Goal: Task Accomplishment & Management: Manage account settings

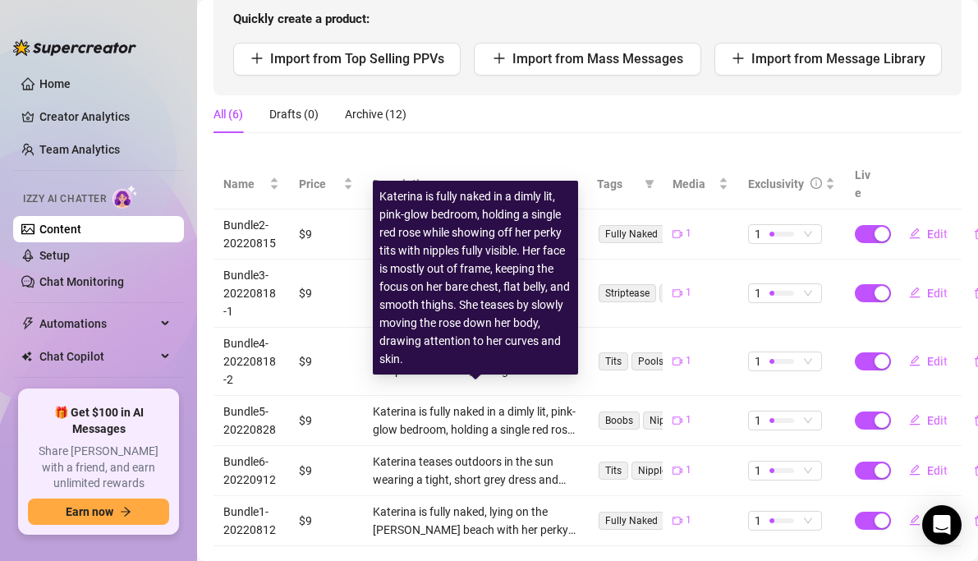
scroll to position [221, 0]
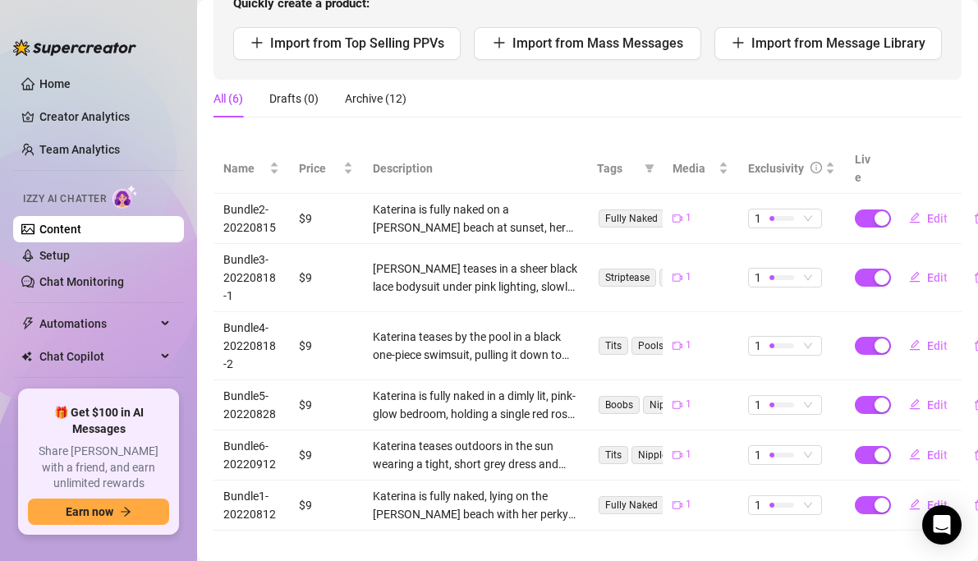
click at [294, 436] on td "$9" at bounding box center [326, 455] width 74 height 50
click at [294, 430] on td "$9" at bounding box center [326, 455] width 74 height 50
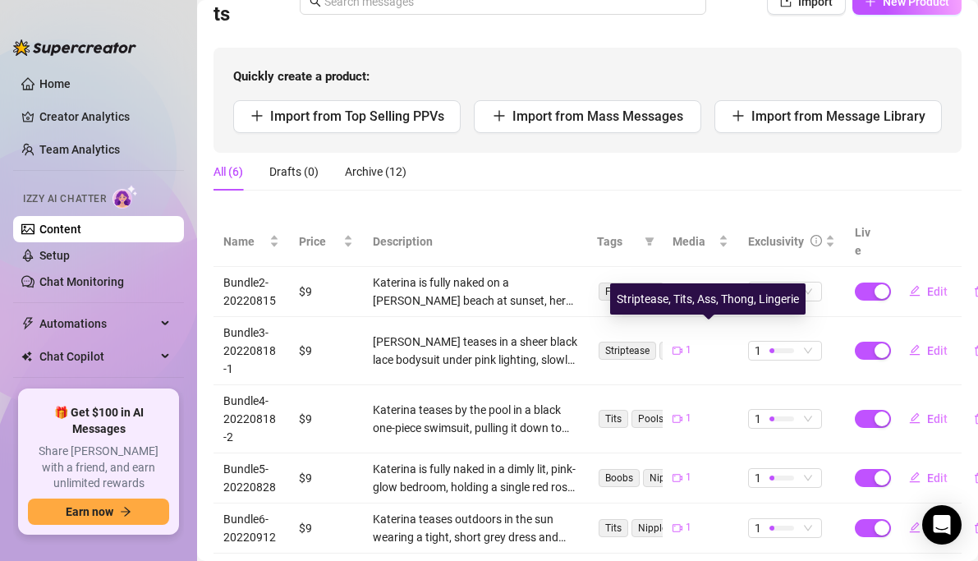
scroll to position [131, 0]
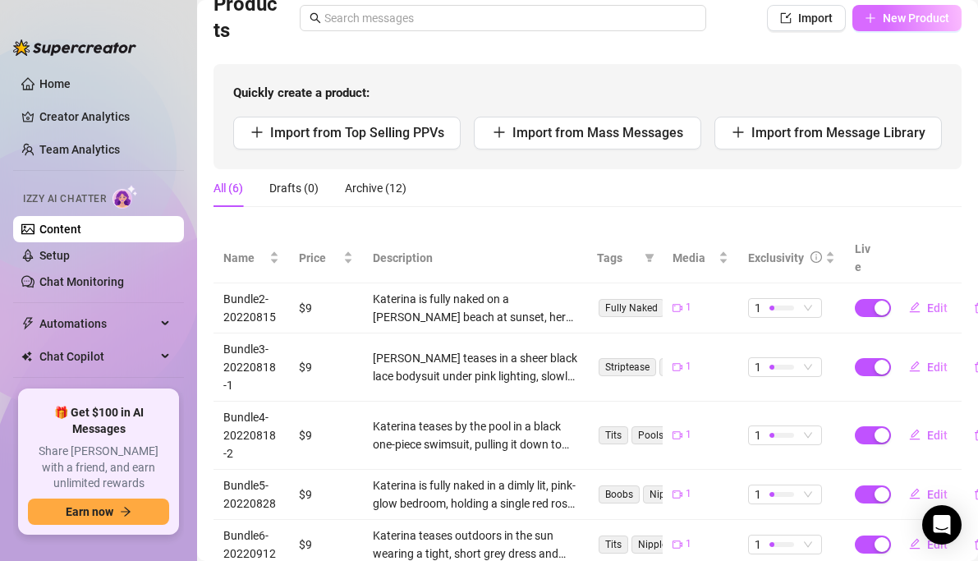
click at [911, 19] on span "New Product" at bounding box center [916, 17] width 67 height 13
type textarea "Type your message here..."
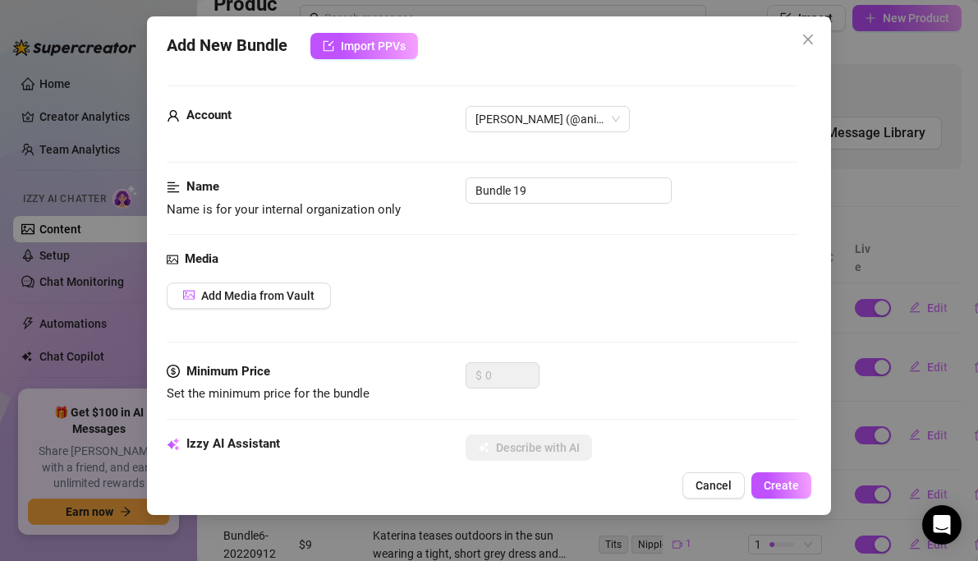
click at [556, 174] on div "Account [PERSON_NAME] (@animaaatay)" at bounding box center [483, 141] width 632 height 71
drag, startPoint x: 556, startPoint y: 187, endPoint x: 346, endPoint y: 177, distance: 210.5
click at [346, 177] on div "Name Name is for your internal organization only Bundle 19" at bounding box center [483, 198] width 632 height 42
paste input "⛳️ Hiring Reddit&Twitter&Threads Manager Help me hire VA team and bring-in good…"
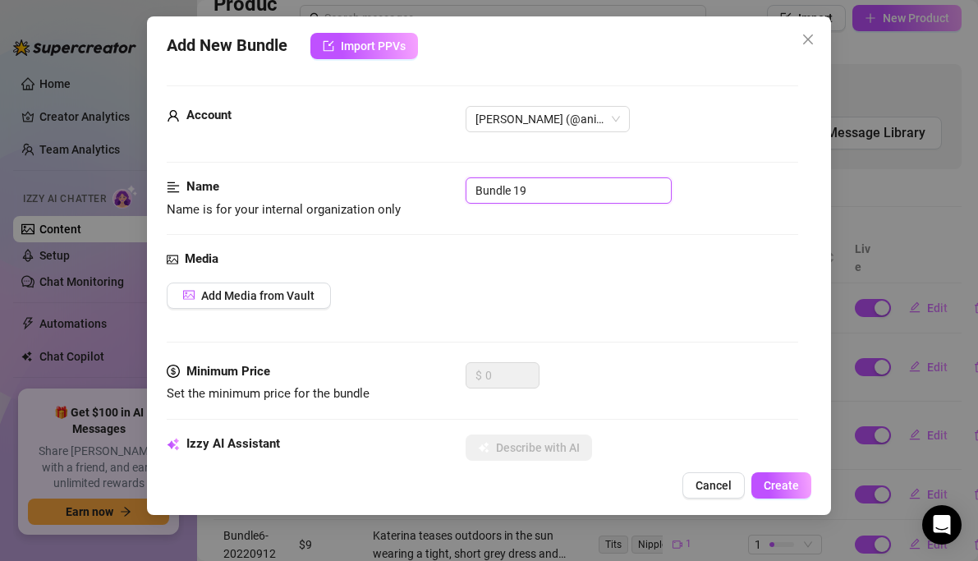
click at [521, 195] on input "Bundle 19" at bounding box center [569, 190] width 206 height 26
type input "Bundle7-20221010"
click at [250, 298] on span "Add Media from Vault" at bounding box center [257, 295] width 113 height 13
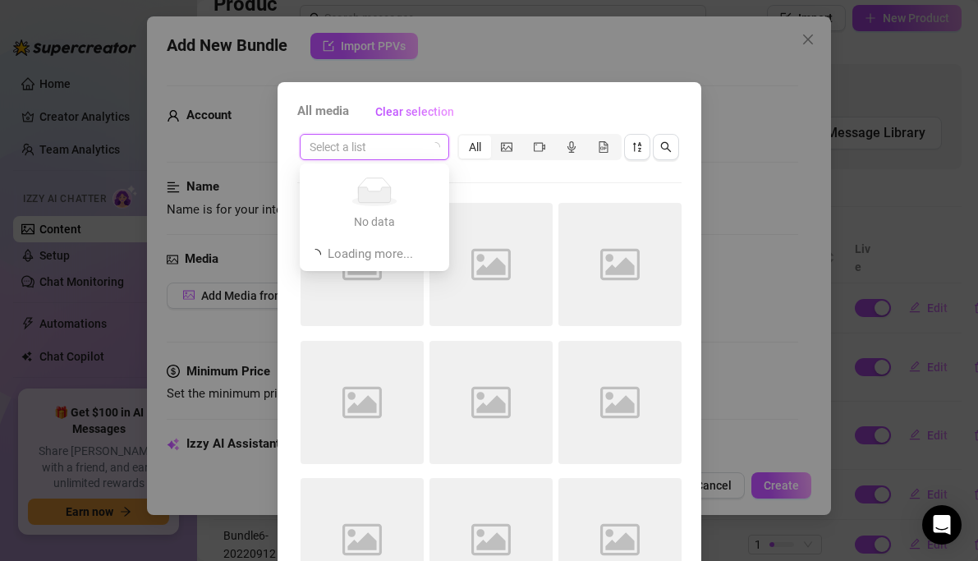
click at [411, 146] on input "search" at bounding box center [367, 147] width 115 height 25
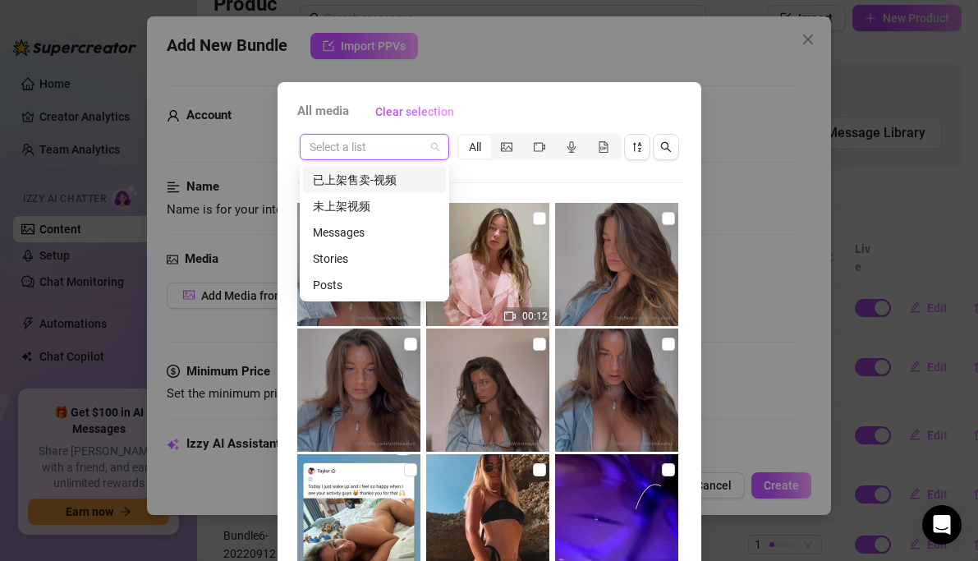
click at [374, 181] on div "已上架售卖-视频" at bounding box center [374, 180] width 123 height 18
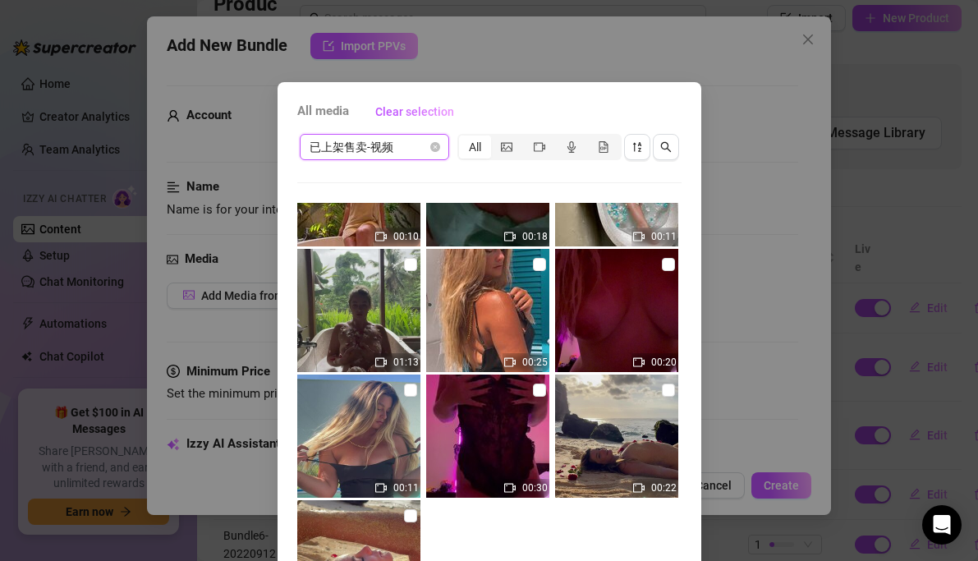
scroll to position [76, 0]
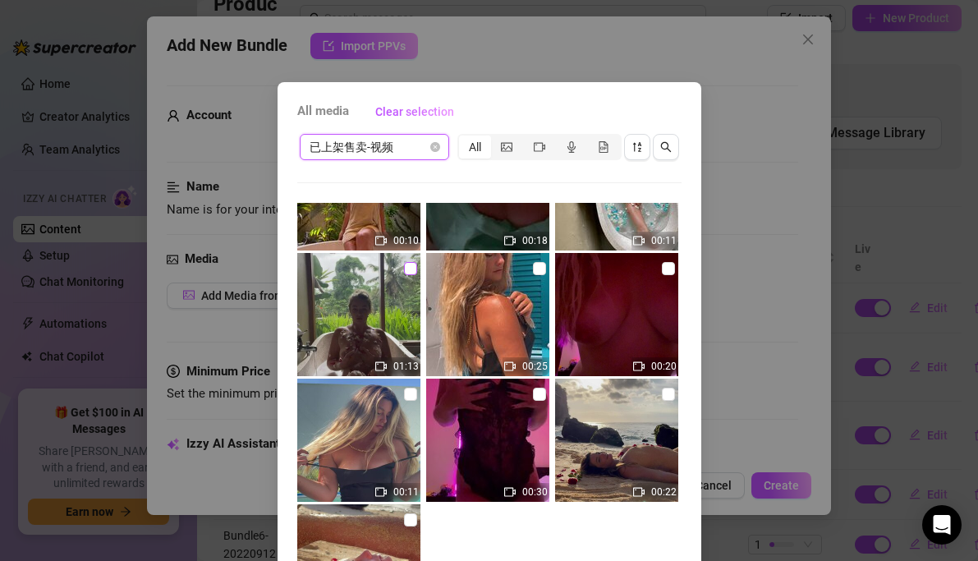
click at [411, 269] on input "checkbox" at bounding box center [410, 268] width 13 height 13
checkbox input "true"
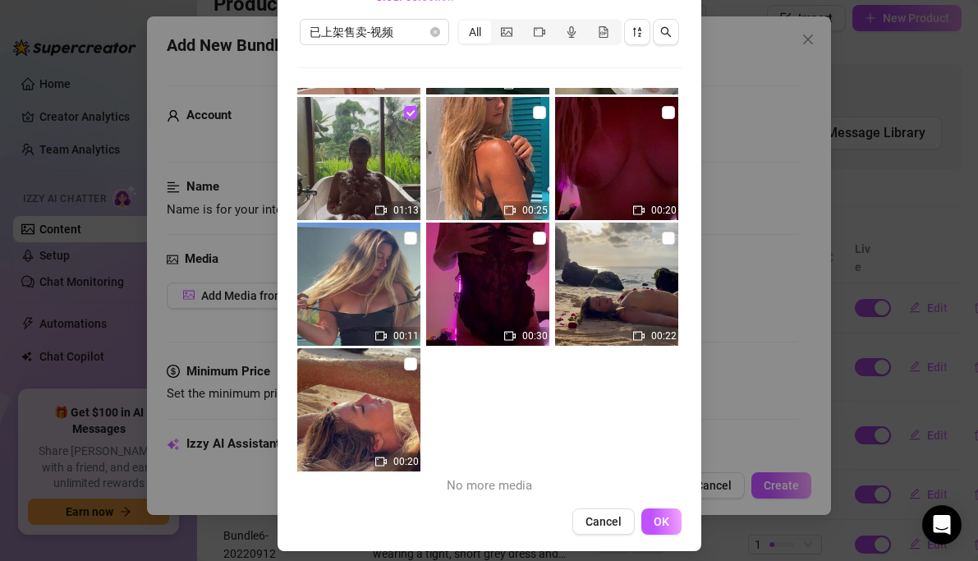
scroll to position [125, 0]
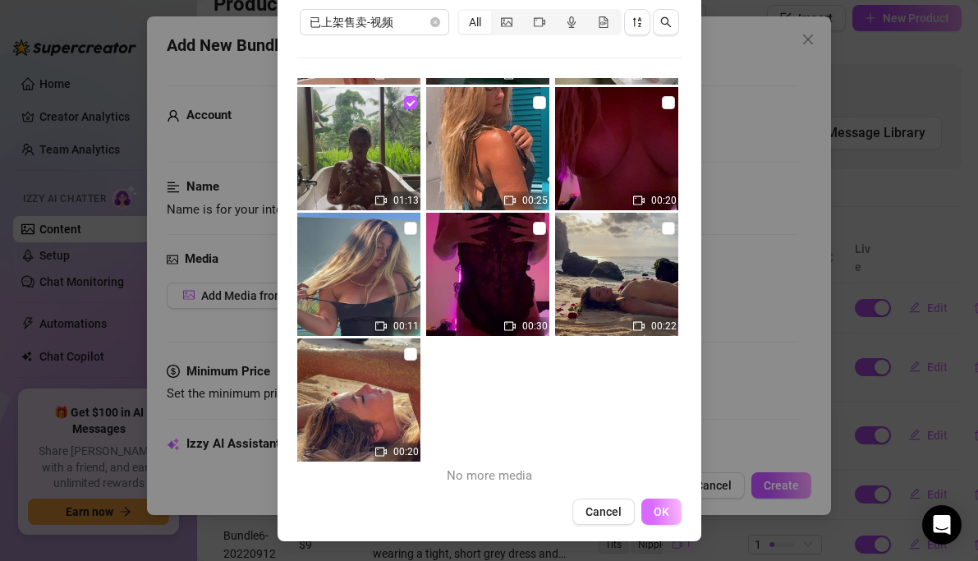
click at [670, 523] on button "OK" at bounding box center [661, 511] width 40 height 26
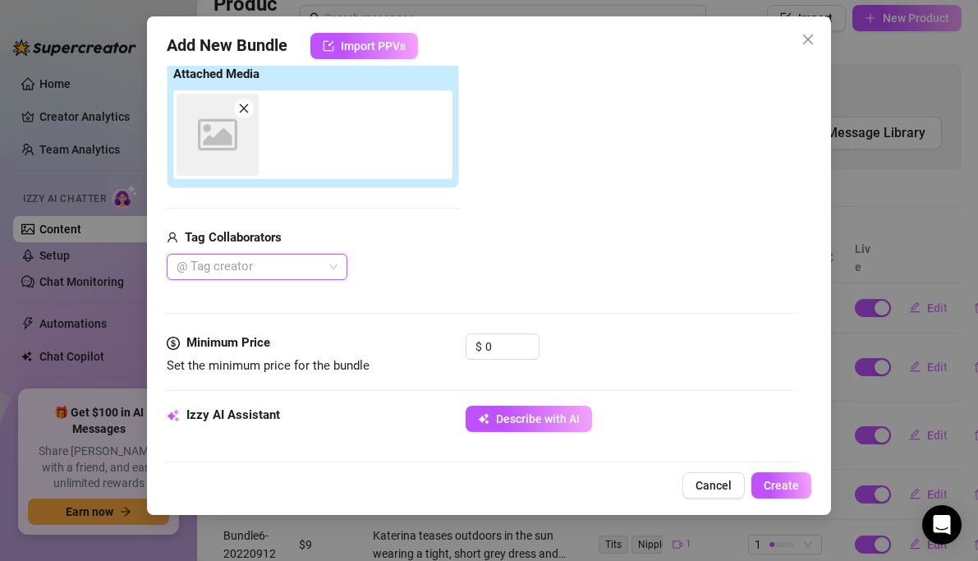
scroll to position [266, 0]
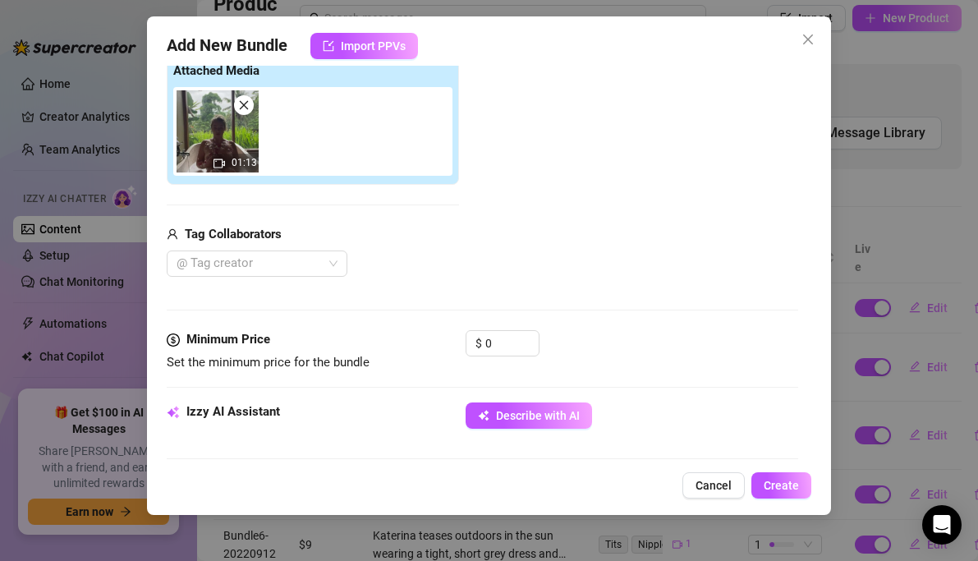
click at [447, 271] on div "@ Tag creator" at bounding box center [313, 263] width 292 height 26
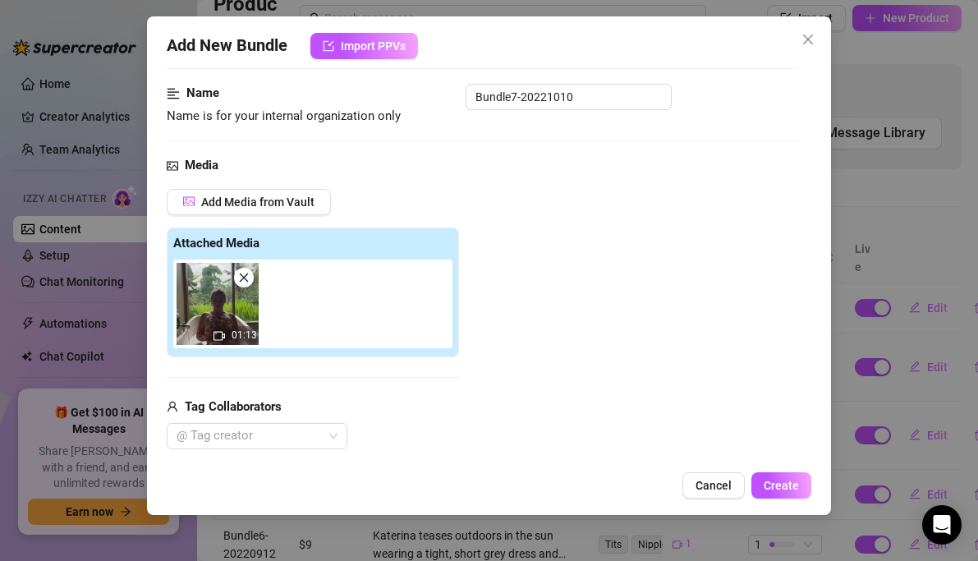
scroll to position [26, 0]
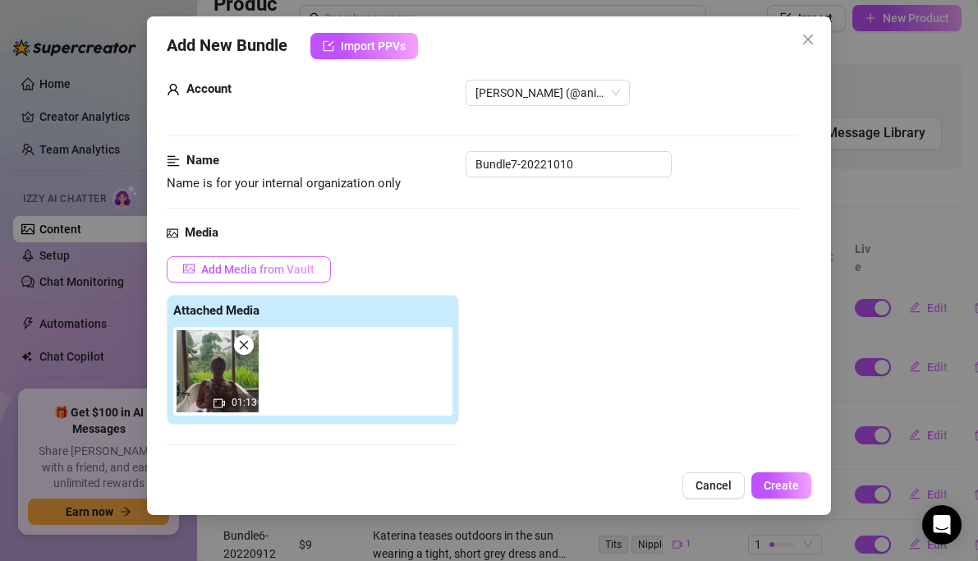
click at [312, 264] on span "Add Media from Vault" at bounding box center [257, 269] width 113 height 13
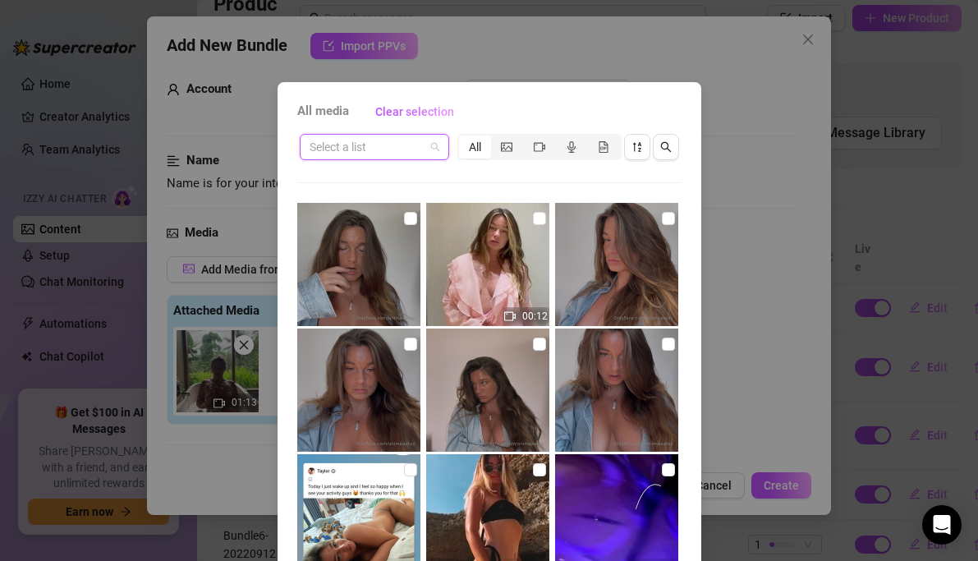
click at [361, 148] on input "search" at bounding box center [367, 147] width 115 height 25
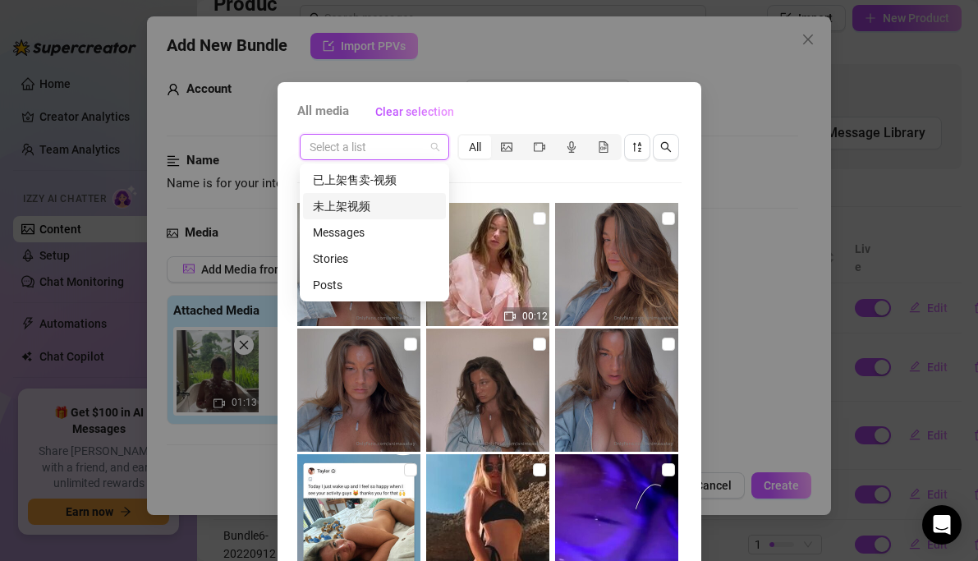
click at [351, 208] on div "未上架视频" at bounding box center [374, 206] width 123 height 18
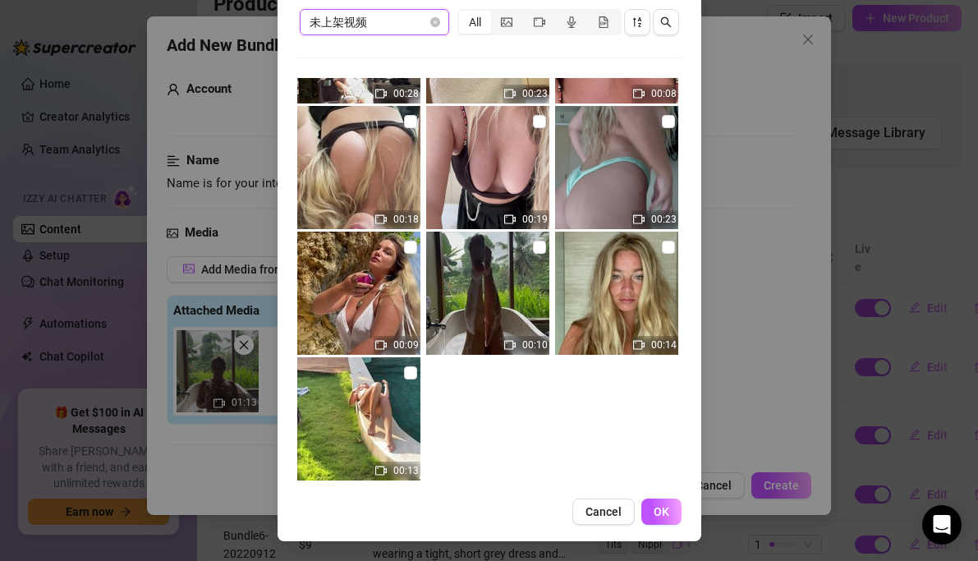
scroll to position [3238, 0]
click at [535, 247] on input "checkbox" at bounding box center [539, 247] width 13 height 13
checkbox input "true"
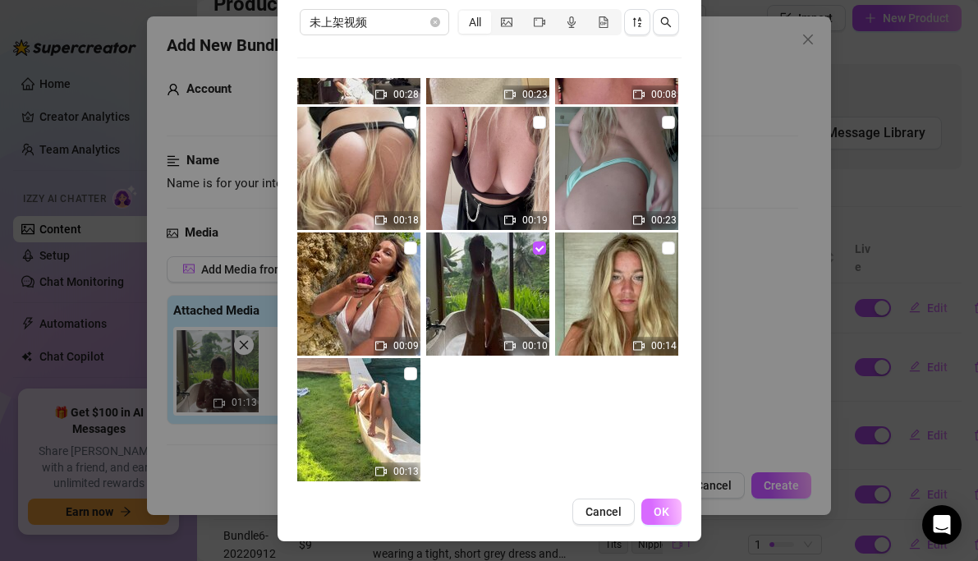
click at [664, 507] on span "OK" at bounding box center [662, 511] width 16 height 13
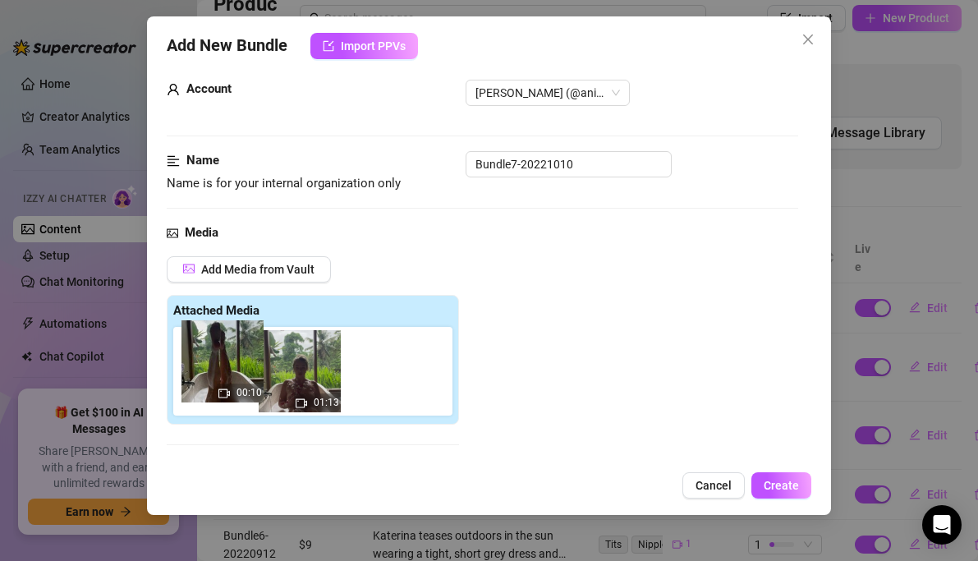
drag, startPoint x: 314, startPoint y: 367, endPoint x: 225, endPoint y: 352, distance: 89.9
click at [225, 352] on div "01:13 00:10" at bounding box center [316, 371] width 286 height 89
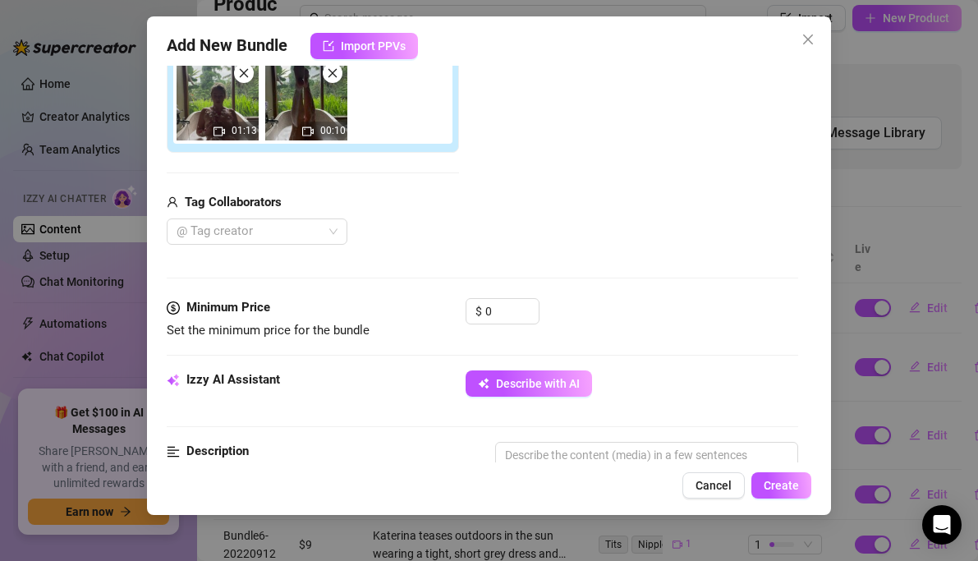
scroll to position [339, 0]
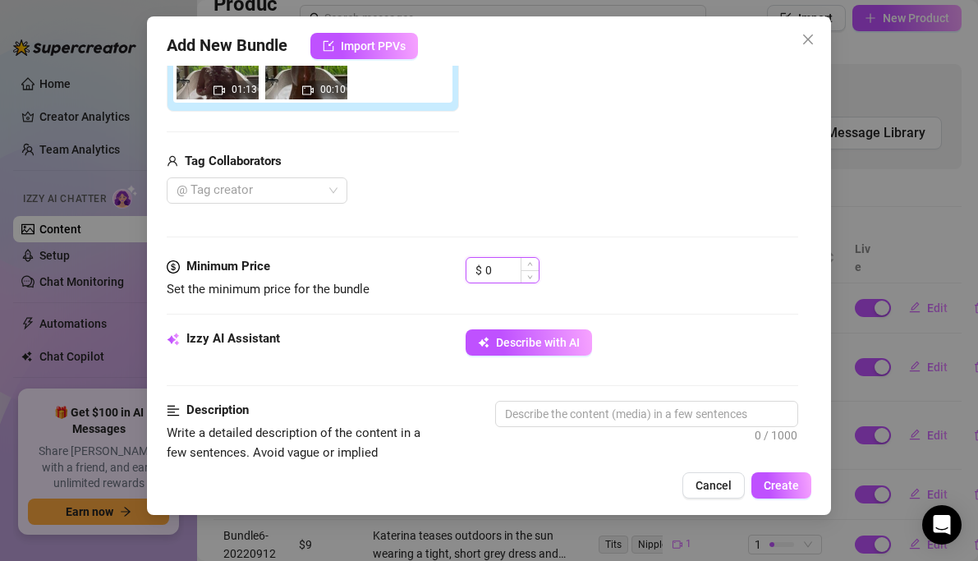
click at [499, 260] on input "0" at bounding box center [511, 270] width 53 height 25
click at [501, 269] on input "0" at bounding box center [511, 270] width 53 height 25
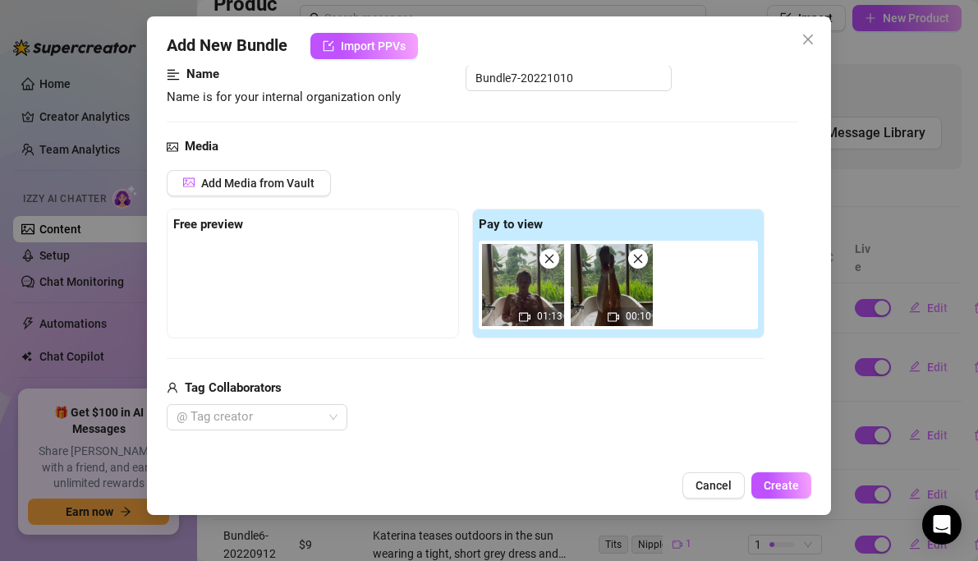
scroll to position [90, 0]
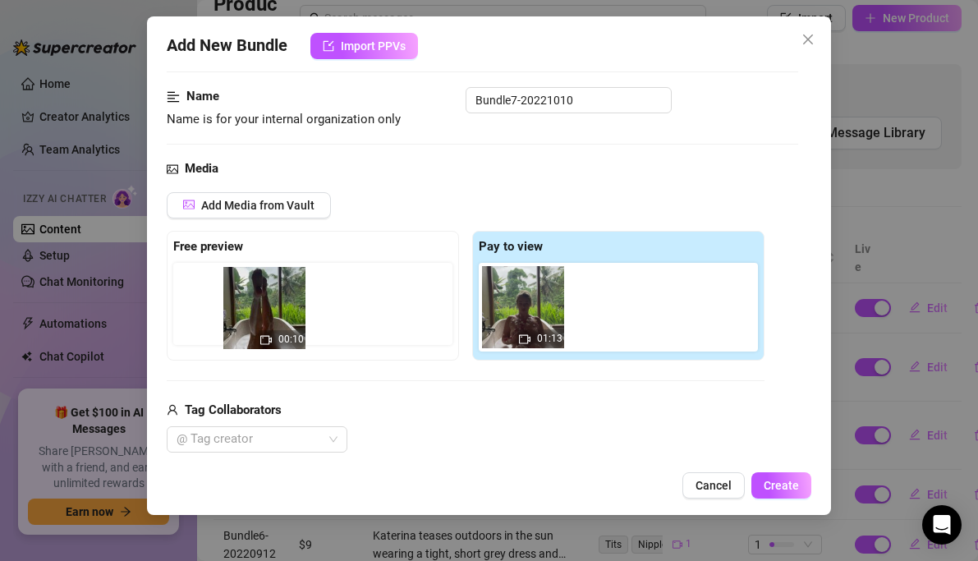
drag, startPoint x: 607, startPoint y: 311, endPoint x: 239, endPoint y: 310, distance: 367.9
click at [239, 310] on div "Free preview Pay to view 01:13 00:10" at bounding box center [466, 296] width 598 height 130
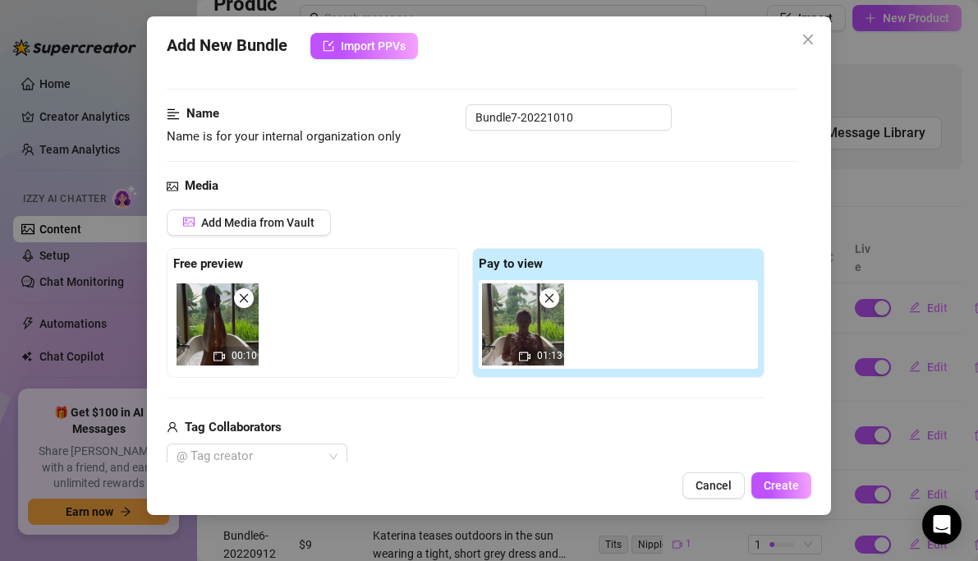
scroll to position [74, 0]
click at [532, 332] on img at bounding box center [523, 323] width 82 height 82
type input "19"
click at [461, 397] on div "Add Media from Vault Free preview 00:10 Pay to view 01:13 Tag Collaborators @ T…" at bounding box center [466, 339] width 598 height 261
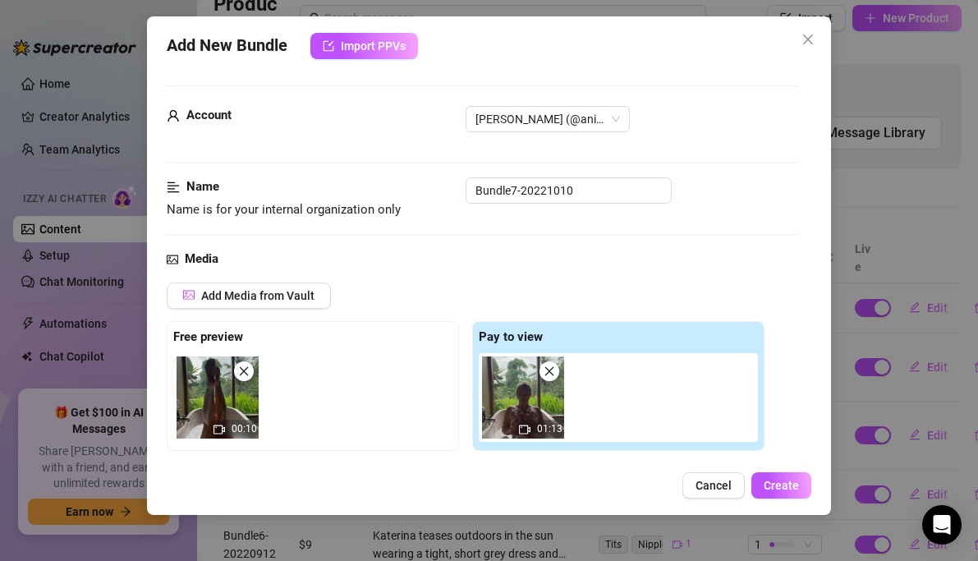
click at [447, 273] on div "Media Add Media from Vault Free preview 00:10 Pay to view 01:13 Tag Collaborato…" at bounding box center [483, 423] width 632 height 347
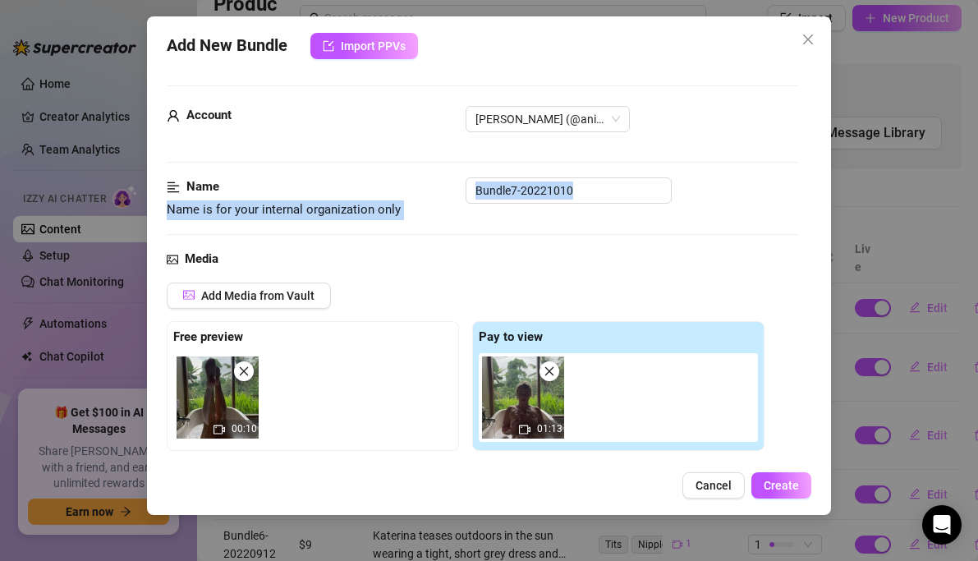
drag, startPoint x: 428, startPoint y: 193, endPoint x: 428, endPoint y: 234, distance: 41.1
click at [428, 234] on div "Name Name is for your internal organization only Bundle7-20221010" at bounding box center [483, 213] width 632 height 72
click at [428, 234] on div at bounding box center [483, 234] width 632 height 1
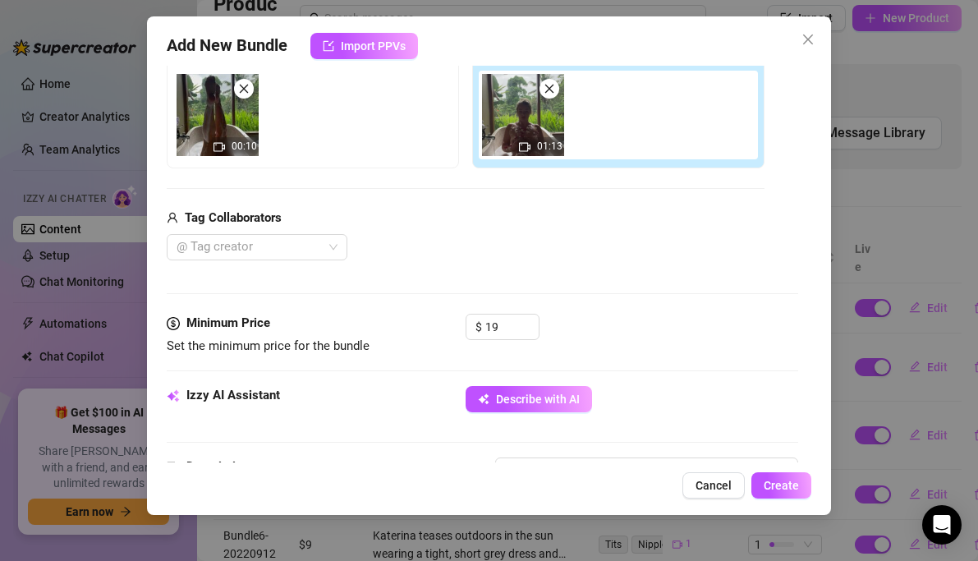
scroll to position [453, 0]
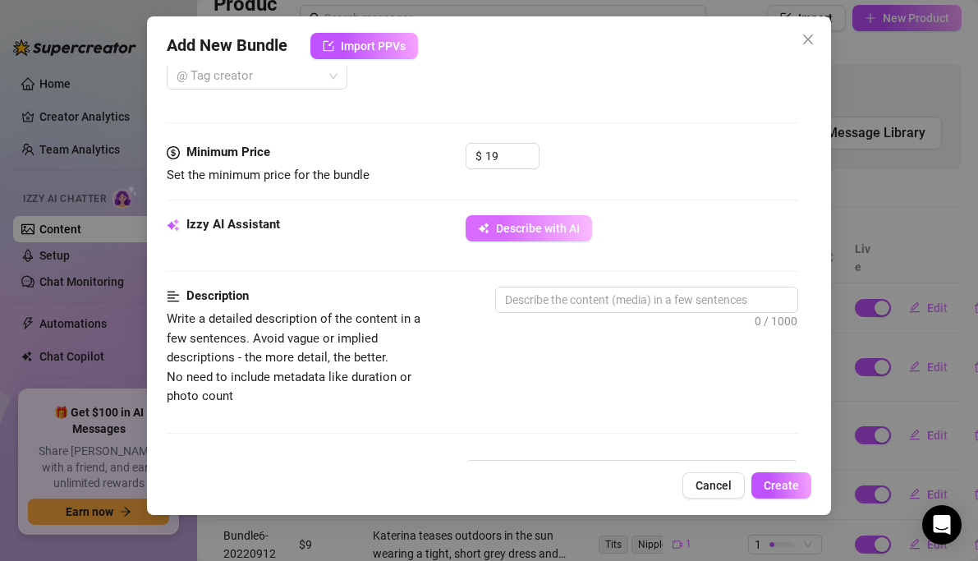
click at [531, 240] on button "Describe with AI" at bounding box center [529, 228] width 126 height 26
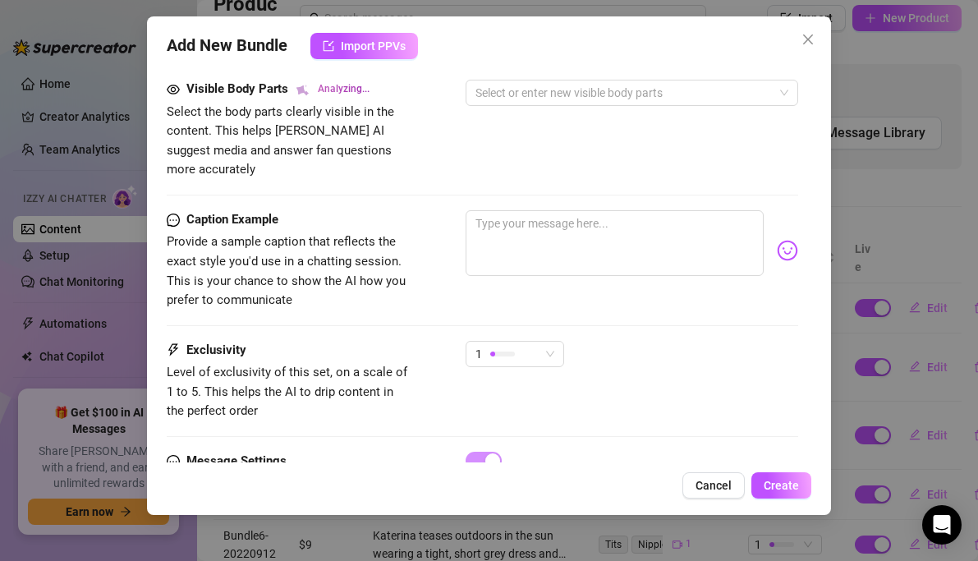
scroll to position [1006, 0]
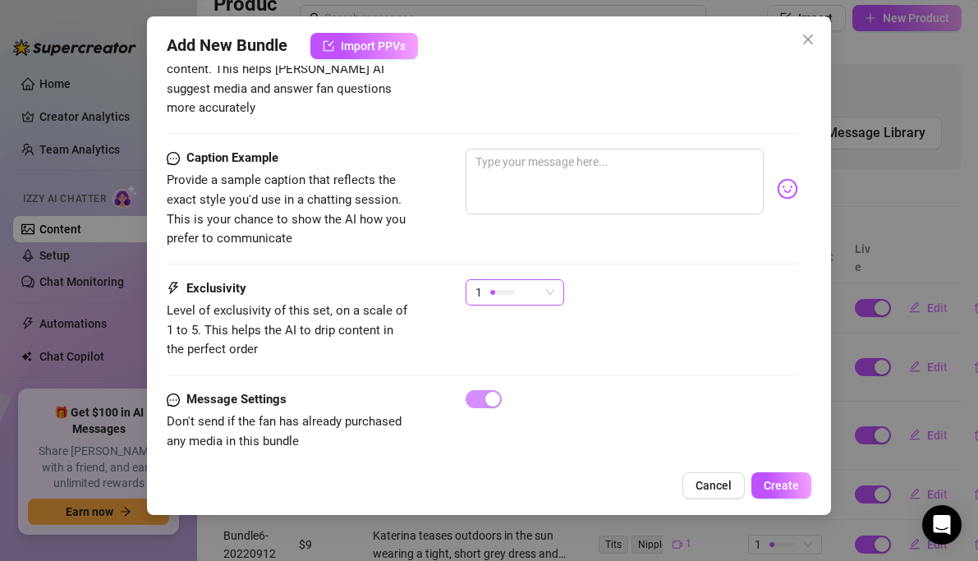
click at [503, 284] on div at bounding box center [502, 292] width 25 height 16
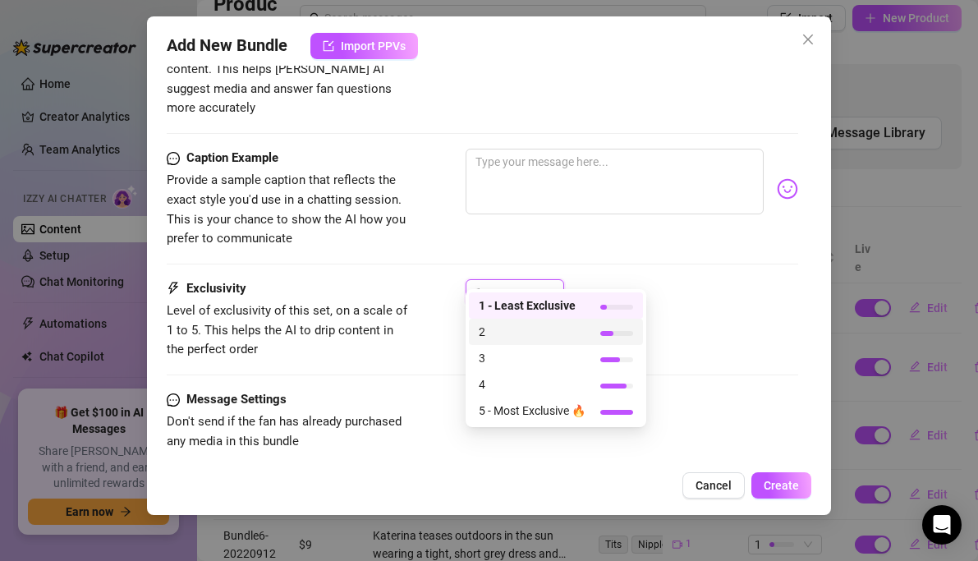
click at [498, 338] on span "2" at bounding box center [532, 332] width 107 height 18
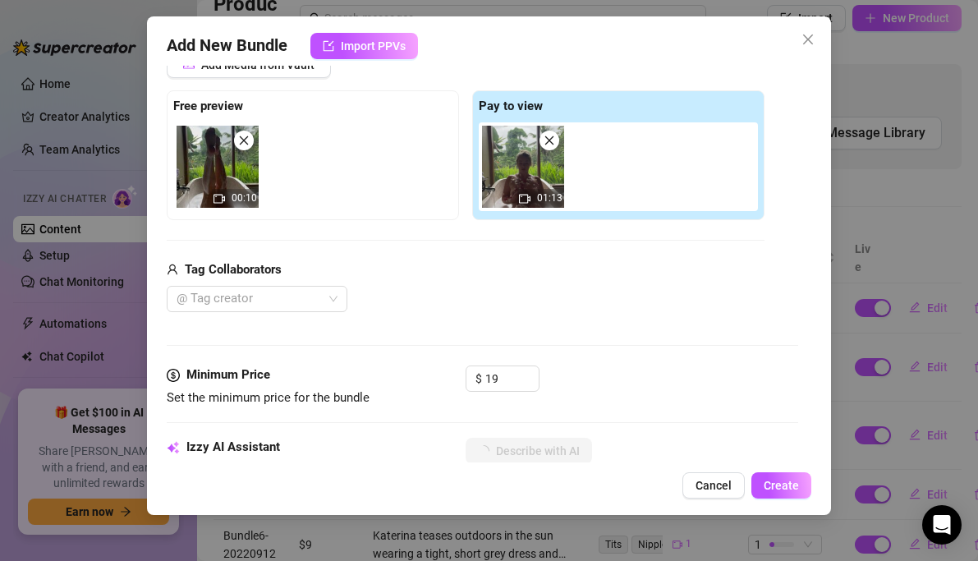
scroll to position [224, 0]
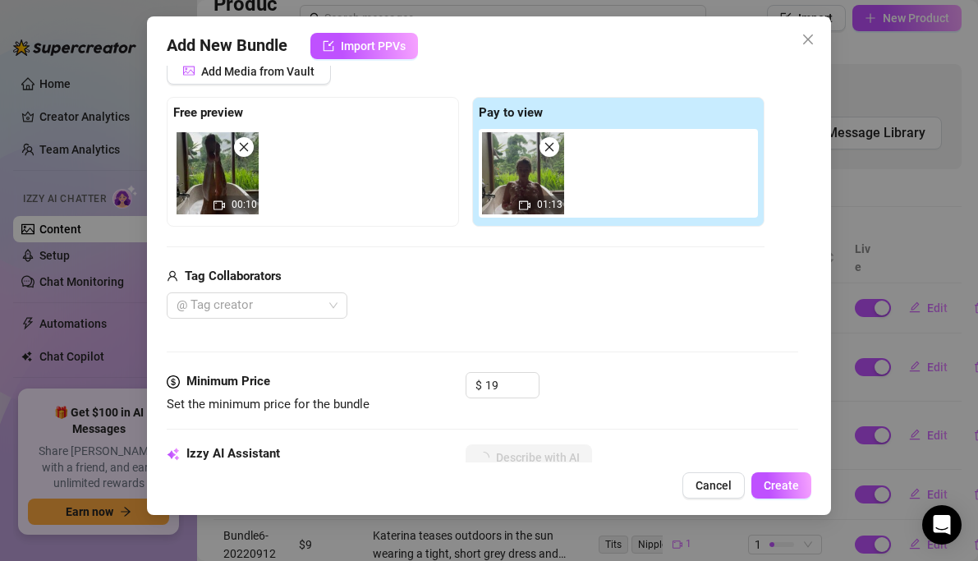
type textarea "Katerina"
type textarea "Katerina is"
type textarea "Katerina is fully"
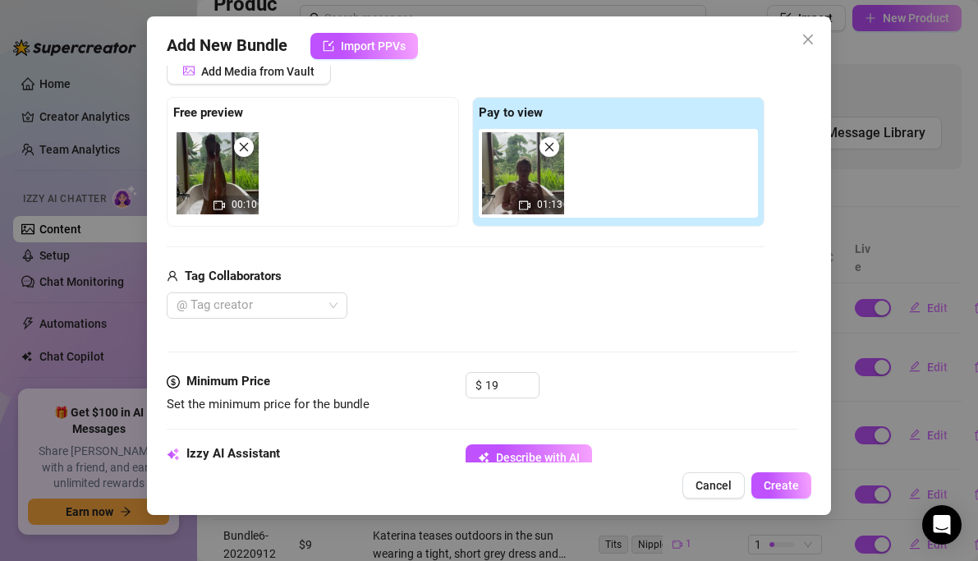
type textarea "Katerina is fully"
type textarea "Katerina is fully naked"
type textarea "Katerina is fully naked in"
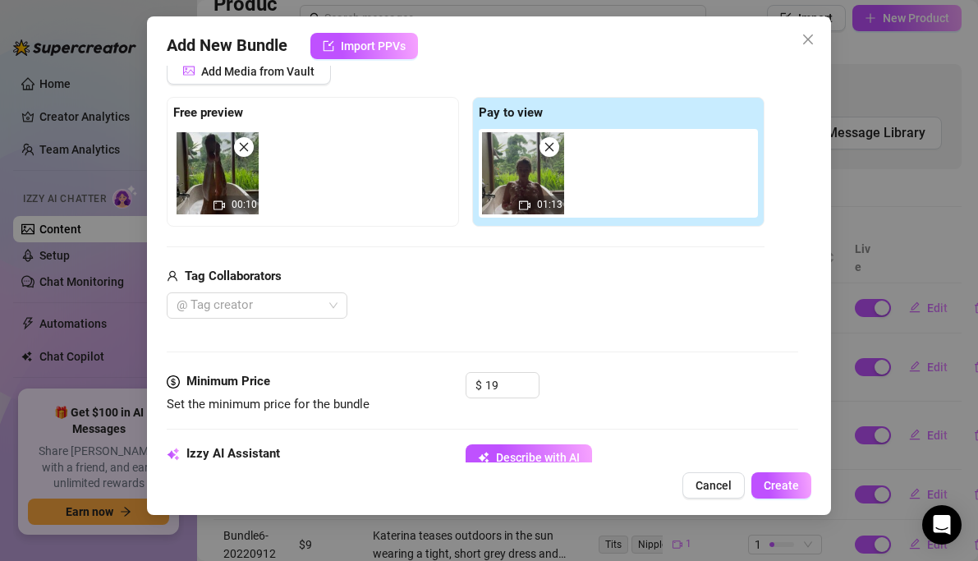
type textarea "Katerina is fully naked in an"
type textarea "Katerina is fully naked in an outdoor"
type textarea "Katerina is fully naked in an outdoor bathtub"
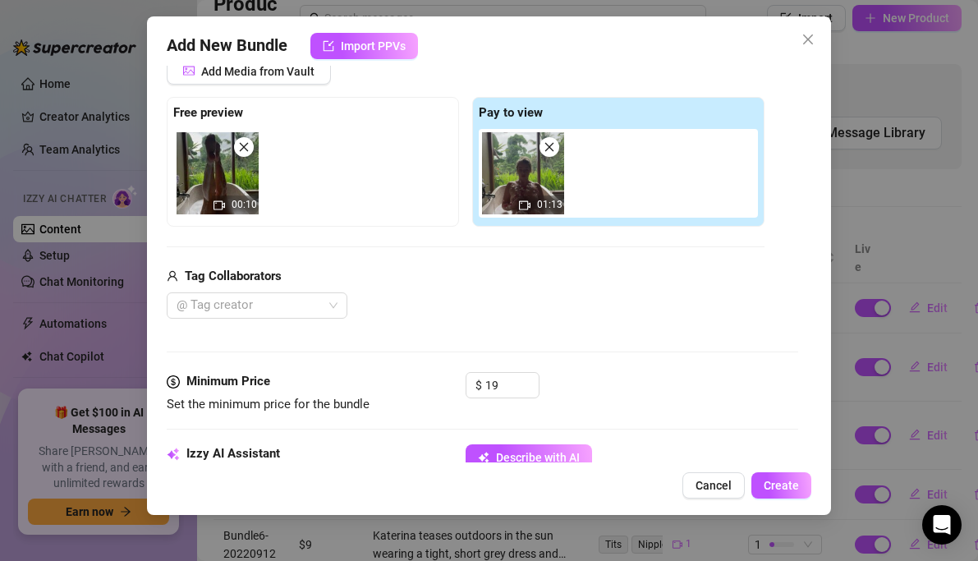
type textarea "Katerina is fully naked in an outdoor bathtub"
type textarea "Katerina is fully naked in an outdoor bathtub filled"
type textarea "Katerina is fully naked in an outdoor bathtub filled with"
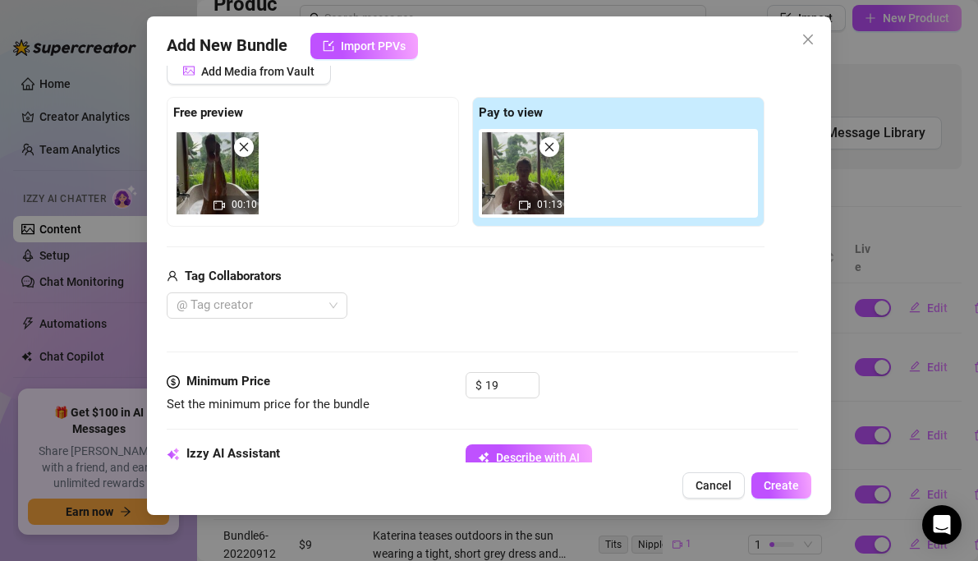
type textarea "Katerina is fully naked in an outdoor bathtub filled with water,"
type textarea "Katerina is fully naked in an outdoor bathtub filled with water, bubbles,"
type textarea "Katerina is fully naked in an outdoor bathtub filled with water, bubbles, and"
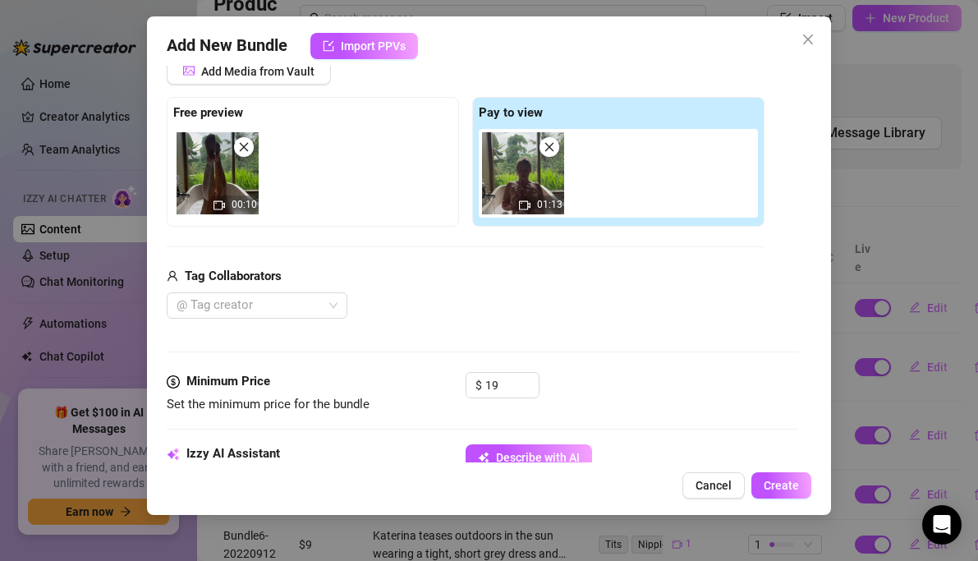
type textarea "Katerina is fully naked in an outdoor bathtub filled with water, bubbles, and"
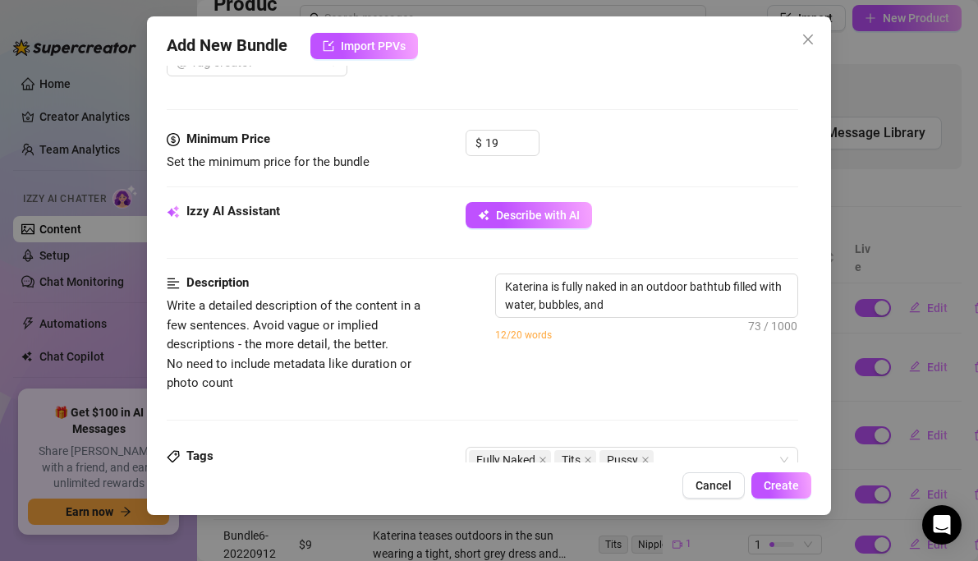
type textarea "Katerina is fully naked in an outdoor bathtub filled with water, bubbles, and f…"
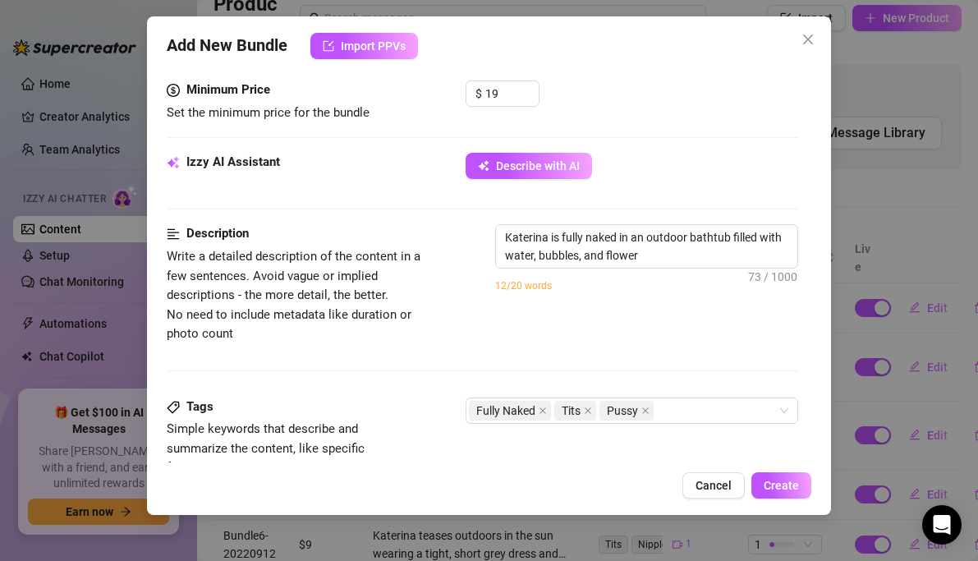
type textarea "Katerina is fully naked in an outdoor bathtub filled with water, bubbles, and f…"
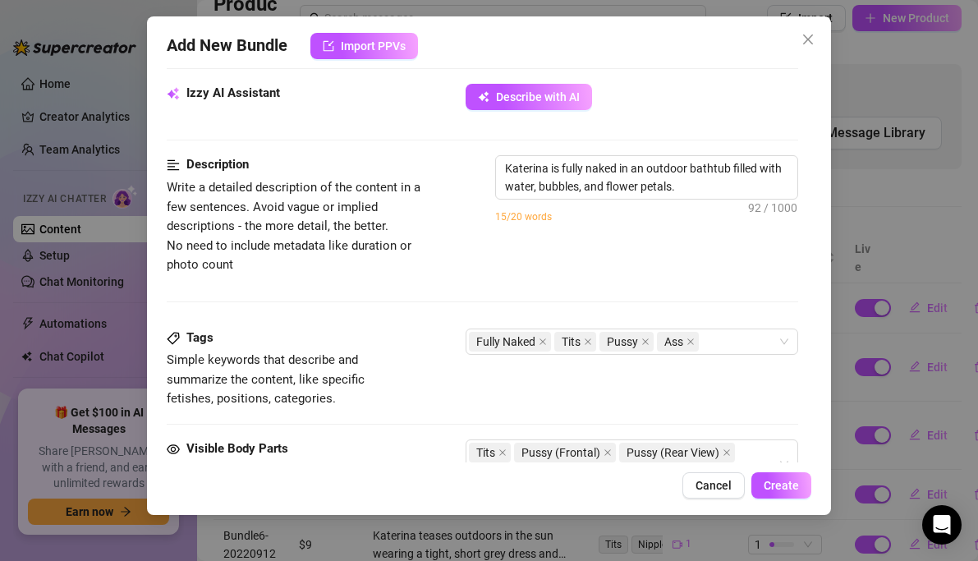
type textarea "Katerina is fully naked in an outdoor bathtub filled with water, bubbles, and f…"
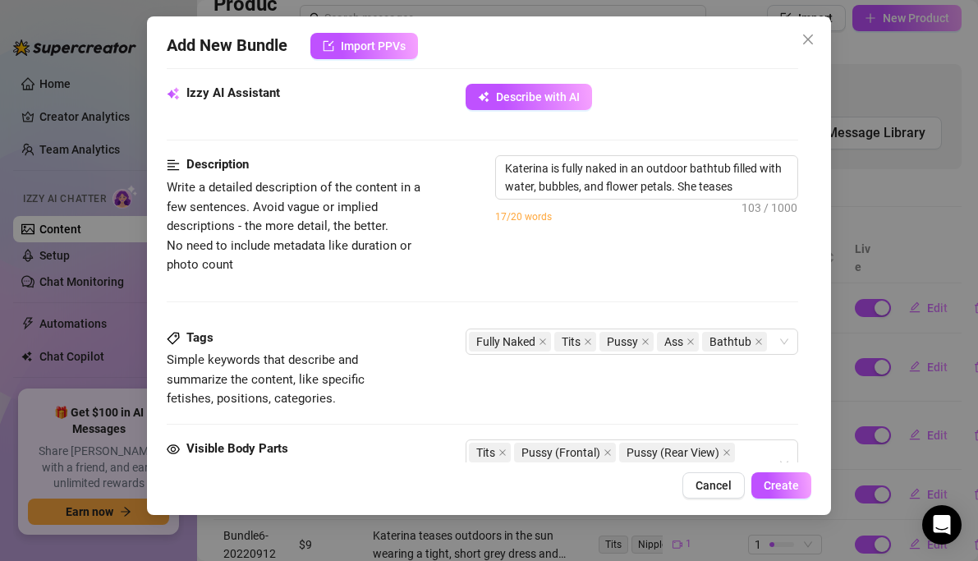
type textarea "Katerina is fully naked in an outdoor bathtub filled with water, bubbles, and f…"
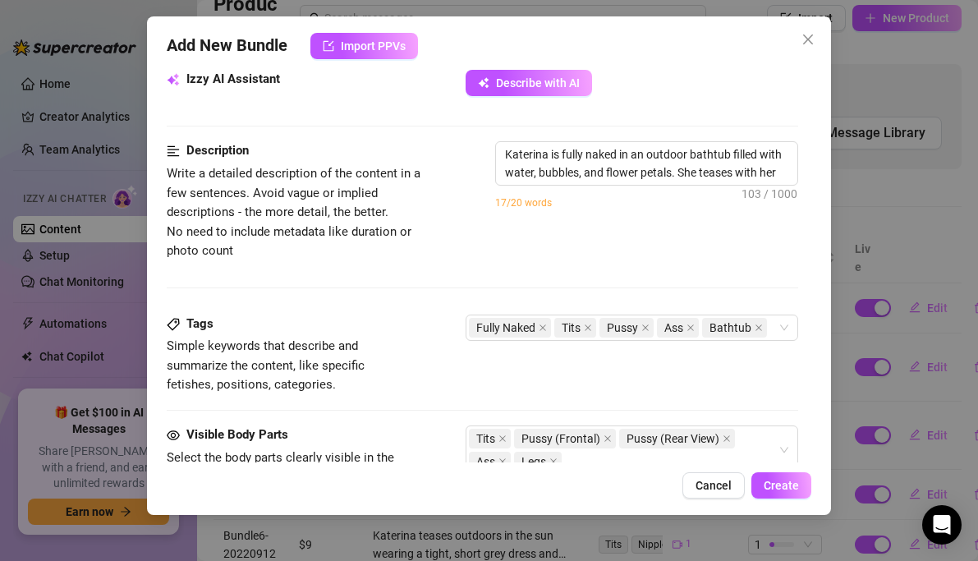
type textarea "Katerina is fully naked in an outdoor bathtub filled with water, bubbles, and f…"
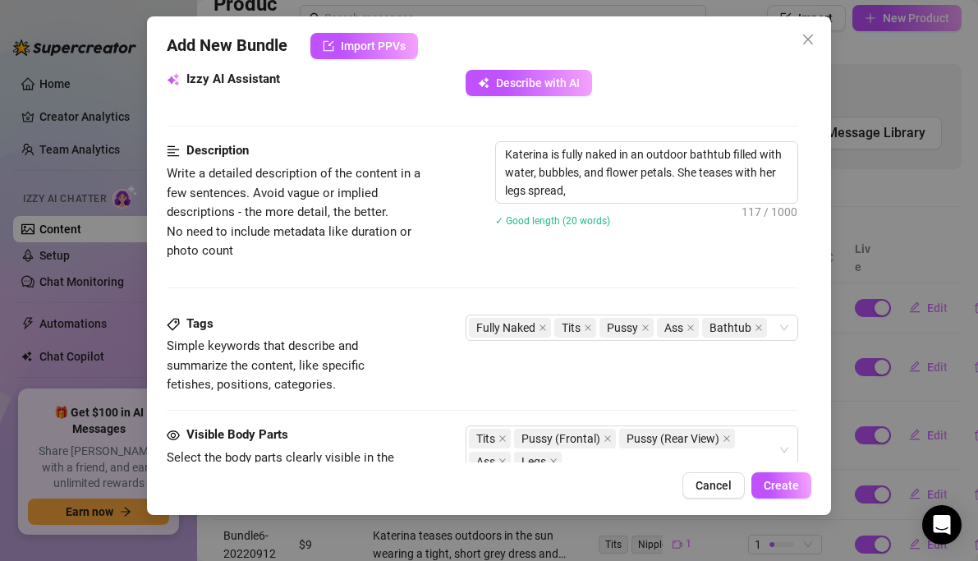
type textarea "Katerina is fully naked in an outdoor bathtub filled with water, bubbles, and f…"
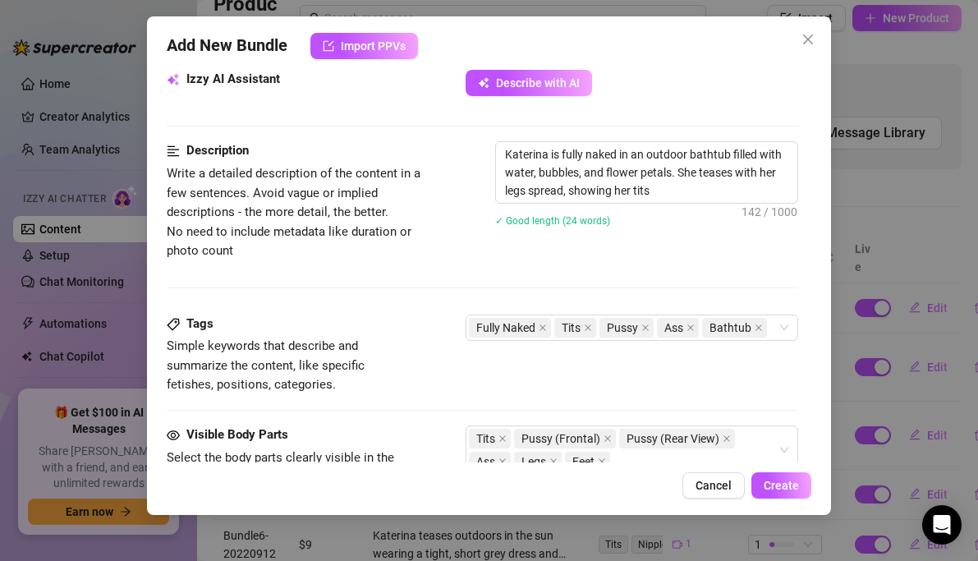
type textarea "Katerina is fully naked in an outdoor bathtub filled with water, bubbles, and f…"
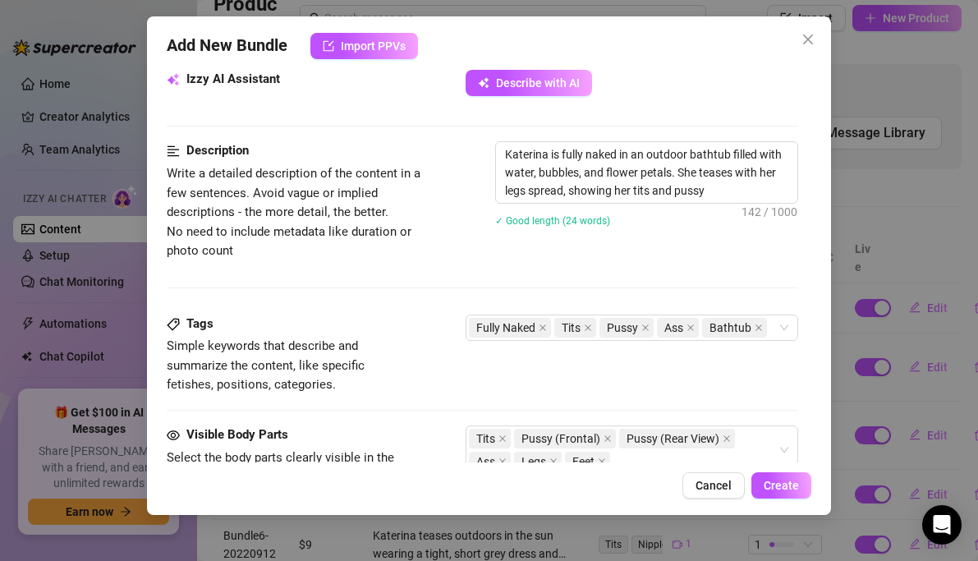
type textarea "Katerina is fully naked in an outdoor bathtub filled with water, bubbles, and f…"
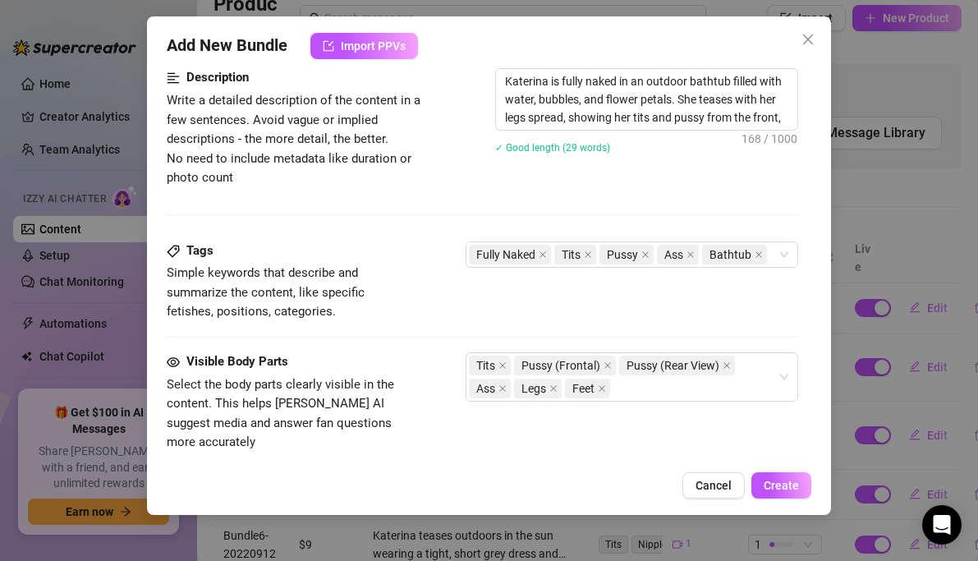
type textarea "Katerina is fully naked in an outdoor bathtub filled with water, bubbles, and f…"
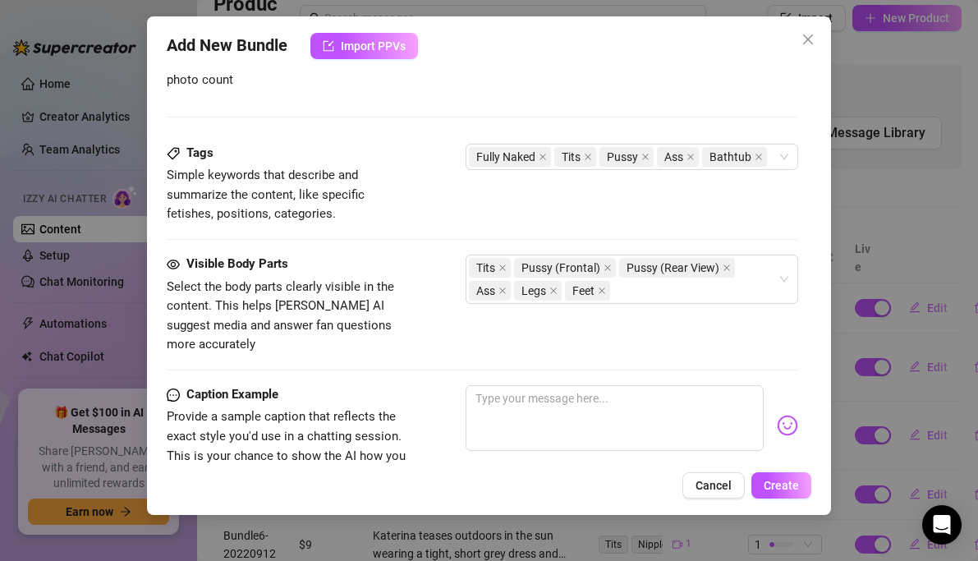
type textarea "Katerina is fully naked in an outdoor bathtub filled with water, bubbles, and f…"
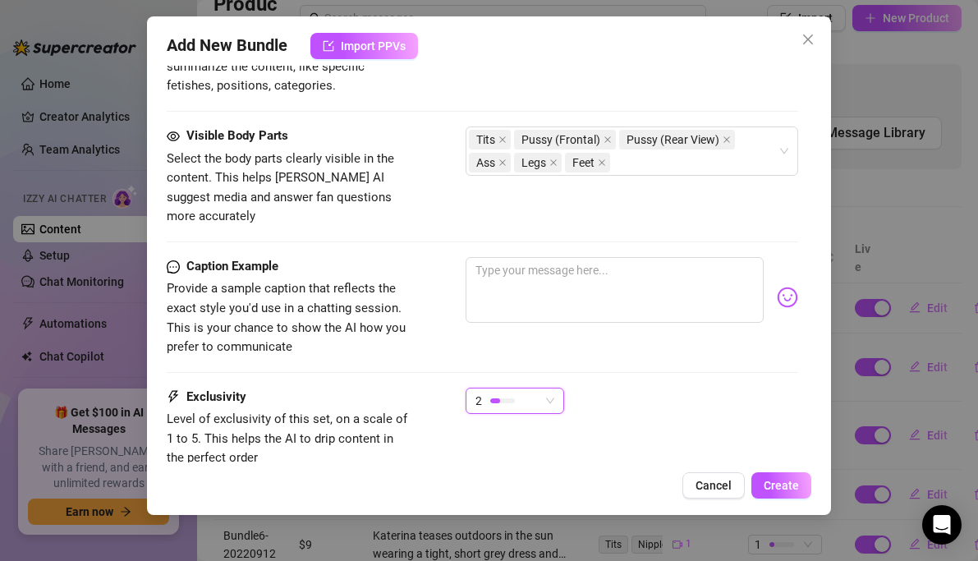
type textarea "Katerina is fully naked in an outdoor bathtub filled with water, bubbles, and f…"
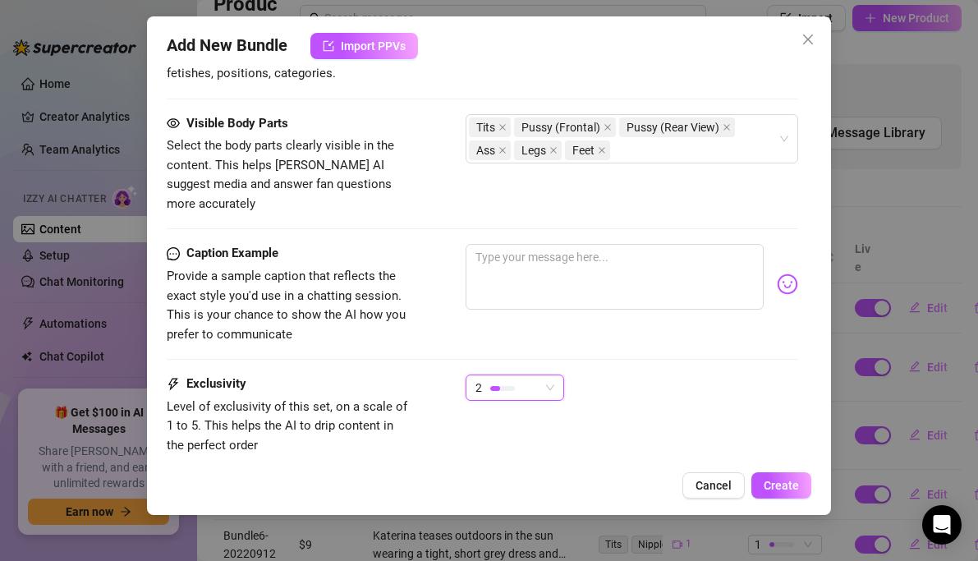
type textarea "Katerina is fully naked in an outdoor bathtub filled with water, bubbles, and f…"
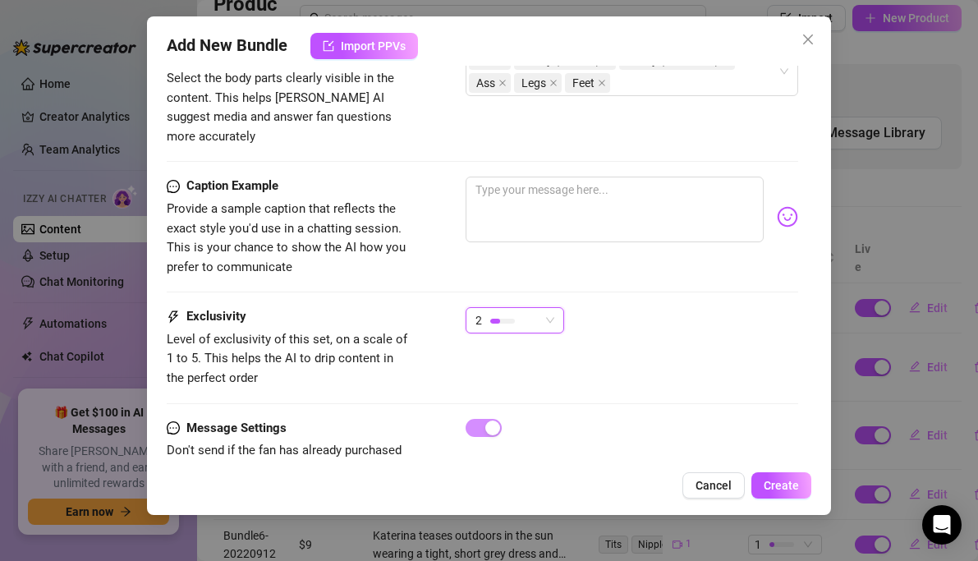
type textarea "Katerina is fully naked in an outdoor bathtub filled with water, bubbles, and f…"
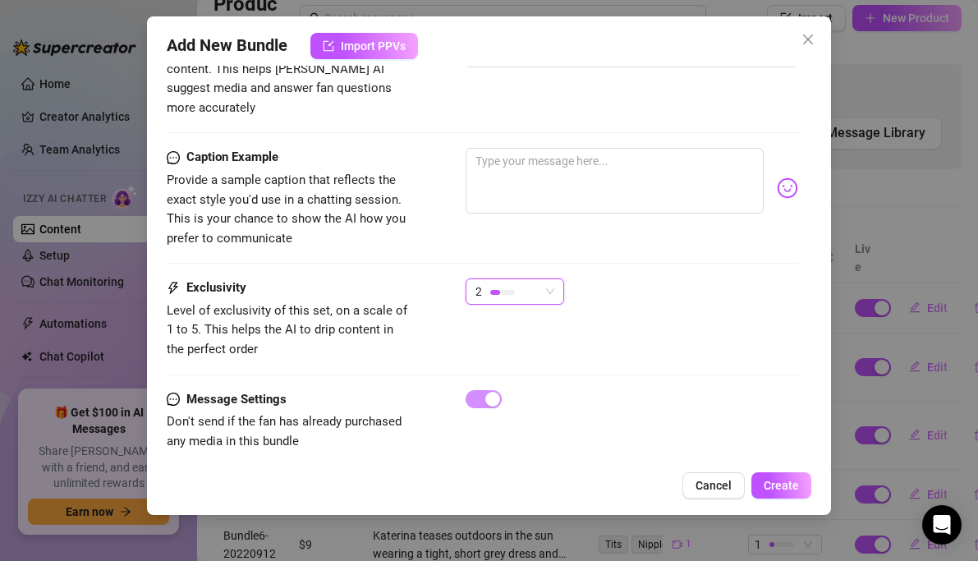
type textarea "Katerina is fully naked in an outdoor bathtub filled with water, bubbles, and f…"
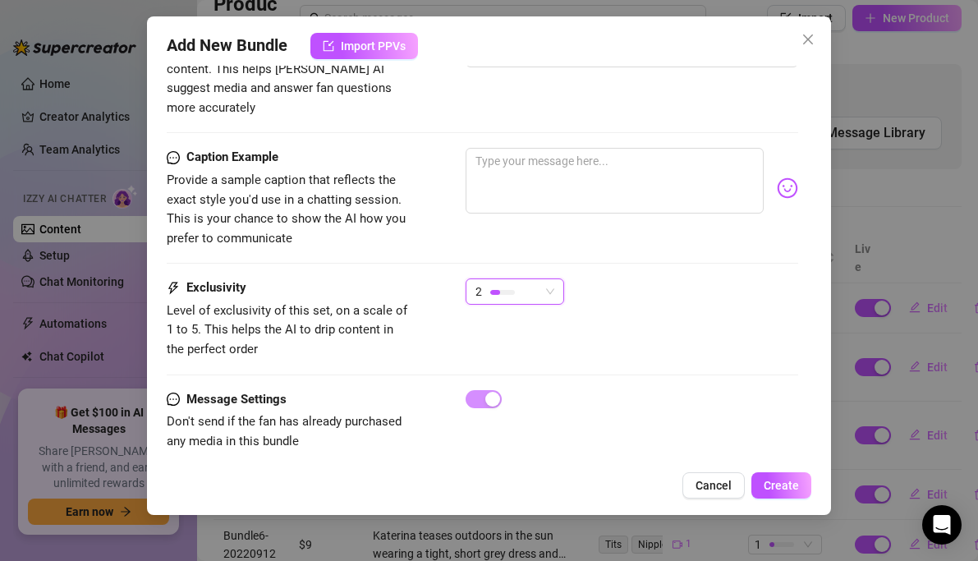
type textarea "Katerina is fully naked in an outdoor bathtub filled with water, bubbles, and f…"
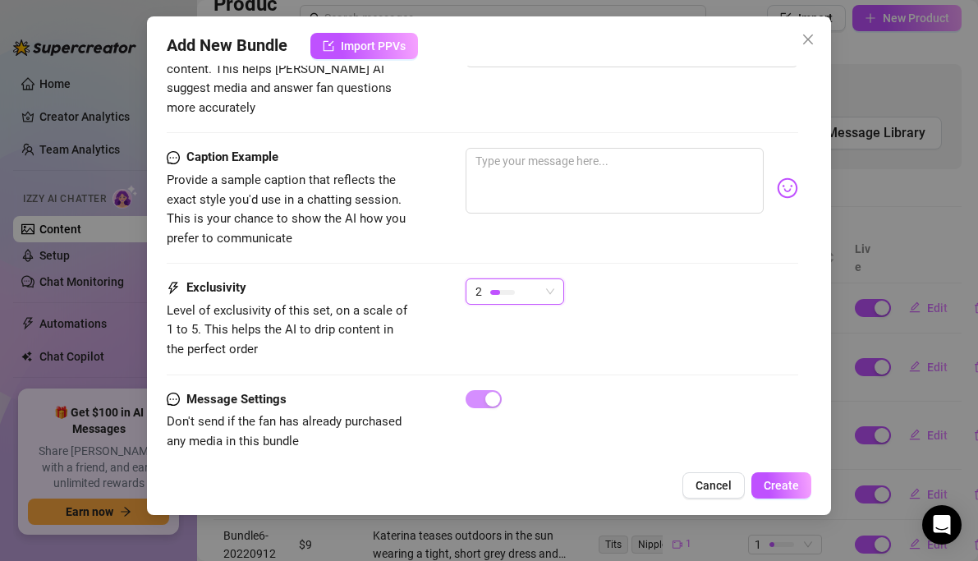
type textarea "Katerina is fully naked in an outdoor bathtub filled with water, bubbles, and f…"
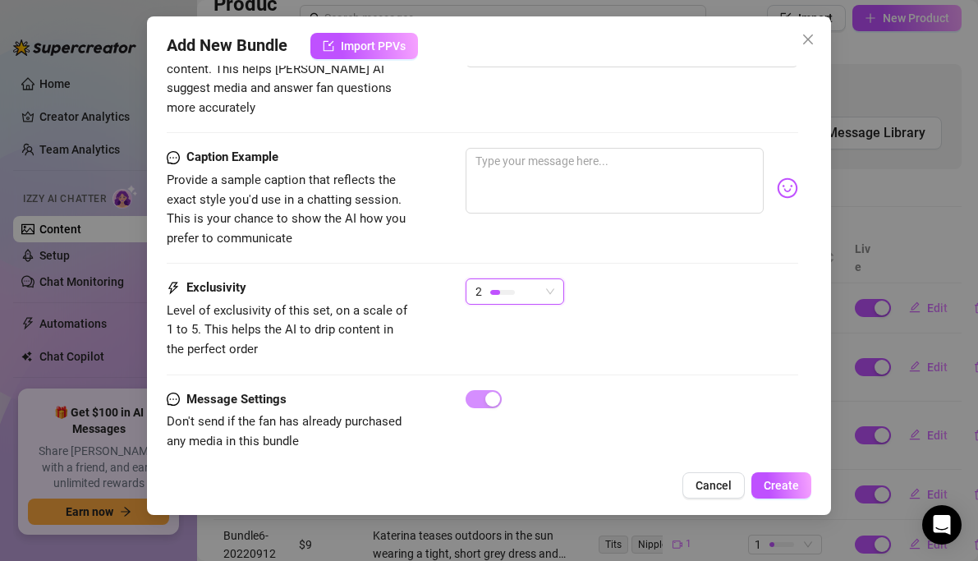
type textarea "Katerina is fully naked in an outdoor bathtub filled with water, bubbles, and f…"
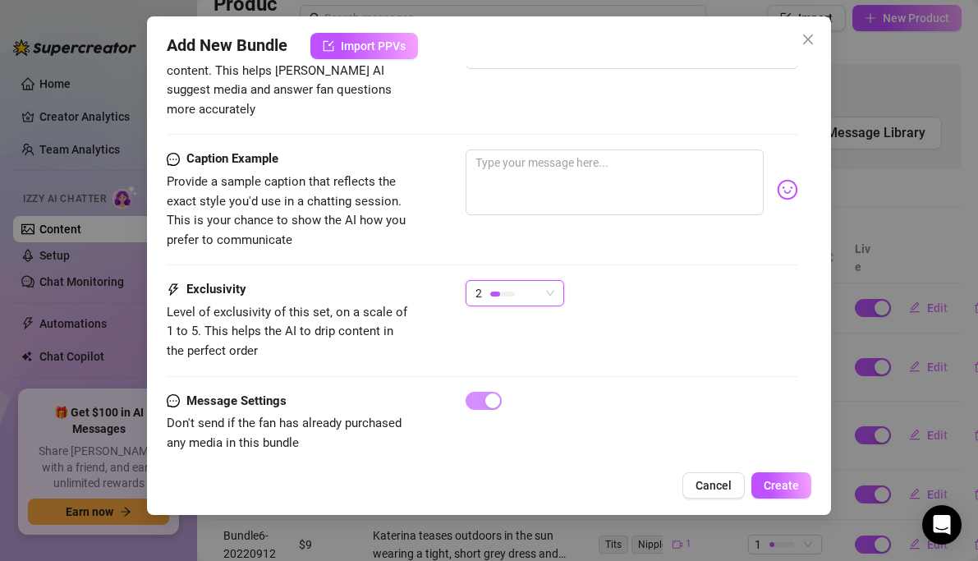
type textarea "Katerina is fully naked in an outdoor bathtub filled with water, bubbles, and f…"
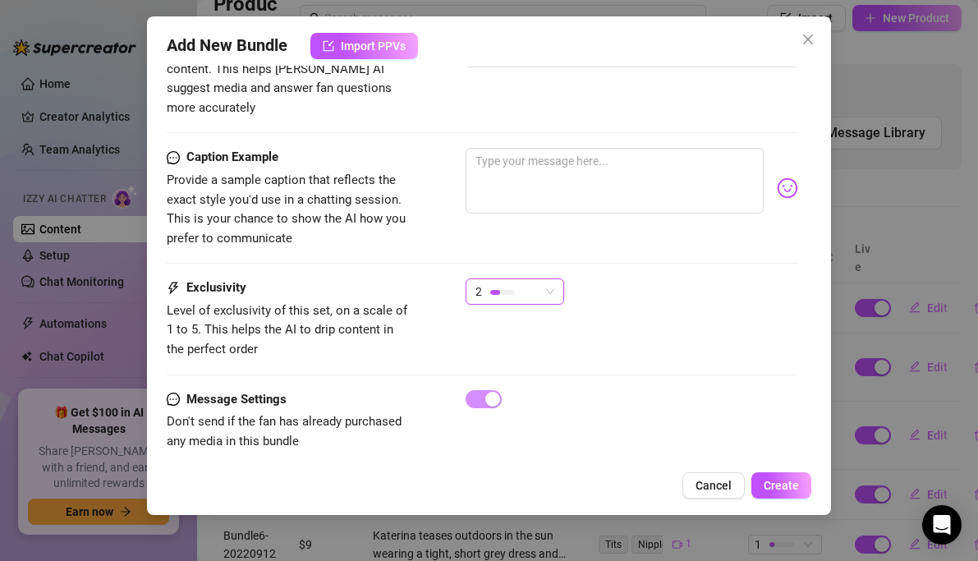
type textarea "Katerina is fully naked in an outdoor bathtub filled with water, bubbles, and f…"
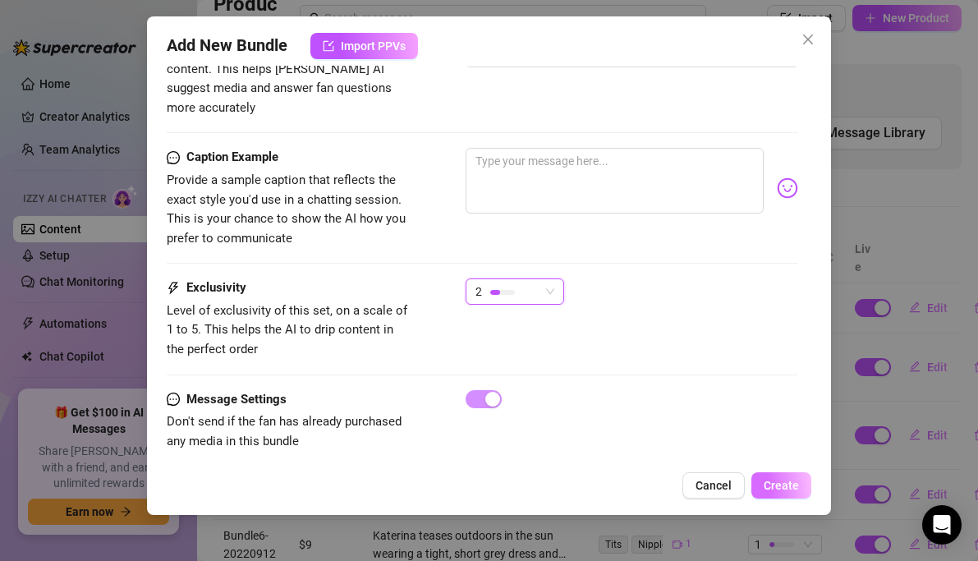
type textarea "Katerina is fully naked in an outdoor bathtub filled with water, bubbles, and f…"
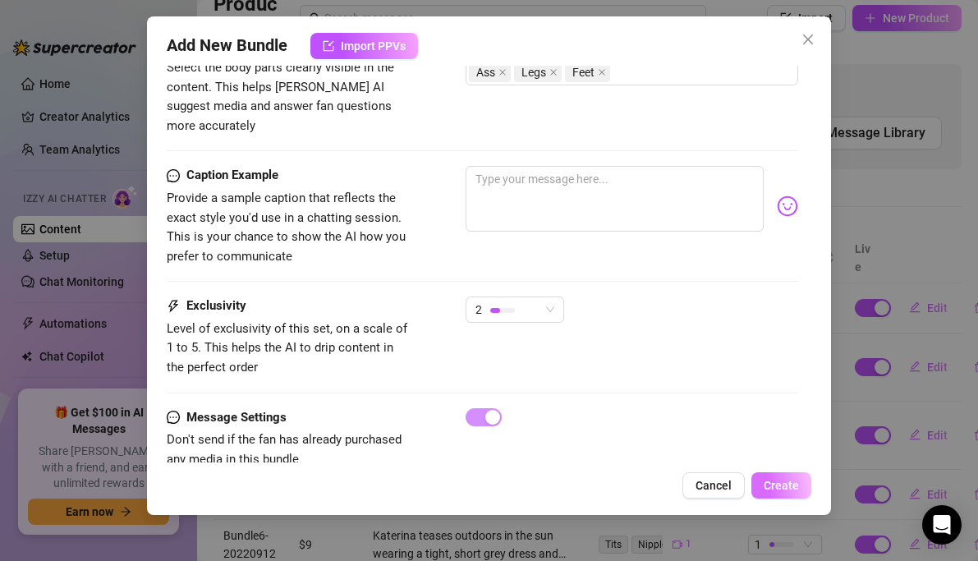
type textarea "Katerina is fully naked in an outdoor bathtub filled with water, bubbles, and f…"
click at [773, 484] on span "Create" at bounding box center [781, 485] width 35 height 13
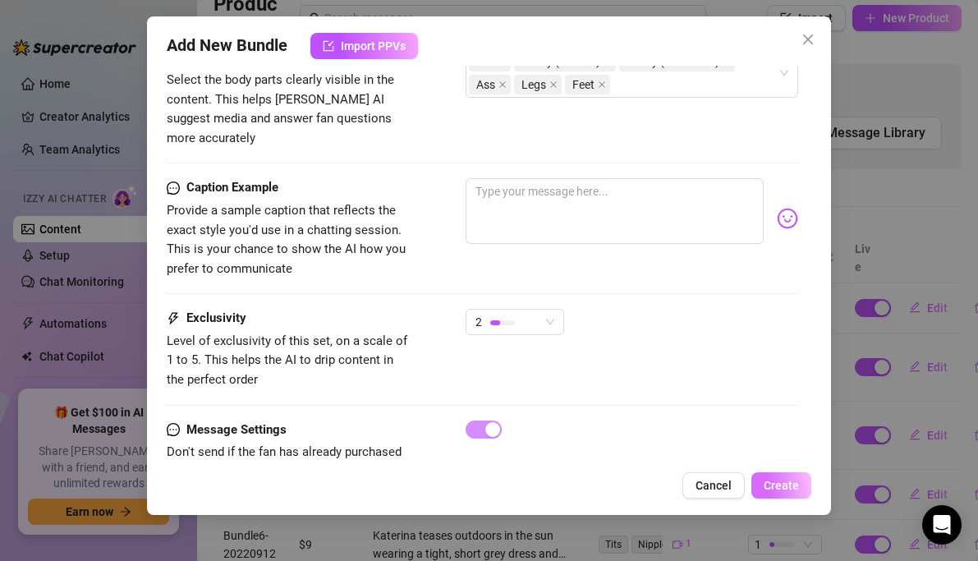
type textarea "Katerina is fully naked in an outdoor bathtub filled with water, bubbles, and f…"
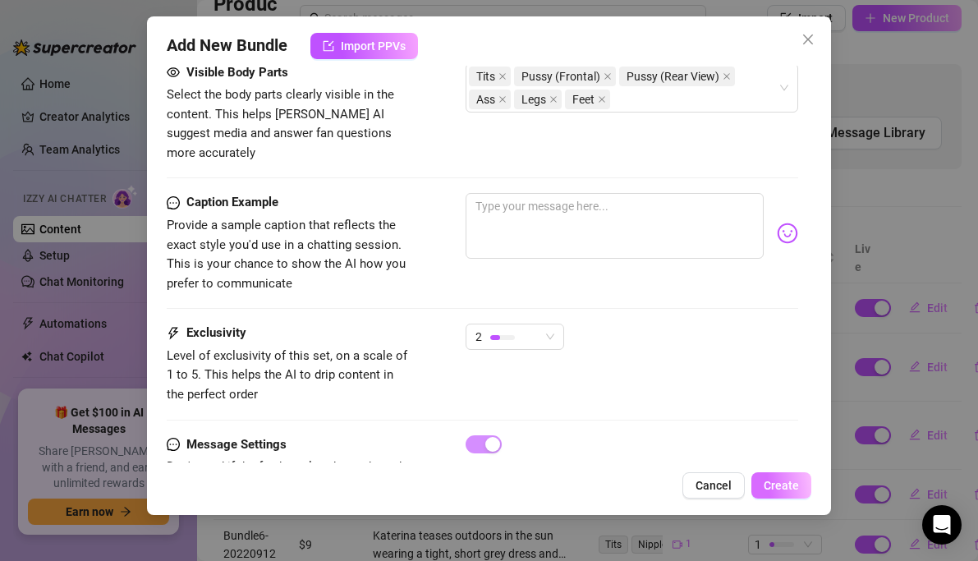
type textarea "Katerina is fully naked in an outdoor bathtub filled with water, bubbles, and f…"
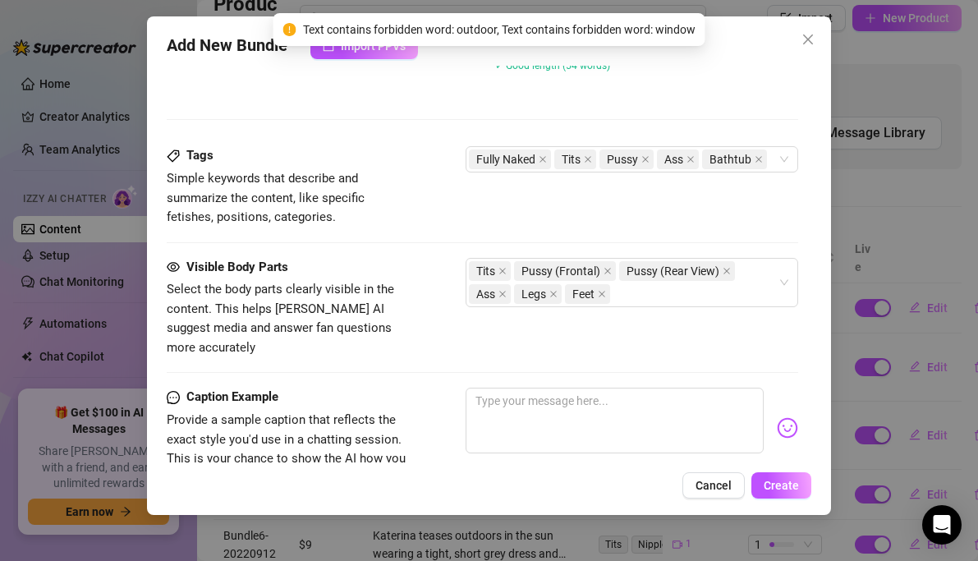
type textarea "Katerina is fully naked in an outdoor bathtub filled with water, bubbles, and f…"
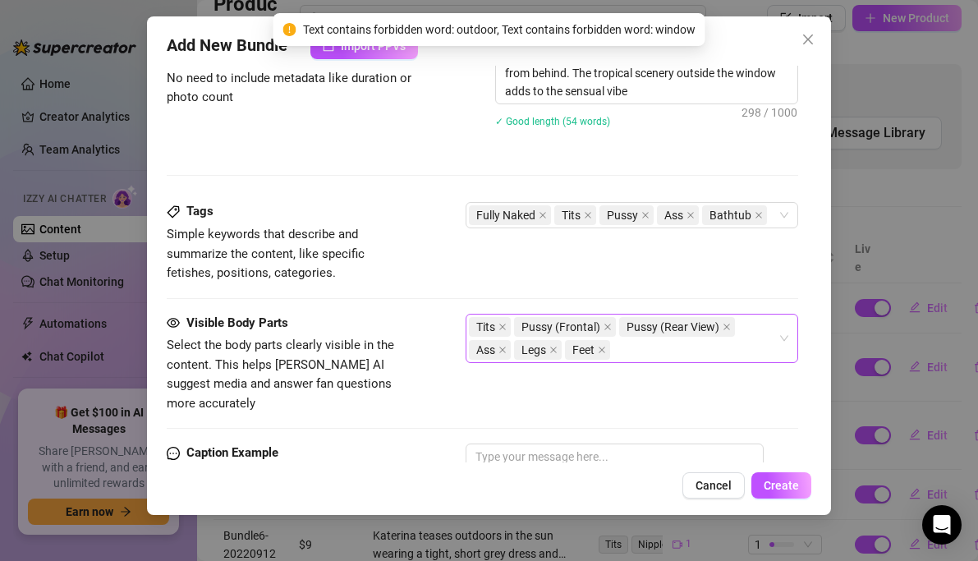
type textarea "Katerina is fully naked in an outdoor bathtub filled with water, bubbles, and f…"
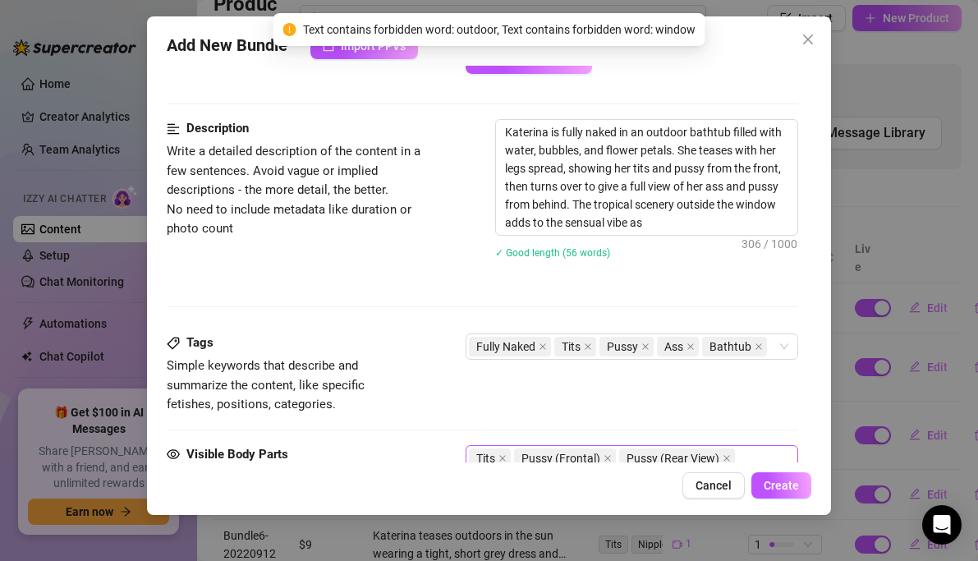
type textarea "Katerina is fully naked in an outdoor bathtub filled with water, bubbles, and f…"
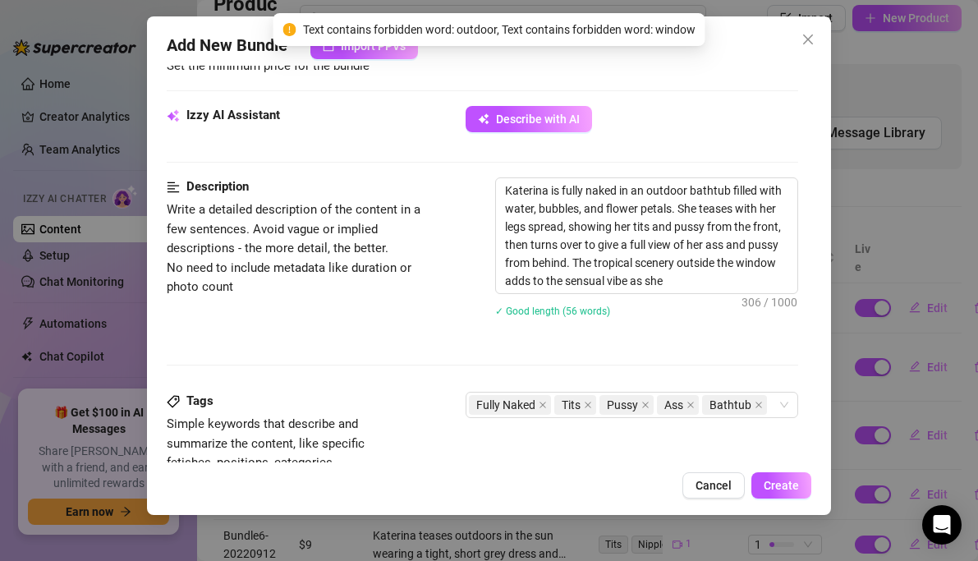
type textarea "Katerina is fully naked in an outdoor bathtub filled with water, bubbles, and f…"
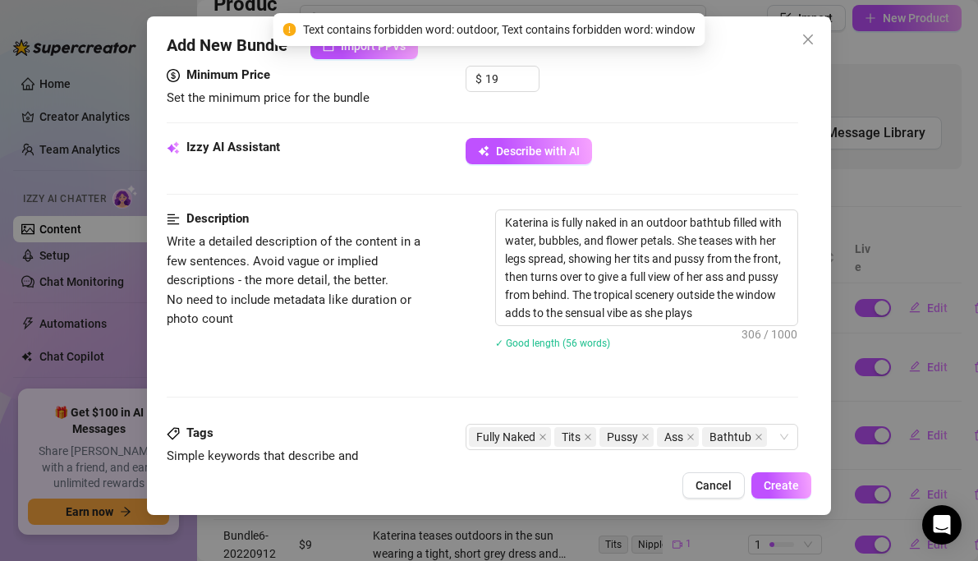
type textarea "Katerina is fully naked in an outdoor bathtub filled with water, bubbles, and f…"
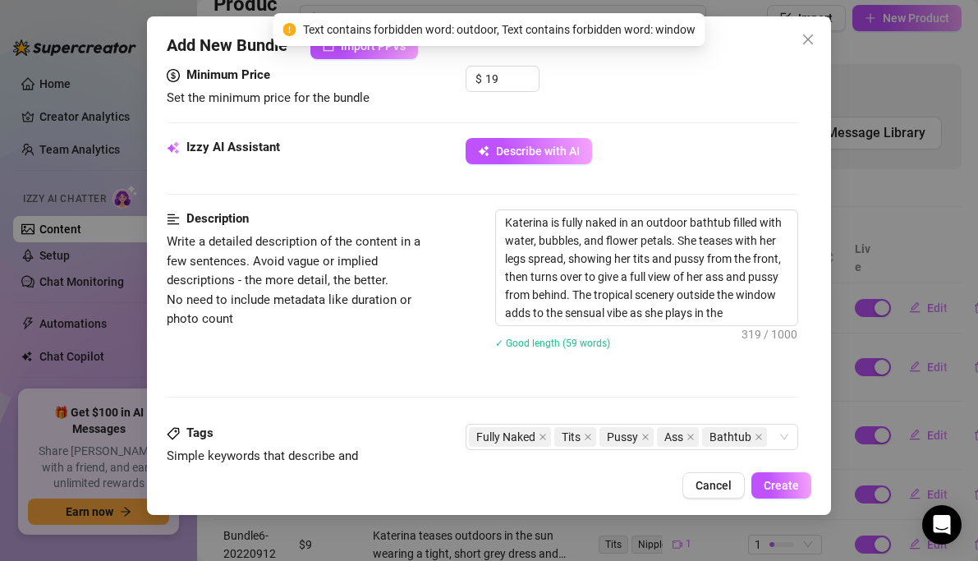
type textarea "Katerina is fully naked in an outdoor bathtub filled with water, bubbles, and f…"
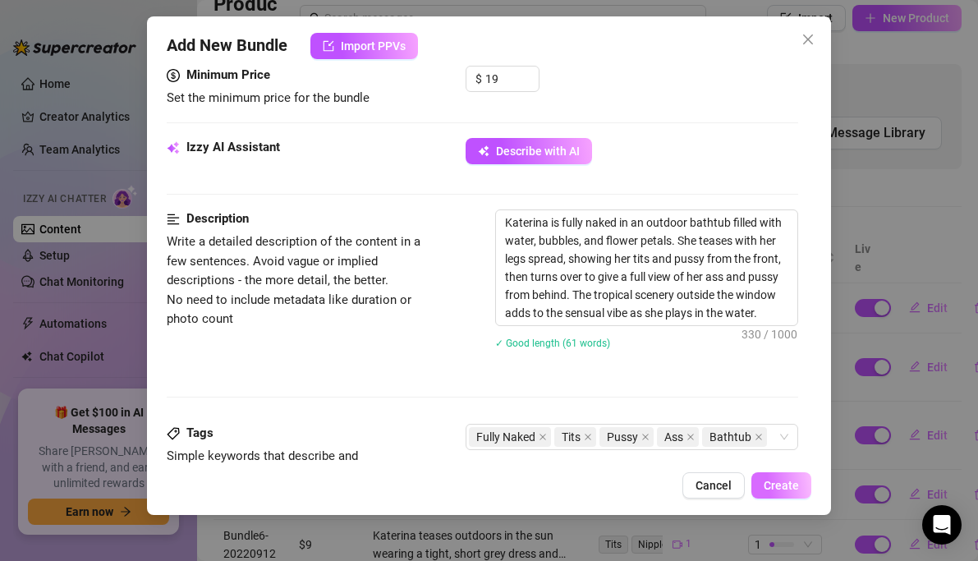
click at [757, 491] on button "Create" at bounding box center [781, 485] width 60 height 26
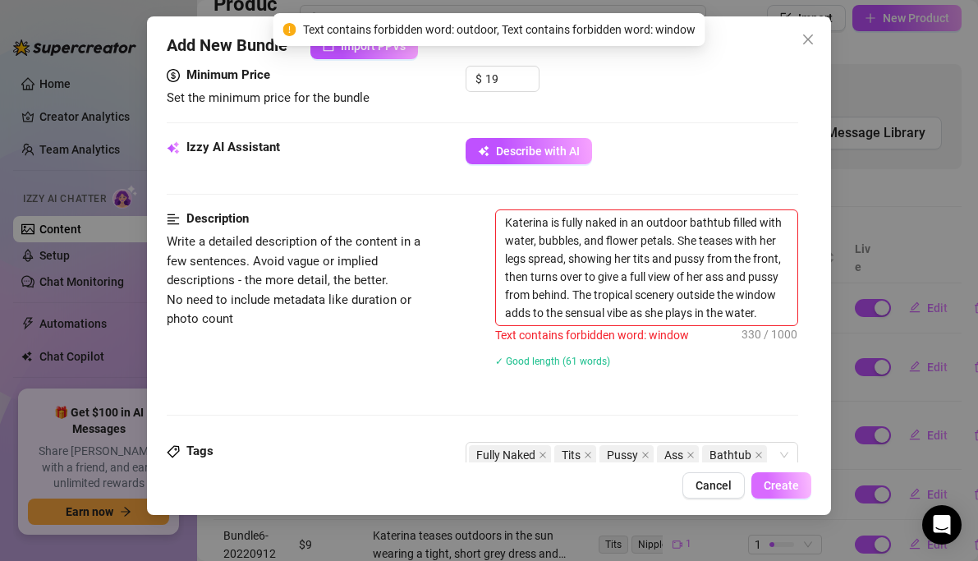
click at [778, 486] on span "Create" at bounding box center [781, 485] width 35 height 13
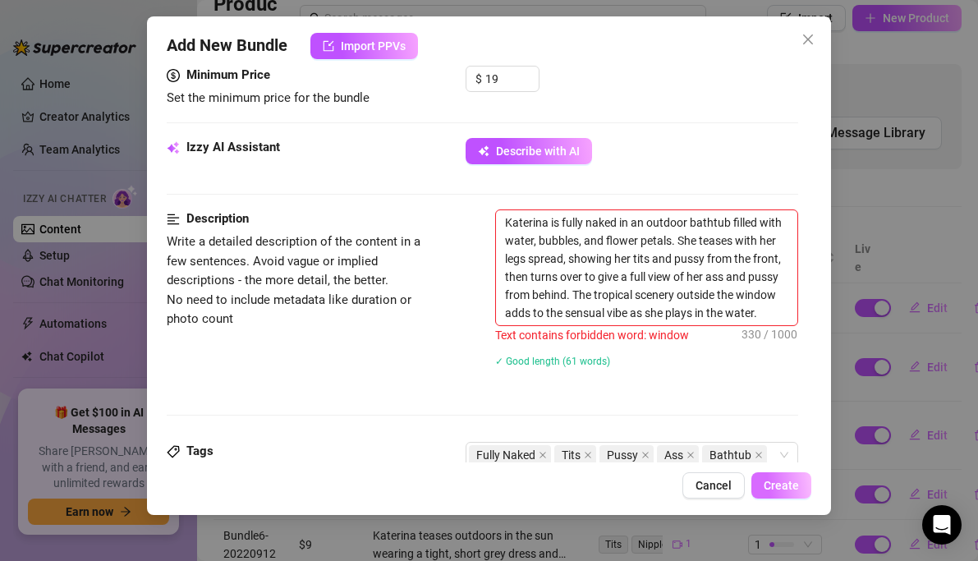
click at [804, 484] on button "Create" at bounding box center [781, 485] width 60 height 26
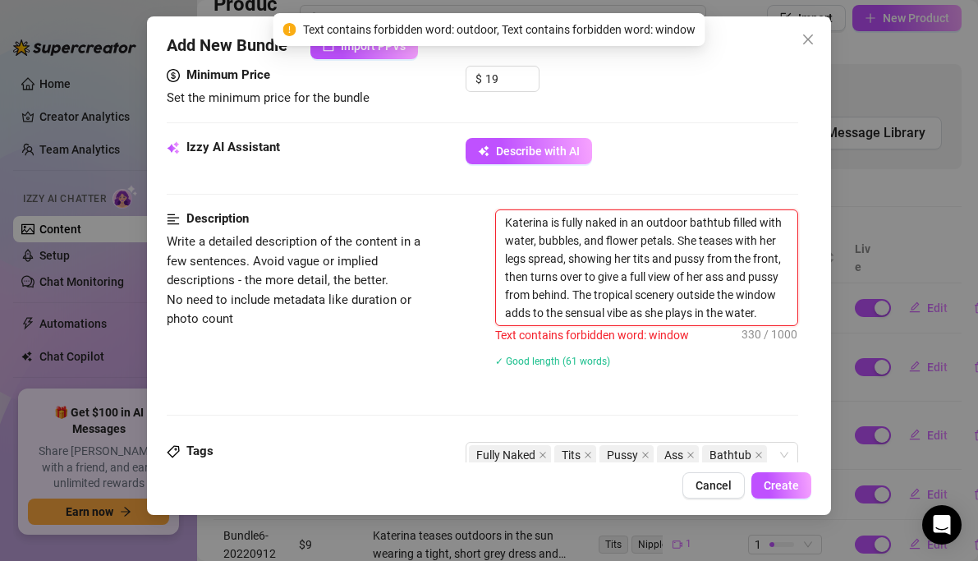
click at [676, 247] on textarea "Katerina is fully naked in an outdoor bathtub filled with water, bubbles, and f…" at bounding box center [647, 267] width 302 height 115
click at [694, 254] on textarea "Katerina is fully naked in an outdoor bathtub filled with water, bubbles, and f…" at bounding box center [647, 267] width 302 height 115
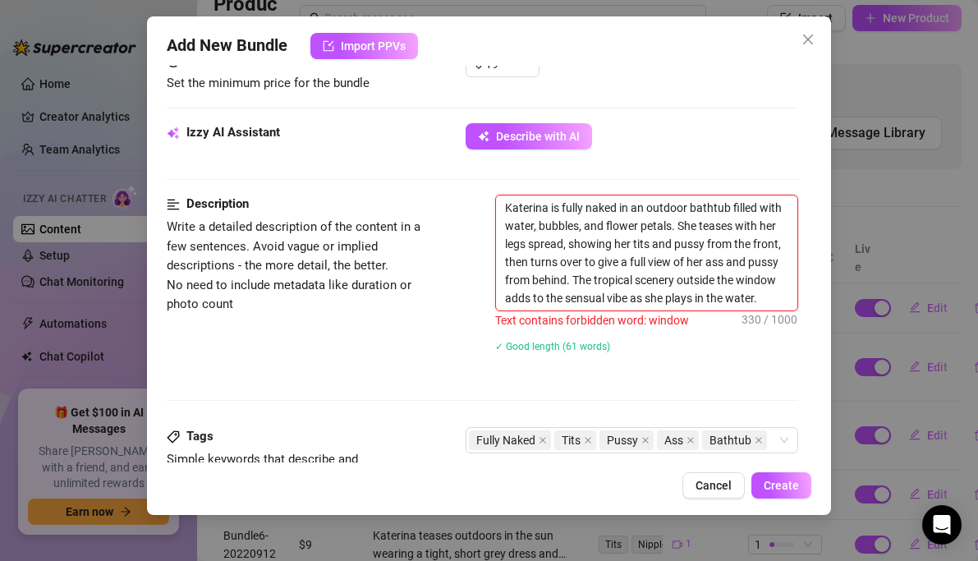
scroll to position [546, 0]
drag, startPoint x: 740, startPoint y: 279, endPoint x: 778, endPoint y: 279, distance: 38.6
click at [778, 279] on textarea "Katerina is fully naked in an outdoor bathtub filled with water, bubbles, and f…" at bounding box center [647, 252] width 302 height 115
type textarea "Katerina is fully naked in an outdoor bathtub filled with water, bubbles, and f…"
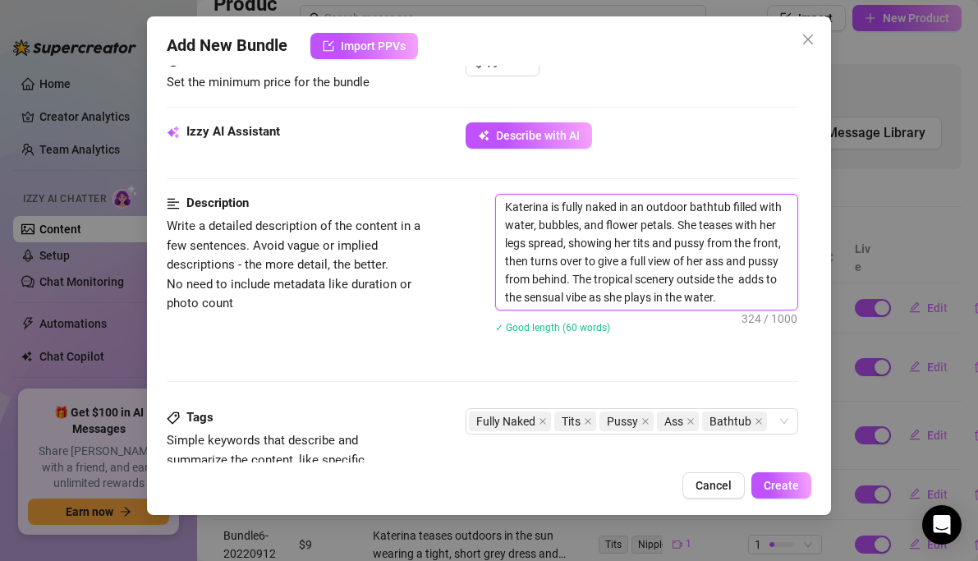
type textarea "Katerina is fully naked in an outdoor bathtub filled with water, bubbles, and f…"
click at [774, 503] on div "Add New Bundle Import PPVs Account [PERSON_NAME] (@animaaatay) Name Name is for…" at bounding box center [489, 265] width 685 height 498
click at [775, 492] on button "Create" at bounding box center [781, 485] width 60 height 26
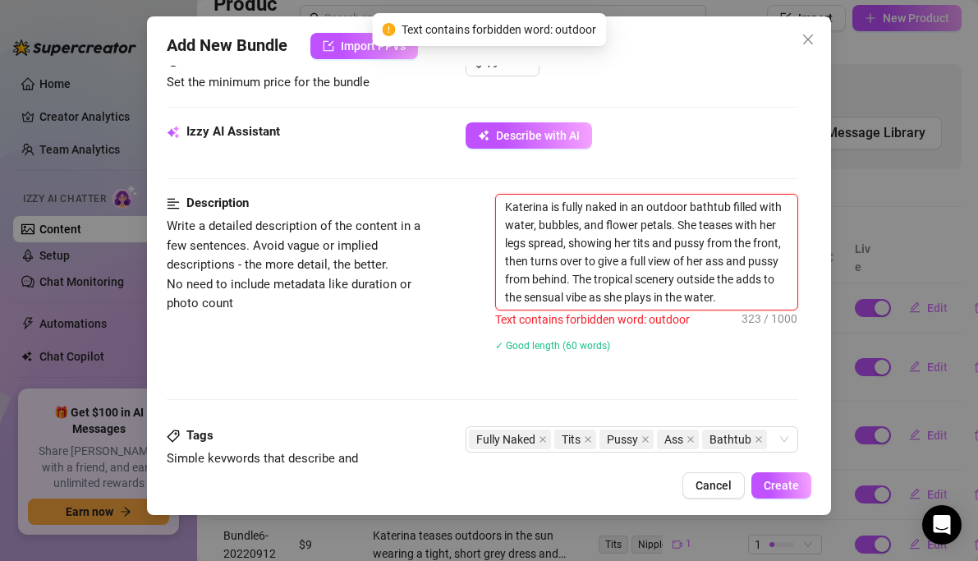
click at [677, 280] on textarea "Katerina is fully naked in an outdoor bathtub filled with water, bubbles, and f…" at bounding box center [647, 252] width 302 height 115
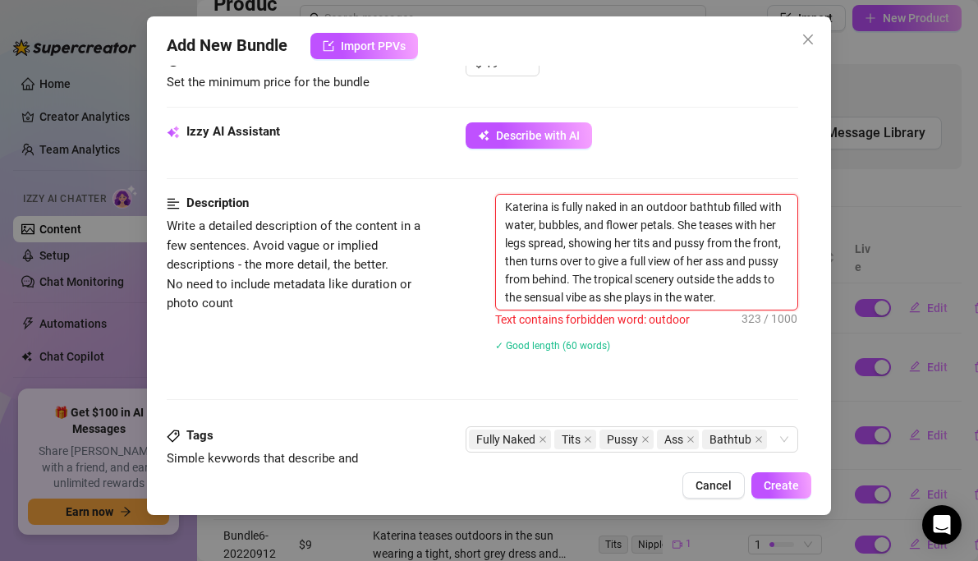
click at [575, 268] on textarea "Katerina is fully naked in an outdoor bathtub filled with water, bubbles, and f…" at bounding box center [647, 252] width 302 height 115
drag, startPoint x: 646, startPoint y: 209, endPoint x: 688, endPoint y: 208, distance: 41.9
click at [688, 208] on textarea "Katerina is fully naked in an outdoor bathtub filled with water, bubbles, and f…" at bounding box center [647, 252] width 302 height 115
type textarea "Katerina is fully naked in an bathtub filled with water, bubbles, and flower pe…"
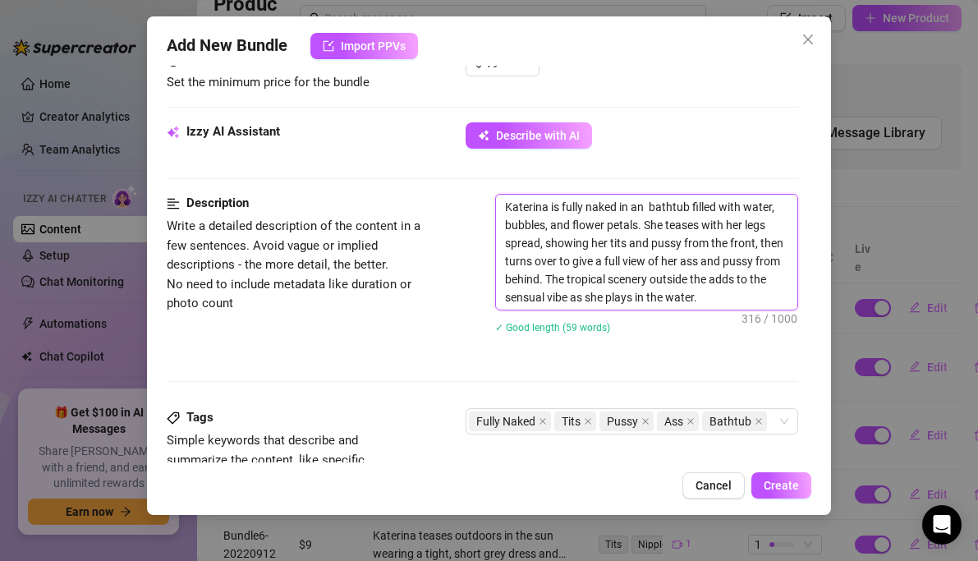
type textarea "Katerina is fully naked in an bathtub filled with water, bubbles, and flower pe…"
click at [778, 481] on span "Create" at bounding box center [781, 485] width 35 height 13
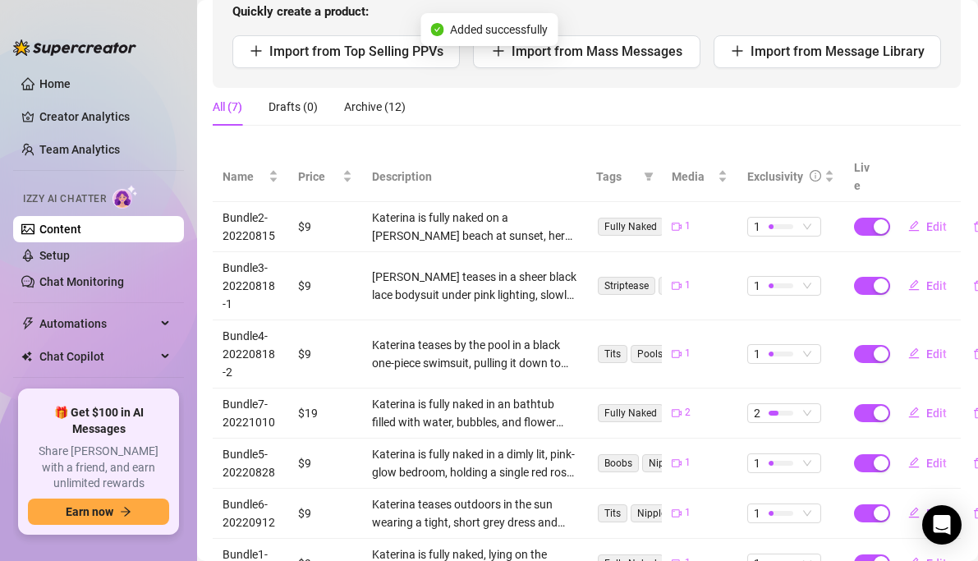
scroll to position [271, 1]
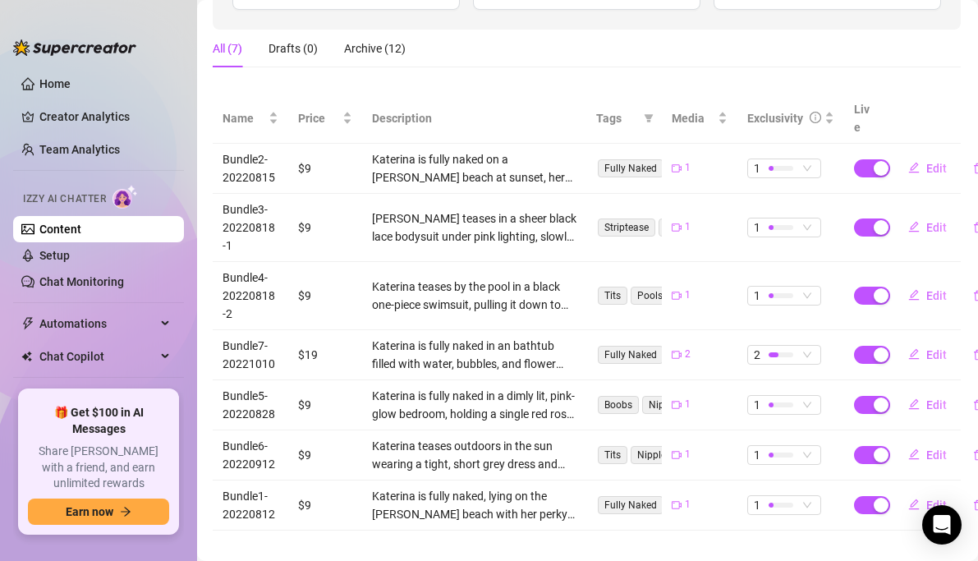
click at [517, 60] on div "All (7) Drafts (0) Archive (12)" at bounding box center [587, 49] width 748 height 38
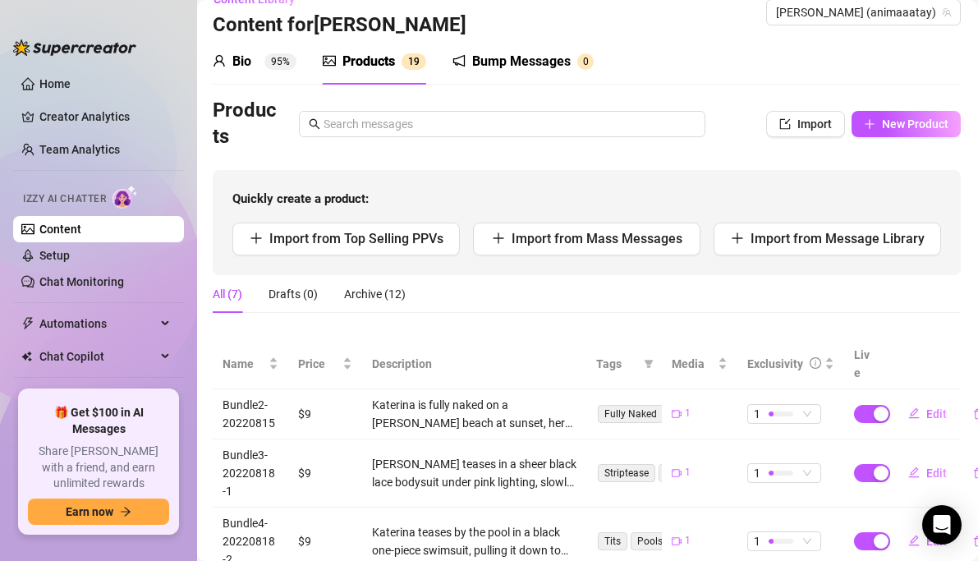
scroll to position [1, 1]
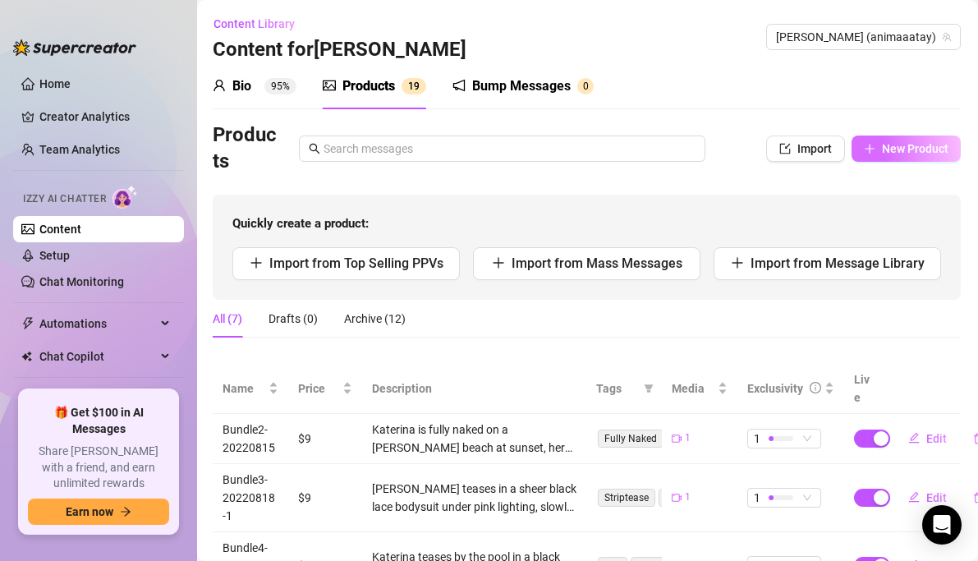
click at [916, 143] on span "New Product" at bounding box center [915, 148] width 67 height 13
type textarea "Type your message here..."
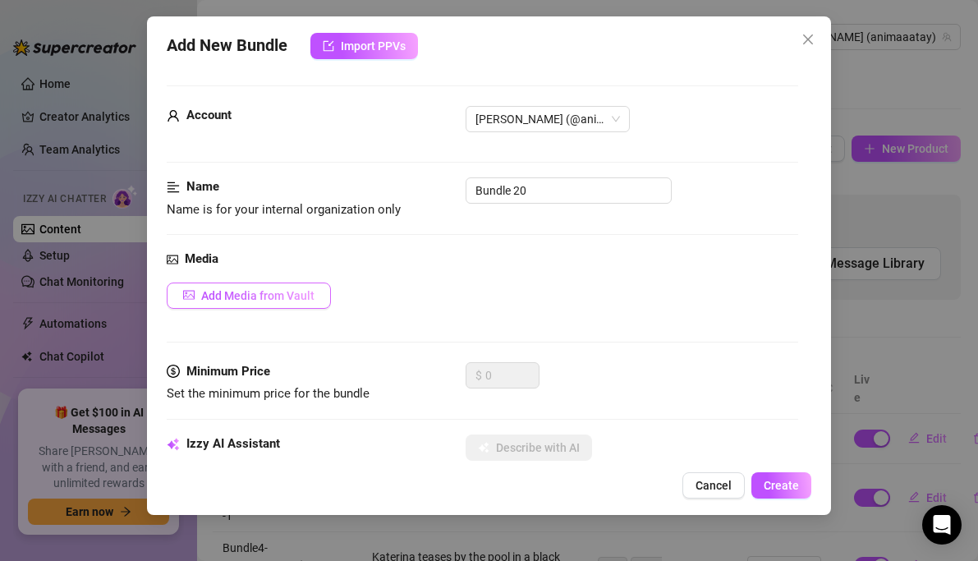
click at [252, 297] on span "Add Media from Vault" at bounding box center [257, 295] width 113 height 13
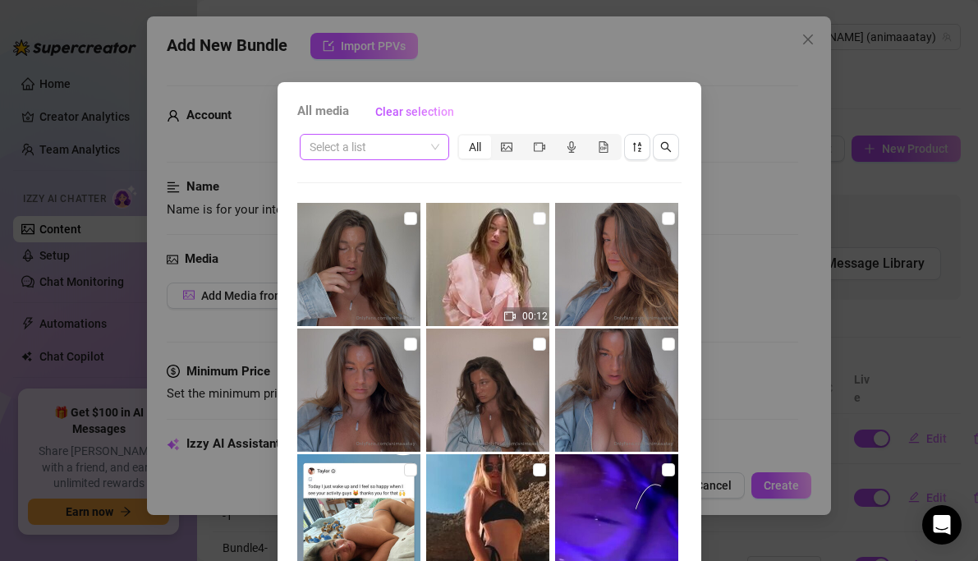
click at [420, 141] on input "search" at bounding box center [367, 147] width 115 height 25
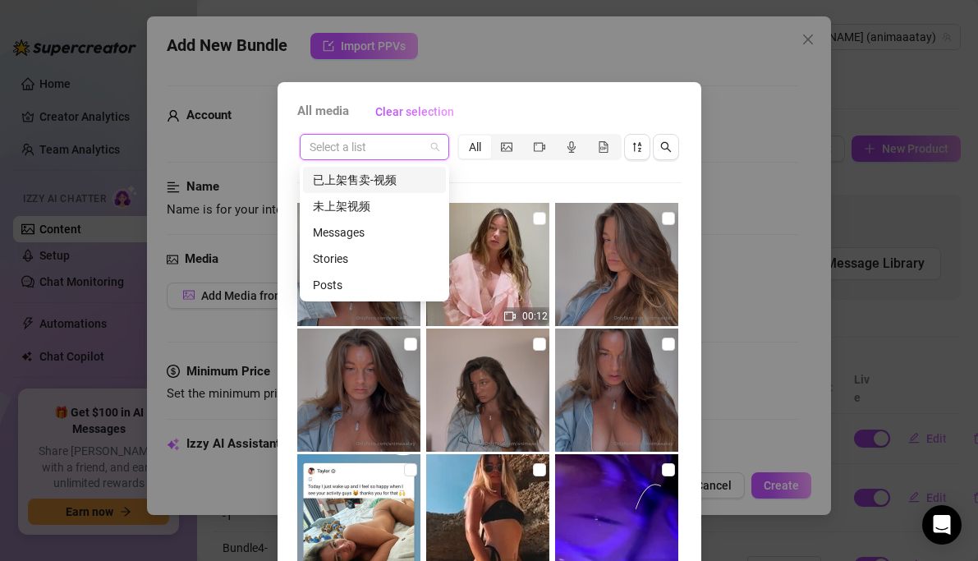
click at [374, 181] on div "已上架售卖-视频" at bounding box center [374, 180] width 123 height 18
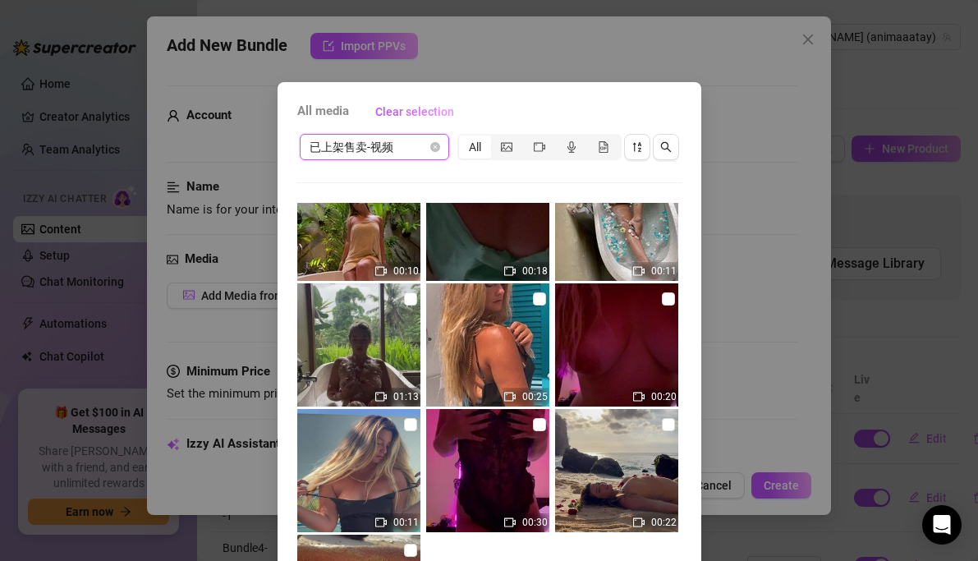
scroll to position [0, 0]
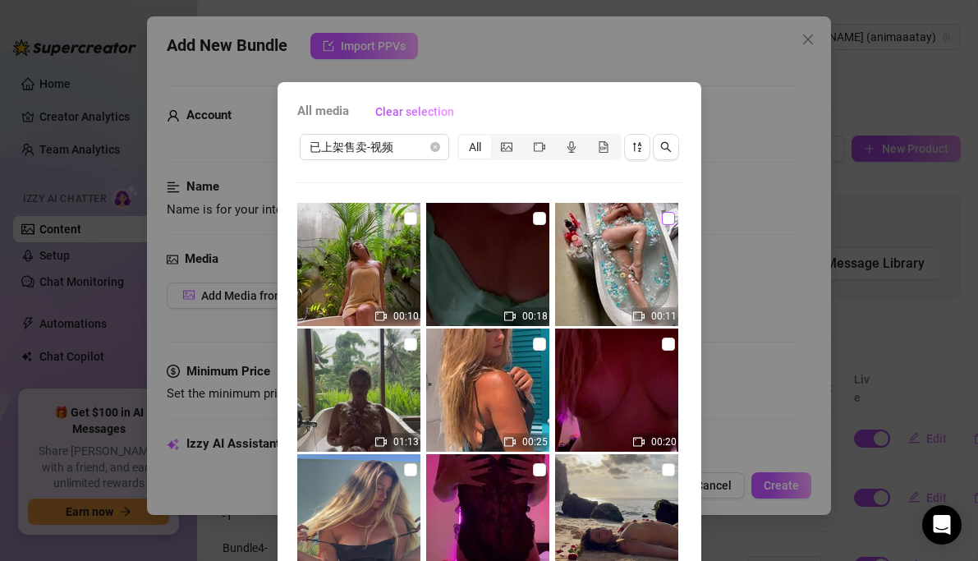
click at [669, 218] on input "checkbox" at bounding box center [668, 218] width 13 height 13
click at [670, 222] on input "checkbox" at bounding box center [668, 218] width 13 height 13
checkbox input "true"
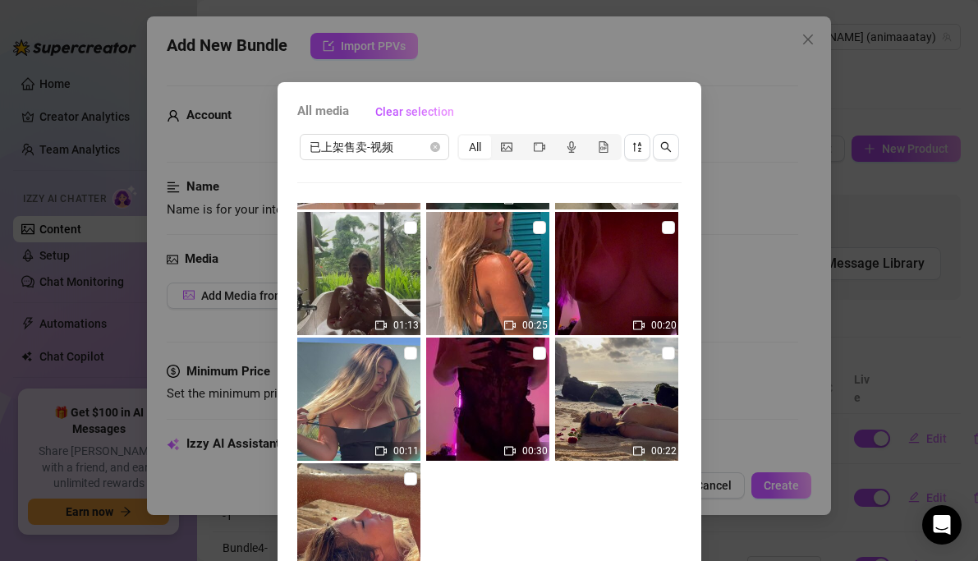
scroll to position [125, 0]
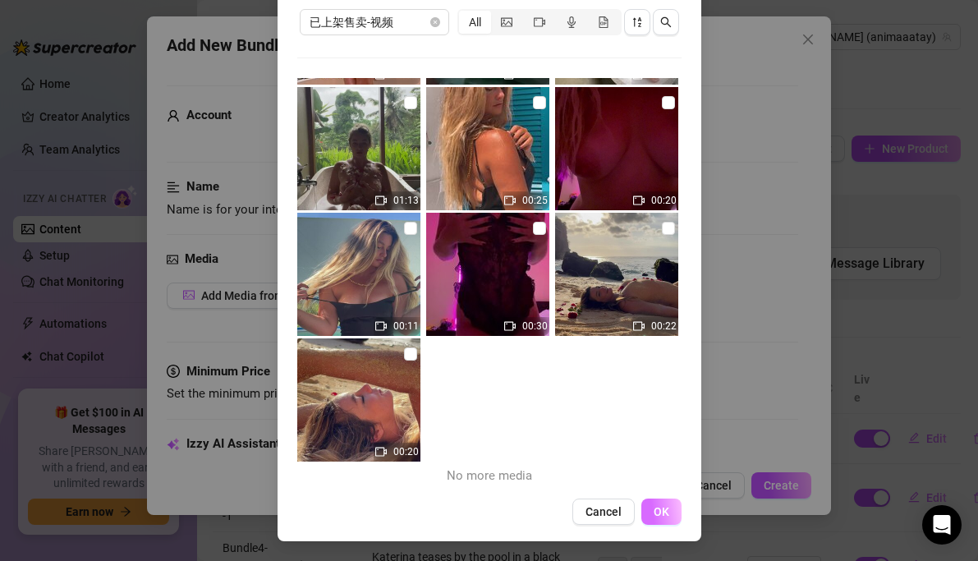
click at [664, 511] on span "OK" at bounding box center [662, 511] width 16 height 13
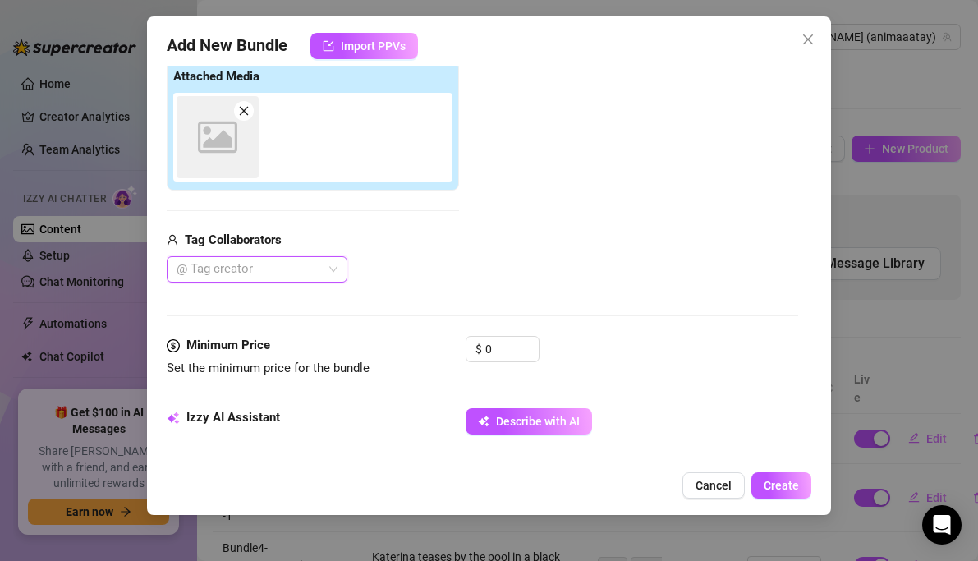
scroll to position [266, 0]
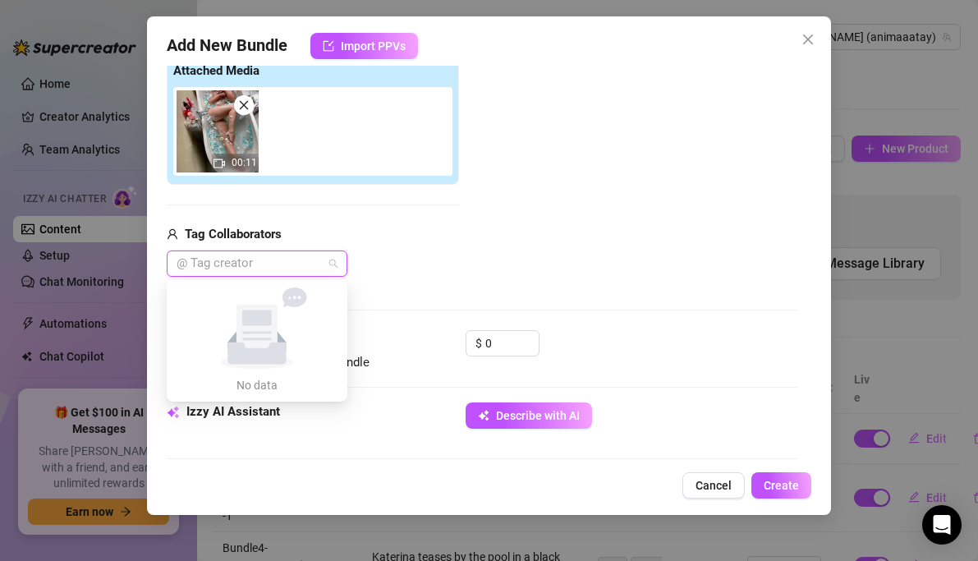
click at [248, 260] on div at bounding box center [248, 263] width 157 height 23
click at [451, 244] on div "Tag Collaborators" at bounding box center [313, 235] width 292 height 20
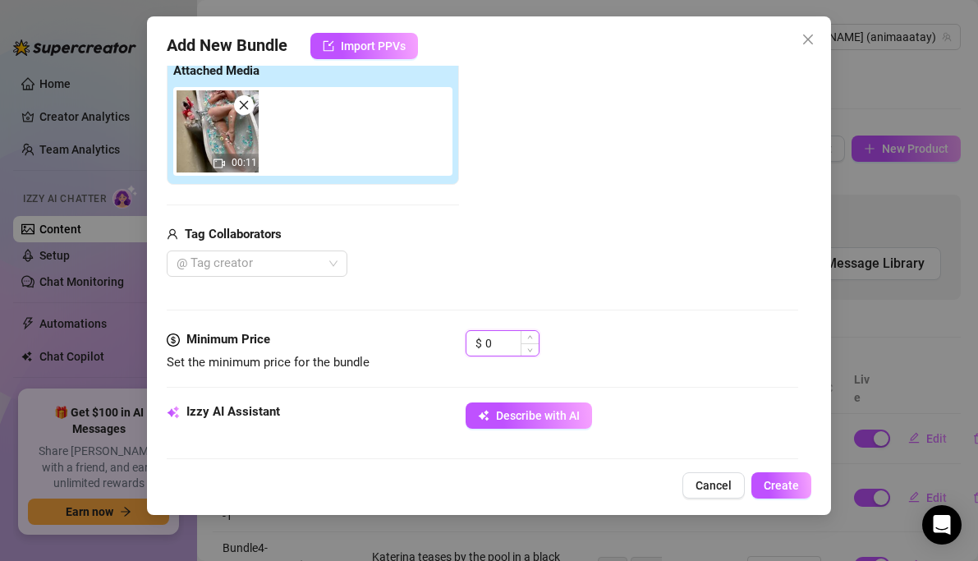
click at [507, 341] on input "0" at bounding box center [511, 343] width 53 height 25
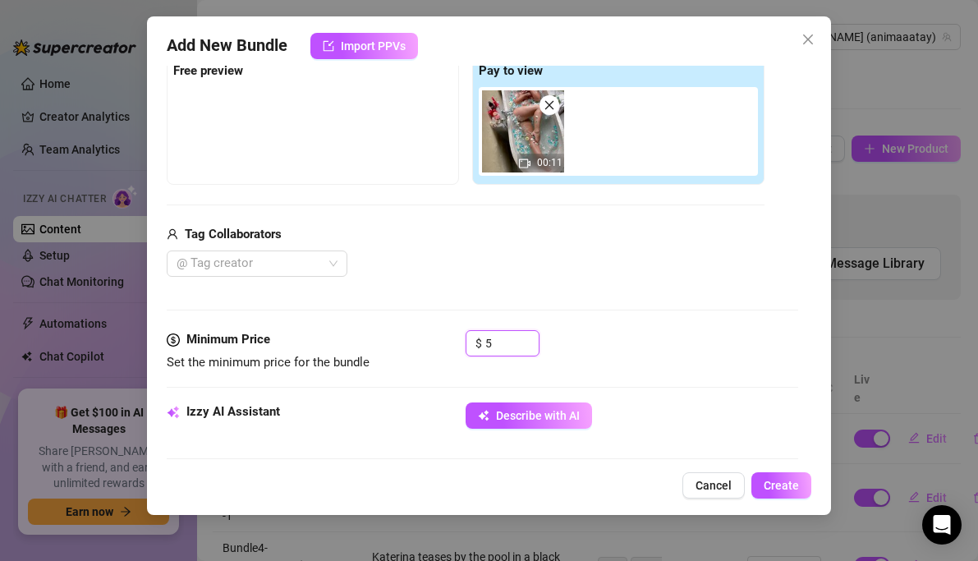
type input "5"
click at [562, 261] on div "@ Tag creator" at bounding box center [466, 263] width 598 height 26
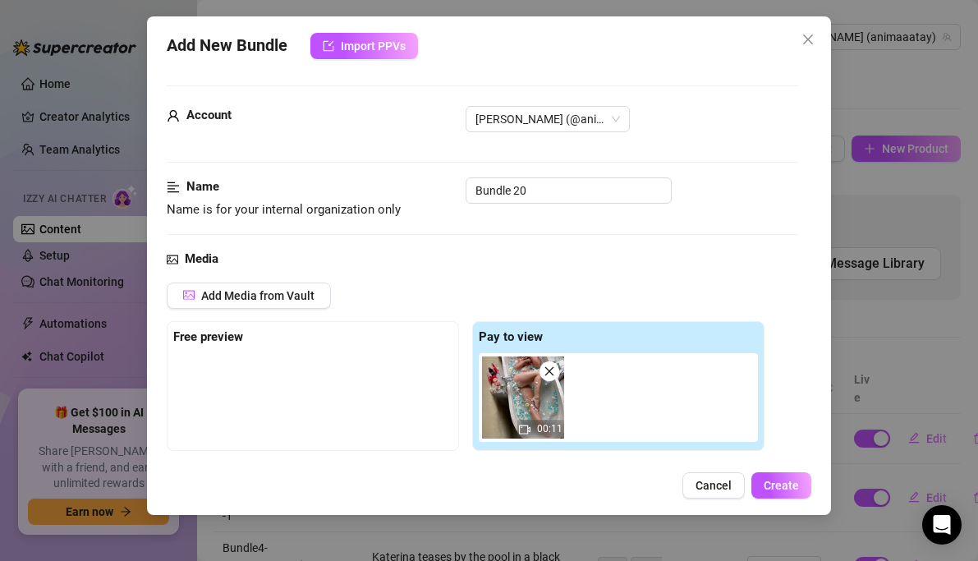
scroll to position [2, 0]
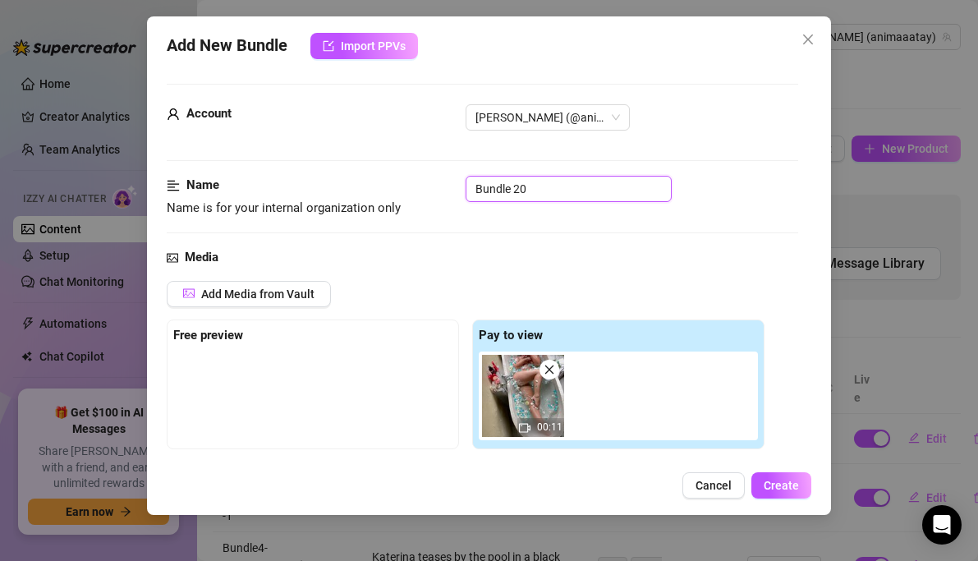
drag, startPoint x: 545, startPoint y: 187, endPoint x: 512, endPoint y: 187, distance: 33.7
click at [512, 187] on input "Bundle 20" at bounding box center [569, 189] width 206 height 26
click at [549, 196] on input "Bundle8-" at bounding box center [569, 189] width 206 height 26
type input "Bundle8-12"
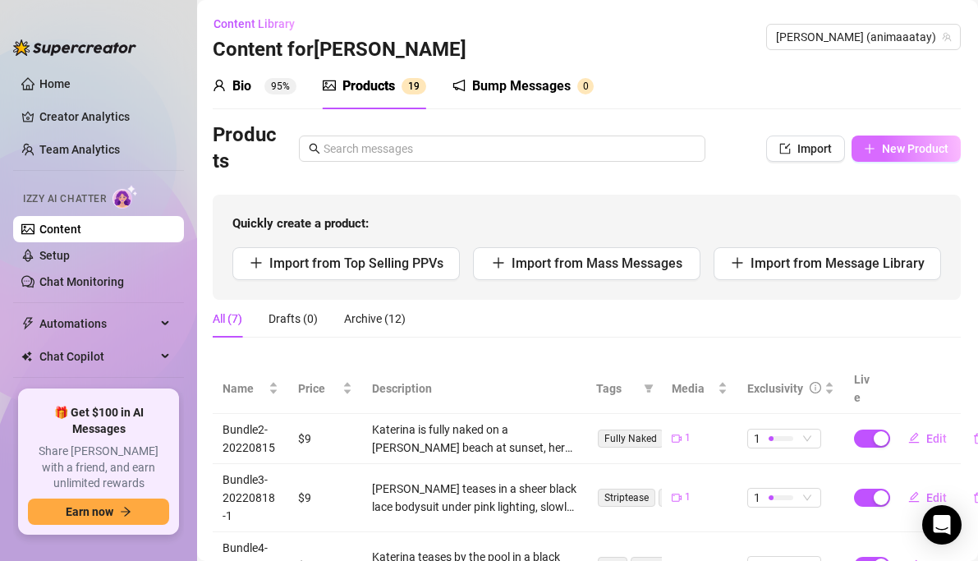
click at [921, 145] on span "New Product" at bounding box center [915, 148] width 67 height 13
type textarea "Type your message here..."
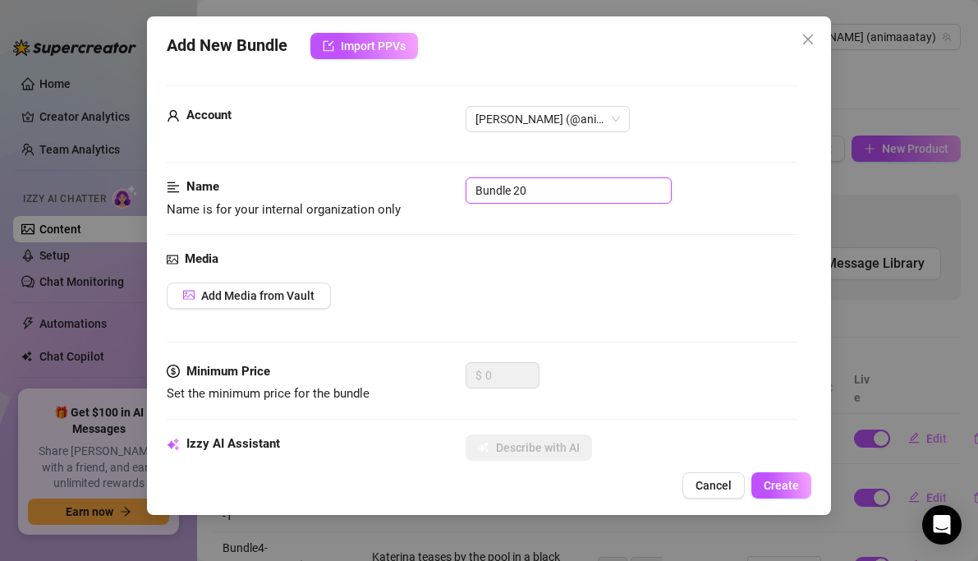
click at [528, 191] on input "Bundle 20" at bounding box center [569, 190] width 206 height 26
type input "Bundle7-20221220"
click at [311, 304] on button "Add Media from Vault" at bounding box center [249, 295] width 164 height 26
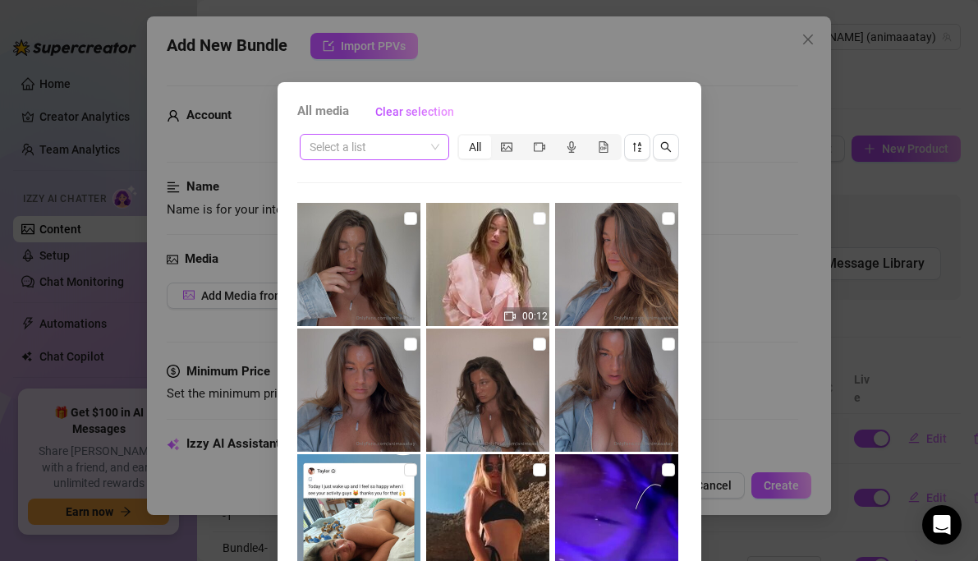
click at [416, 137] on input "search" at bounding box center [367, 147] width 115 height 25
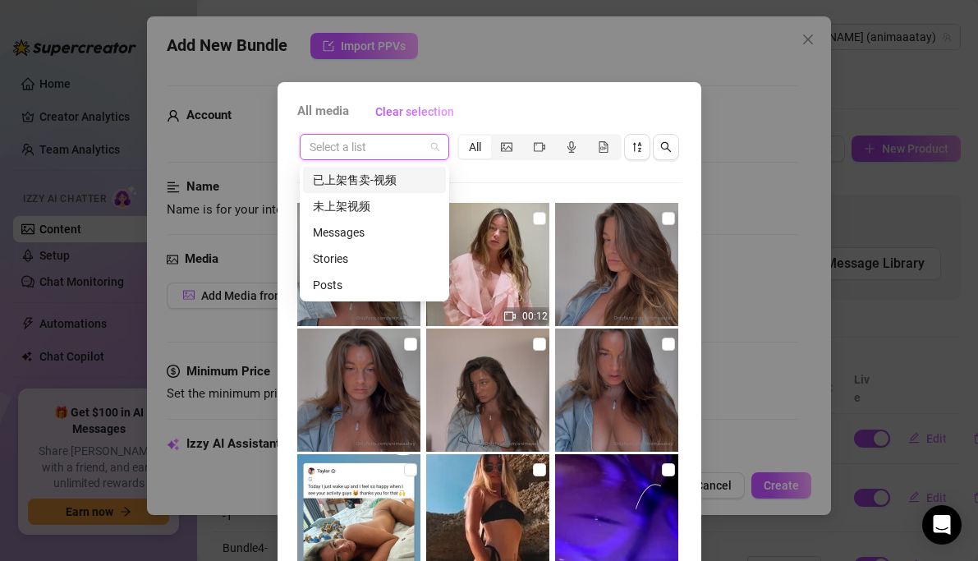
click at [393, 184] on div "已上架售卖-视频" at bounding box center [374, 180] width 123 height 18
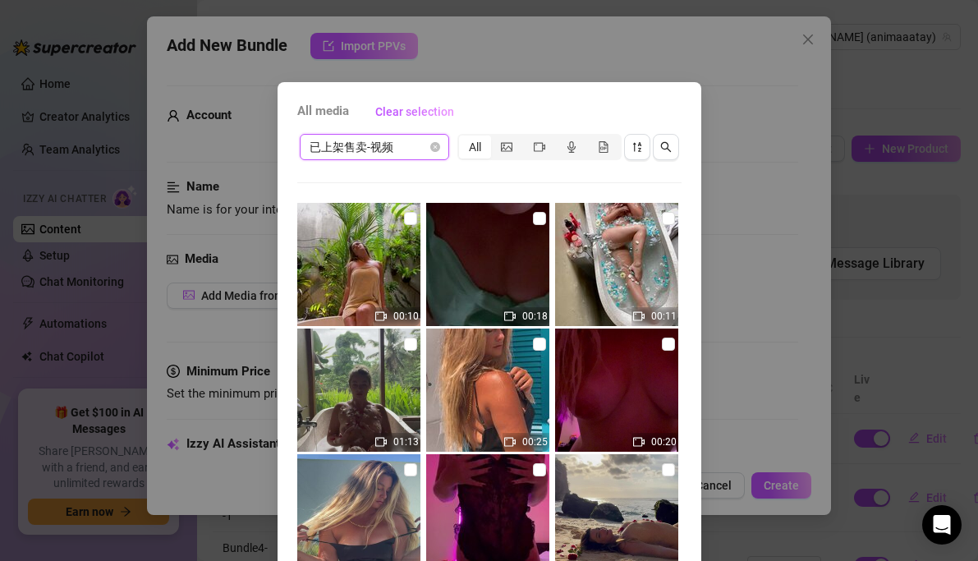
click at [607, 265] on img at bounding box center [616, 264] width 123 height 123
checkbox input "true"
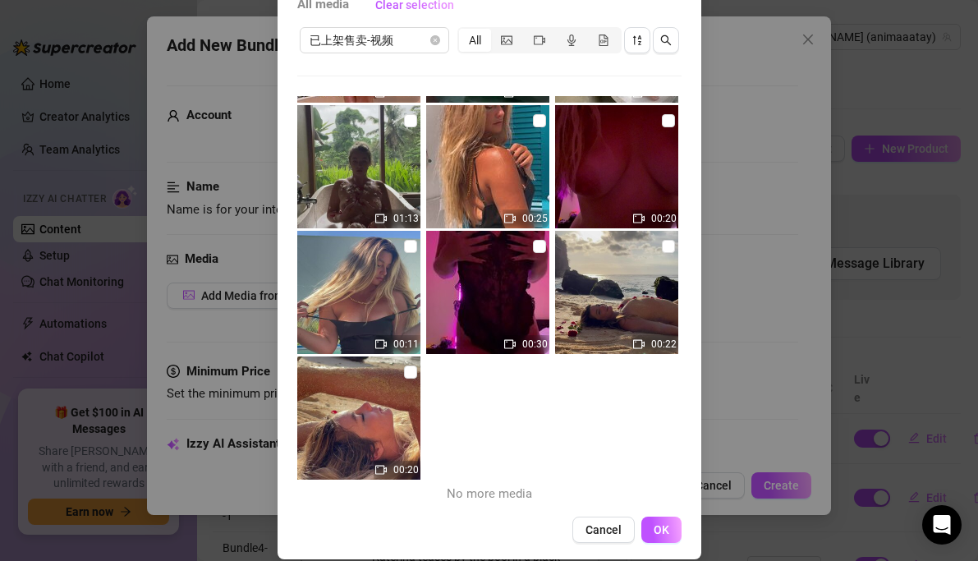
scroll to position [125, 0]
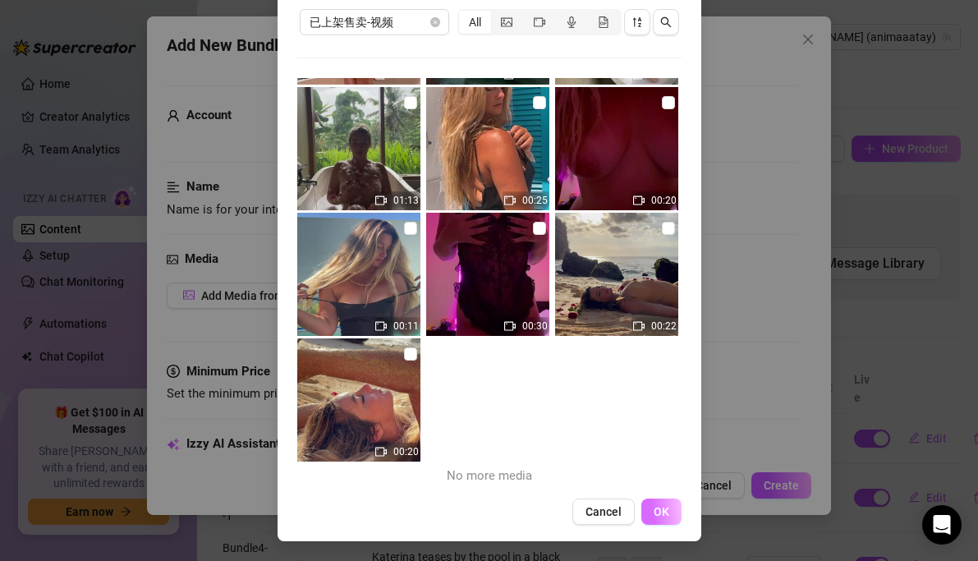
click at [664, 518] on button "OK" at bounding box center [661, 511] width 40 height 26
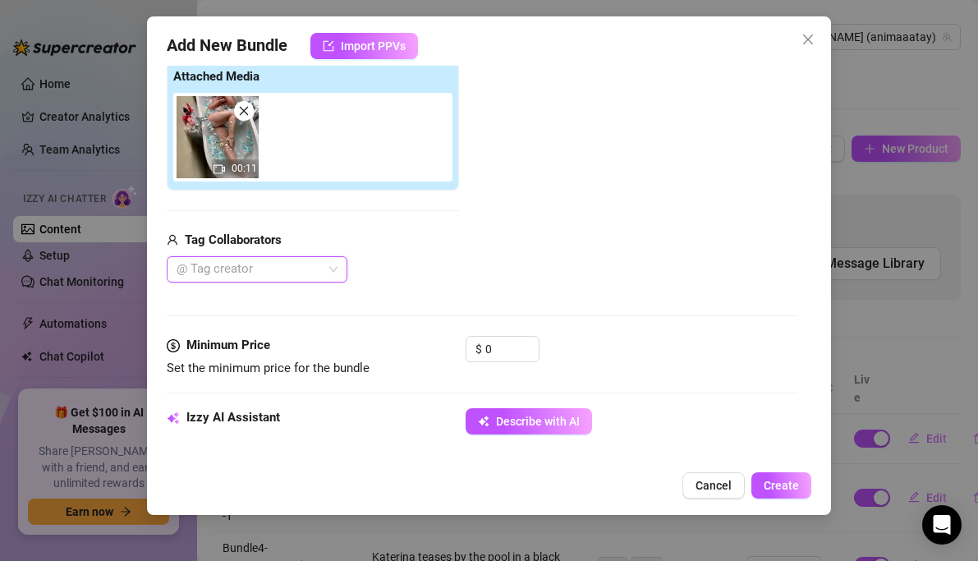
scroll to position [266, 0]
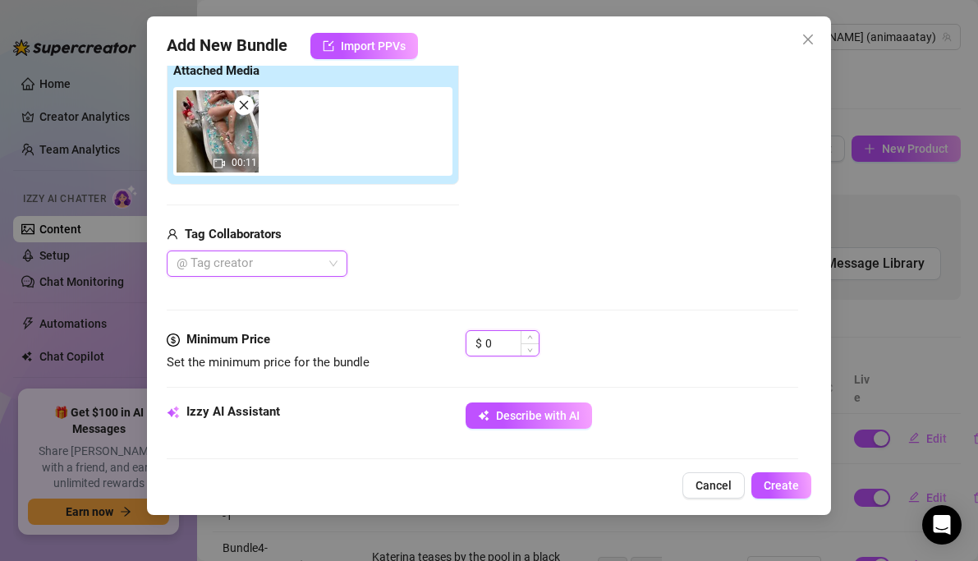
click at [499, 351] on input "0" at bounding box center [511, 343] width 53 height 25
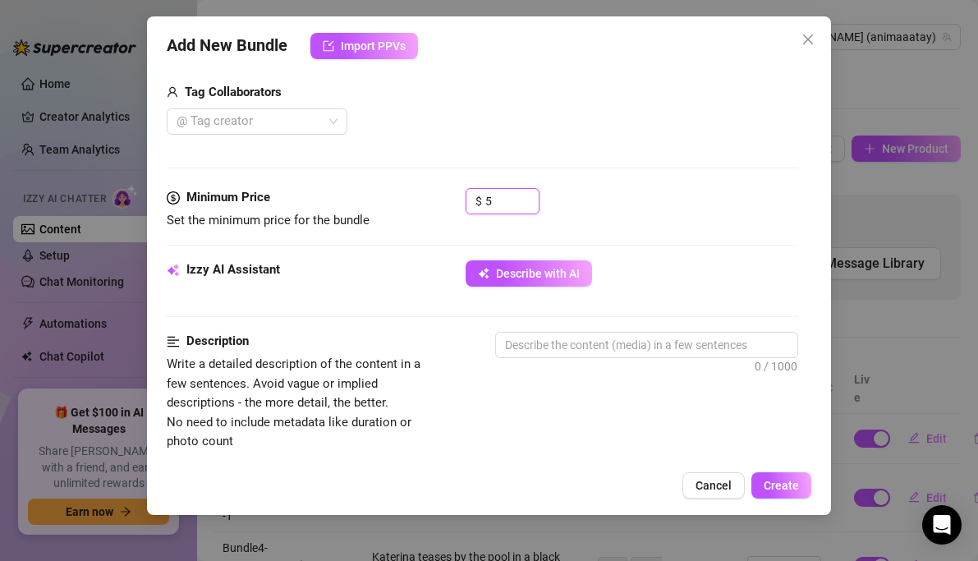
scroll to position [547, 0]
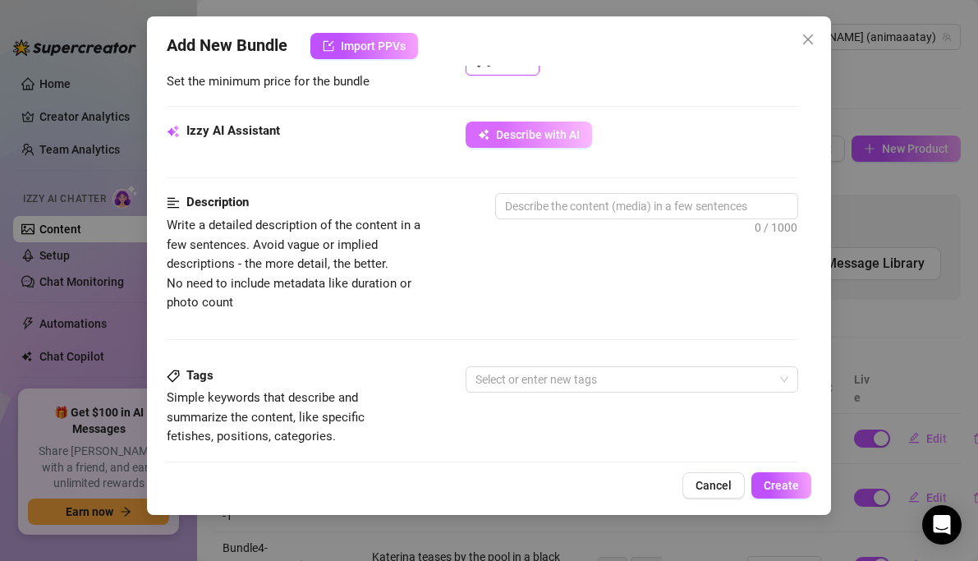
type input "5"
click at [550, 129] on span "Describe with AI" at bounding box center [538, 134] width 84 height 13
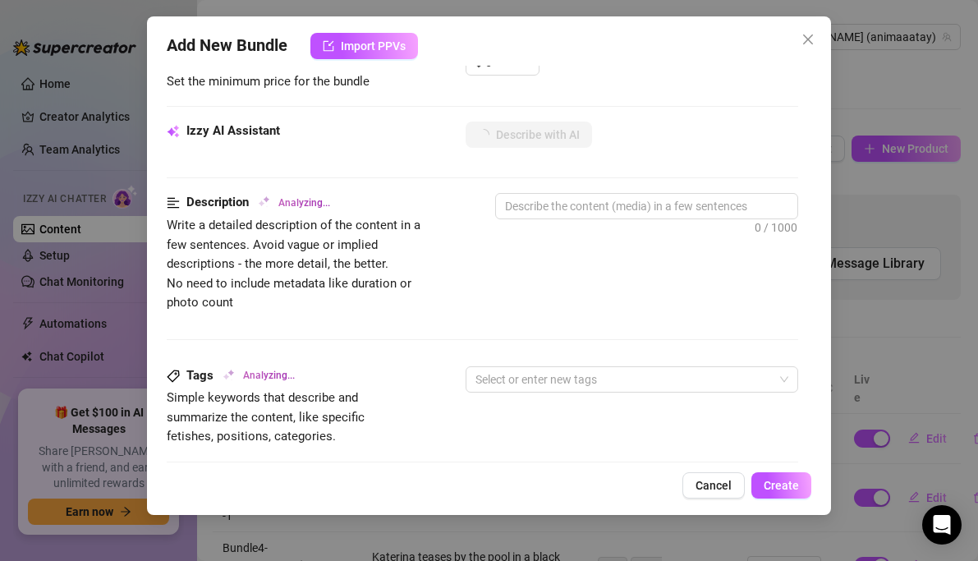
scroll to position [419, 0]
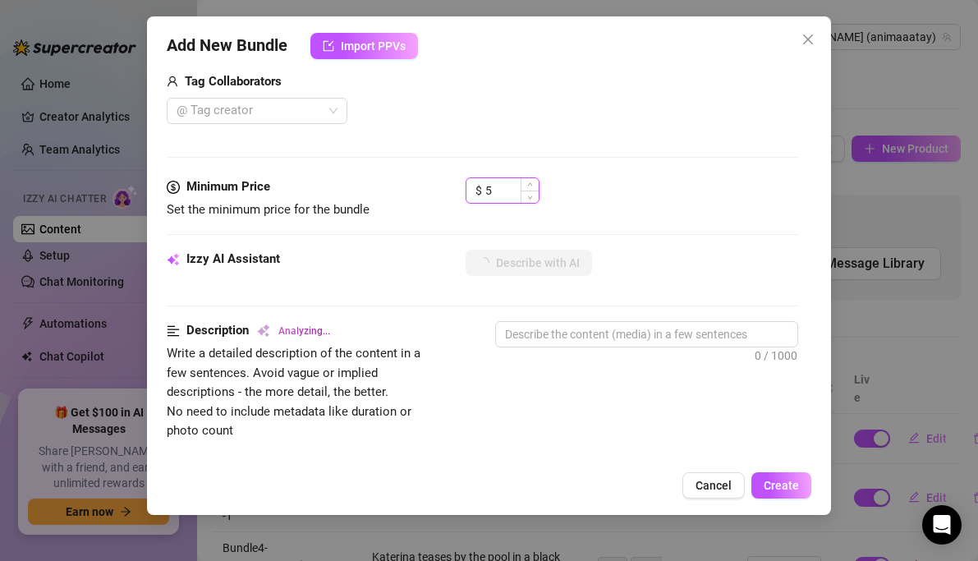
click at [499, 195] on input "5" at bounding box center [511, 190] width 53 height 25
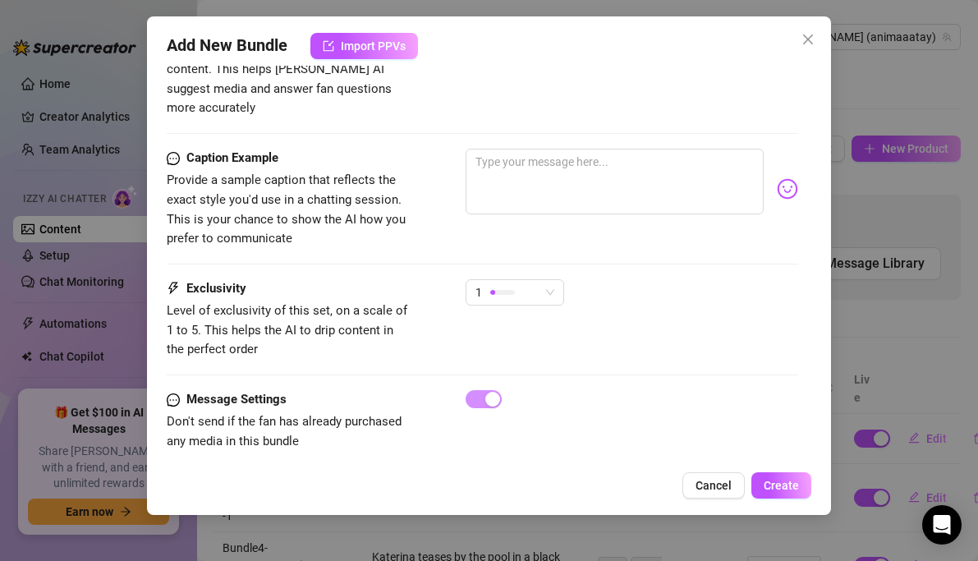
type textarea "Katerina"
type textarea "Katerina is"
type textarea "Katerina is fully"
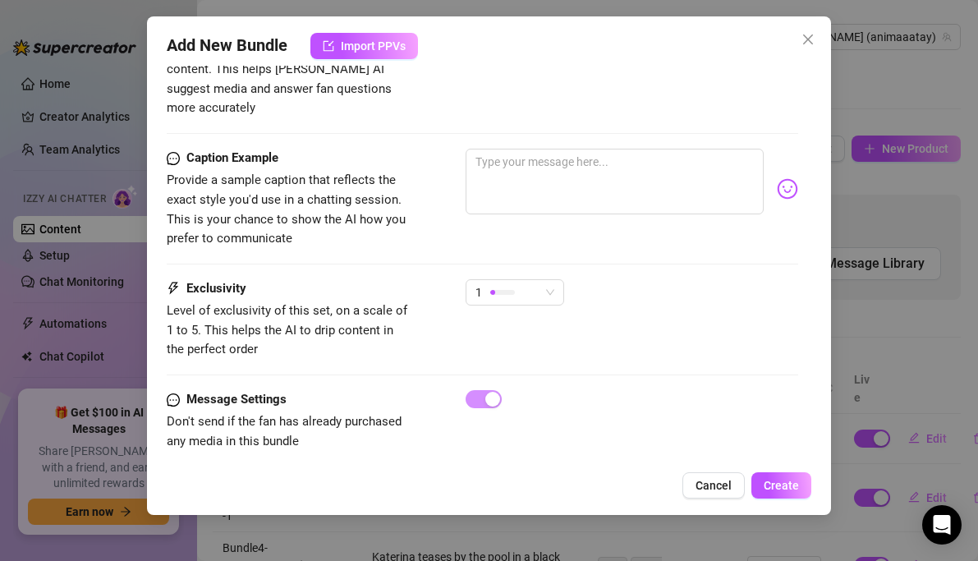
type textarea "Katerina is fully"
type textarea "Katerina is fully naked"
type textarea "Katerina is fully naked in"
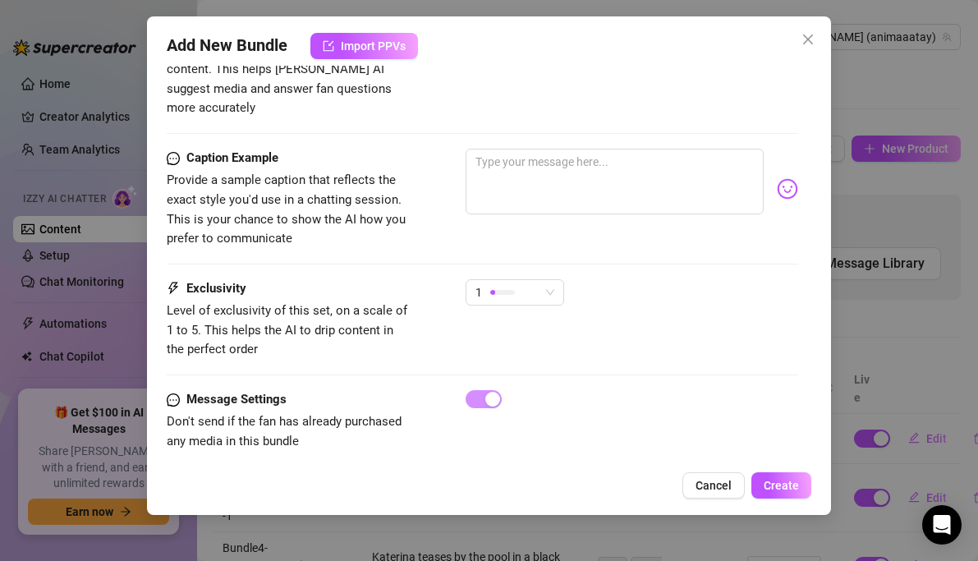
type textarea "Katerina is fully naked in a"
type textarea "Katerina is fully naked in a flower-filled"
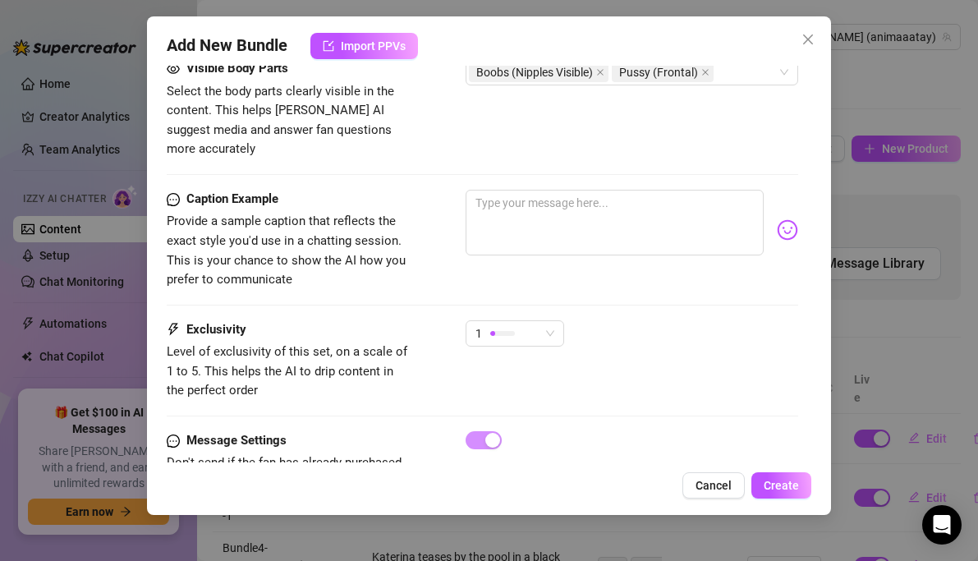
type textarea "Katerina is fully naked in a flower-filled bathtub,"
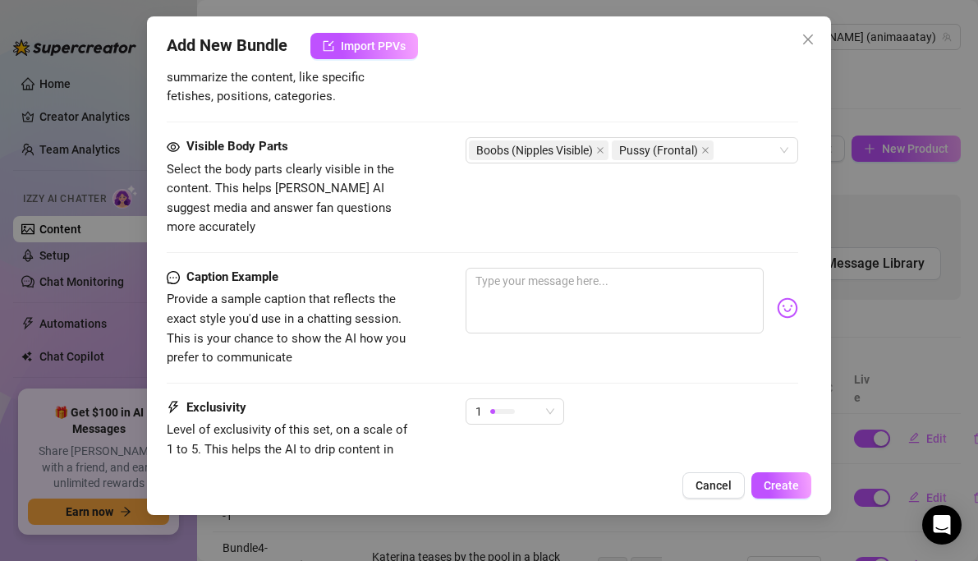
type textarea "Katerina is fully naked in a flower-filled bathtub, her"
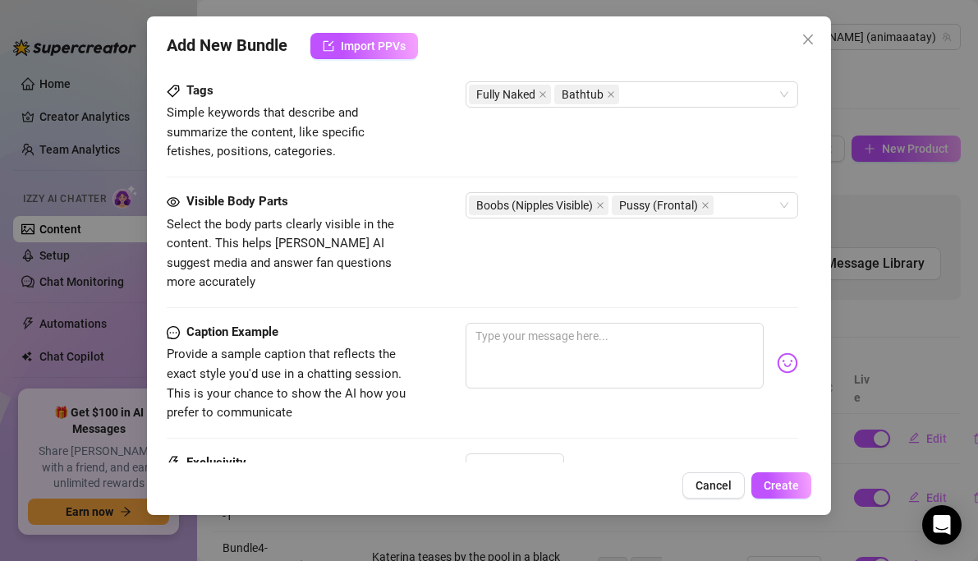
type textarea "Katerina is fully naked in a flower-filled bathtub, her wet"
type textarea "Katerina is fully naked in a flower-filled bathtub, her wet skin"
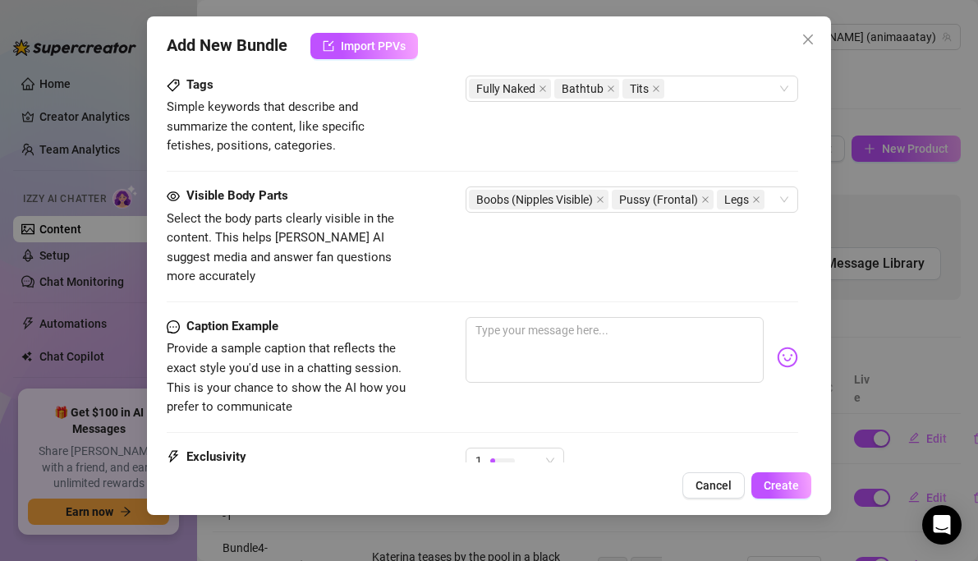
type textarea "Katerina is fully naked in a flower-filled bathtub, her wet skin glistening"
type textarea "Katerina is fully naked in a flower-filled bathtub, her wet skin glistening as"
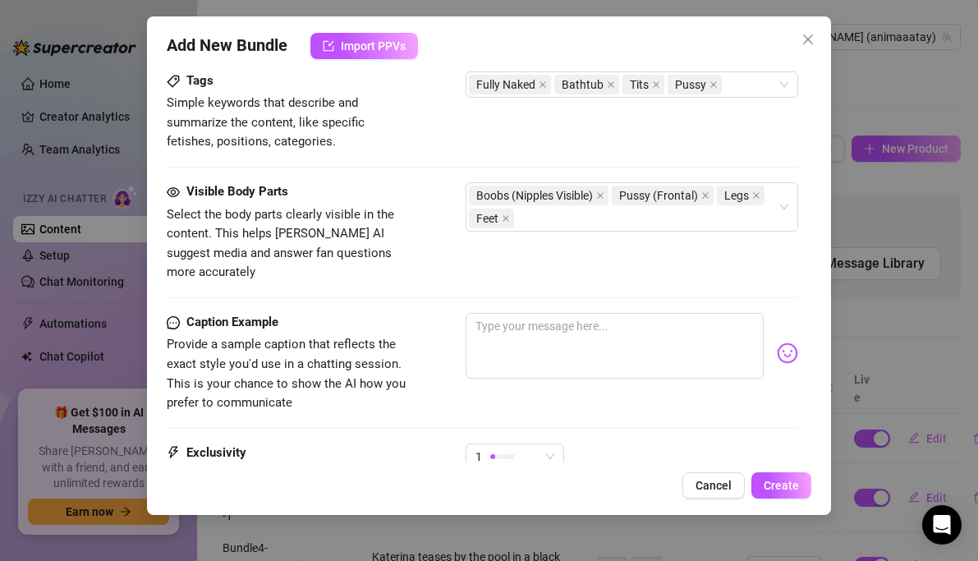
type textarea "Katerina is fully naked in a flower-filled bathtub, her wet skin glistening as …"
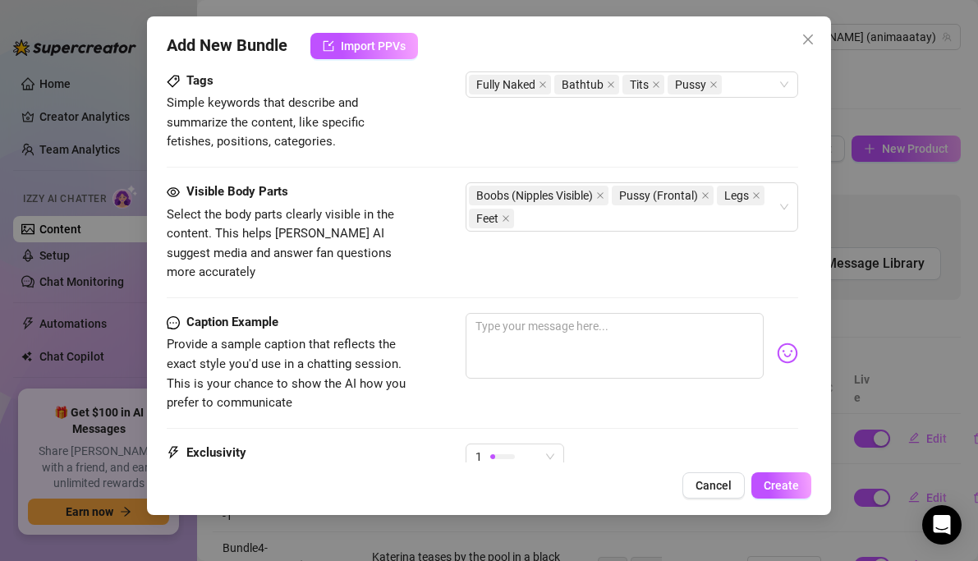
type textarea "Katerina is fully naked in a flower-filled bathtub, her wet skin glistening as …"
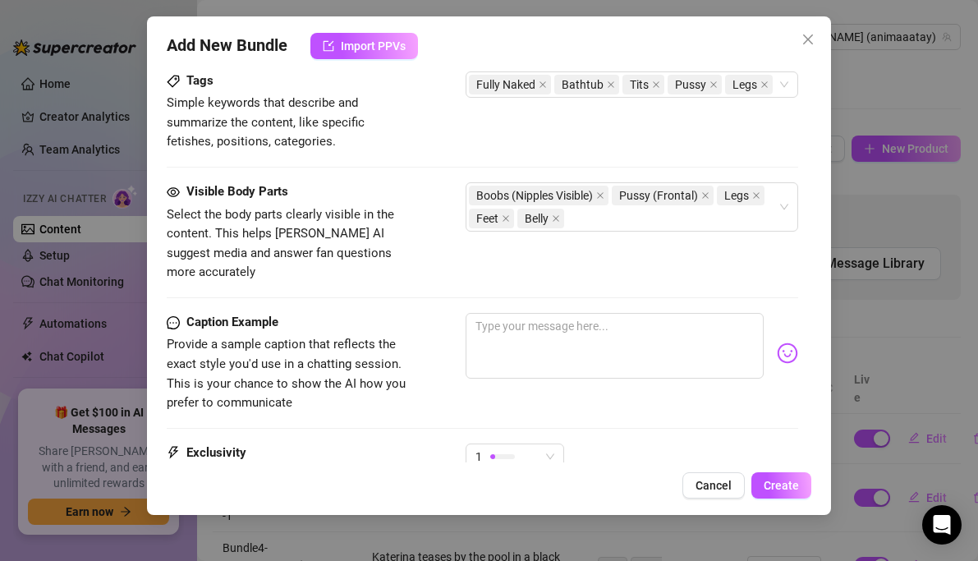
type textarea "Katerina is fully naked in a flower-filled bathtub, her wet skin glistening as …"
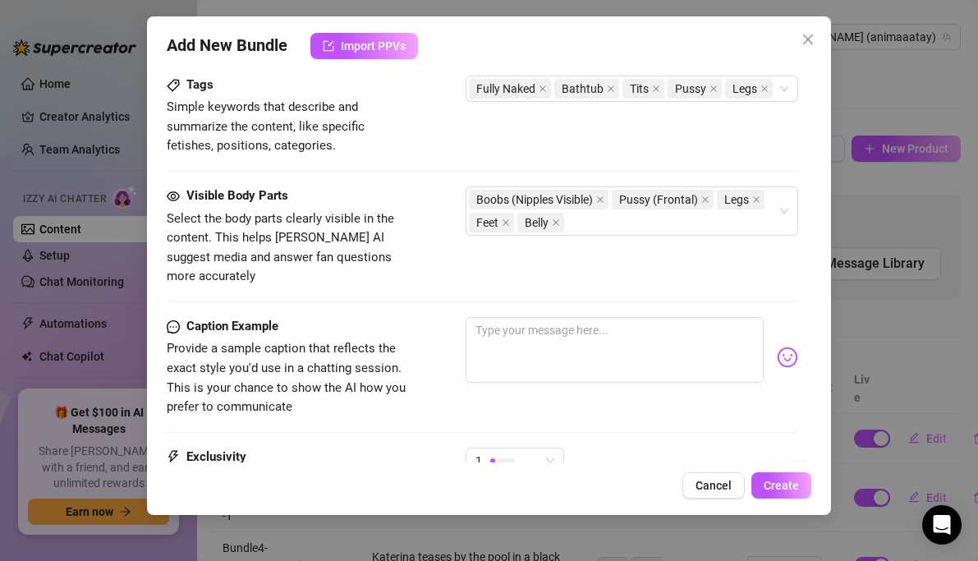
type textarea "Katerina is fully naked in a flower-filled bathtub, her wet skin glistening as …"
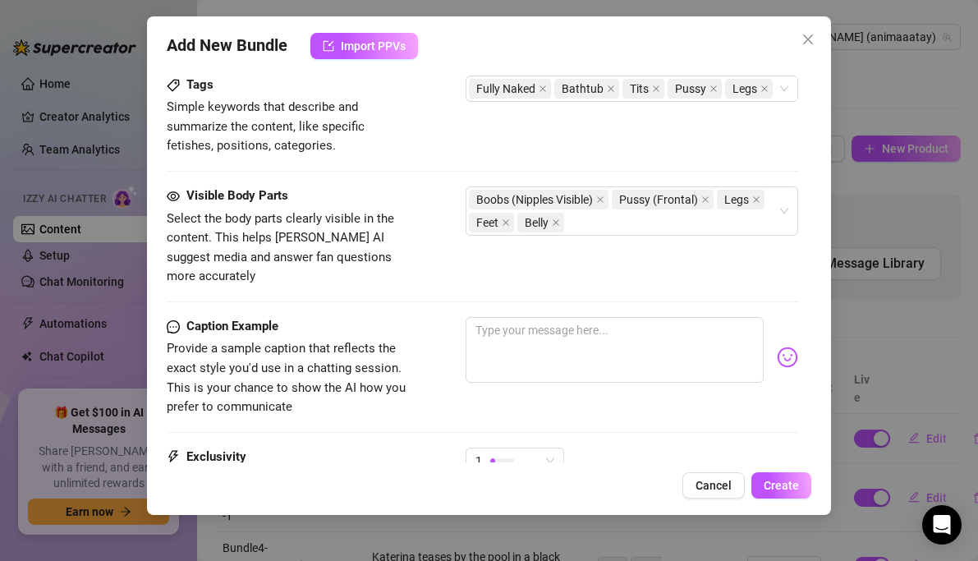
type textarea "Katerina is fully naked in a flower-filled bathtub, her wet skin glistening as …"
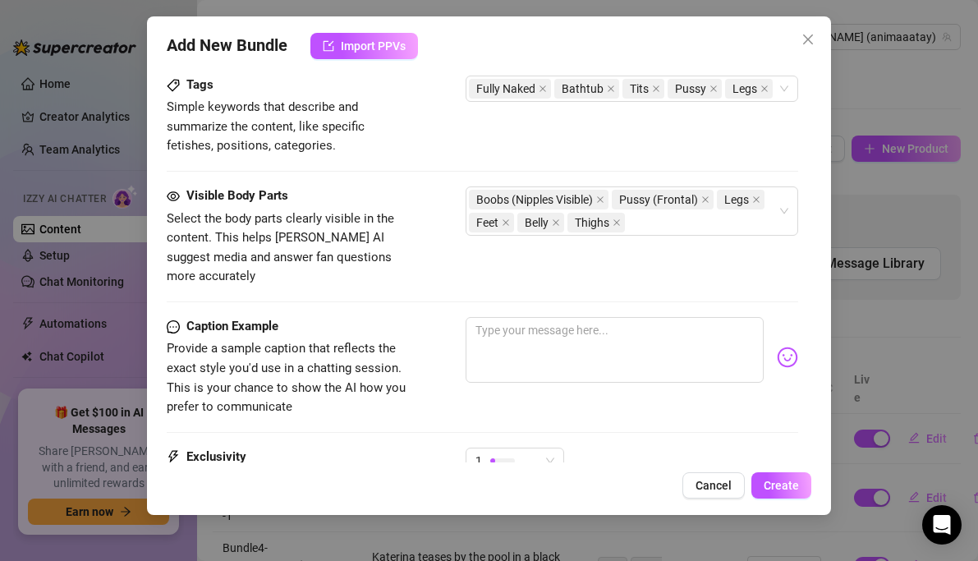
type textarea "Katerina is fully naked in a flower-filled bathtub, her wet skin glistening as …"
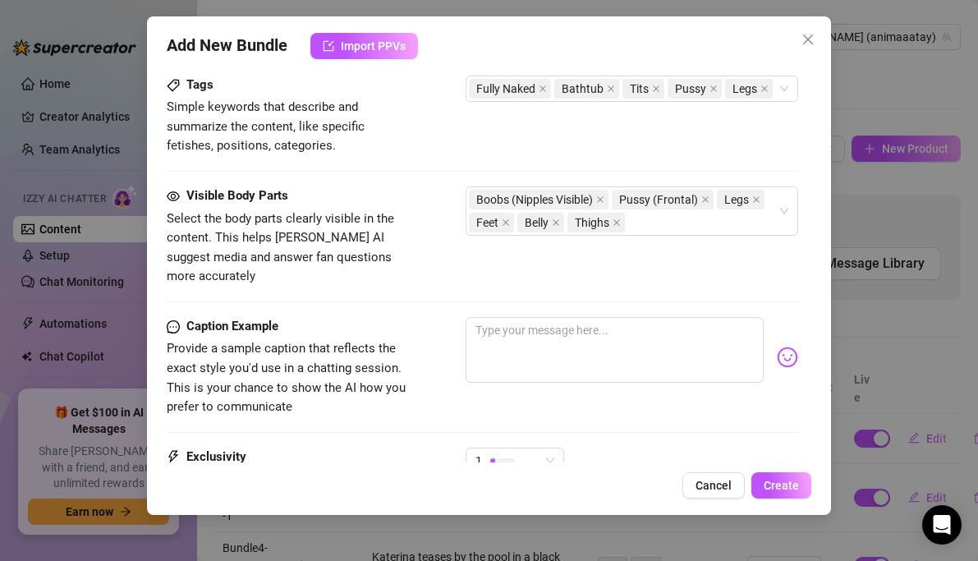
type textarea "Katerina is fully naked in a flower-filled bathtub, her wet skin glistening as …"
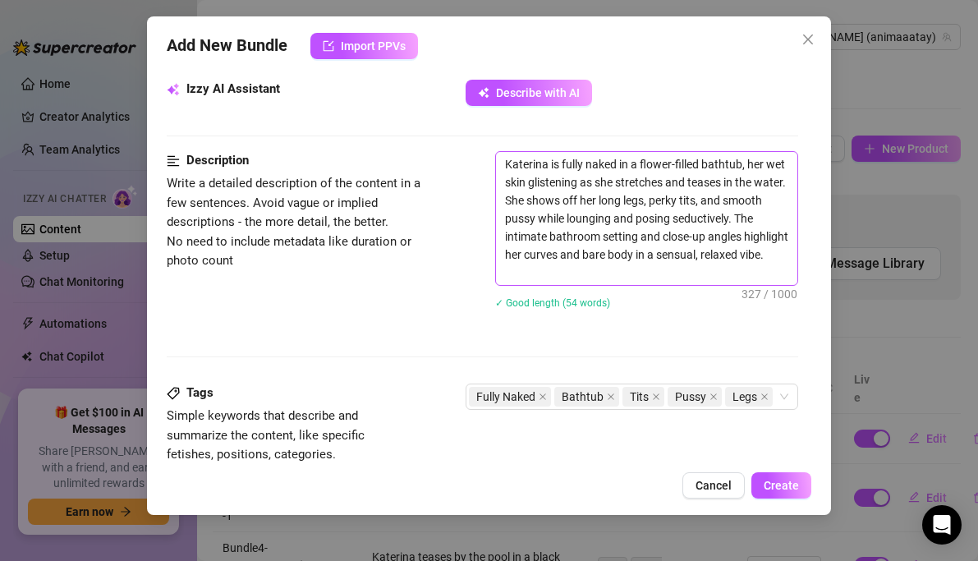
scroll to position [292, 0]
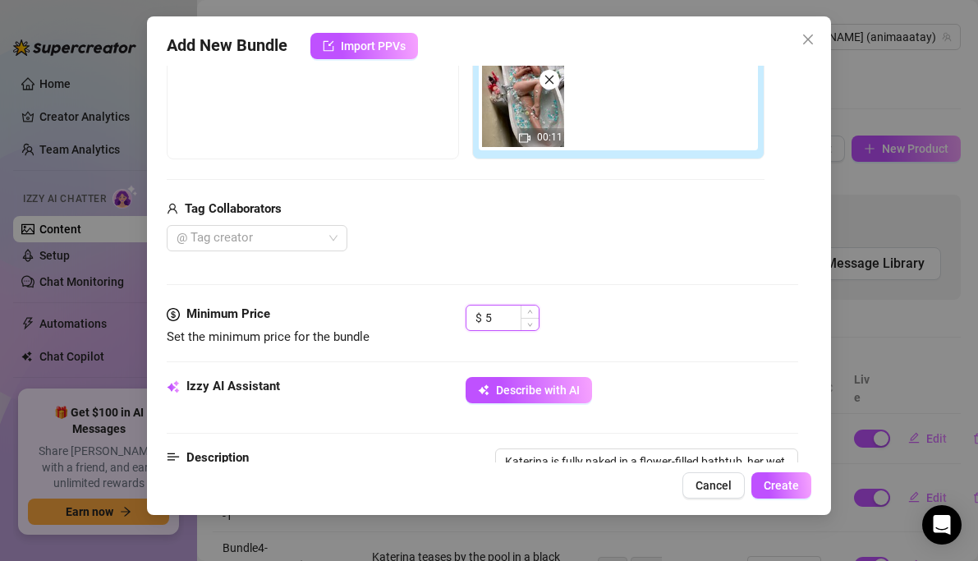
click at [493, 315] on input "5" at bounding box center [511, 317] width 53 height 25
click at [786, 491] on span "Create" at bounding box center [781, 485] width 35 height 13
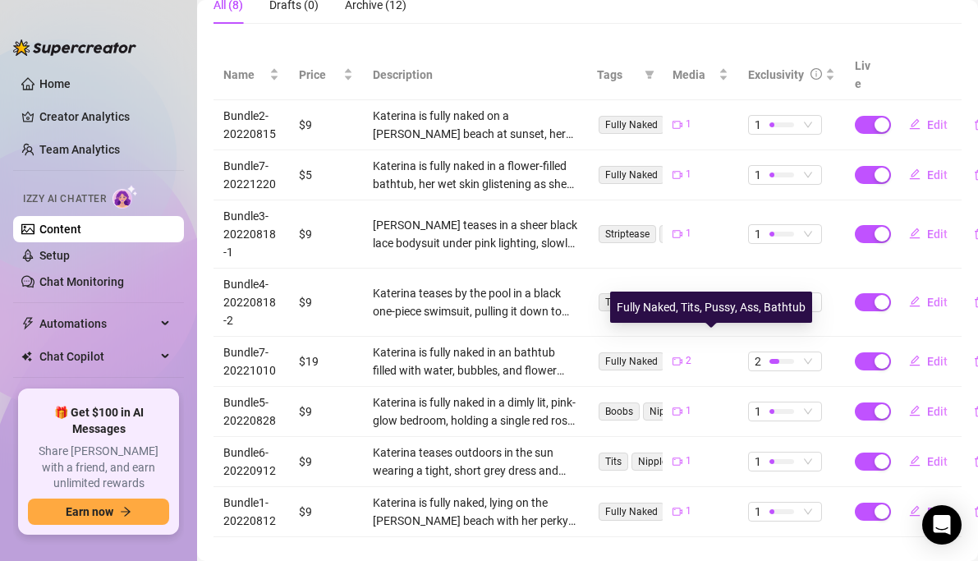
scroll to position [311, 0]
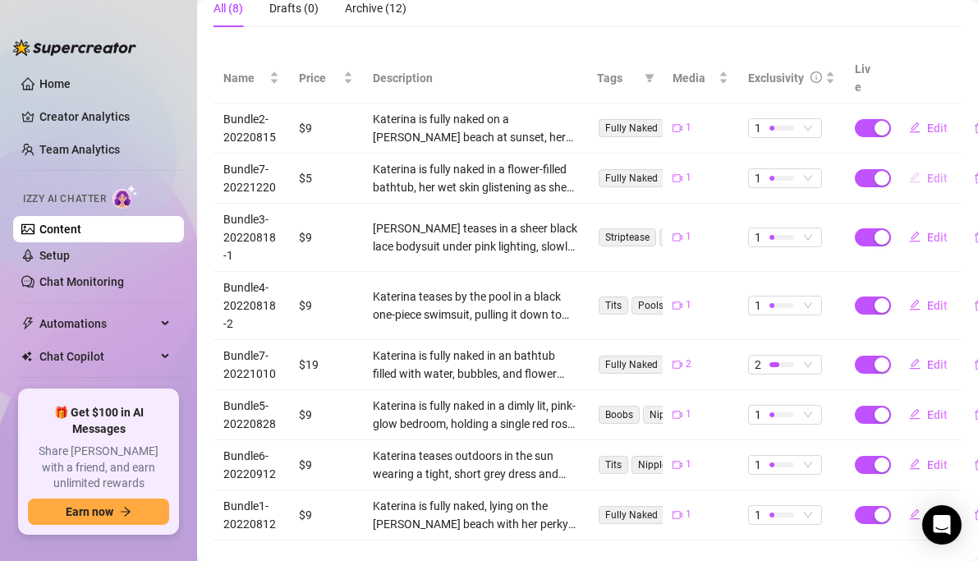
click at [936, 172] on span "Edit" at bounding box center [937, 178] width 21 height 13
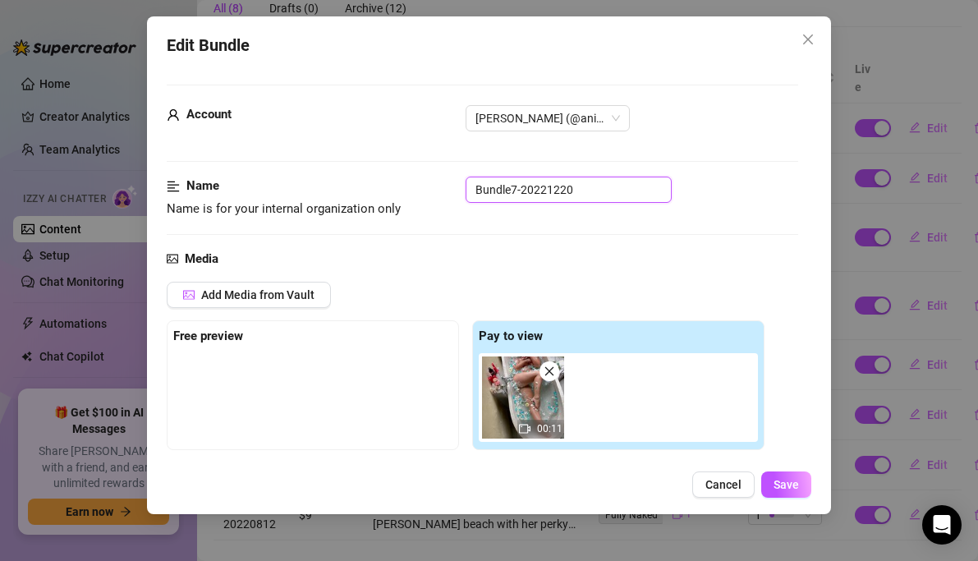
click at [519, 196] on input "Bundle7-20221220" at bounding box center [569, 190] width 206 height 26
click at [788, 486] on span "Save" at bounding box center [786, 484] width 25 height 13
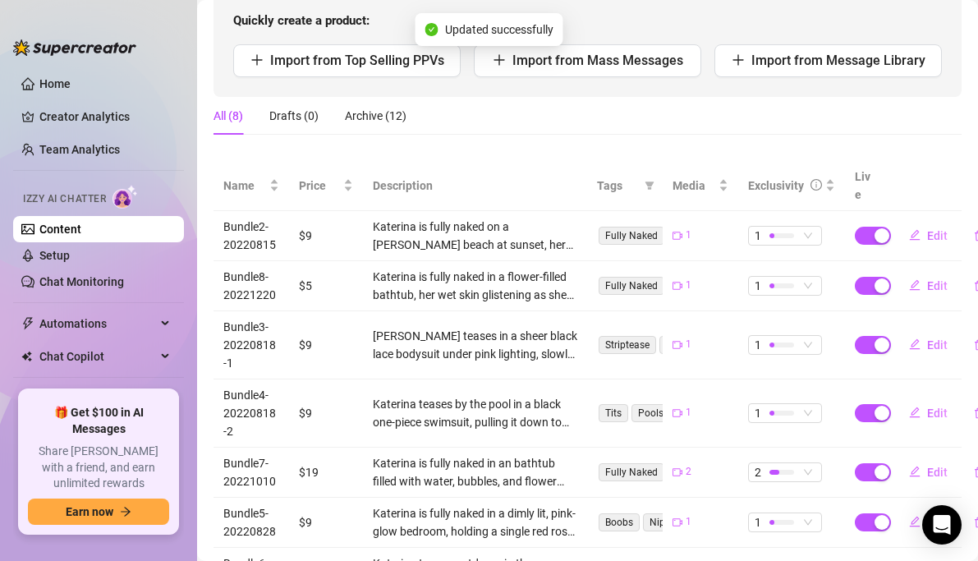
scroll to position [0, 0]
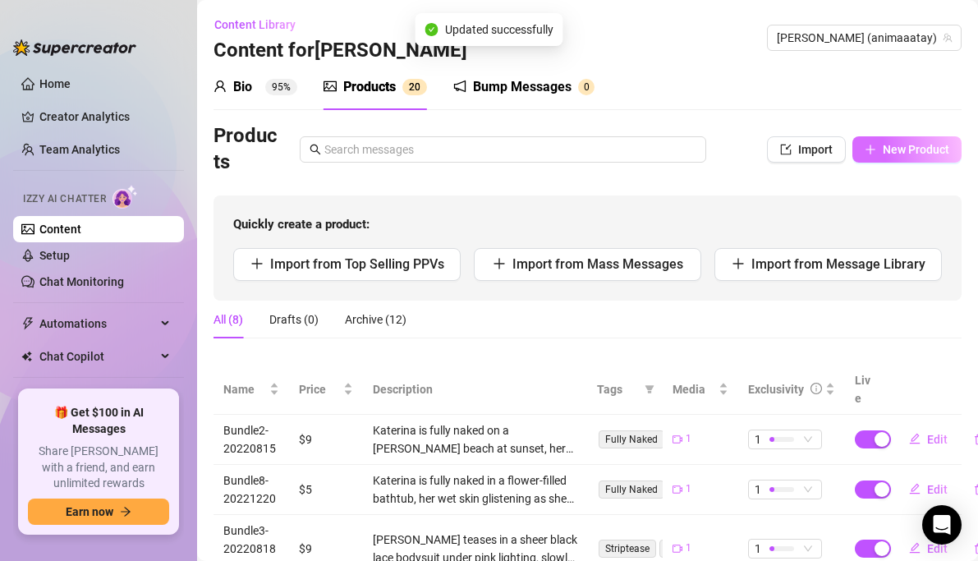
click at [913, 141] on button "New Product" at bounding box center [906, 149] width 109 height 26
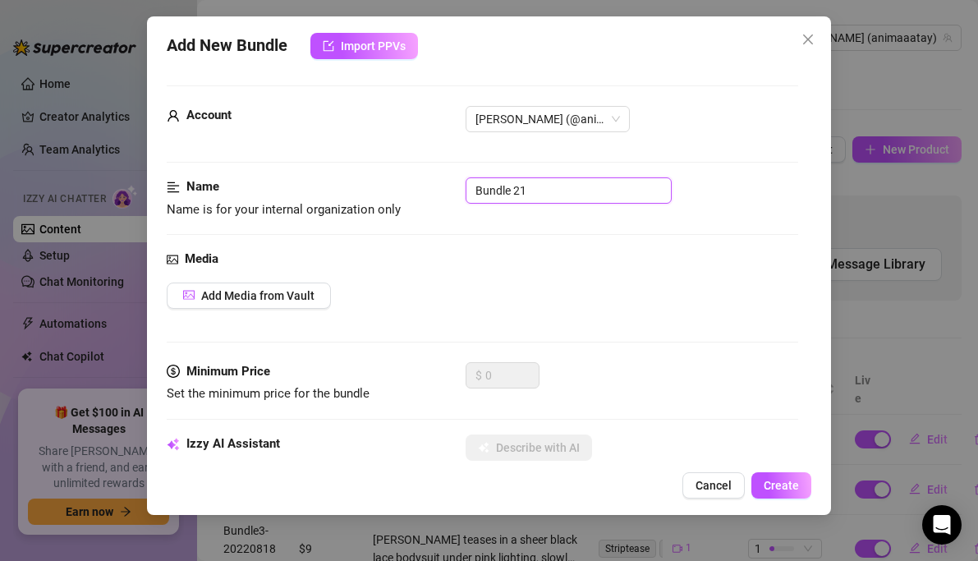
click at [544, 186] on input "Bundle 21" at bounding box center [569, 190] width 206 height 26
click at [277, 301] on span "Add Media from Vault" at bounding box center [257, 295] width 113 height 13
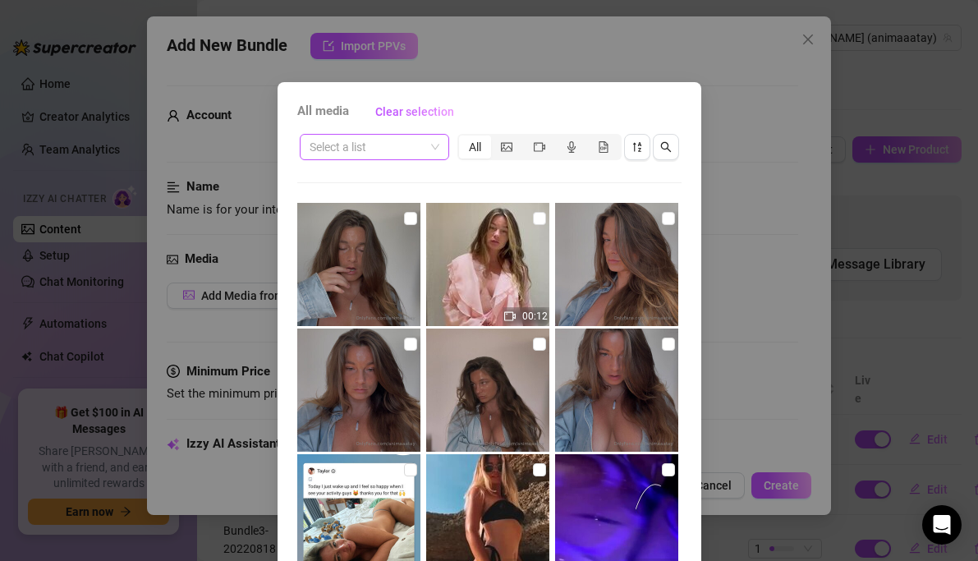
click at [403, 148] on input "search" at bounding box center [367, 147] width 115 height 25
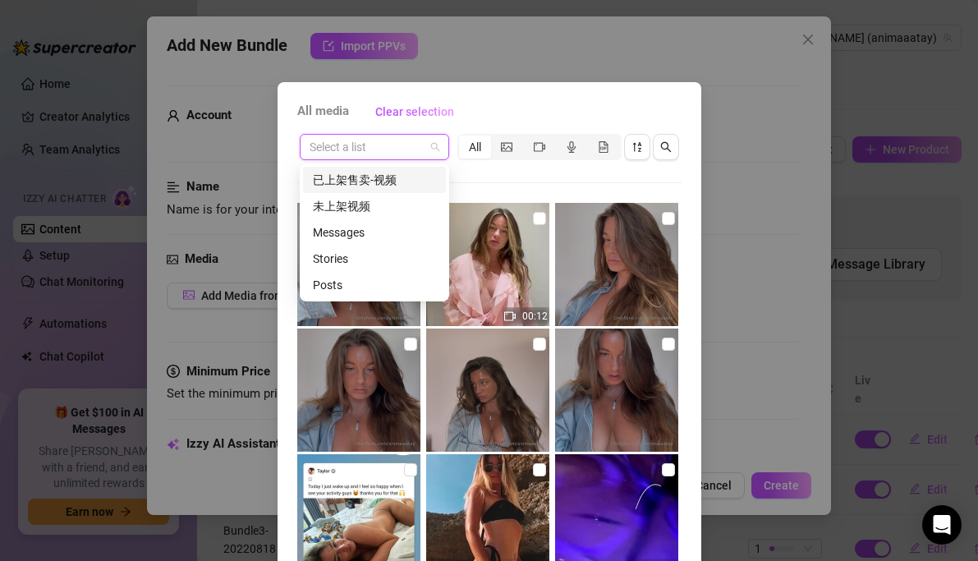
click at [379, 175] on div "已上架售卖-视频" at bounding box center [374, 180] width 123 height 18
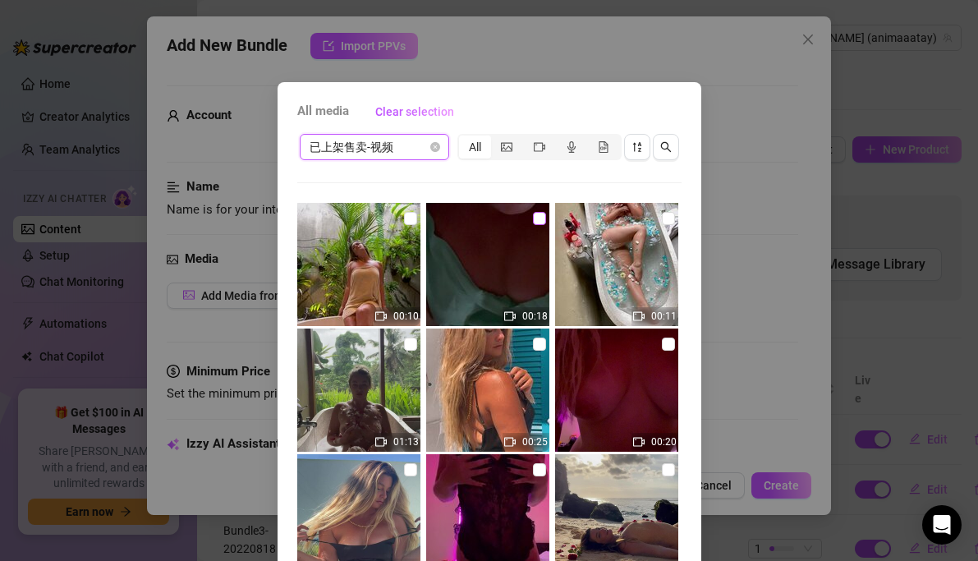
click at [540, 221] on input "checkbox" at bounding box center [539, 218] width 13 height 13
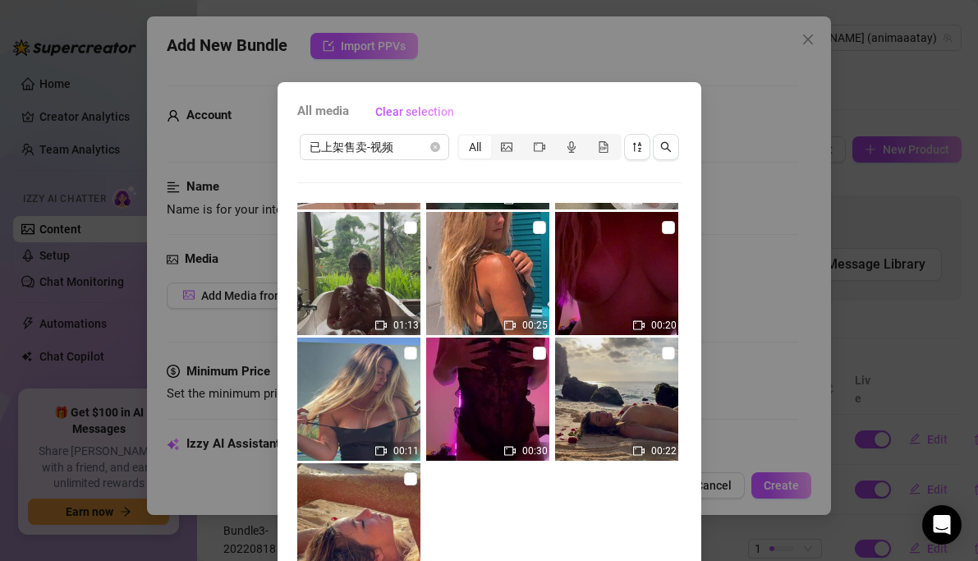
scroll to position [125, 0]
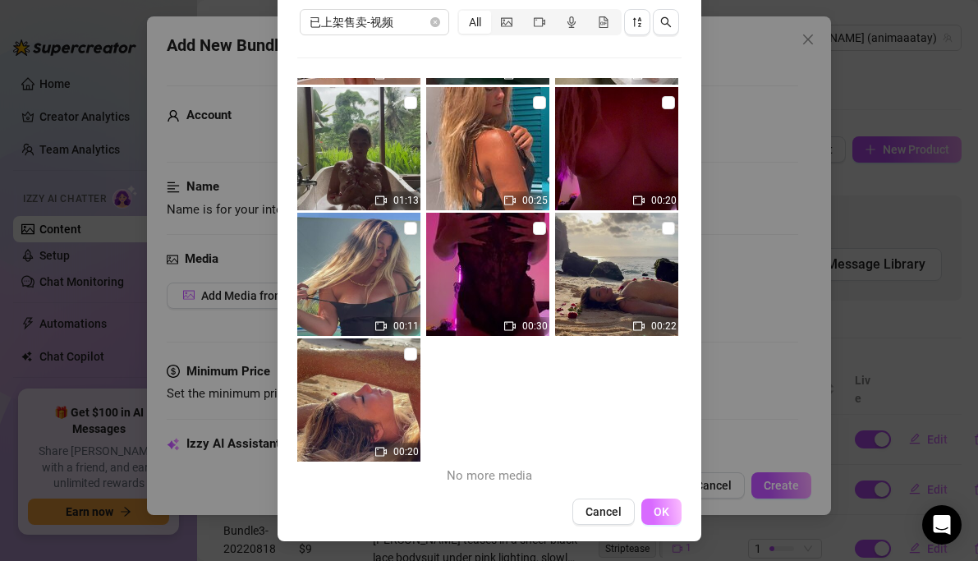
click at [650, 508] on button "OK" at bounding box center [661, 511] width 40 height 26
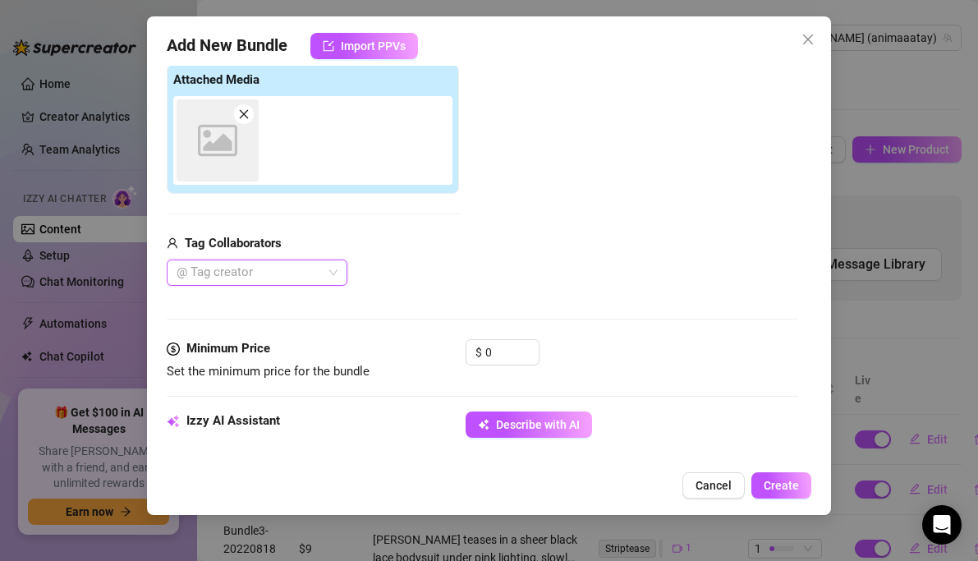
scroll to position [266, 0]
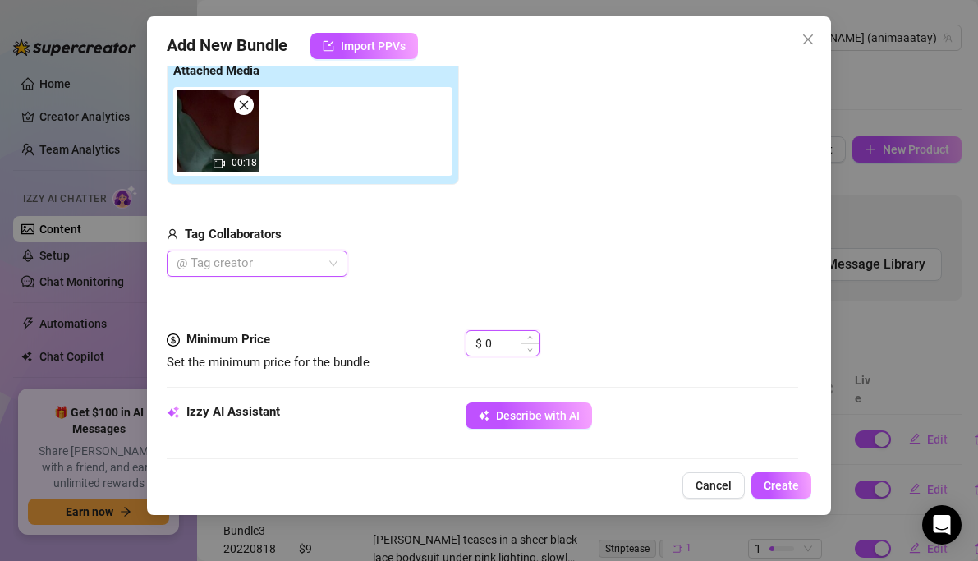
click at [497, 347] on input "0" at bounding box center [511, 343] width 53 height 25
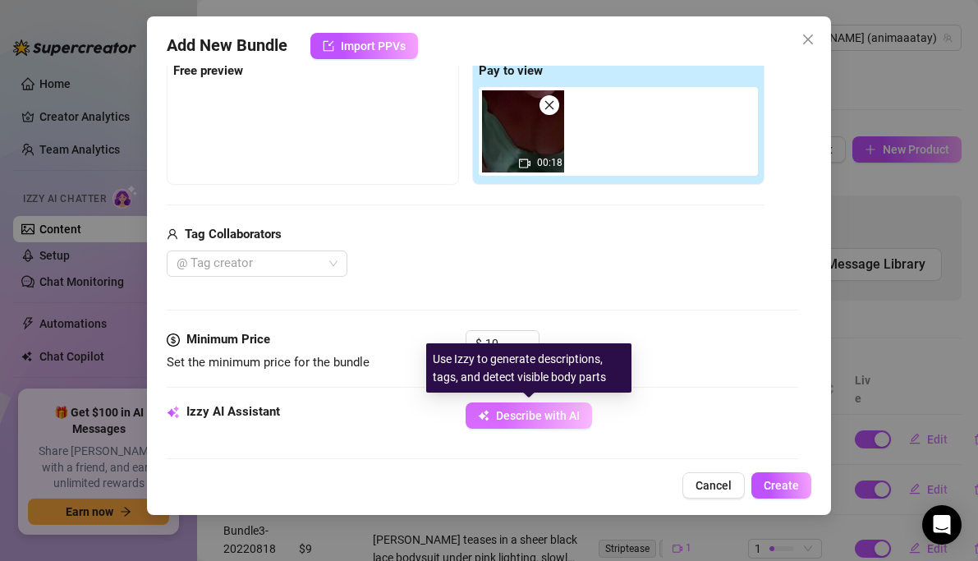
click at [521, 420] on span "Describe with AI" at bounding box center [538, 415] width 84 height 13
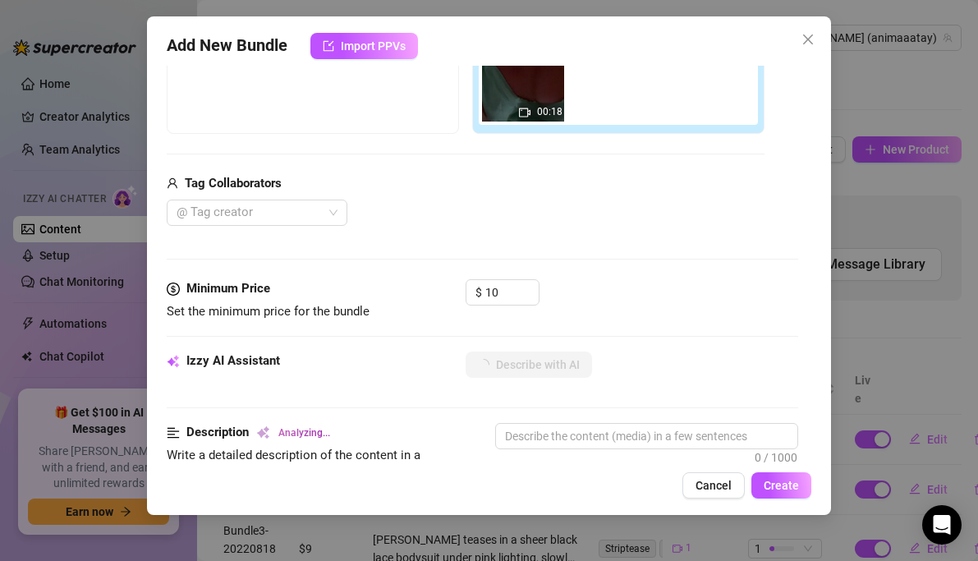
scroll to position [324, 0]
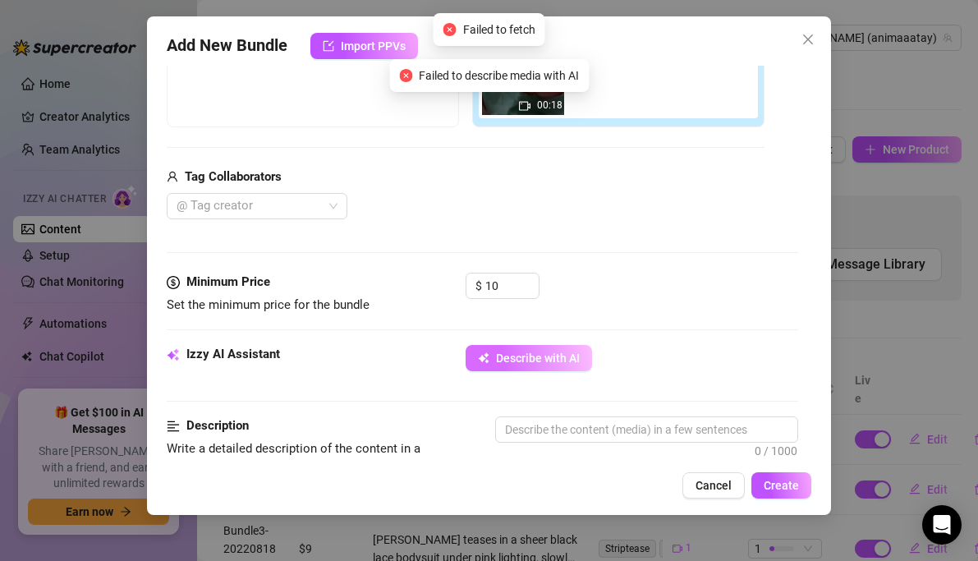
click at [530, 353] on span "Describe with AI" at bounding box center [538, 357] width 84 height 13
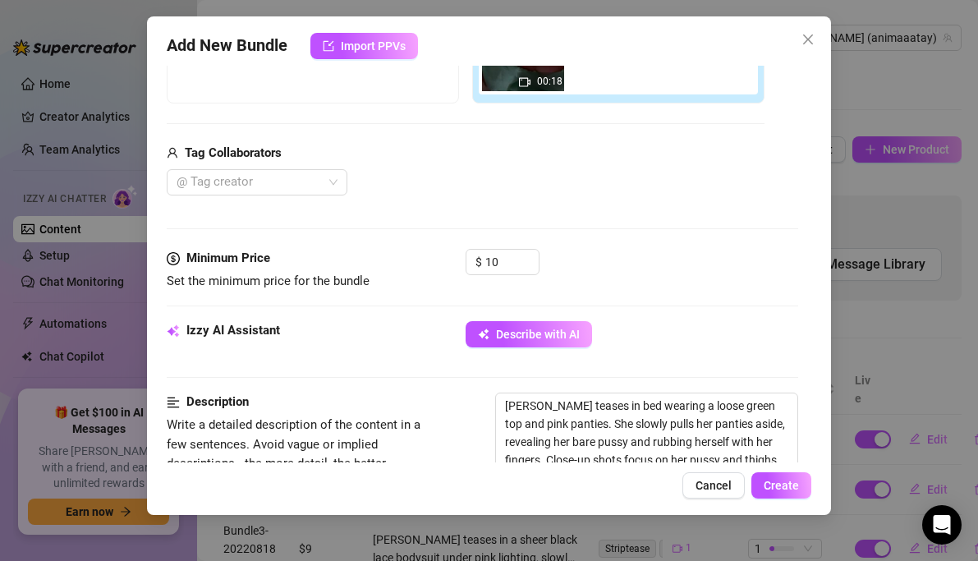
scroll to position [309, 0]
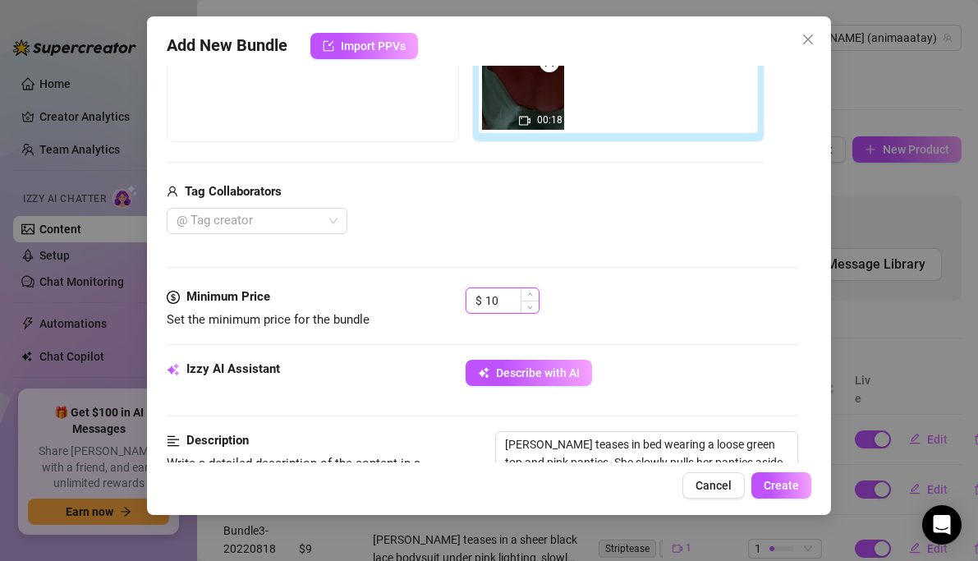
click at [512, 301] on input "10" at bounding box center [511, 300] width 53 height 25
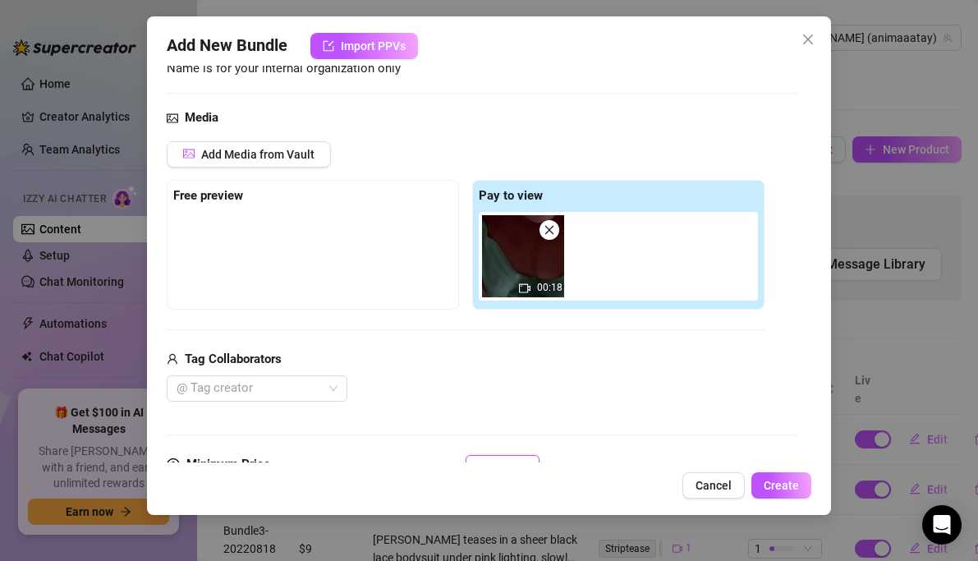
scroll to position [0, 0]
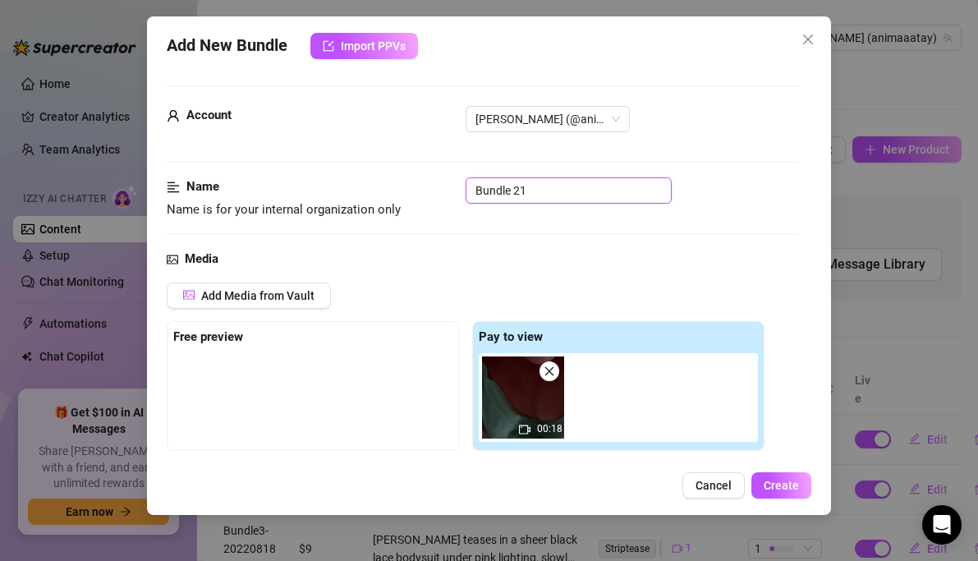
click at [544, 193] on input "Bundle 21" at bounding box center [569, 190] width 206 height 26
click at [530, 194] on input "Bundle9-" at bounding box center [569, 190] width 206 height 26
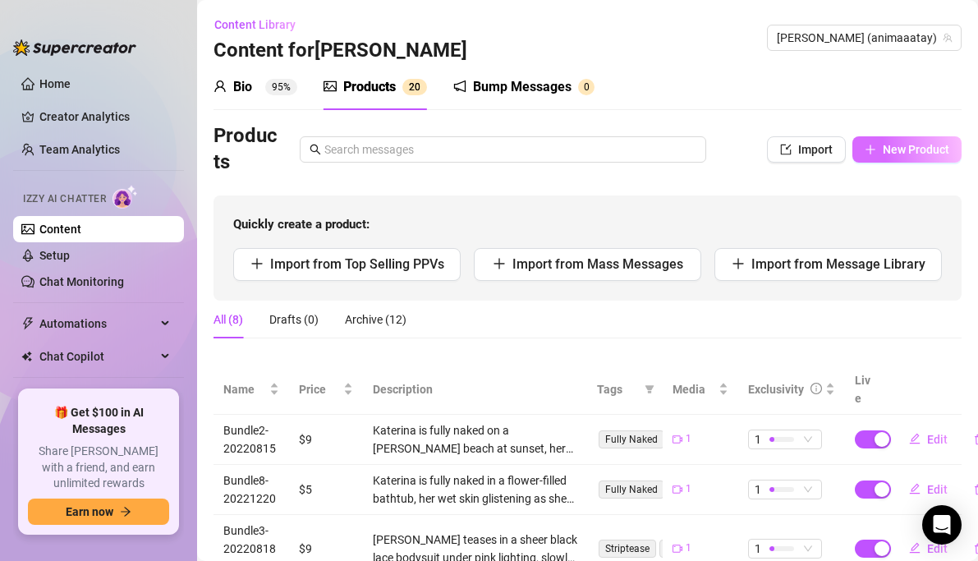
click at [869, 145] on icon "plus" at bounding box center [870, 149] width 11 height 11
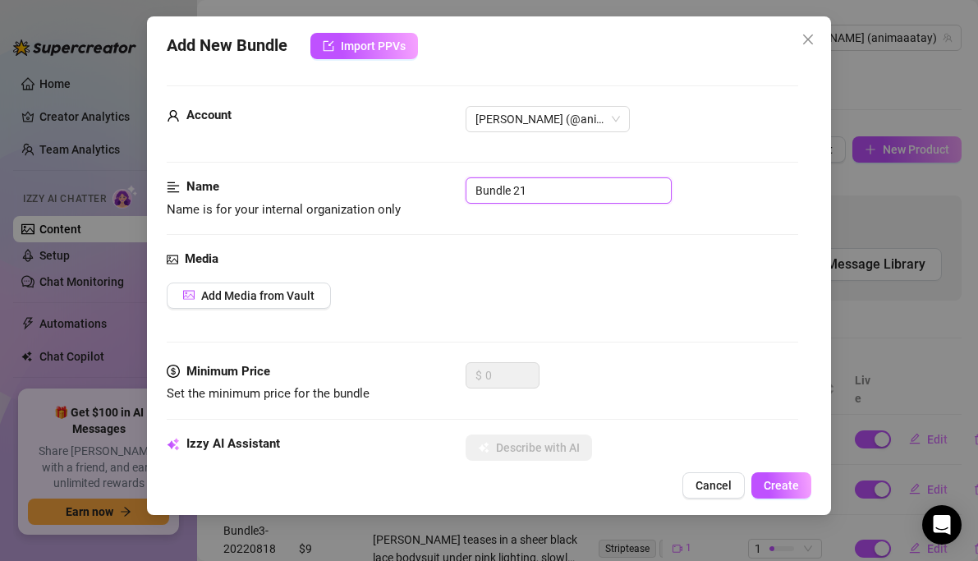
click at [547, 187] on input "Bundle 21" at bounding box center [569, 190] width 206 height 26
click at [258, 296] on span "Add Media from Vault" at bounding box center [257, 295] width 113 height 13
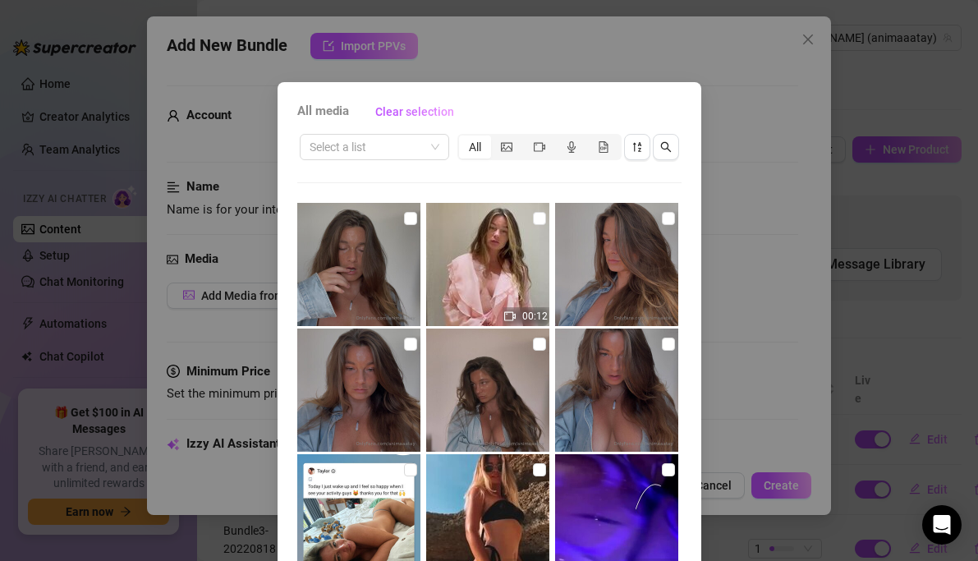
click at [394, 163] on div "Select a list All 00:12 00:13 00:29 00:41 00:14 00:12 00:06 00:14 00:26 00:35" at bounding box center [489, 372] width 384 height 482
click at [397, 154] on input "search" at bounding box center [367, 147] width 115 height 25
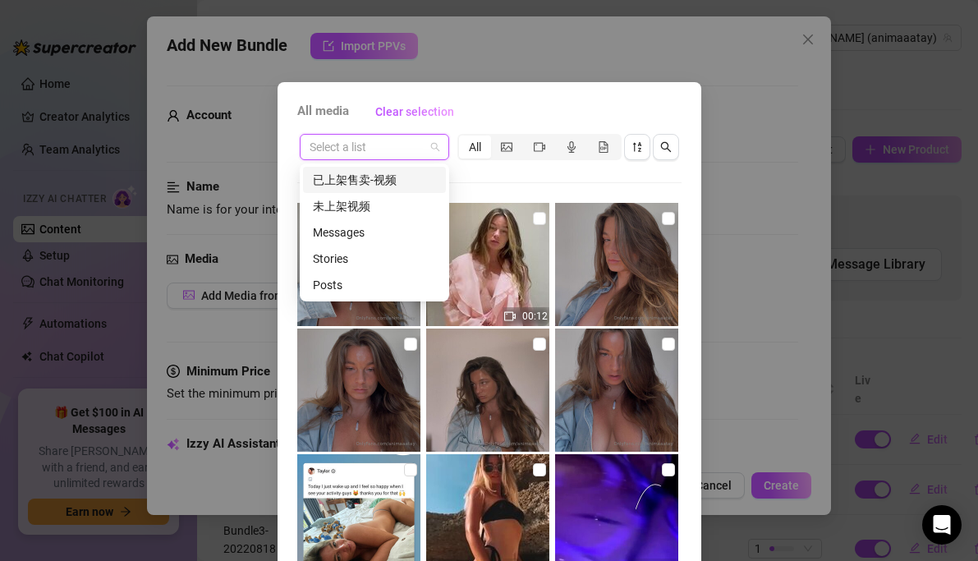
click at [379, 163] on div "已上架售卖-视频 未上架视频 Messages Stories Posts" at bounding box center [374, 232] width 149 height 138
click at [379, 174] on div "已上架售卖-视频" at bounding box center [374, 180] width 123 height 18
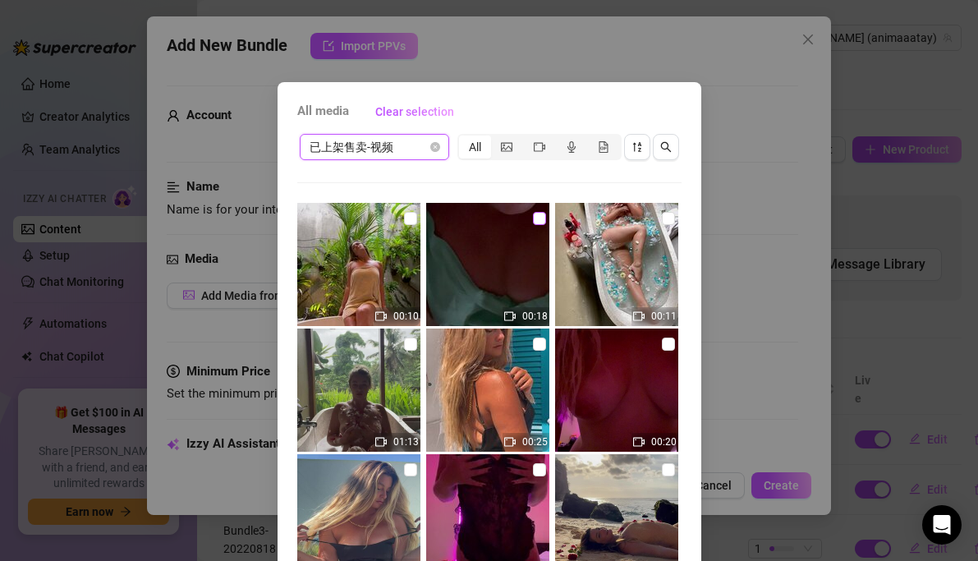
click at [540, 219] on input "checkbox" at bounding box center [539, 218] width 13 height 13
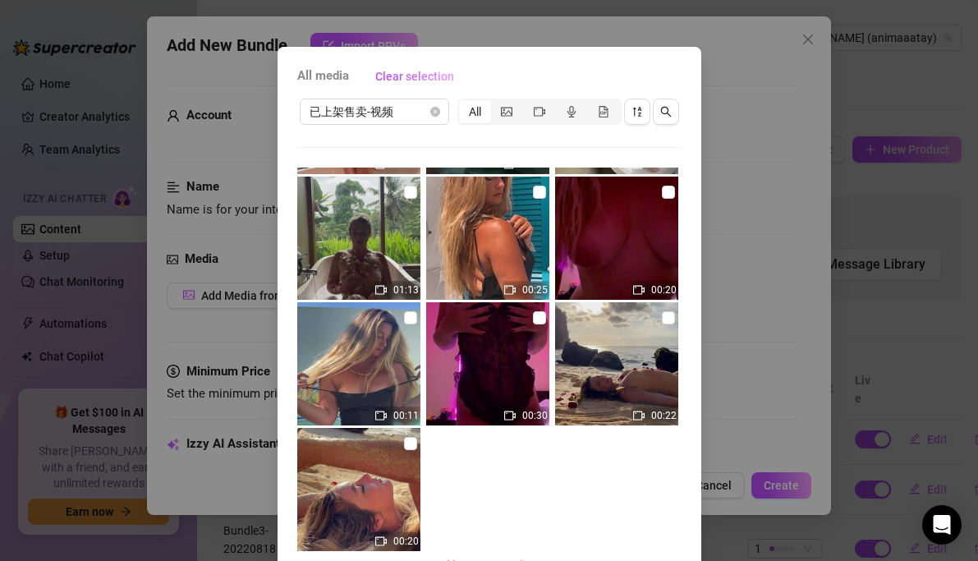
scroll to position [125, 0]
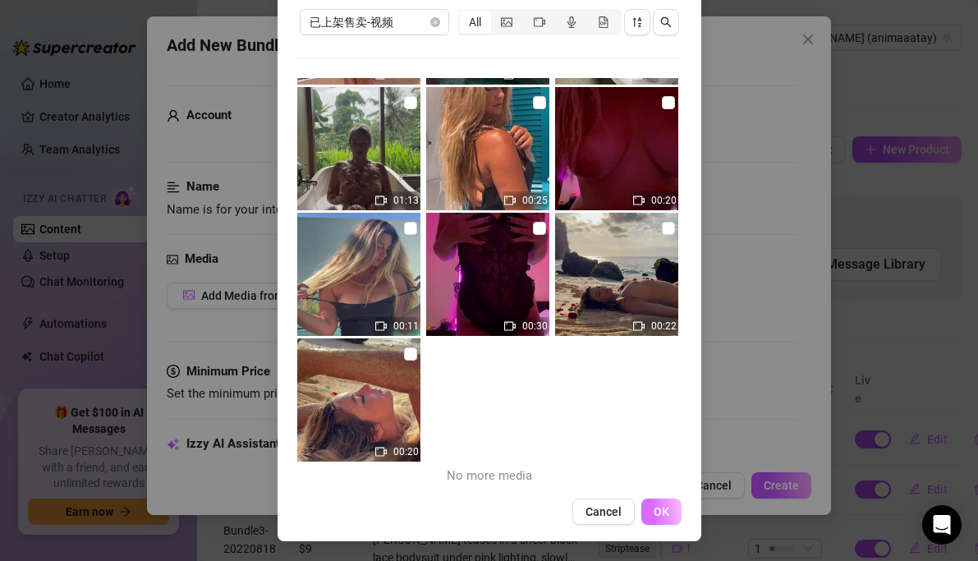
click at [660, 504] on button "OK" at bounding box center [661, 511] width 40 height 26
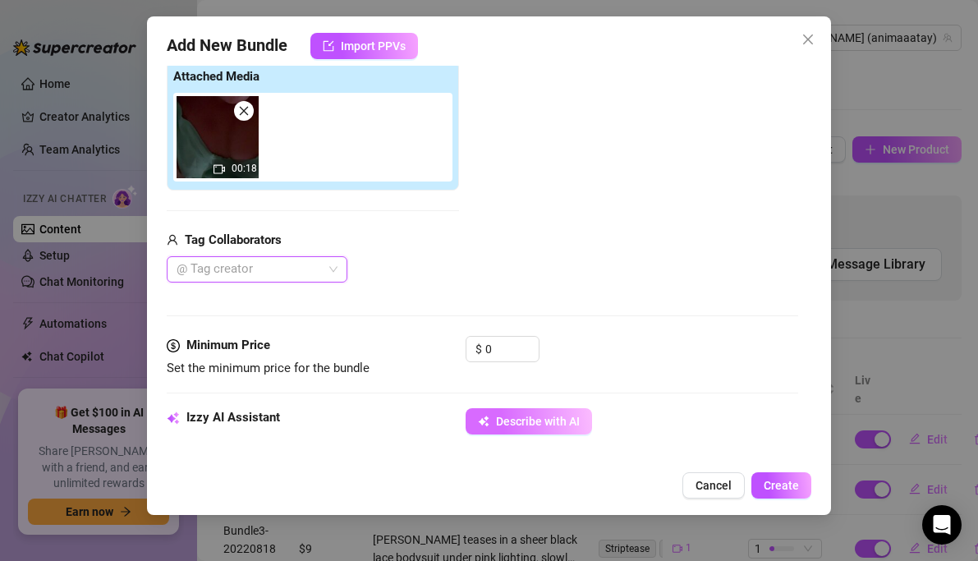
scroll to position [266, 0]
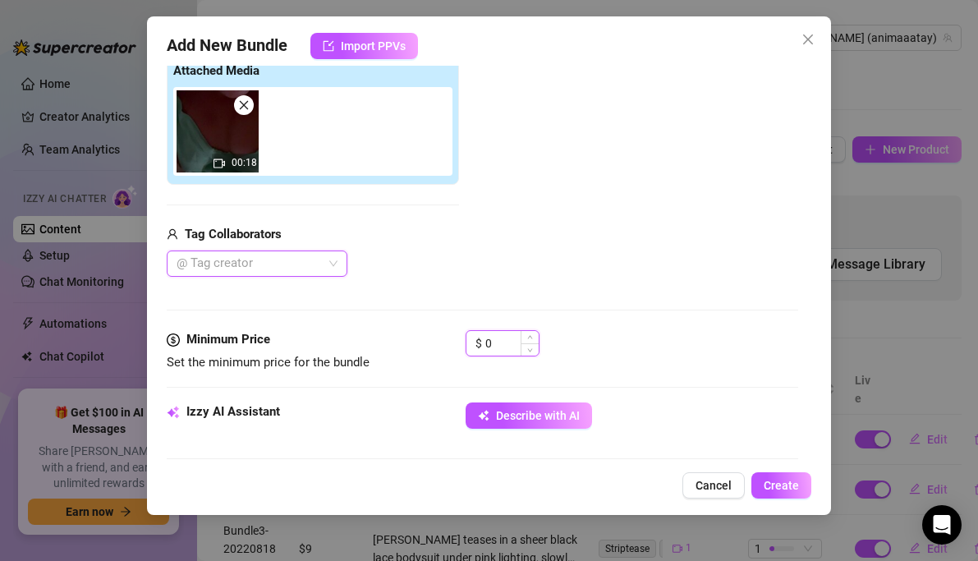
click at [497, 343] on input "0" at bounding box center [511, 343] width 53 height 25
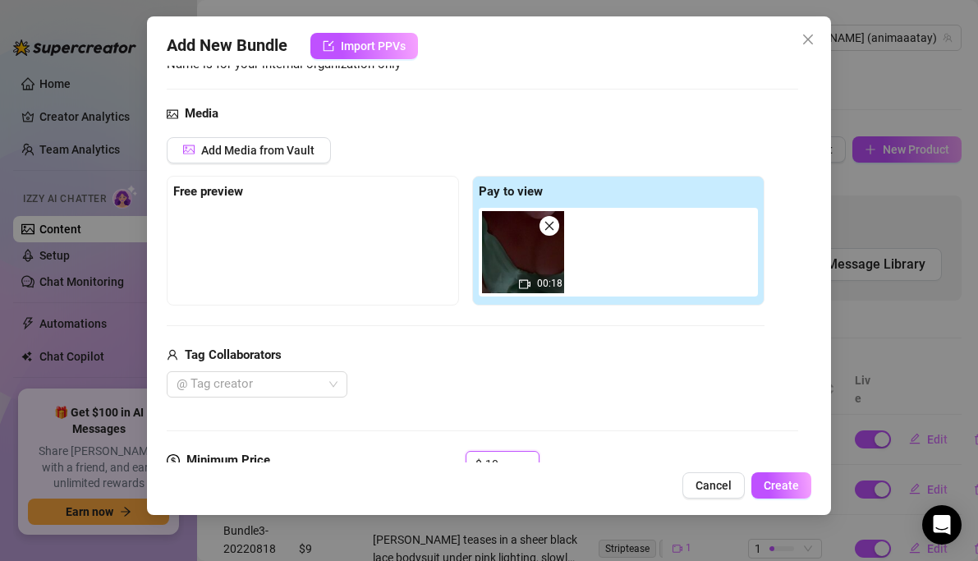
scroll to position [99, 0]
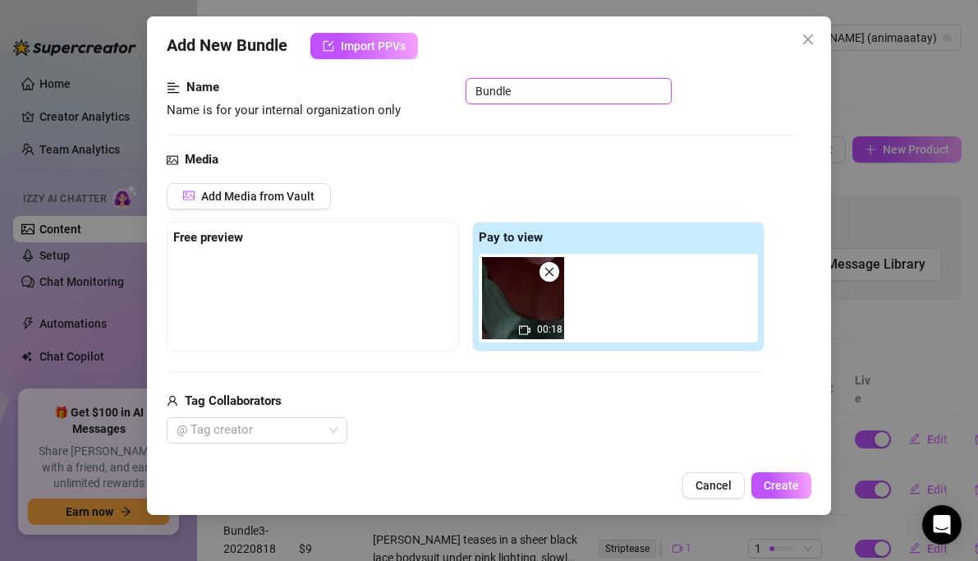
click at [544, 99] on input "Bundle" at bounding box center [569, 91] width 206 height 26
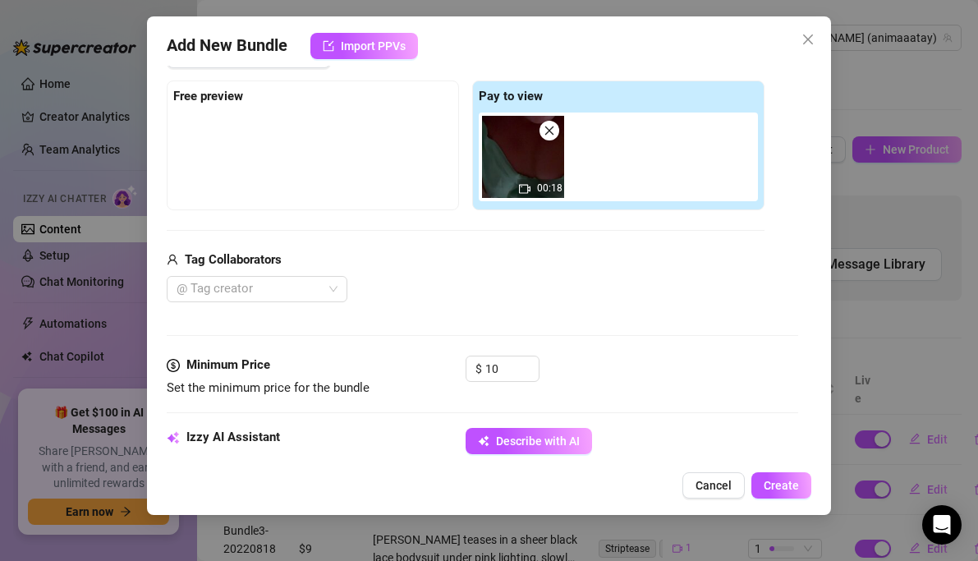
scroll to position [315, 0]
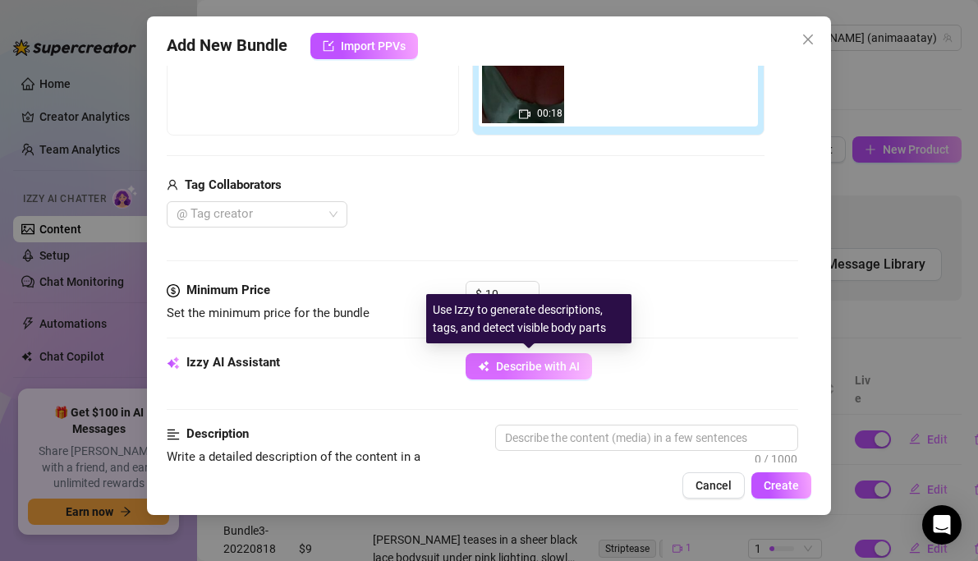
click at [538, 367] on span "Describe with AI" at bounding box center [538, 366] width 84 height 13
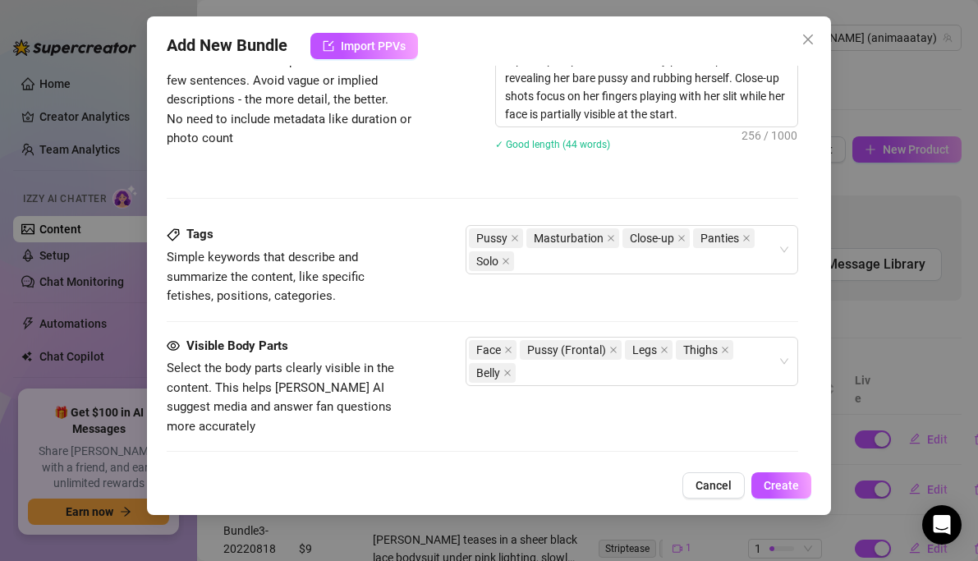
scroll to position [728, 0]
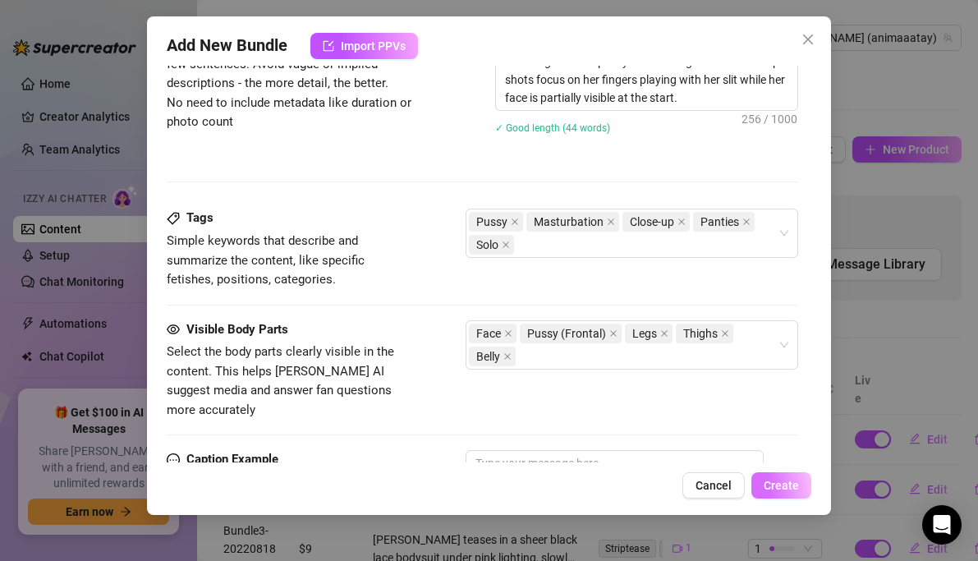
click at [780, 481] on span "Create" at bounding box center [781, 485] width 35 height 13
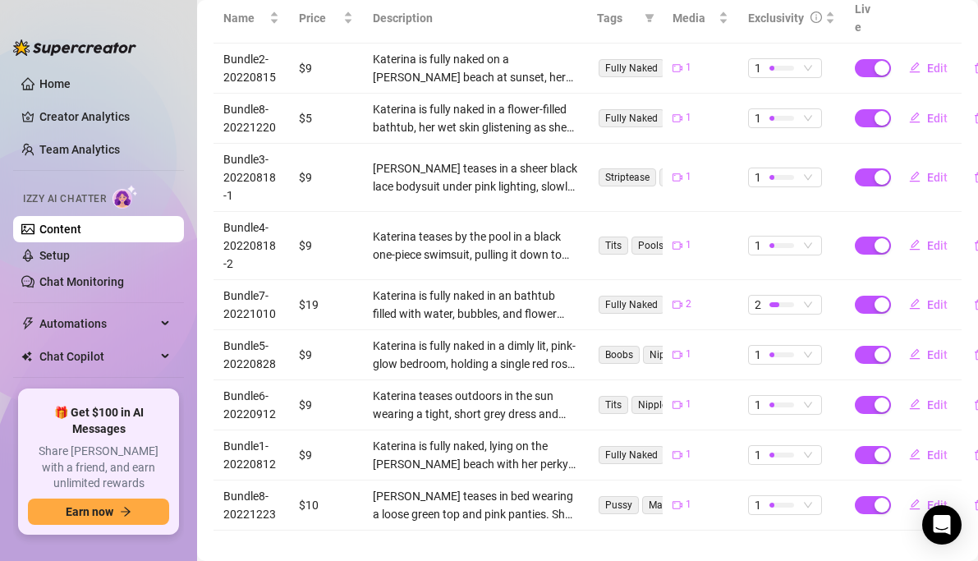
scroll to position [0, 0]
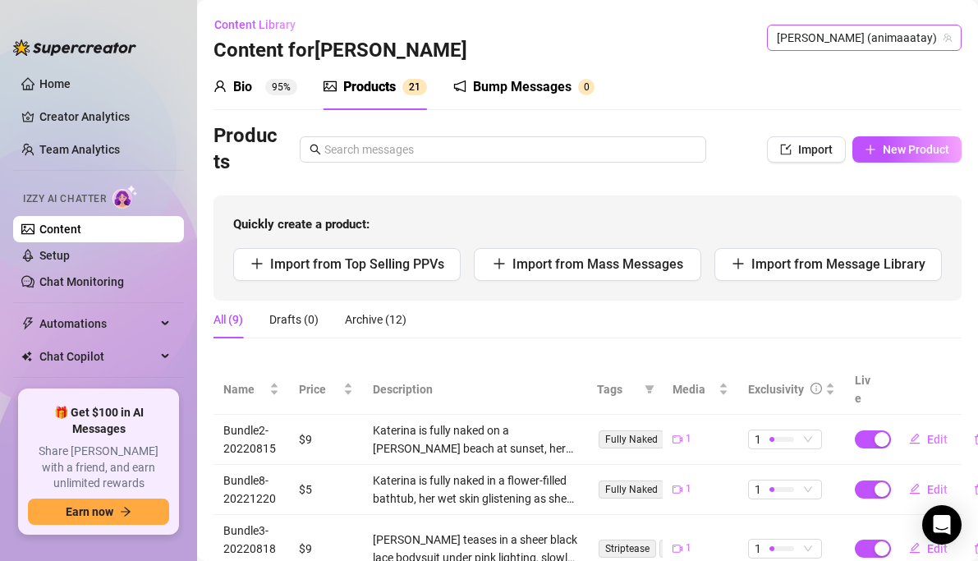
click at [895, 40] on span "[PERSON_NAME] (animaaatay)" at bounding box center [864, 37] width 175 height 25
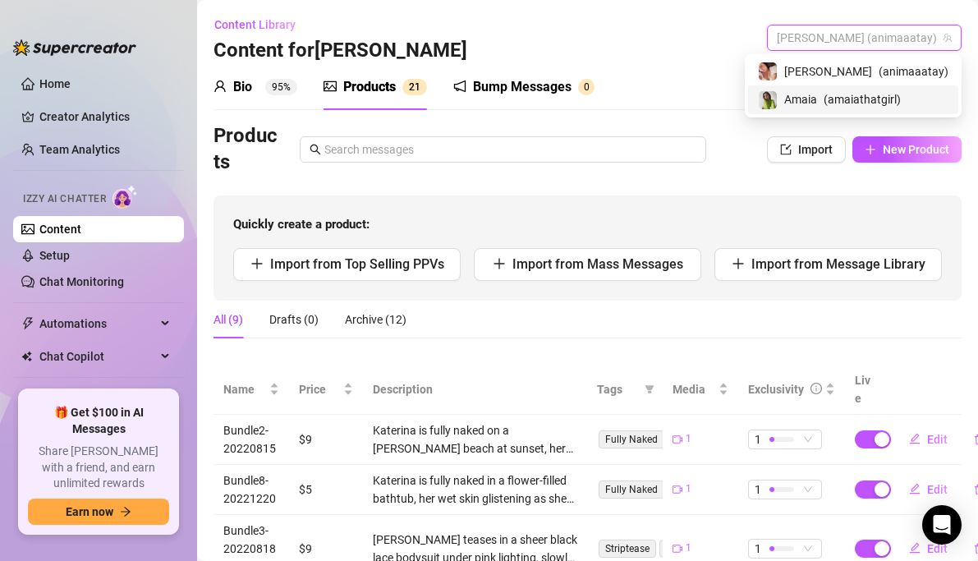
click at [817, 97] on span "Amaia" at bounding box center [800, 99] width 33 height 18
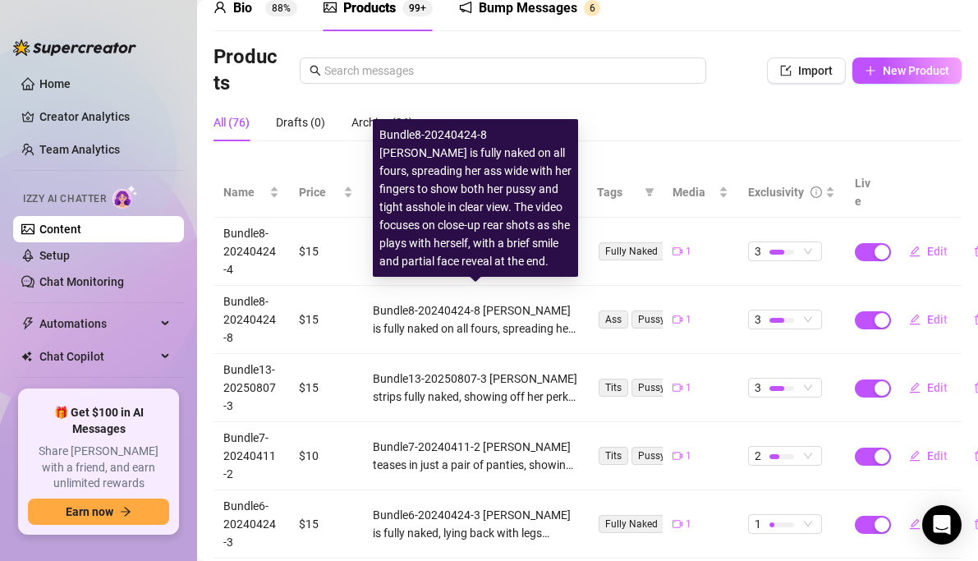
scroll to position [80, 0]
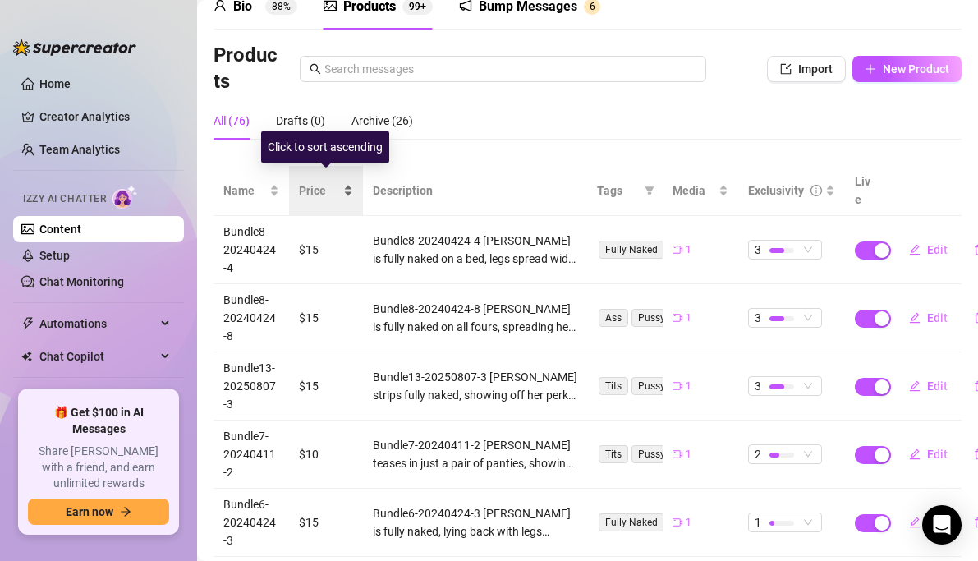
click at [334, 186] on span "Price" at bounding box center [319, 190] width 41 height 18
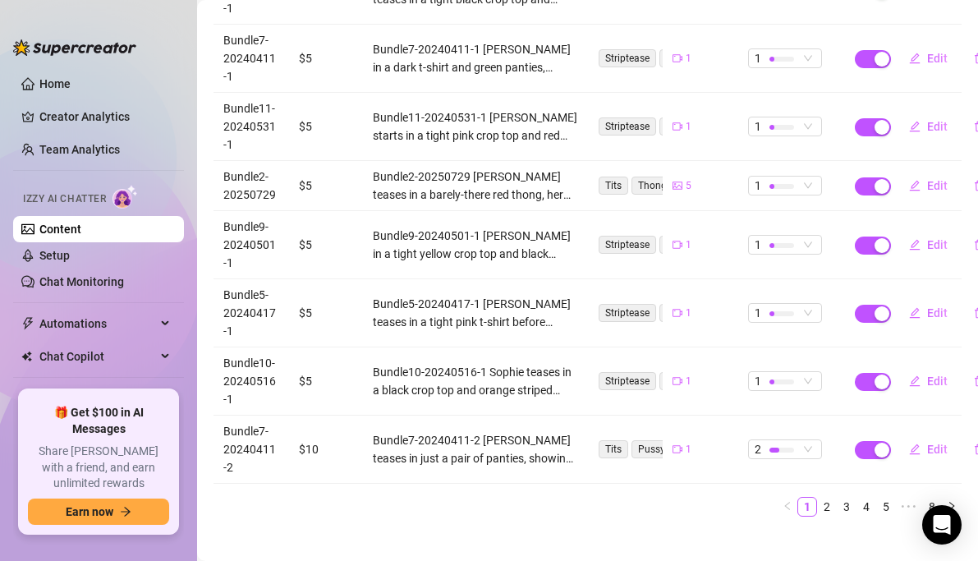
scroll to position [0, 0]
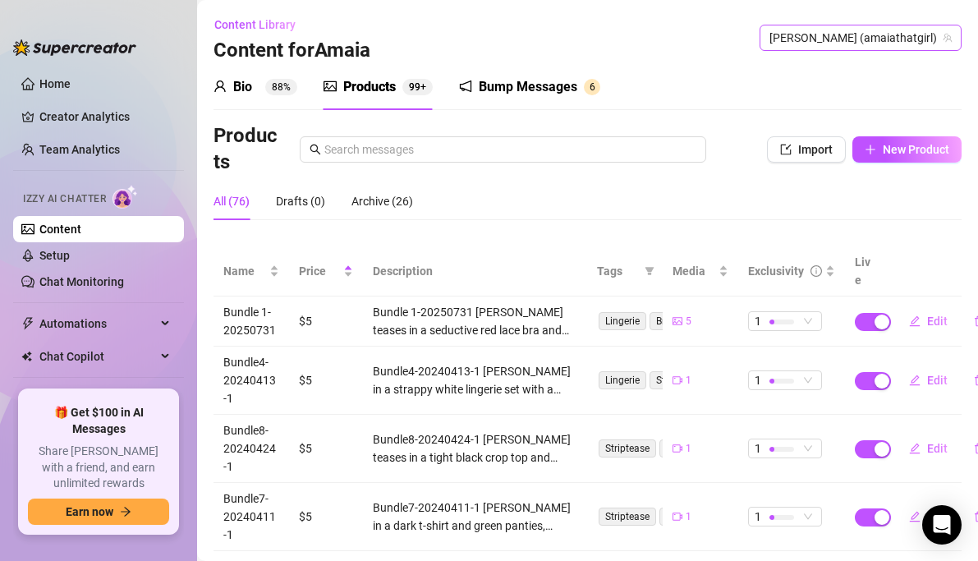
click at [934, 45] on span "[PERSON_NAME] (amaiathatgirl)" at bounding box center [860, 37] width 182 height 25
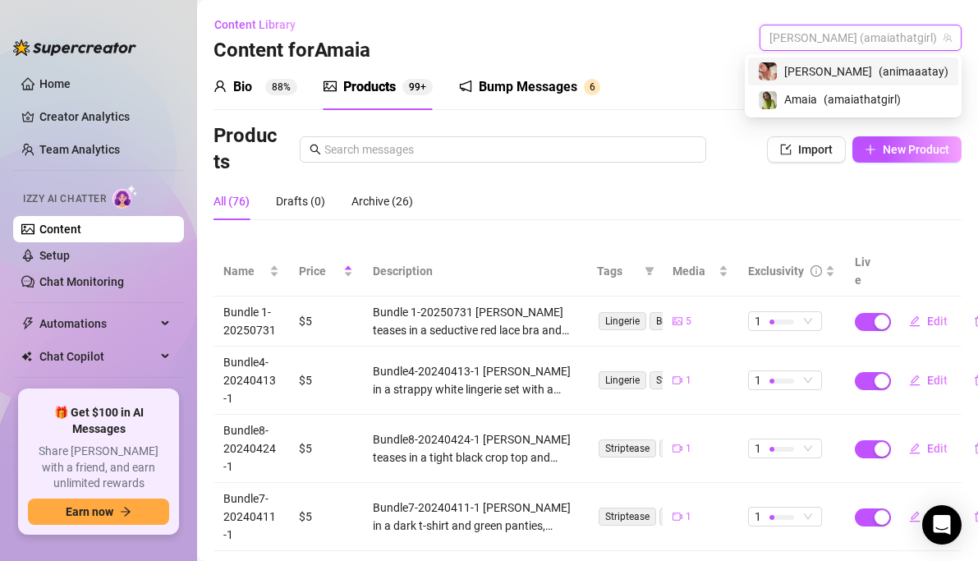
click at [879, 67] on span "( animaaatay )" at bounding box center [914, 71] width 70 height 18
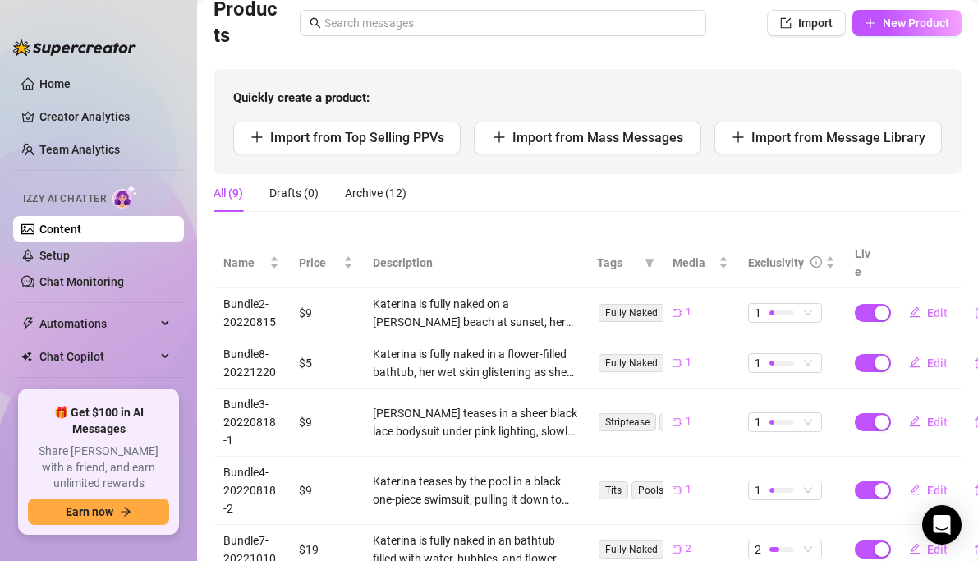
scroll to position [181, 0]
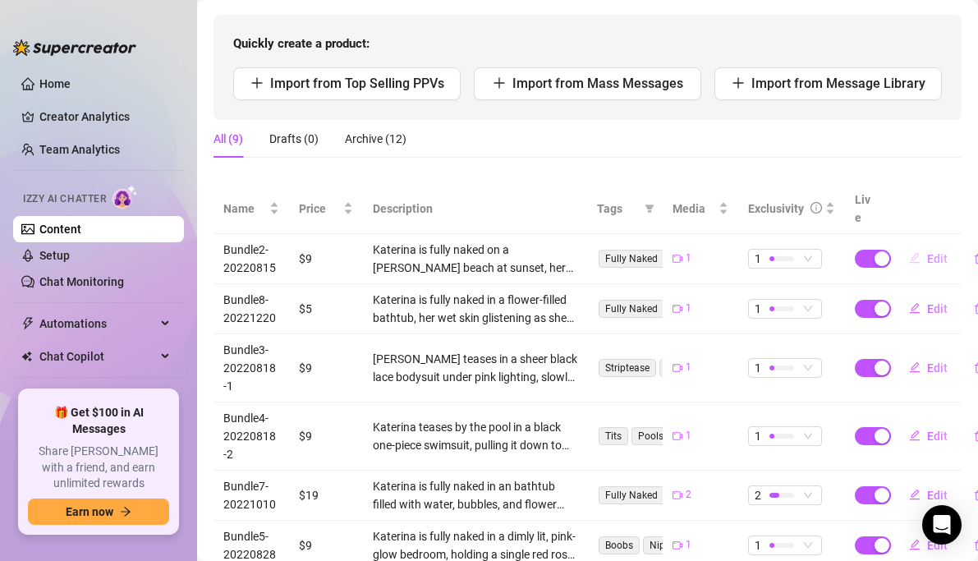
click at [938, 252] on span "Edit" at bounding box center [937, 258] width 21 height 13
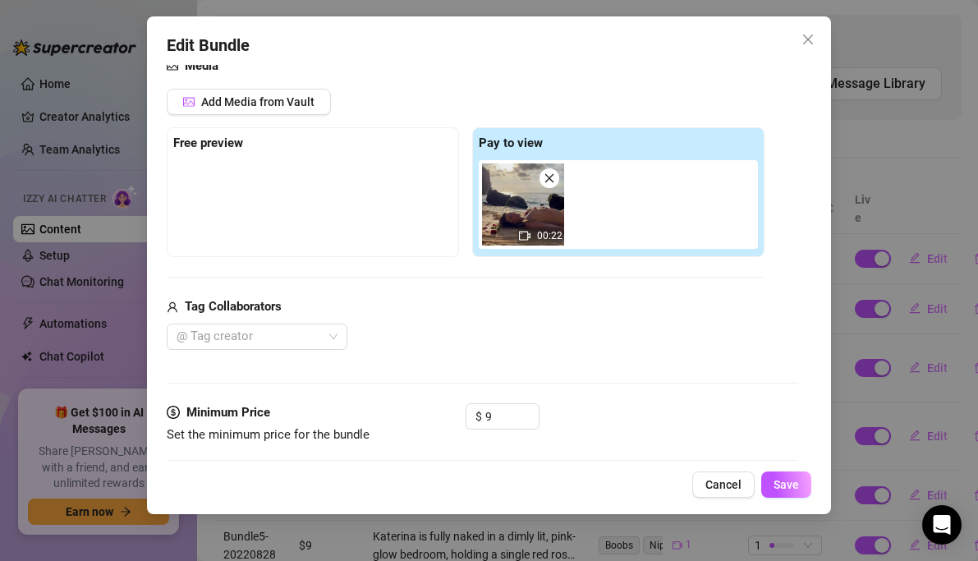
scroll to position [216, 0]
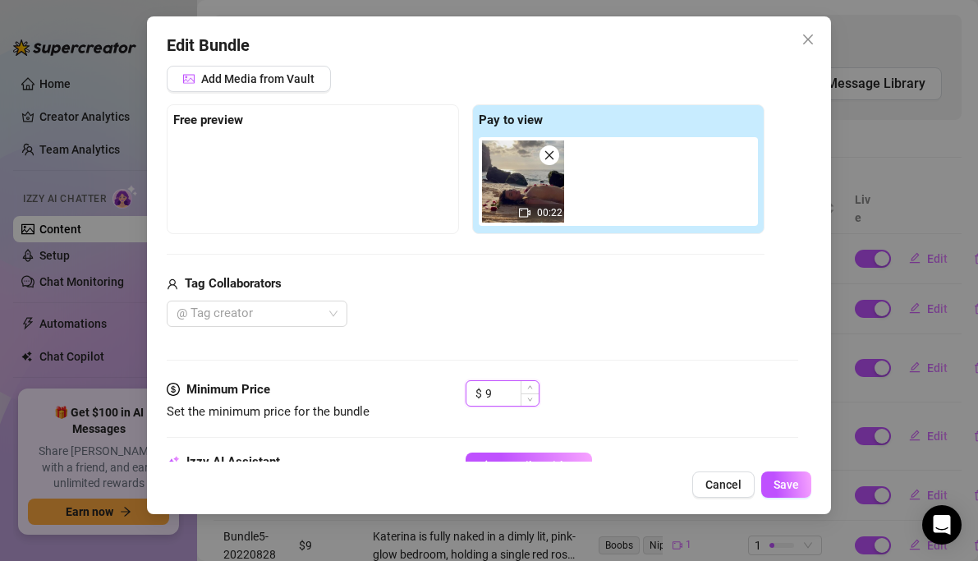
click at [498, 397] on input "9" at bounding box center [511, 393] width 53 height 25
click at [793, 481] on span "Save" at bounding box center [786, 484] width 25 height 13
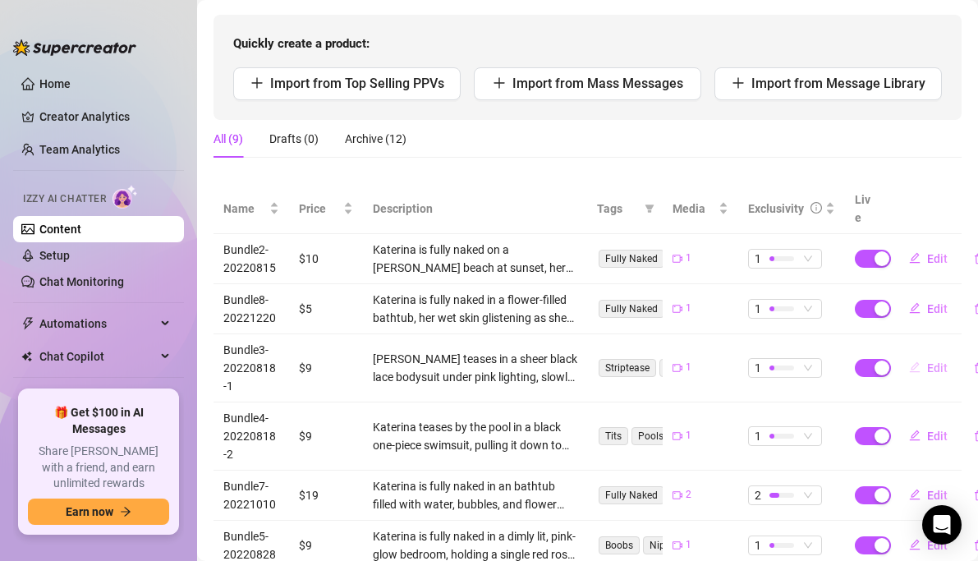
click at [924, 355] on button "Edit" at bounding box center [928, 368] width 65 height 26
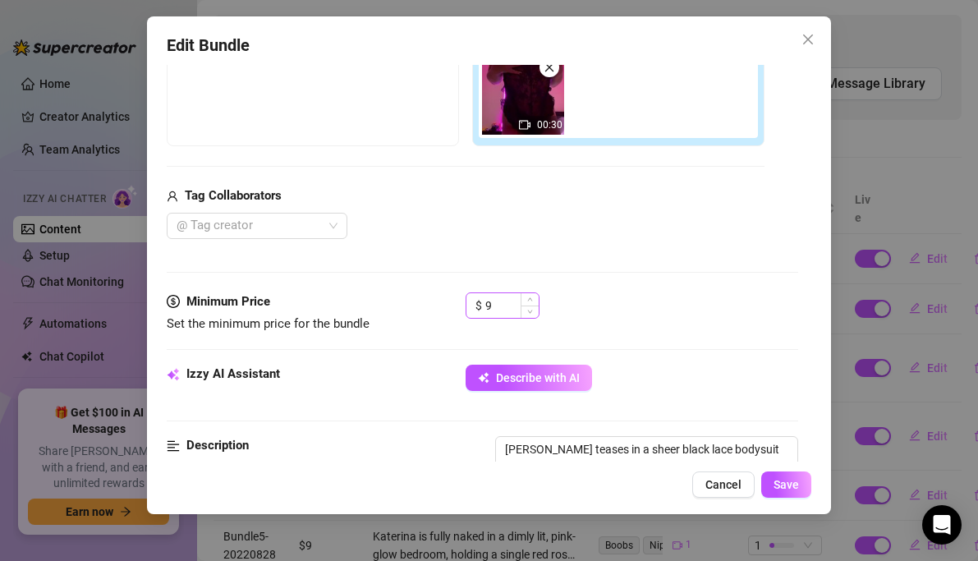
scroll to position [334, 0]
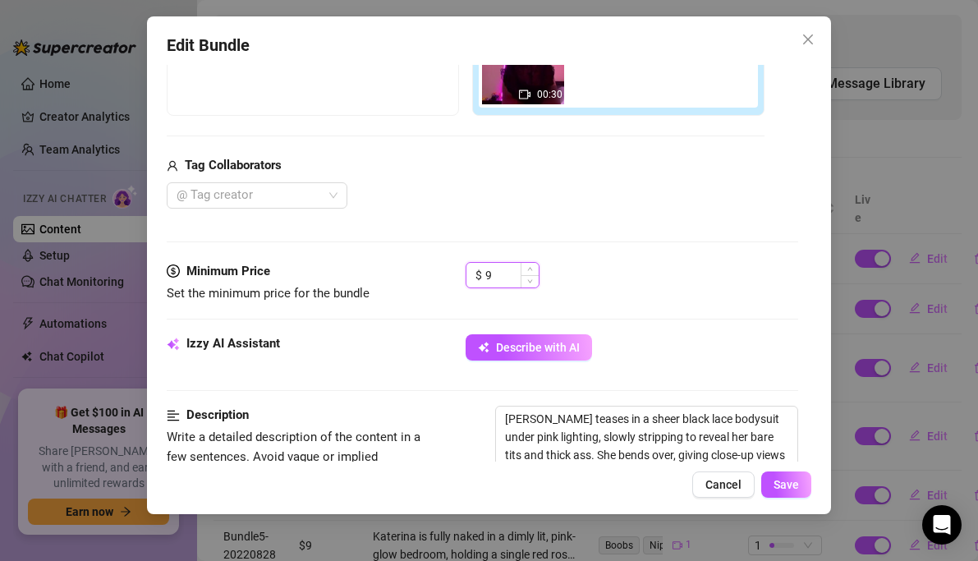
click at [499, 281] on input "9" at bounding box center [511, 275] width 53 height 25
click at [785, 489] on span "Save" at bounding box center [786, 484] width 25 height 13
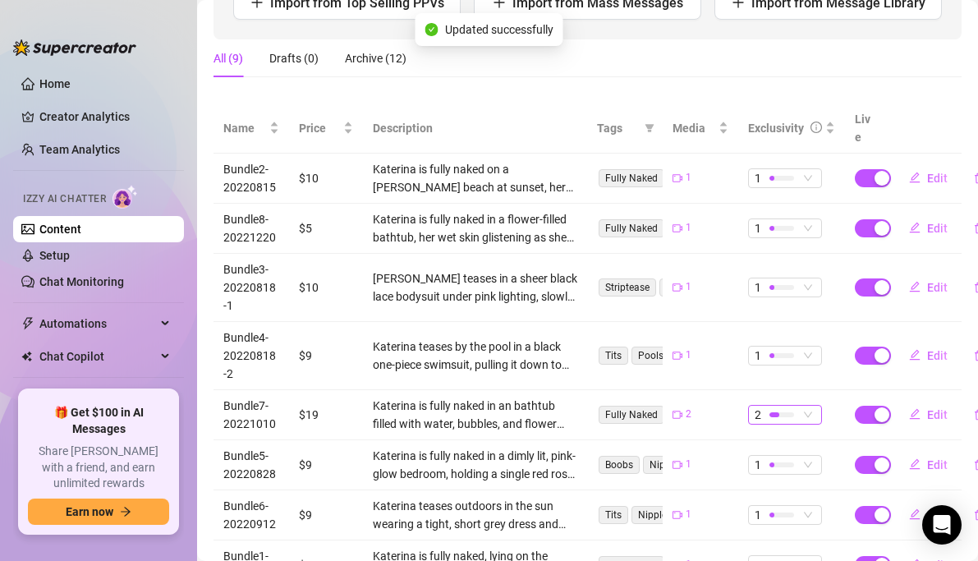
scroll to position [279, 0]
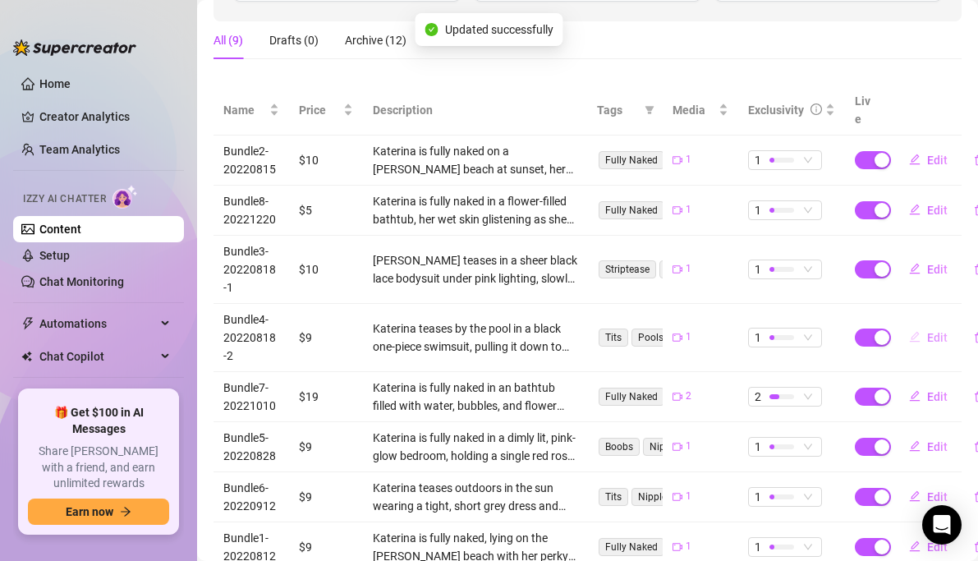
click at [925, 324] on button "Edit" at bounding box center [928, 337] width 65 height 26
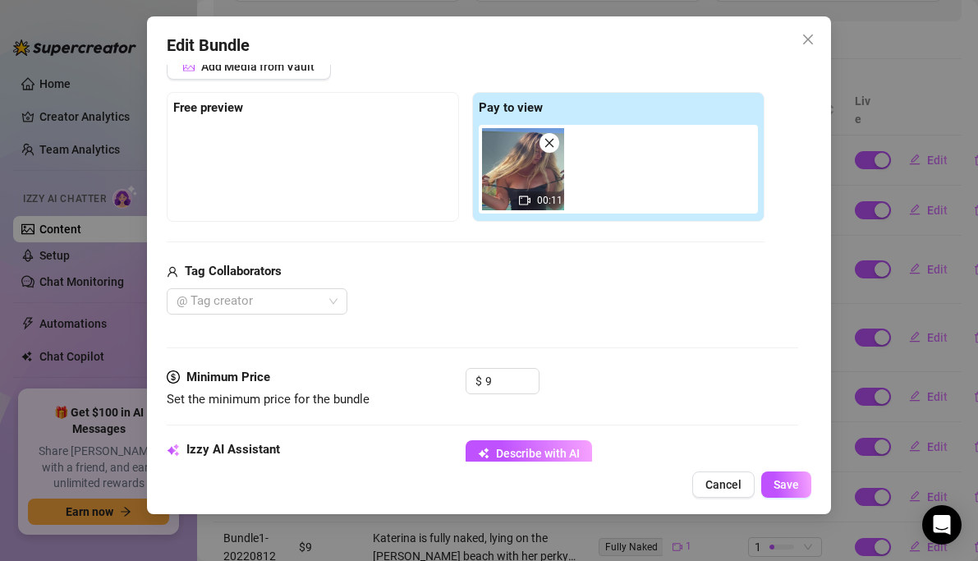
scroll to position [280, 0]
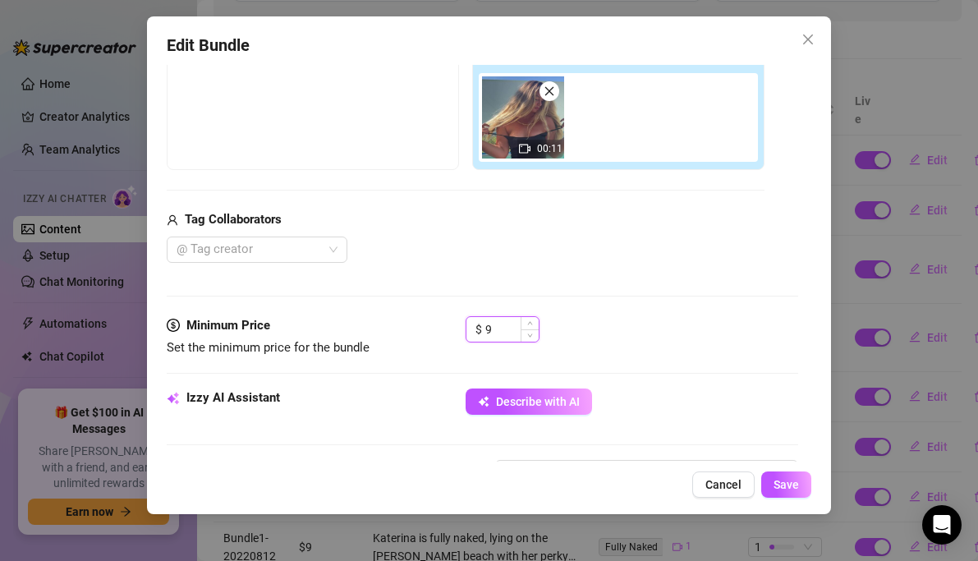
click at [509, 328] on input "9" at bounding box center [511, 329] width 53 height 25
click at [798, 501] on div "Edit Bundle Account [PERSON_NAME] (@animaaatay) Name Name is for your internal …" at bounding box center [489, 265] width 685 height 498
click at [798, 488] on span "Save" at bounding box center [786, 484] width 25 height 13
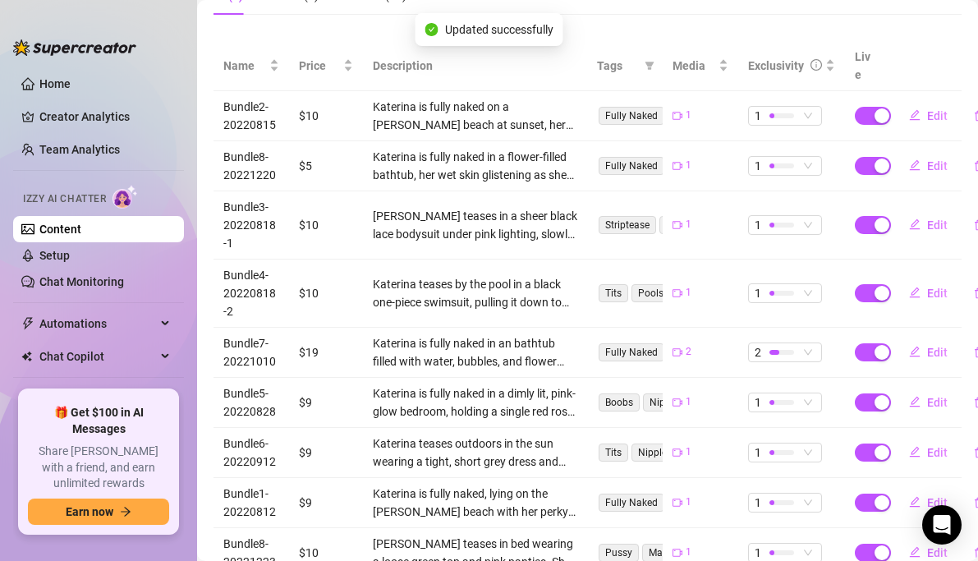
scroll to position [325, 0]
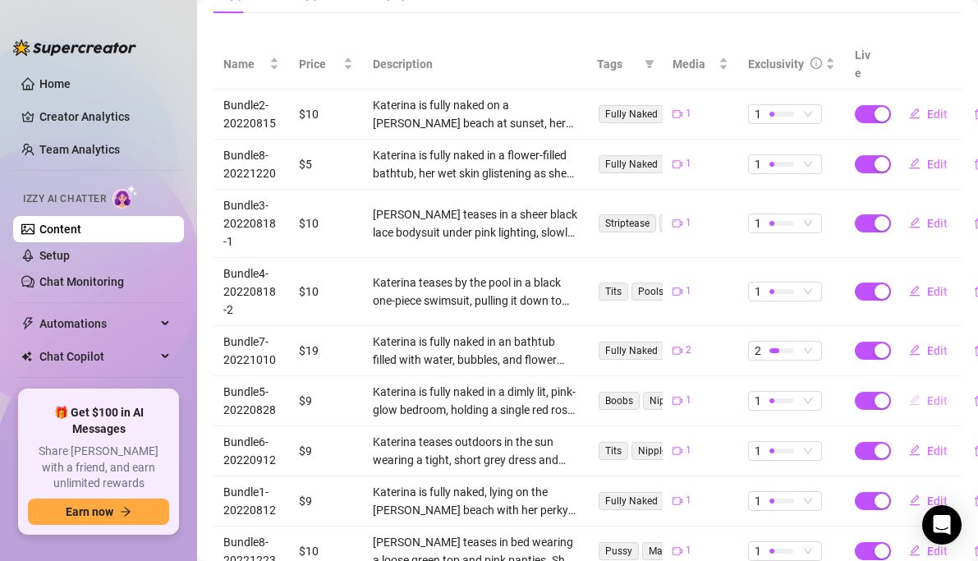
click at [929, 394] on span "Edit" at bounding box center [937, 400] width 21 height 13
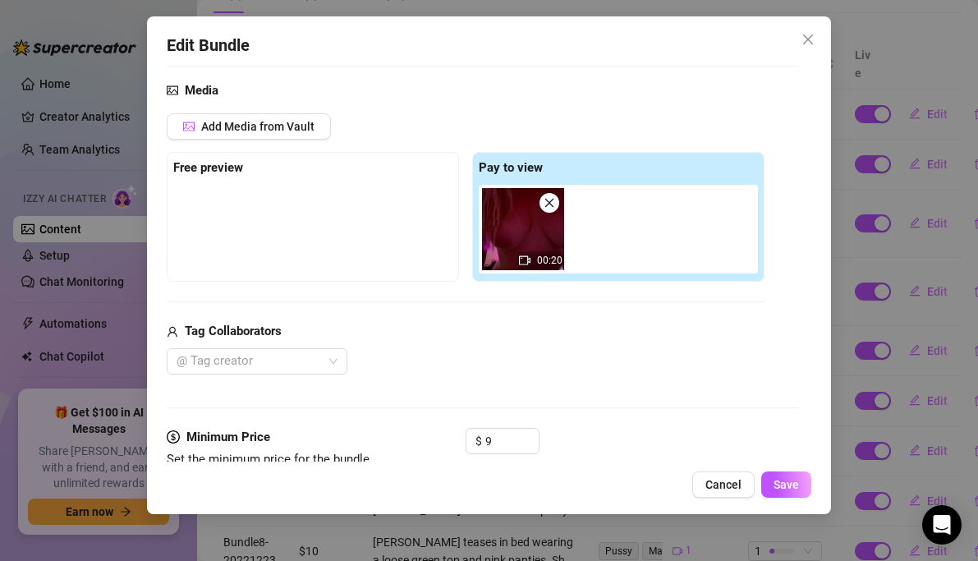
scroll to position [387, 0]
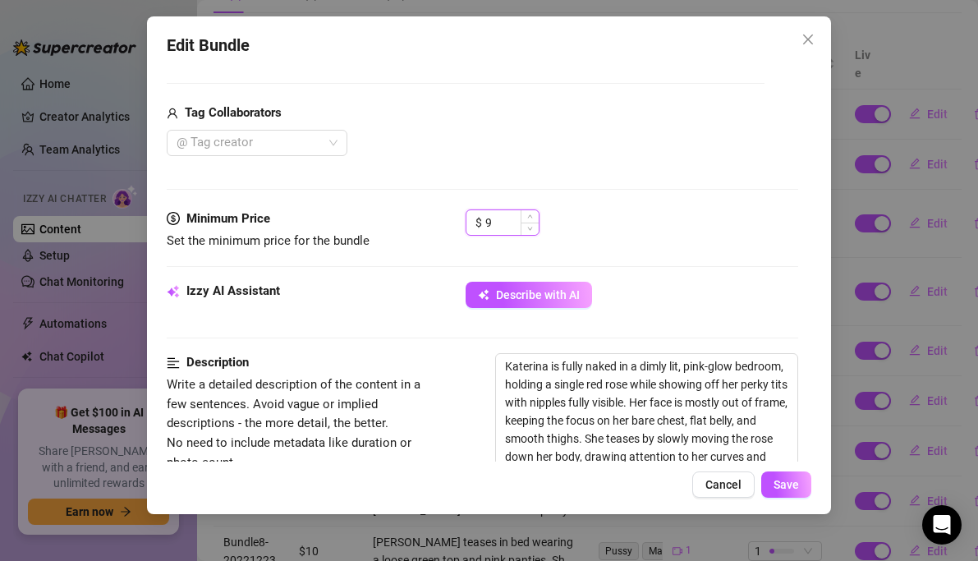
click at [503, 223] on input "9" at bounding box center [511, 222] width 53 height 25
click at [796, 472] on button "Save" at bounding box center [786, 484] width 50 height 26
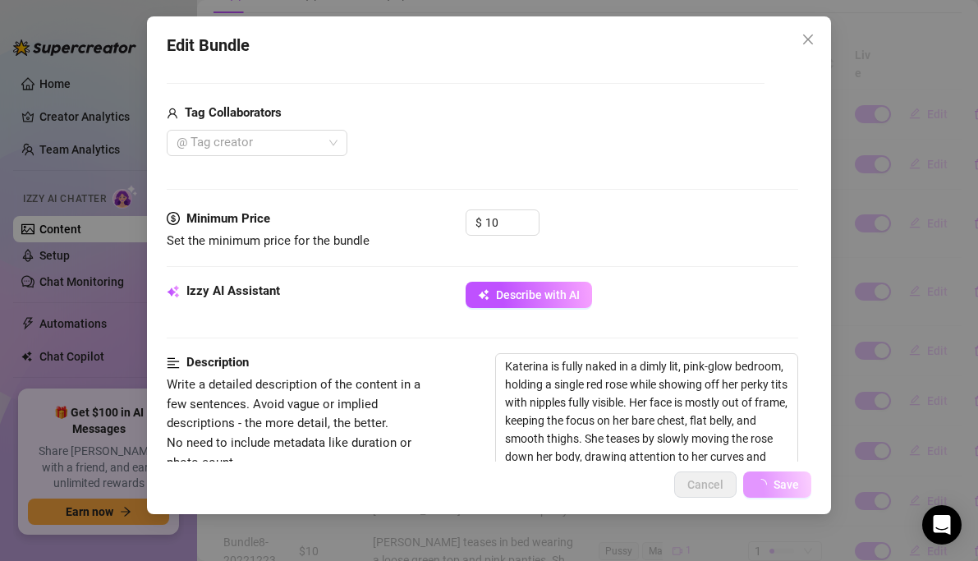
click at [788, 484] on span "Save" at bounding box center [786, 484] width 25 height 13
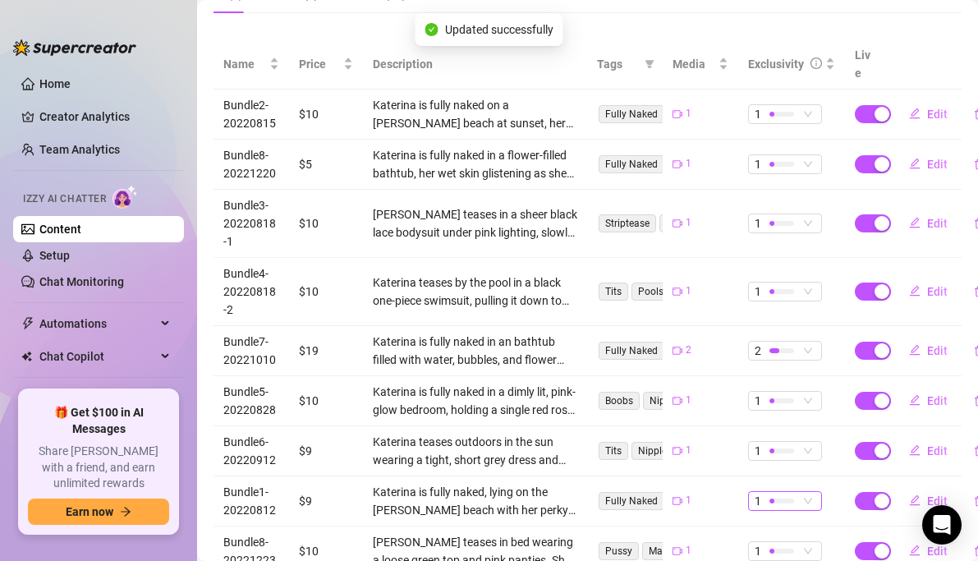
scroll to position [371, 0]
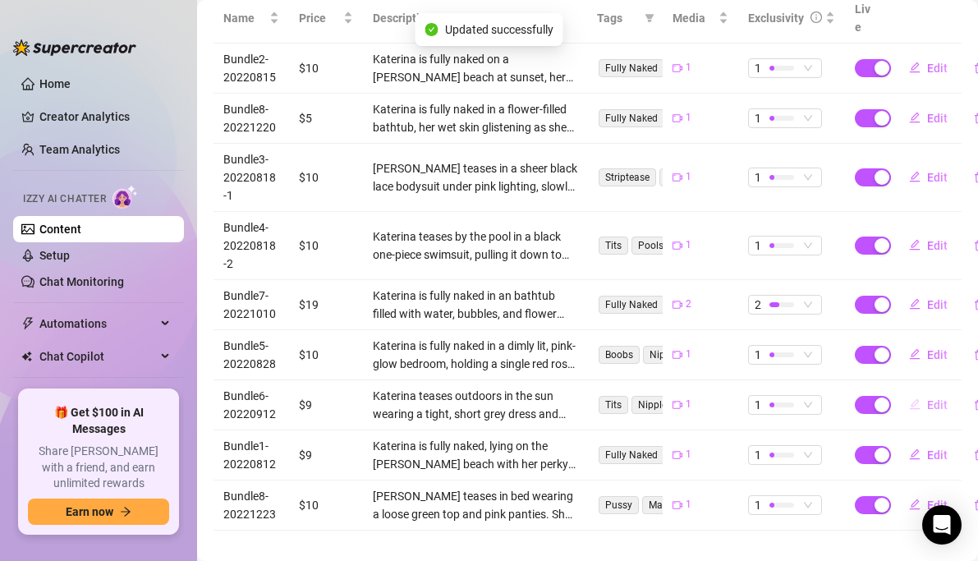
click at [925, 392] on button "Edit" at bounding box center [928, 405] width 65 height 26
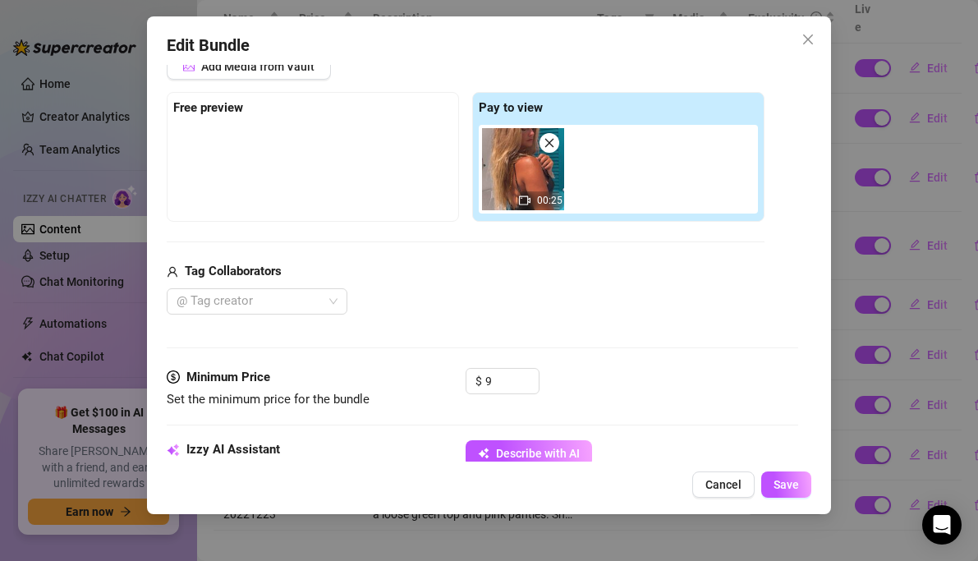
scroll to position [287, 0]
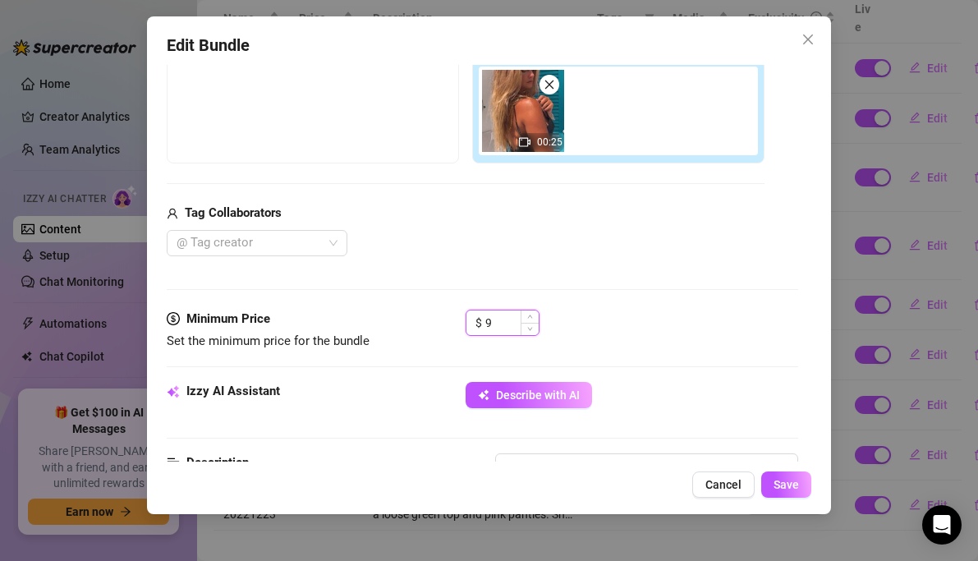
click at [511, 316] on input "9" at bounding box center [511, 322] width 53 height 25
click at [787, 483] on span "Save" at bounding box center [786, 484] width 25 height 13
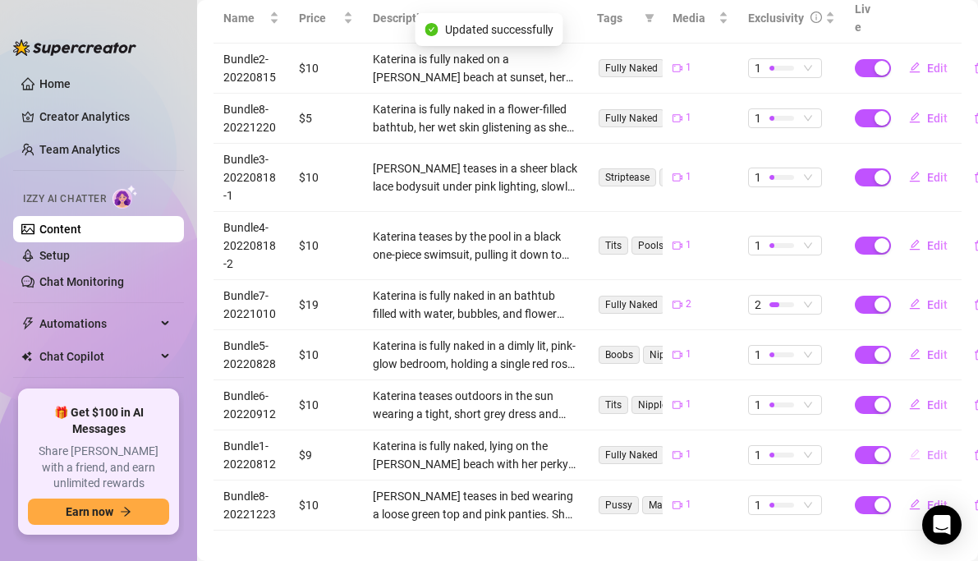
click at [927, 443] on button "Edit" at bounding box center [928, 455] width 65 height 26
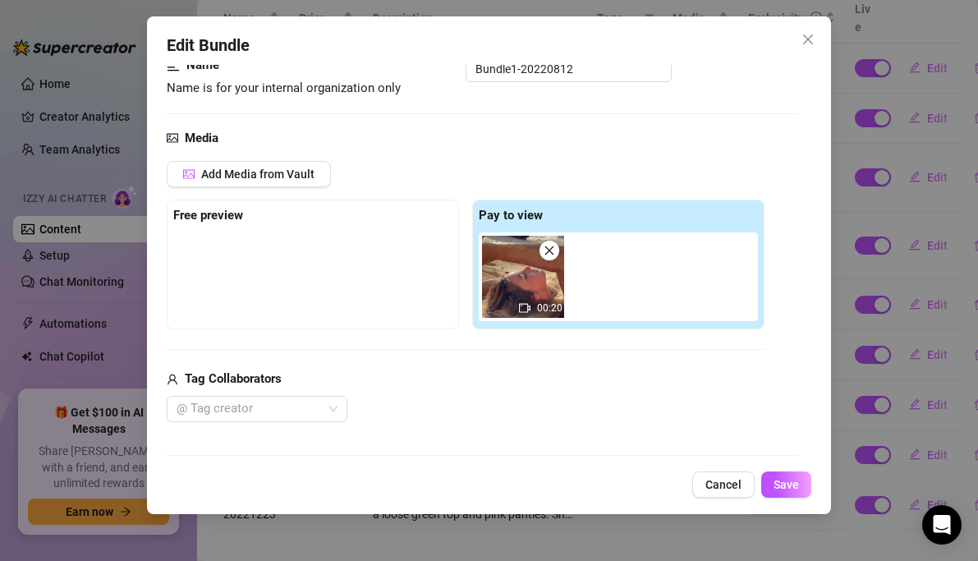
scroll to position [288, 0]
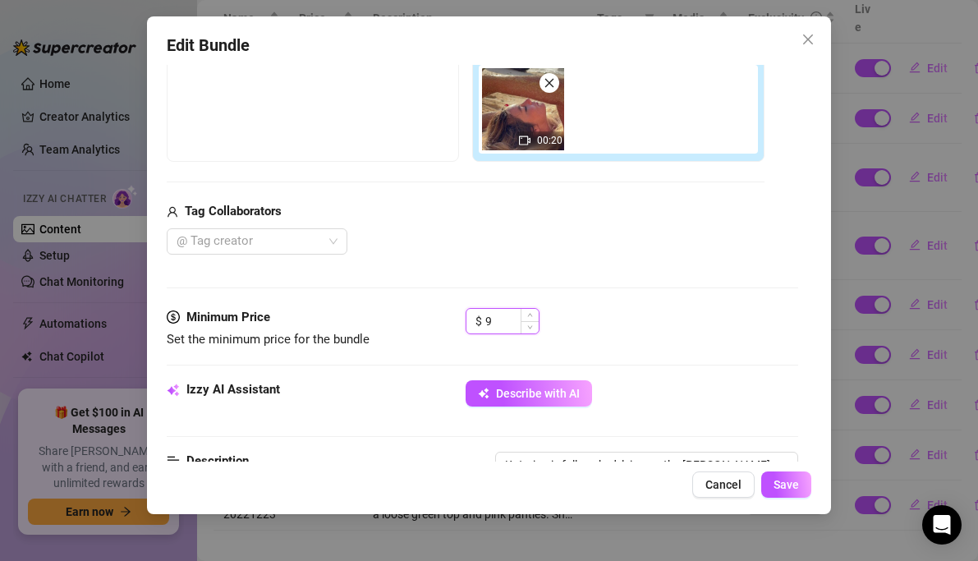
click at [508, 325] on input "9" at bounding box center [511, 321] width 53 height 25
click at [787, 492] on button "Save" at bounding box center [786, 484] width 50 height 26
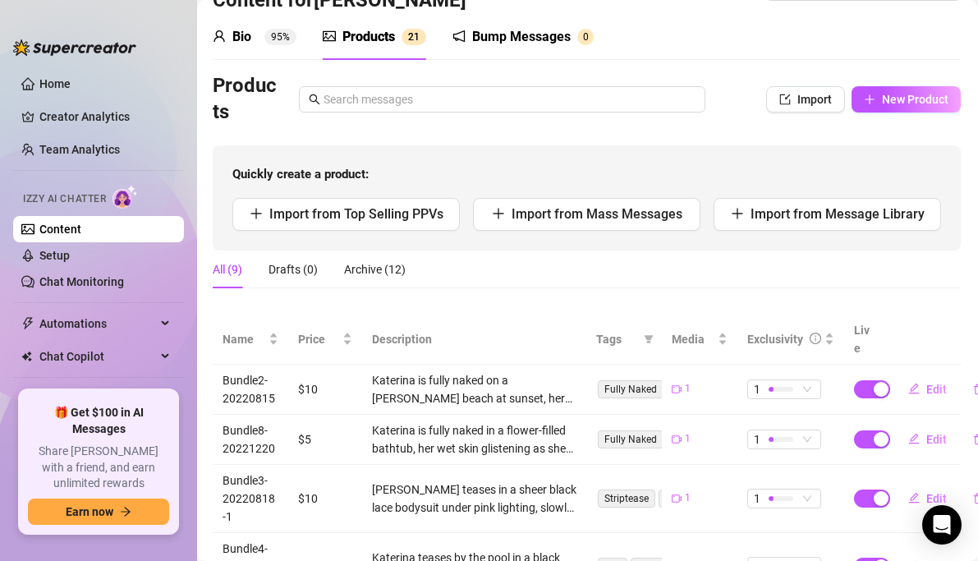
scroll to position [0, 1]
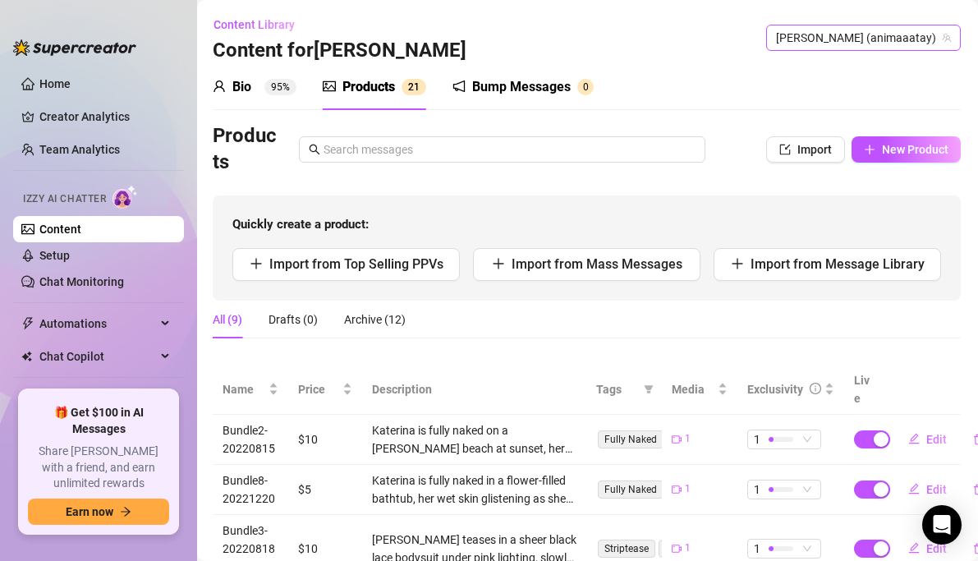
click at [898, 41] on span "[PERSON_NAME] (animaaatay)" at bounding box center [863, 37] width 175 height 25
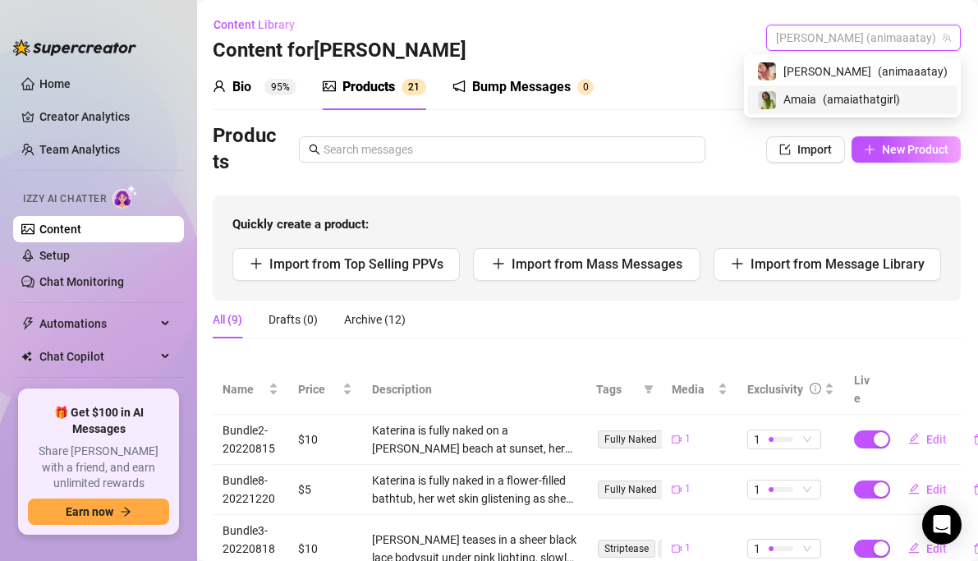
click at [816, 94] on span "Amaia" at bounding box center [799, 99] width 33 height 18
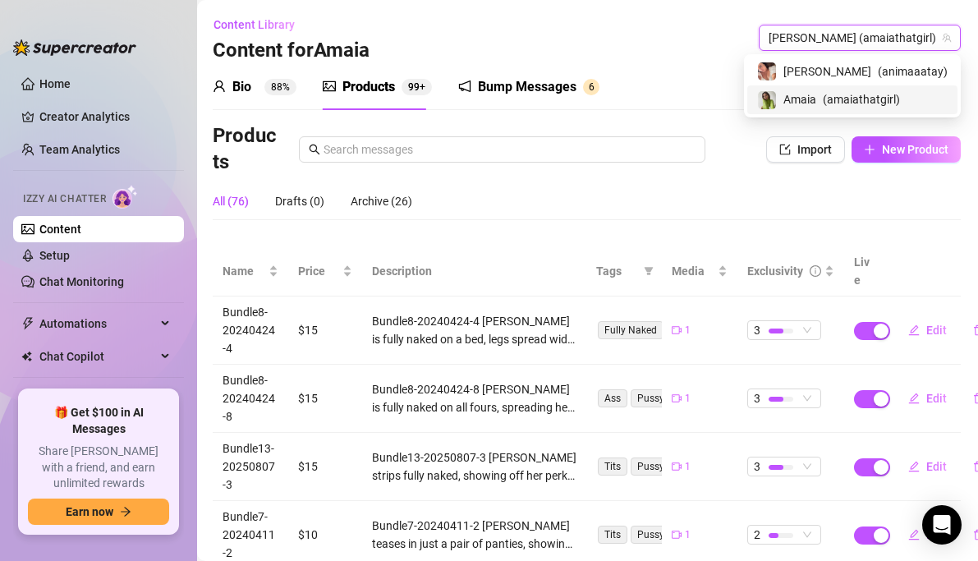
click at [861, 100] on div "Bio 88% Products 99+ Bump Messages 6" at bounding box center [587, 87] width 748 height 46
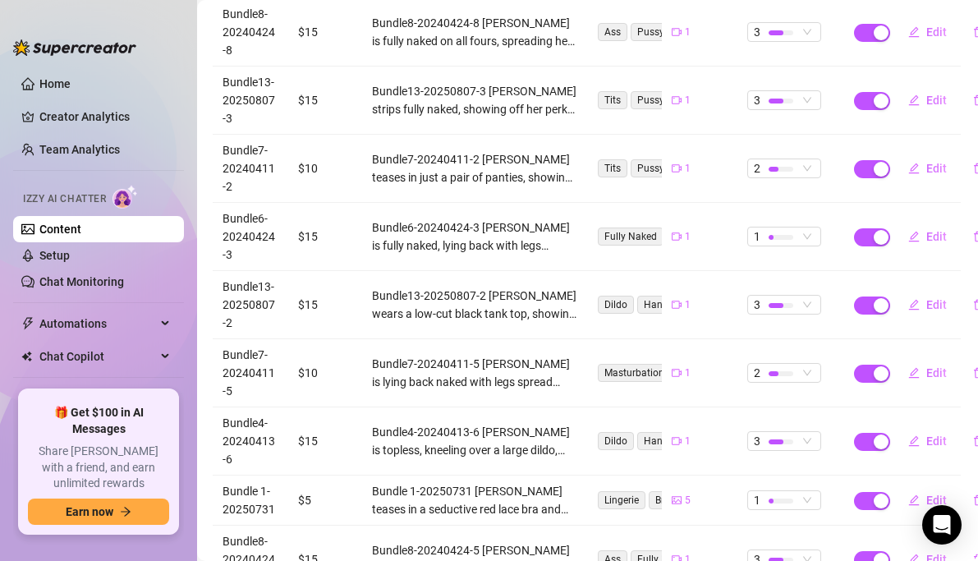
scroll to position [476, 1]
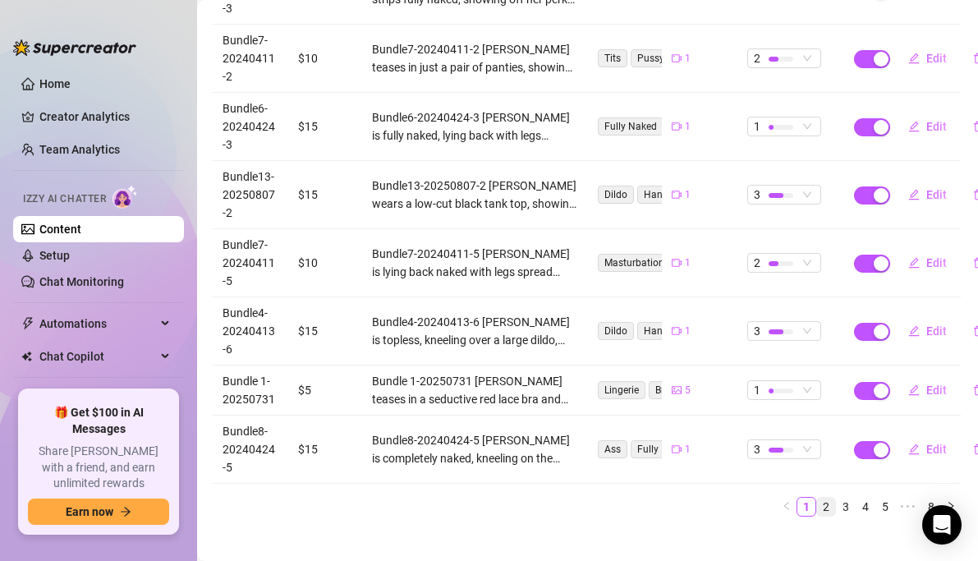
click at [828, 498] on link "2" at bounding box center [826, 507] width 18 height 18
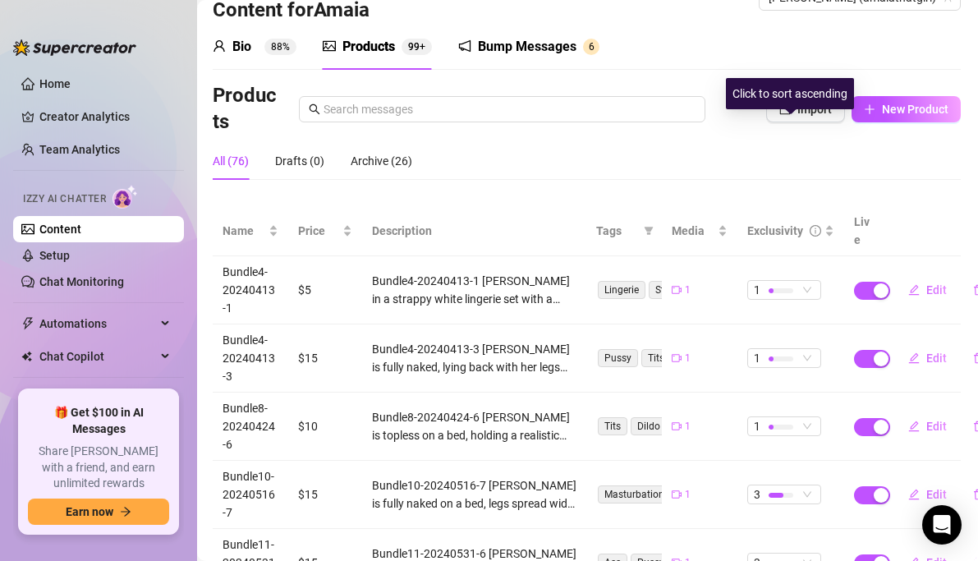
scroll to position [0, 1]
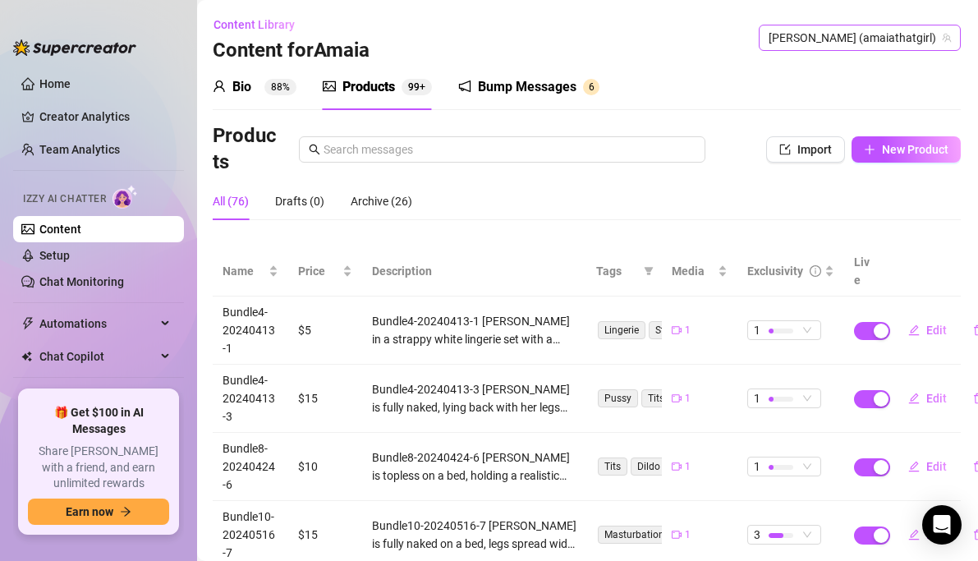
click at [906, 38] on span "[PERSON_NAME] (amaiathatgirl)" at bounding box center [860, 37] width 182 height 25
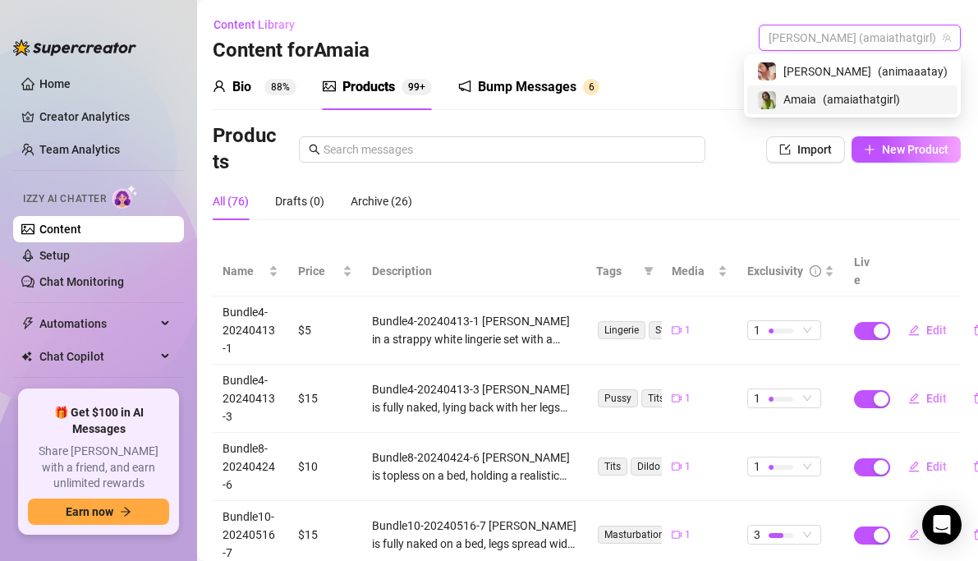
click at [697, 330] on td "1" at bounding box center [700, 330] width 76 height 68
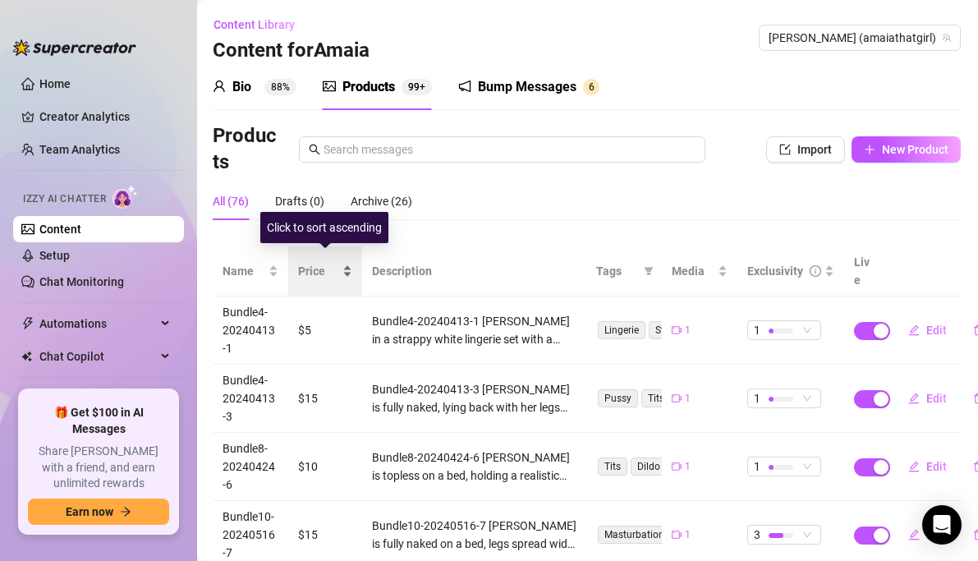
click at [347, 264] on div "Price" at bounding box center [325, 271] width 54 height 18
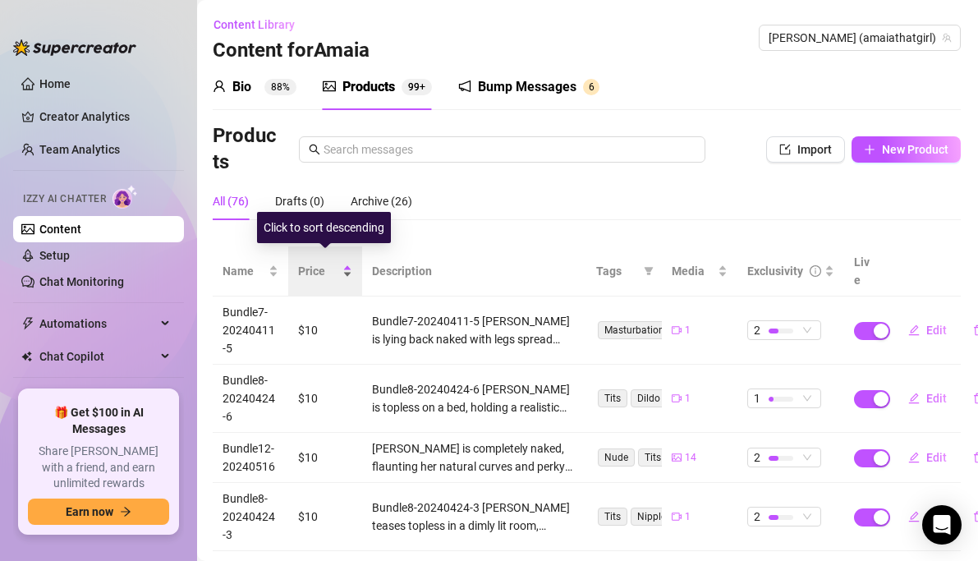
click at [347, 264] on div "Price" at bounding box center [325, 271] width 54 height 18
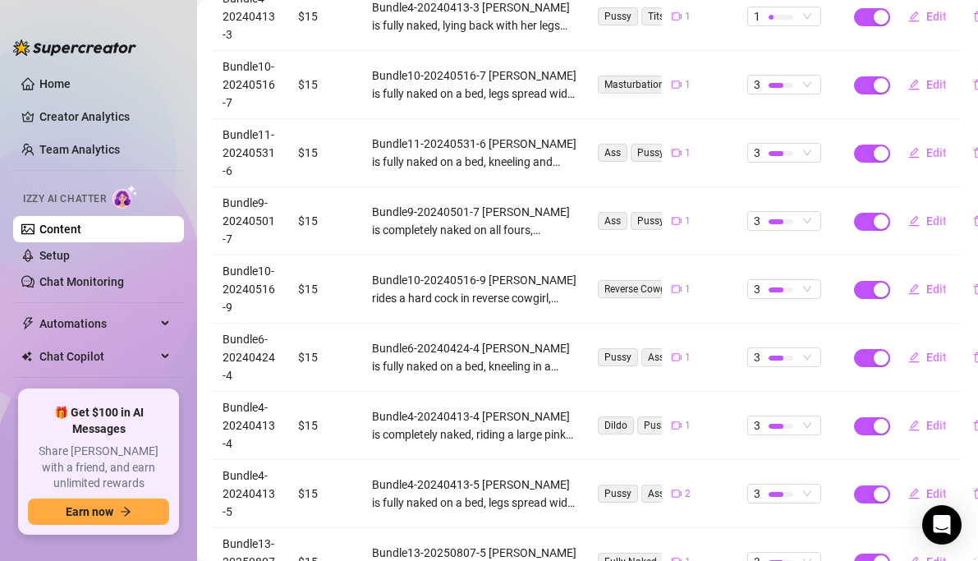
scroll to position [494, 1]
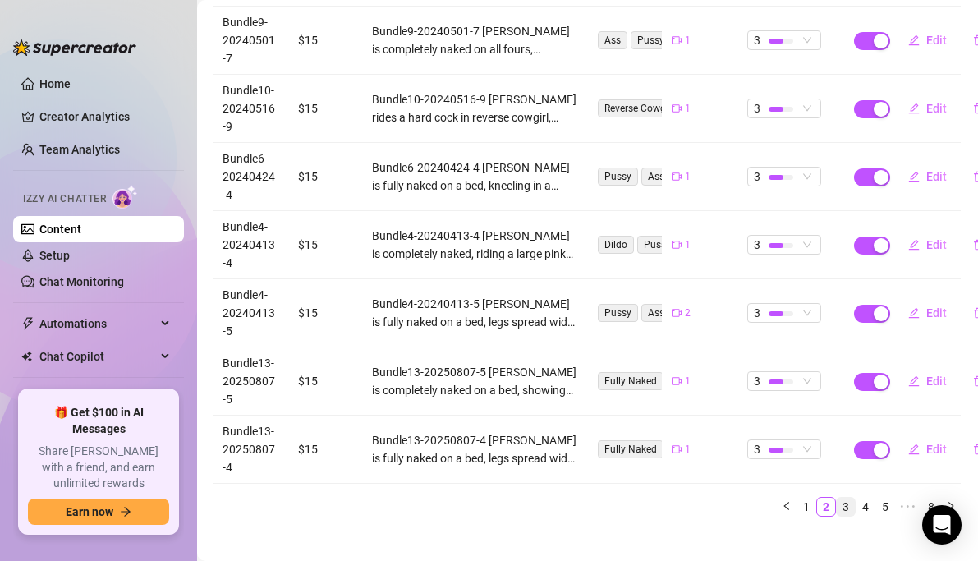
click at [852, 498] on link "3" at bounding box center [846, 507] width 18 height 18
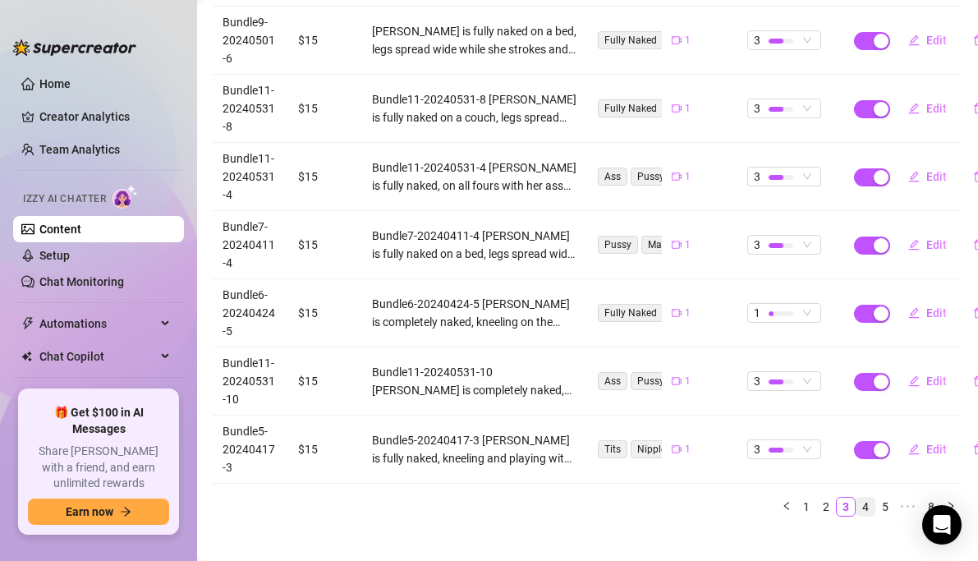
click at [865, 498] on link "4" at bounding box center [865, 507] width 18 height 18
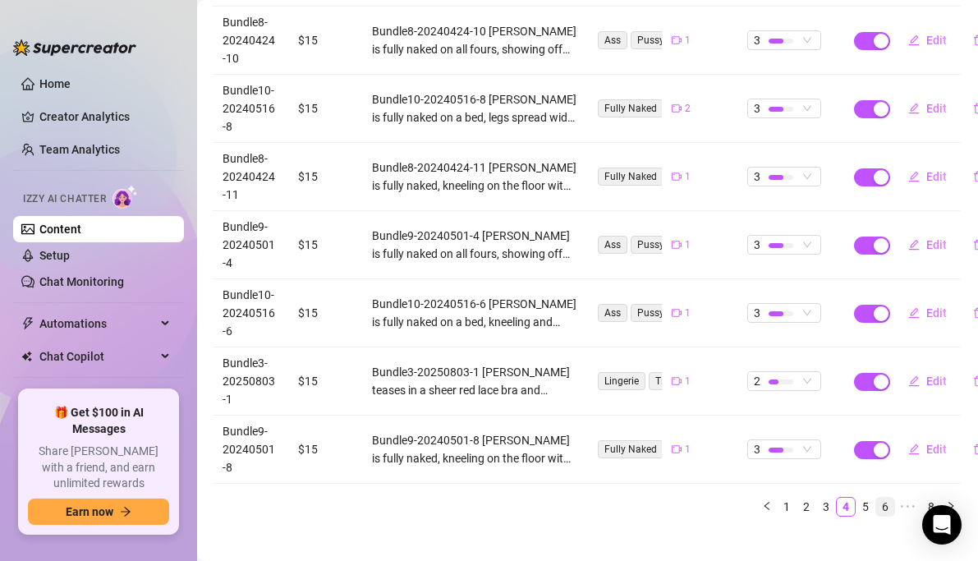
click at [892, 498] on link "6" at bounding box center [885, 507] width 18 height 18
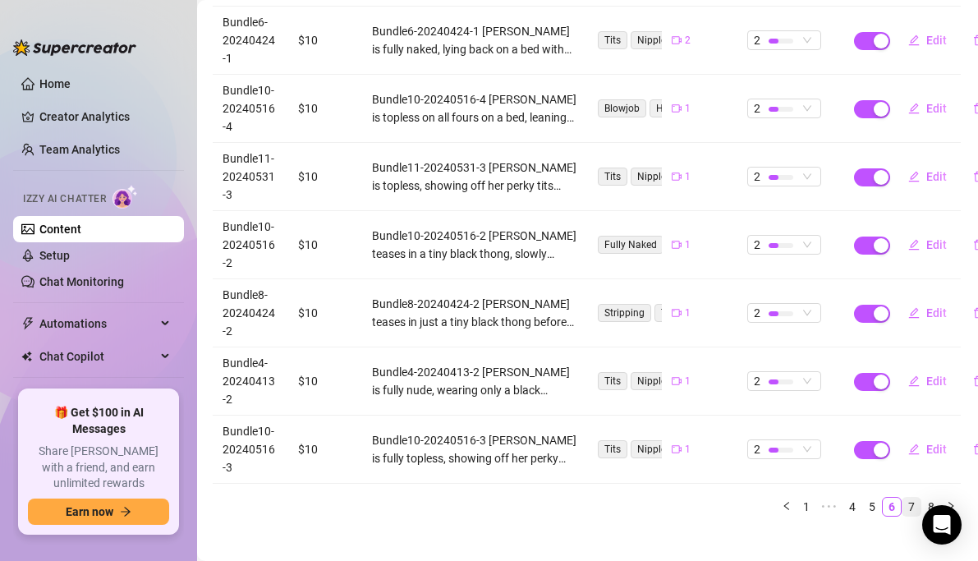
click at [912, 498] on link "7" at bounding box center [911, 507] width 18 height 18
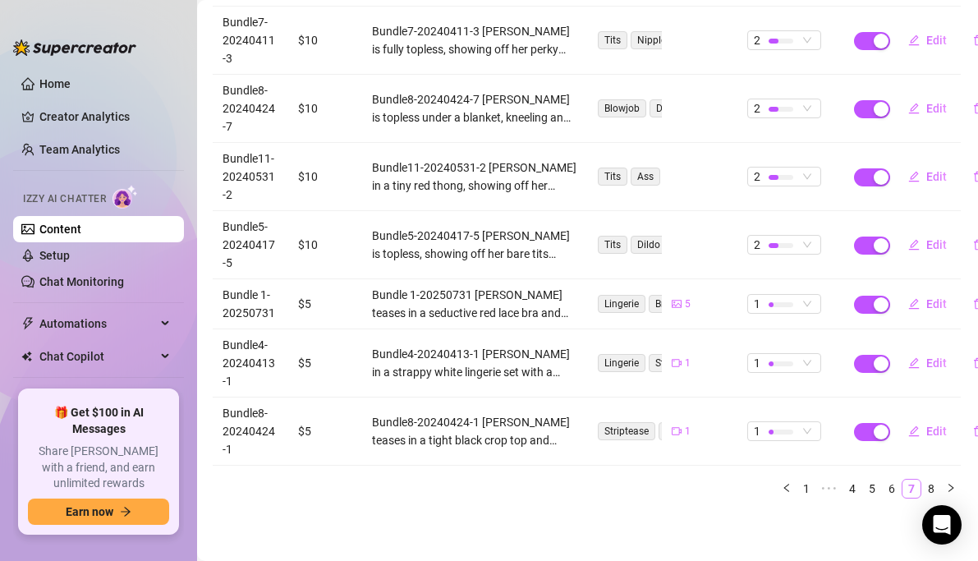
scroll to position [476, 1]
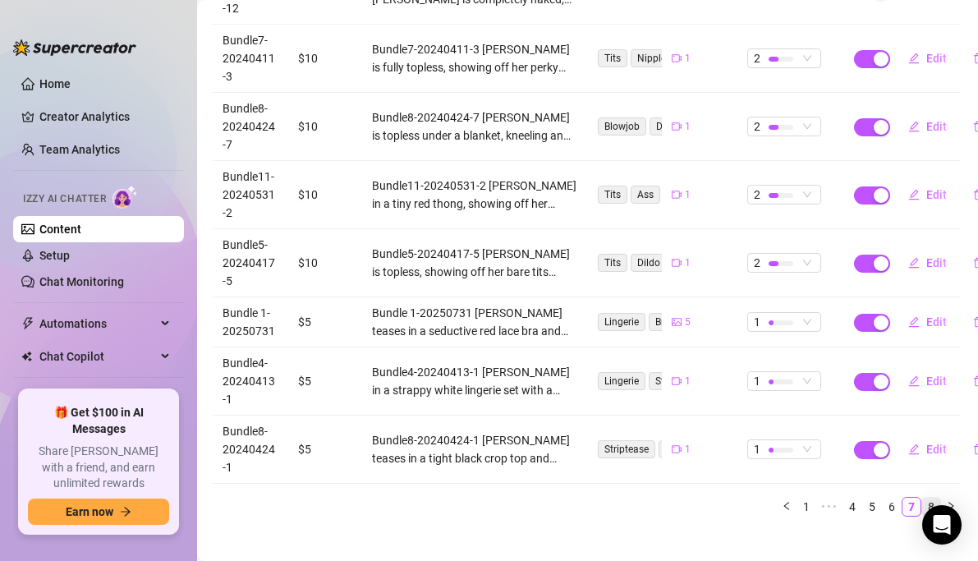
click at [928, 498] on link "8" at bounding box center [931, 507] width 18 height 18
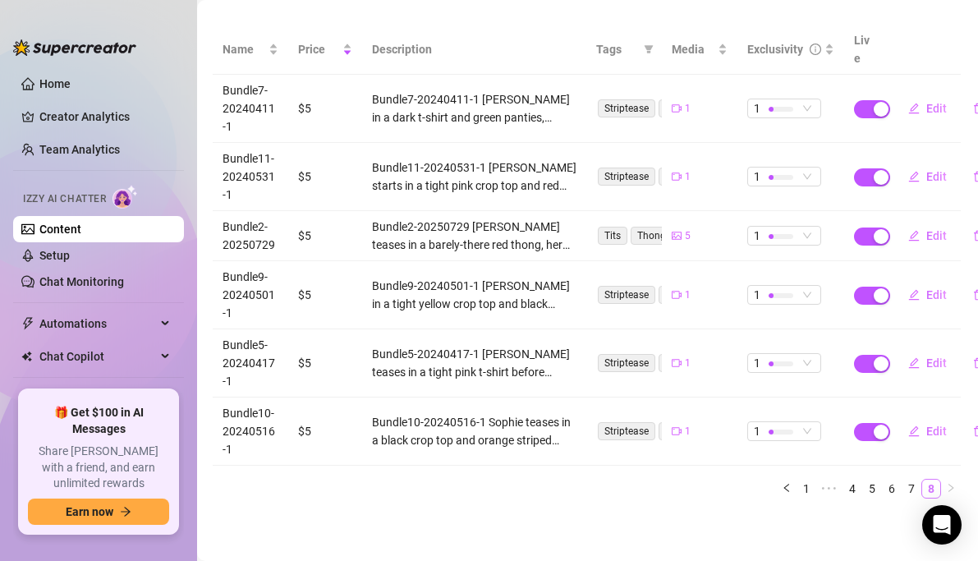
scroll to position [204, 1]
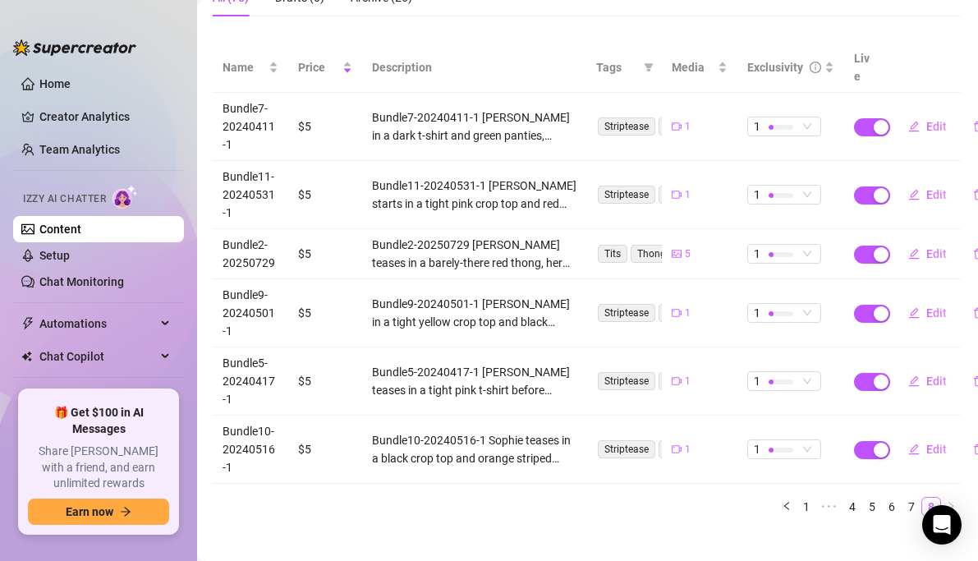
click at [936, 498] on link "8" at bounding box center [931, 507] width 18 height 18
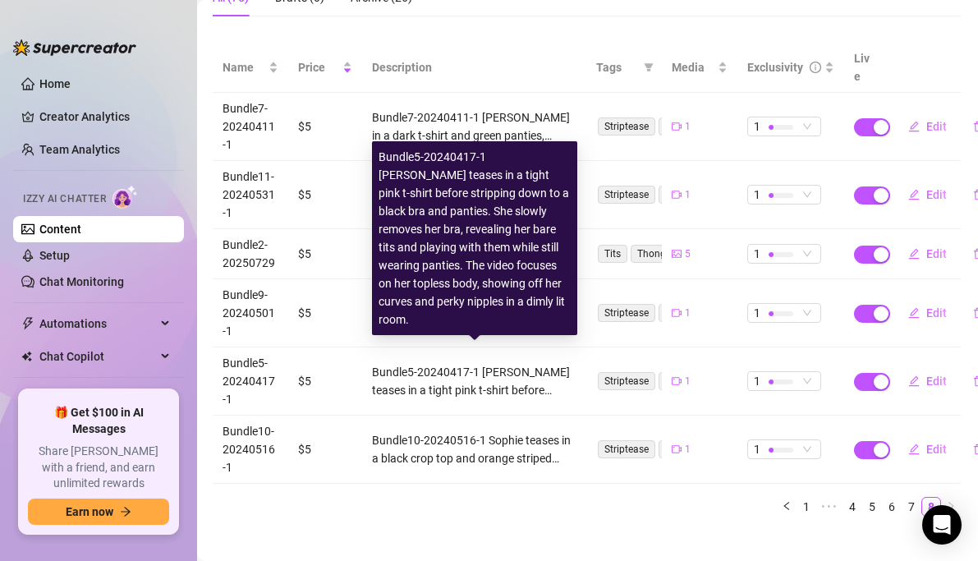
scroll to position [0, 1]
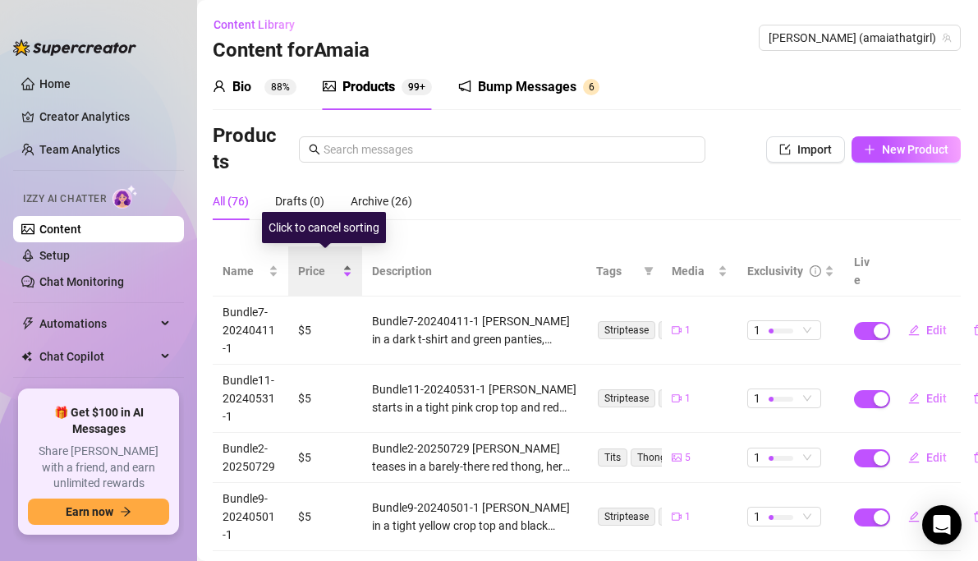
click at [351, 262] on div "Price" at bounding box center [325, 271] width 54 height 18
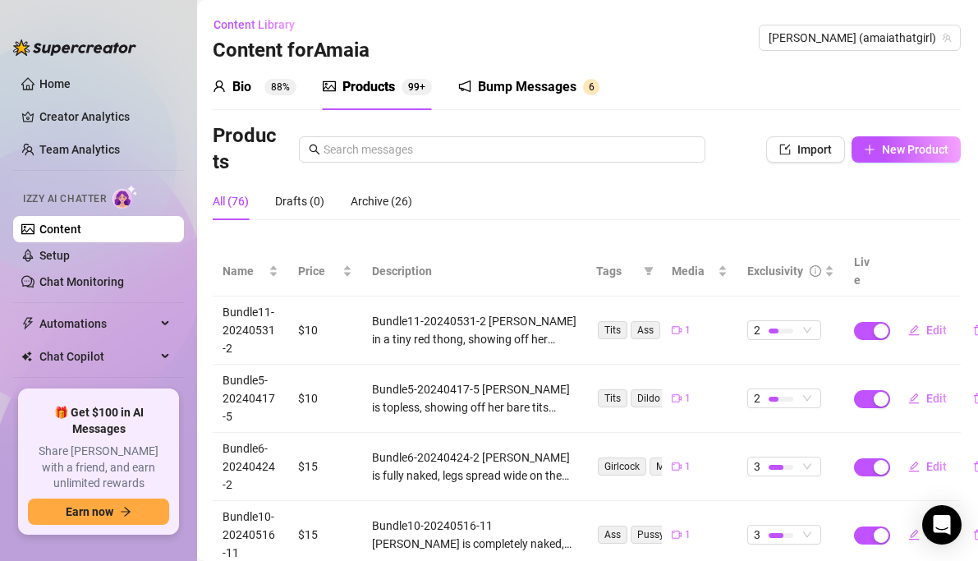
scroll to position [222, 1]
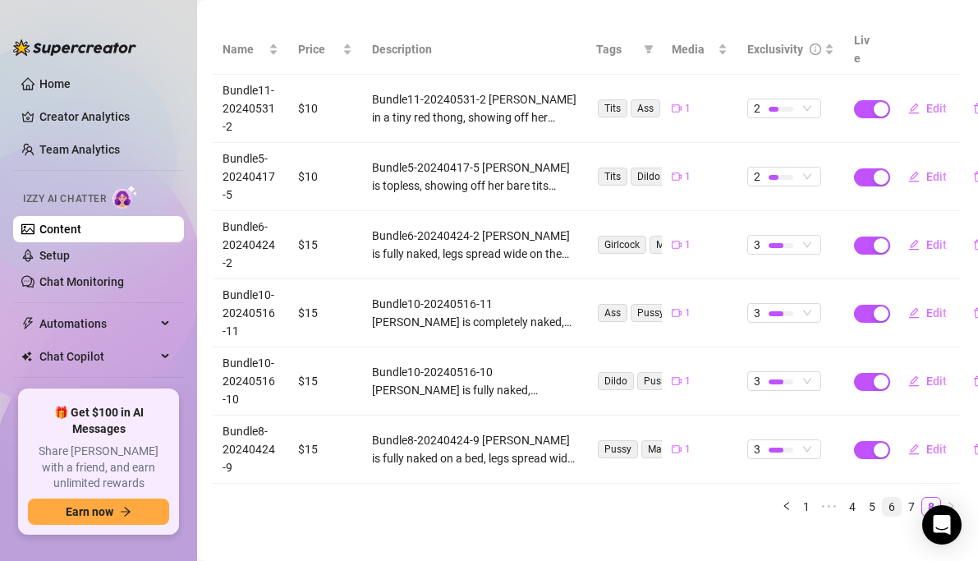
click at [888, 498] on link "6" at bounding box center [892, 507] width 18 height 18
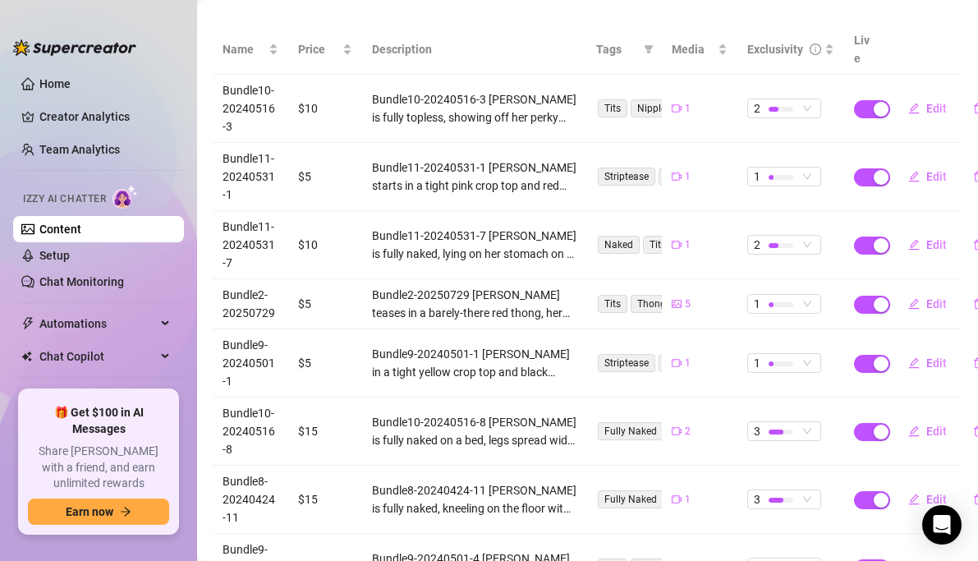
scroll to position [0, 1]
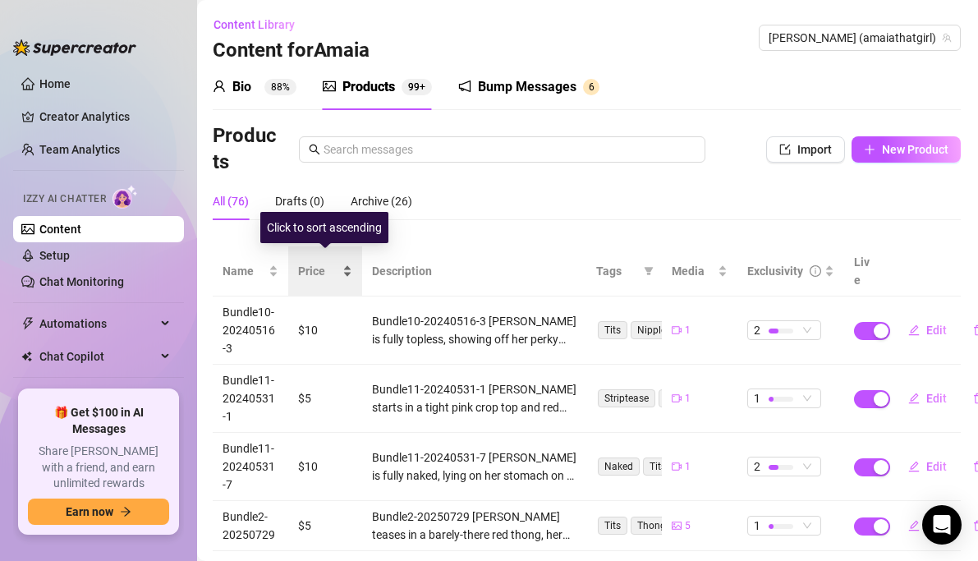
click at [346, 262] on div "Price" at bounding box center [325, 271] width 54 height 18
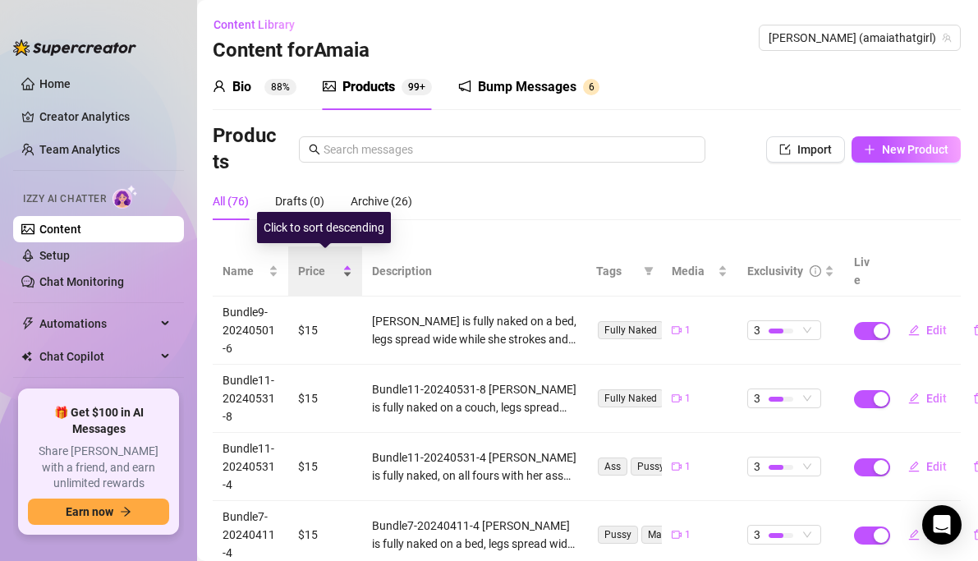
click at [345, 265] on div "Price" at bounding box center [325, 271] width 54 height 18
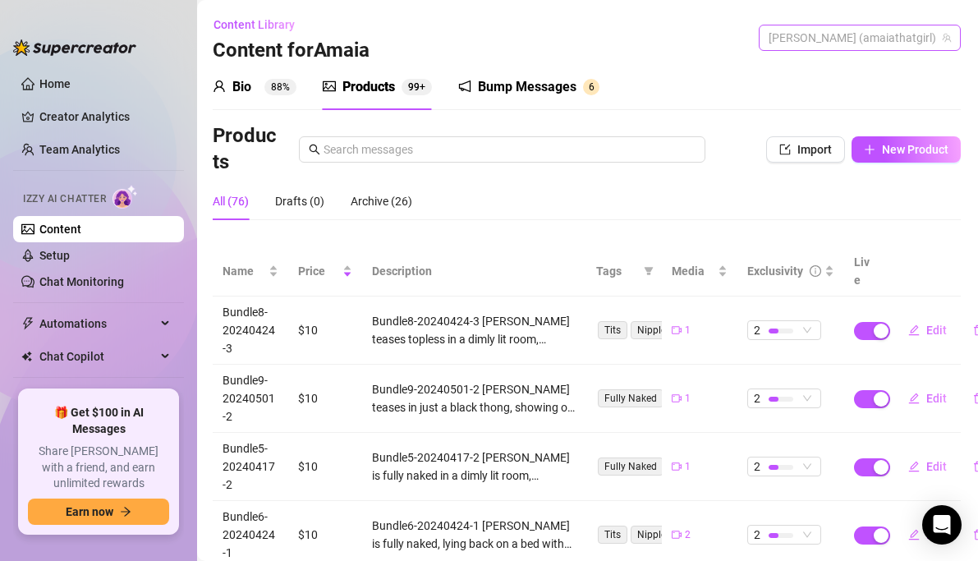
click at [907, 41] on span "[PERSON_NAME] (amaiathatgirl)" at bounding box center [860, 37] width 182 height 25
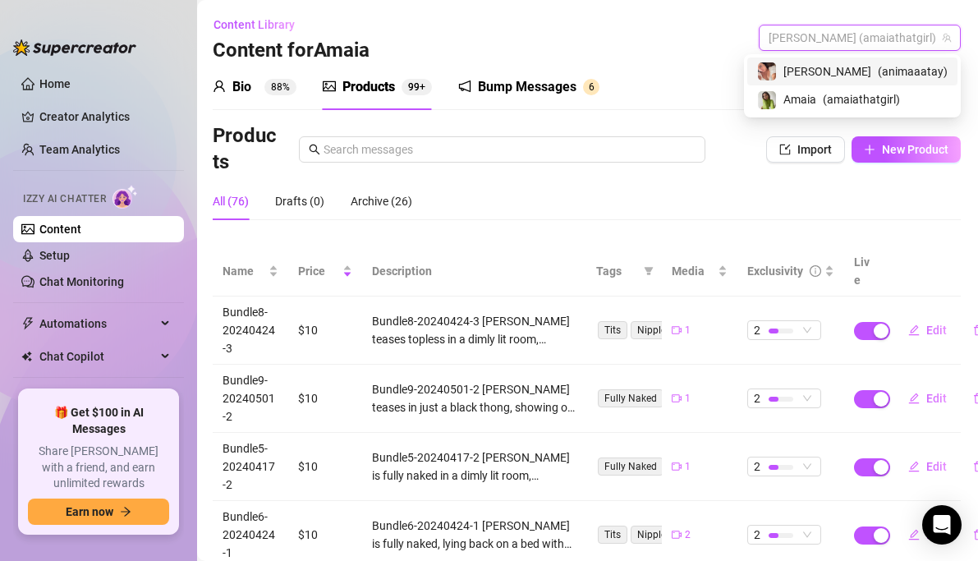
click at [865, 72] on div "[PERSON_NAME] ( animaaatay )" at bounding box center [852, 72] width 191 height 20
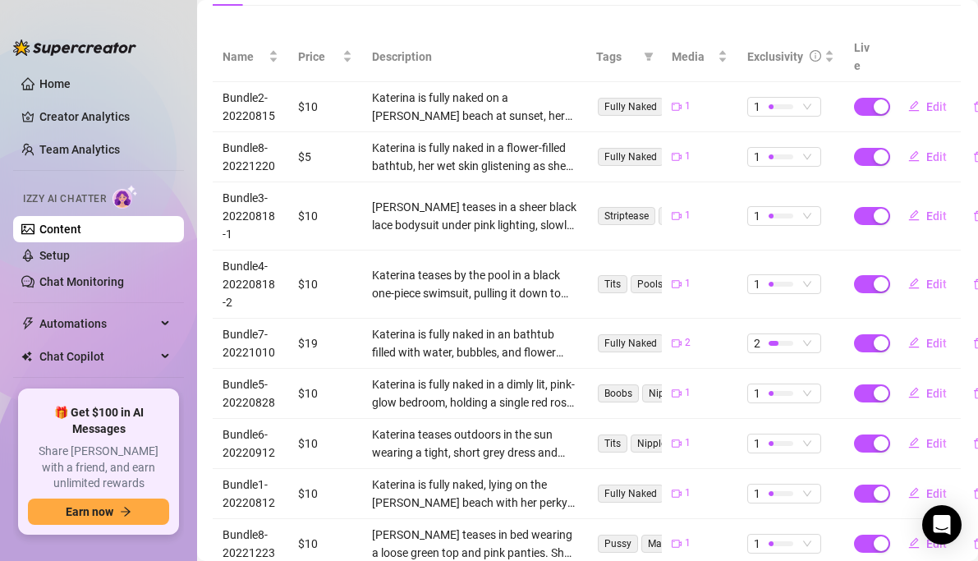
scroll to position [371, 1]
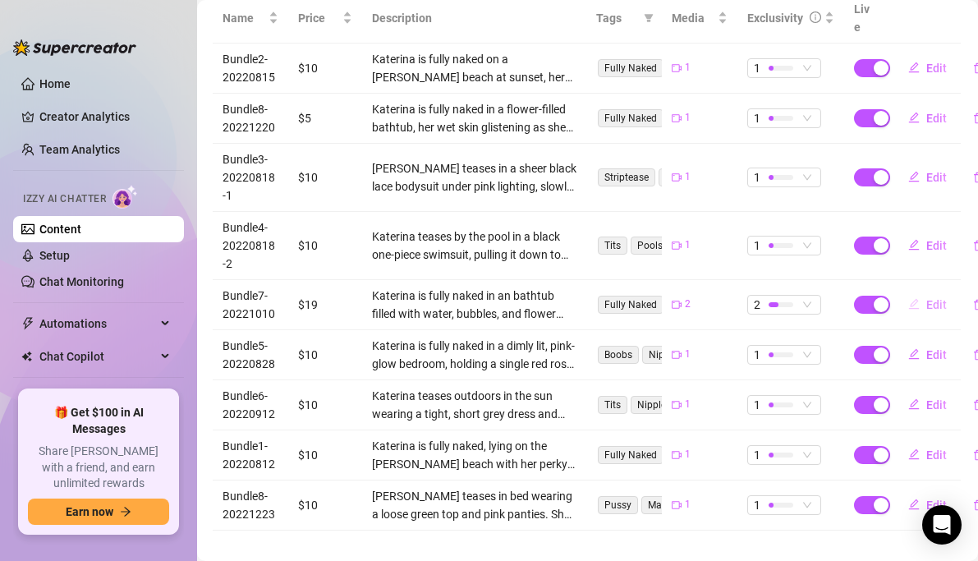
click at [926, 298] on span "Edit" at bounding box center [936, 304] width 21 height 13
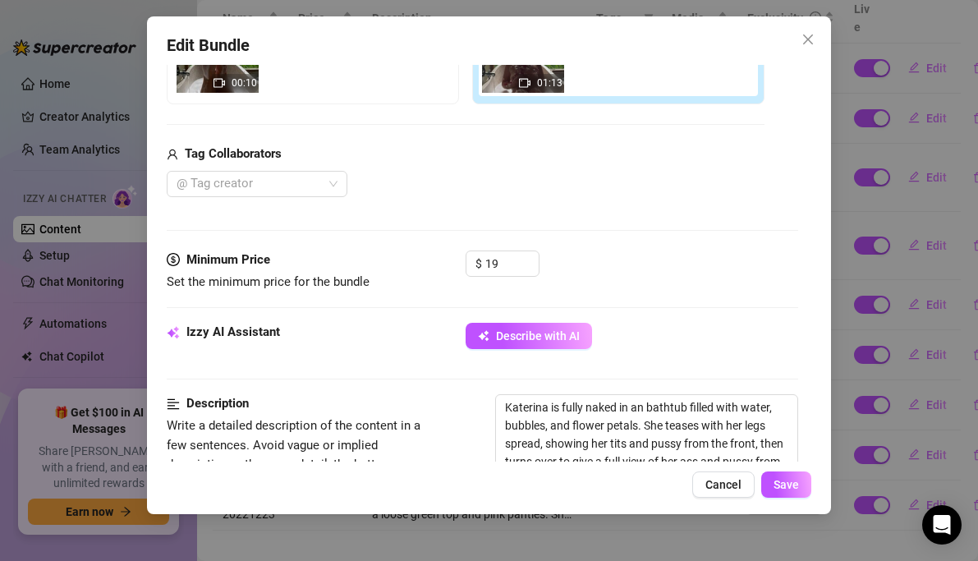
scroll to position [381, 0]
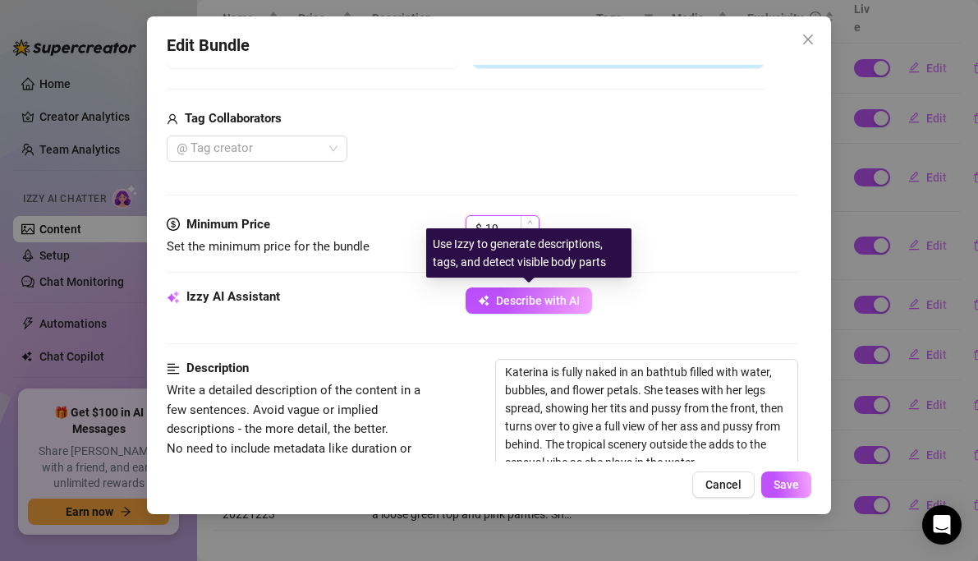
click at [512, 226] on input "19" at bounding box center [511, 228] width 53 height 25
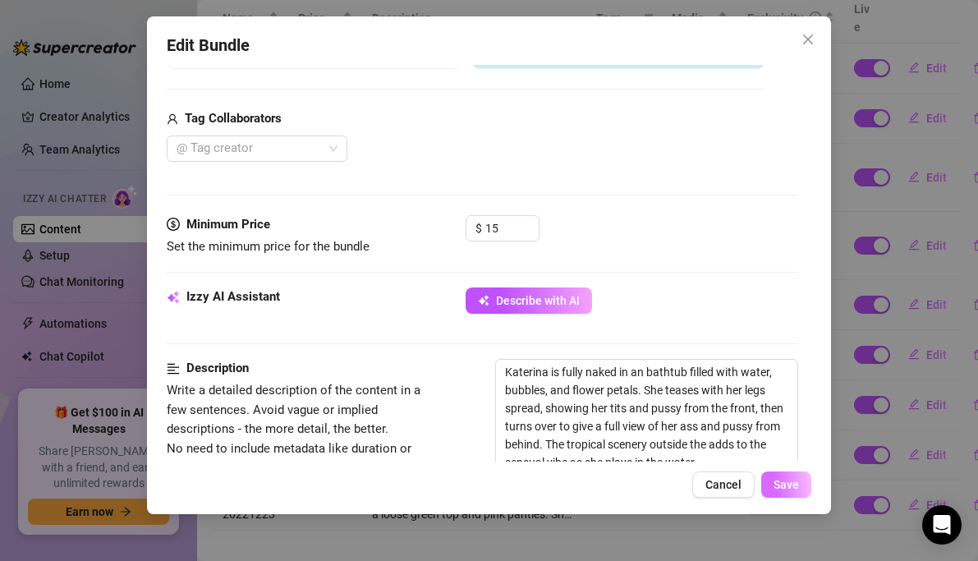
click at [775, 478] on span "Save" at bounding box center [786, 484] width 25 height 13
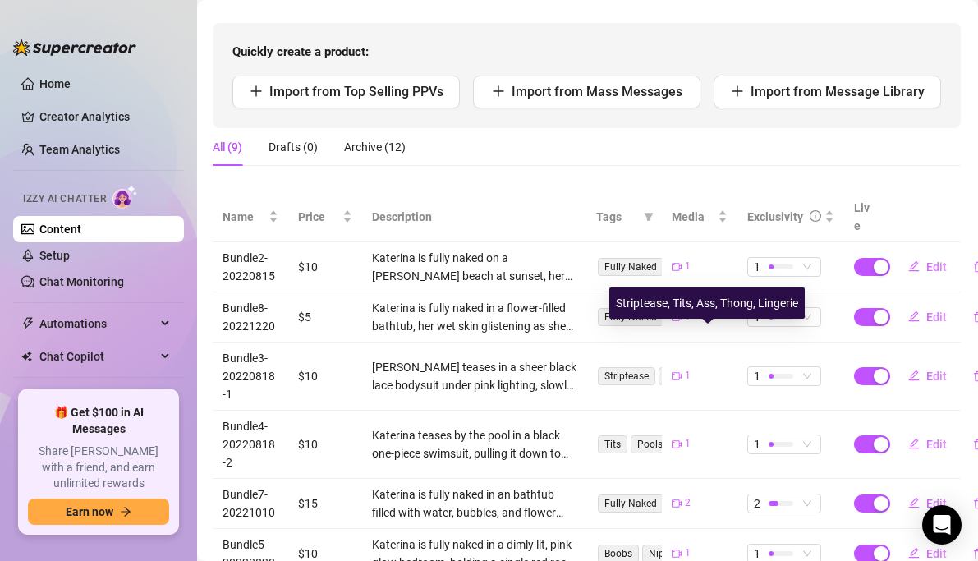
scroll to position [191, 1]
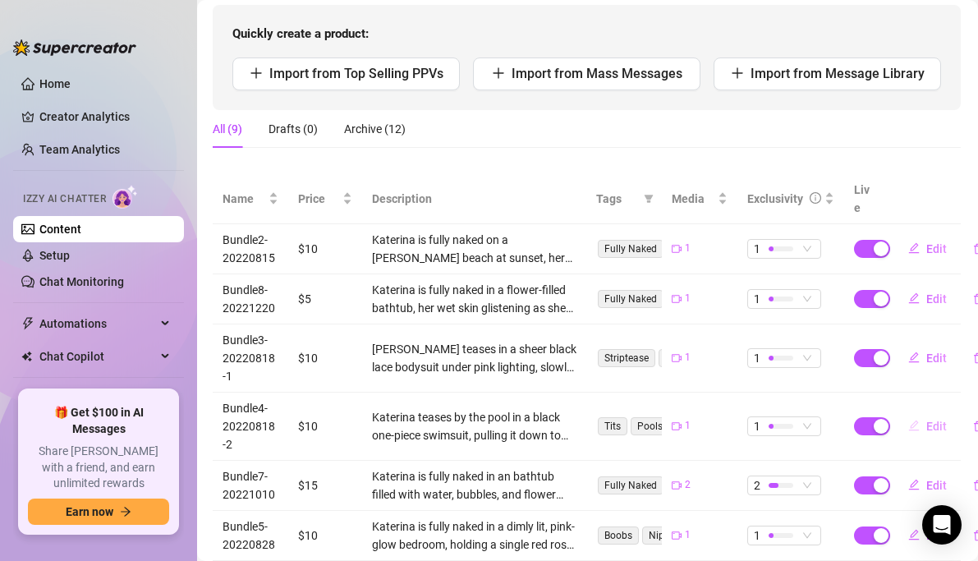
click at [922, 413] on button "Edit" at bounding box center [927, 426] width 65 height 26
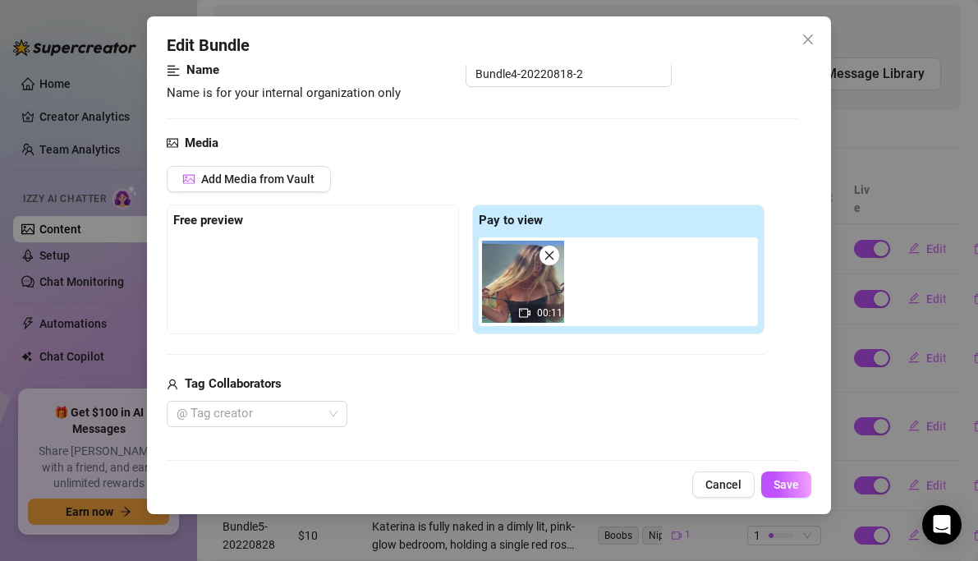
scroll to position [278, 0]
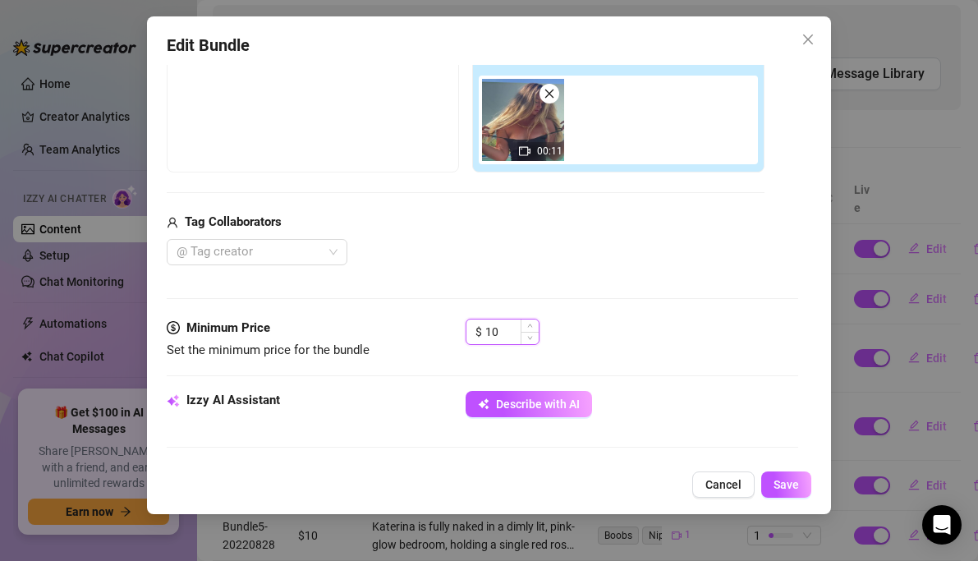
click at [502, 328] on input "10" at bounding box center [511, 331] width 53 height 25
click at [794, 480] on span "Save" at bounding box center [786, 484] width 25 height 13
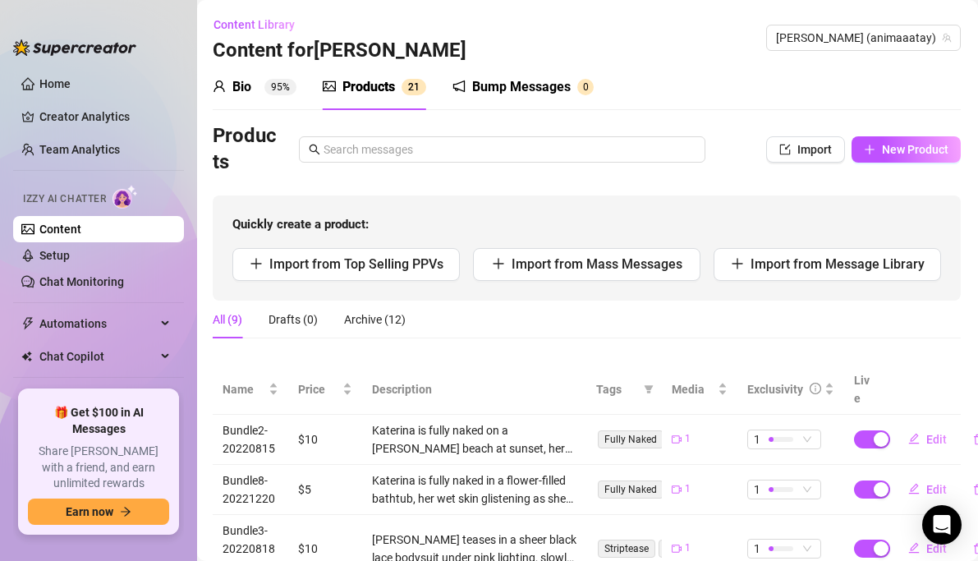
scroll to position [0, 0]
click at [475, 316] on div "All (9) Drafts (0) Archive (12)" at bounding box center [588, 320] width 748 height 38
click at [934, 152] on span "New Product" at bounding box center [916, 149] width 67 height 13
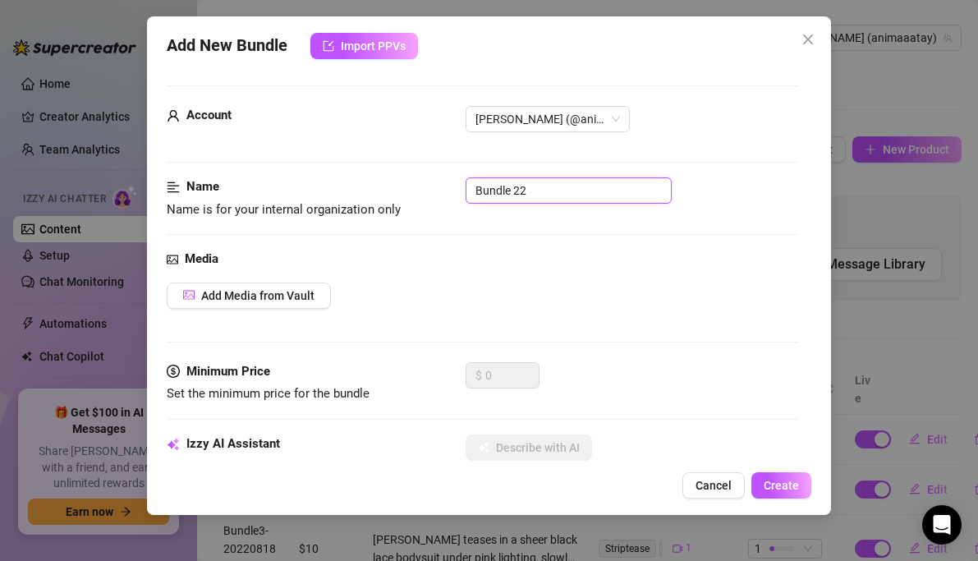
click at [557, 184] on input "Bundle 22" at bounding box center [569, 190] width 206 height 26
click at [259, 292] on span "Add Media from Vault" at bounding box center [257, 295] width 113 height 13
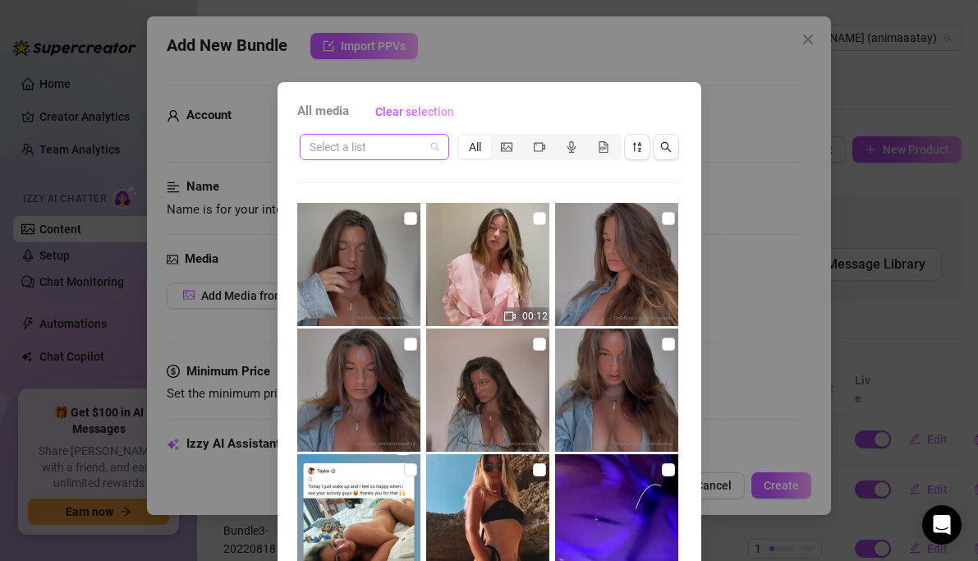
click at [414, 151] on input "search" at bounding box center [367, 147] width 115 height 25
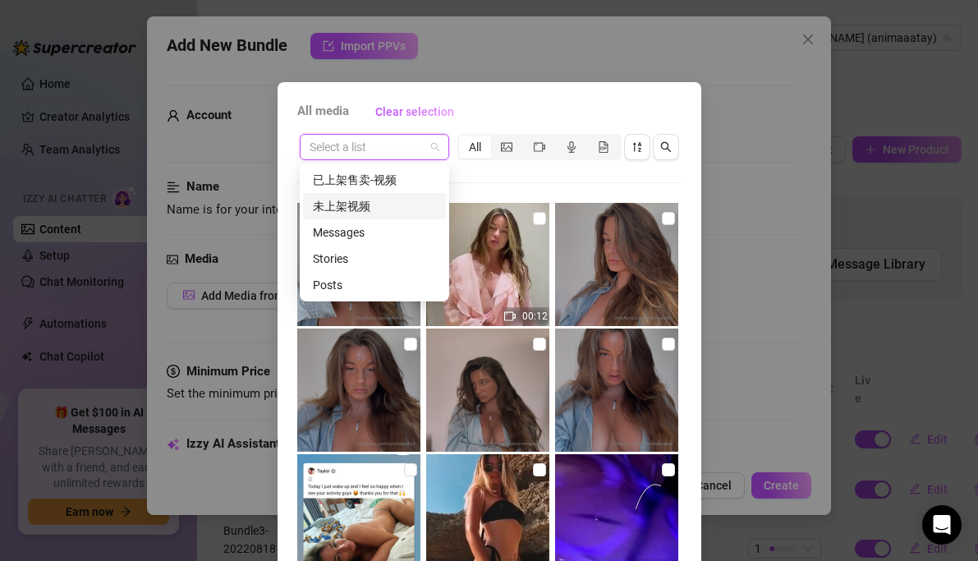
click at [384, 203] on div "未上架视频" at bounding box center [374, 206] width 123 height 18
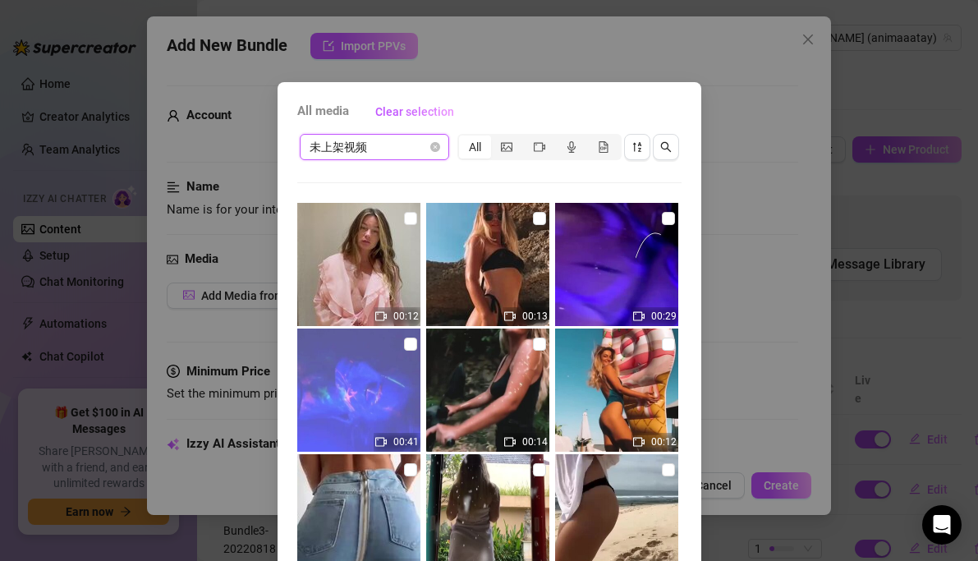
click at [401, 169] on div "未上架视频 未上架视频 All 00:12 00:13 00:29 00:41 00:14 00:12 00:06 00:14 00:26 00:35 00:…" at bounding box center [489, 372] width 384 height 482
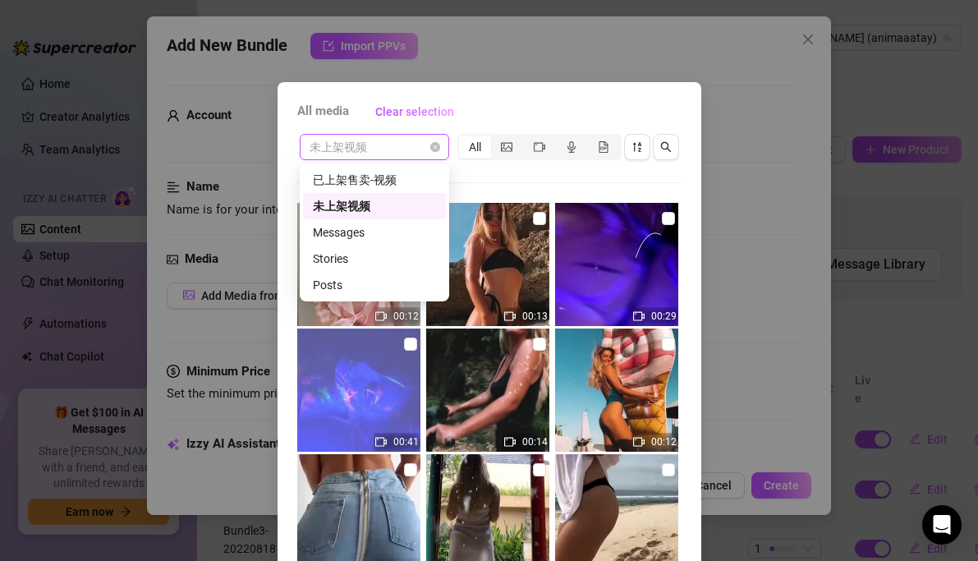
click at [405, 145] on span "未上架视频" at bounding box center [375, 147] width 130 height 25
click at [386, 178] on div "已上架售卖-视频" at bounding box center [374, 180] width 123 height 18
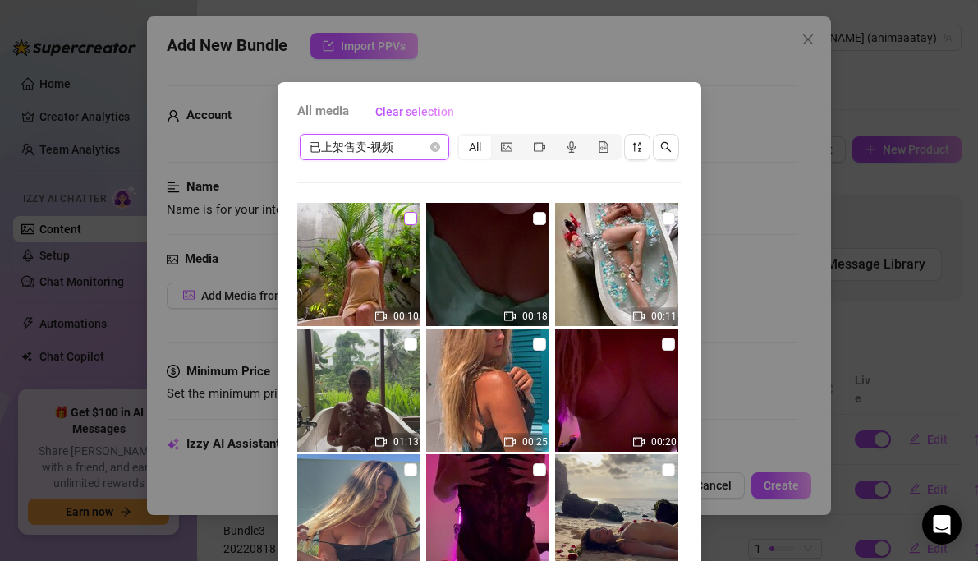
click at [411, 219] on input "checkbox" at bounding box center [410, 218] width 13 height 13
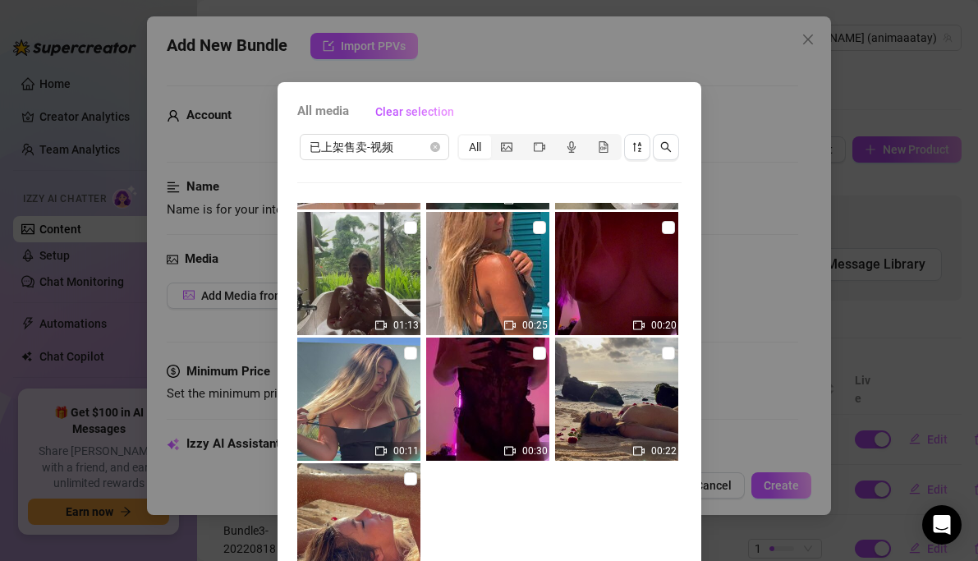
scroll to position [125, 0]
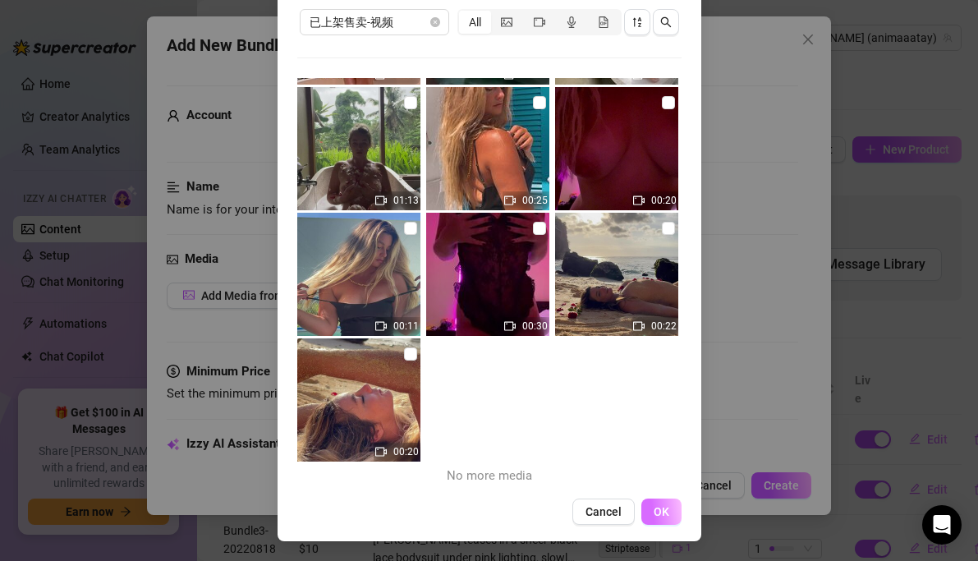
click at [656, 506] on span "OK" at bounding box center [662, 511] width 16 height 13
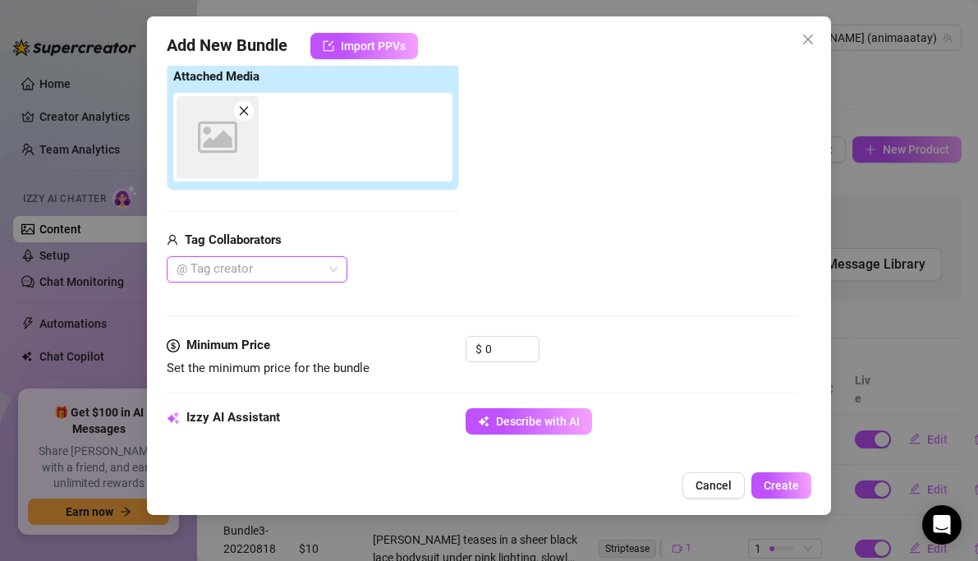
scroll to position [266, 0]
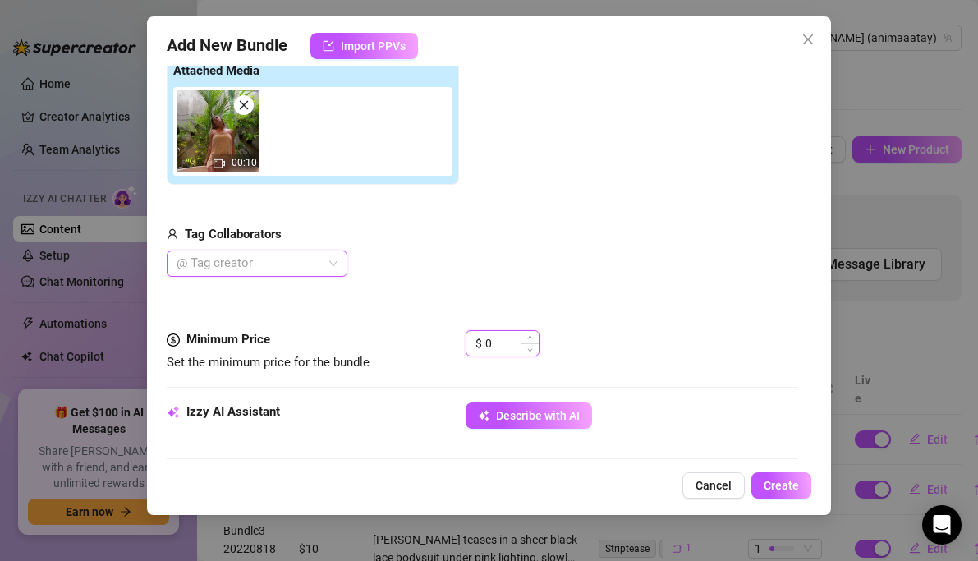
click at [499, 342] on input "0" at bounding box center [511, 343] width 53 height 25
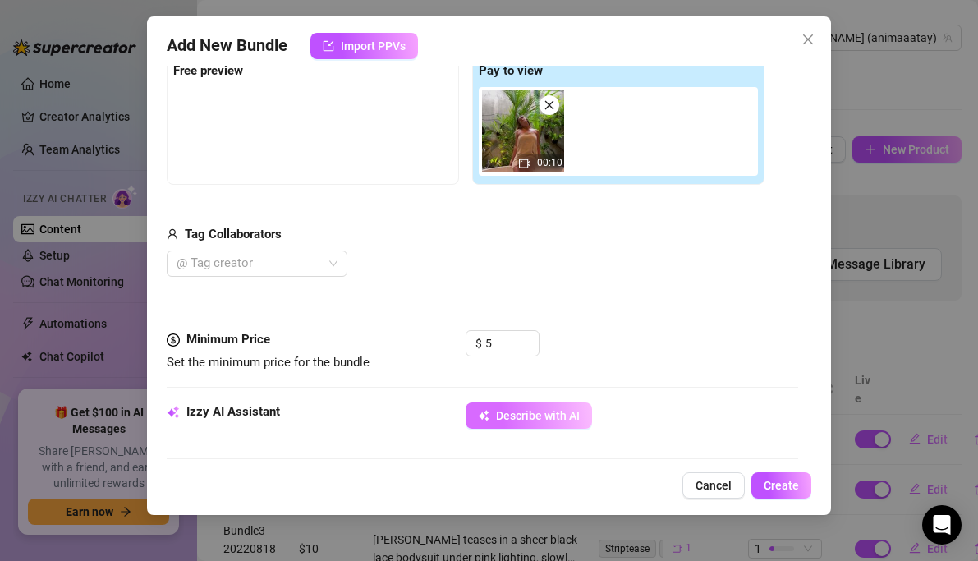
click at [530, 415] on span "Describe with AI" at bounding box center [538, 415] width 84 height 13
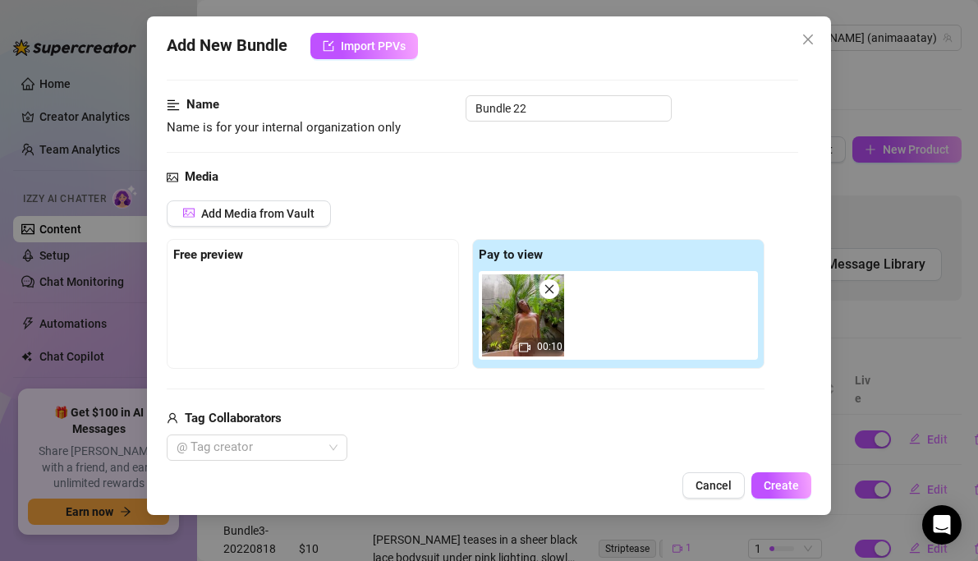
scroll to position [0, 0]
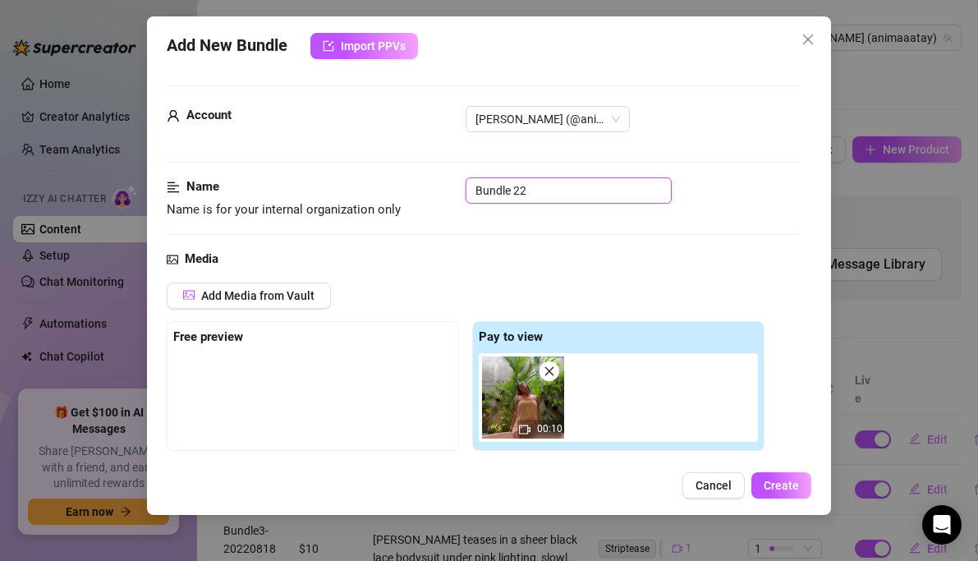
click at [541, 193] on input "Bundle 22" at bounding box center [569, 190] width 206 height 26
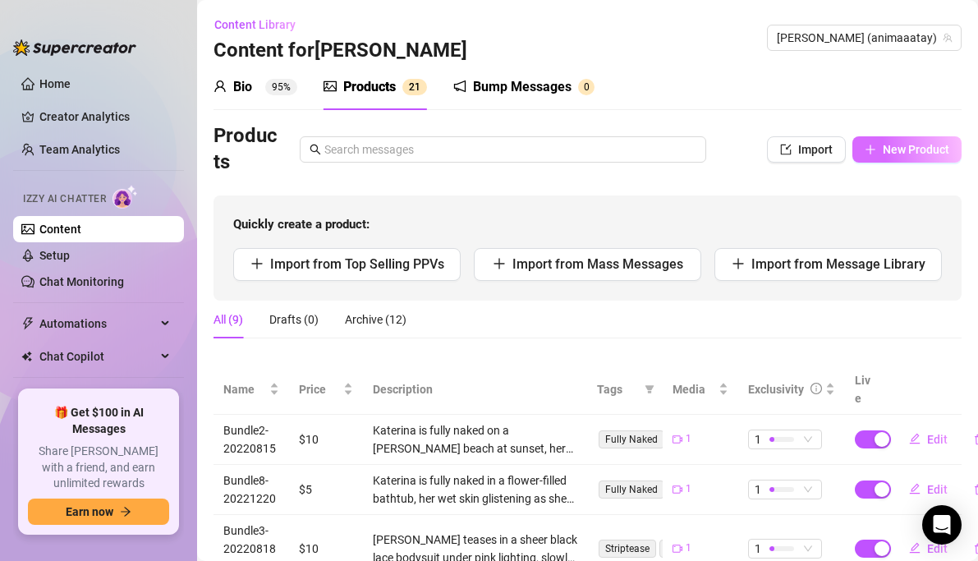
click at [907, 148] on span "New Product" at bounding box center [916, 149] width 67 height 13
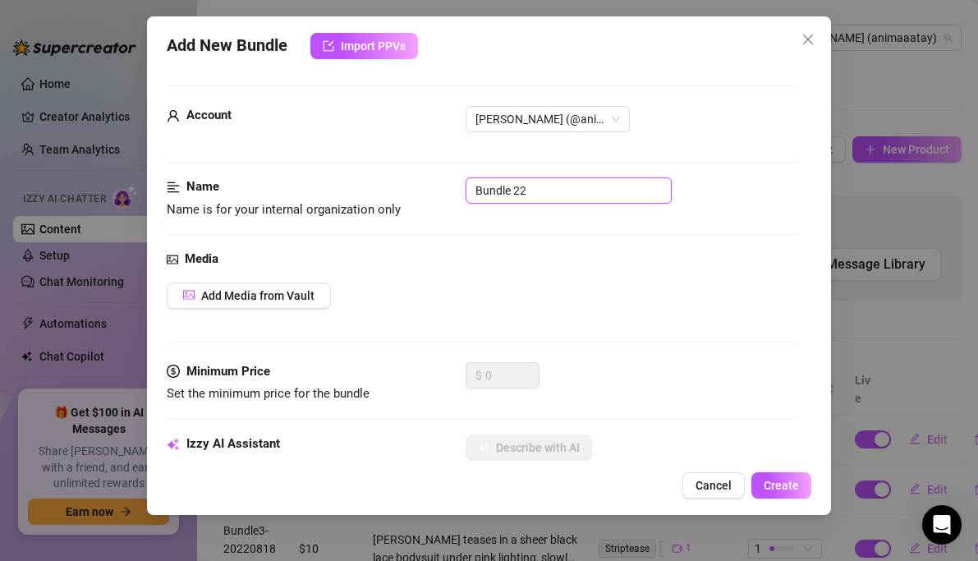
click at [537, 181] on input "Bundle 22" at bounding box center [569, 190] width 206 height 26
click at [298, 291] on span "Add Media from Vault" at bounding box center [257, 295] width 113 height 13
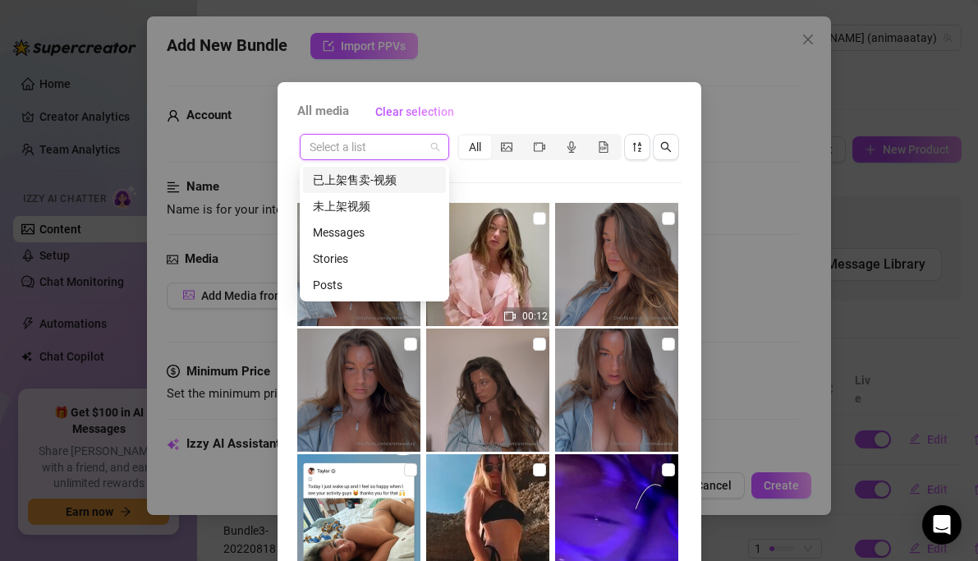
click at [413, 150] on input "search" at bounding box center [367, 147] width 115 height 25
click at [379, 179] on div "已上架售卖-视频" at bounding box center [374, 180] width 123 height 18
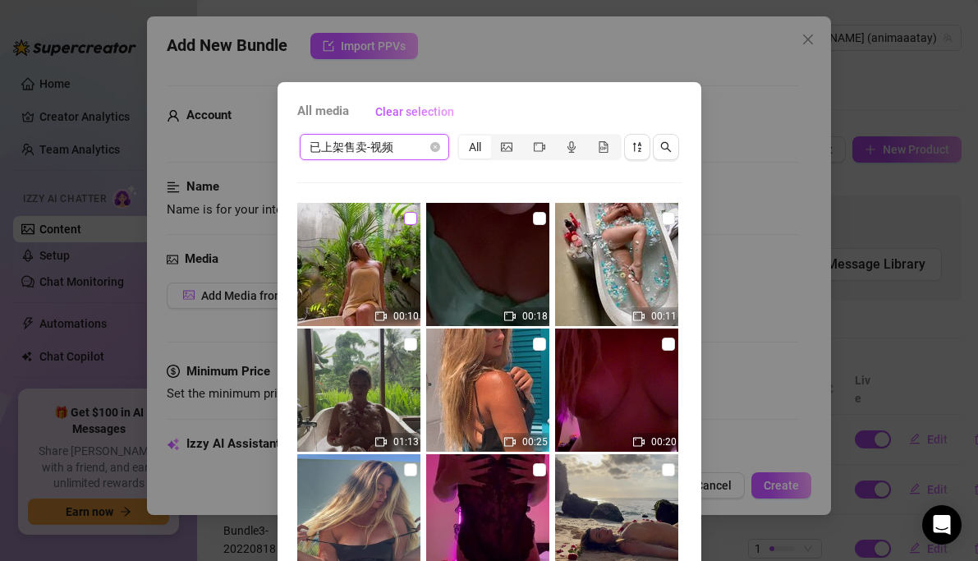
click at [415, 217] on input "checkbox" at bounding box center [410, 218] width 13 height 13
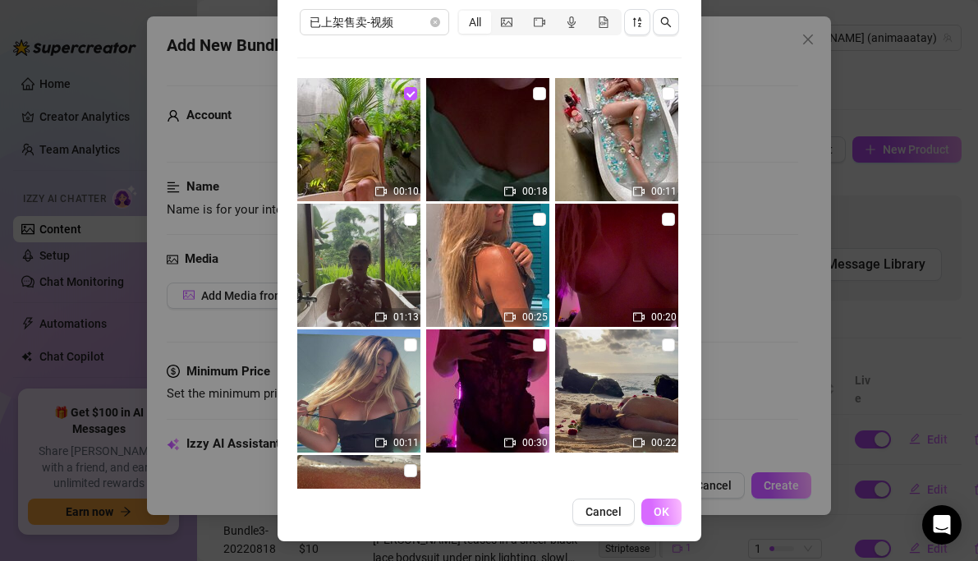
click at [653, 503] on button "OK" at bounding box center [661, 511] width 40 height 26
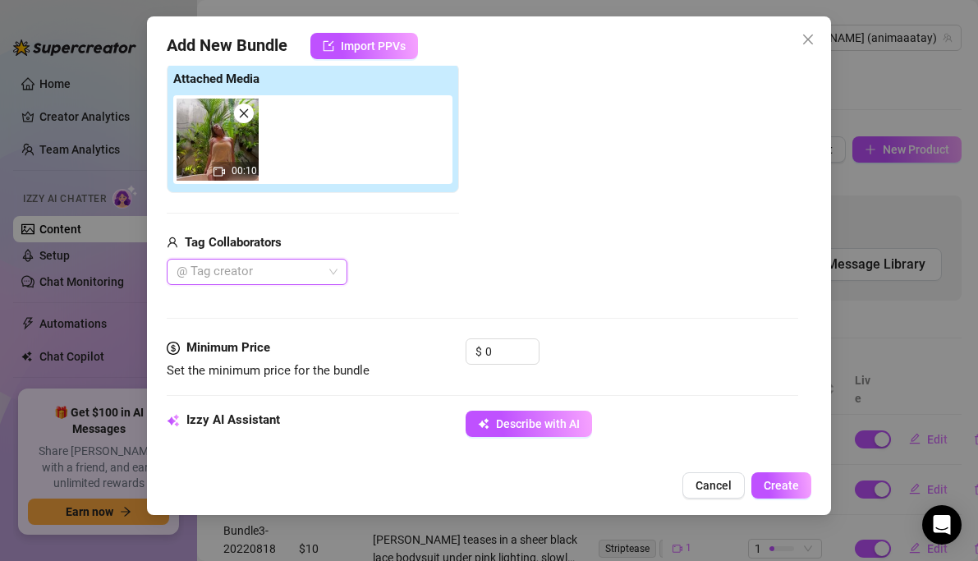
scroll to position [266, 0]
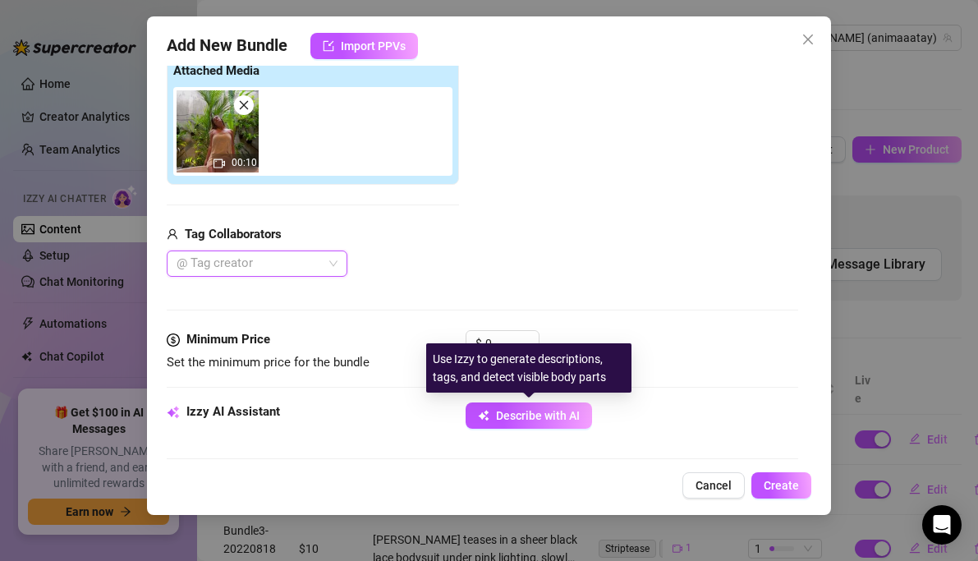
click at [519, 351] on div "Use Izzy to generate descriptions, tags, and detect visible body parts" at bounding box center [528, 367] width 205 height 49
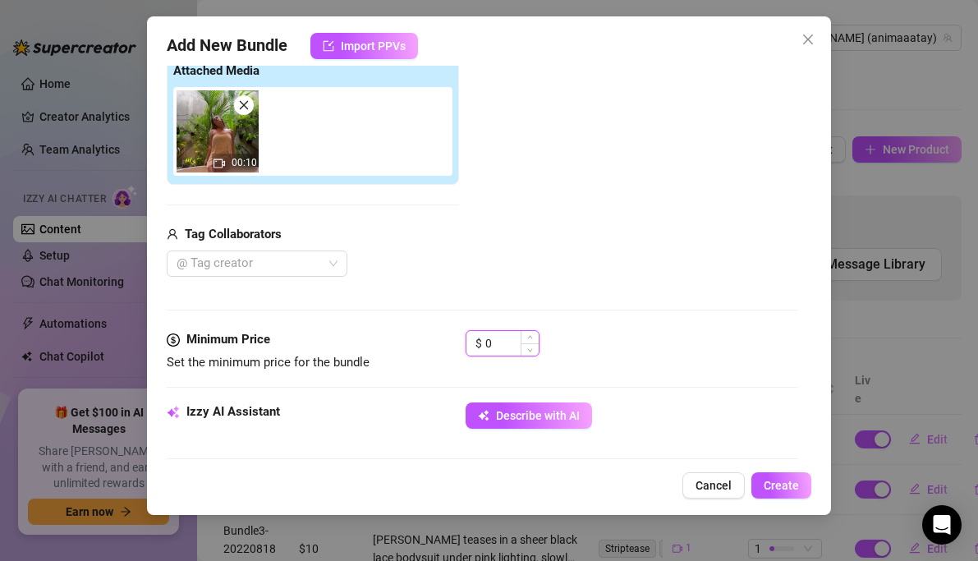
click at [513, 339] on input "0" at bounding box center [511, 343] width 53 height 25
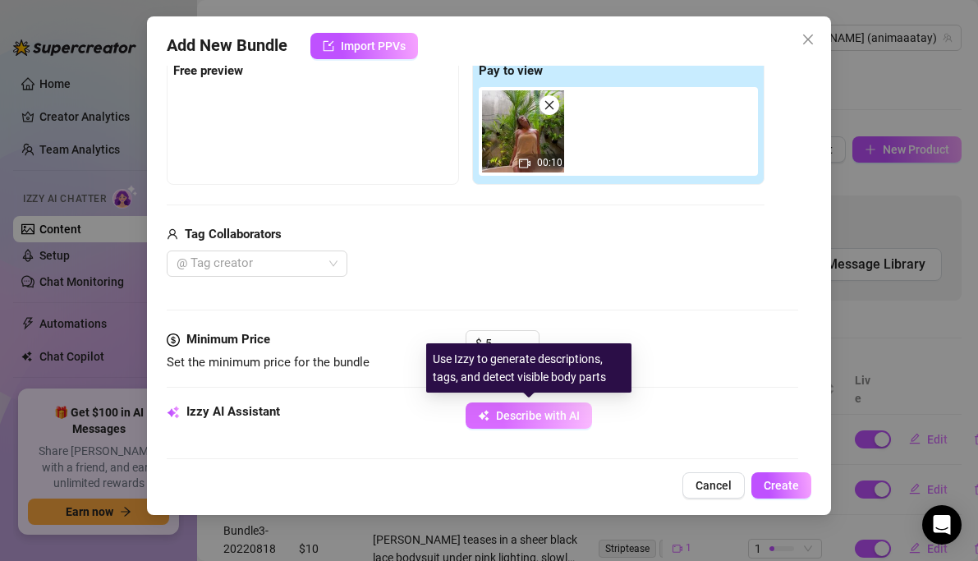
click at [567, 420] on span "Describe with AI" at bounding box center [538, 415] width 84 height 13
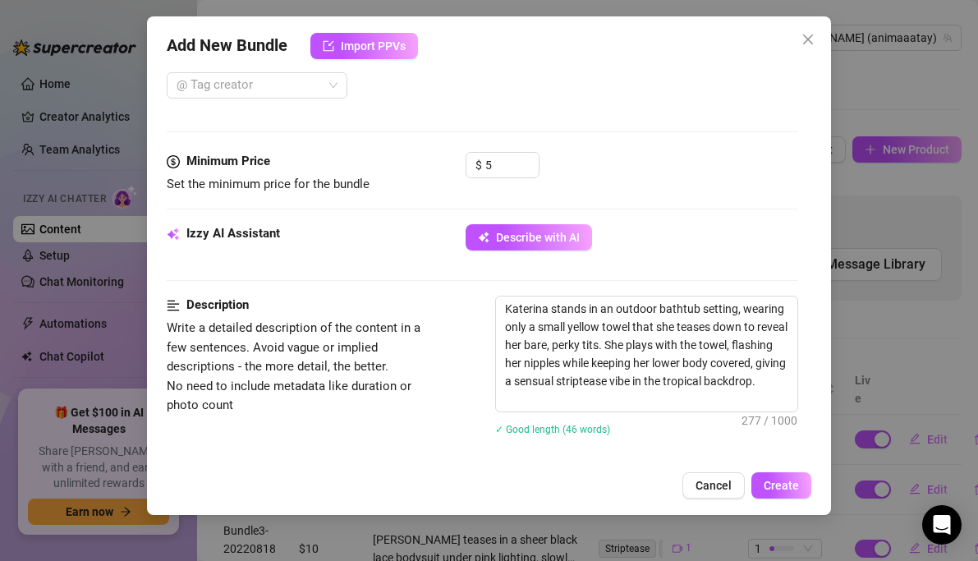
scroll to position [783, 0]
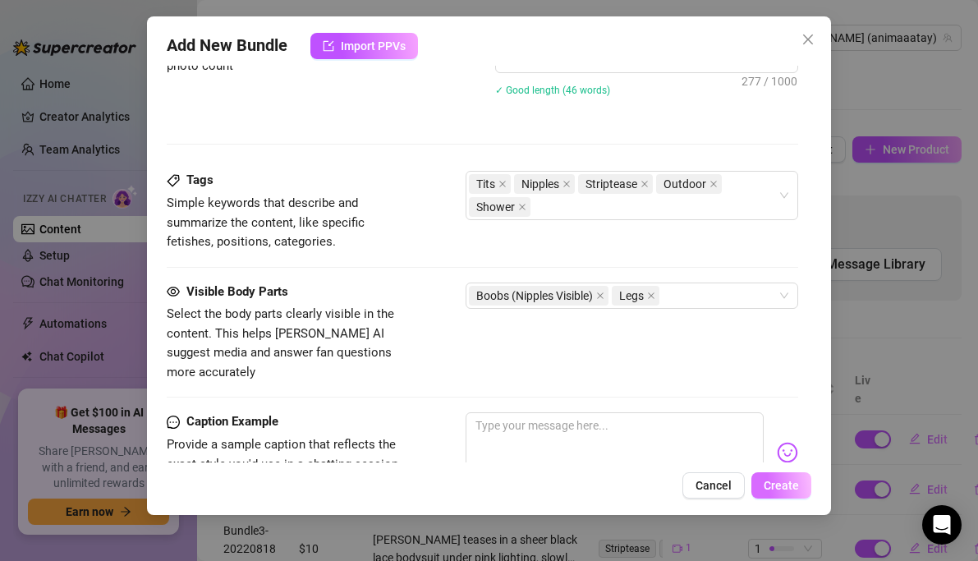
click at [783, 484] on span "Create" at bounding box center [781, 485] width 35 height 13
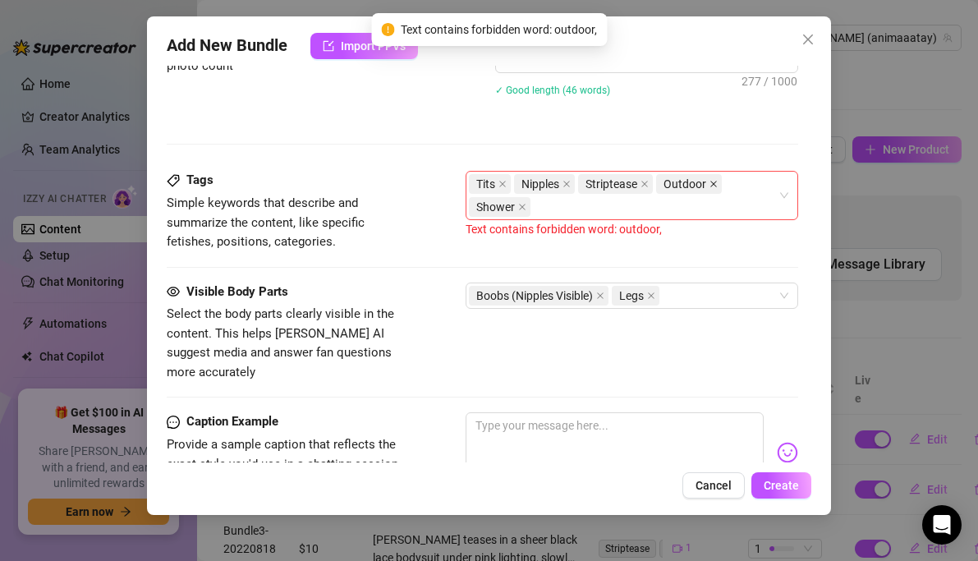
click at [712, 186] on icon "close" at bounding box center [714, 184] width 8 height 8
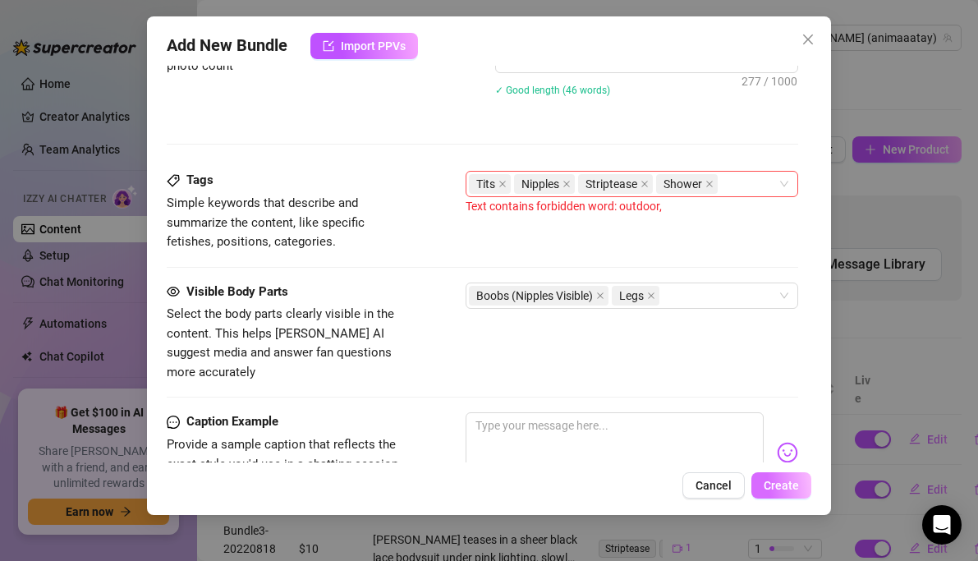
click at [780, 491] on span "Create" at bounding box center [781, 485] width 35 height 13
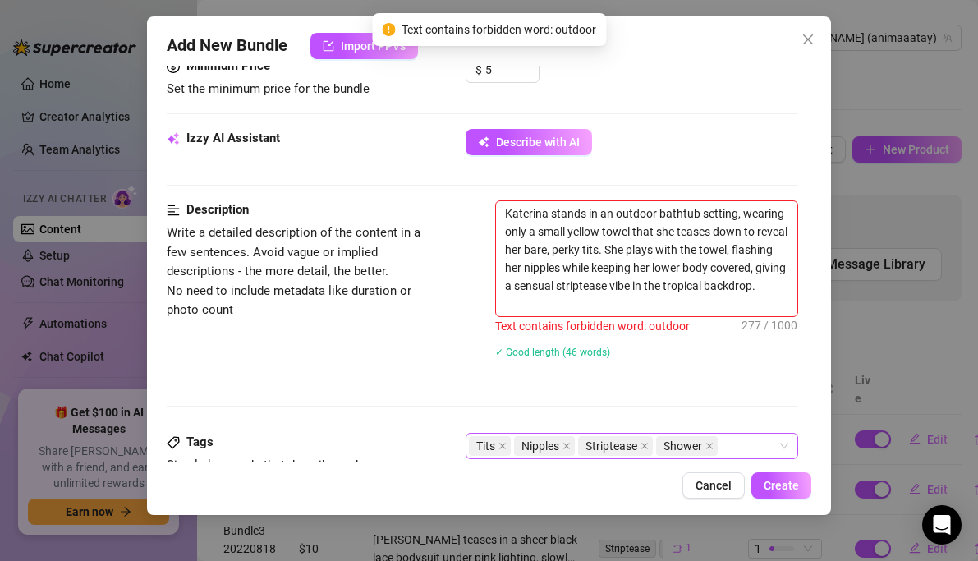
scroll to position [534, 0]
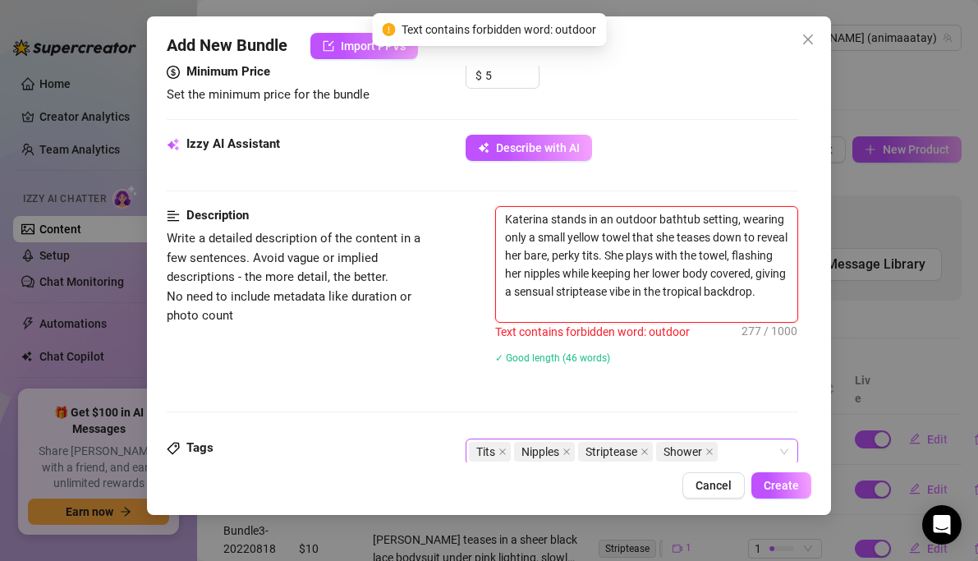
click at [609, 277] on textarea "Katerina stands in an outdoor bathtub setting, wearing only a small yellow towe…" at bounding box center [647, 264] width 302 height 115
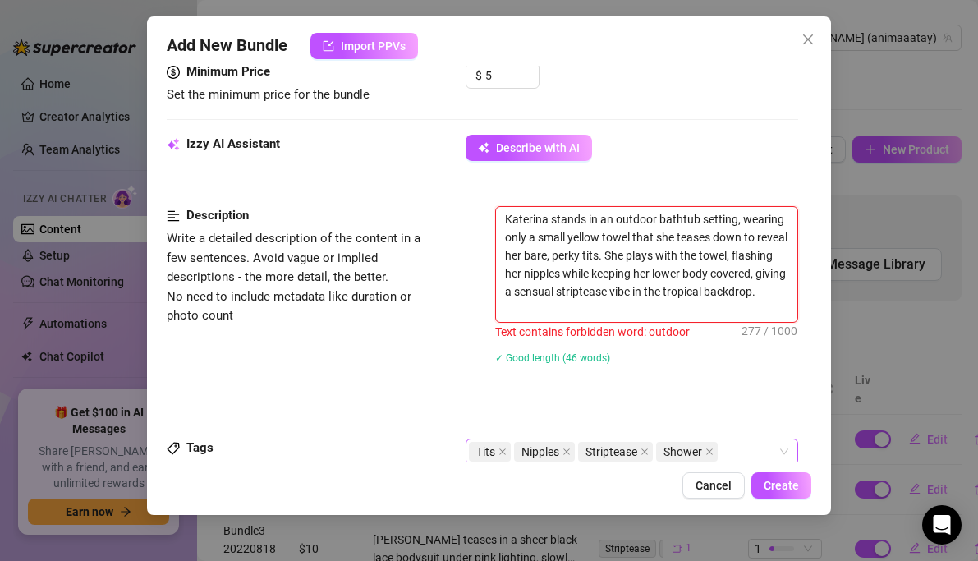
click at [654, 283] on textarea "Katerina stands in an outdoor bathtub setting, wearing only a small yellow towe…" at bounding box center [647, 264] width 302 height 115
click at [618, 238] on textarea "Katerina stands in an outdoor bathtub setting, wearing only a small yellow towe…" at bounding box center [647, 264] width 302 height 115
click at [618, 287] on textarea "Katerina stands in an outdoor bathtub setting, wearing only a small yellow towe…" at bounding box center [647, 264] width 302 height 115
click at [658, 294] on textarea "Katerina stands in an outdoor bathtub setting, wearing only a small yellow towe…" at bounding box center [647, 264] width 302 height 115
click at [654, 221] on textarea "Katerina stands in an outdoor bathtub setting, wearing only a small yellow towe…" at bounding box center [647, 264] width 302 height 115
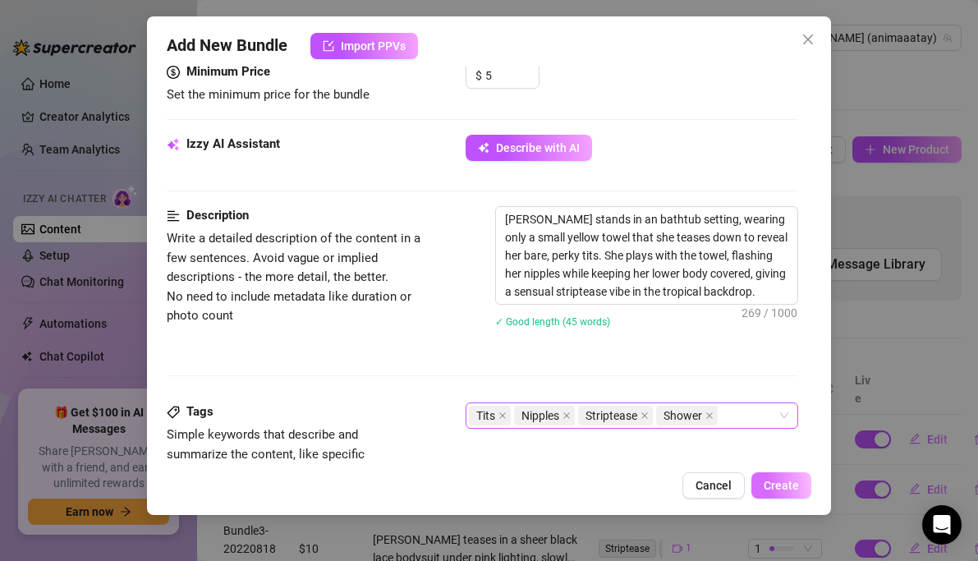
click at [774, 489] on span "Create" at bounding box center [781, 485] width 35 height 13
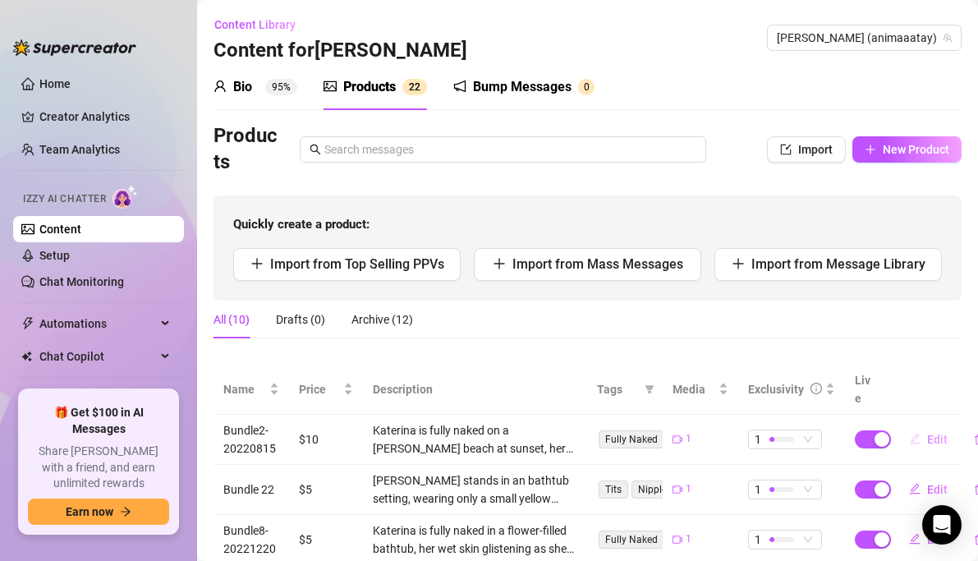
click at [938, 433] on span "Edit" at bounding box center [937, 439] width 21 height 13
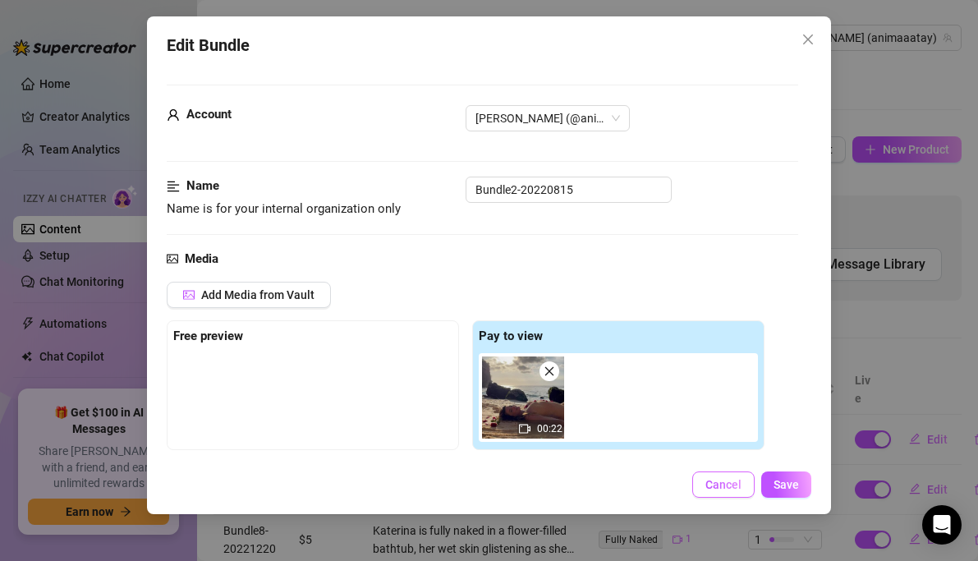
click at [719, 480] on span "Cancel" at bounding box center [723, 484] width 36 height 13
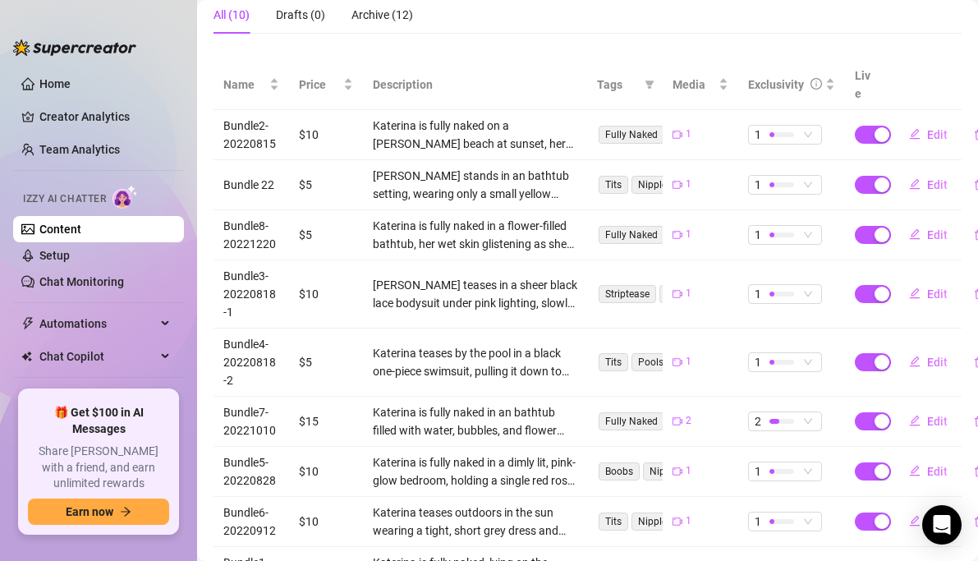
scroll to position [293, 0]
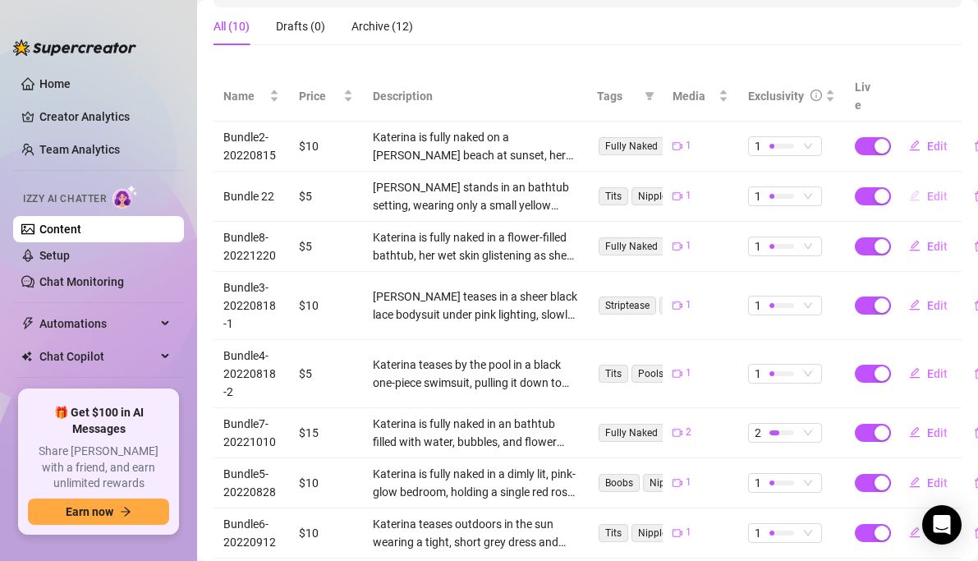
click at [943, 190] on span "Edit" at bounding box center [937, 196] width 21 height 13
drag, startPoint x: 943, startPoint y: 172, endPoint x: 930, endPoint y: 172, distance: 13.2
click at [930, 172] on div "Edit Bundle Account 244216264 Name Name is for your internal organization only …" at bounding box center [489, 280] width 978 height 561
click at [935, 190] on span "Edit" at bounding box center [937, 196] width 21 height 13
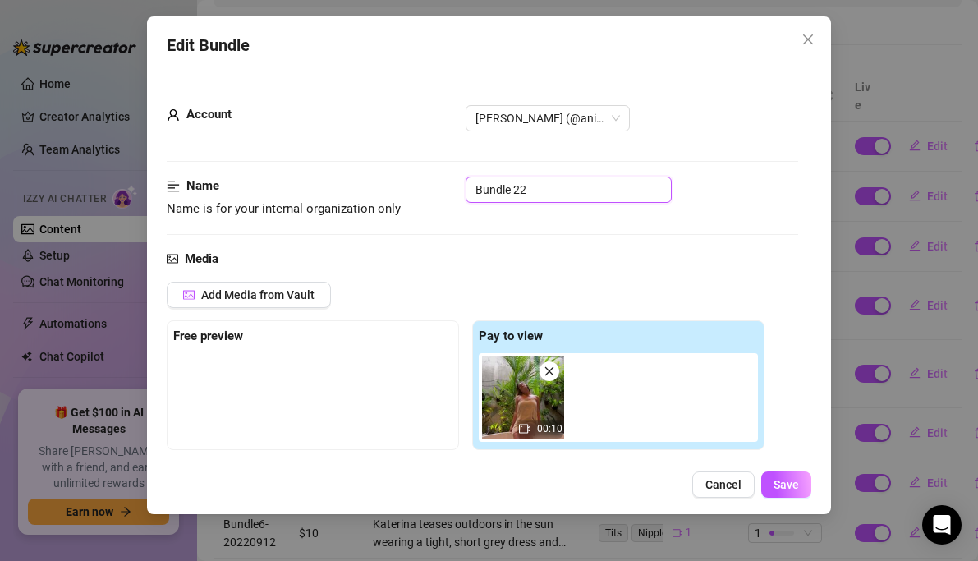
click at [528, 194] on input "Bundle 22" at bounding box center [569, 190] width 206 height 26
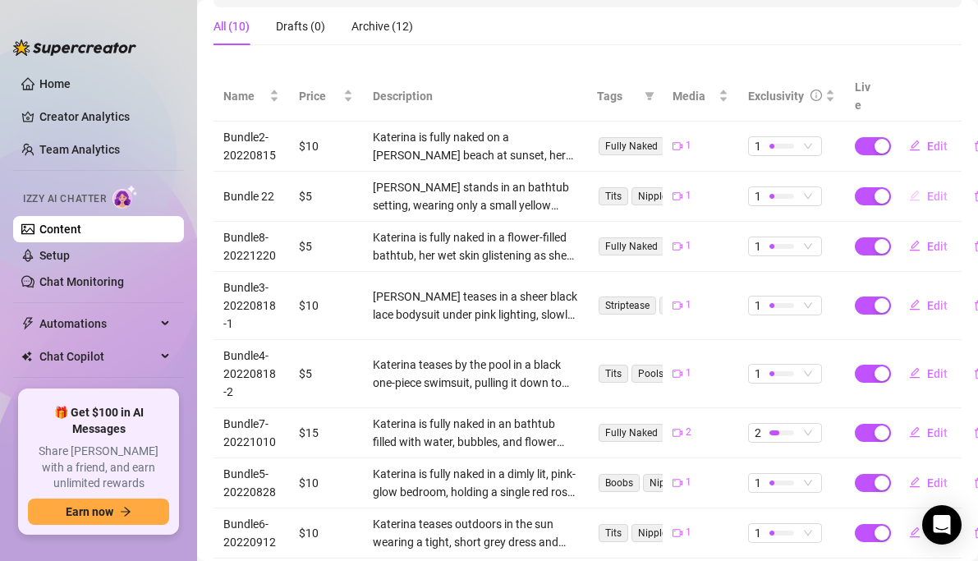
click at [920, 190] on span "button" at bounding box center [914, 196] width 11 height 13
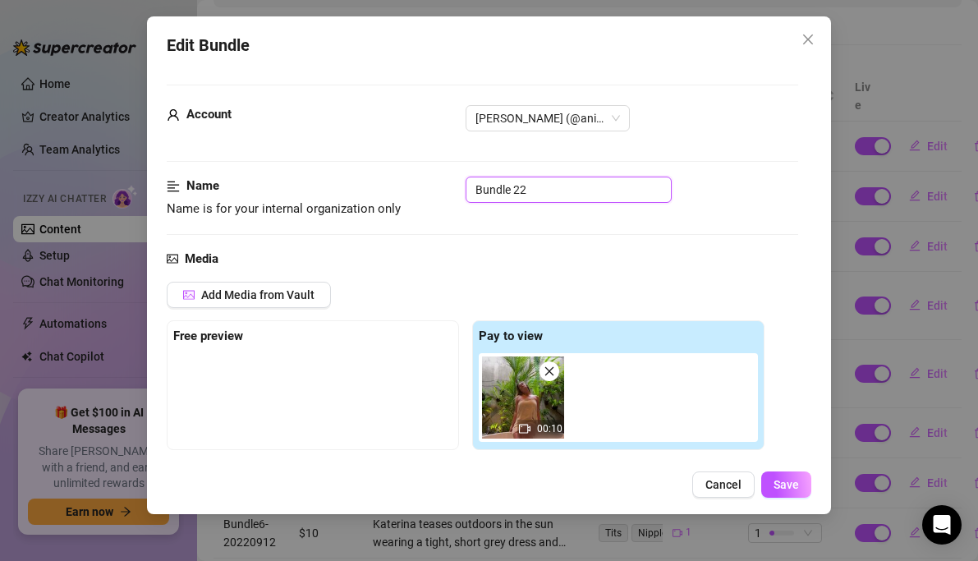
click at [536, 199] on input "Bundle 22" at bounding box center [569, 190] width 206 height 26
click at [788, 494] on button "Save" at bounding box center [786, 484] width 50 height 26
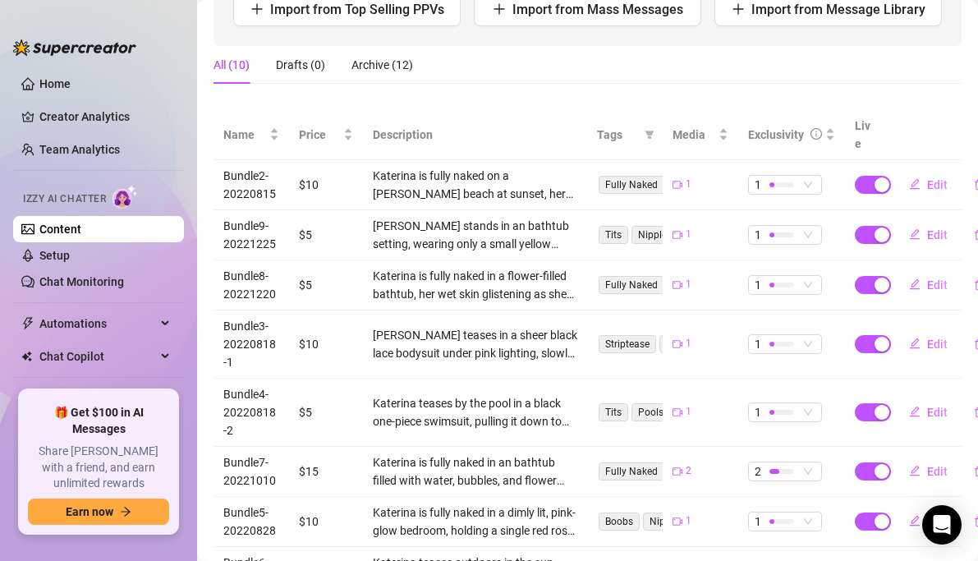
scroll to position [254, 0]
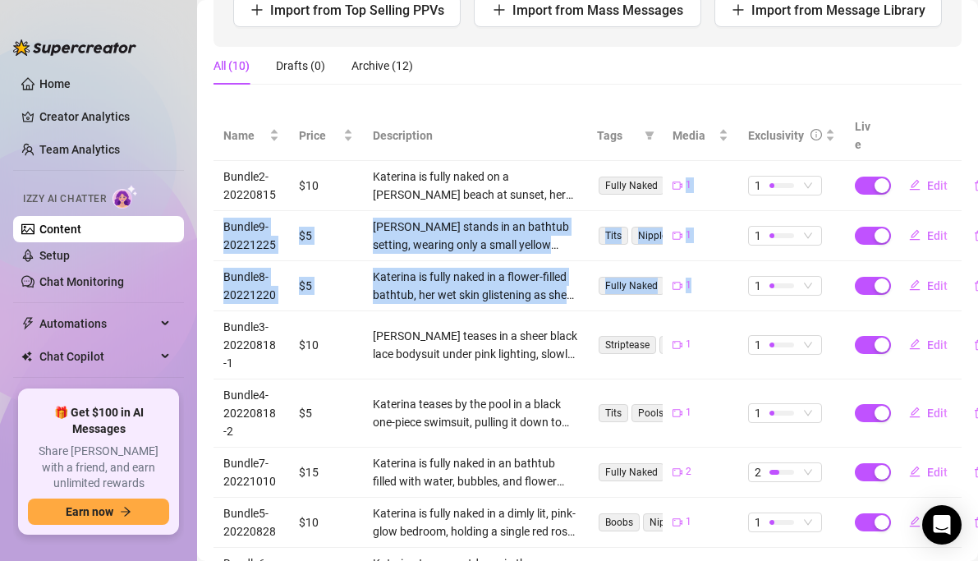
drag, startPoint x: 707, startPoint y: 146, endPoint x: 710, endPoint y: 267, distance: 120.7
click at [710, 267] on tbody "Bundle2-20220815 $10 Katerina is fully naked on a [PERSON_NAME] beach at sunset…" at bounding box center [588, 429] width 748 height 537
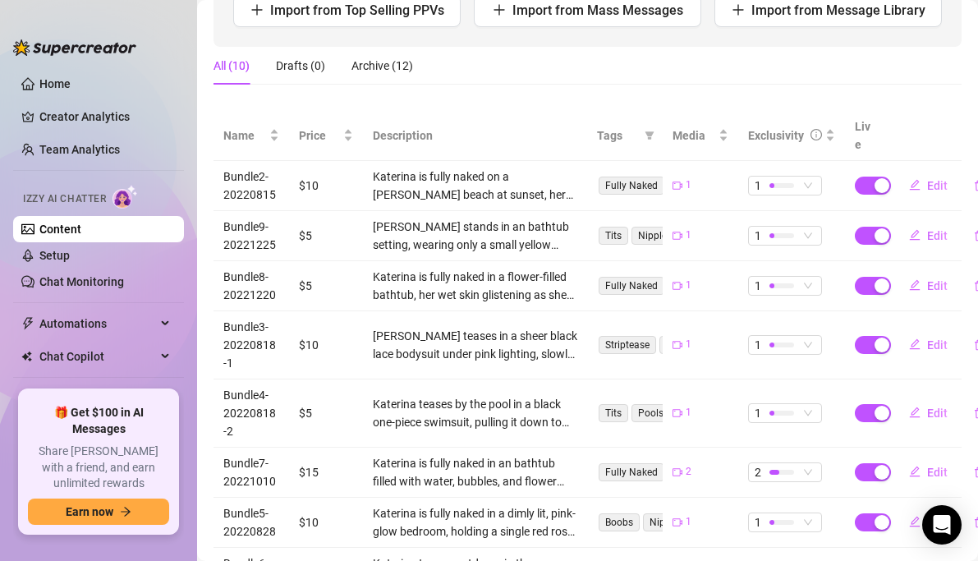
click at [714, 90] on div "All (10) Drafts (0) Archive (12)" at bounding box center [588, 72] width 748 height 51
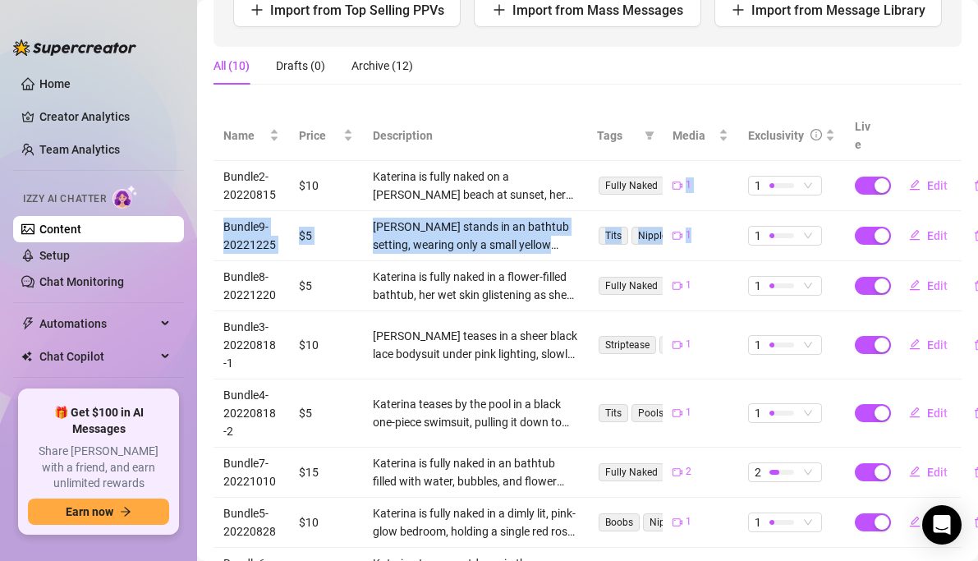
drag, startPoint x: 709, startPoint y: 151, endPoint x: 709, endPoint y: 240, distance: 88.7
click at [709, 240] on tbody "Bundle2-20220815 $10 Katerina is fully naked on a [PERSON_NAME] beach at sunset…" at bounding box center [588, 429] width 748 height 537
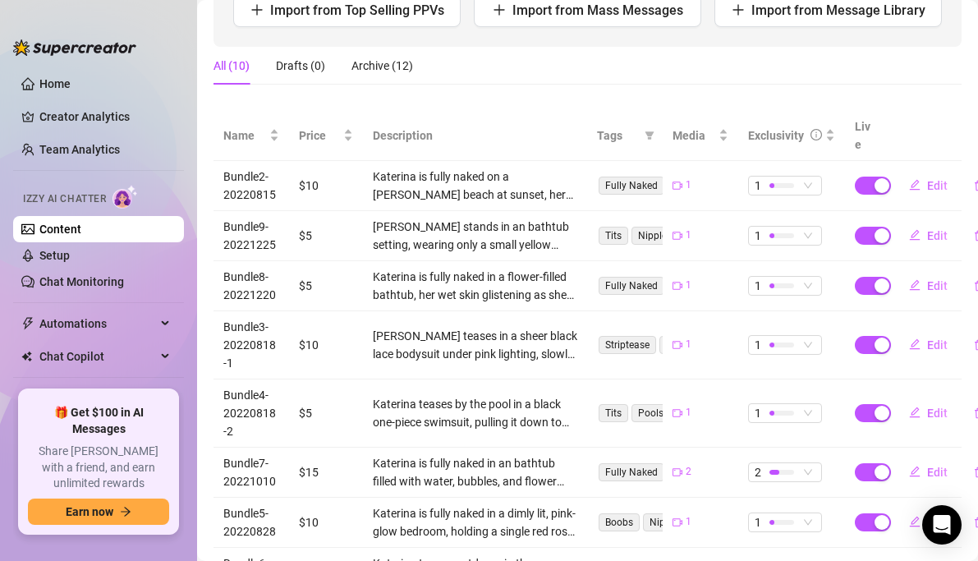
click at [709, 90] on div "All (10) Drafts (0) Archive (12)" at bounding box center [588, 72] width 748 height 51
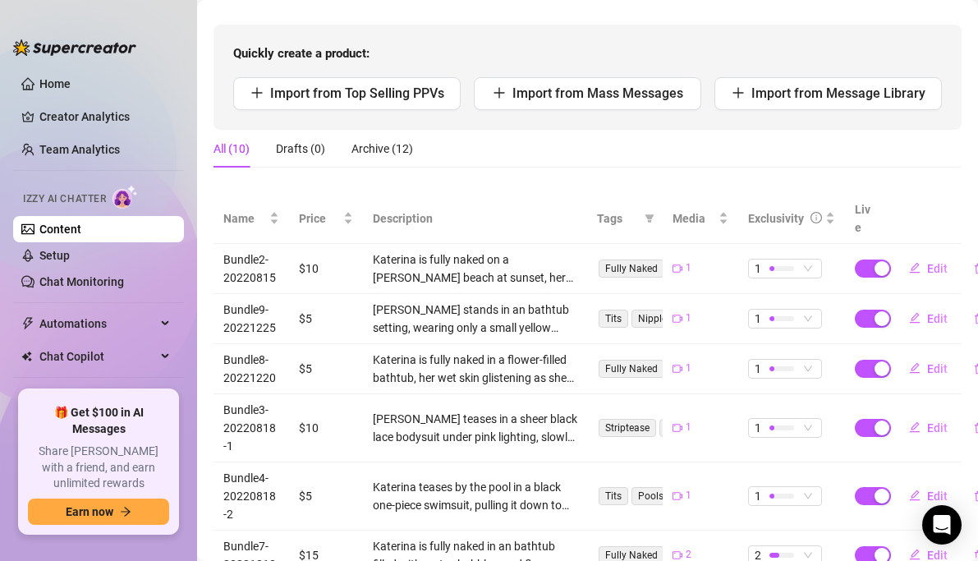
scroll to position [56, 0]
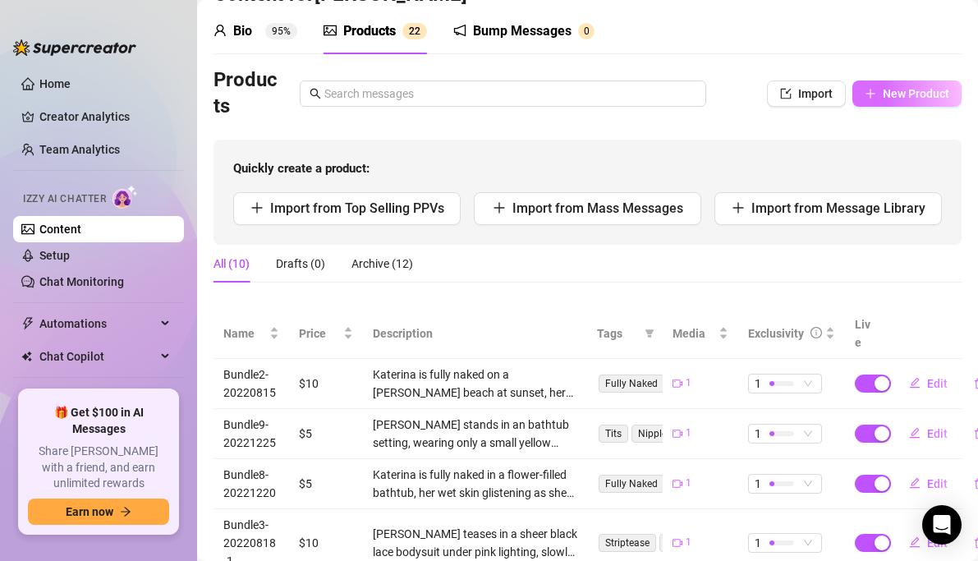
click at [894, 90] on span "New Product" at bounding box center [916, 93] width 67 height 13
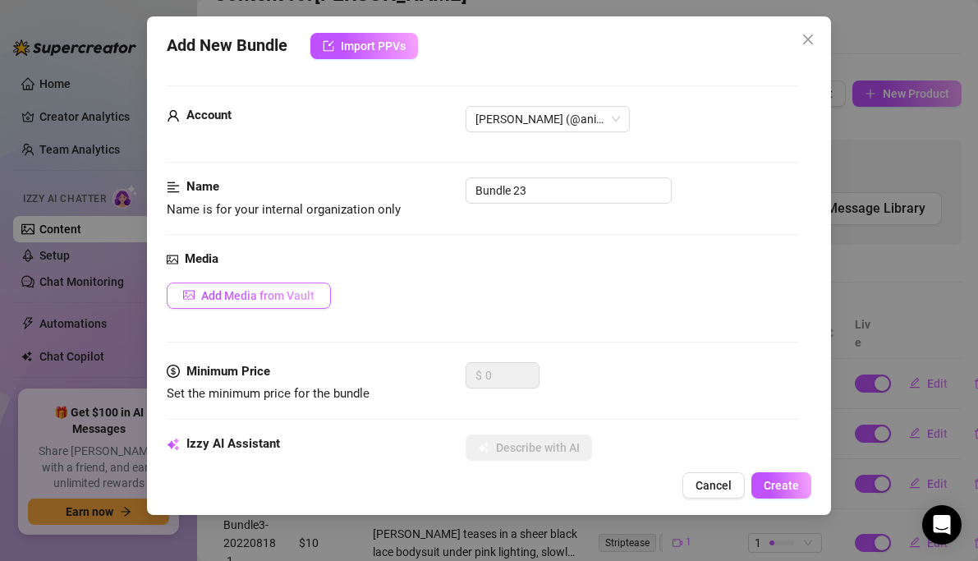
click at [255, 287] on button "Add Media from Vault" at bounding box center [249, 295] width 164 height 26
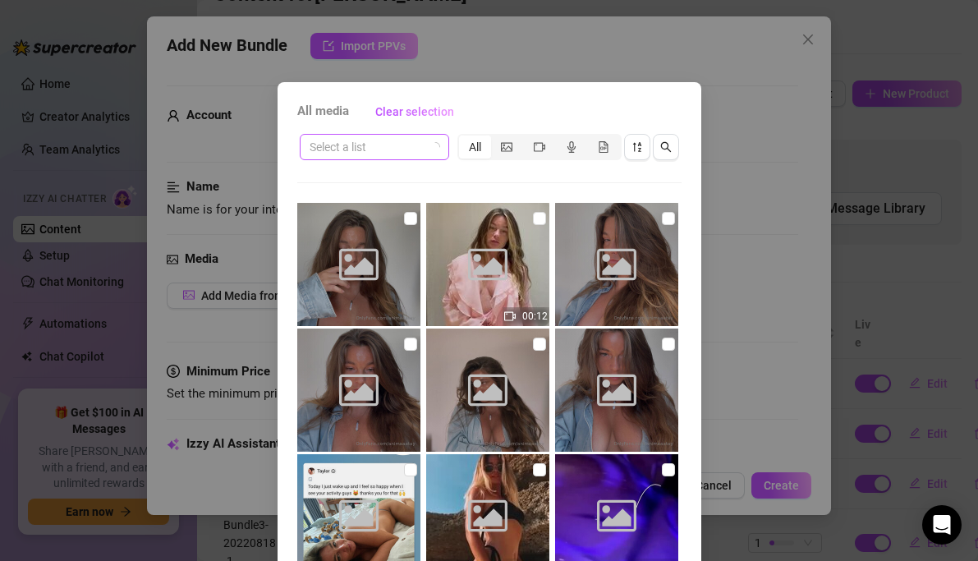
click at [420, 144] on input "search" at bounding box center [367, 147] width 115 height 25
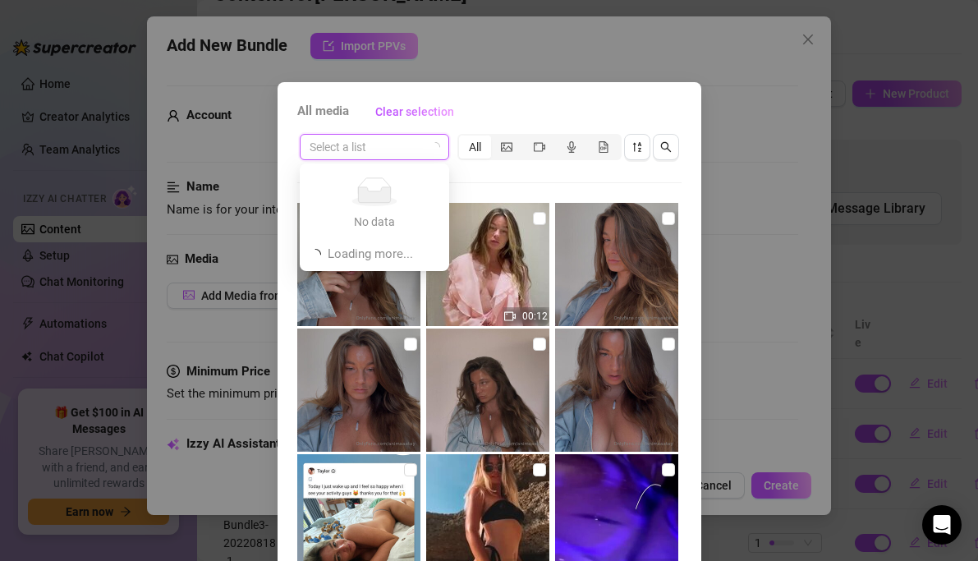
click at [425, 152] on span at bounding box center [375, 147] width 130 height 25
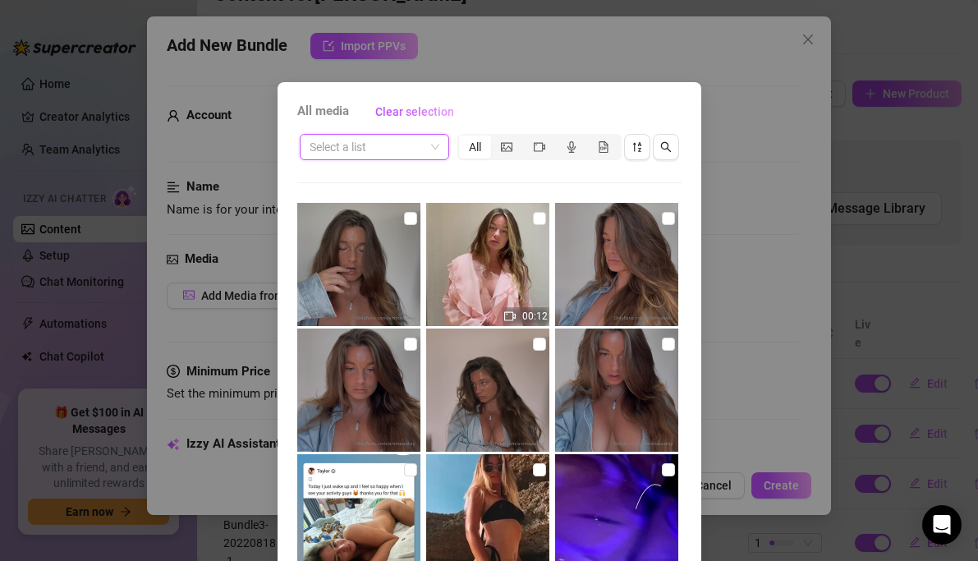
click at [425, 139] on span at bounding box center [375, 147] width 130 height 25
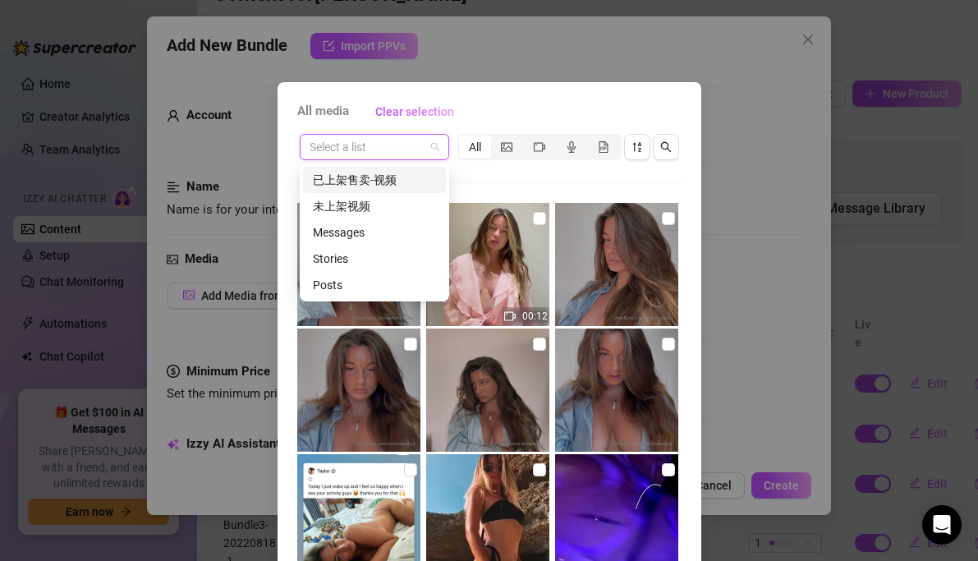
click at [385, 178] on div "已上架售卖-视频" at bounding box center [374, 180] width 123 height 18
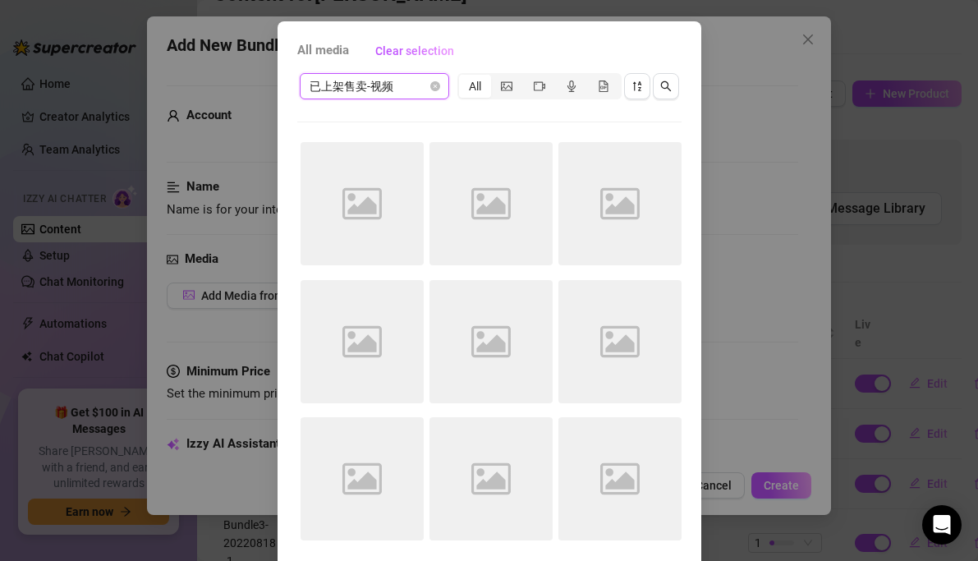
scroll to position [62, 0]
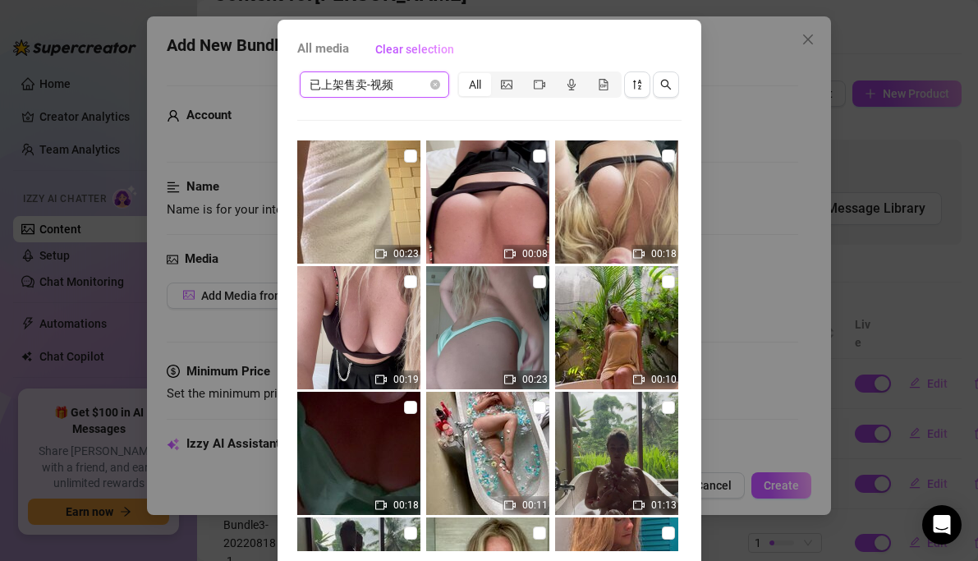
click at [530, 284] on img at bounding box center [487, 327] width 123 height 123
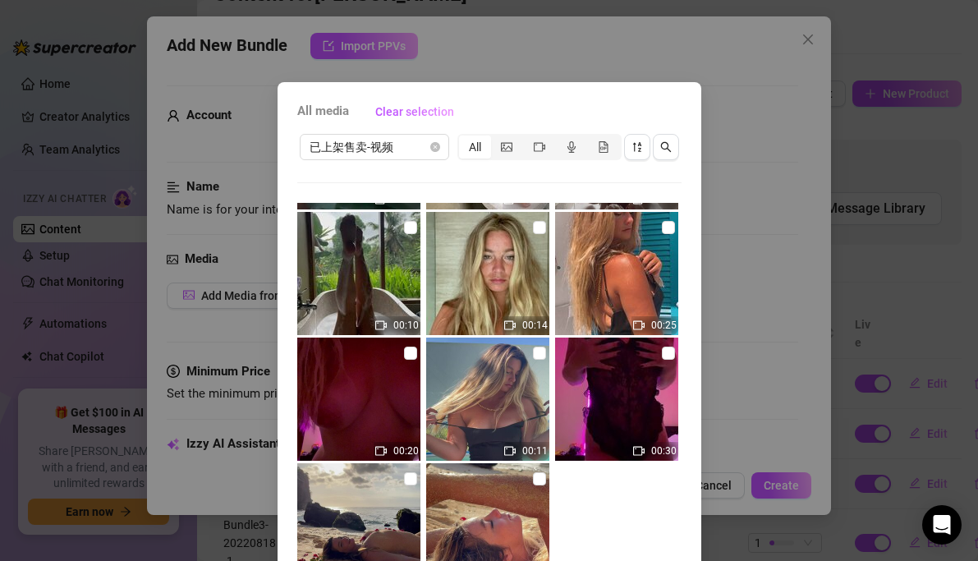
scroll to position [125, 0]
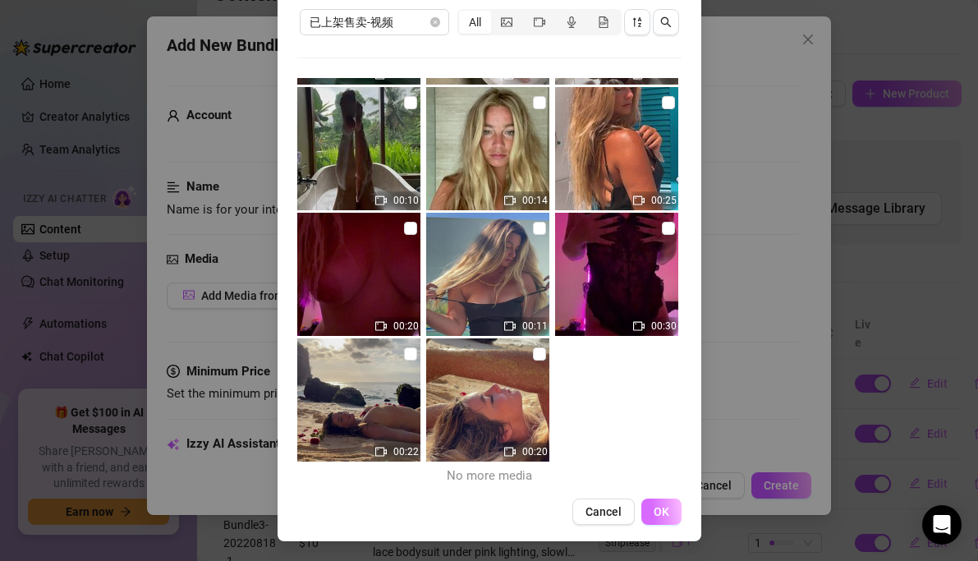
click at [664, 509] on span "OK" at bounding box center [662, 511] width 16 height 13
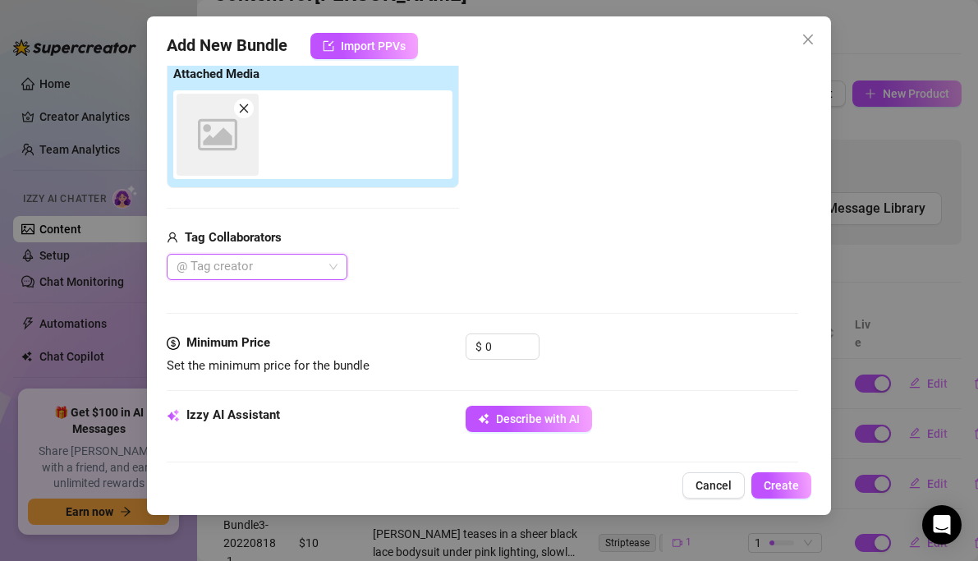
scroll to position [266, 0]
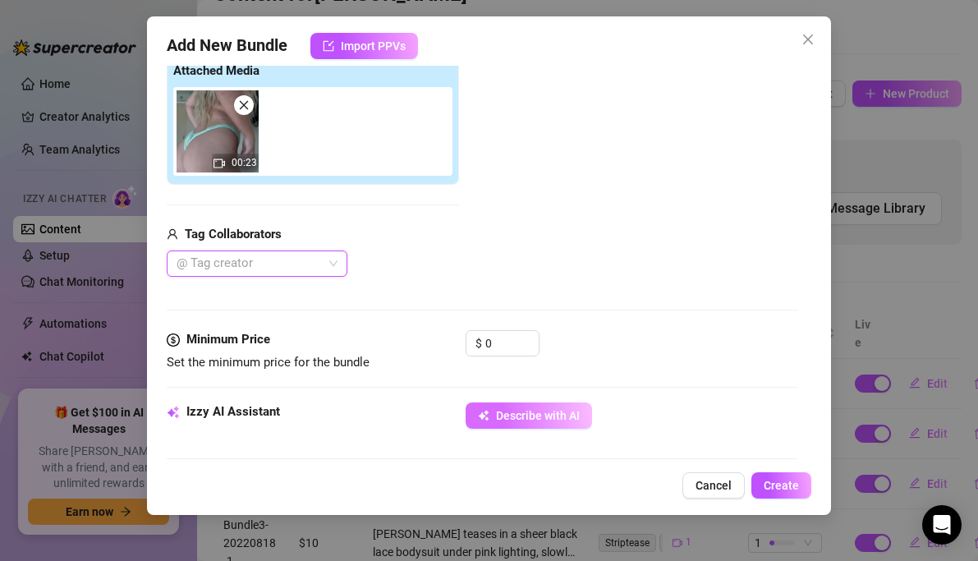
click at [569, 420] on span "Describe with AI" at bounding box center [538, 415] width 84 height 13
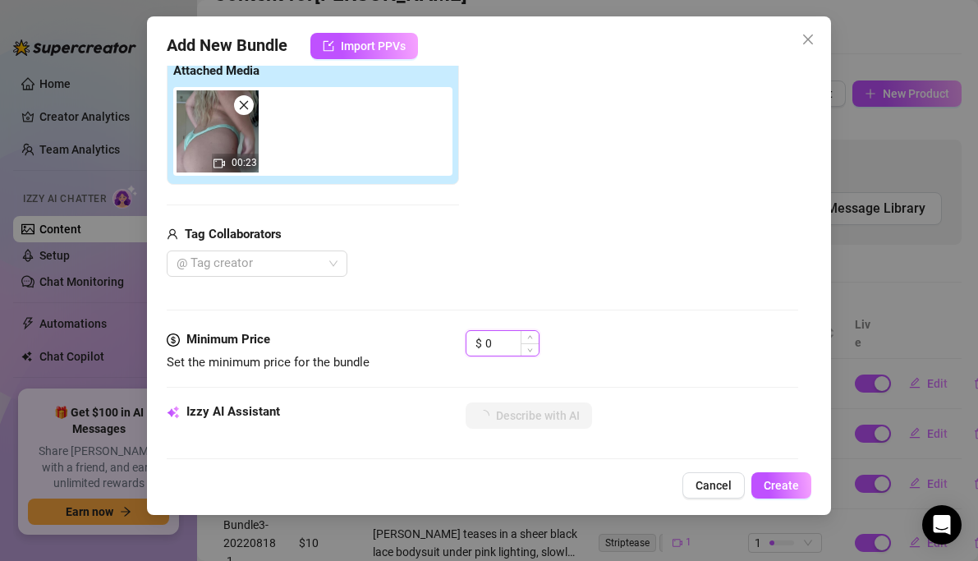
click at [496, 347] on input "0" at bounding box center [511, 343] width 53 height 25
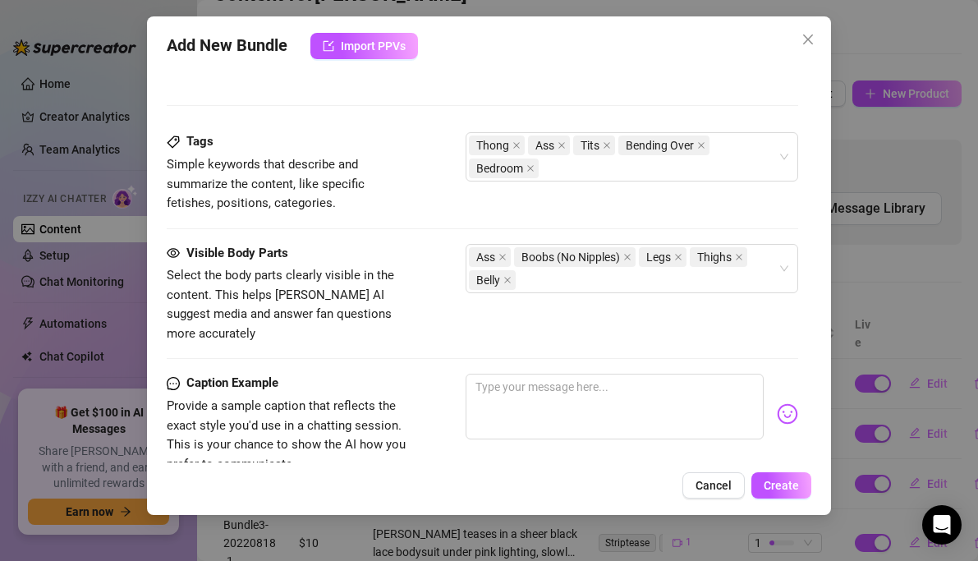
scroll to position [814, 0]
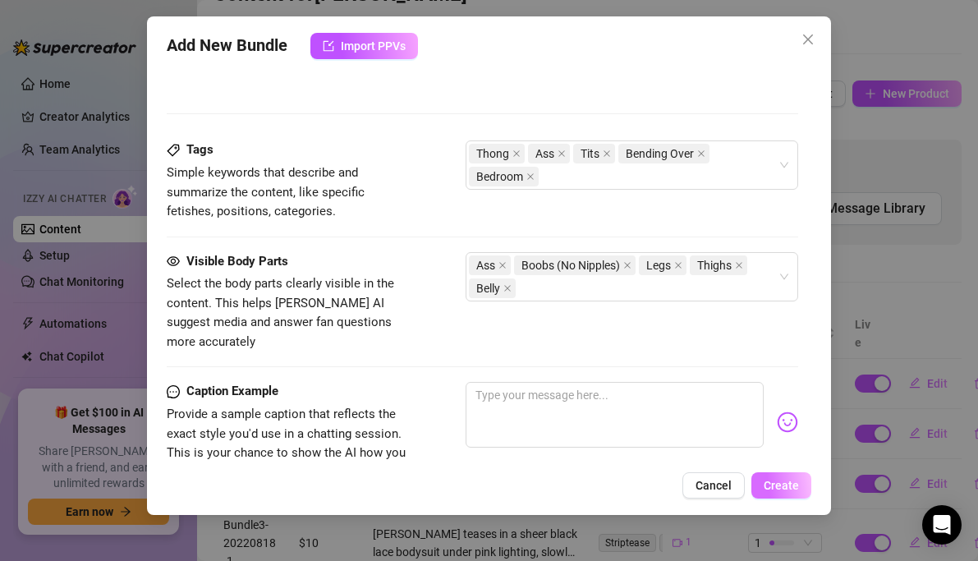
click at [789, 483] on span "Create" at bounding box center [781, 485] width 35 height 13
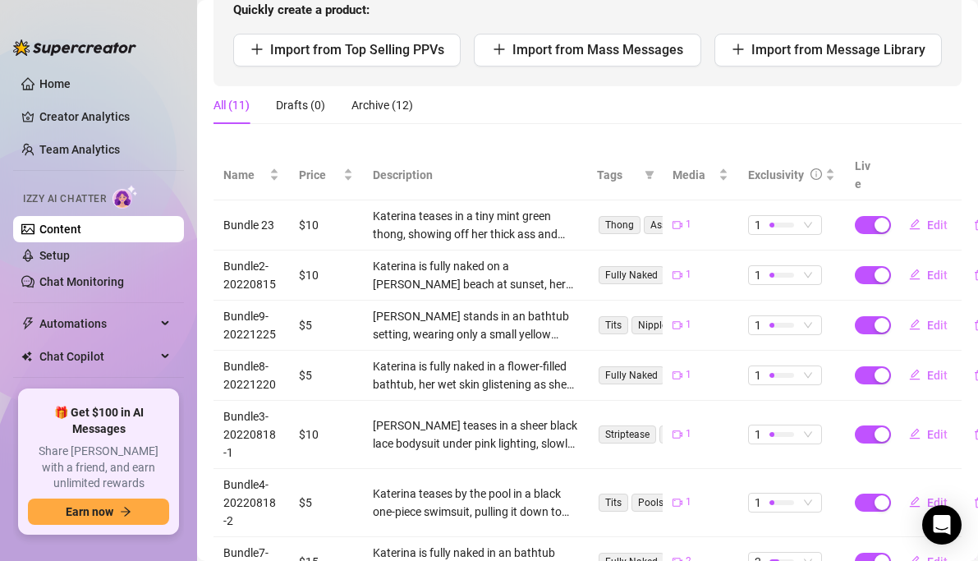
scroll to position [0, 0]
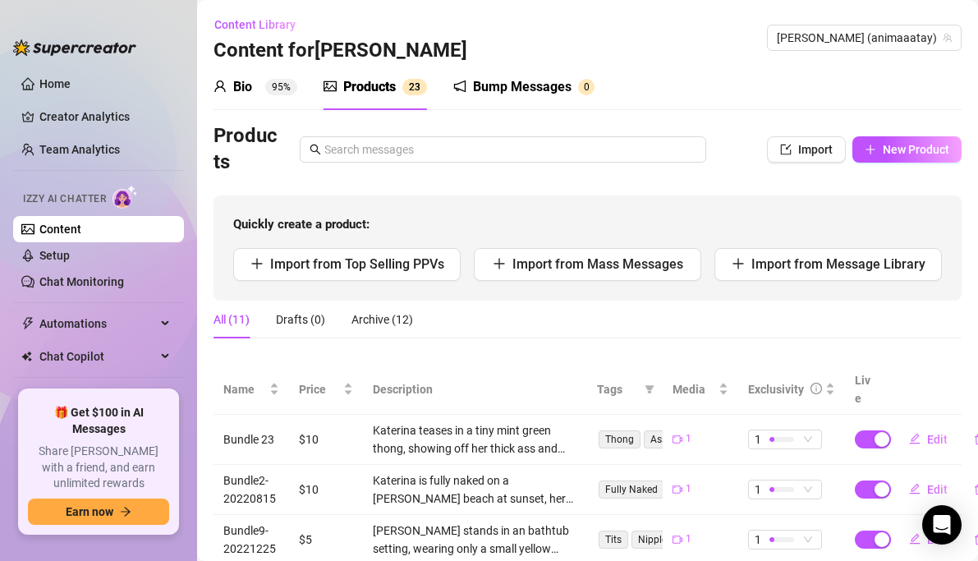
click at [263, 90] on div "Bio 95%" at bounding box center [256, 87] width 84 height 20
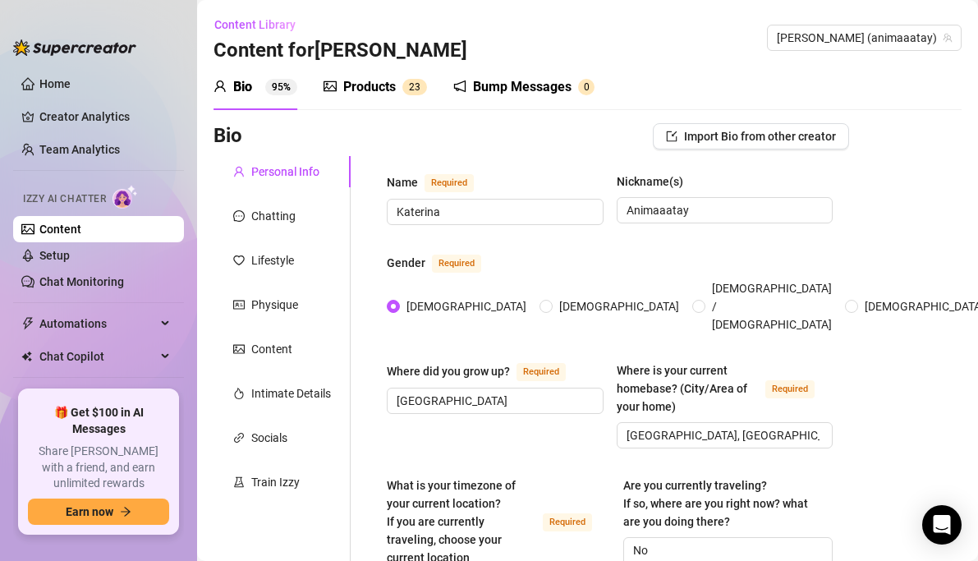
click at [376, 84] on div "Products" at bounding box center [369, 87] width 53 height 20
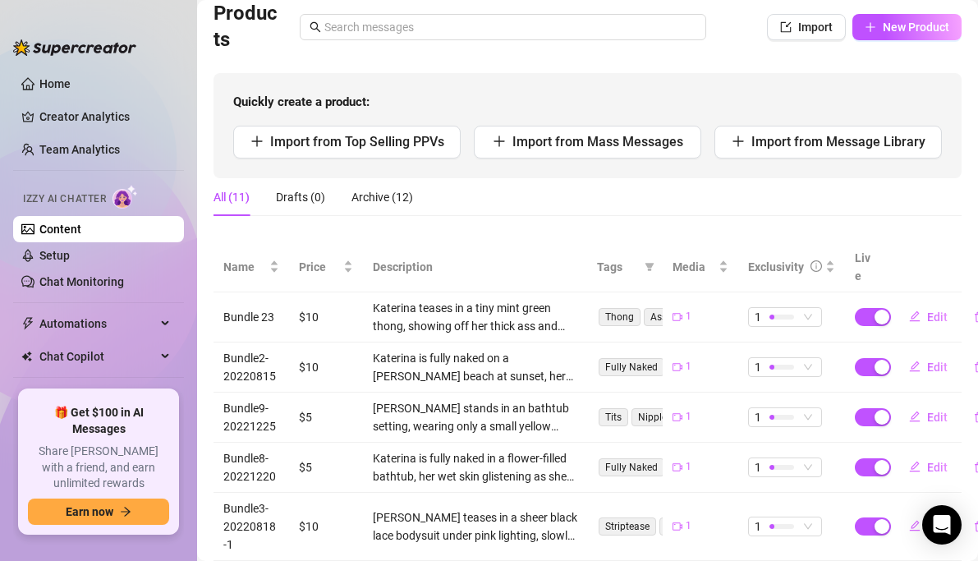
scroll to position [146, 0]
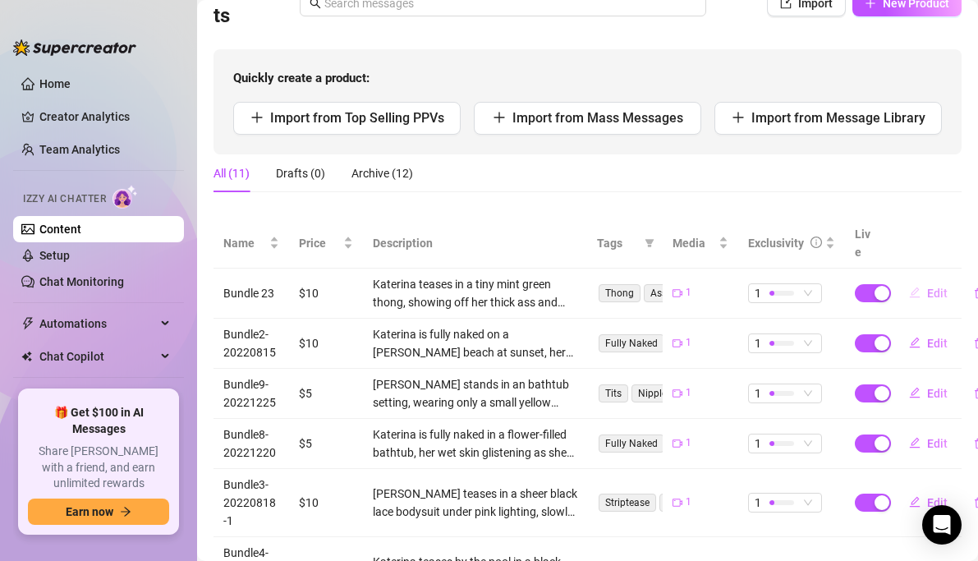
click at [930, 287] on span "Edit" at bounding box center [937, 293] width 21 height 13
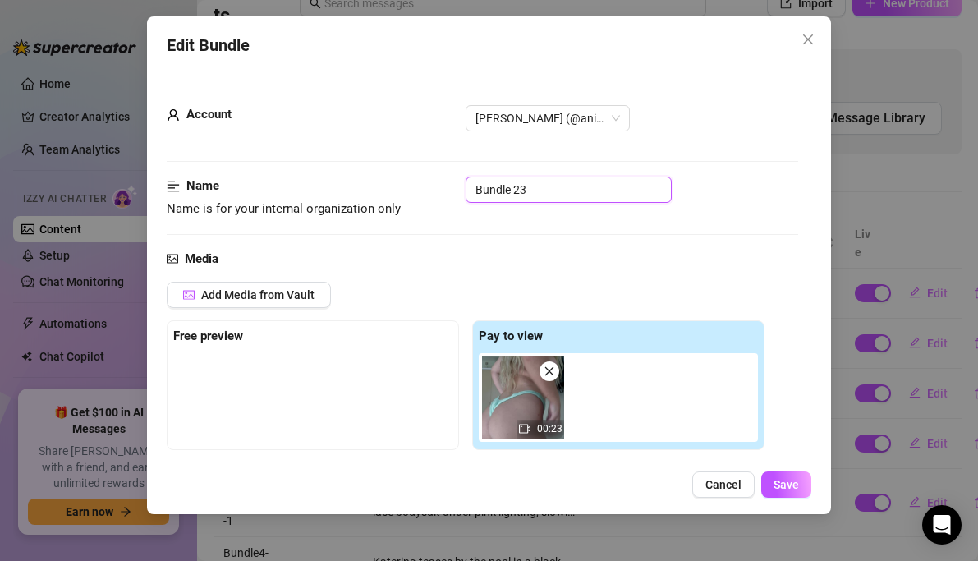
click at [538, 196] on input "Bundle 23" at bounding box center [569, 190] width 206 height 26
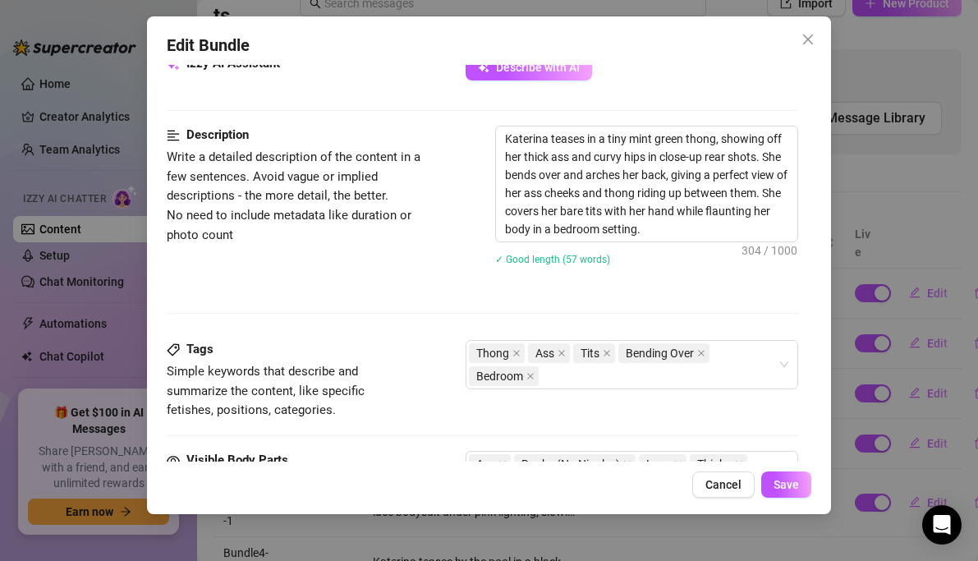
scroll to position [764, 0]
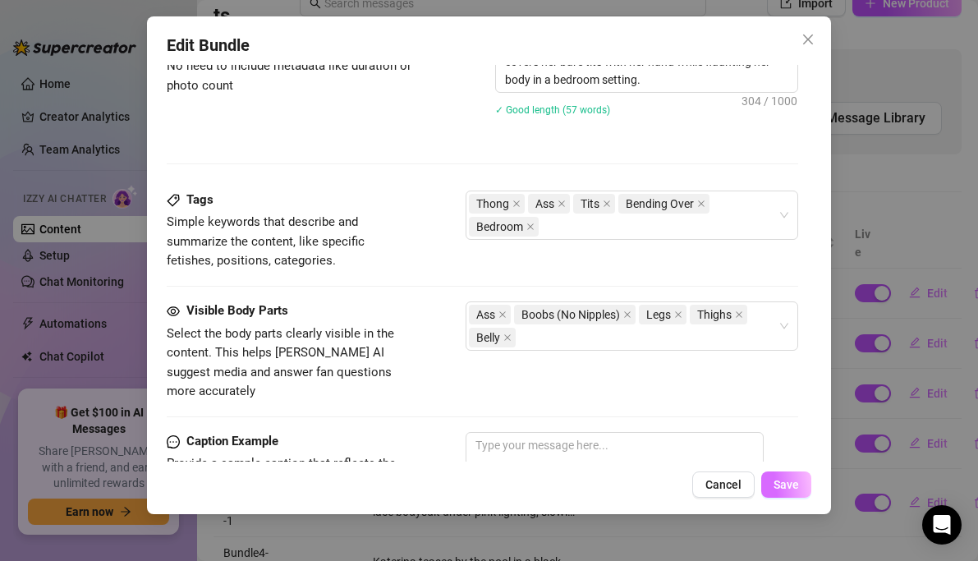
click at [774, 484] on button "Save" at bounding box center [786, 484] width 50 height 26
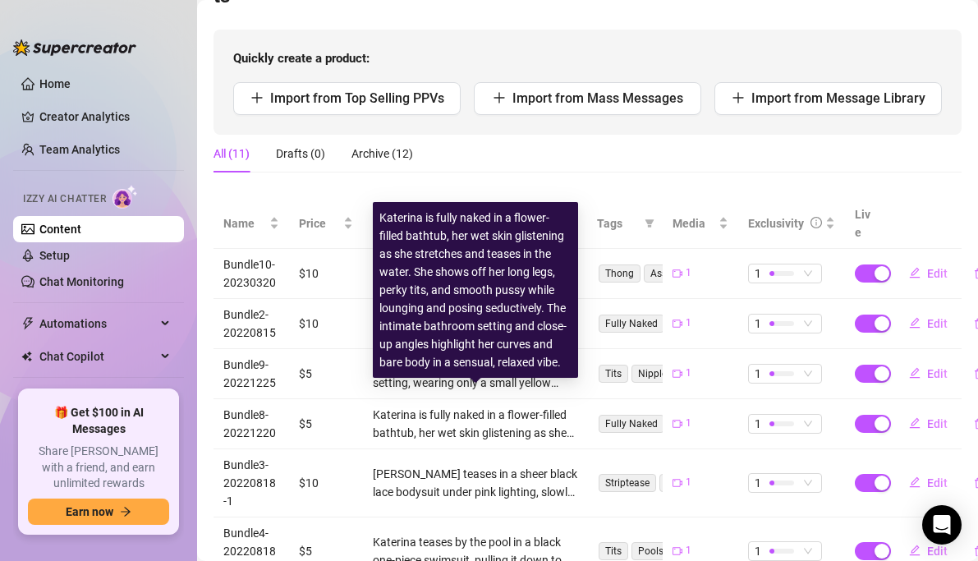
scroll to position [164, 0]
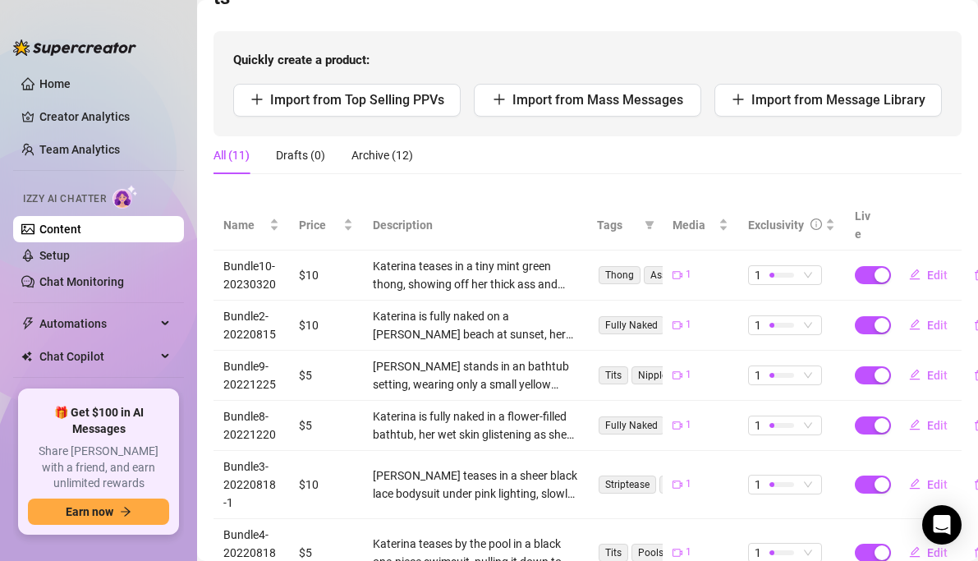
click at [487, 148] on div "All (11) Drafts (0) Archive (12)" at bounding box center [588, 155] width 748 height 38
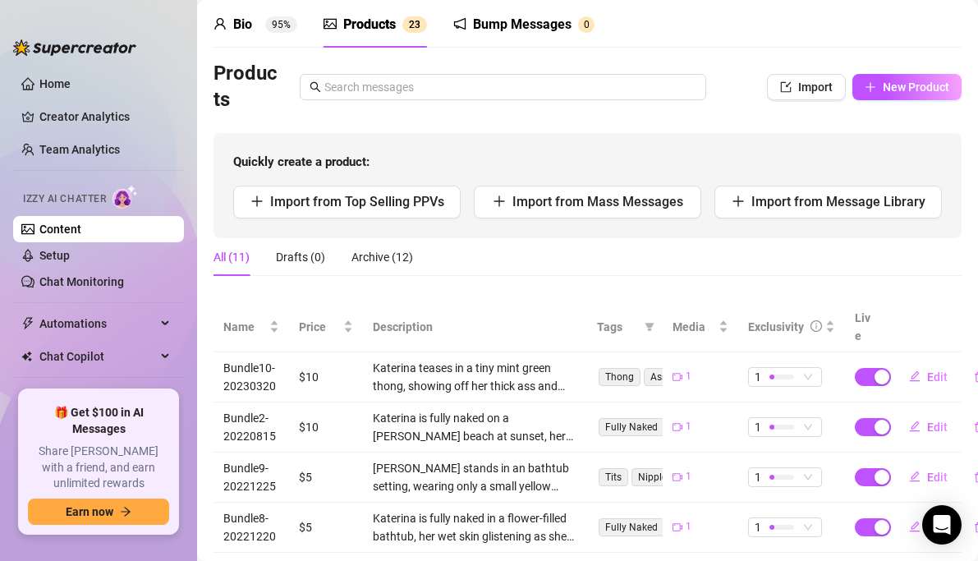
scroll to position [67, 0]
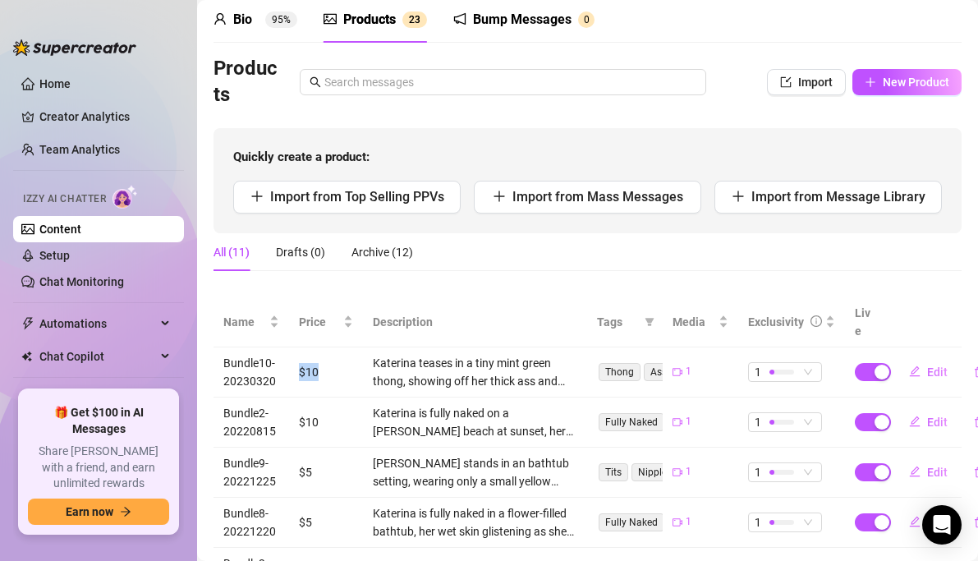
drag, startPoint x: 341, startPoint y: 337, endPoint x: 343, endPoint y: 359, distance: 22.3
click at [343, 359] on td "$10" at bounding box center [326, 372] width 74 height 50
click at [541, 255] on div "All (11) Drafts (0) Archive (12)" at bounding box center [588, 252] width 748 height 38
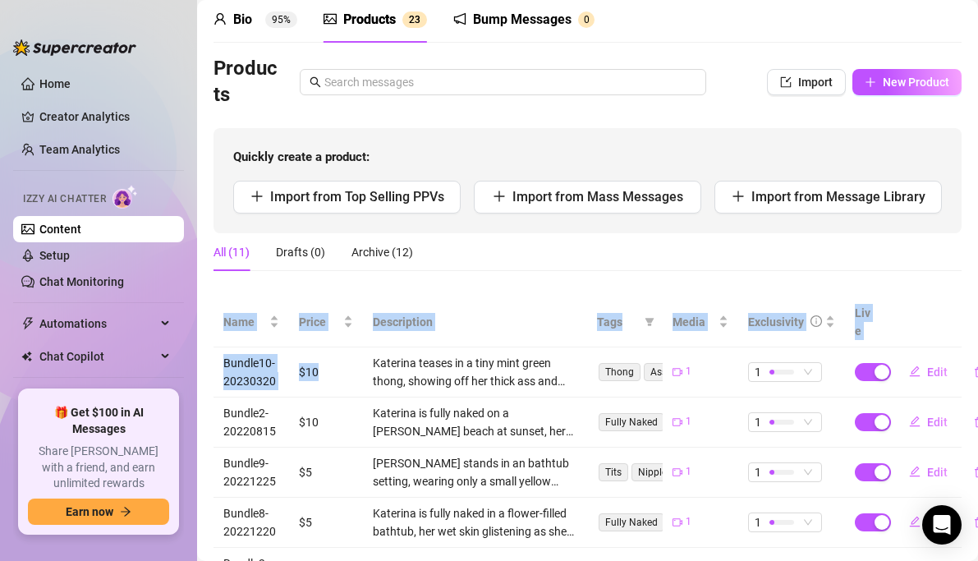
drag, startPoint x: 205, startPoint y: 346, endPoint x: 330, endPoint y: 374, distance: 127.9
click at [330, 374] on main "Content Library Content for [PERSON_NAME] (animaaatay) Bio 95% Products 2 3 Bum…" at bounding box center [587, 456] width 781 height 1047
click at [330, 374] on td "$10" at bounding box center [326, 372] width 74 height 50
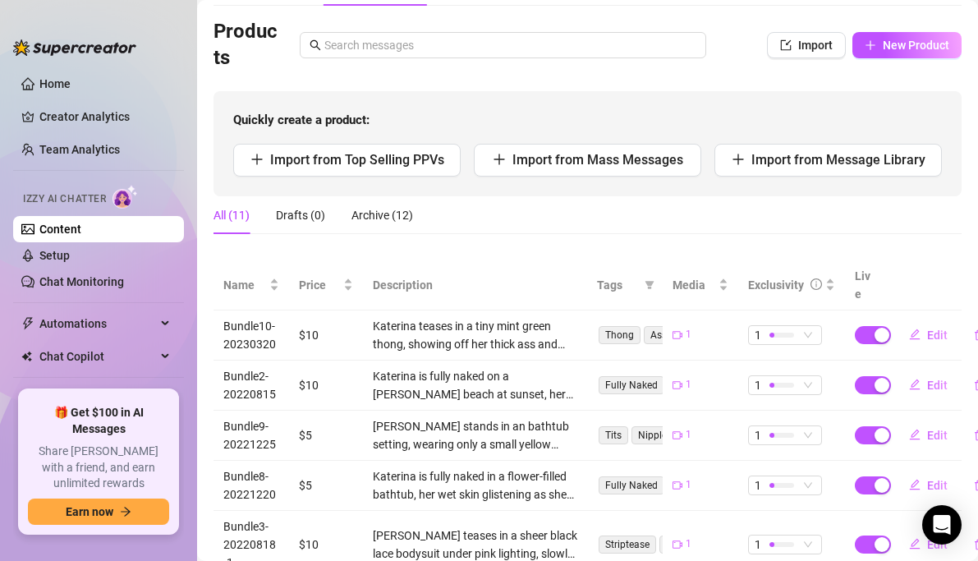
scroll to position [77, 0]
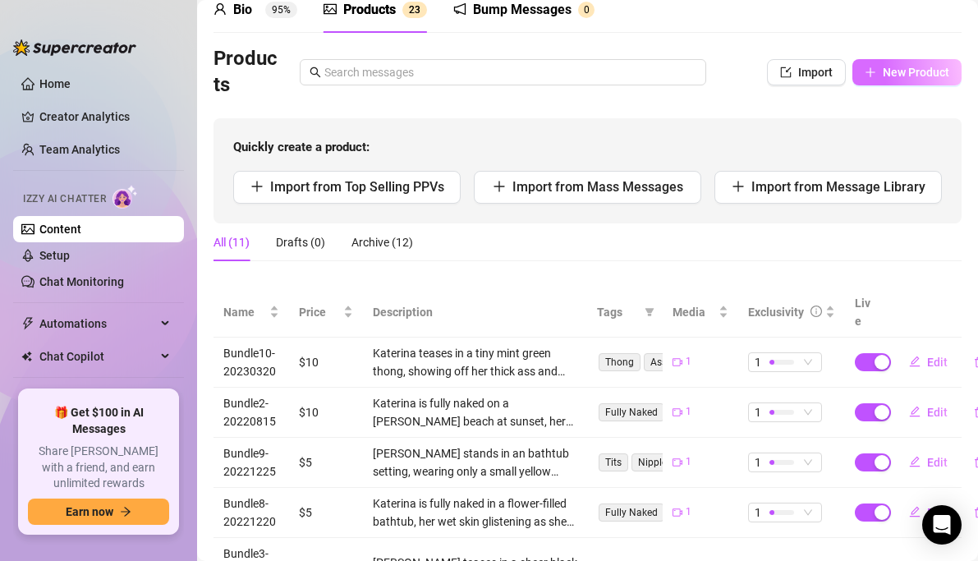
click at [904, 74] on span "New Product" at bounding box center [916, 72] width 67 height 13
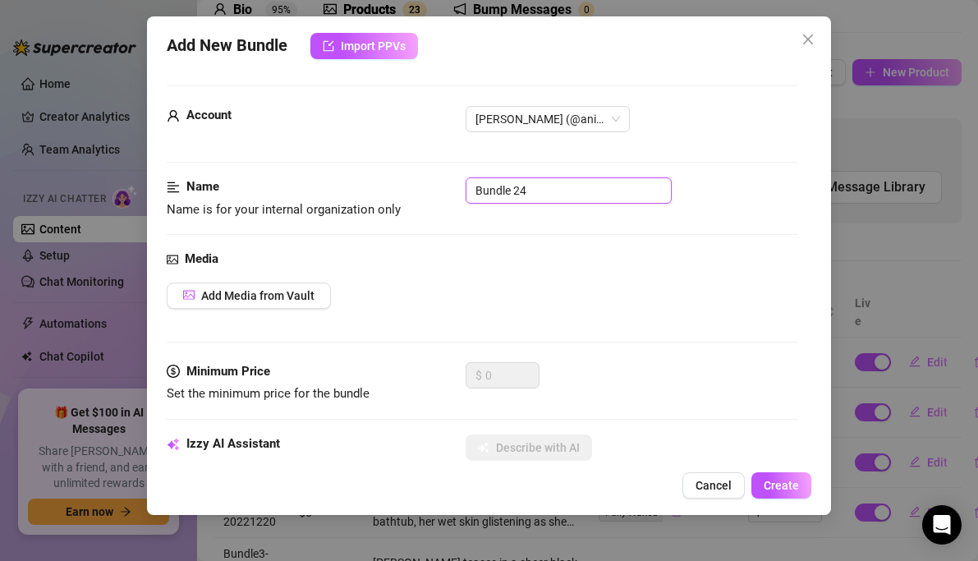
click at [567, 191] on input "Bundle 24" at bounding box center [569, 190] width 206 height 26
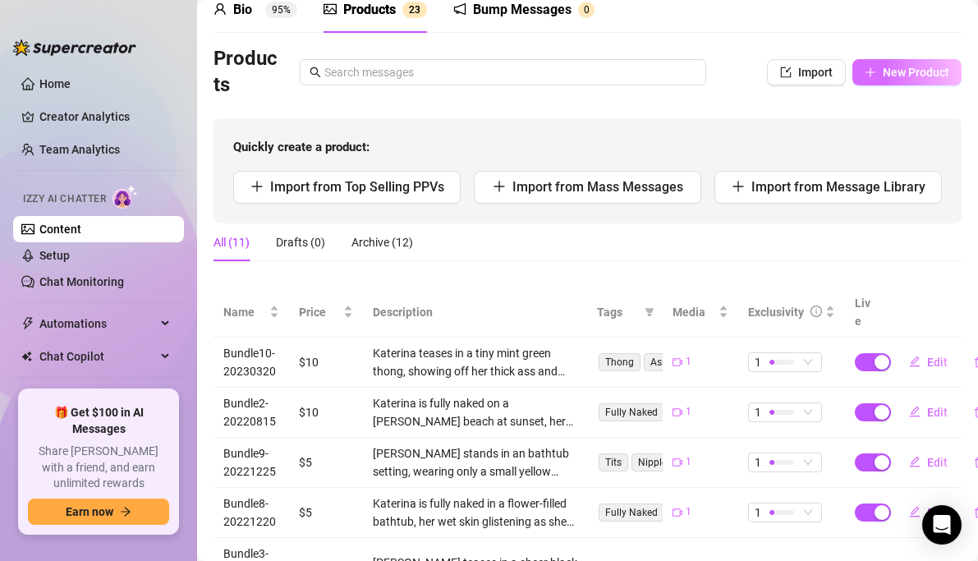
click at [894, 76] on span "New Product" at bounding box center [916, 72] width 67 height 13
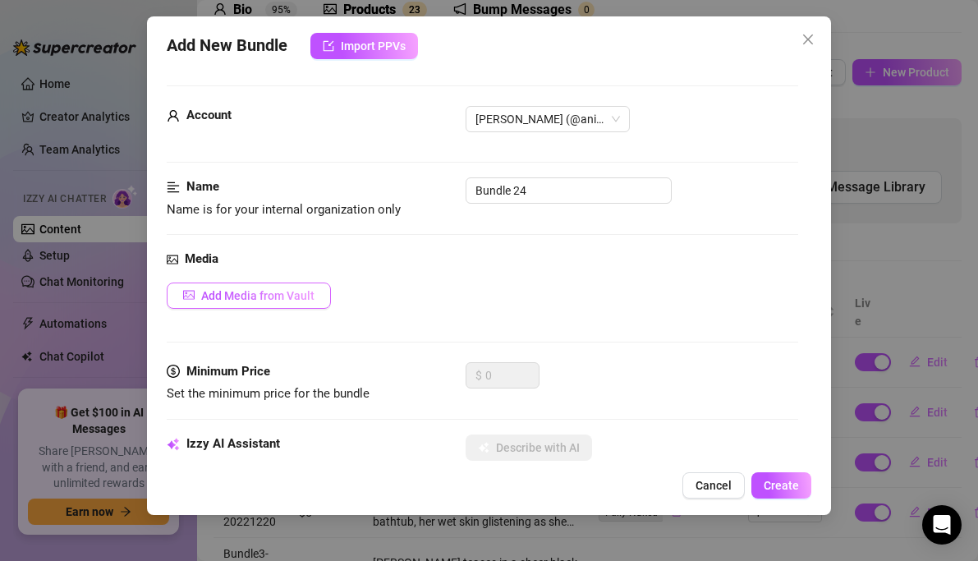
click at [283, 292] on span "Add Media from Vault" at bounding box center [257, 295] width 113 height 13
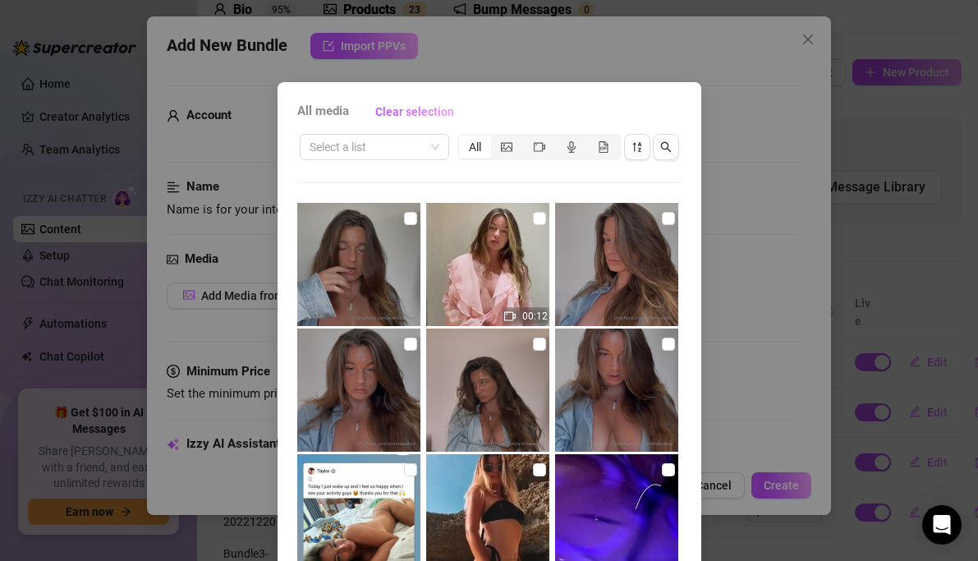
click at [405, 160] on div "Select a list All" at bounding box center [489, 146] width 384 height 31
click at [406, 150] on input "search" at bounding box center [367, 147] width 115 height 25
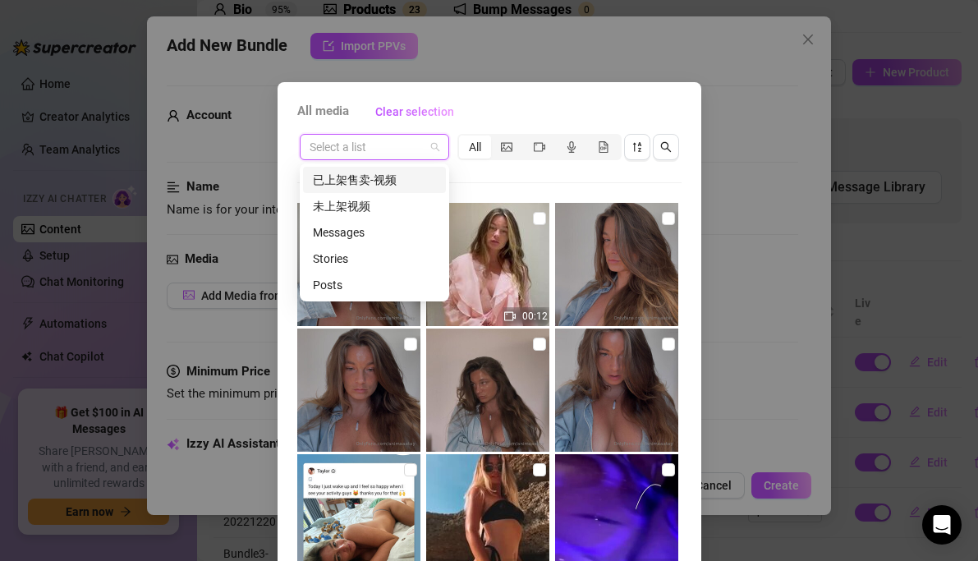
click at [373, 181] on div "已上架售卖-视频" at bounding box center [374, 180] width 123 height 18
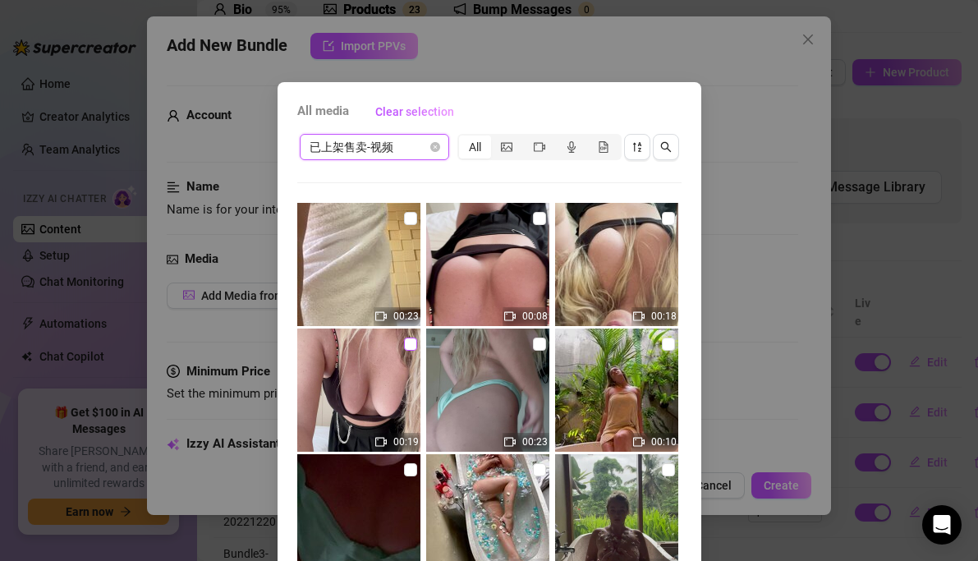
click at [407, 342] on input "checkbox" at bounding box center [410, 344] width 13 height 13
click at [667, 223] on input "checkbox" at bounding box center [668, 218] width 13 height 13
click at [539, 218] on input "checkbox" at bounding box center [539, 218] width 13 height 13
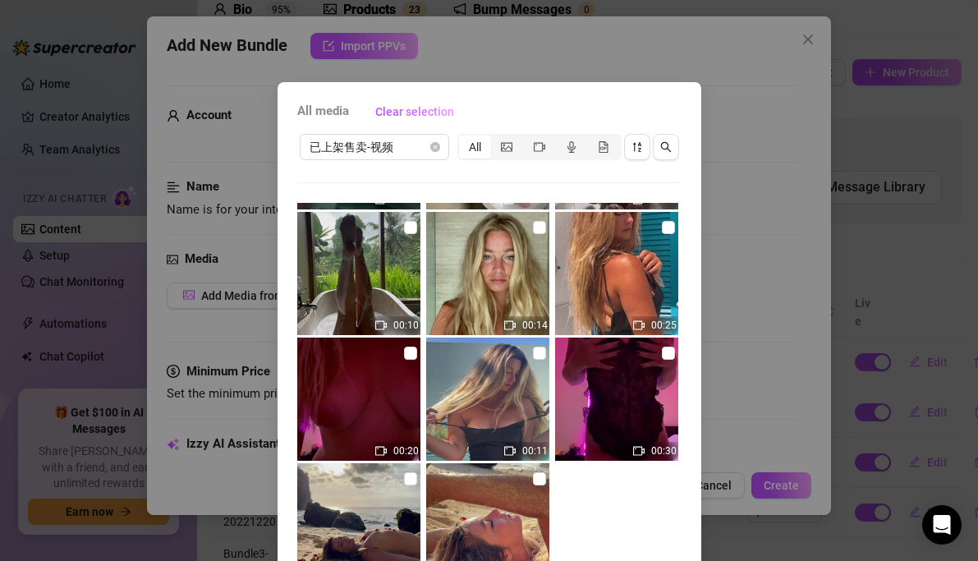
scroll to position [125, 0]
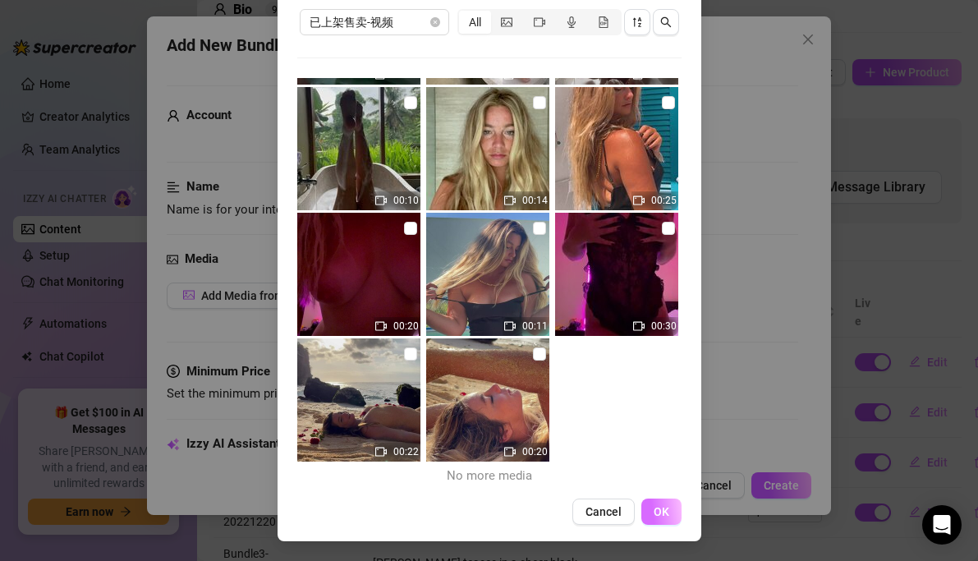
click at [668, 511] on button "OK" at bounding box center [661, 511] width 40 height 26
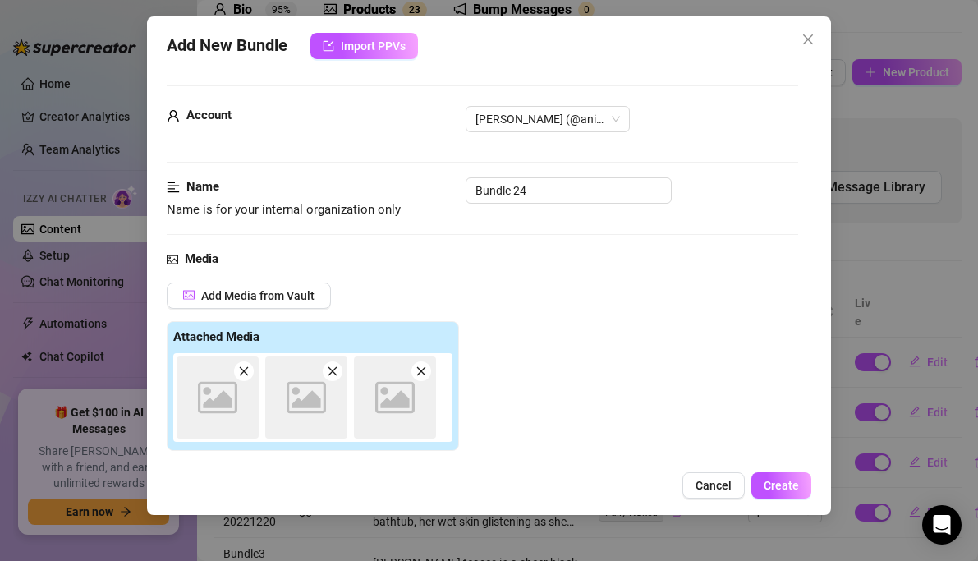
scroll to position [266, 0]
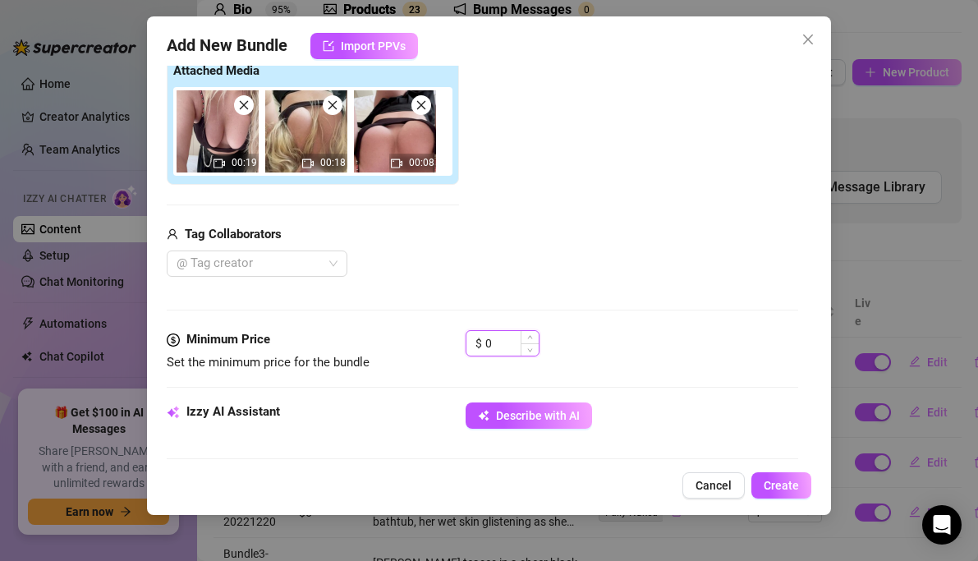
click at [487, 342] on input "0" at bounding box center [511, 343] width 53 height 25
click at [503, 347] on input "0" at bounding box center [511, 343] width 53 height 25
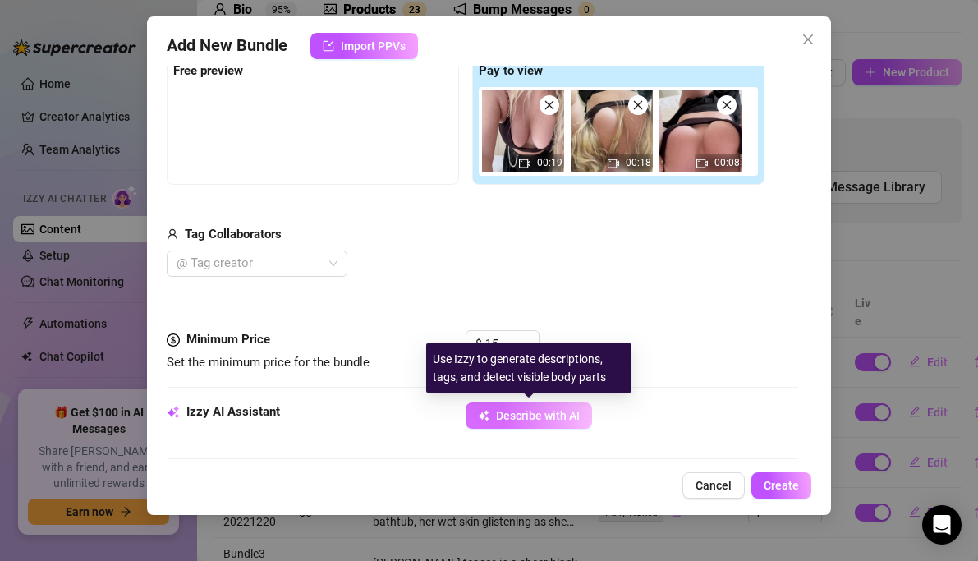
click at [572, 415] on span "Describe with AI" at bounding box center [538, 415] width 84 height 13
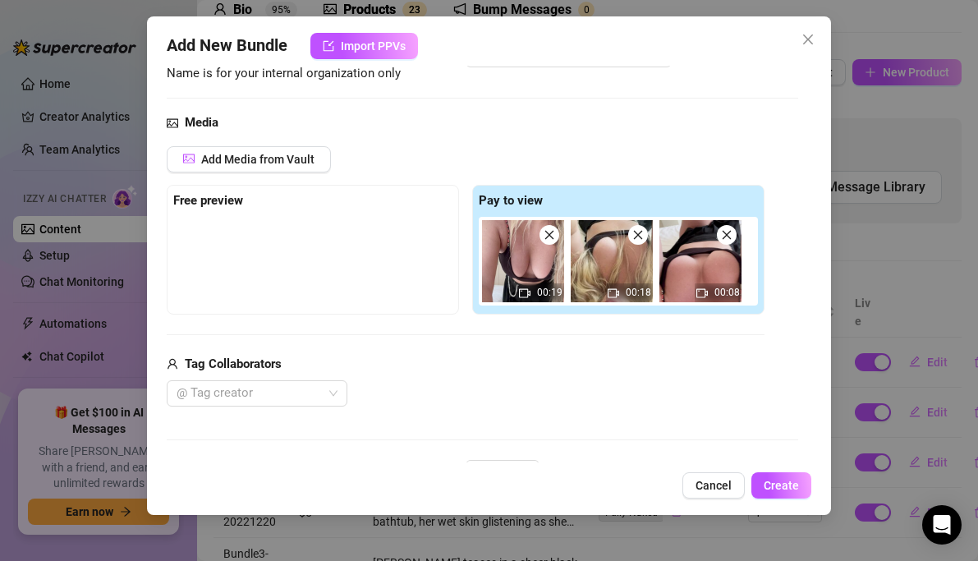
scroll to position [66, 0]
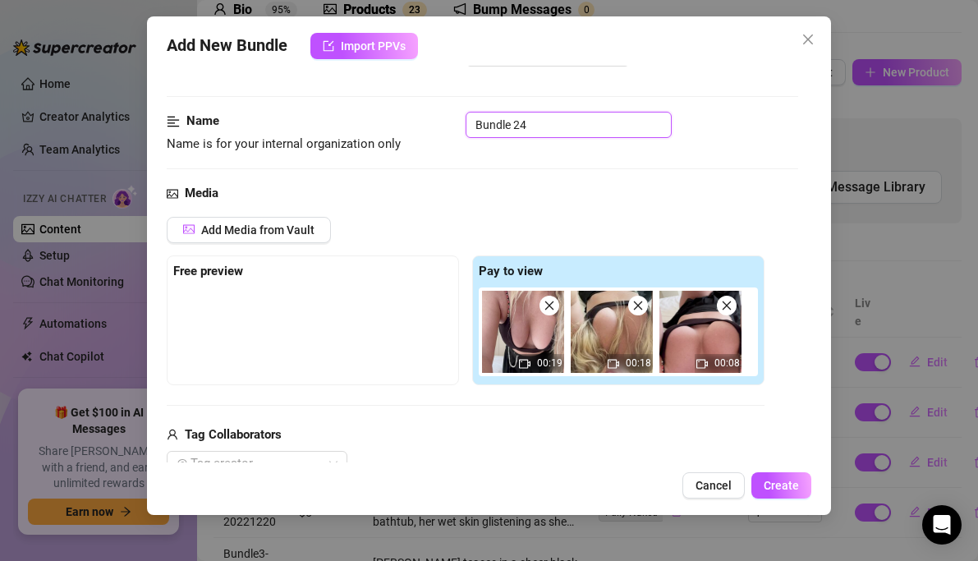
click at [586, 130] on input "Bundle 24" at bounding box center [569, 125] width 206 height 26
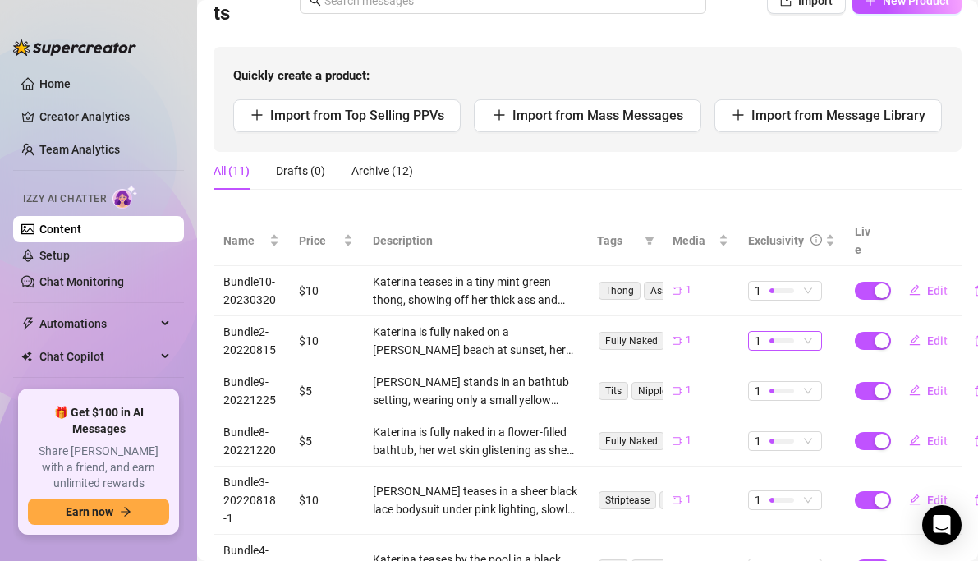
scroll to position [150, 0]
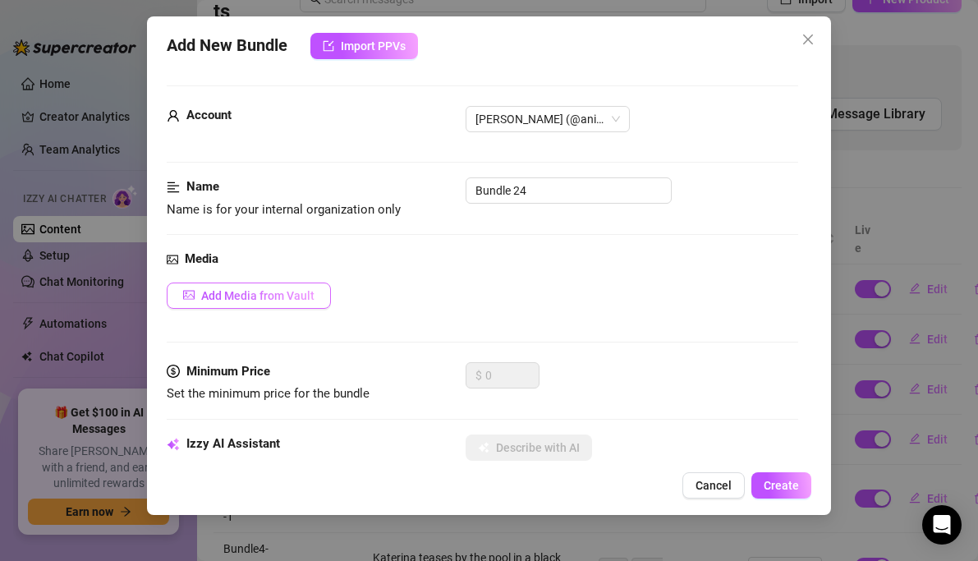
click at [294, 287] on button "Add Media from Vault" at bounding box center [249, 295] width 164 height 26
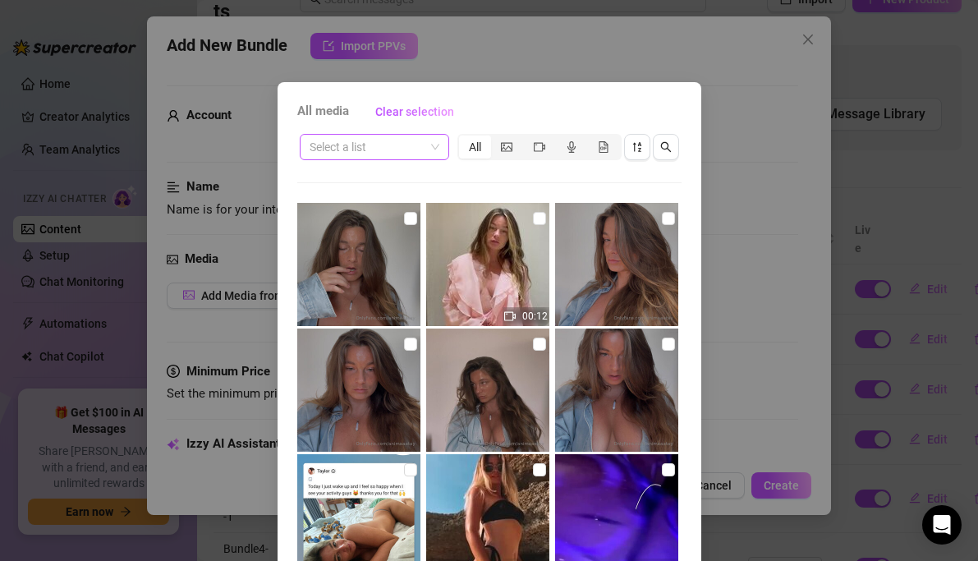
click at [431, 140] on span at bounding box center [375, 147] width 130 height 25
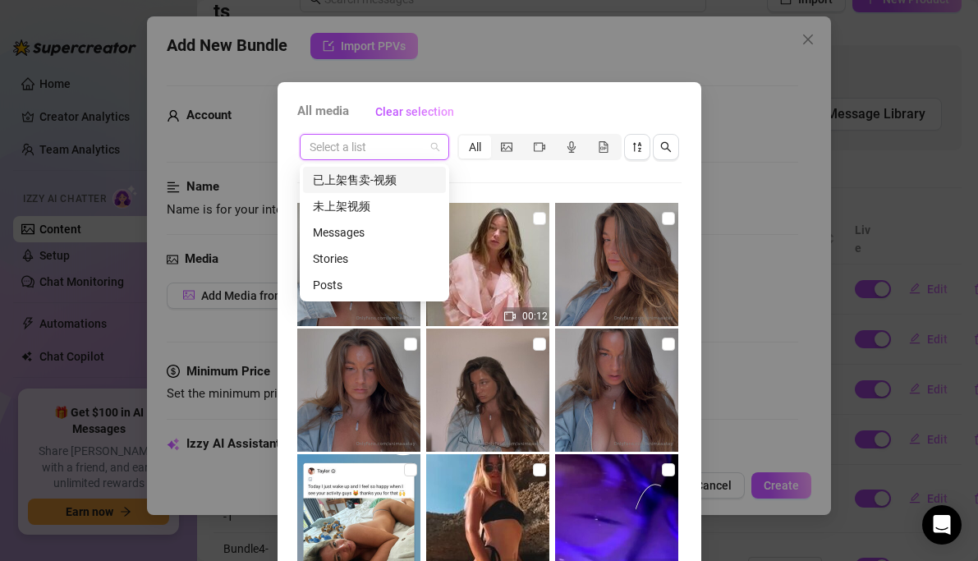
click at [379, 175] on div "已上架售卖-视频" at bounding box center [374, 180] width 123 height 18
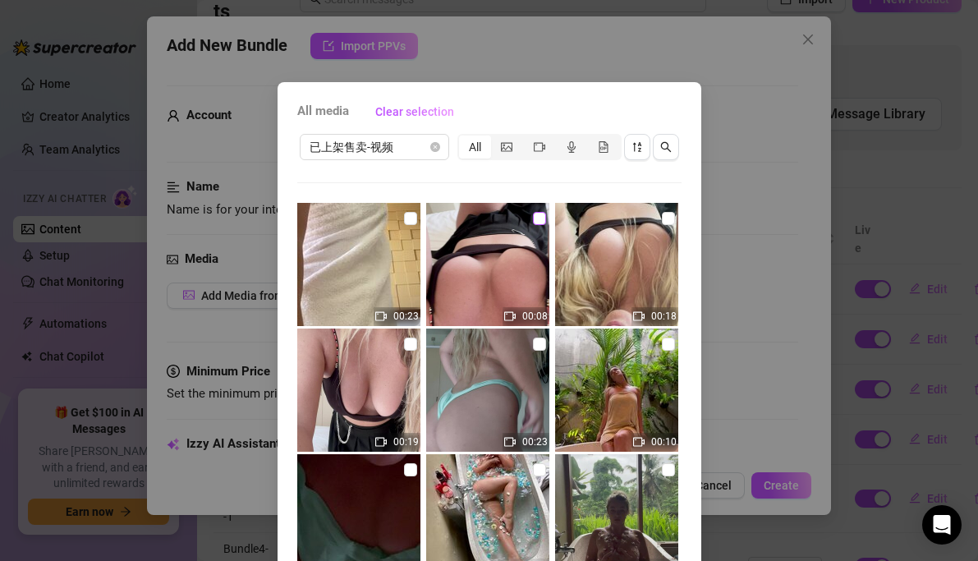
click at [543, 220] on input "checkbox" at bounding box center [539, 218] width 13 height 13
click at [665, 220] on input "checkbox" at bounding box center [668, 218] width 13 height 13
click at [417, 341] on img at bounding box center [358, 389] width 123 height 123
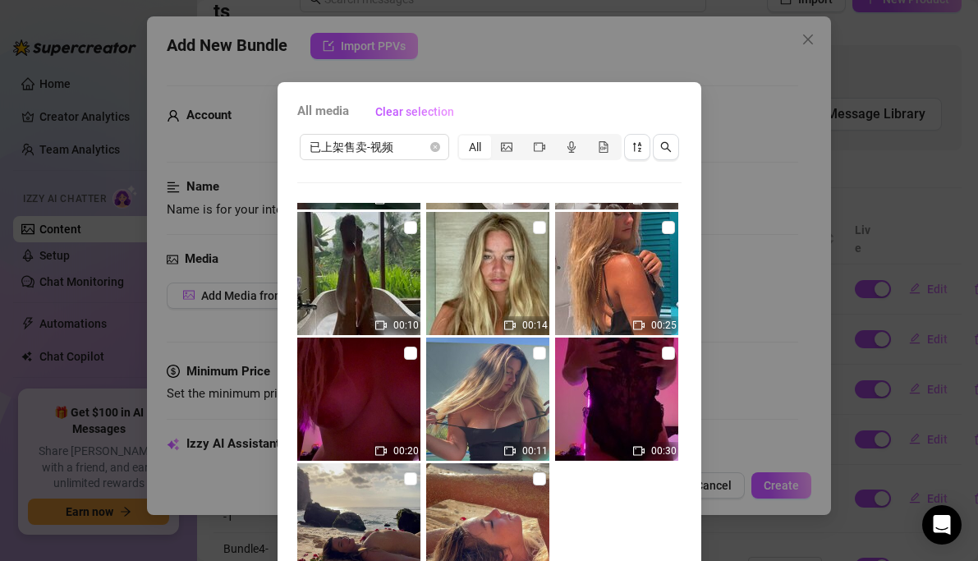
scroll to position [125, 0]
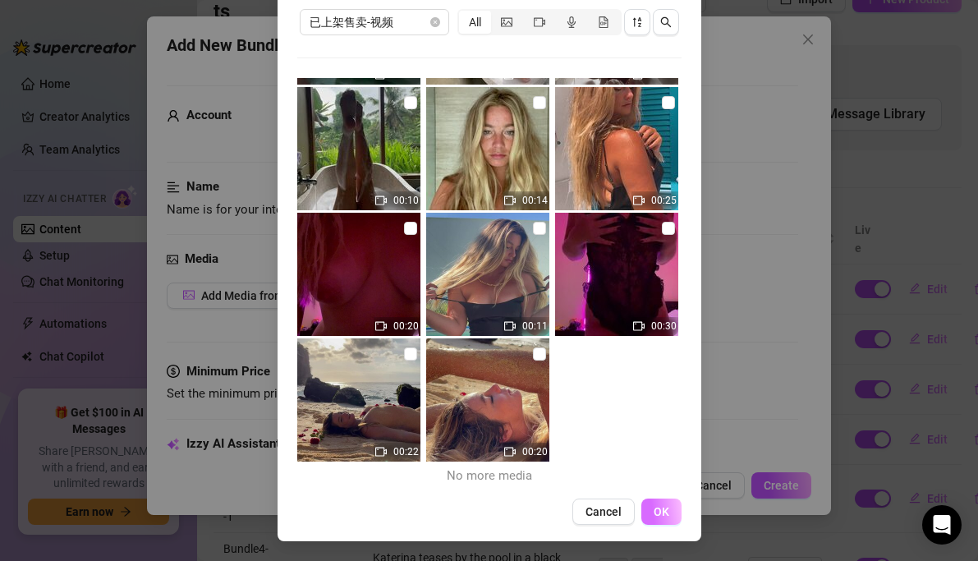
click at [665, 512] on span "OK" at bounding box center [662, 511] width 16 height 13
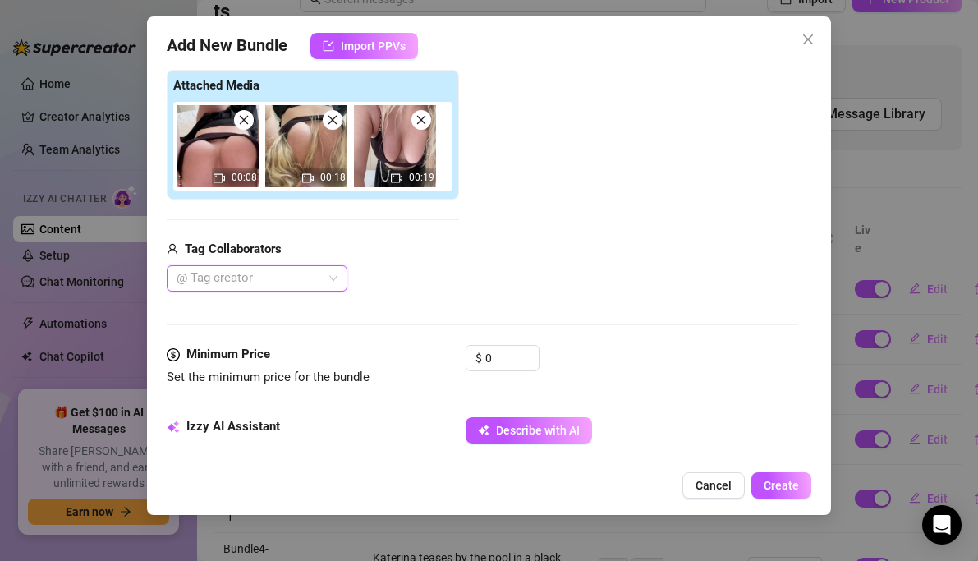
scroll to position [250, 0]
click at [489, 356] on input "0" at bounding box center [511, 359] width 53 height 25
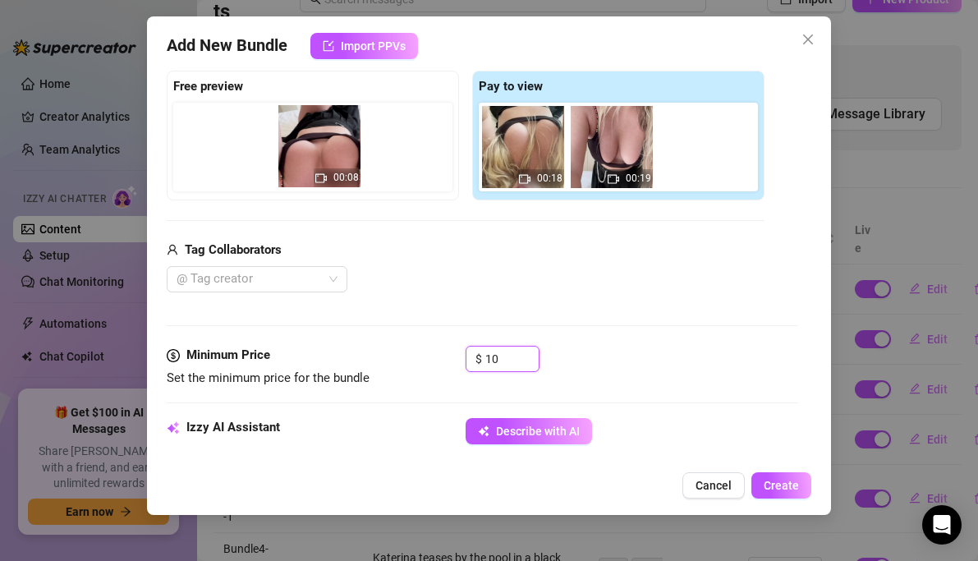
drag, startPoint x: 524, startPoint y: 137, endPoint x: 315, endPoint y: 137, distance: 209.4
click at [315, 137] on div "Free preview Pay to view 00:08 00:18 00:19" at bounding box center [466, 136] width 598 height 130
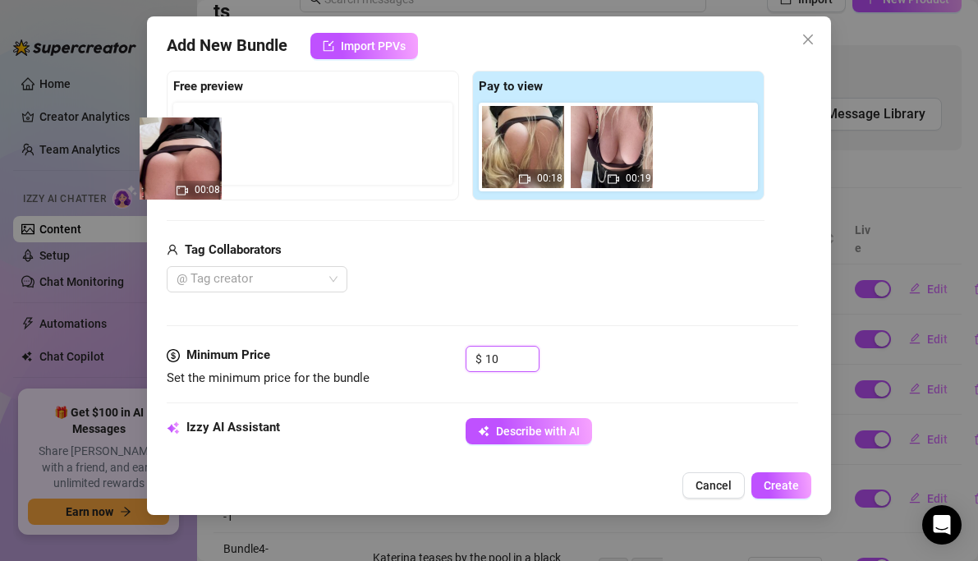
drag, startPoint x: 523, startPoint y: 143, endPoint x: 188, endPoint y: 150, distance: 335.1
click at [188, 150] on div "Free preview Pay to view 00:08 00:18 00:19" at bounding box center [466, 136] width 598 height 130
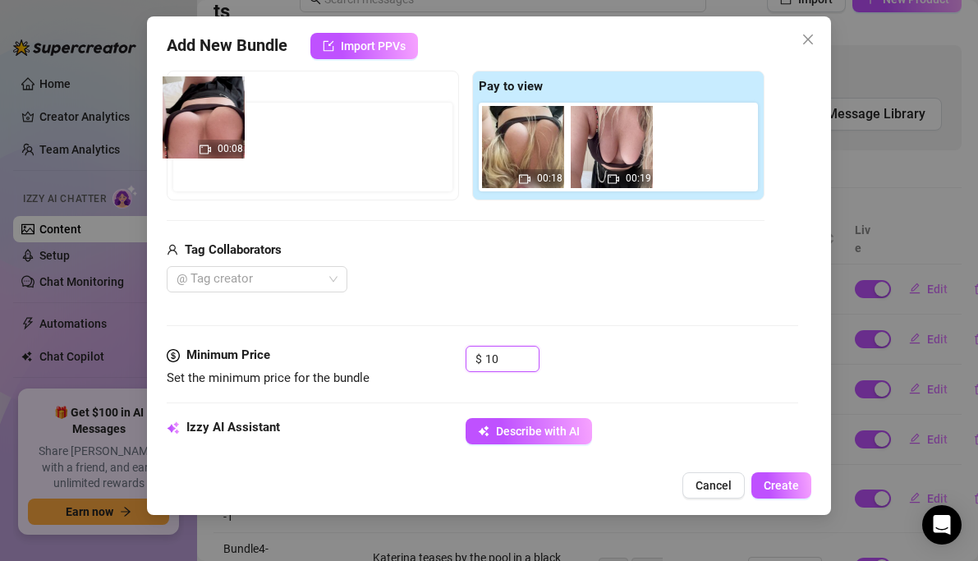
drag, startPoint x: 498, startPoint y: 136, endPoint x: 173, endPoint y: 104, distance: 325.9
click at [173, 104] on div "Free preview Pay to view 00:08 00:18 00:19" at bounding box center [466, 136] width 598 height 130
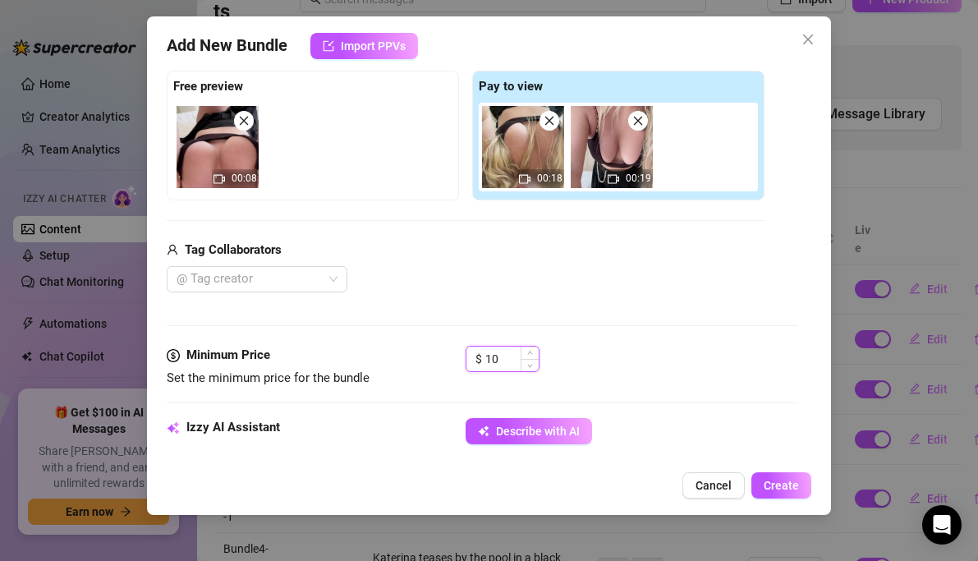
click at [502, 356] on input "10" at bounding box center [511, 359] width 53 height 25
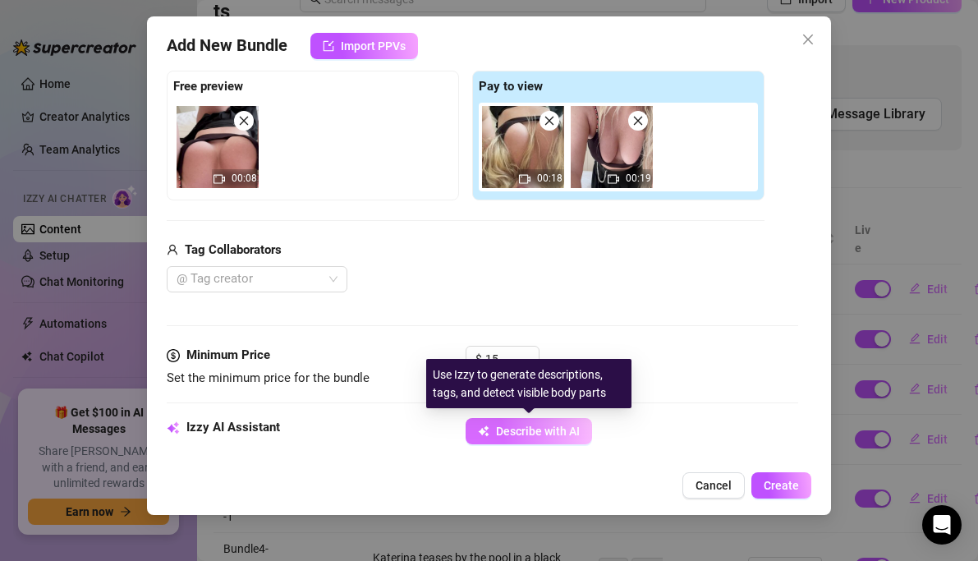
click at [546, 431] on span "Describe with AI" at bounding box center [538, 431] width 84 height 13
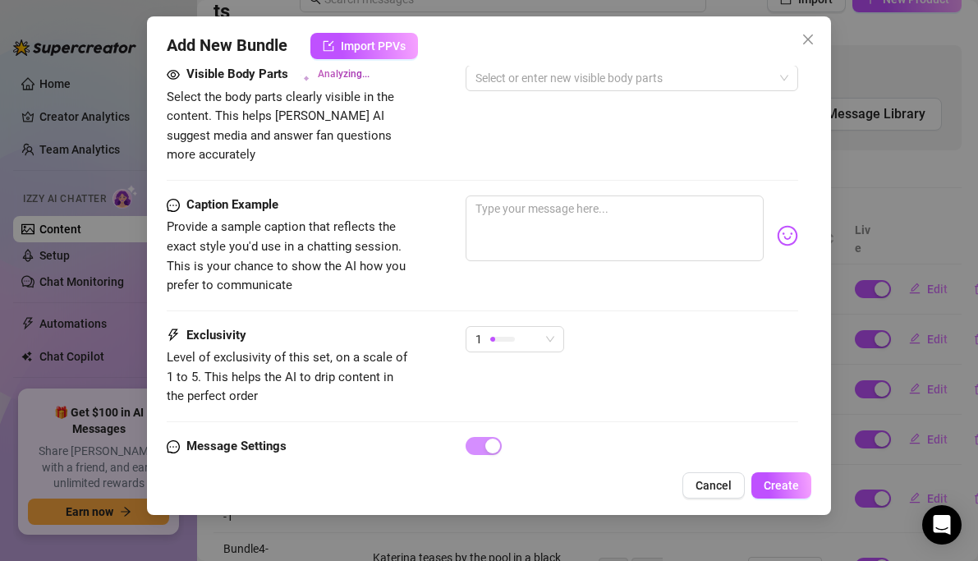
scroll to position [969, 0]
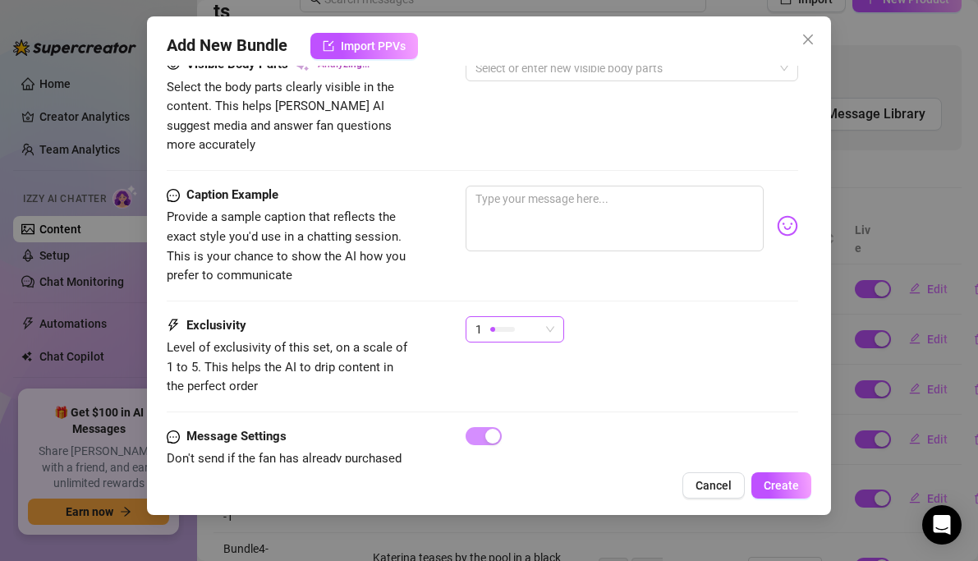
click at [507, 321] on div at bounding box center [502, 329] width 25 height 16
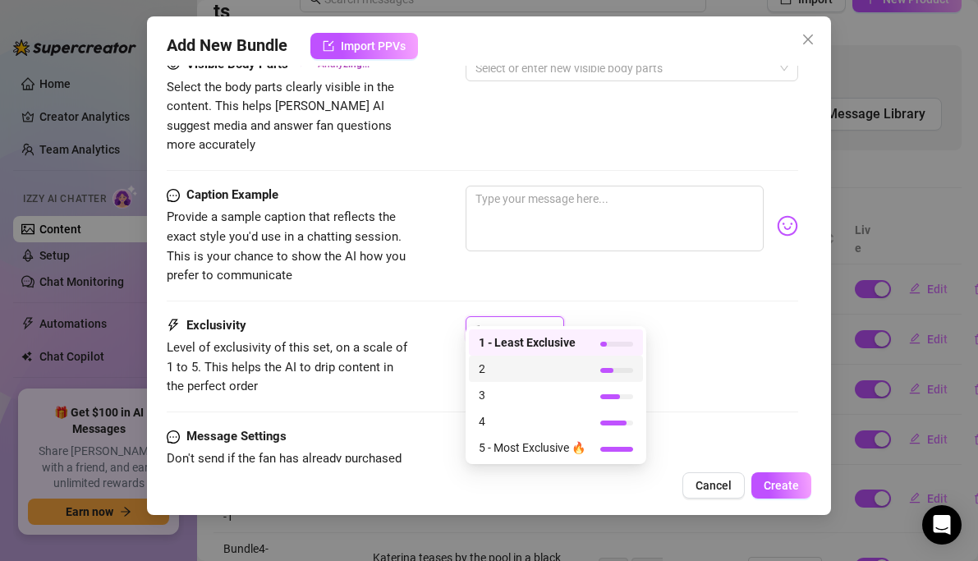
click at [500, 366] on span "2" at bounding box center [532, 369] width 107 height 18
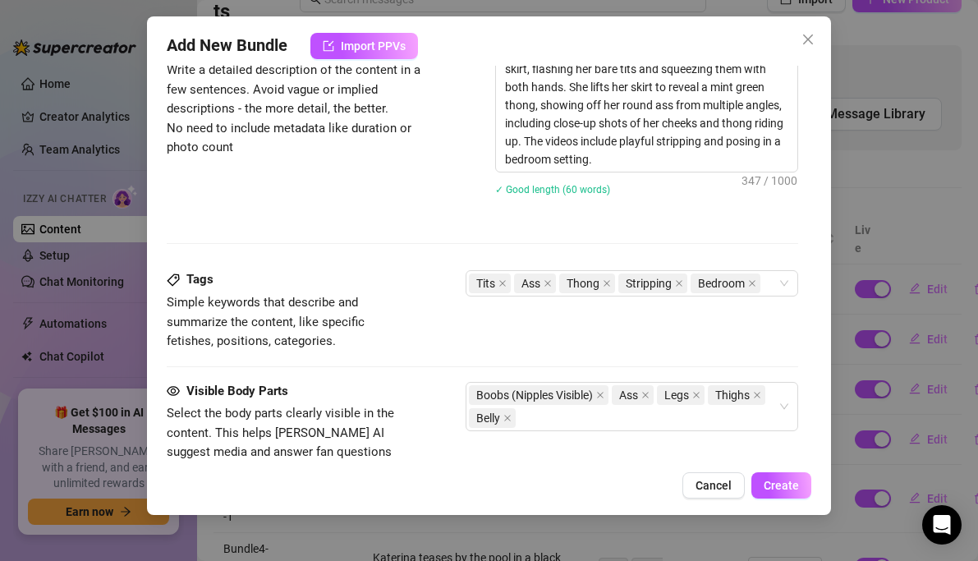
scroll to position [1066, 0]
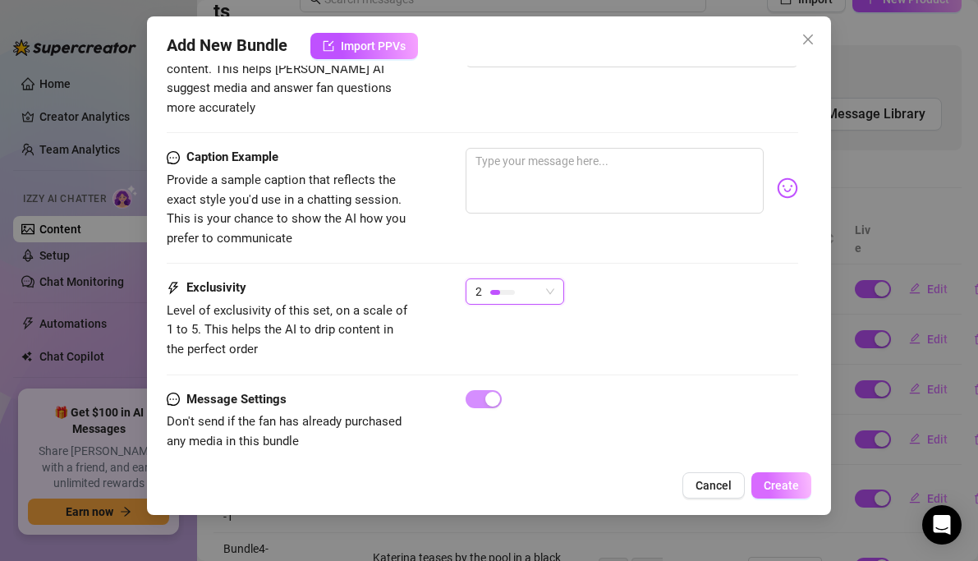
click at [778, 482] on span "Create" at bounding box center [781, 485] width 35 height 13
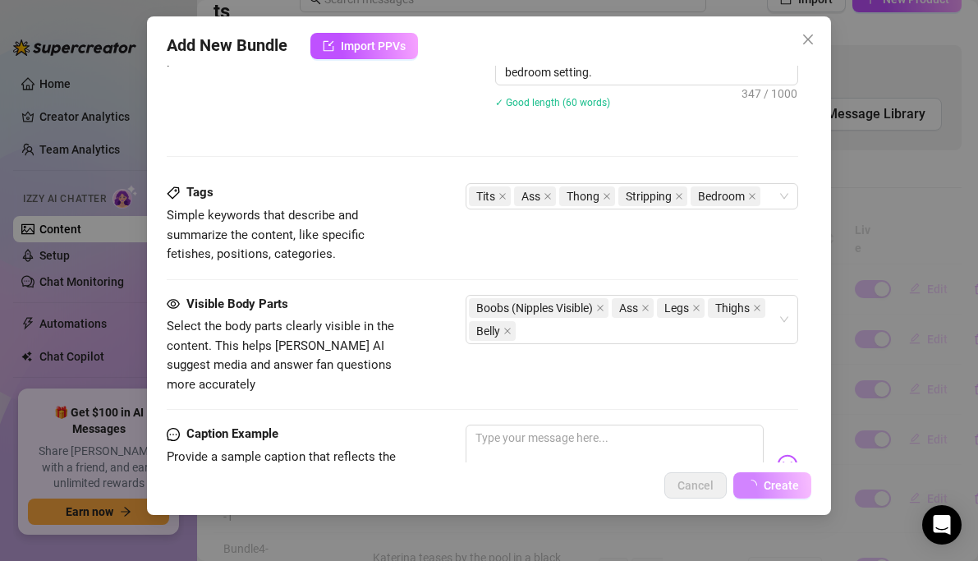
scroll to position [661, 0]
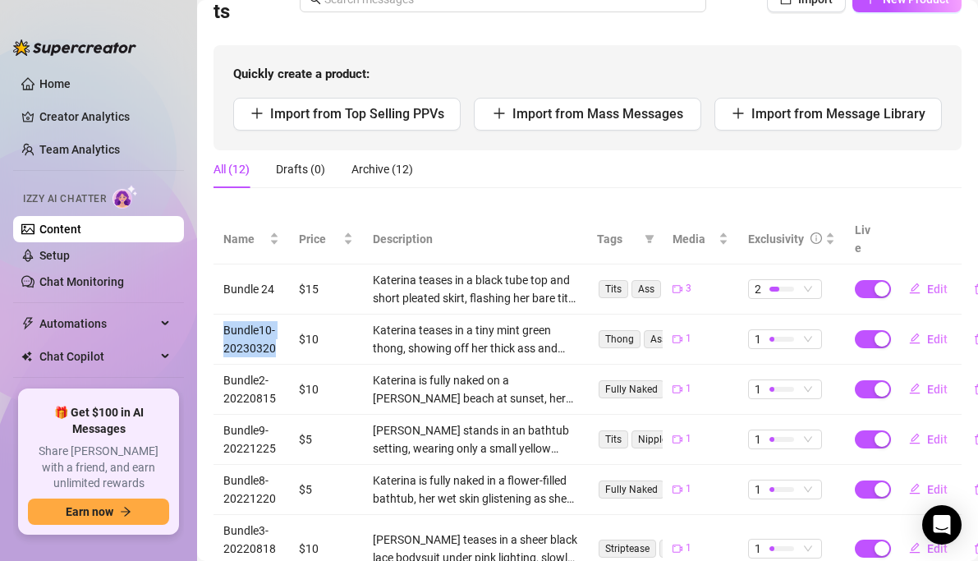
drag, startPoint x: 285, startPoint y: 329, endPoint x: 218, endPoint y: 319, distance: 68.2
click at [218, 319] on td "Bundle10-20230320" at bounding box center [252, 340] width 76 height 50
copy td "Bundle10-20230320"
click at [931, 282] on span "Edit" at bounding box center [937, 288] width 21 height 13
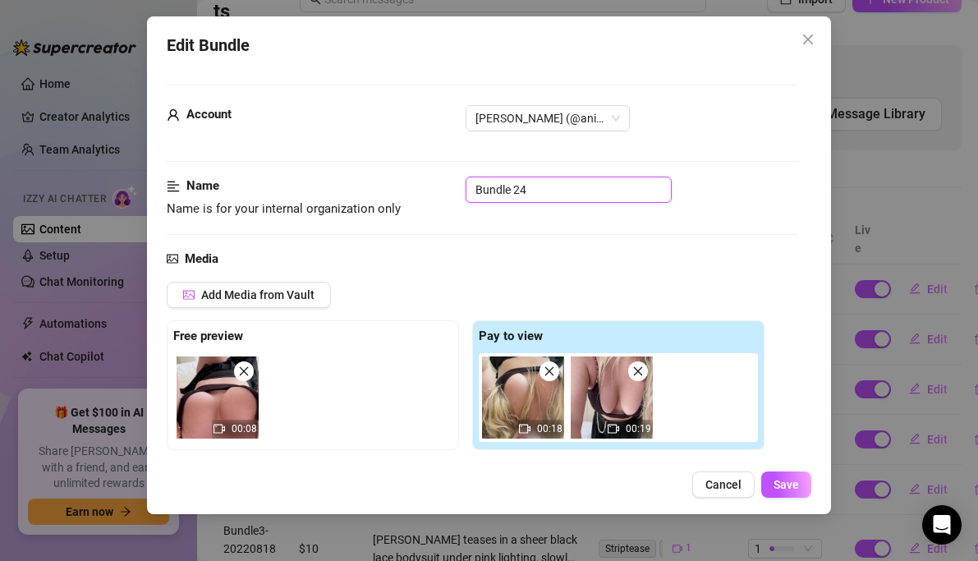
click at [549, 181] on input "Bundle 24" at bounding box center [569, 190] width 206 height 26
drag, startPoint x: 549, startPoint y: 188, endPoint x: 425, endPoint y: 188, distance: 124.8
click at [425, 188] on div "Name Name is for your internal organization only Bundle 24" at bounding box center [483, 198] width 632 height 42
paste input "10-20230320"
click at [521, 190] on input "Bundle10-20230320" at bounding box center [569, 190] width 206 height 26
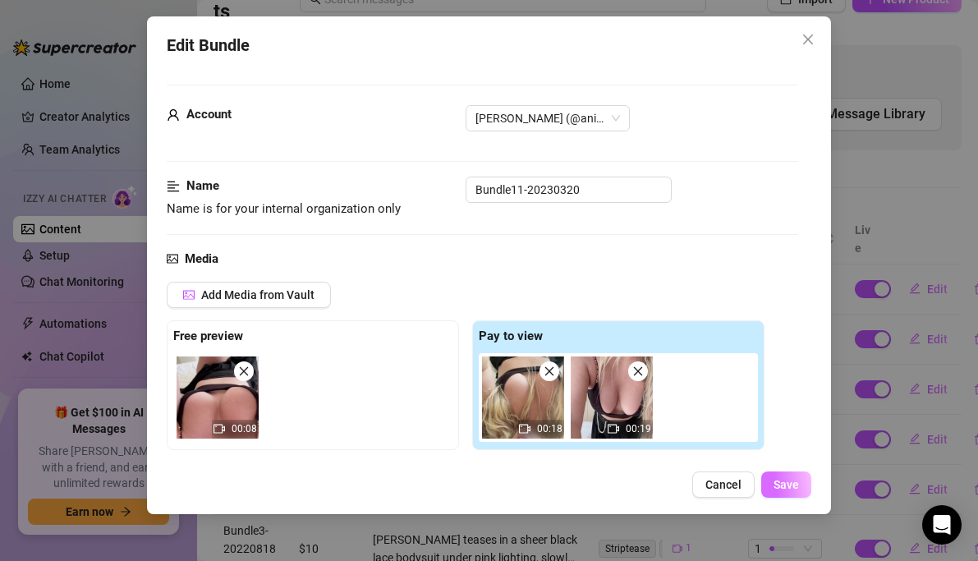
click at [783, 484] on span "Save" at bounding box center [786, 484] width 25 height 13
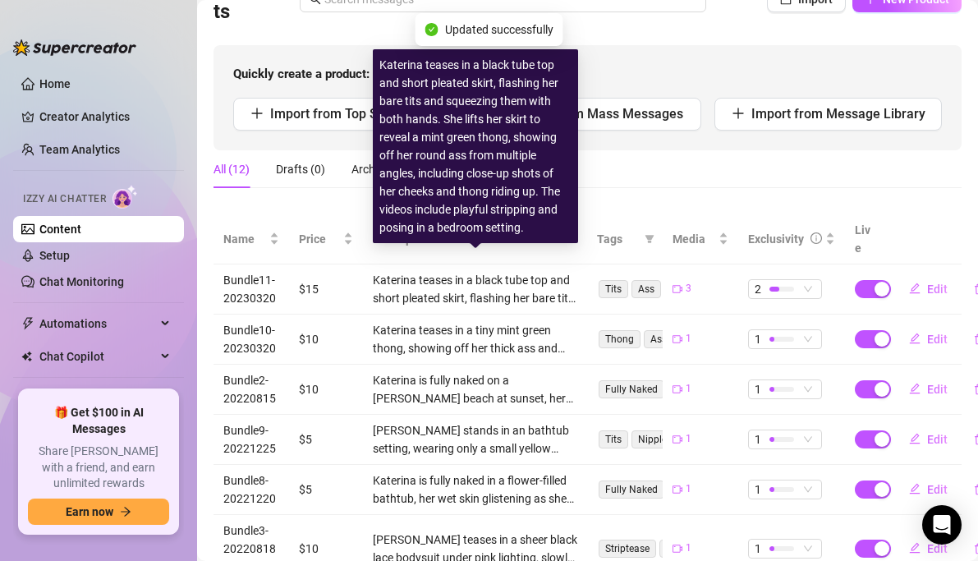
click at [562, 203] on div "Katerina teases in a black tube top and short pleated skirt, flashing her bare …" at bounding box center [475, 146] width 192 height 181
click at [617, 165] on div "All (12) Drafts (0) Archive (12)" at bounding box center [588, 169] width 748 height 38
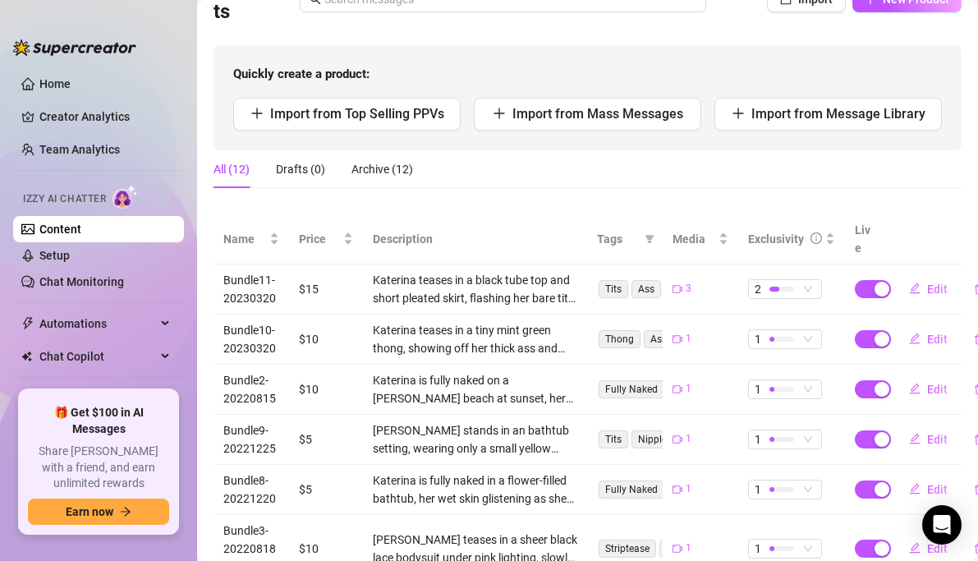
click at [719, 170] on div "All (12) Drafts (0) Archive (12)" at bounding box center [588, 169] width 748 height 38
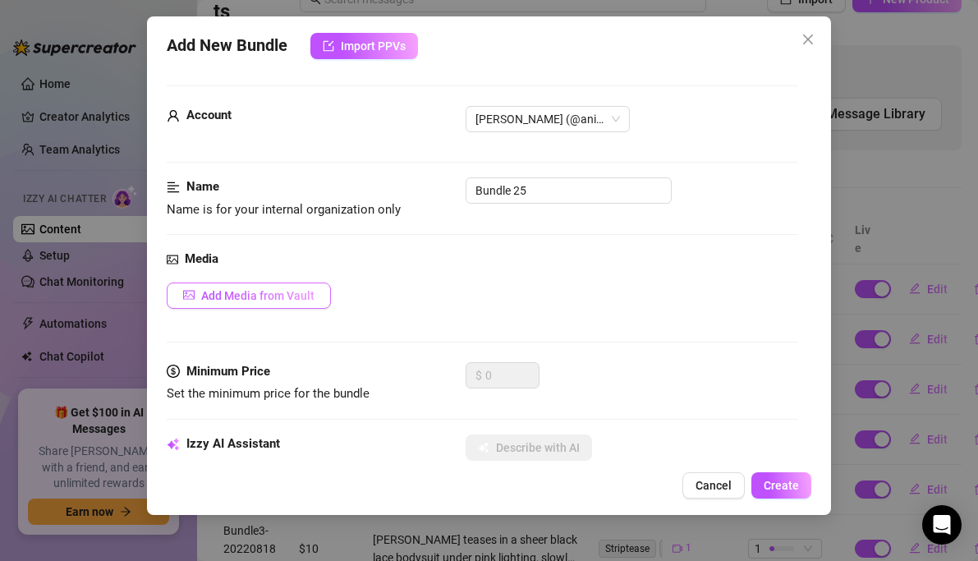
click at [278, 285] on button "Add Media from Vault" at bounding box center [249, 295] width 164 height 26
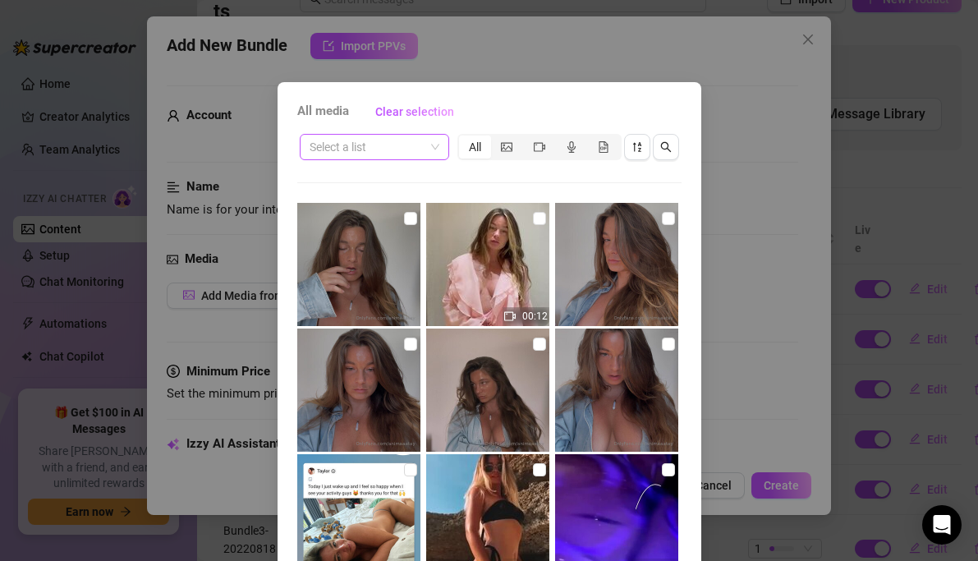
click at [429, 142] on span at bounding box center [375, 147] width 130 height 25
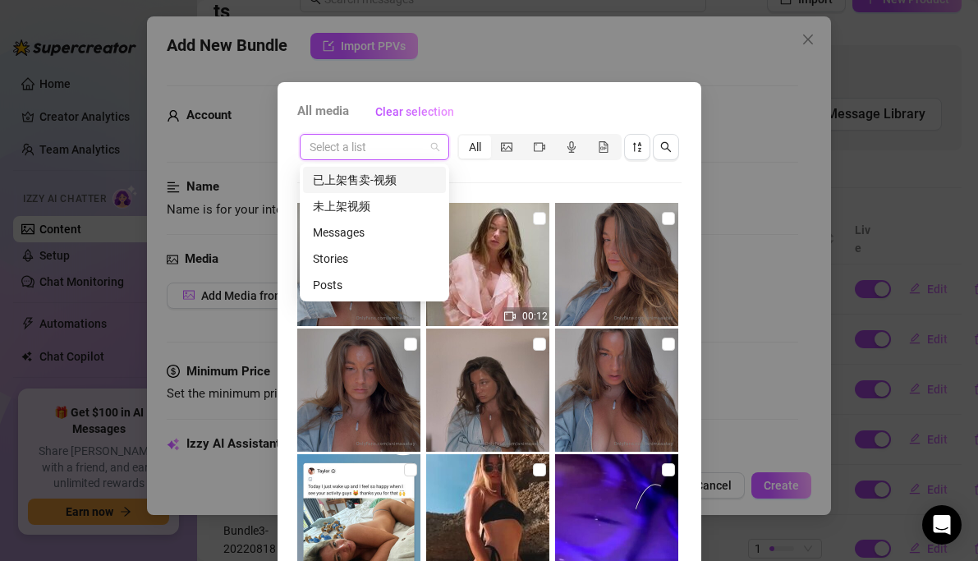
click at [382, 181] on div "已上架售卖-视频" at bounding box center [374, 180] width 123 height 18
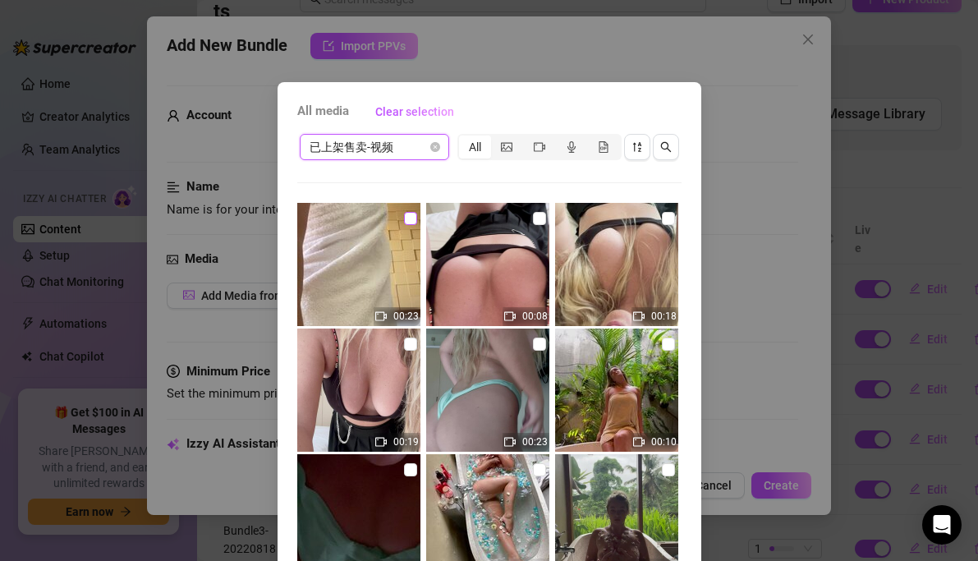
click at [409, 219] on input "checkbox" at bounding box center [410, 218] width 13 height 13
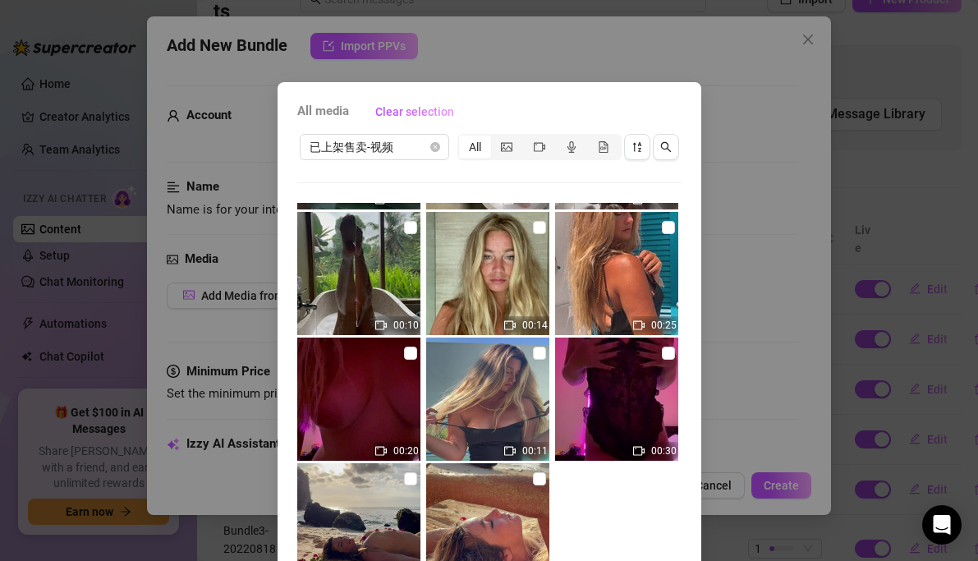
scroll to position [125, 0]
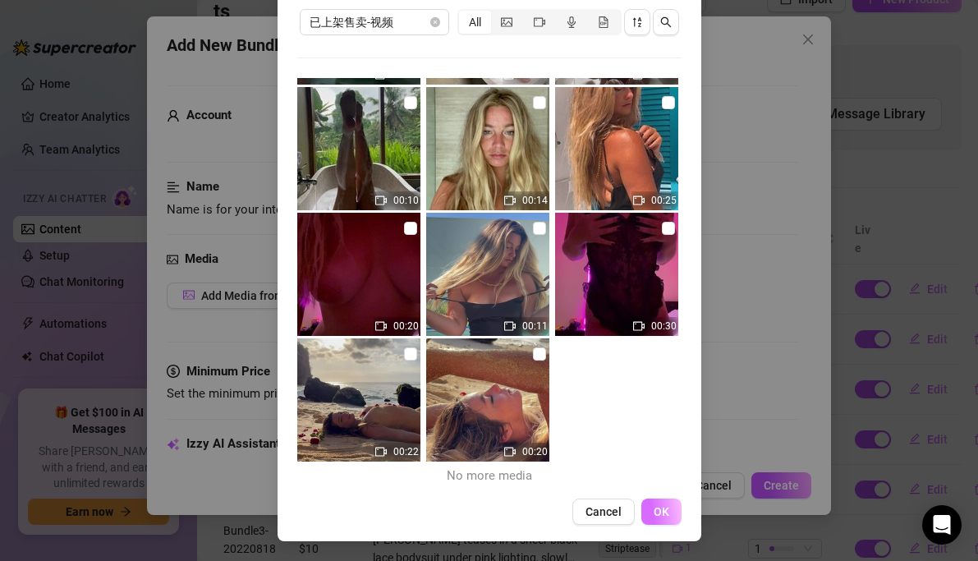
click at [661, 508] on span "OK" at bounding box center [662, 511] width 16 height 13
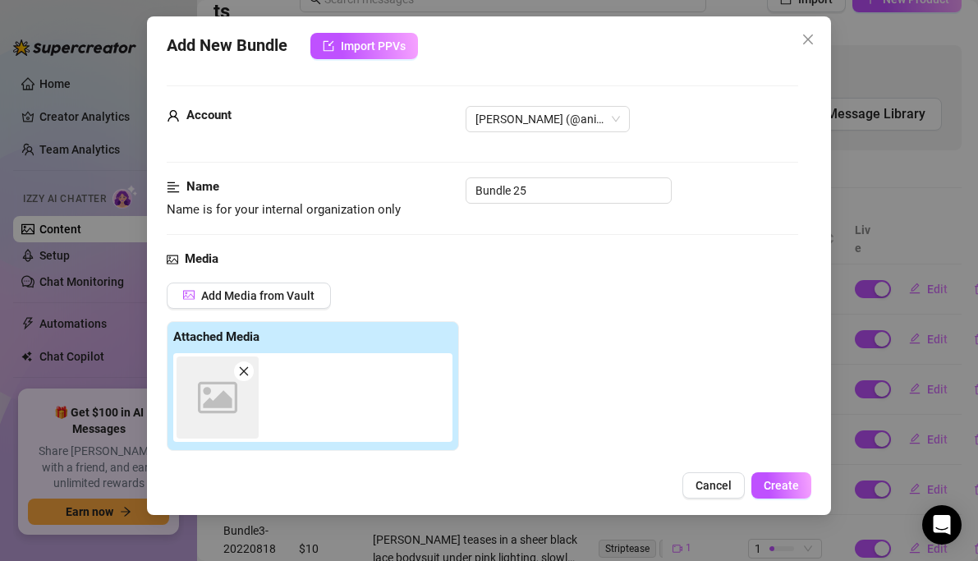
scroll to position [266, 0]
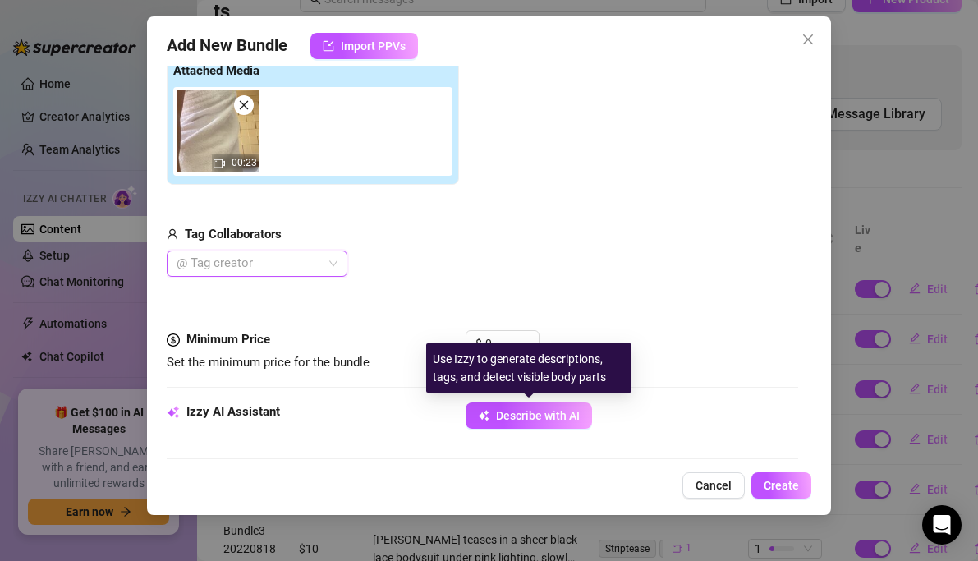
click at [498, 347] on div "Use Izzy to generate descriptions, tags, and detect visible body parts" at bounding box center [528, 367] width 205 height 49
click at [506, 343] on div "Use Izzy to generate descriptions, tags, and detect visible body parts" at bounding box center [528, 367] width 205 height 49
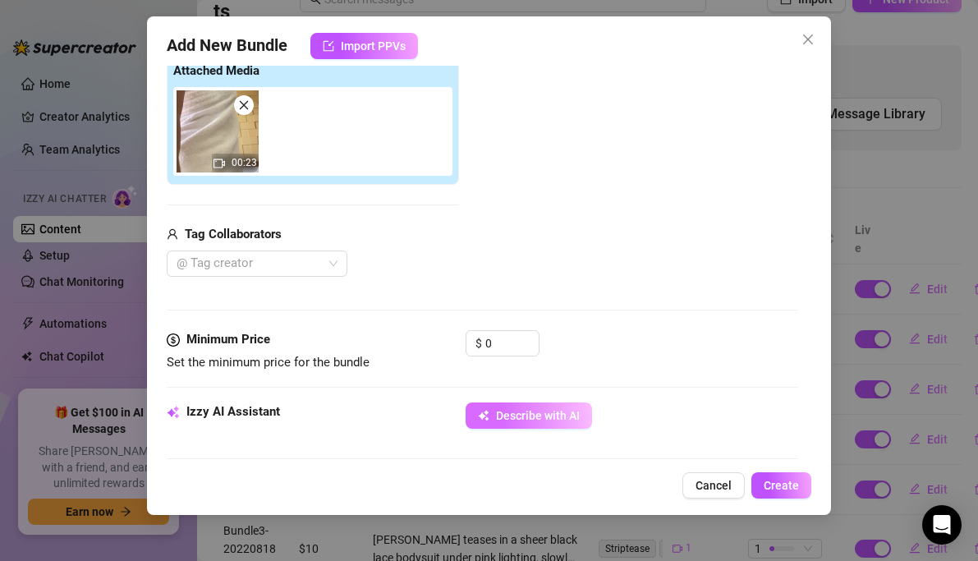
click at [521, 425] on button "Describe with AI" at bounding box center [529, 415] width 126 height 26
click at [493, 342] on input "0" at bounding box center [511, 343] width 53 height 25
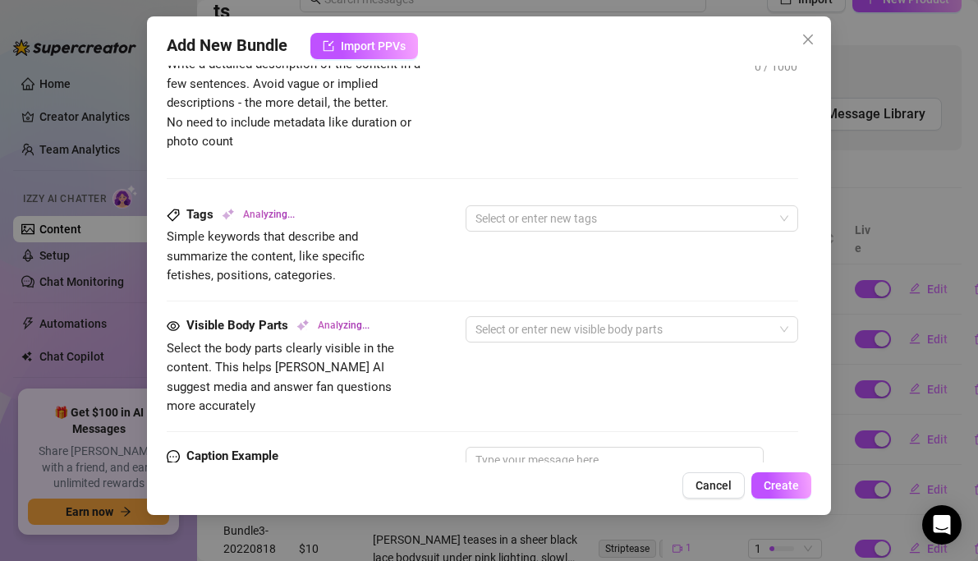
scroll to position [857, 0]
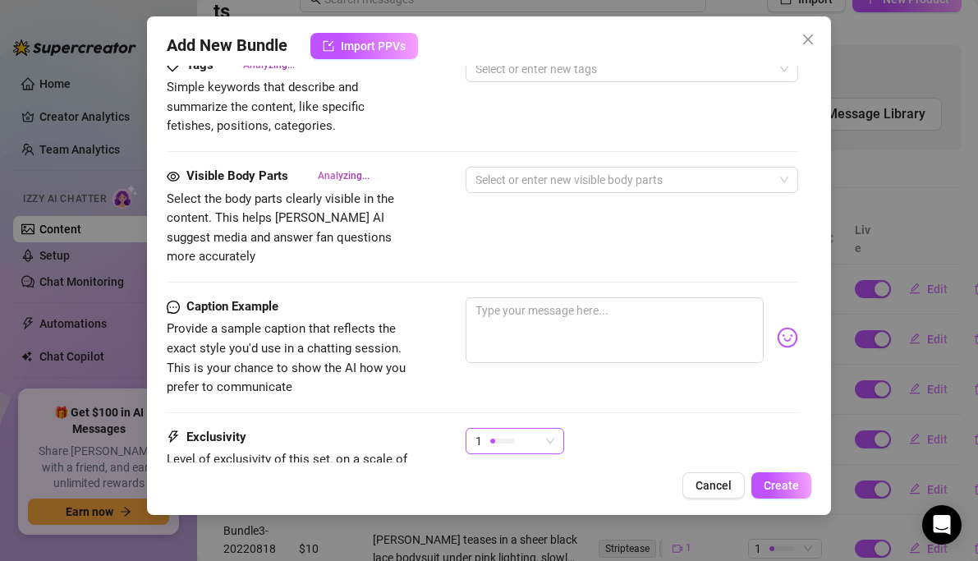
click at [503, 439] on div at bounding box center [502, 441] width 25 height 5
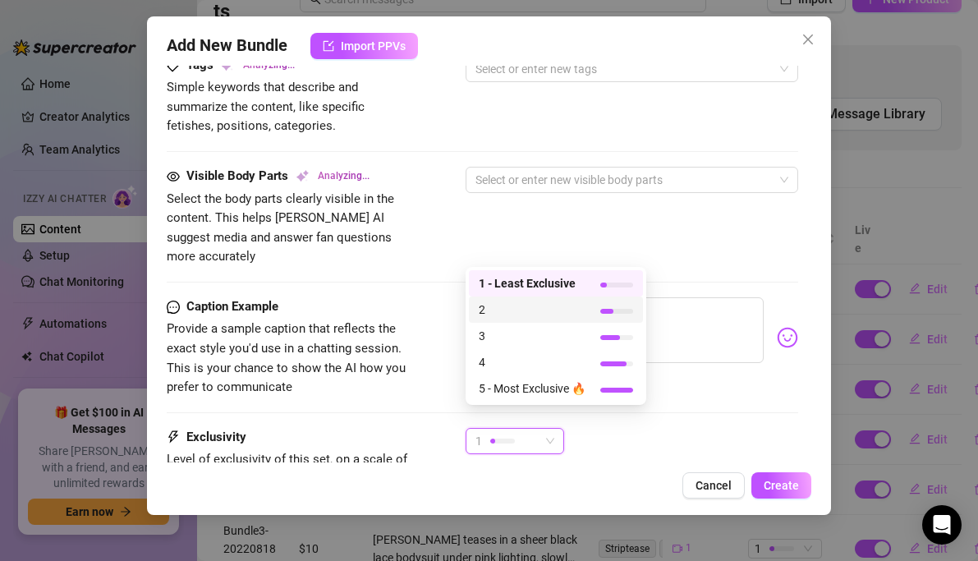
click at [492, 311] on span "2" at bounding box center [532, 310] width 107 height 18
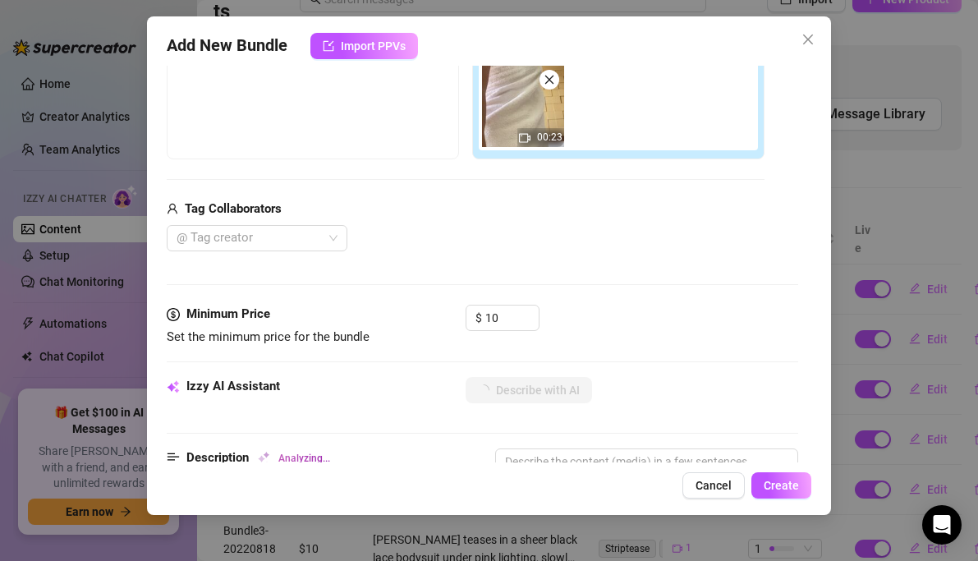
scroll to position [531, 0]
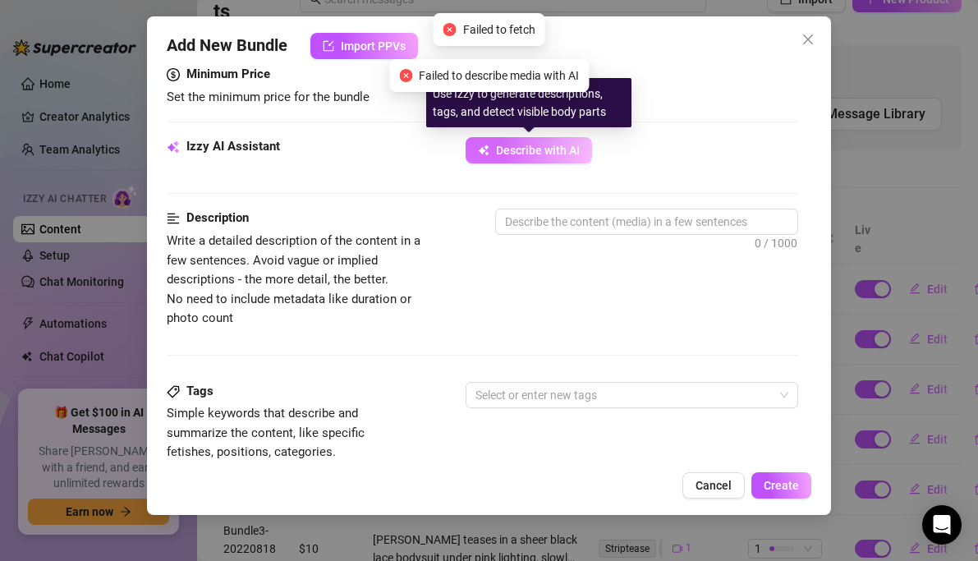
click at [551, 158] on button "Describe with AI" at bounding box center [529, 150] width 126 height 26
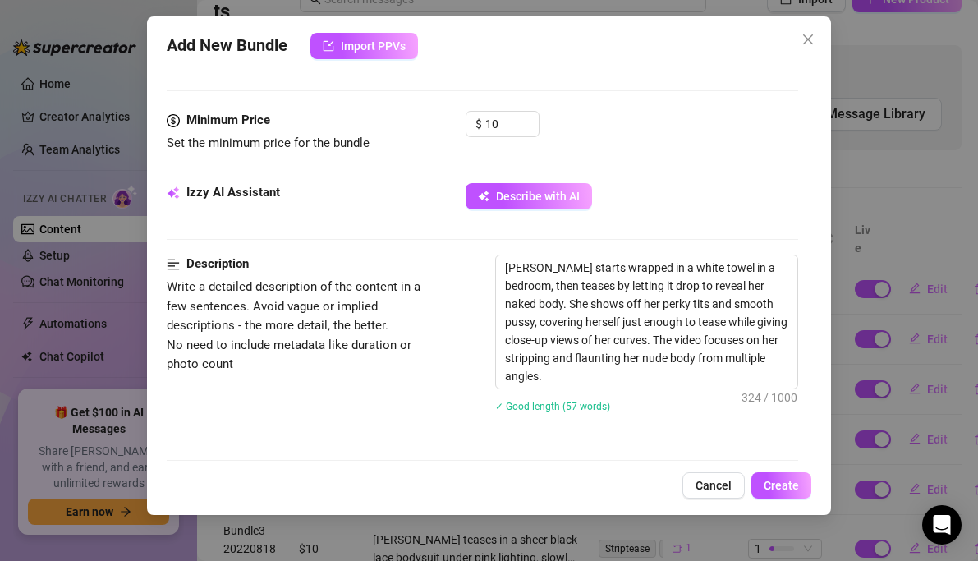
scroll to position [703, 0]
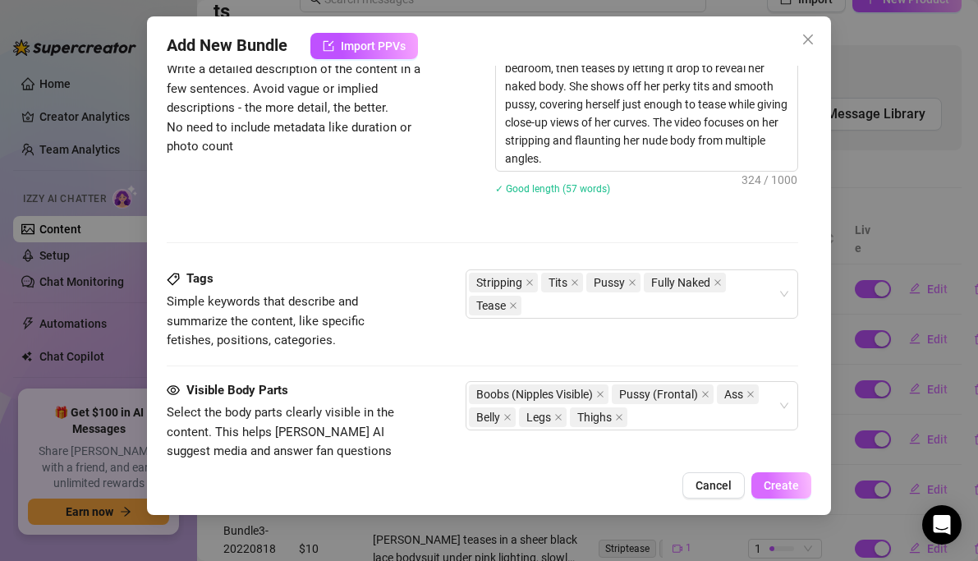
click at [757, 475] on button "Create" at bounding box center [781, 485] width 60 height 26
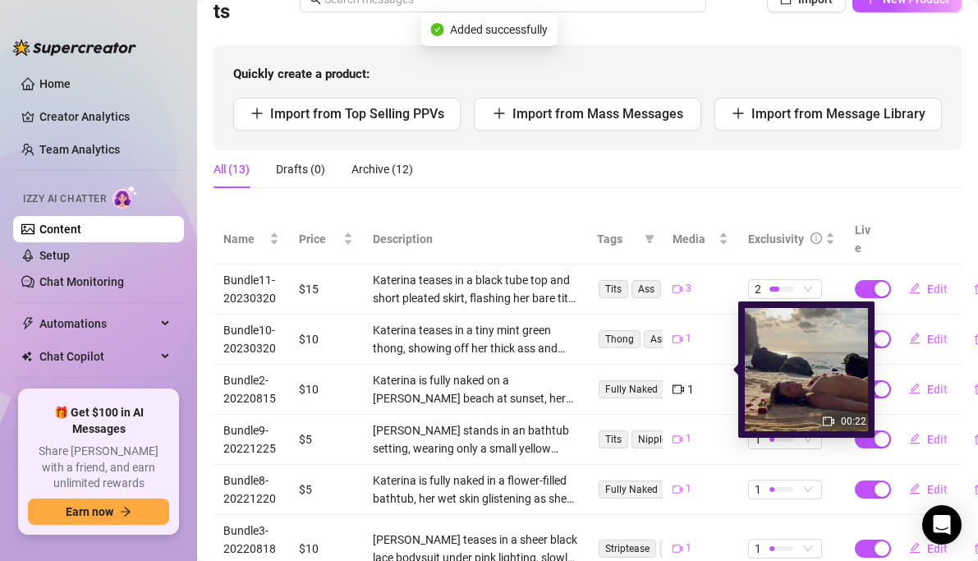
scroll to position [161, 0]
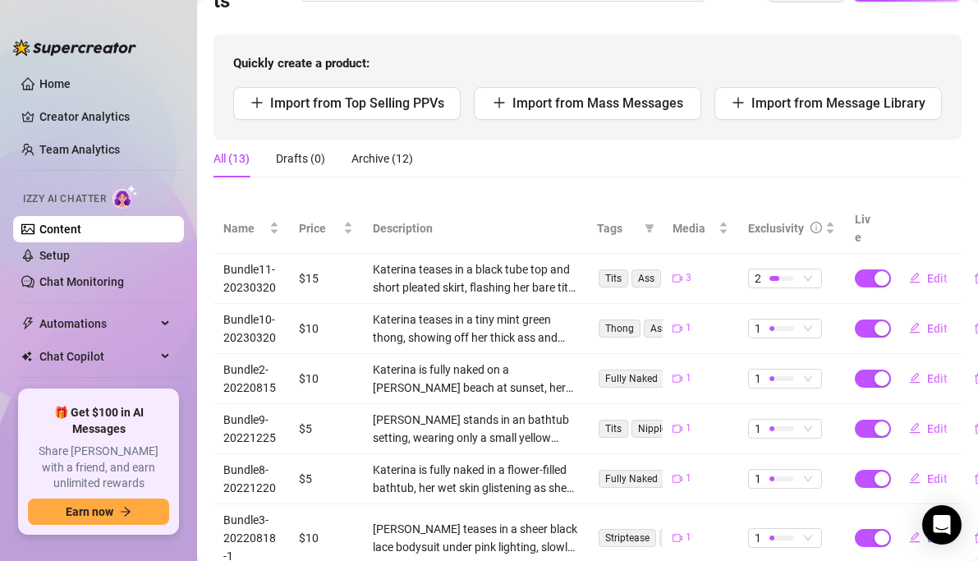
click at [342, 264] on td "$15" at bounding box center [326, 279] width 74 height 50
click at [280, 266] on td "Bundle11-20230320" at bounding box center [252, 279] width 76 height 50
drag, startPoint x: 218, startPoint y: 246, endPoint x: 282, endPoint y: 268, distance: 67.5
click at [282, 268] on td "Bundle11-20230320" at bounding box center [252, 279] width 76 height 50
copy td "Bundle11-20230320"
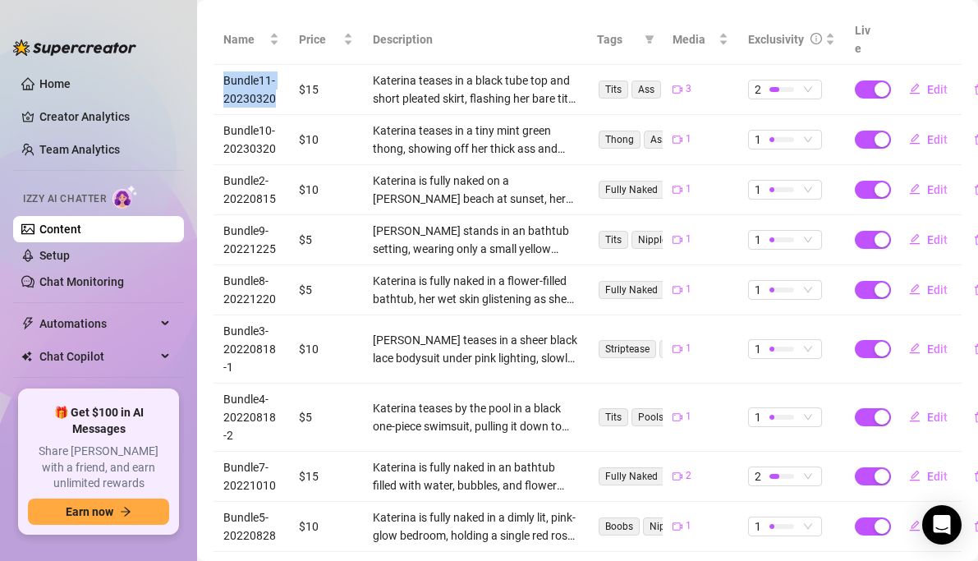
scroll to position [467, 0]
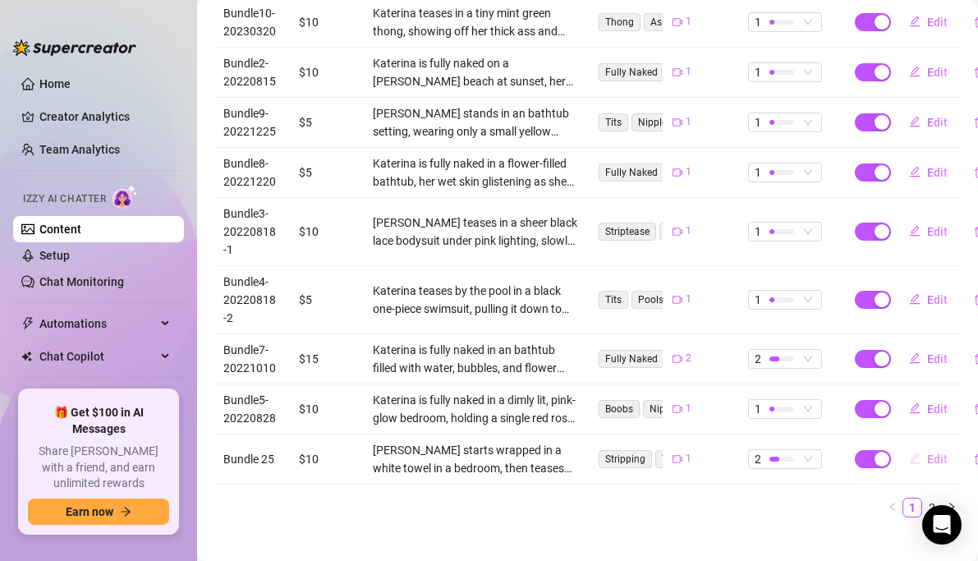
click at [938, 452] on span "Edit" at bounding box center [937, 458] width 21 height 13
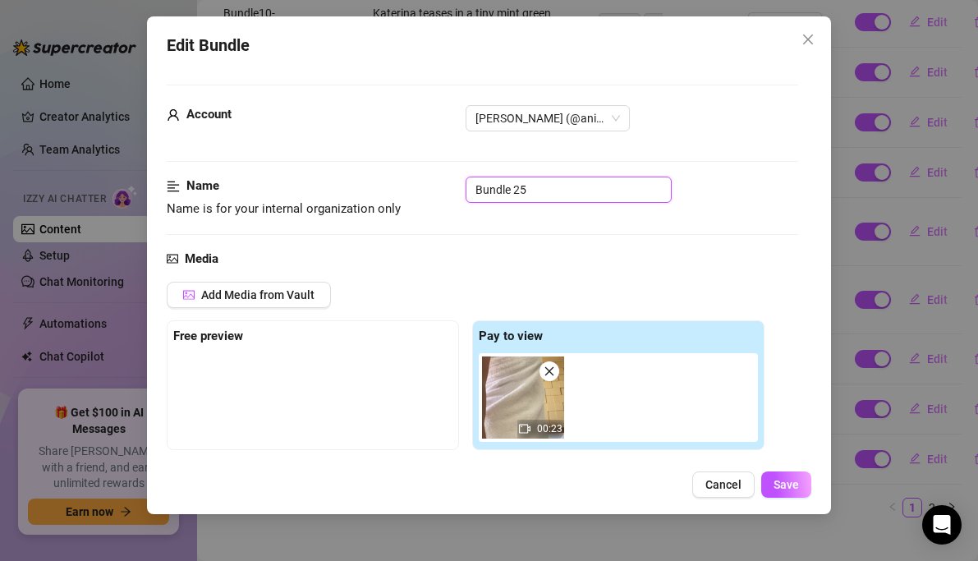
drag, startPoint x: 567, startPoint y: 185, endPoint x: 458, endPoint y: 185, distance: 108.4
click at [458, 185] on div "Name Name is for your internal organization only Bundle 25" at bounding box center [483, 198] width 632 height 42
paste input "11-20230320"
click at [517, 191] on input "Bundle11-20230320" at bounding box center [569, 190] width 206 height 26
click at [617, 195] on input "Bundle12-20230320" at bounding box center [569, 190] width 206 height 26
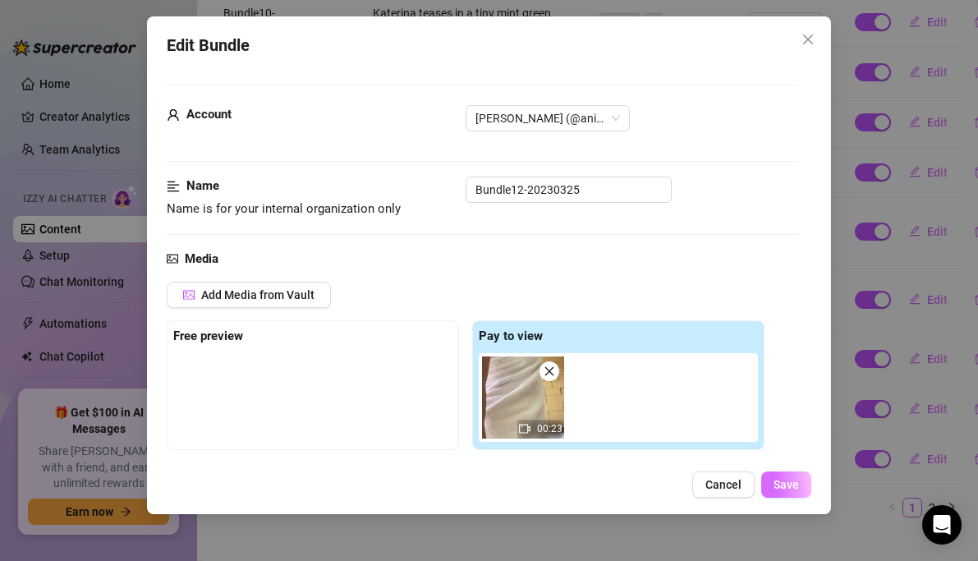
click at [795, 480] on span "Save" at bounding box center [786, 484] width 25 height 13
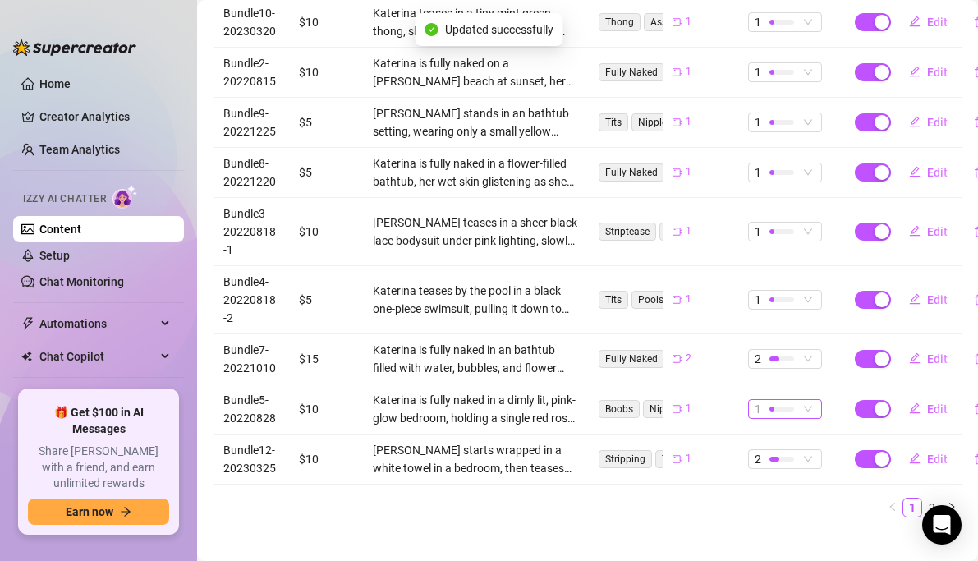
click at [780, 406] on div at bounding box center [781, 408] width 25 height 5
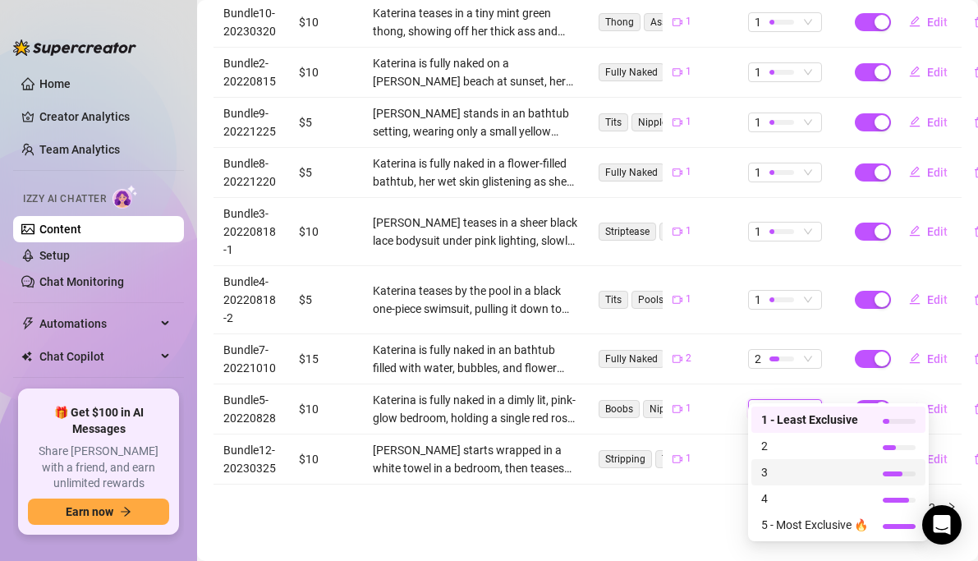
click at [778, 448] on span "2" at bounding box center [814, 446] width 107 height 18
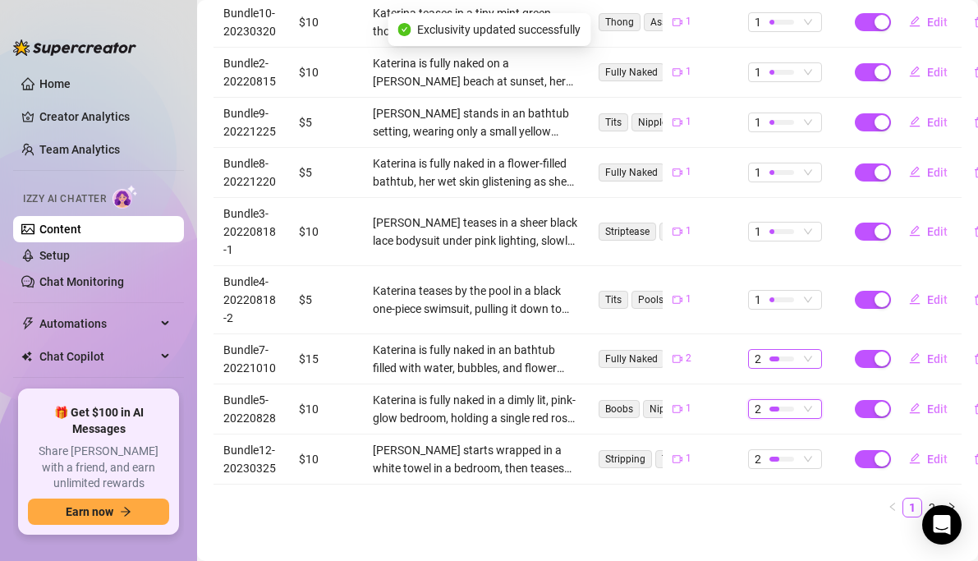
click at [777, 356] on div at bounding box center [774, 358] width 10 height 5
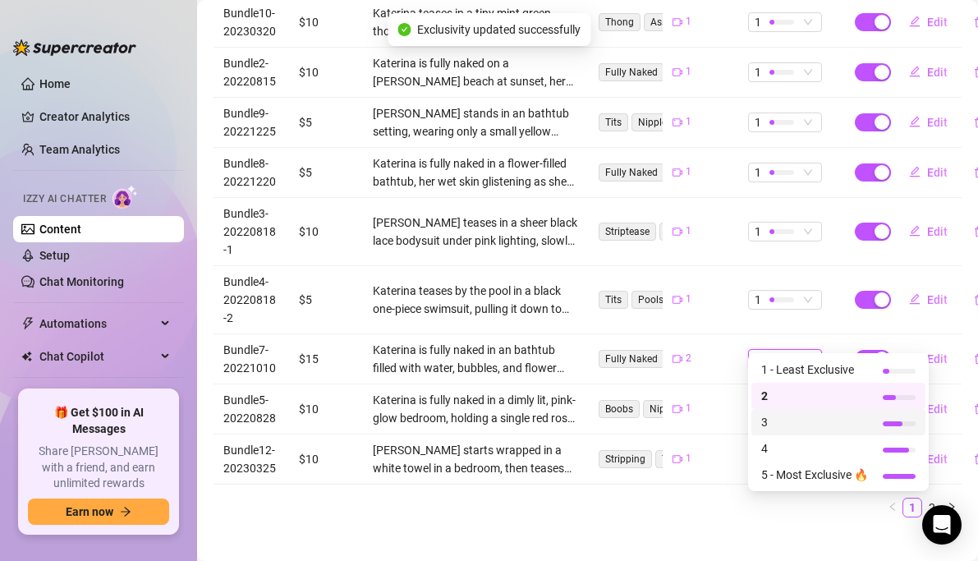
click at [763, 425] on span "3" at bounding box center [814, 422] width 107 height 18
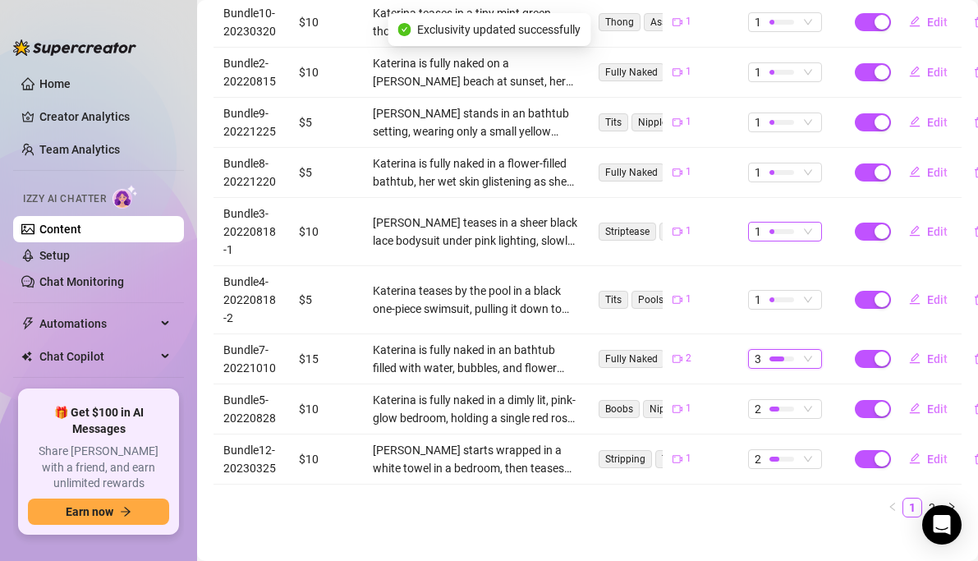
click at [786, 223] on div at bounding box center [781, 231] width 25 height 16
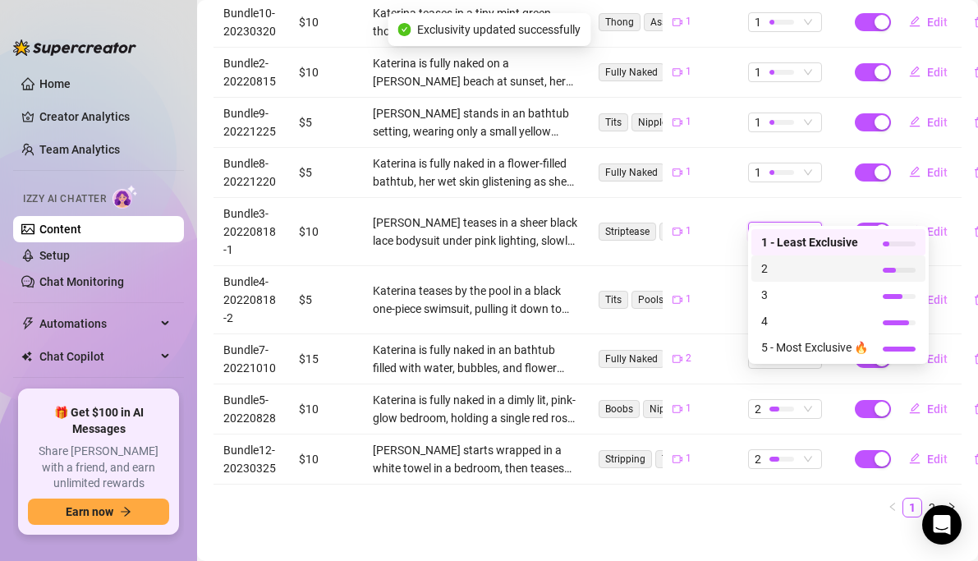
click at [769, 263] on span "2" at bounding box center [814, 268] width 107 height 18
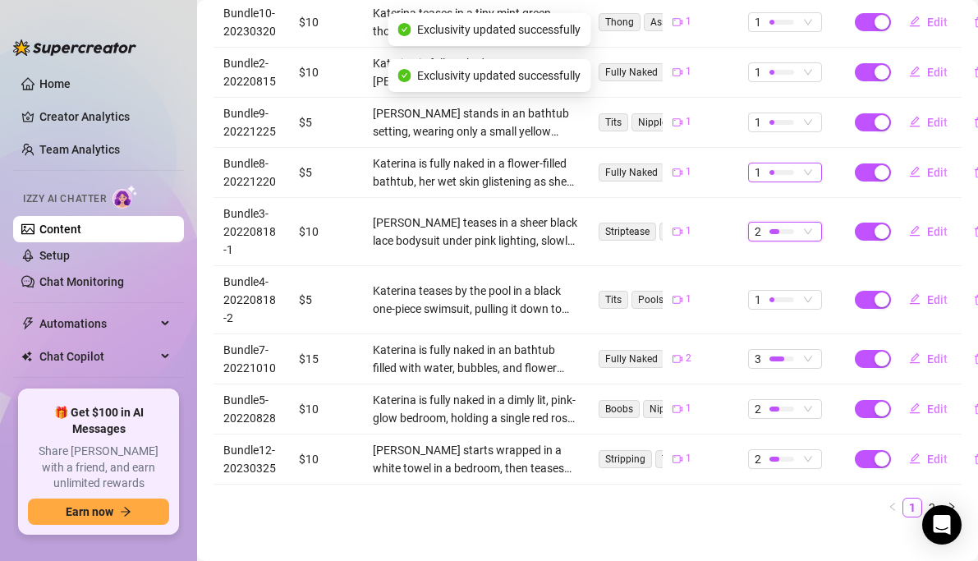
click at [783, 164] on div at bounding box center [781, 172] width 25 height 16
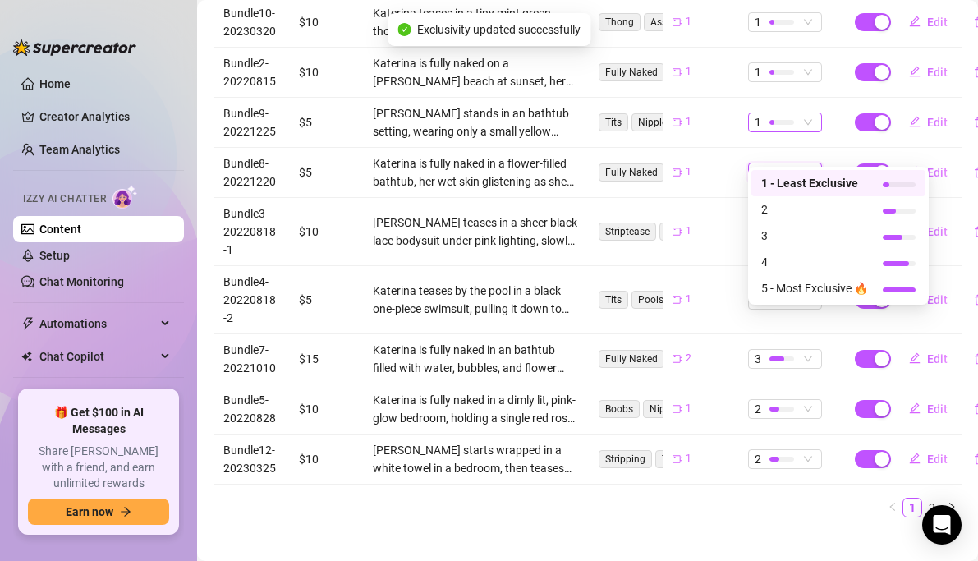
click at [783, 114] on div at bounding box center [781, 122] width 25 height 16
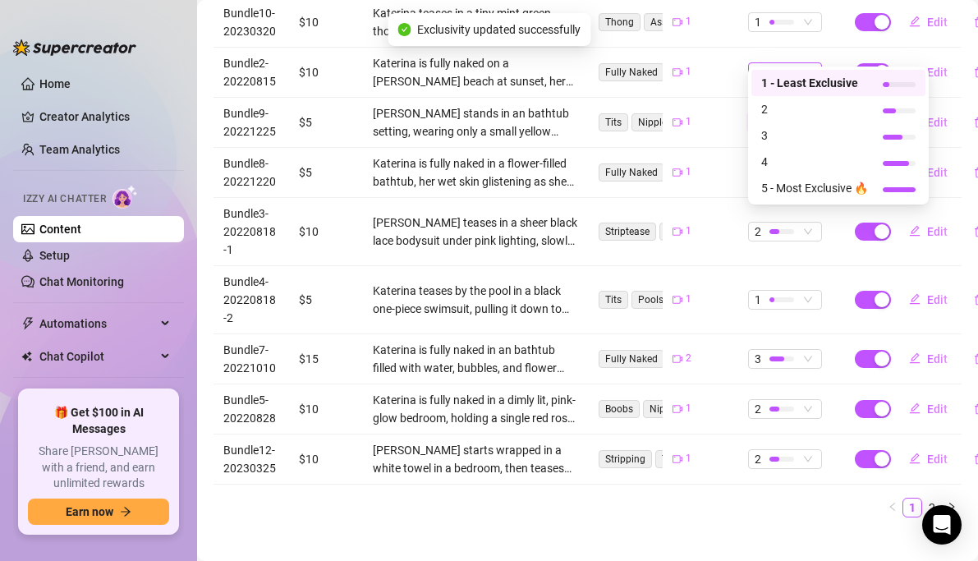
click at [774, 70] on div at bounding box center [771, 72] width 5 height 5
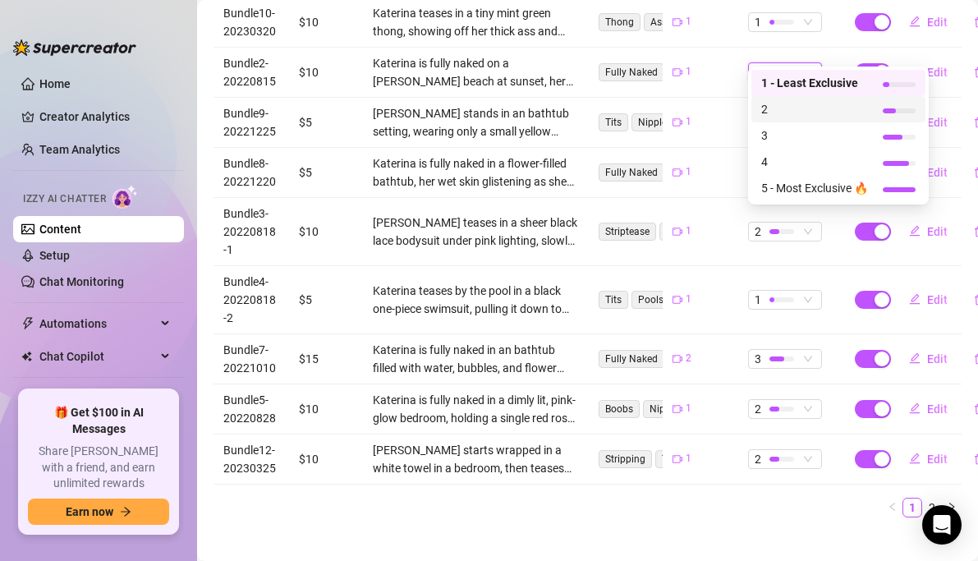
click at [772, 114] on span "2" at bounding box center [814, 109] width 107 height 18
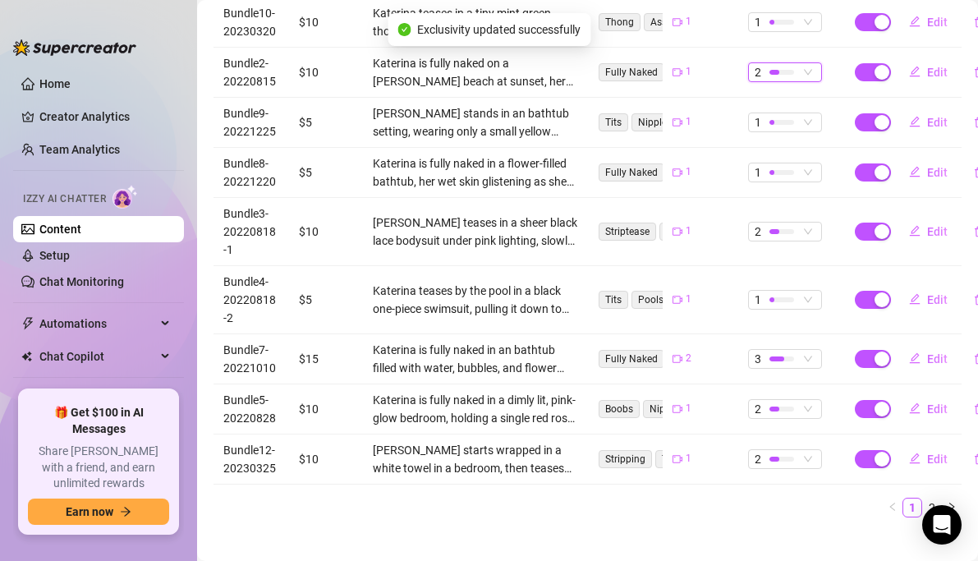
scroll to position [387, 0]
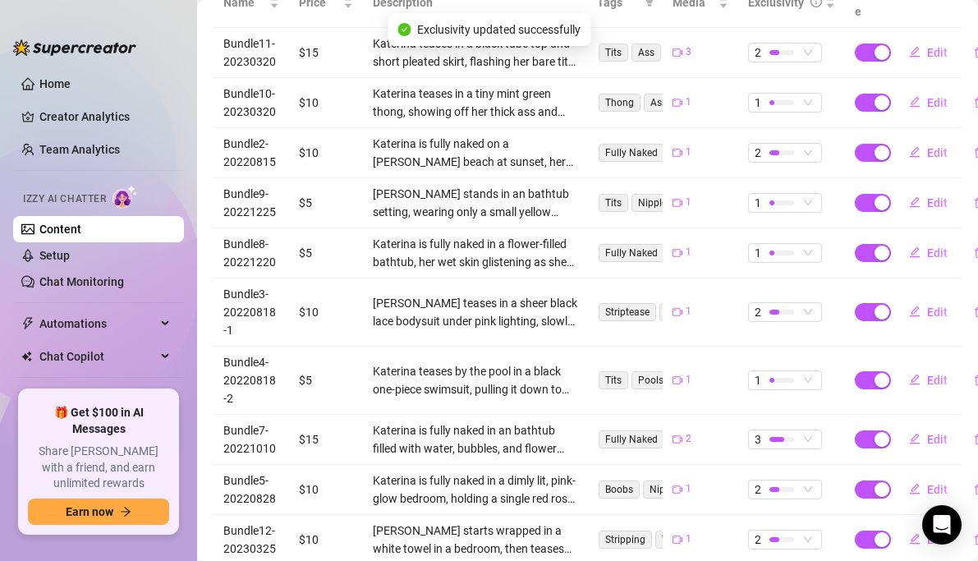
click at [315, 132] on td "$10" at bounding box center [326, 153] width 74 height 50
click at [331, 141] on td "$10" at bounding box center [326, 153] width 74 height 50
click at [797, 94] on div "1" at bounding box center [777, 103] width 44 height 18
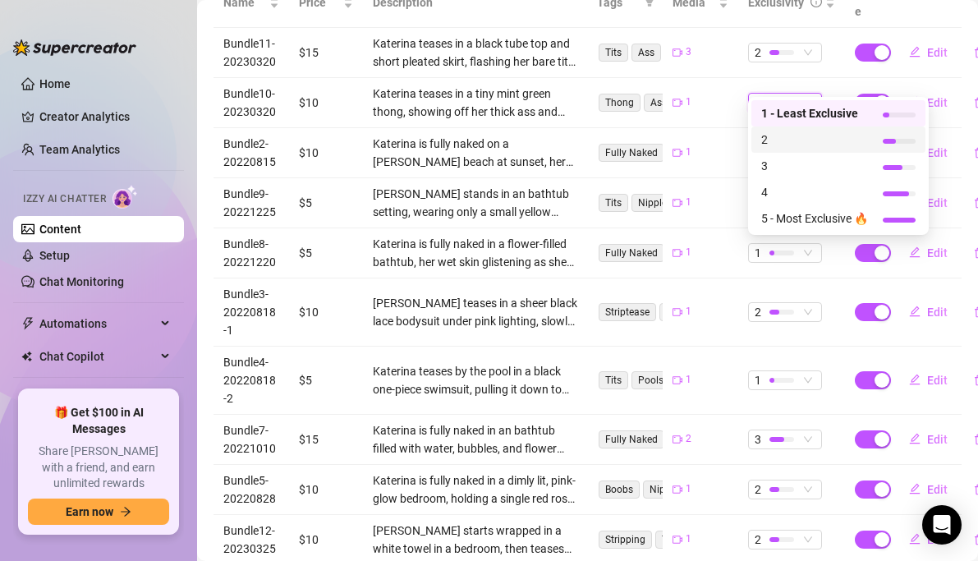
click at [779, 139] on span "2" at bounding box center [814, 140] width 107 height 18
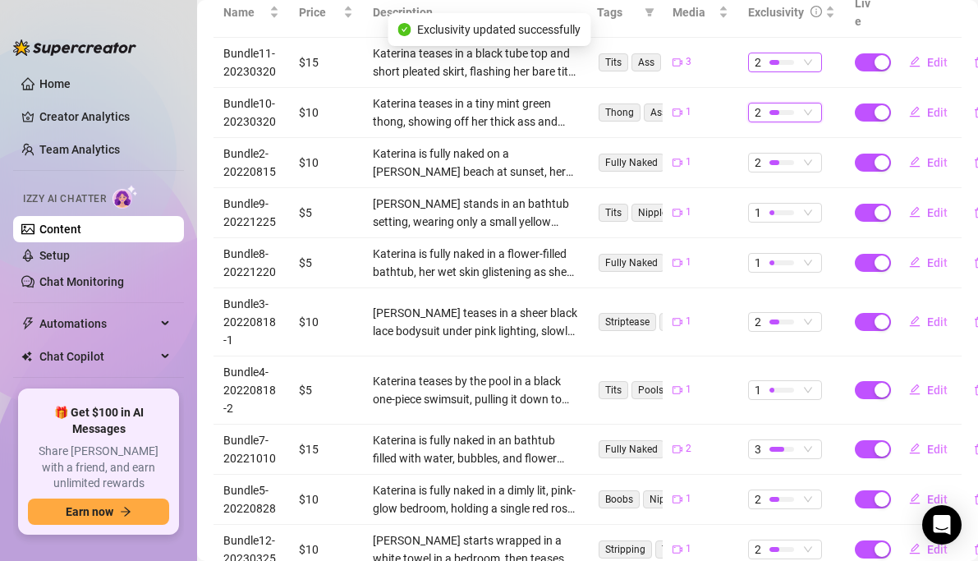
scroll to position [374, 0]
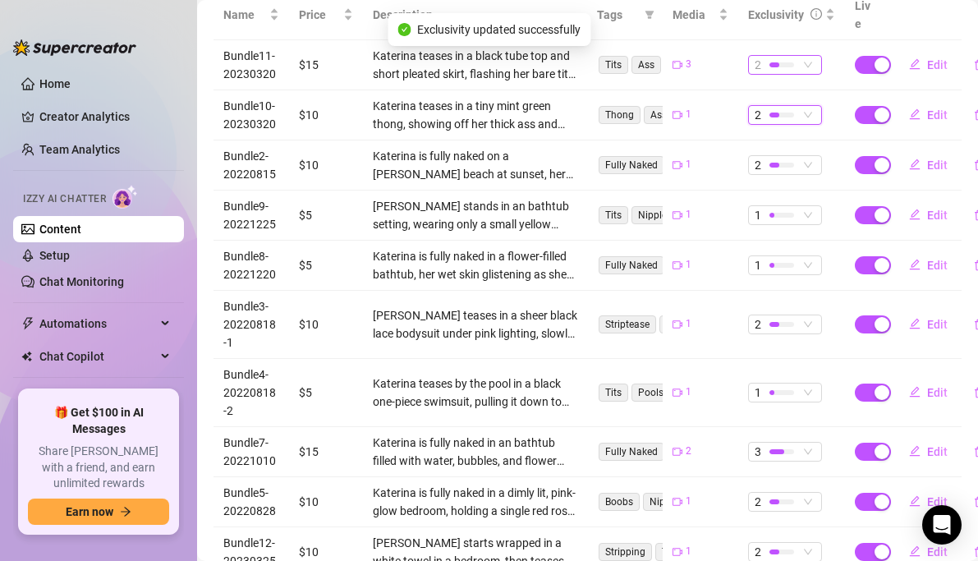
click at [779, 62] on div at bounding box center [781, 64] width 25 height 5
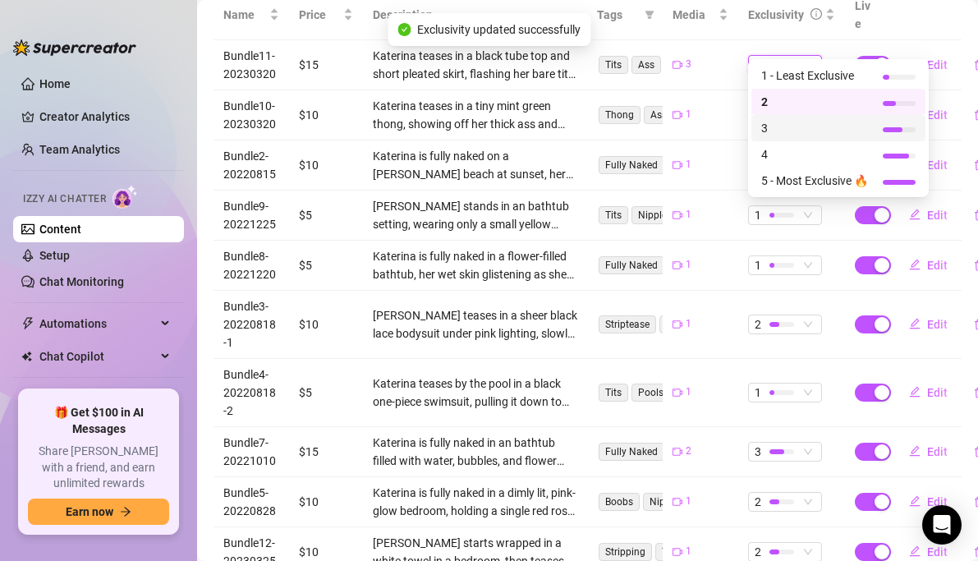
click at [771, 127] on span "3" at bounding box center [814, 128] width 107 height 18
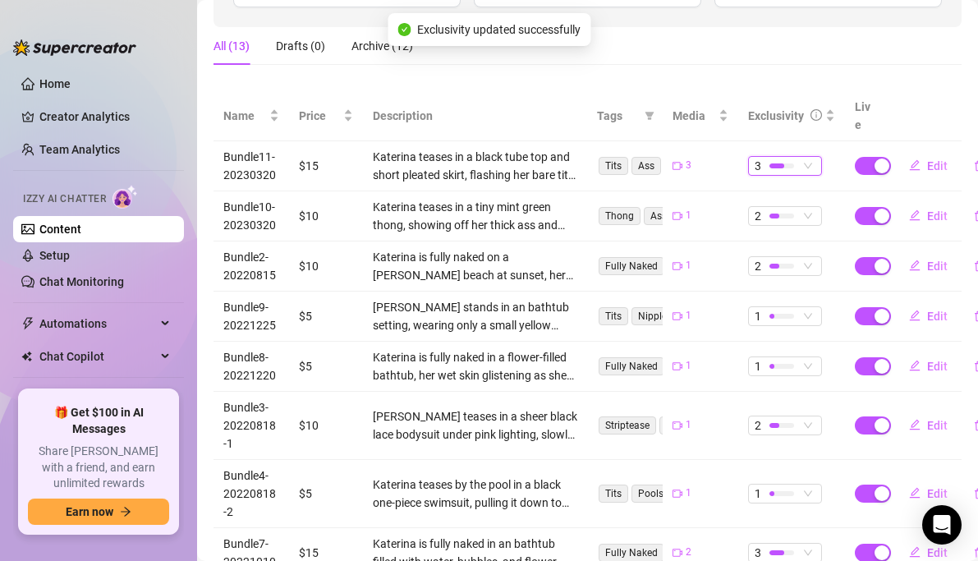
scroll to position [467, 0]
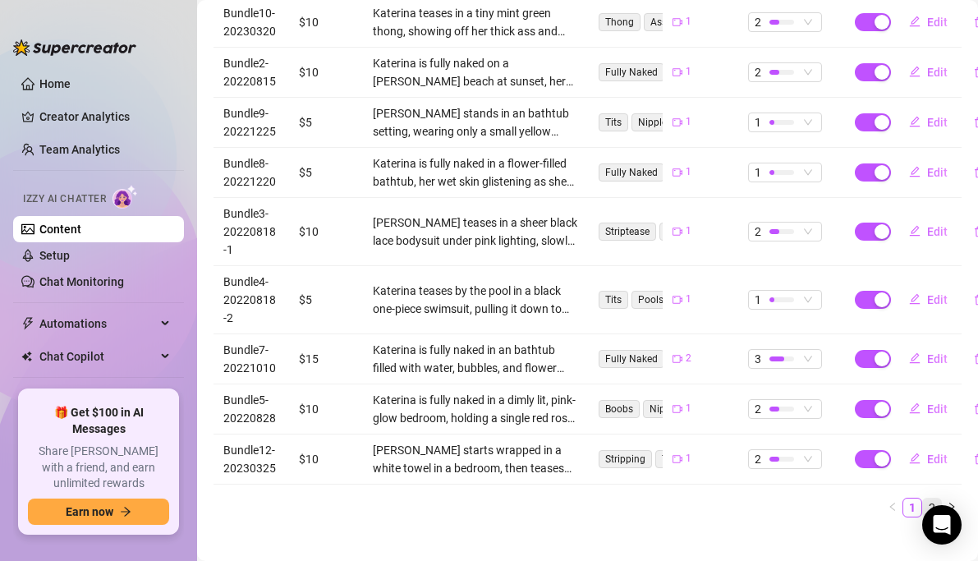
click at [934, 498] on link "2" at bounding box center [932, 507] width 18 height 18
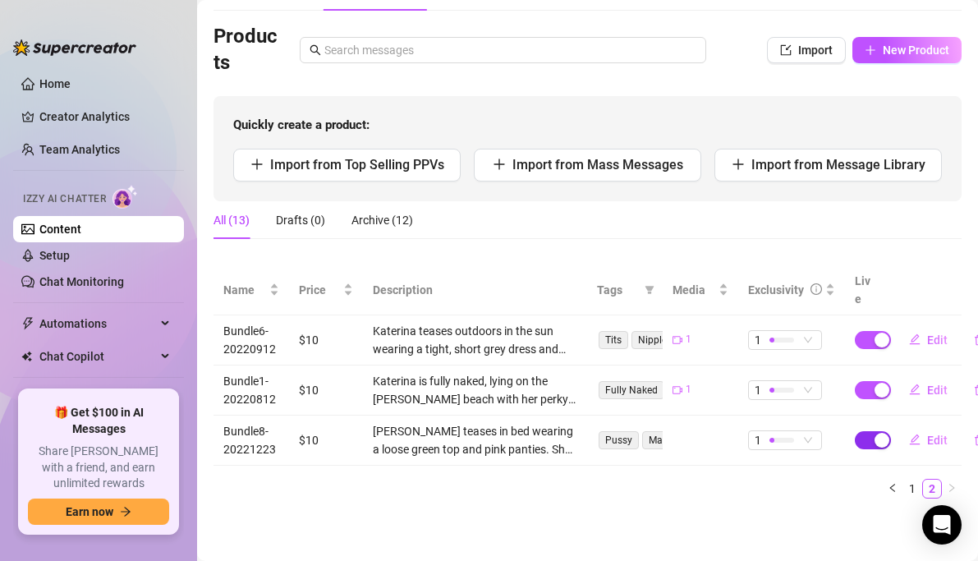
scroll to position [80, 0]
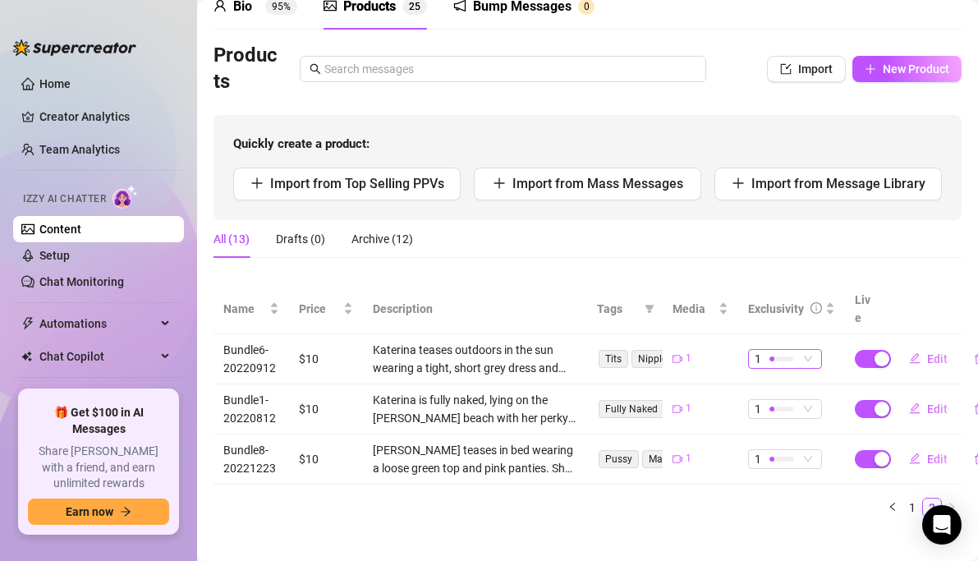
click at [779, 351] on div at bounding box center [781, 359] width 25 height 16
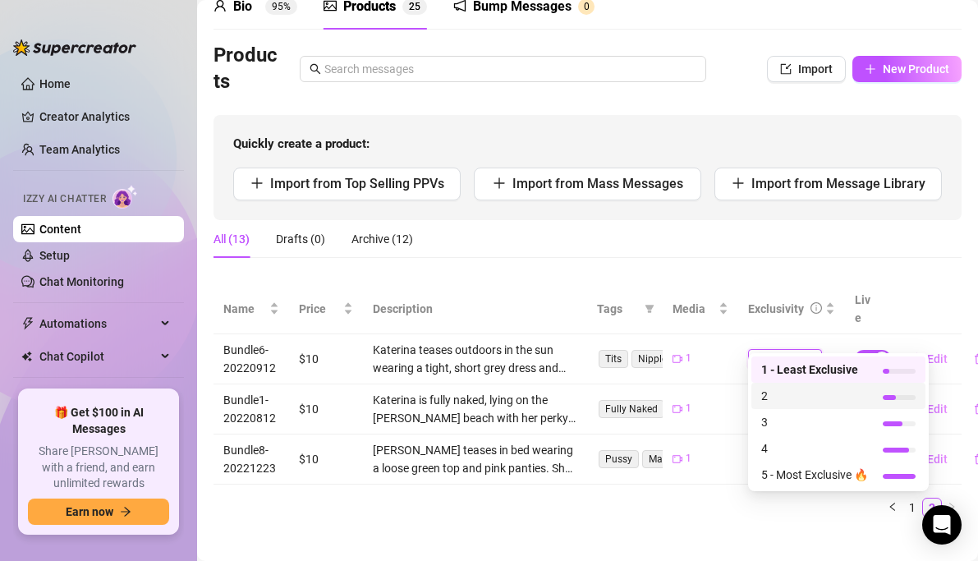
click at [773, 393] on span "2" at bounding box center [814, 396] width 107 height 18
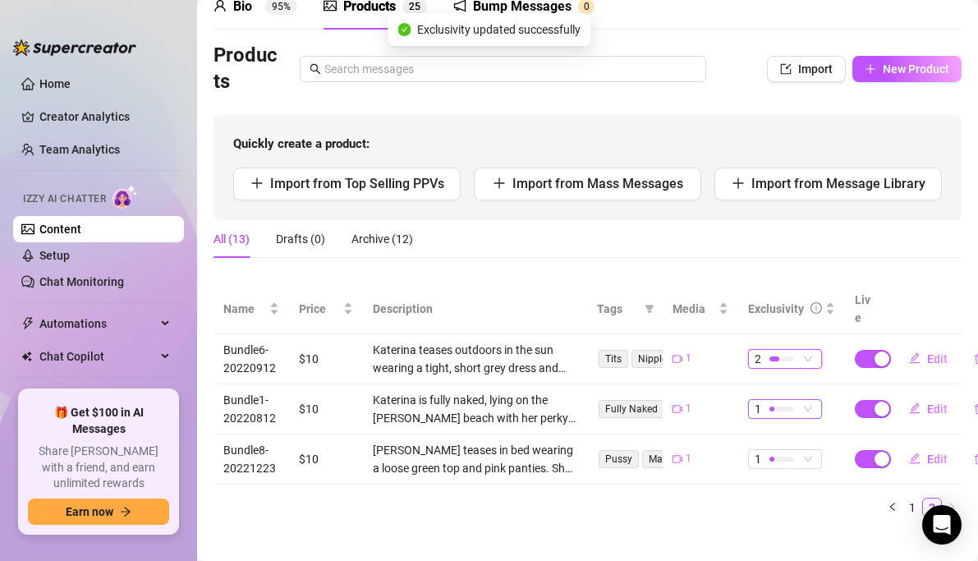
click at [773, 401] on div at bounding box center [781, 409] width 25 height 16
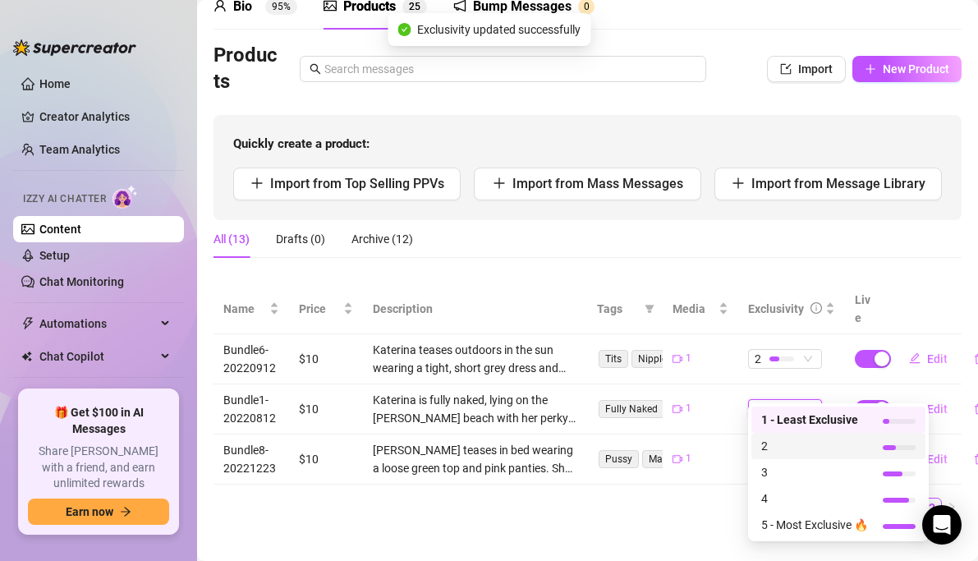
click at [769, 448] on span "2" at bounding box center [814, 446] width 107 height 18
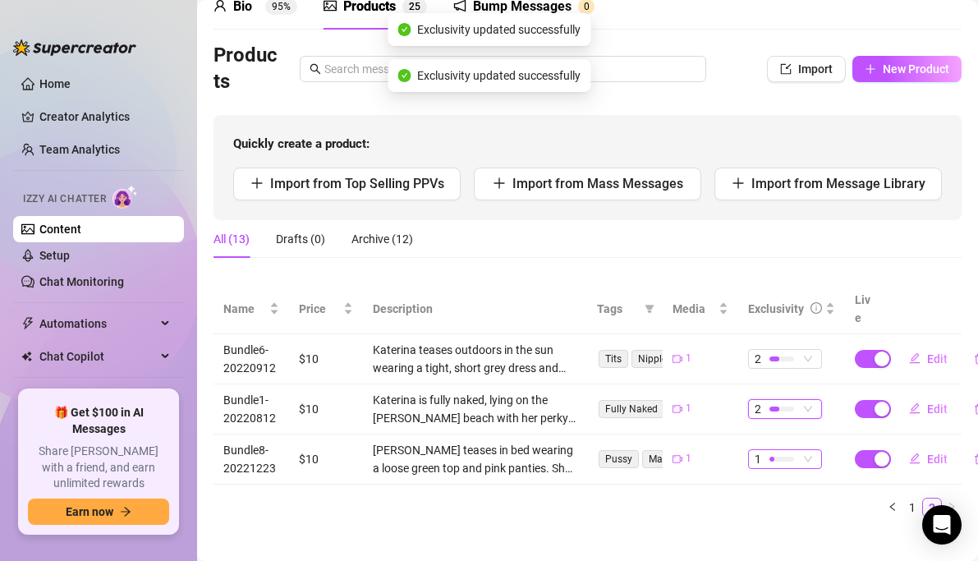
click at [774, 457] on div at bounding box center [781, 459] width 25 height 5
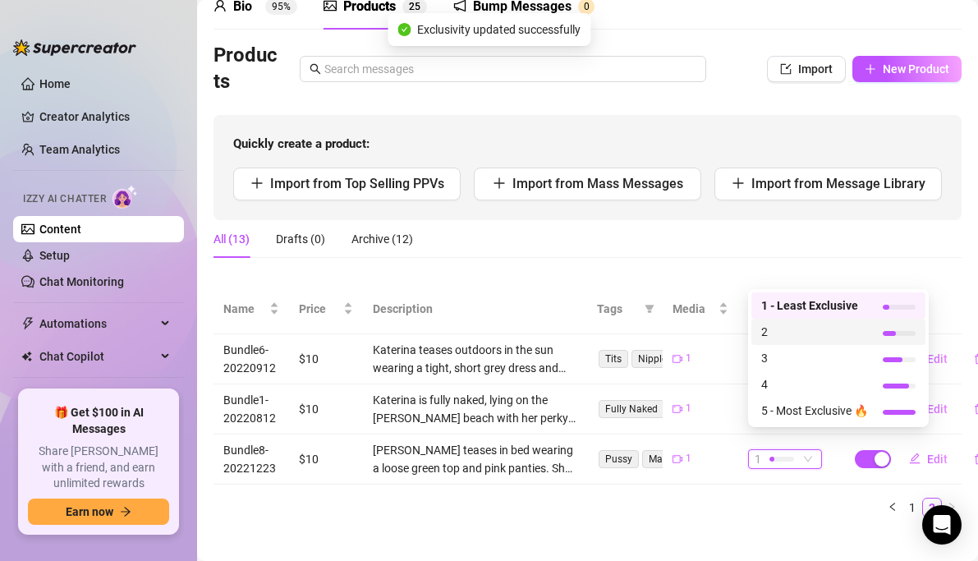
click at [767, 332] on span "2" at bounding box center [814, 332] width 107 height 18
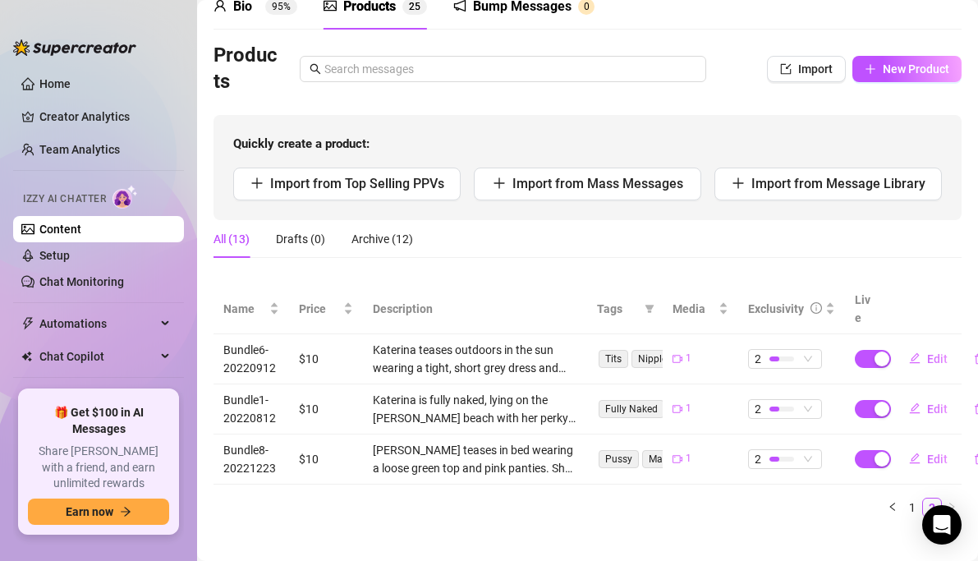
click at [562, 241] on div "All (13) Drafts (0) Archive (12)" at bounding box center [588, 239] width 748 height 38
click at [512, 498] on ul "1 2" at bounding box center [588, 508] width 748 height 20
click at [71, 77] on link "Home" at bounding box center [54, 83] width 31 height 13
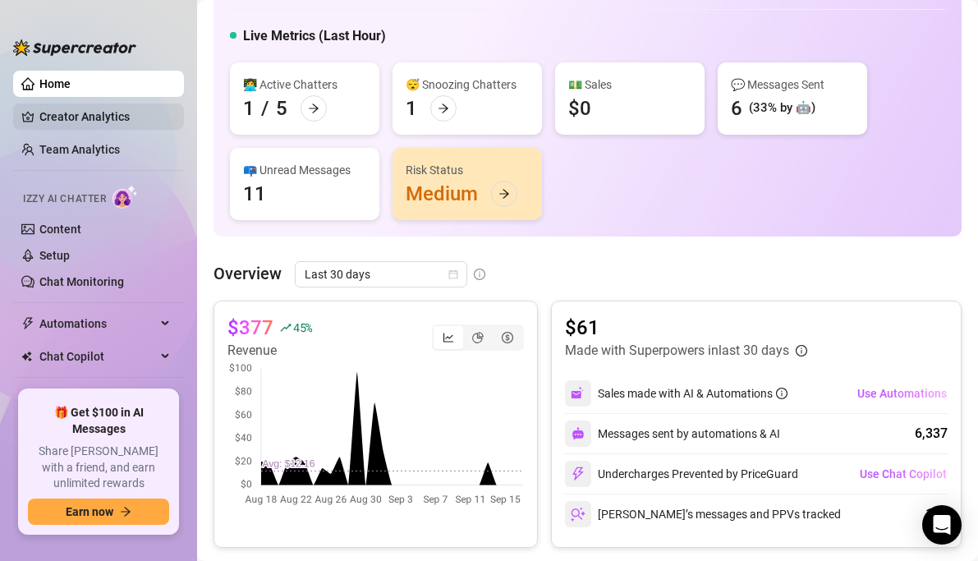
click at [120, 122] on link "Creator Analytics" at bounding box center [104, 116] width 131 height 26
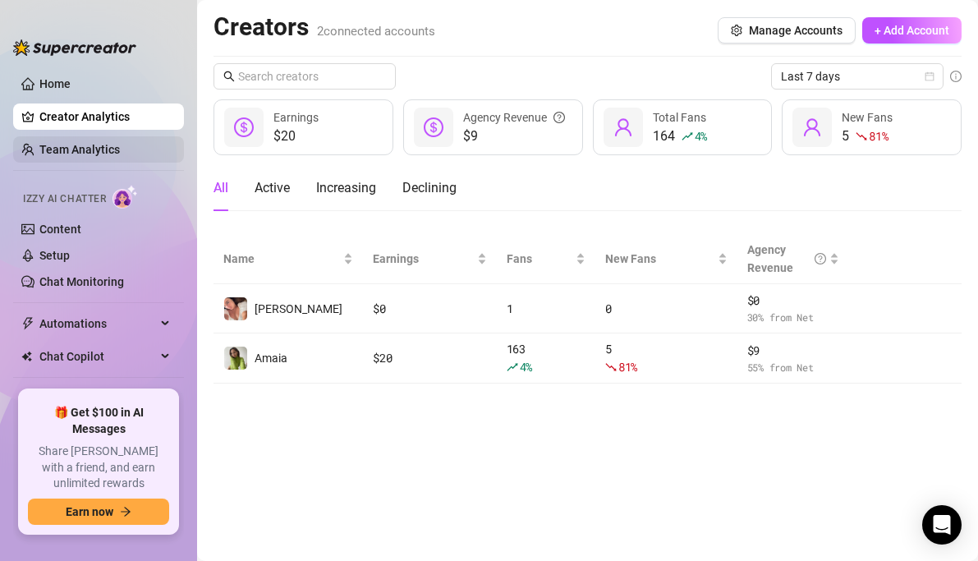
click at [101, 152] on link "Team Analytics" at bounding box center [79, 149] width 80 height 13
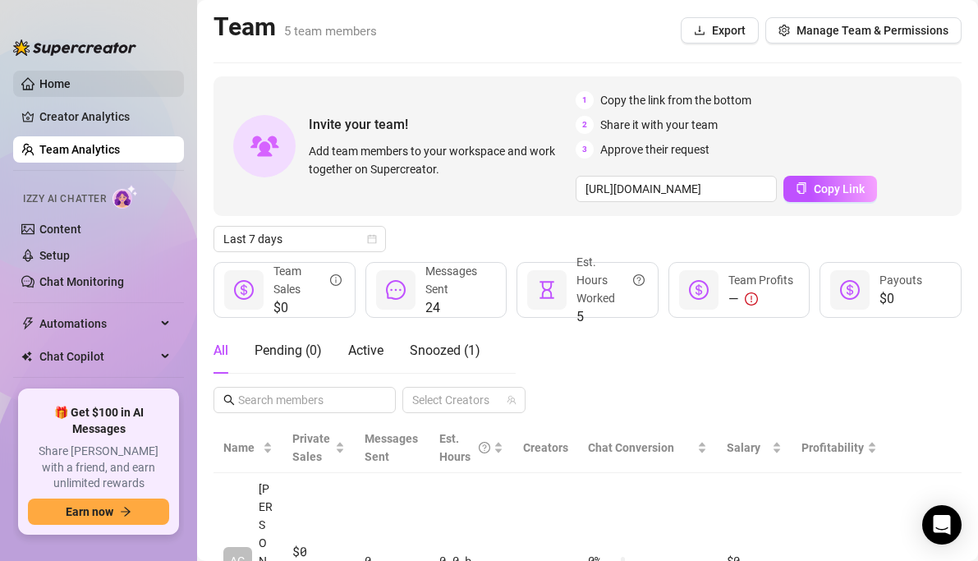
click at [71, 82] on link "Home" at bounding box center [54, 83] width 31 height 13
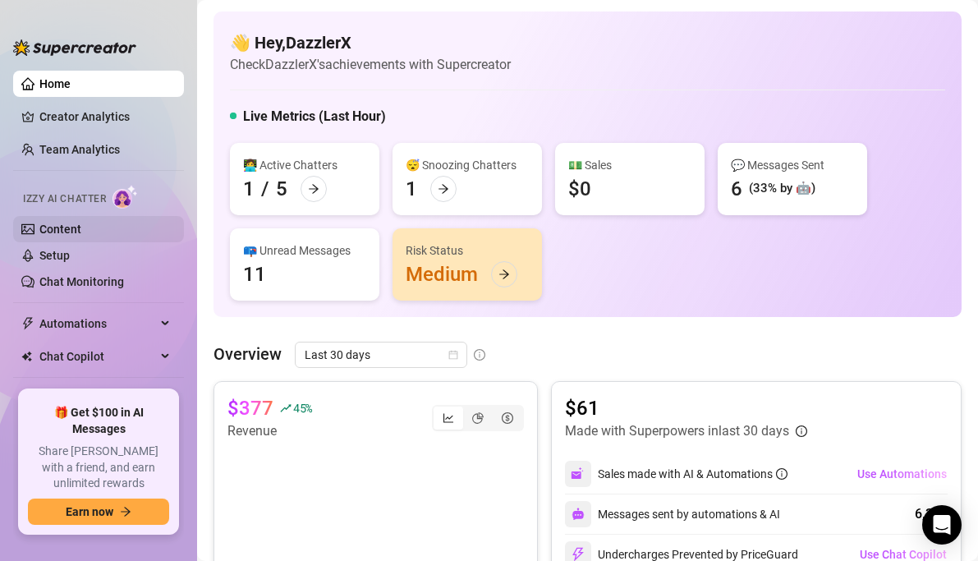
click at [81, 227] on link "Content" at bounding box center [60, 229] width 42 height 13
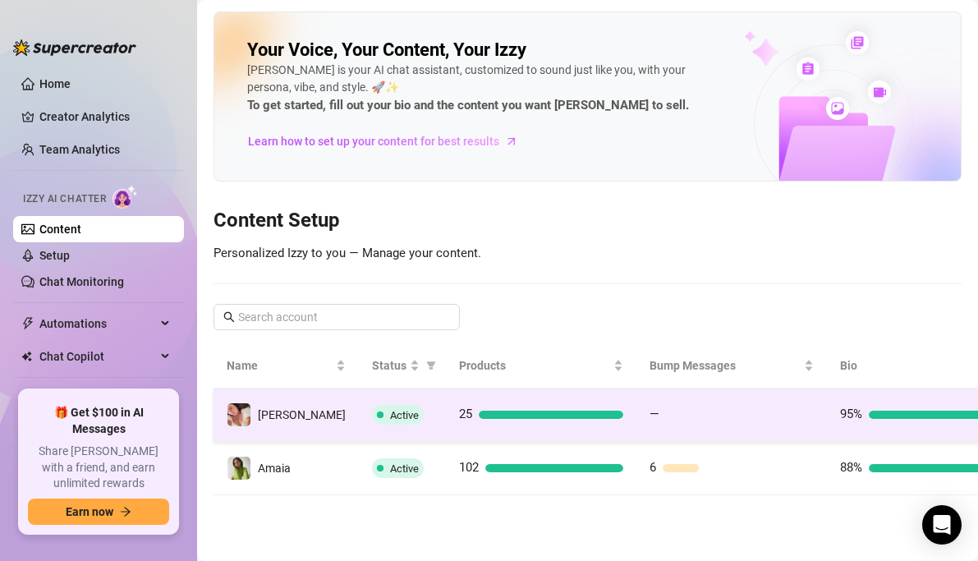
click at [446, 416] on td "25" at bounding box center [541, 414] width 191 height 53
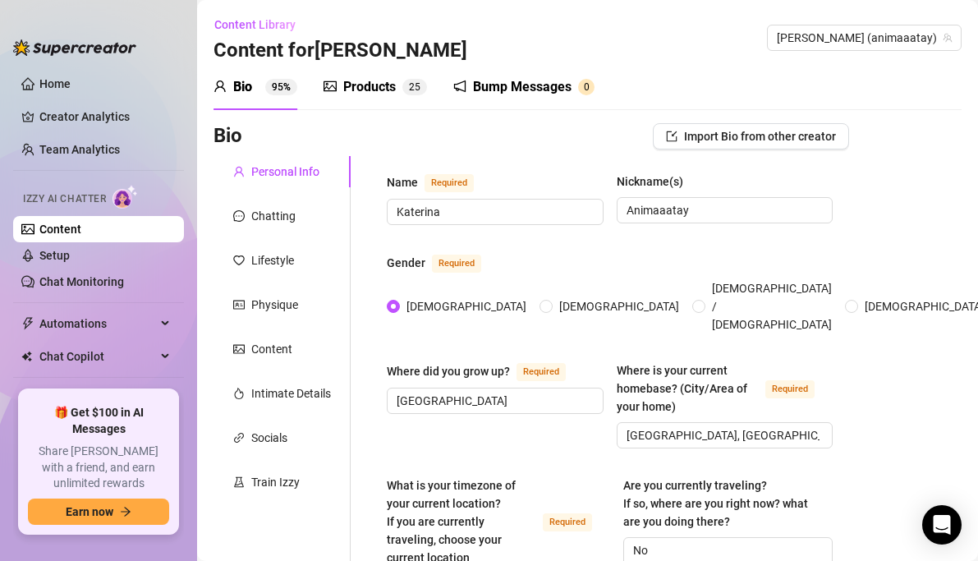
click at [374, 90] on div "Products" at bounding box center [369, 87] width 53 height 20
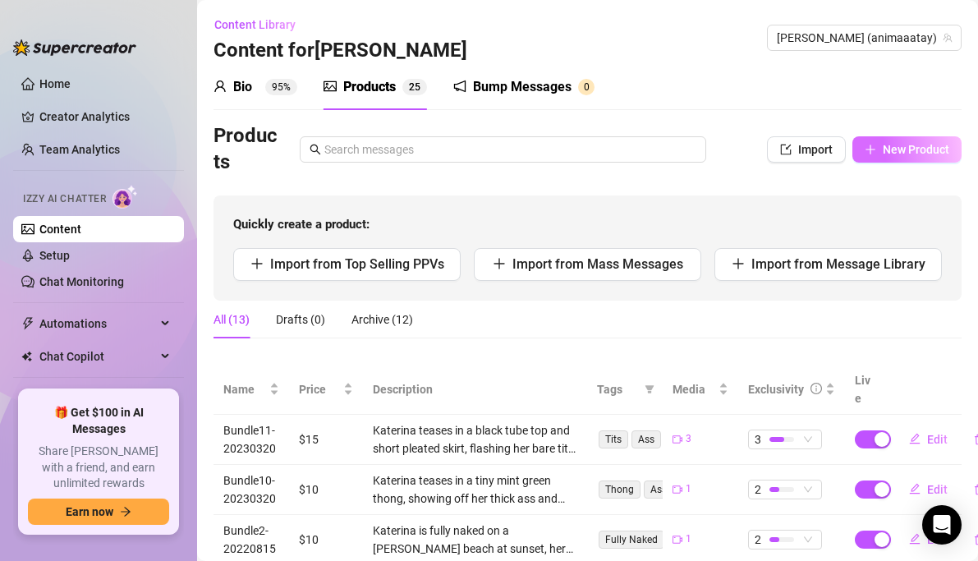
click at [912, 145] on span "New Product" at bounding box center [916, 149] width 67 height 13
type textarea "Type your message here..."
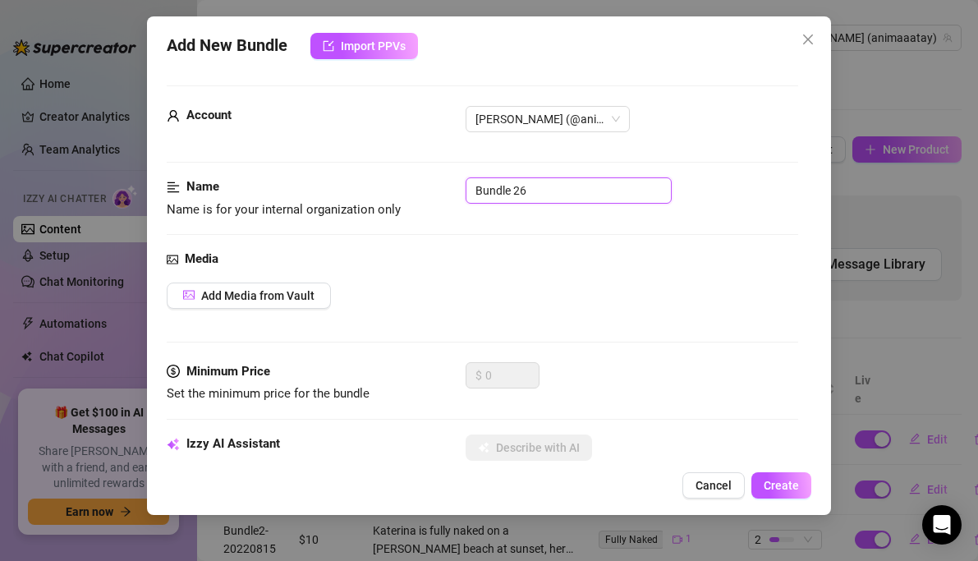
click at [575, 189] on input "Bundle 26" at bounding box center [569, 190] width 206 height 26
click at [308, 289] on span "Add Media from Vault" at bounding box center [257, 295] width 113 height 13
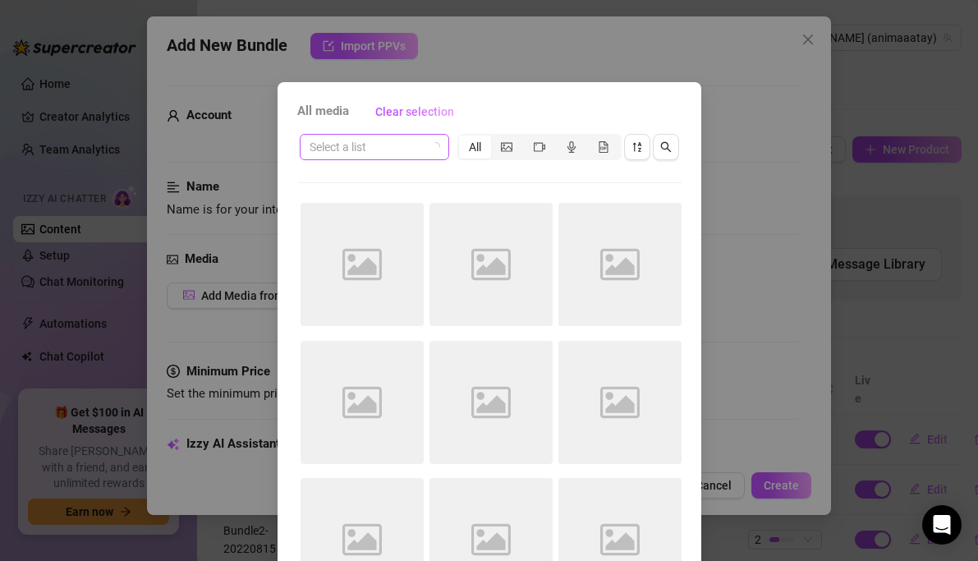
click at [435, 158] on span at bounding box center [375, 147] width 130 height 25
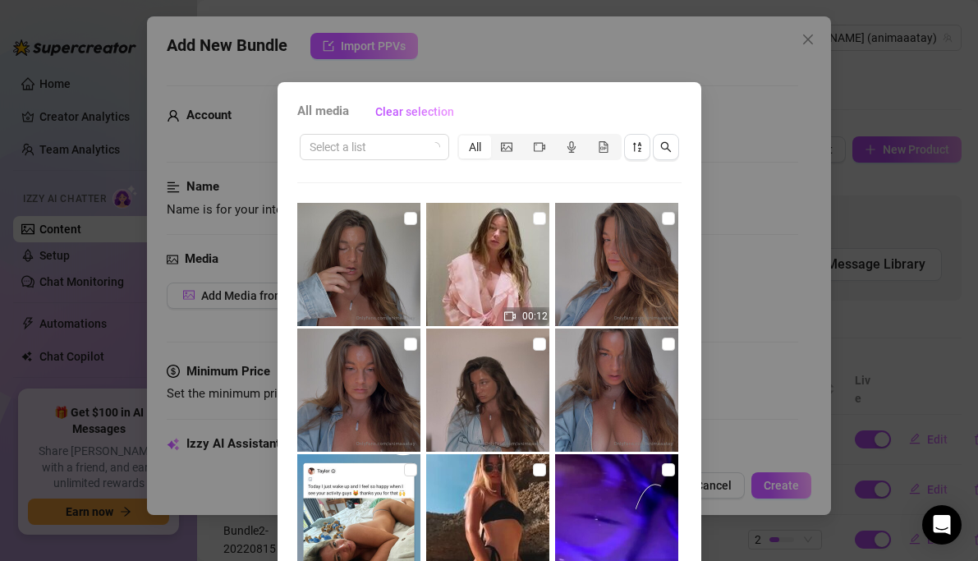
click at [392, 160] on div "Select a list All" at bounding box center [489, 146] width 384 height 31
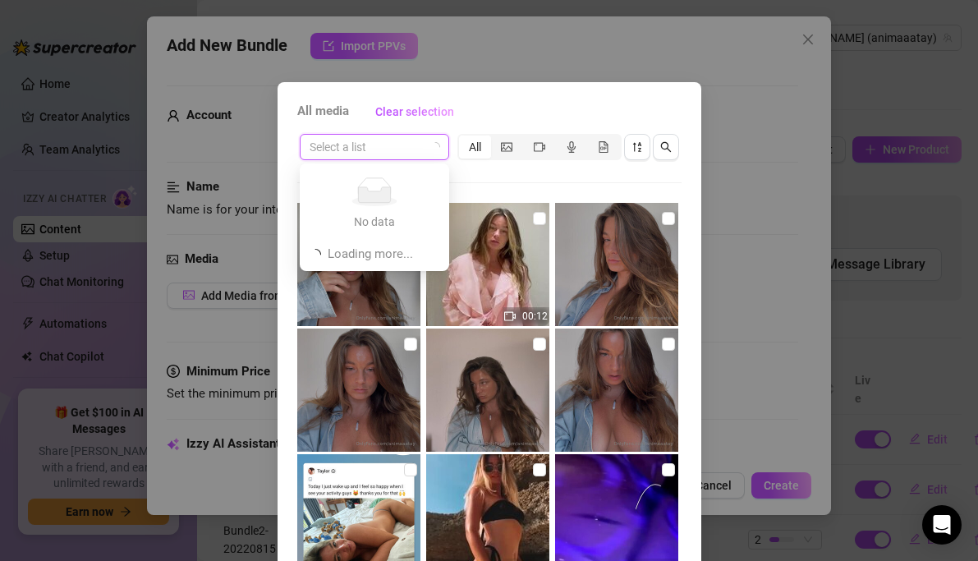
click at [396, 143] on input "search" at bounding box center [367, 147] width 115 height 25
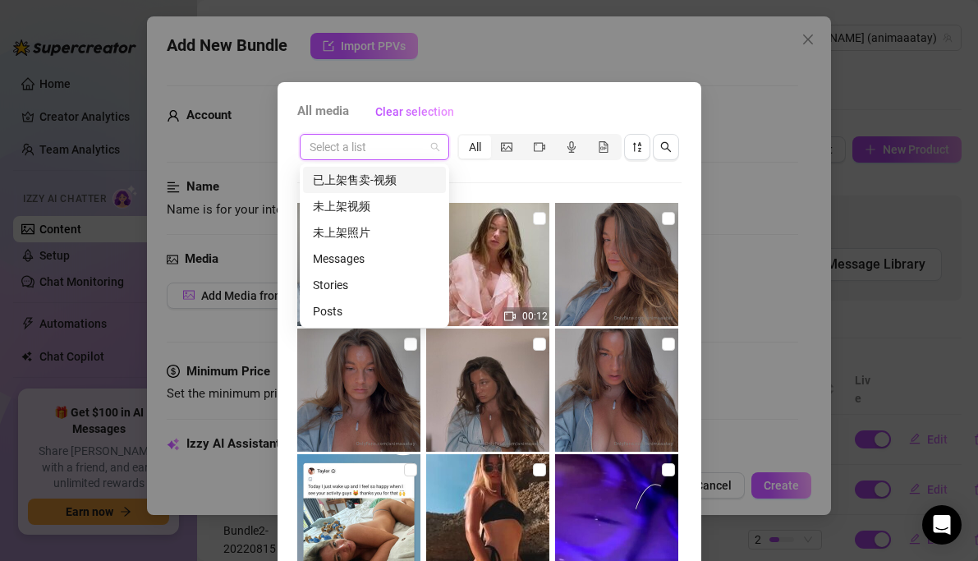
click at [379, 181] on div "已上架售卖-视频" at bounding box center [374, 180] width 123 height 18
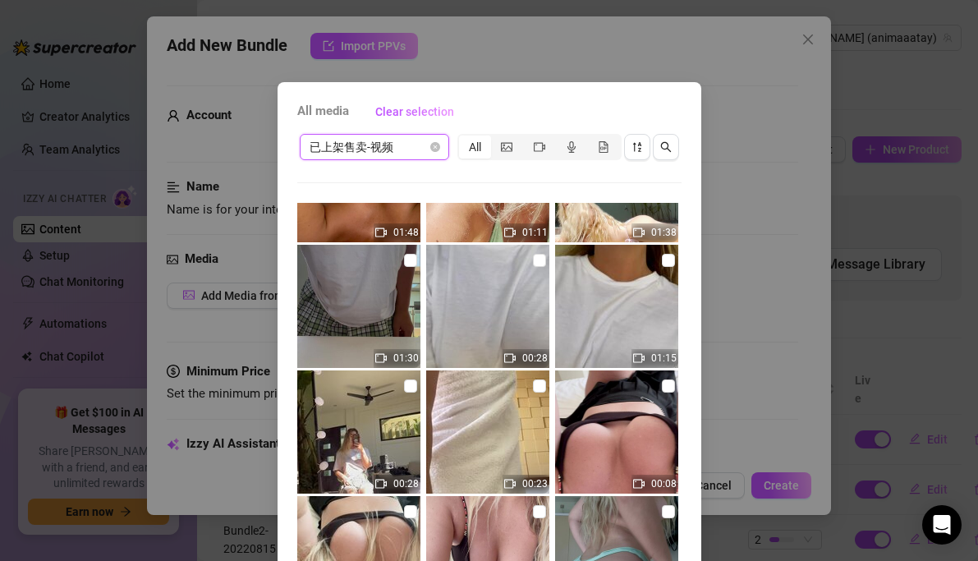
scroll to position [121, 0]
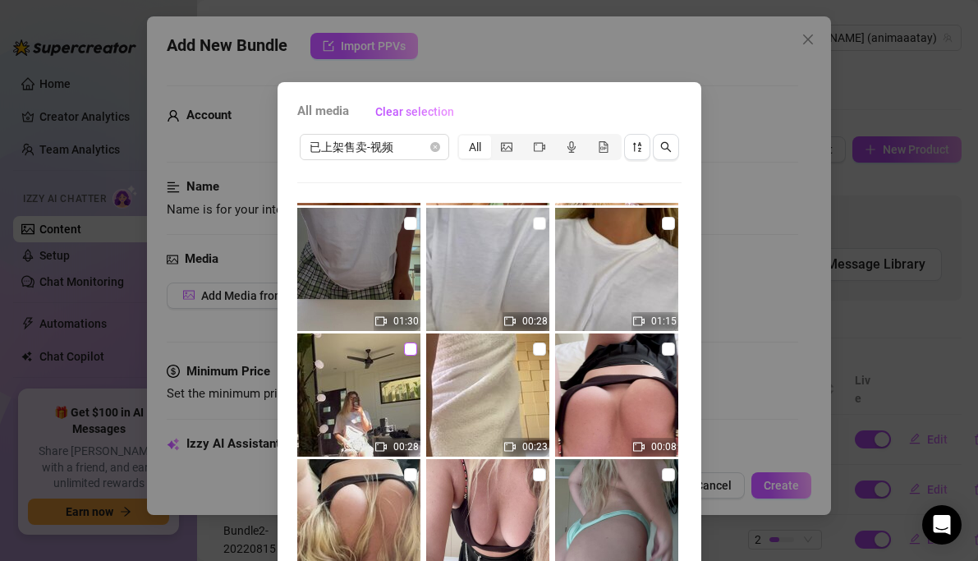
click at [413, 356] on label at bounding box center [410, 349] width 13 height 18
click at [413, 356] on input "checkbox" at bounding box center [410, 348] width 13 height 13
checkbox input "true"
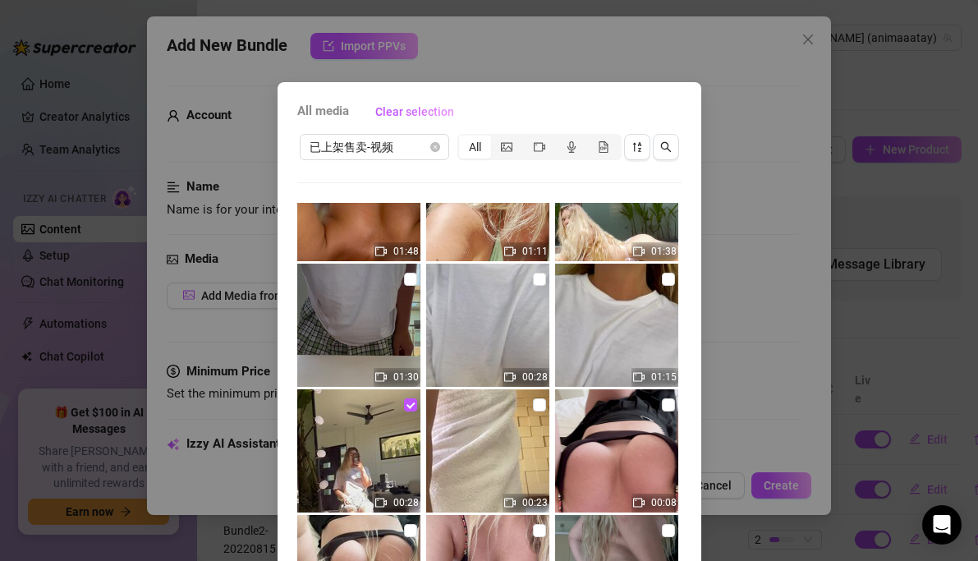
scroll to position [63, 0]
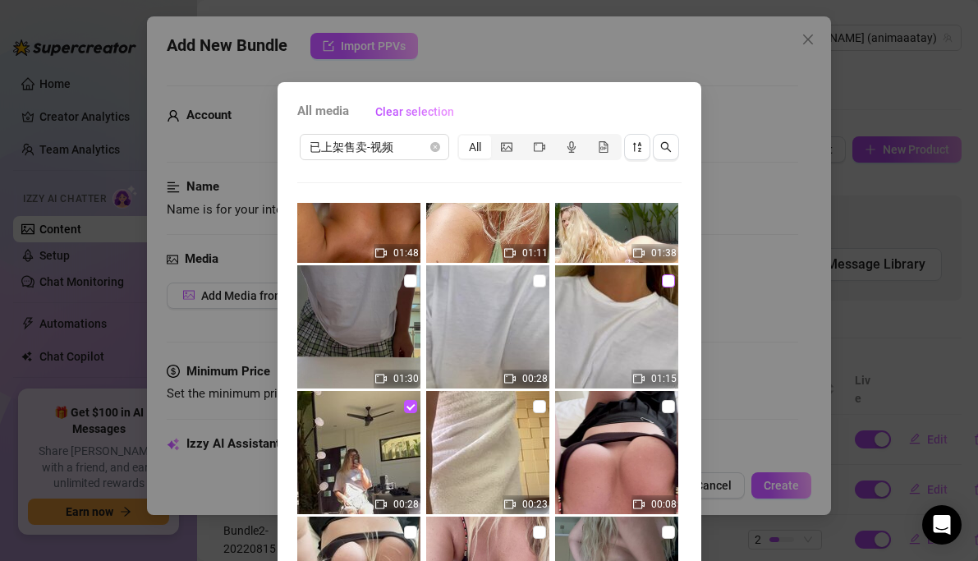
click at [666, 278] on input "checkbox" at bounding box center [668, 280] width 13 height 13
checkbox input "true"
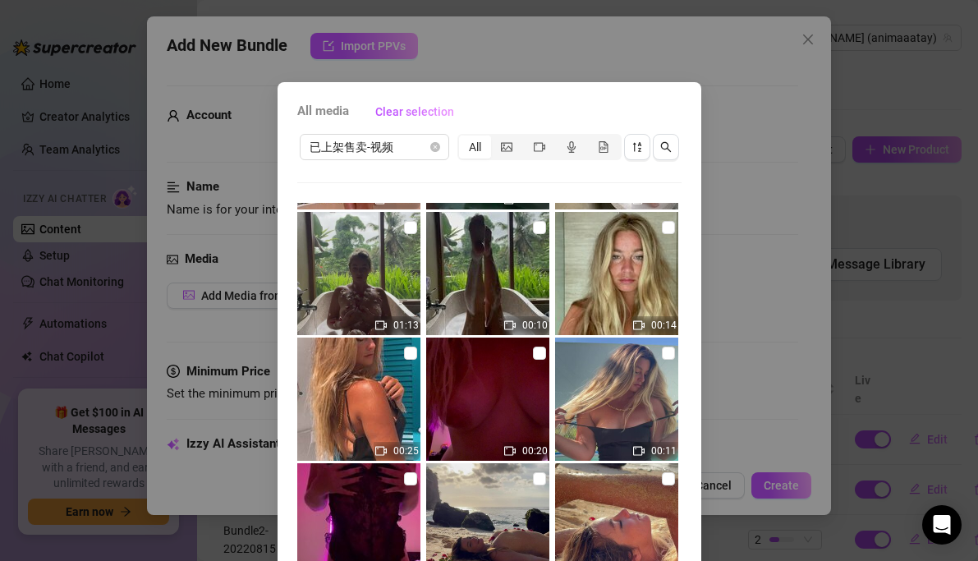
scroll to position [125, 0]
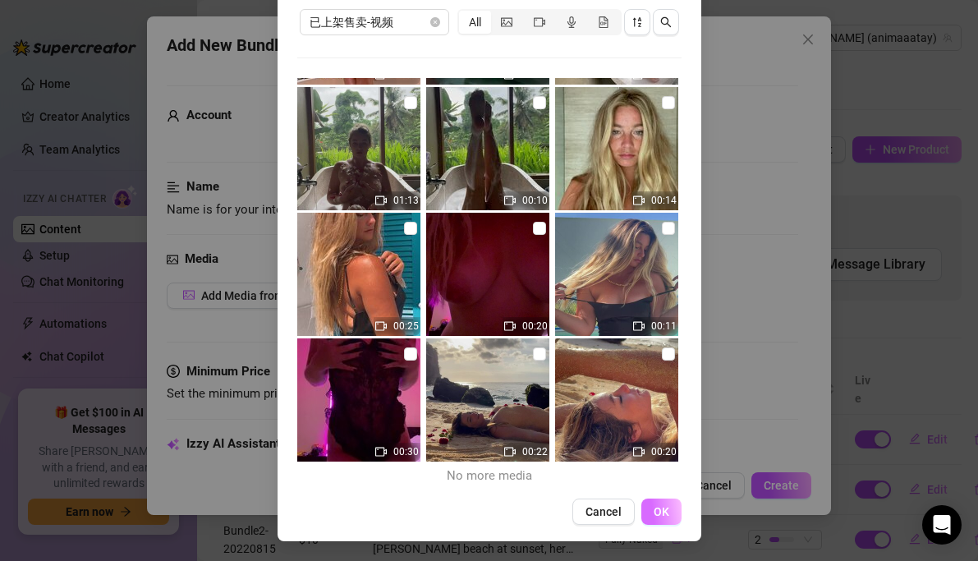
click at [668, 509] on button "OK" at bounding box center [661, 511] width 40 height 26
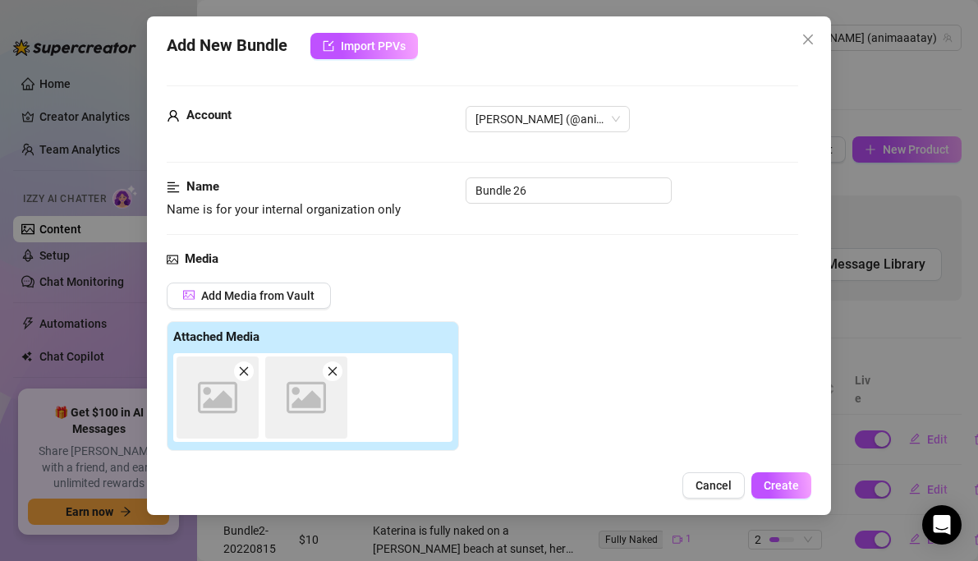
scroll to position [266, 0]
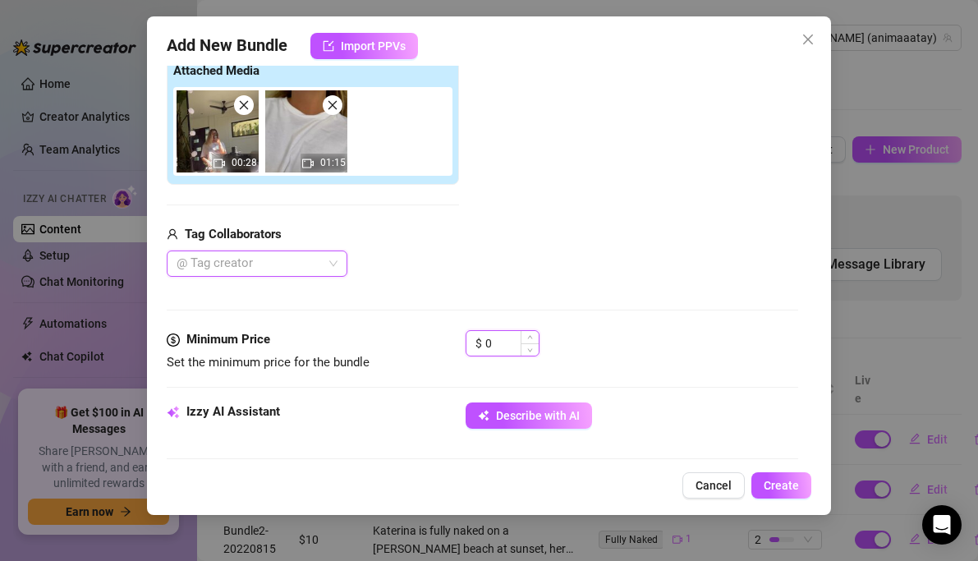
click at [497, 339] on input "0" at bounding box center [511, 343] width 53 height 25
click at [484, 263] on div "Add Media from Vault Attached Media 00:28 01:15 Tag Collaborators @ Tag creator" at bounding box center [483, 146] width 632 height 261
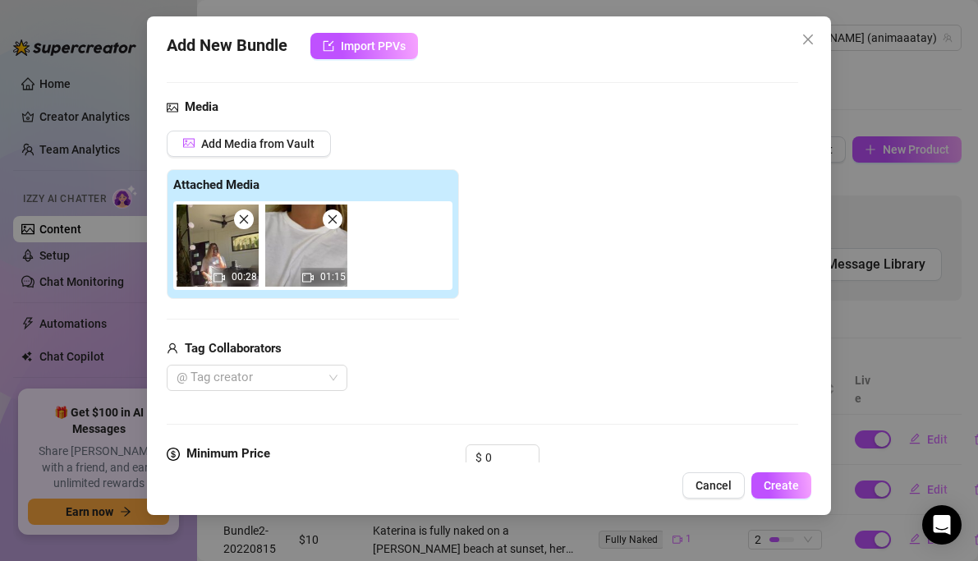
scroll to position [135, 0]
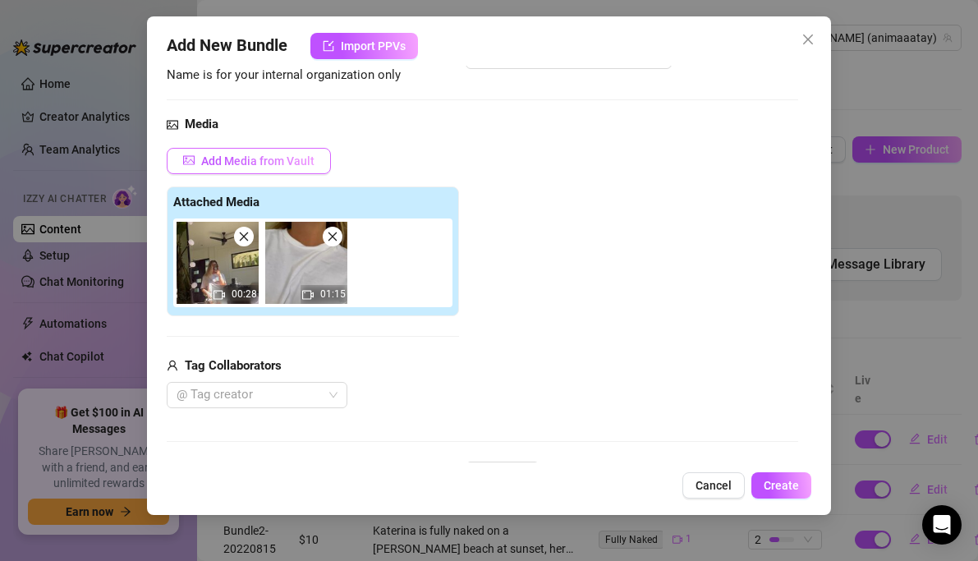
click at [292, 162] on span "Add Media from Vault" at bounding box center [257, 160] width 113 height 13
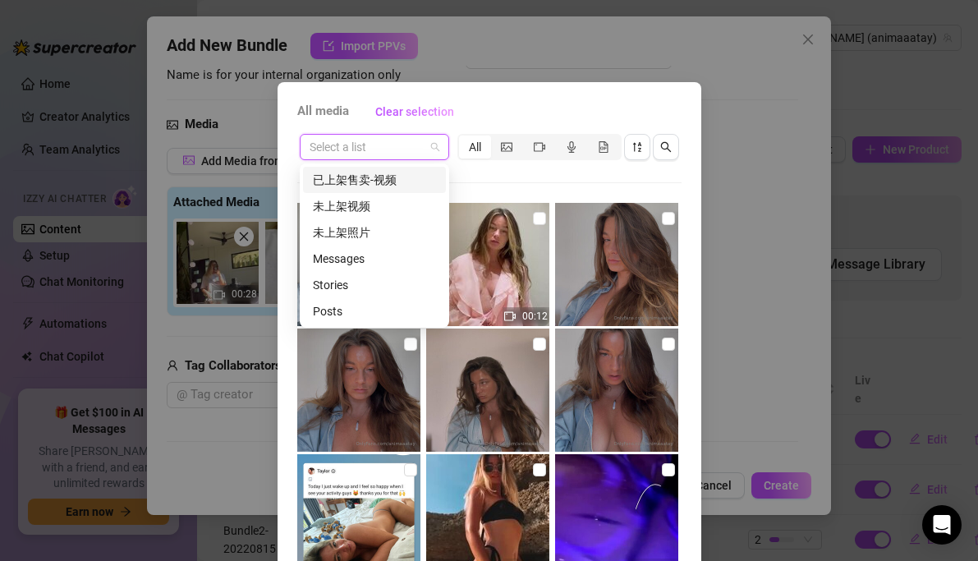
click at [381, 146] on input "search" at bounding box center [367, 147] width 115 height 25
click at [364, 177] on div "已上架售卖-视频" at bounding box center [374, 180] width 123 height 18
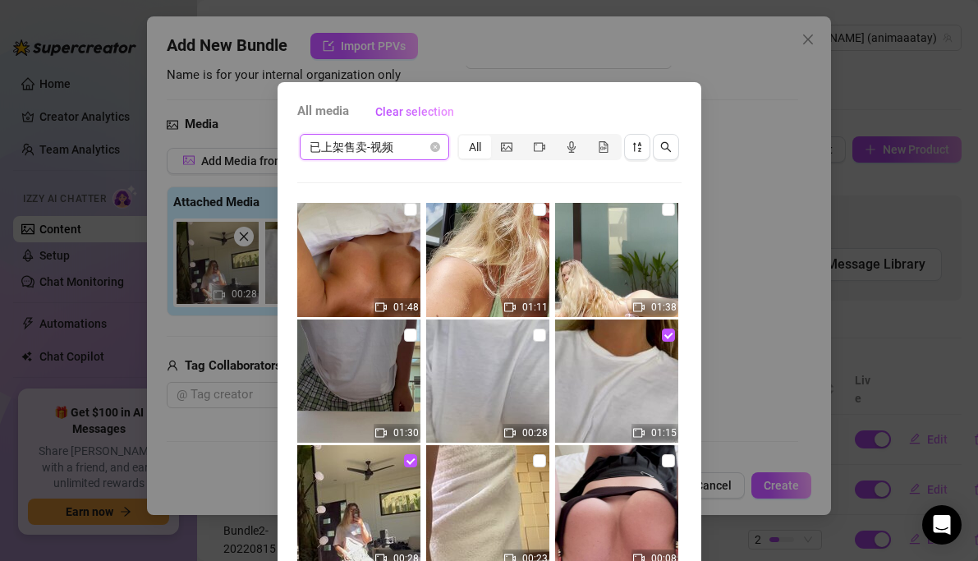
scroll to position [0, 0]
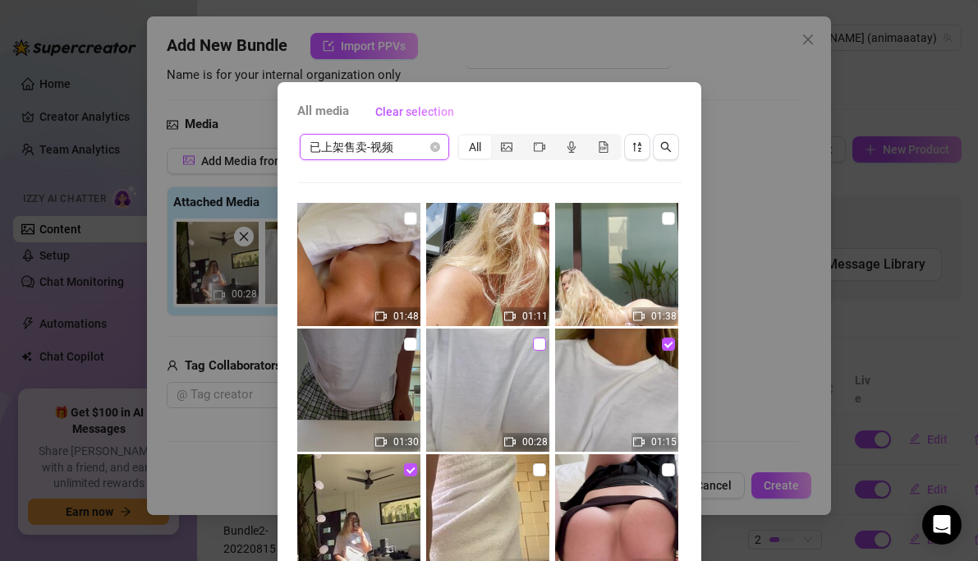
click at [536, 336] on label at bounding box center [539, 344] width 13 height 18
click at [536, 338] on input "checkbox" at bounding box center [539, 344] width 13 height 13
checkbox input "true"
click at [409, 335] on label at bounding box center [410, 344] width 13 height 18
click at [409, 338] on input "checkbox" at bounding box center [410, 344] width 13 height 13
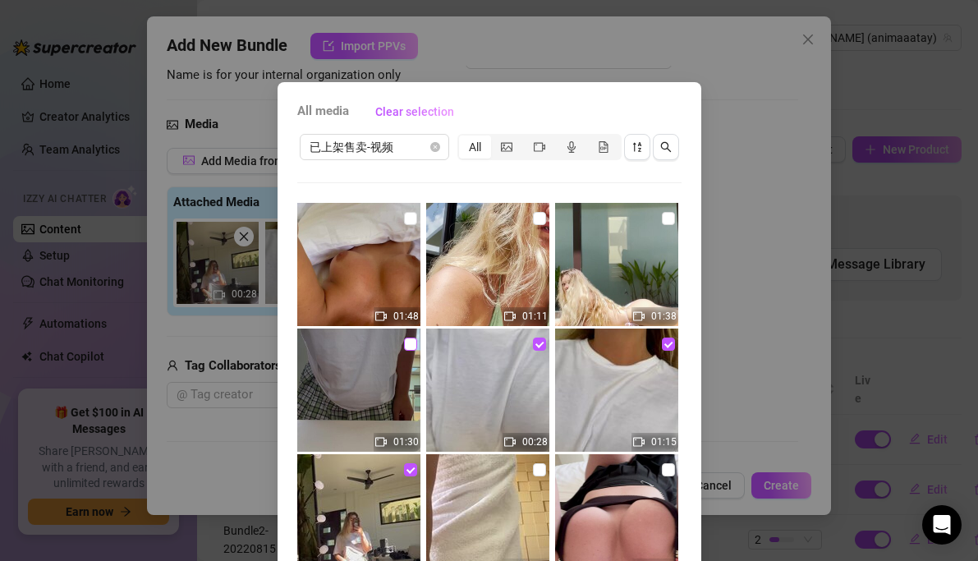
checkbox input "true"
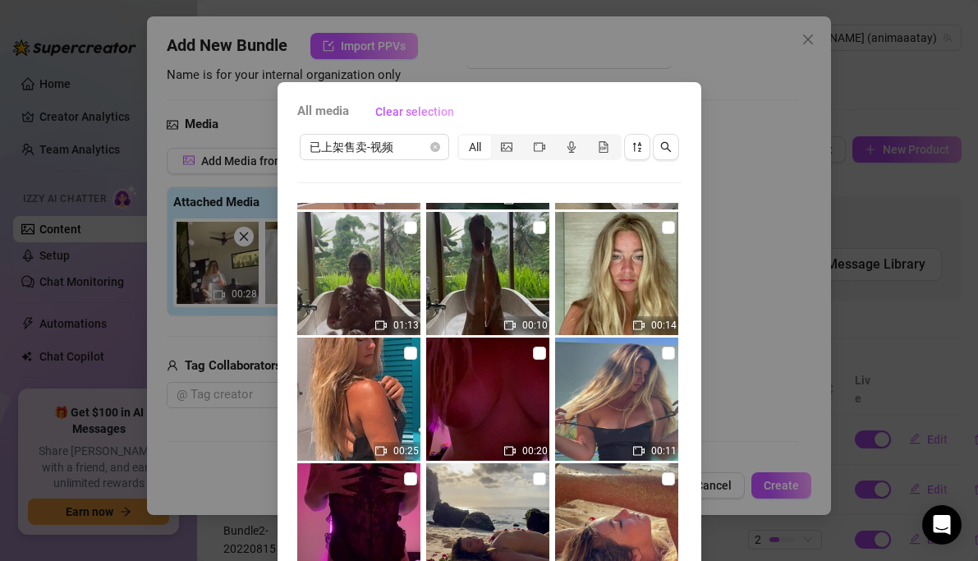
scroll to position [125, 0]
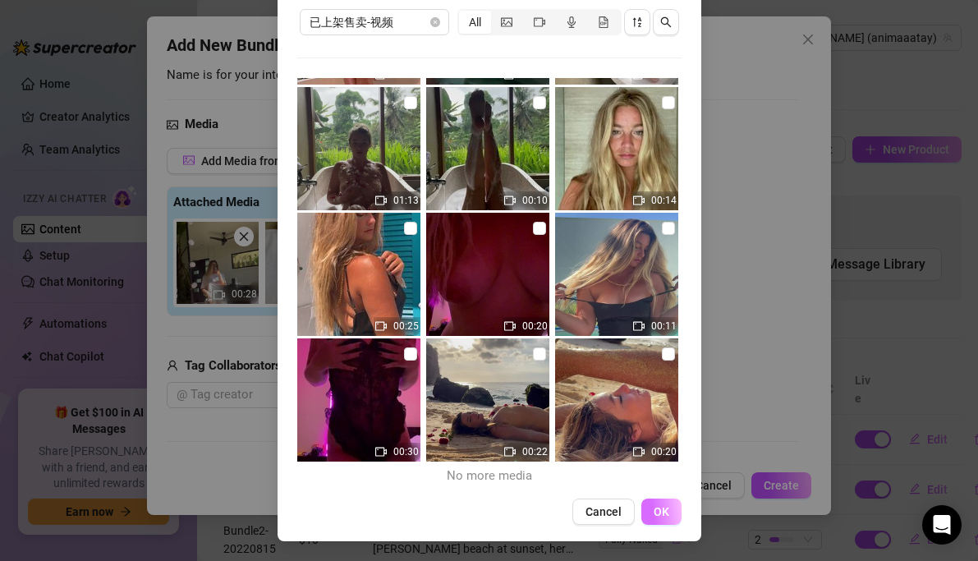
click at [659, 505] on span "OK" at bounding box center [662, 511] width 16 height 13
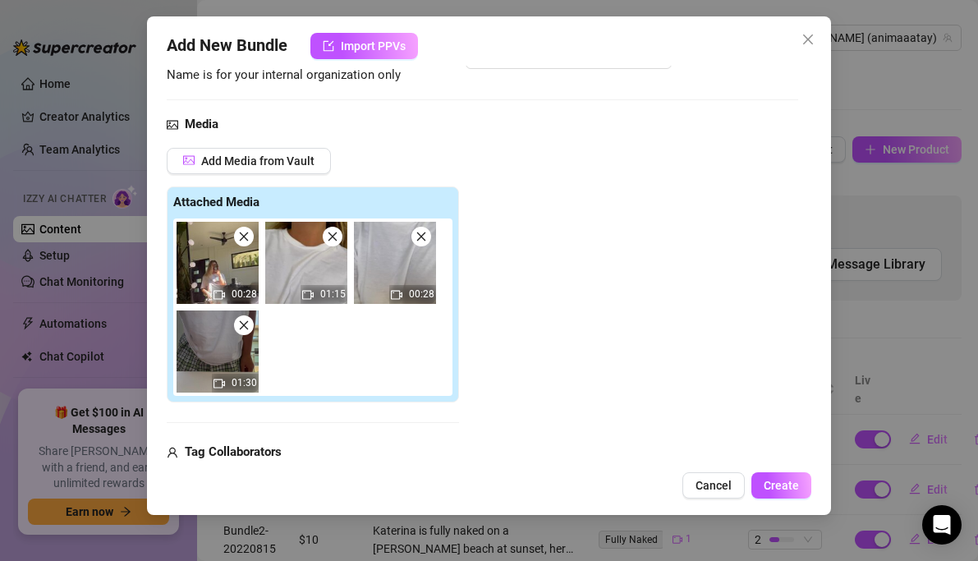
click at [531, 359] on div "Add Media from Vault Attached Media 00:28 01:15 00:28 01:30 Tag Collaborators @…" at bounding box center [483, 321] width 632 height 347
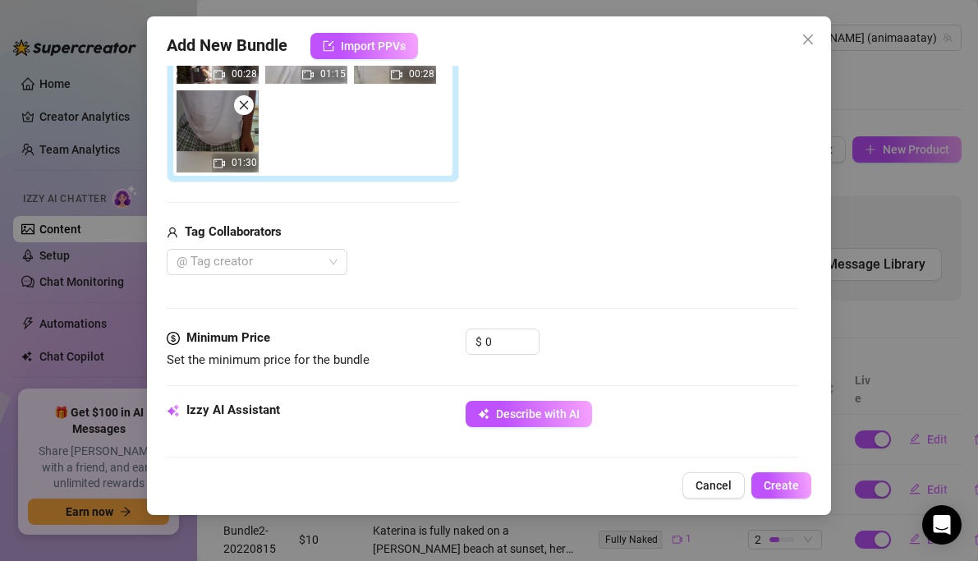
scroll to position [454, 0]
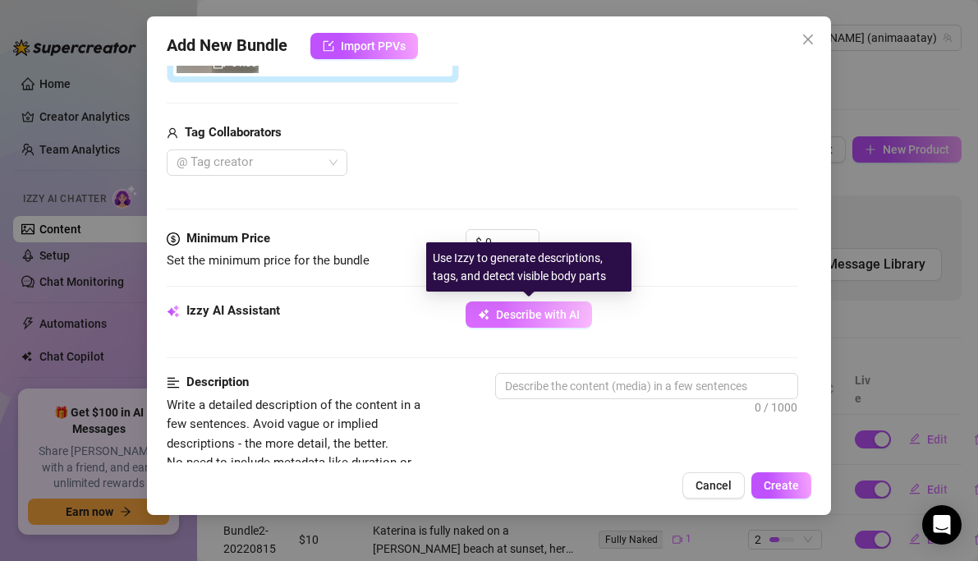
click at [525, 316] on span "Describe with AI" at bounding box center [538, 314] width 84 height 13
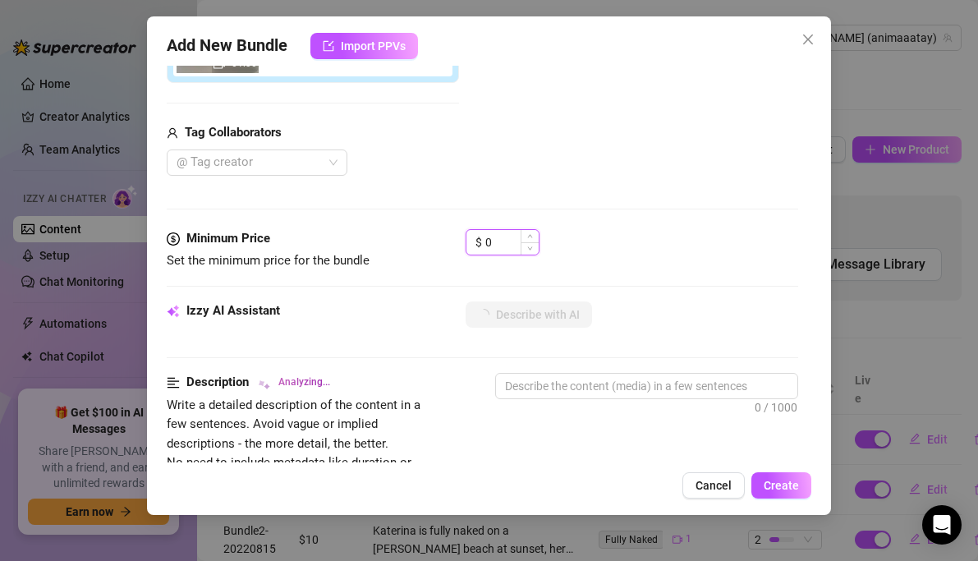
click at [498, 241] on input "0" at bounding box center [511, 242] width 53 height 25
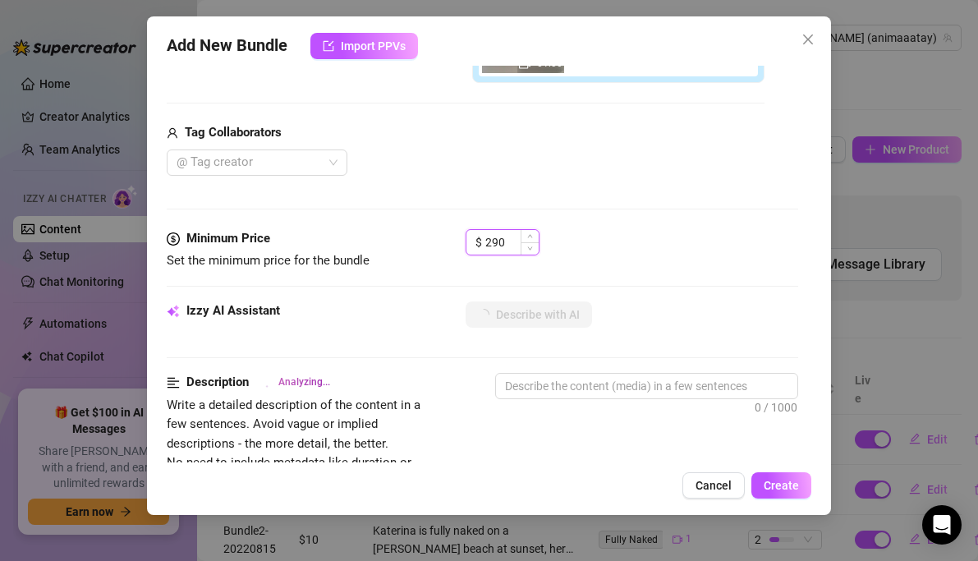
type input "29"
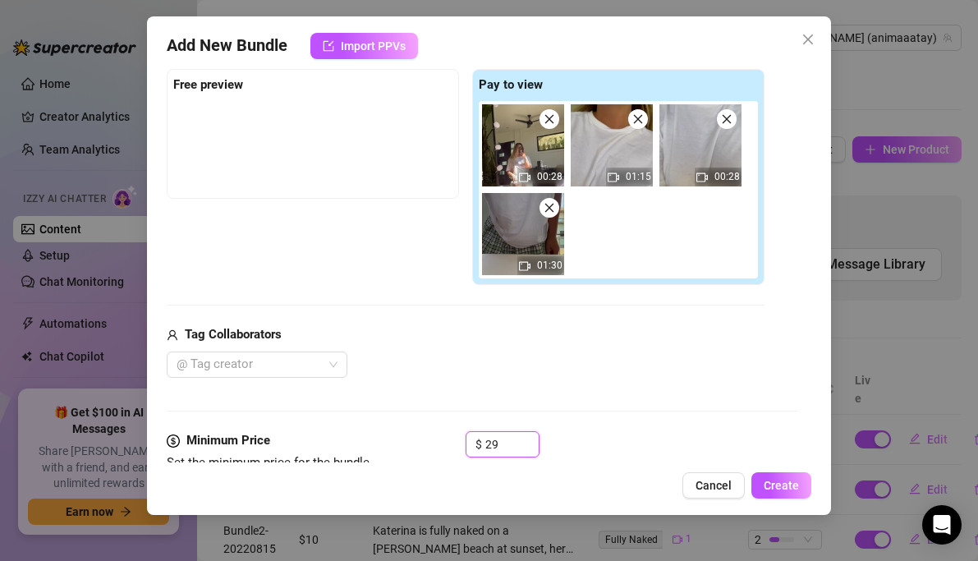
scroll to position [257, 0]
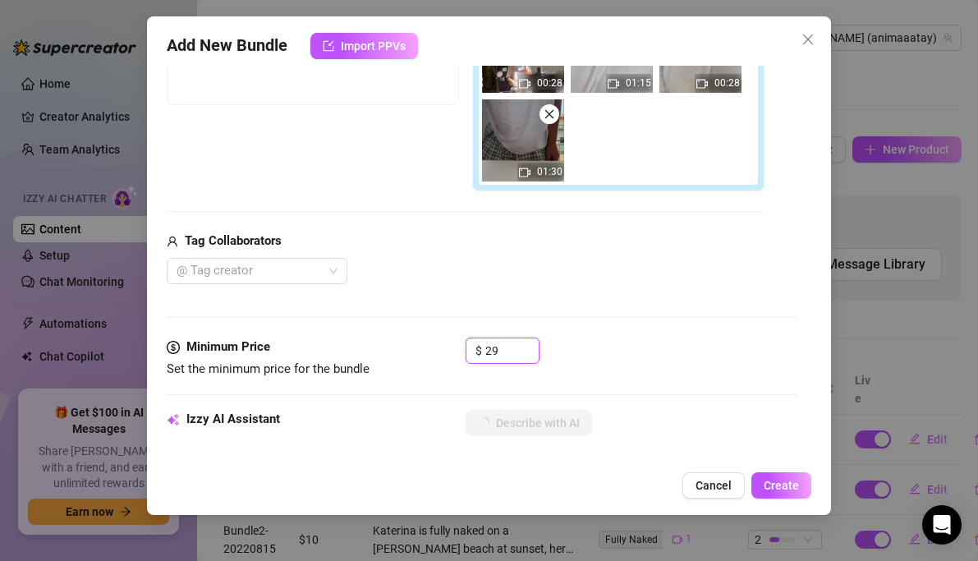
type textarea "Katerina"
type textarea "Katerina teases"
type textarea "Katerina teases in"
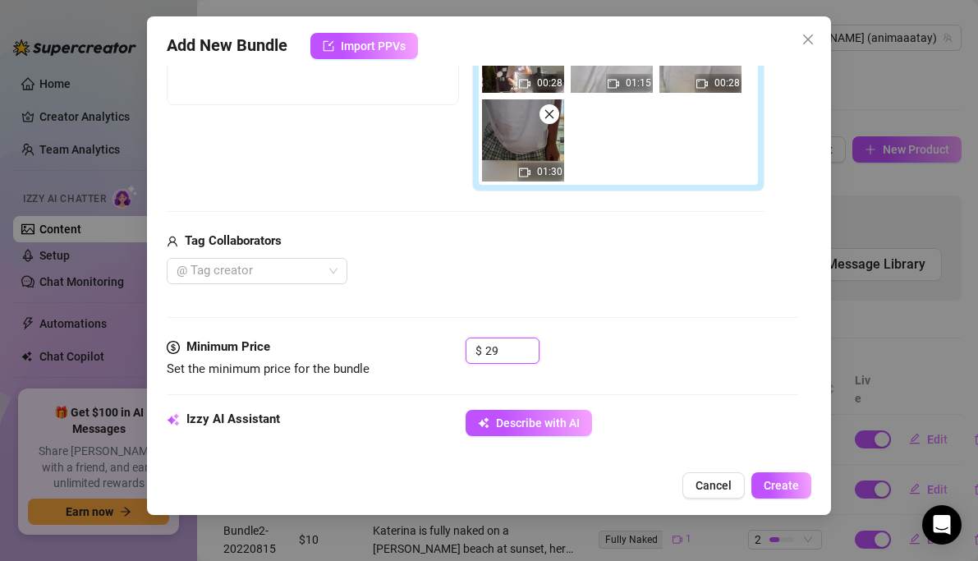
type textarea "Katerina teases in"
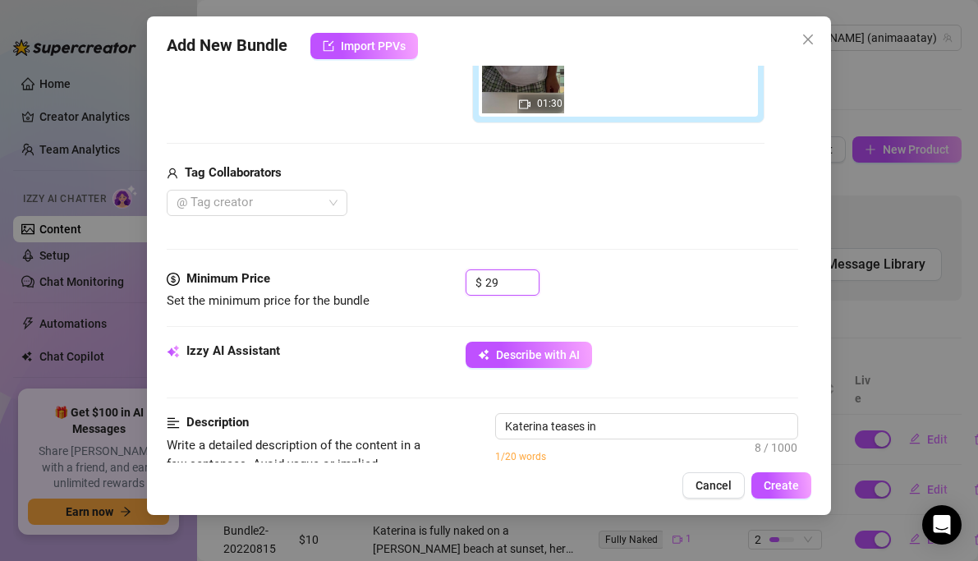
type textarea "Katerina teases in a"
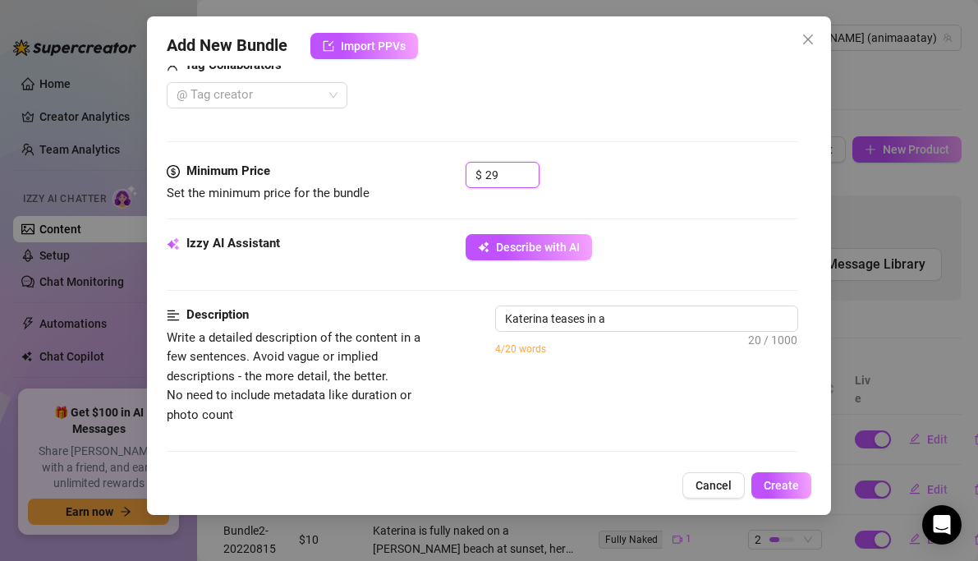
type textarea "Katerina teases in a short"
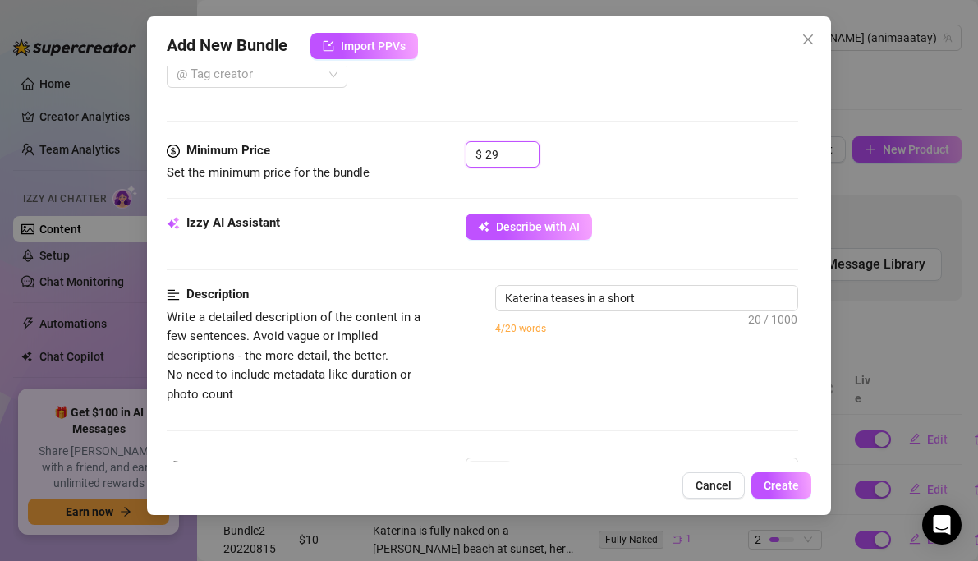
type textarea "Katerina teases in a short green"
type textarea "Katerina teases in a short green plaid"
type textarea "Katerina teases in a short green plaid skirt,"
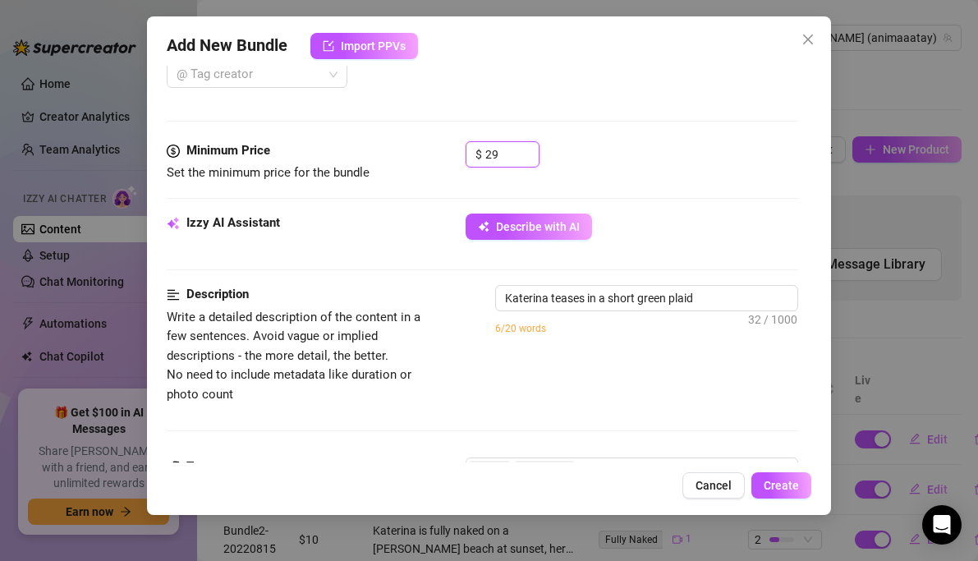
type textarea "Katerina teases in a short green plaid skirt,"
type textarea "Katerina teases in a short green plaid skirt, white"
type textarea "Katerina teases in a short green plaid skirt, white fishnet"
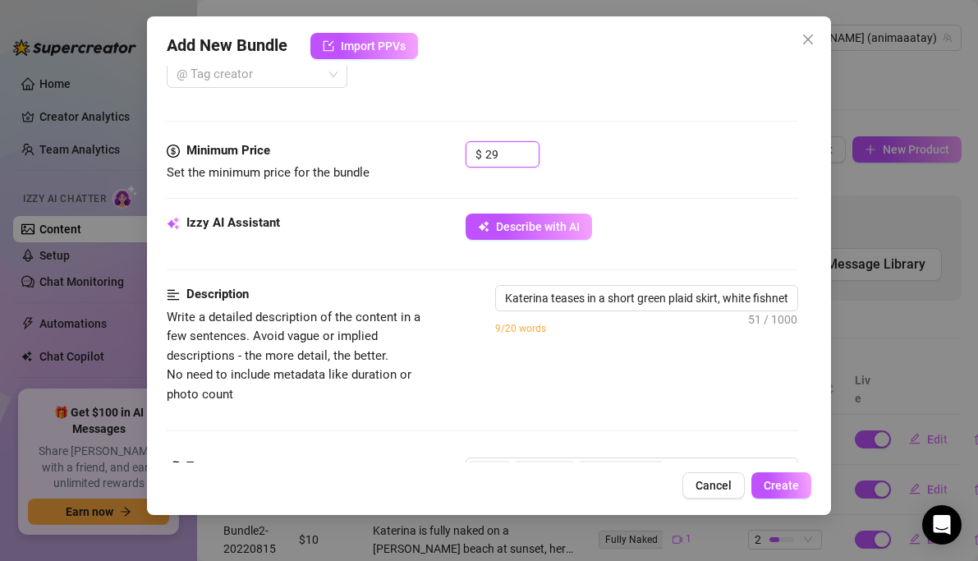
type textarea "Katerina teases in a short green plaid skirt, white fishnet stockings,"
type textarea "Katerina teases in a short green plaid skirt, white fishnet stockings, and"
type textarea "Katerina teases in a short green plaid skirt, white fishnet stockings, and a"
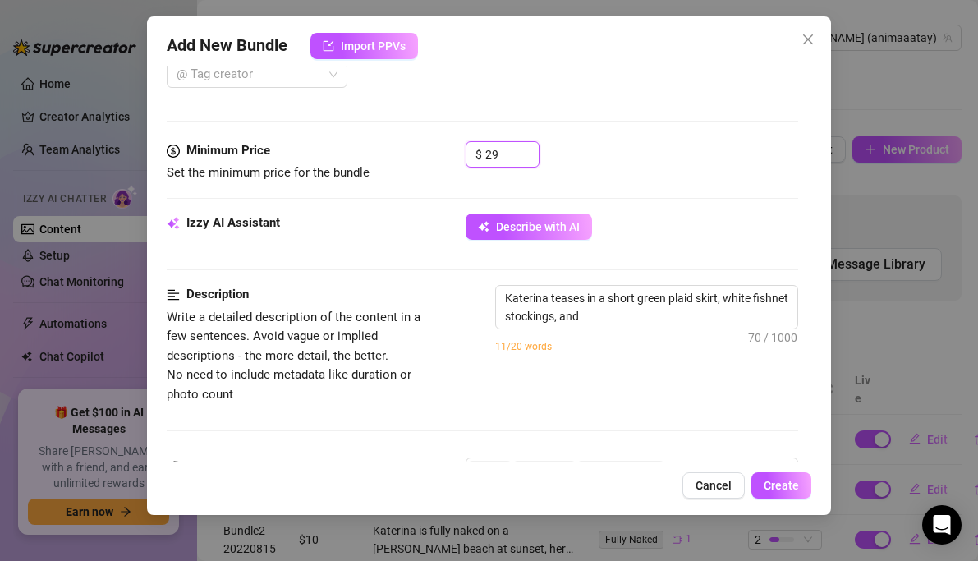
type textarea "Katerina teases in a short green plaid skirt, white fishnet stockings, and a"
type textarea "Katerina teases in a short green plaid skirt, white fishnet stockings, and a lo…"
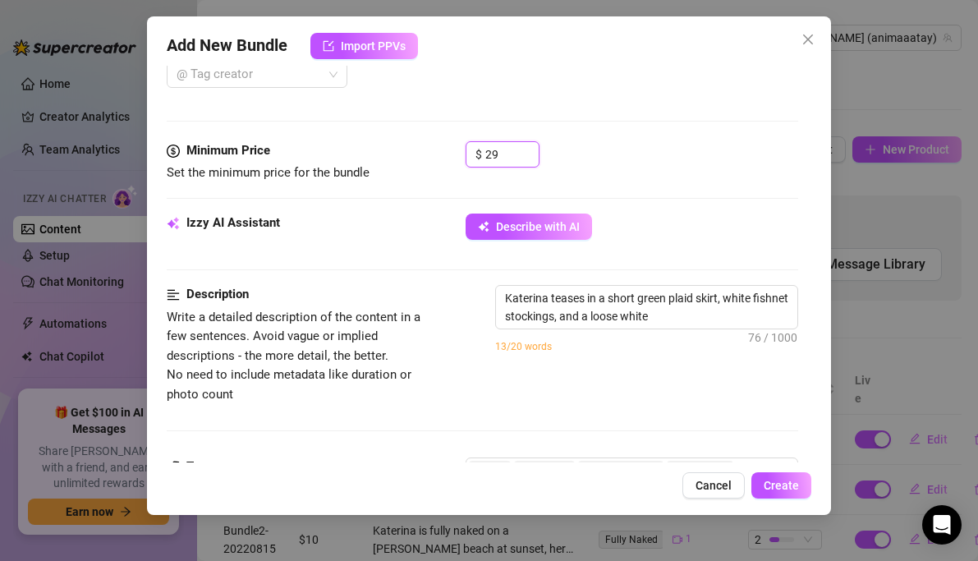
type textarea "Katerina teases in a short green plaid skirt, white fishnet stockings, and a lo…"
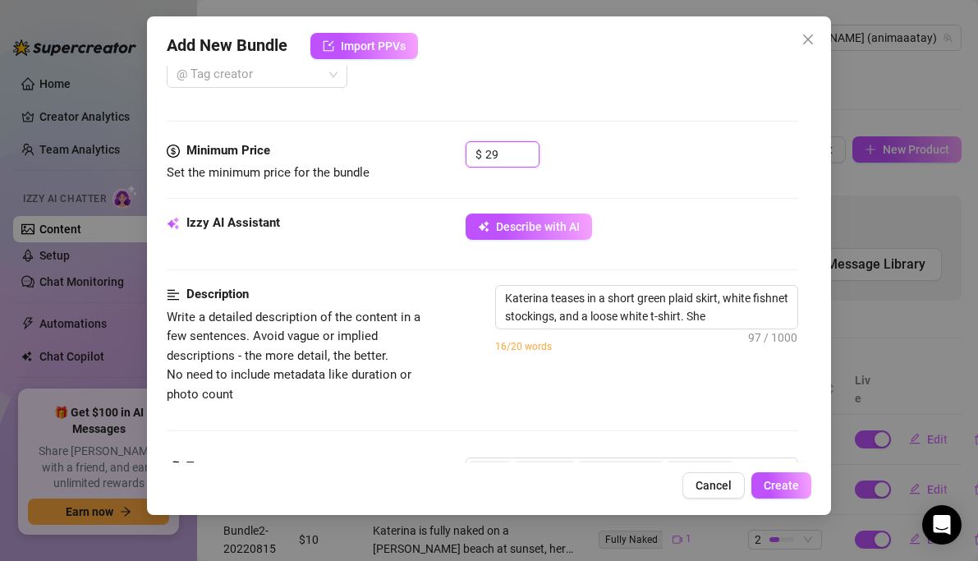
type textarea "Katerina teases in a short green plaid skirt, white fishnet stockings, and a lo…"
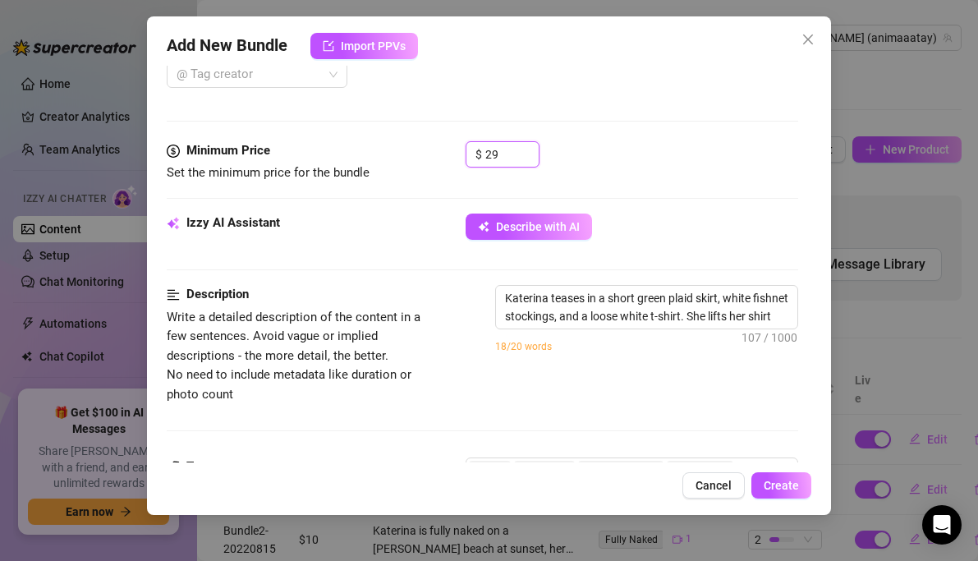
type textarea "Katerina teases in a short green plaid skirt, white fishnet stockings, and a lo…"
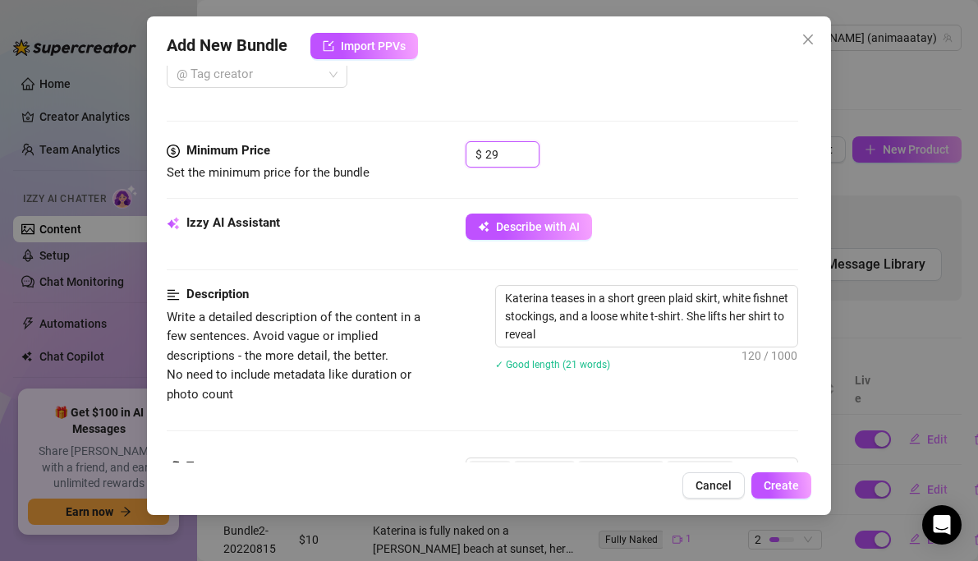
type textarea "Katerina teases in a short green plaid skirt, white fishnet stockings, and a lo…"
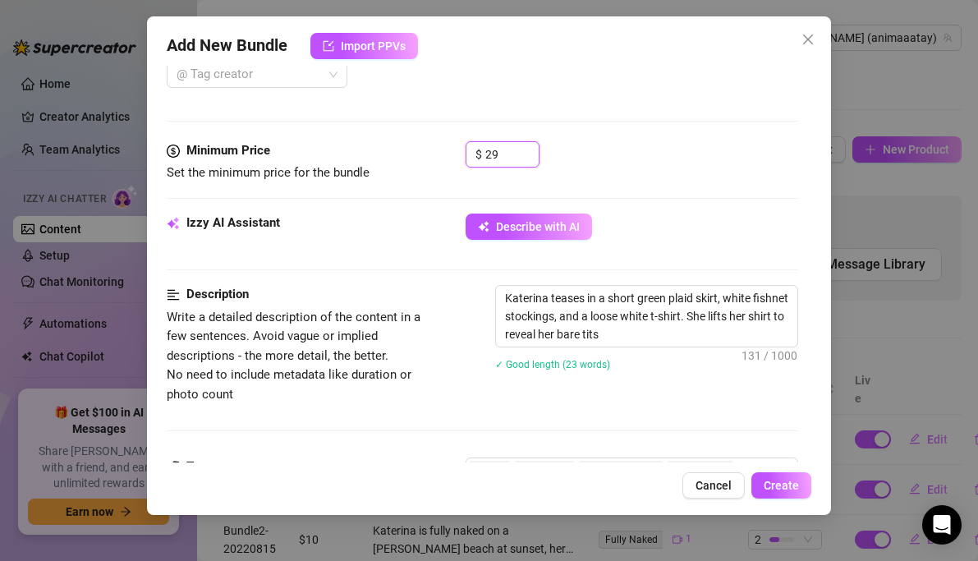
type textarea "Katerina teases in a short green plaid skirt, white fishnet stockings, and a lo…"
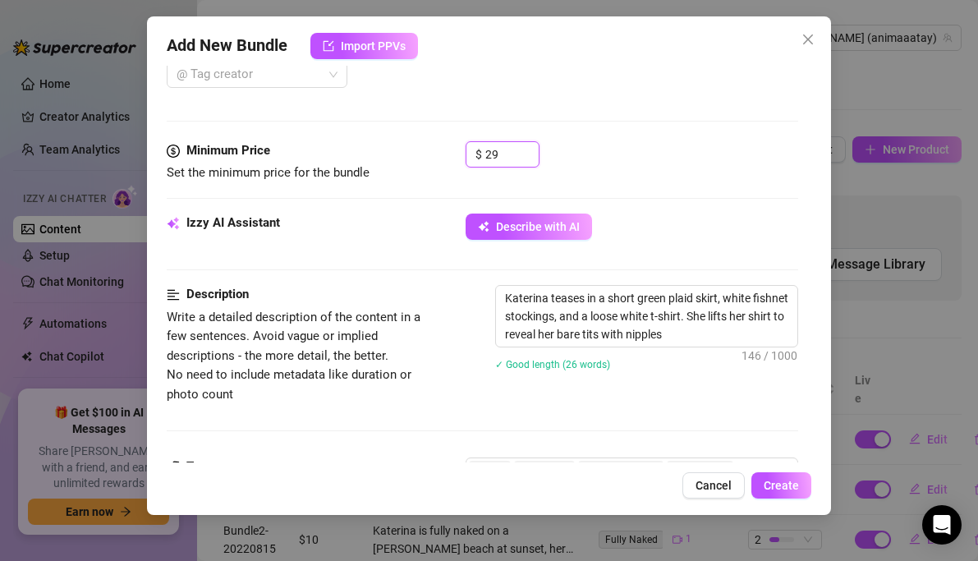
type textarea "Katerina teases in a short green plaid skirt, white fishnet stockings, and a lo…"
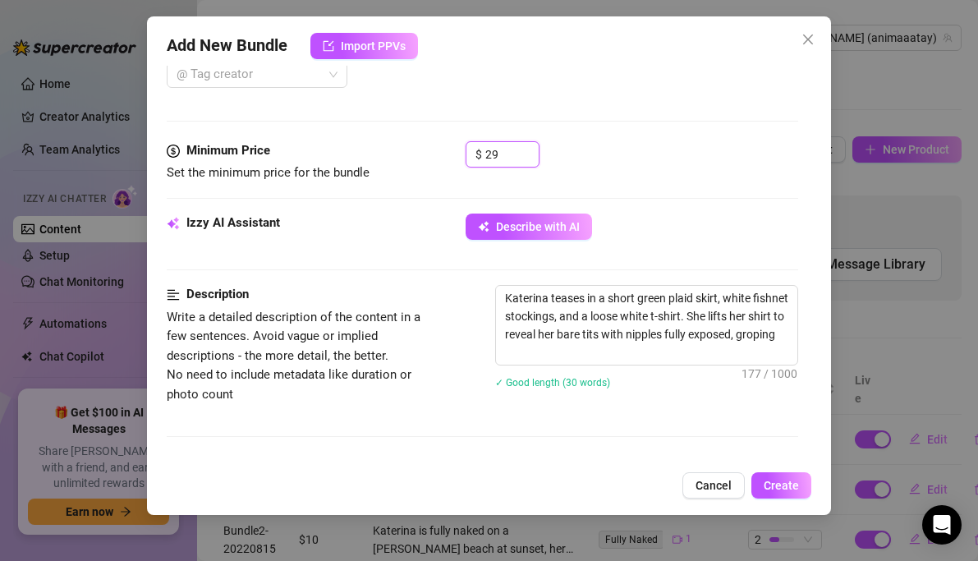
type textarea "Katerina teases in a short green plaid skirt, white fishnet stockings, and a lo…"
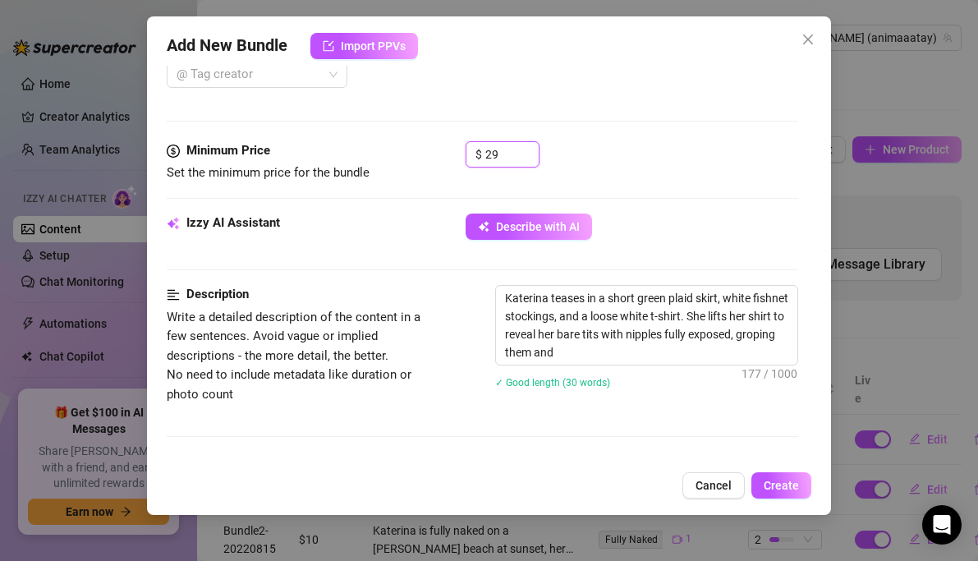
type textarea "Katerina teases in a short green plaid skirt, white fishnet stockings, and a lo…"
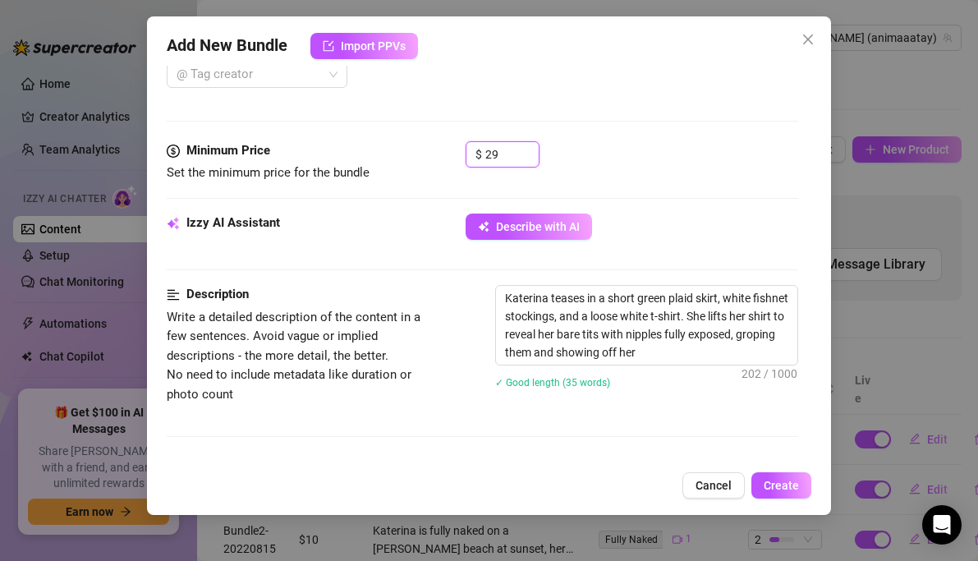
type textarea "Katerina teases in a short green plaid skirt, white fishnet stockings, and a lo…"
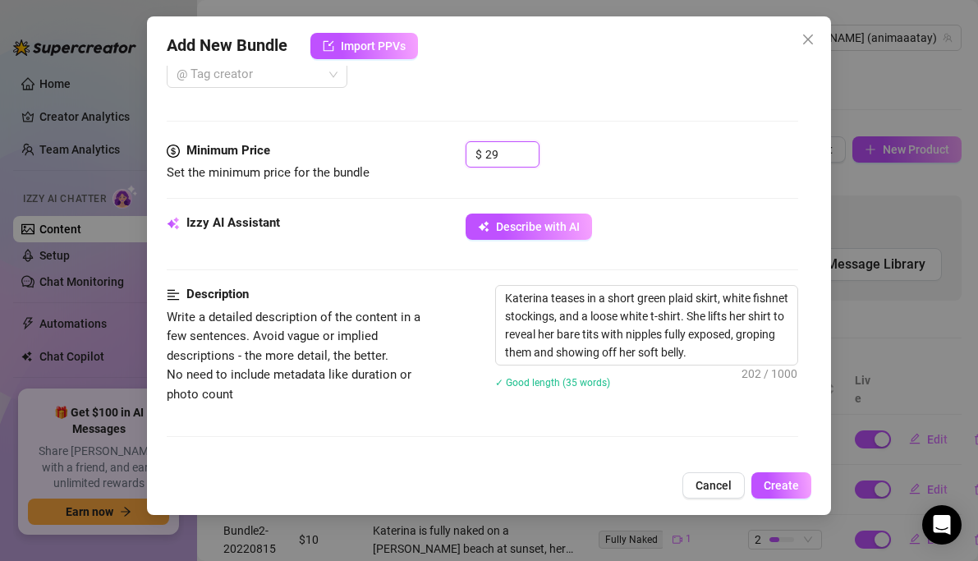
type textarea "Katerina teases in a short green plaid skirt, white fishnet stockings, and a lo…"
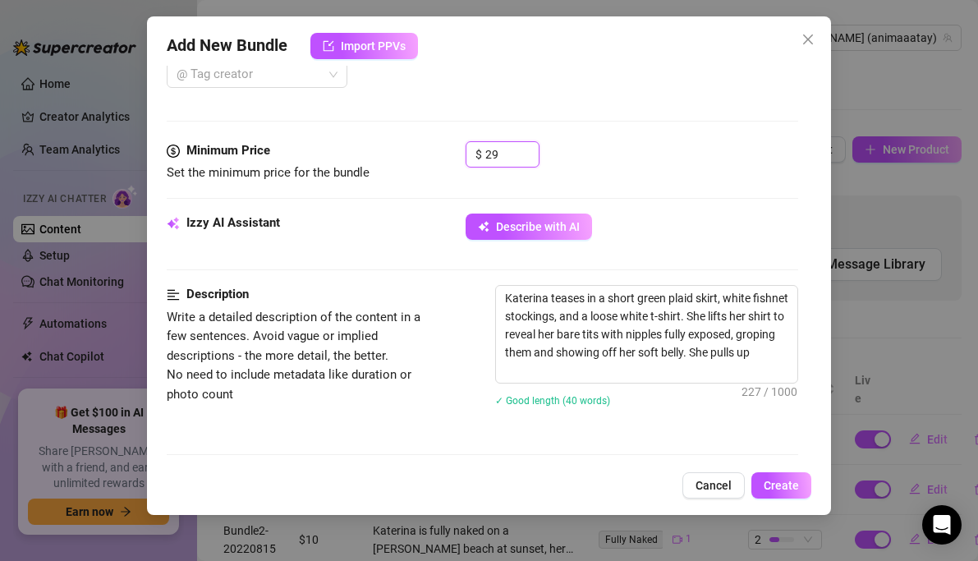
type textarea "Katerina teases in a short green plaid skirt, white fishnet stockings, and a lo…"
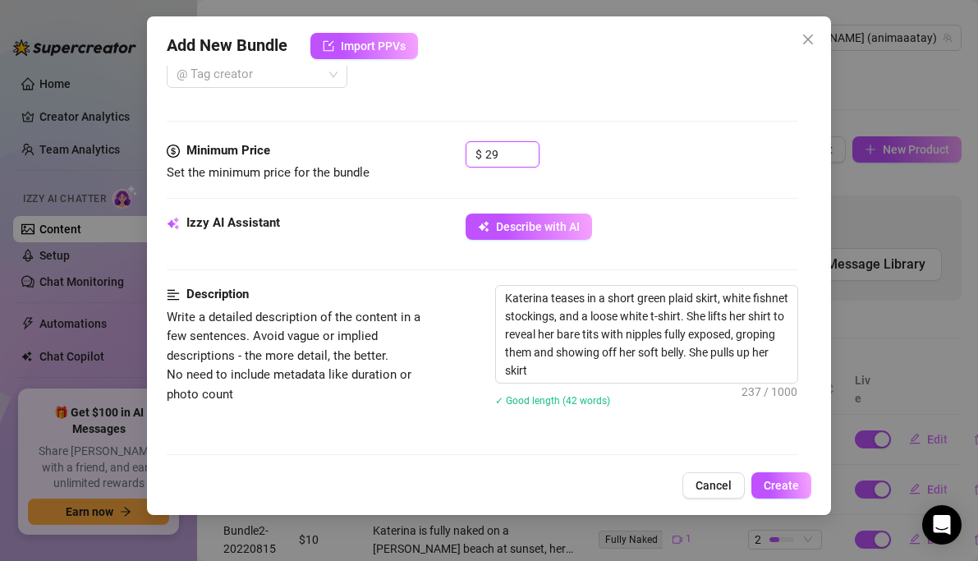
type textarea "Katerina teases in a short green plaid skirt, white fishnet stockings, and a lo…"
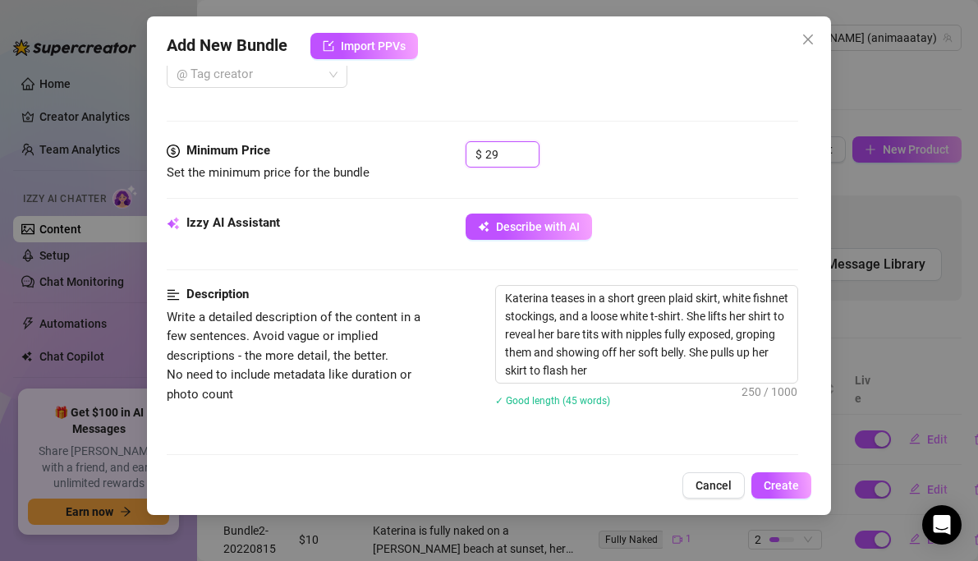
type textarea "Katerina teases in a short green plaid skirt, white fishnet stockings, and a lo…"
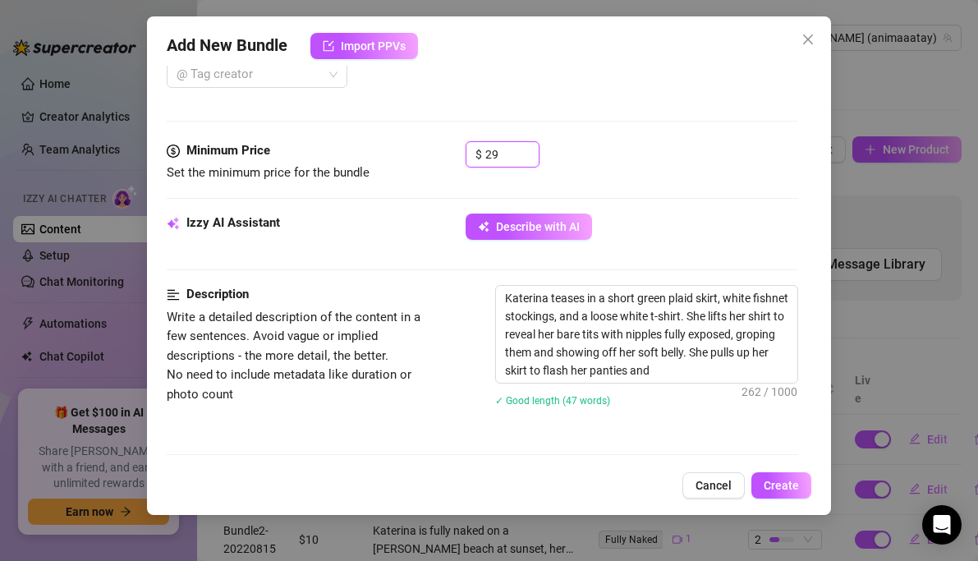
type textarea "Katerina teases in a short green plaid skirt, white fishnet stockings, and a lo…"
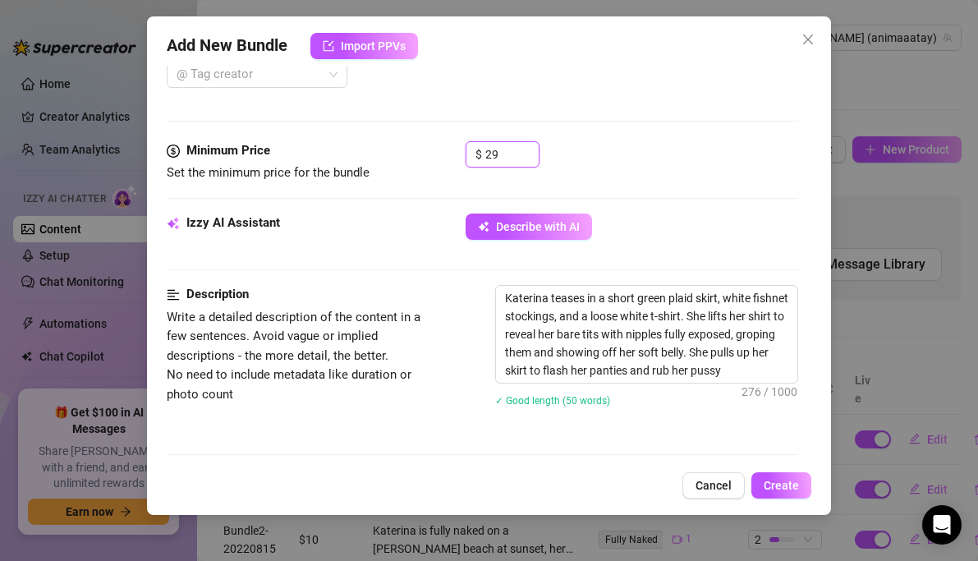
type textarea "Katerina teases in a short green plaid skirt, white fishnet stockings, and a lo…"
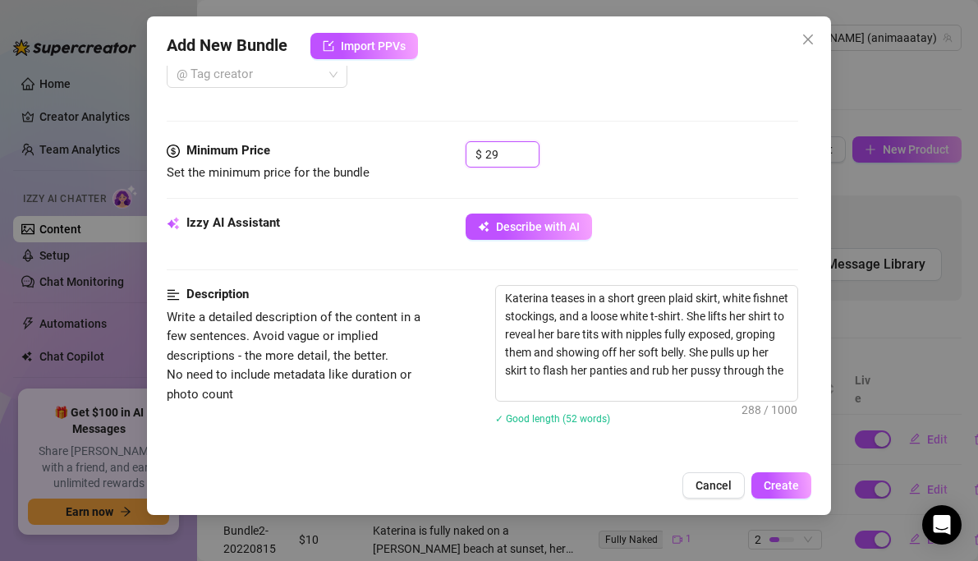
type textarea "Katerina teases in a short green plaid skirt, white fishnet stockings, and a lo…"
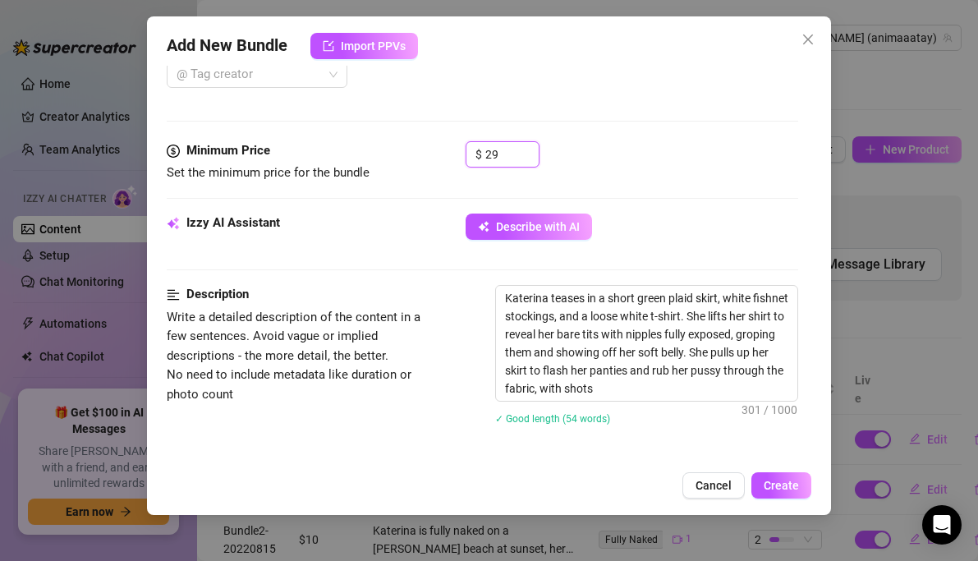
type textarea "Katerina teases in a short green plaid skirt, white fishnet stockings, and a lo…"
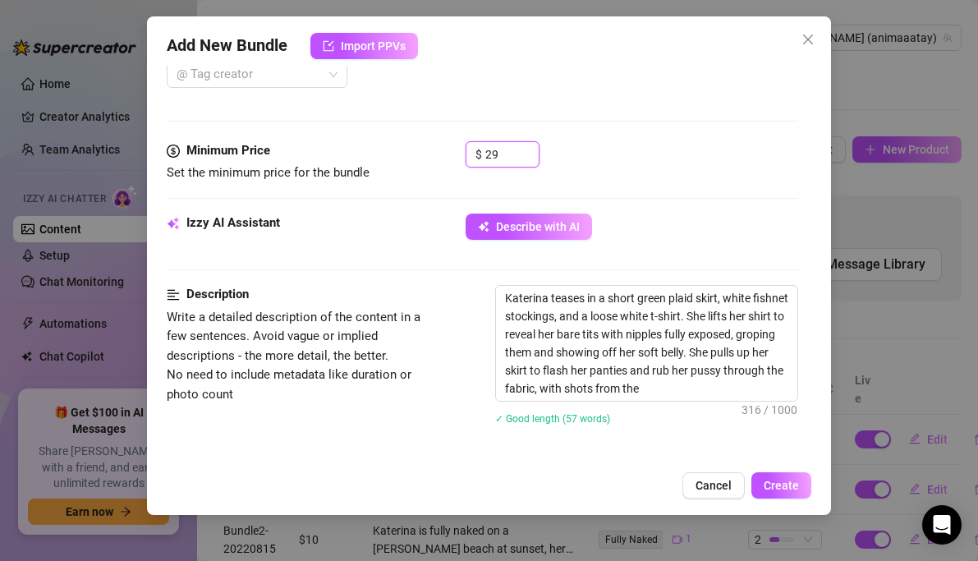
type textarea "Katerina teases in a short green plaid skirt, white fishnet stockings, and a lo…"
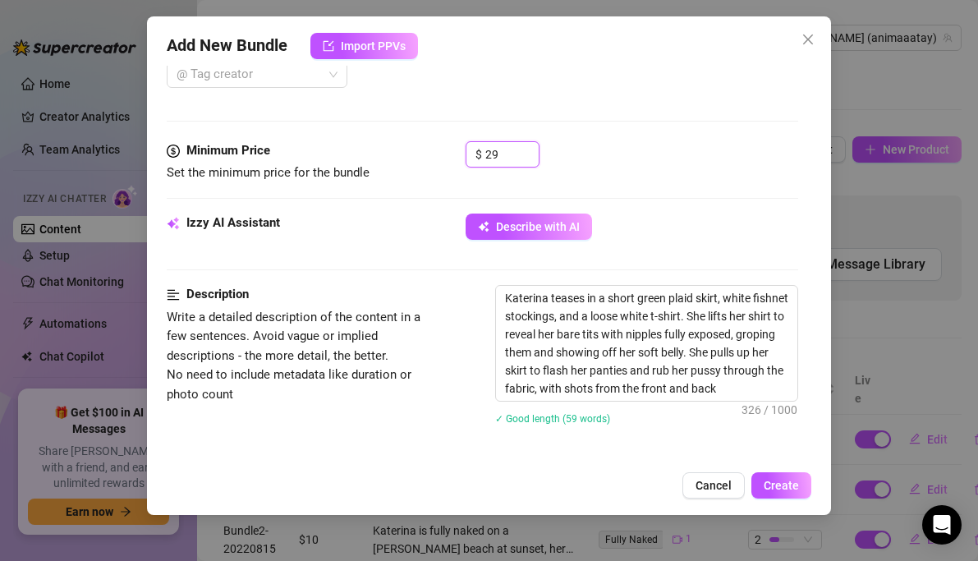
type textarea "Katerina teases in a short green plaid skirt, white fishnet stockings, and a lo…"
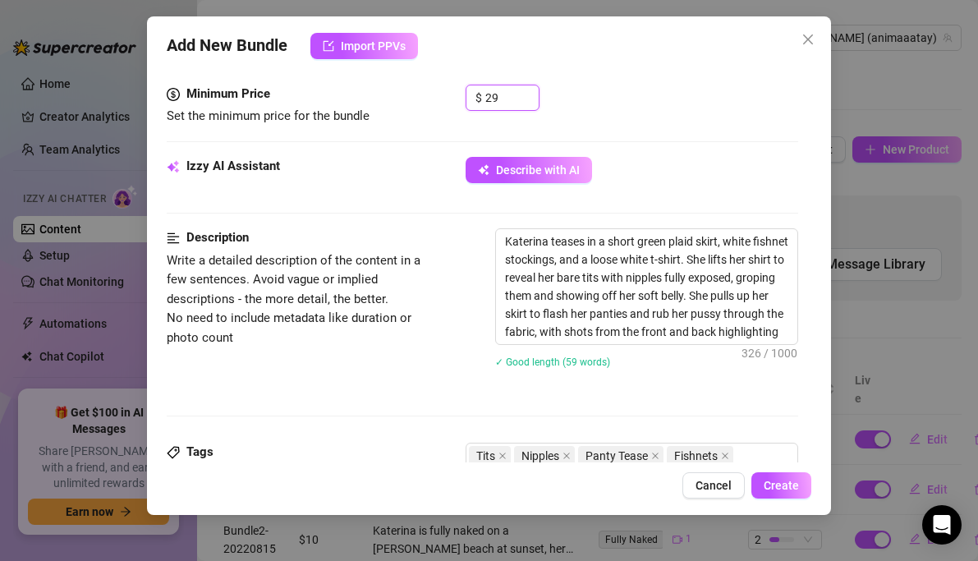
type textarea "Katerina teases in a short green plaid skirt, white fishnet stockings, and a lo…"
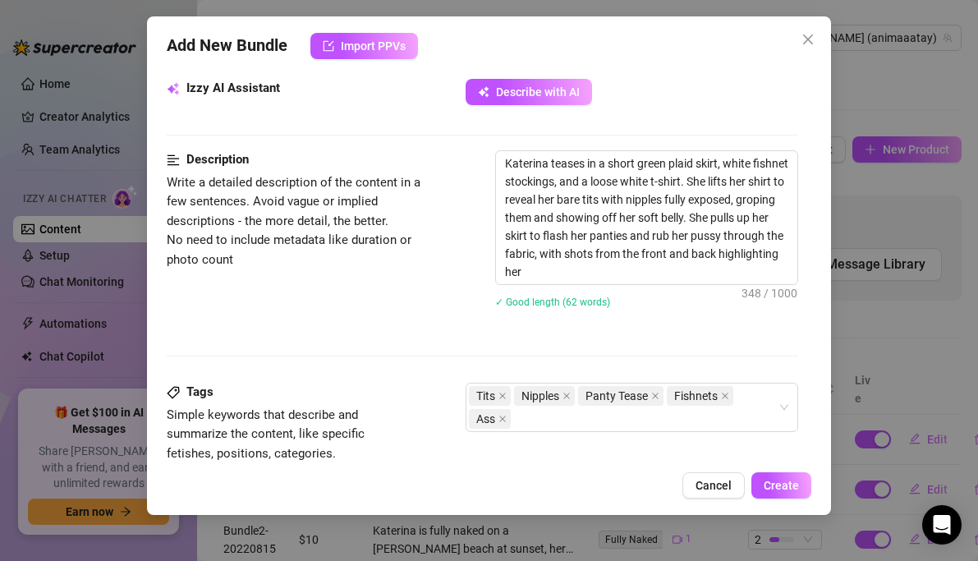
type textarea "Katerina teases in a short green plaid skirt, white fishnet stockings, and a lo…"
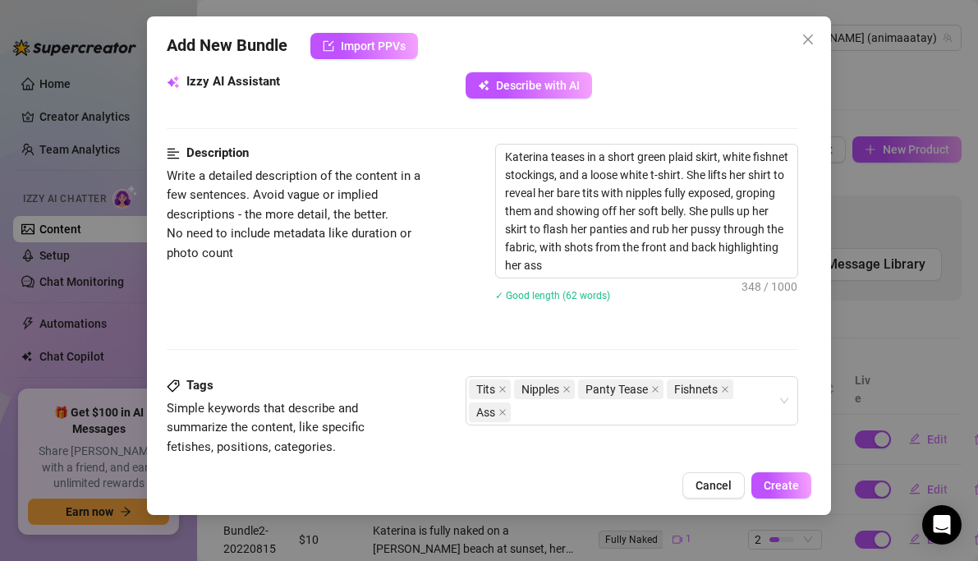
type textarea "Katerina teases in a short green plaid skirt, white fishnet stockings, and a lo…"
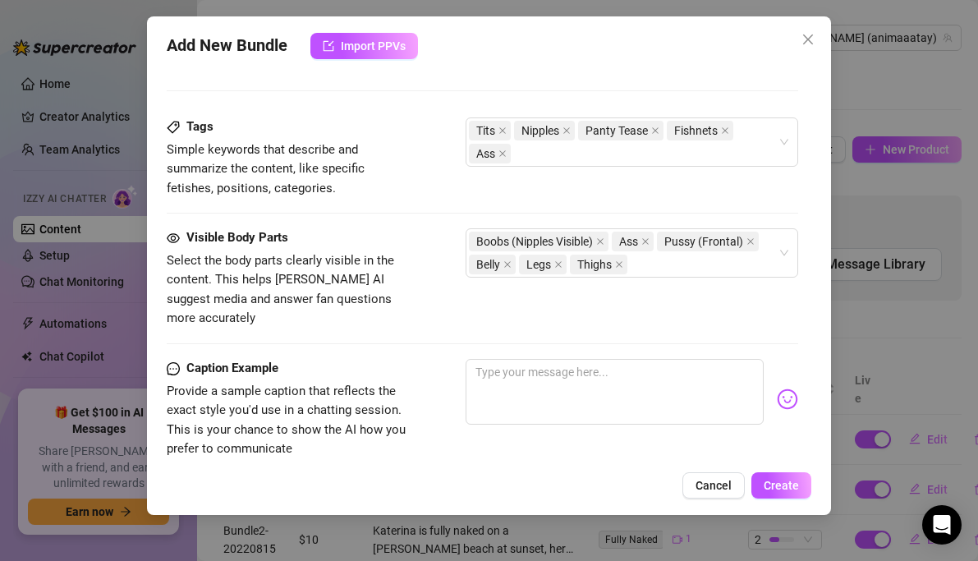
scroll to position [1007, 0]
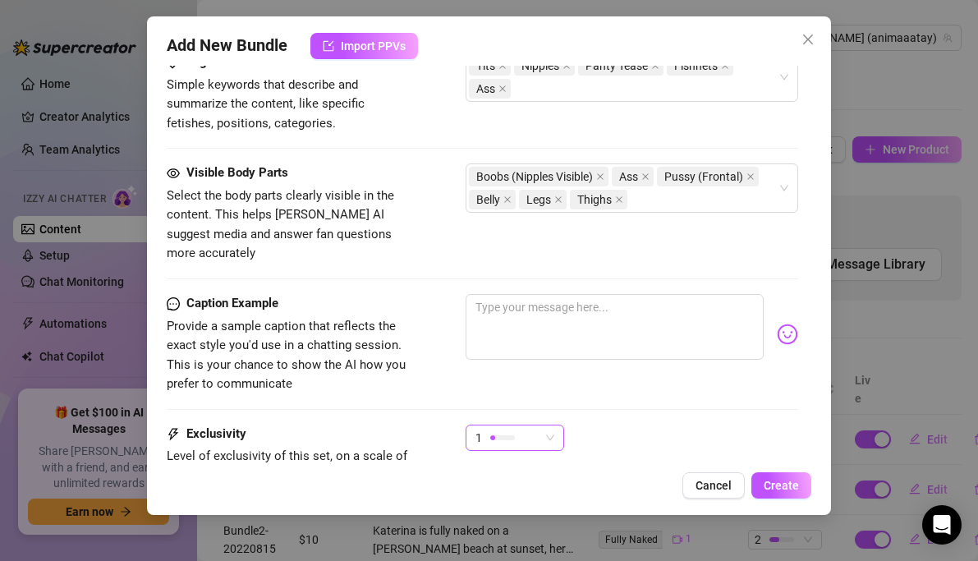
click at [540, 425] on span "1" at bounding box center [514, 437] width 79 height 25
type input "29"
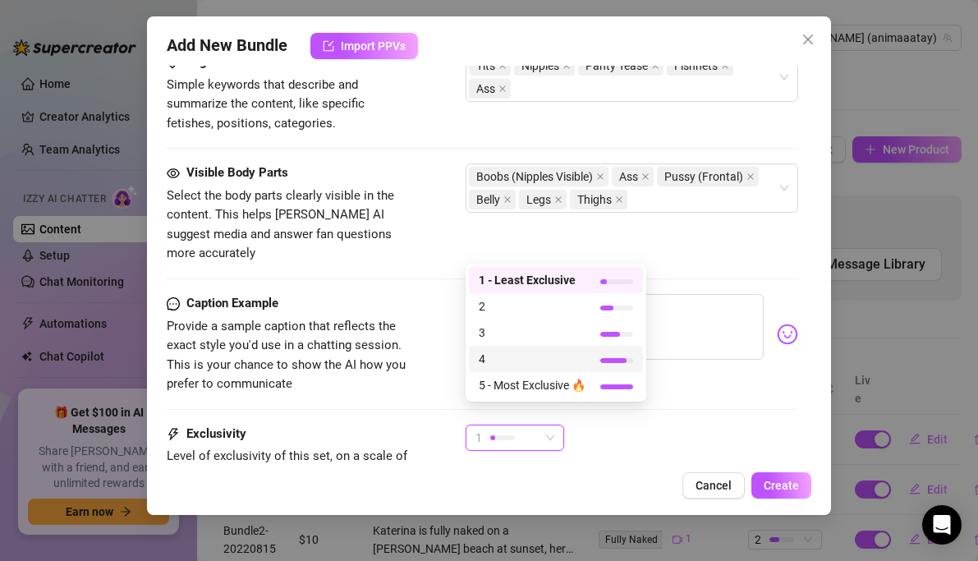
click at [507, 354] on span "4" at bounding box center [532, 359] width 107 height 18
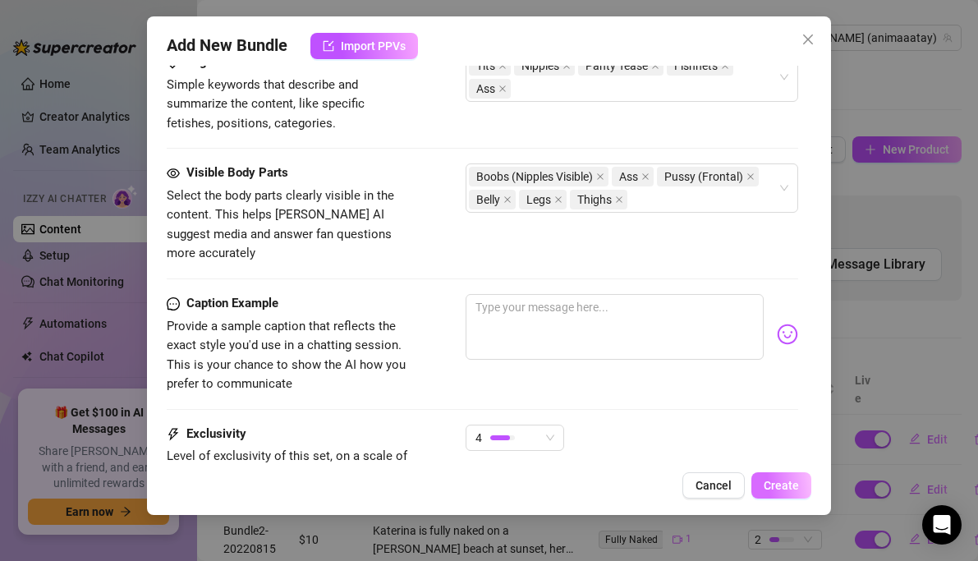
click at [774, 481] on span "Create" at bounding box center [781, 485] width 35 height 13
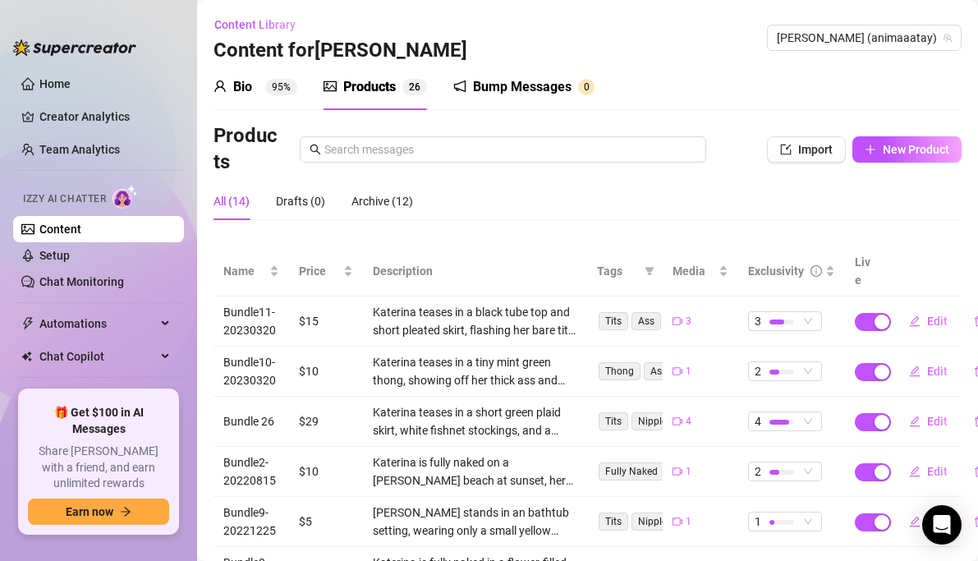
click at [901, 53] on div "Content Library Content for Taylor Taylor (animaaatay)" at bounding box center [588, 37] width 748 height 53
click at [899, 39] on span "[PERSON_NAME] (animaaatay)" at bounding box center [864, 37] width 175 height 25
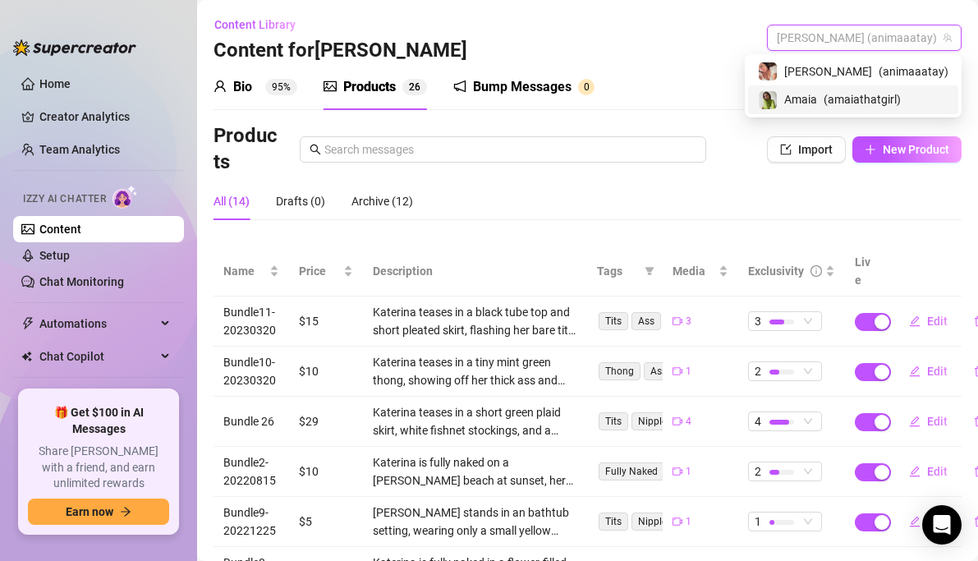
drag, startPoint x: 858, startPoint y: 99, endPoint x: 828, endPoint y: 99, distance: 30.4
click at [817, 99] on span "Amaia" at bounding box center [800, 99] width 33 height 18
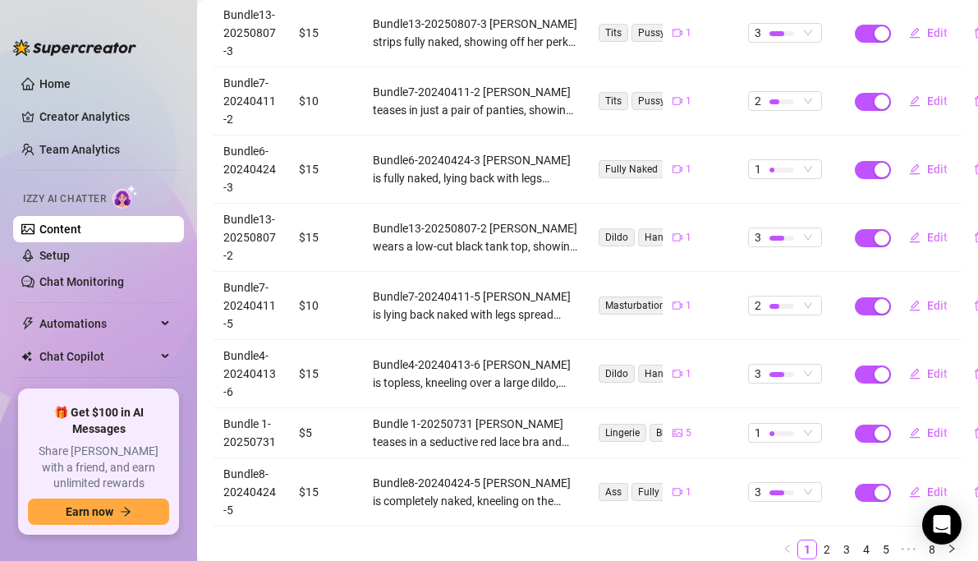
scroll to position [476, 0]
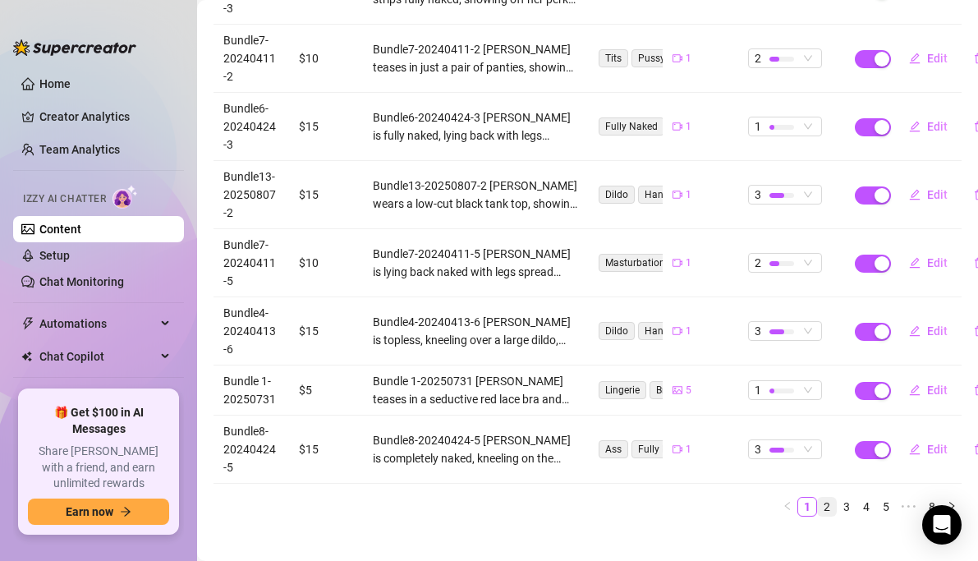
click at [828, 498] on link "2" at bounding box center [827, 507] width 18 height 18
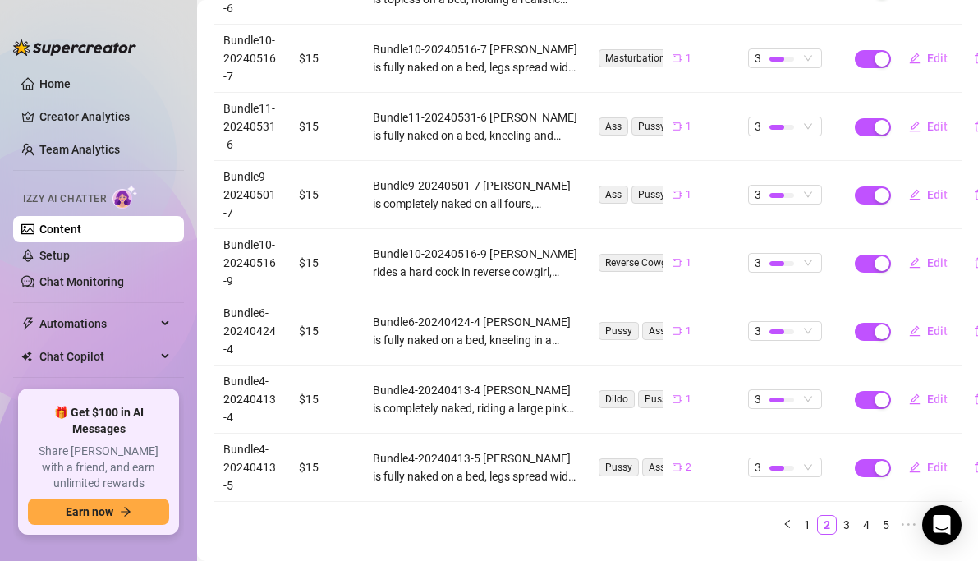
click at [851, 487] on div "Name Price Description Tags Media Exclusivity Live Bundle4-20240413-1 $5 Bundle…" at bounding box center [588, 152] width 748 height 765
click at [842, 516] on link "3" at bounding box center [847, 525] width 18 height 18
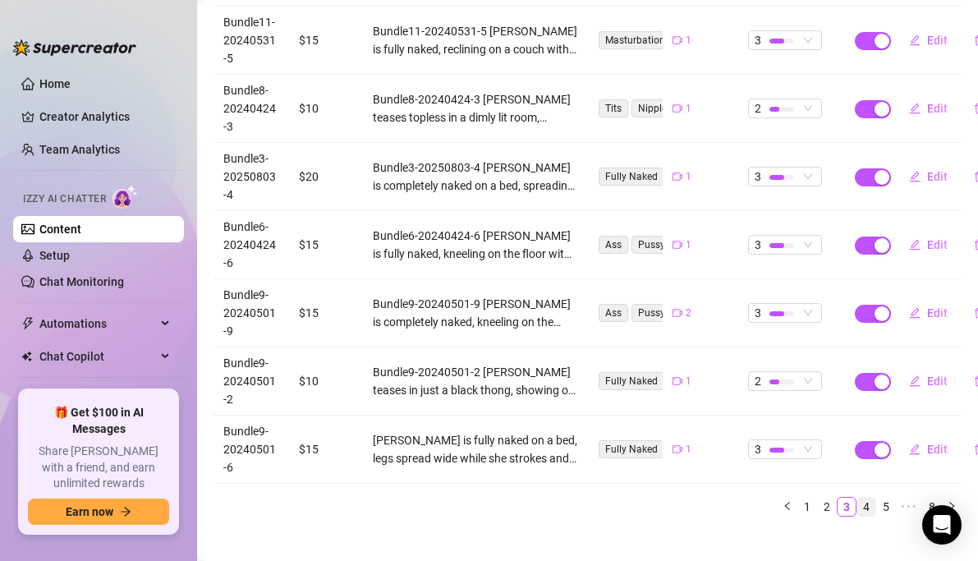
click at [860, 498] on link "4" at bounding box center [866, 507] width 18 height 18
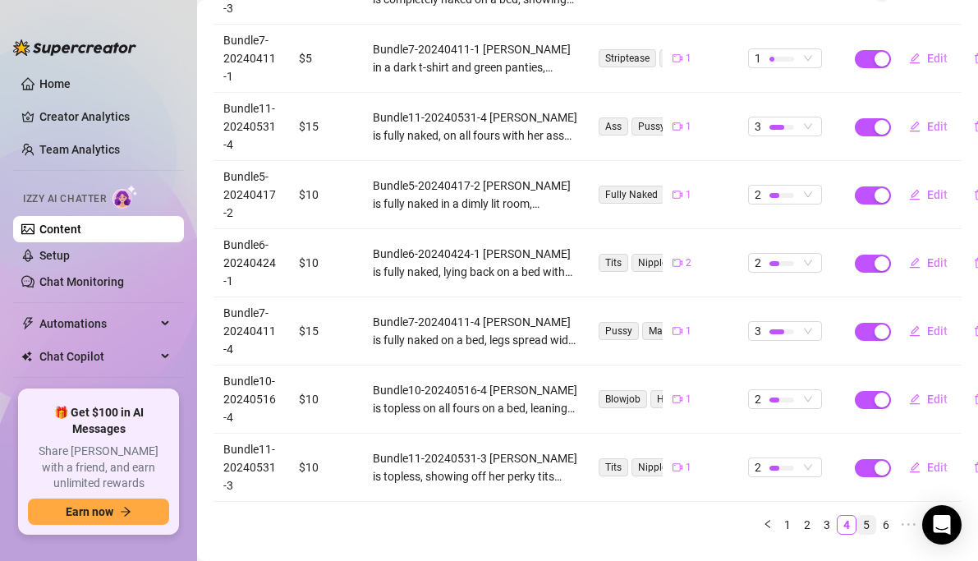
click at [870, 516] on link "5" at bounding box center [866, 525] width 18 height 18
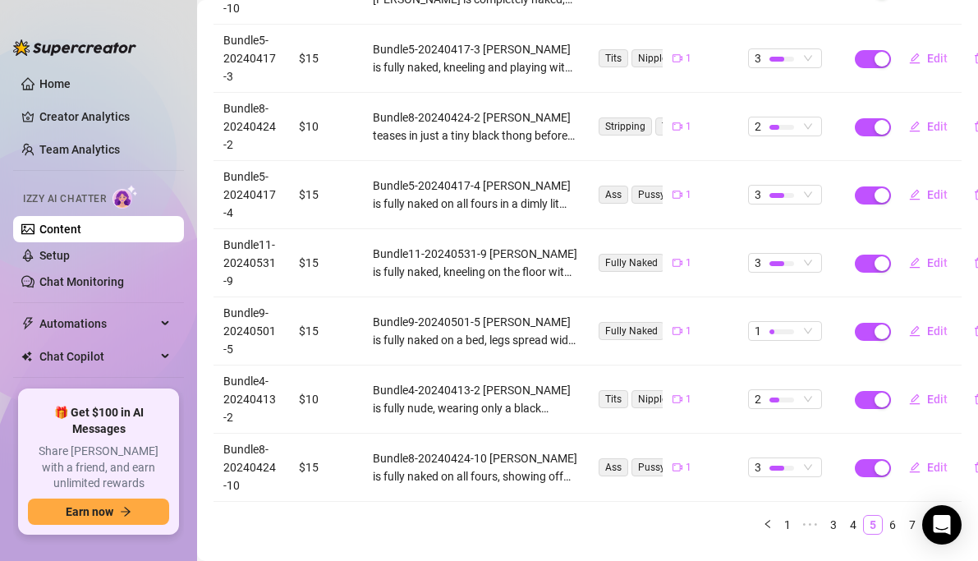
click at [880, 516] on link "5" at bounding box center [873, 525] width 18 height 18
click at [892, 516] on link "6" at bounding box center [893, 525] width 18 height 18
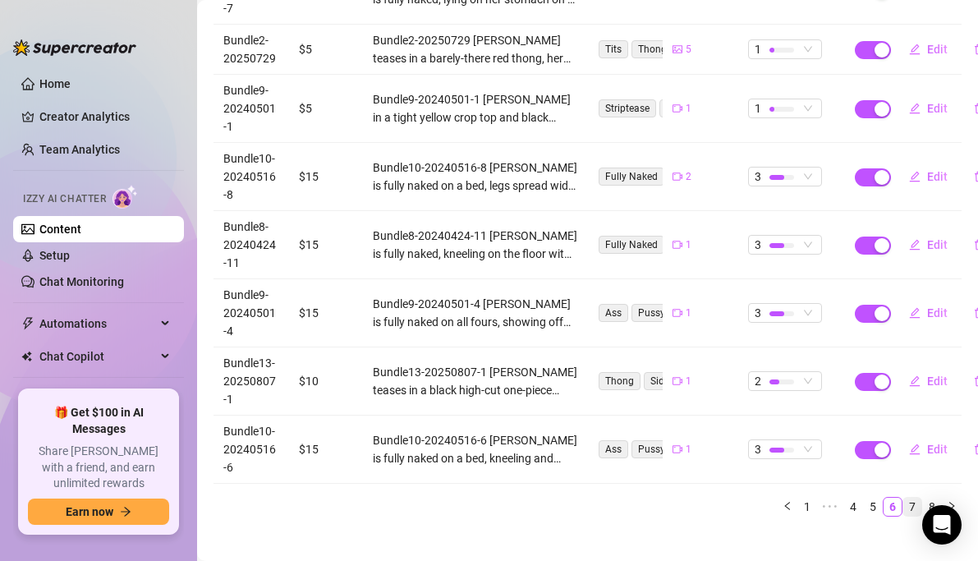
click at [915, 498] on link "7" at bounding box center [912, 507] width 18 height 18
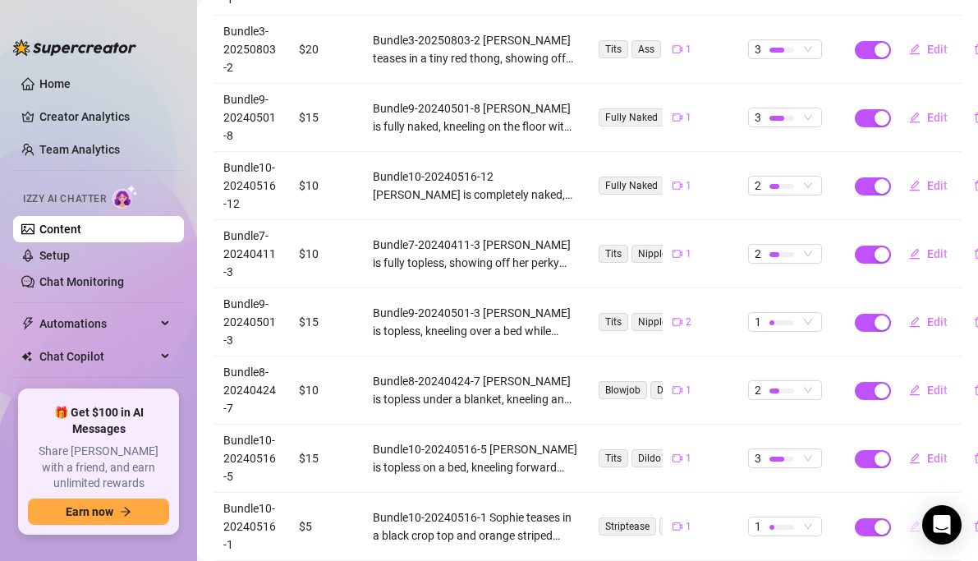
scroll to position [494, 0]
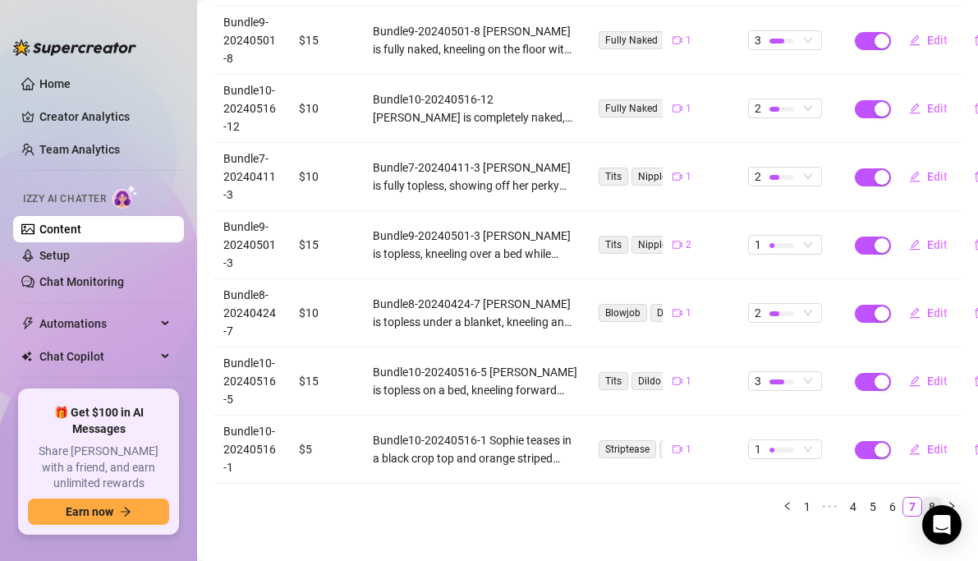
click at [928, 498] on link "8" at bounding box center [932, 507] width 18 height 18
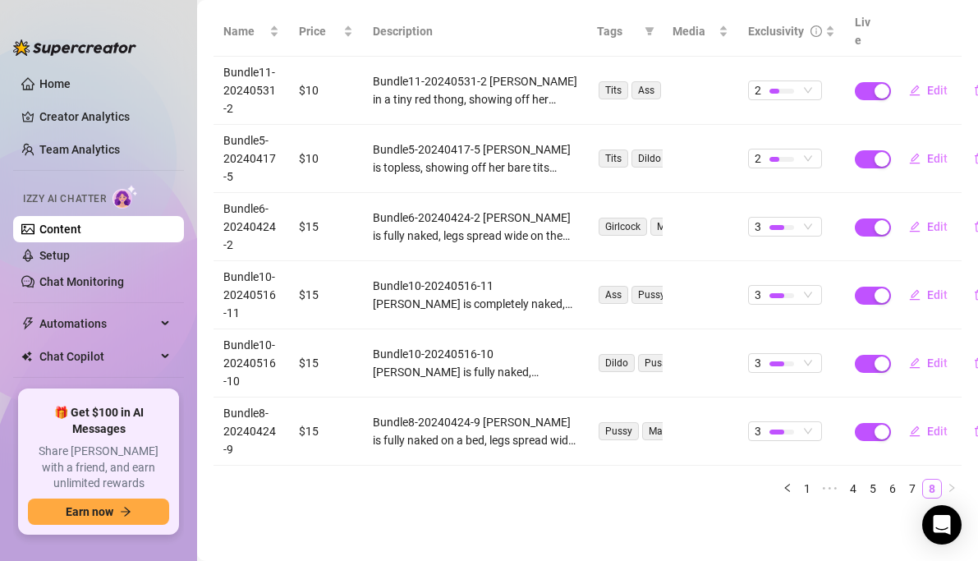
scroll to position [222, 0]
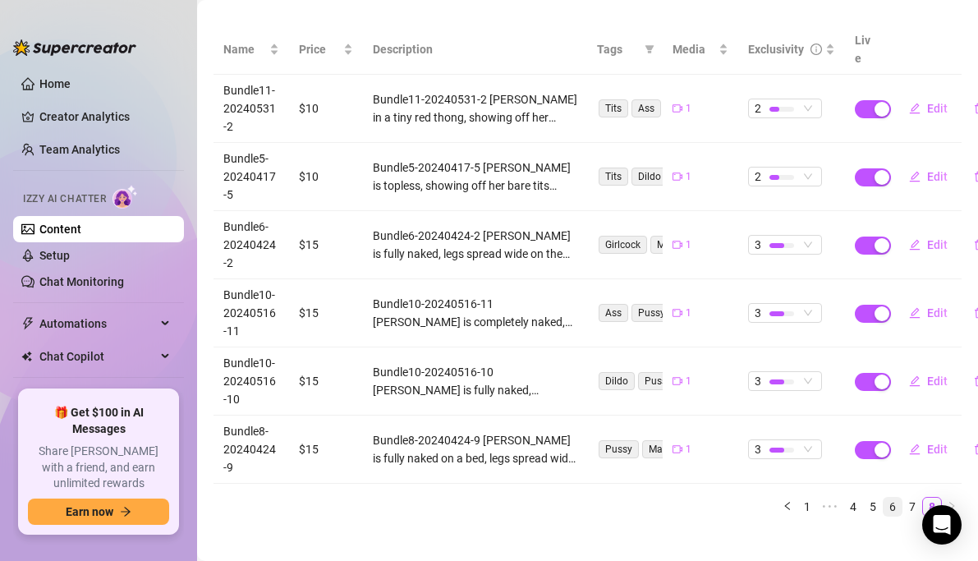
click at [900, 498] on link "6" at bounding box center [893, 507] width 18 height 18
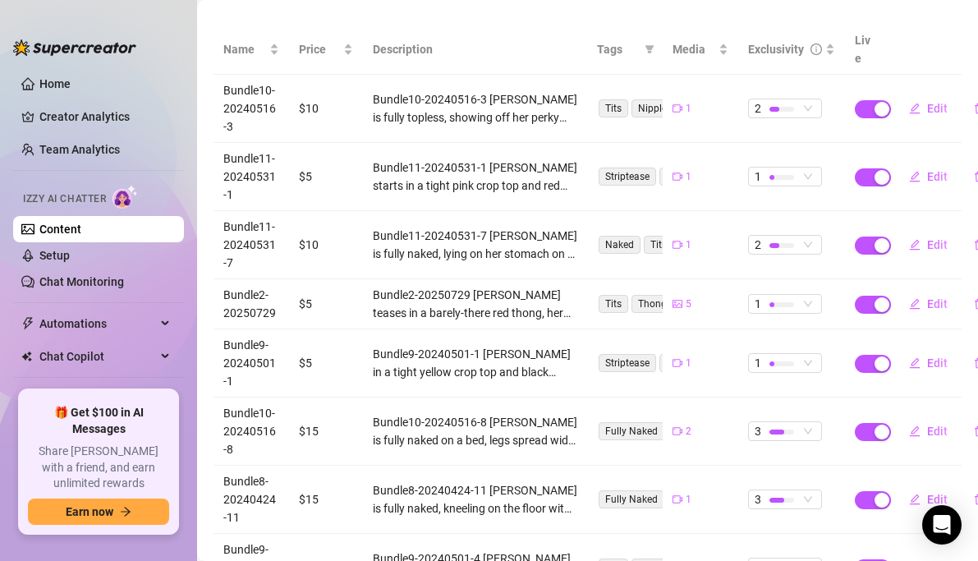
click at [889, 487] on td "Edit" at bounding box center [924, 500] width 76 height 68
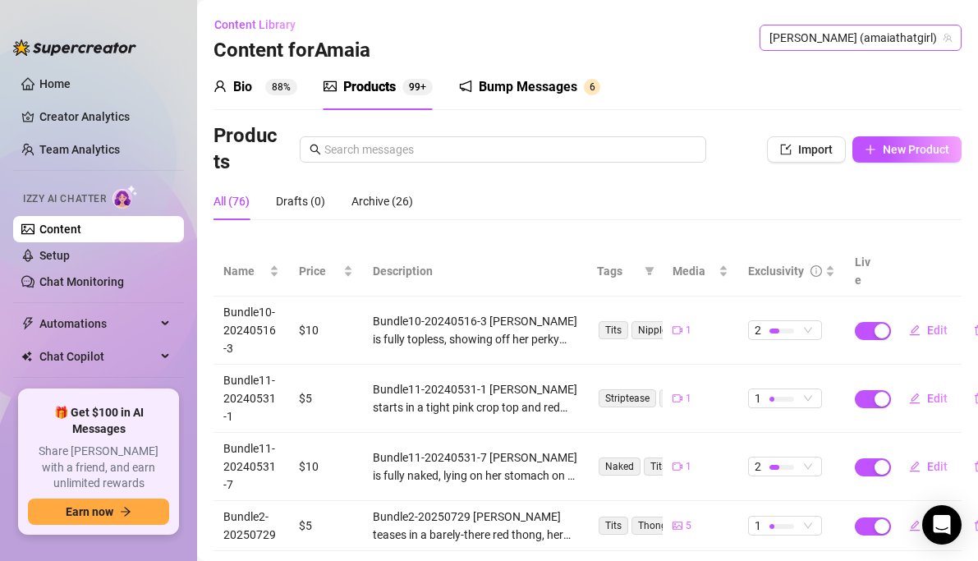
click at [897, 37] on span "[PERSON_NAME] (amaiathatgirl)" at bounding box center [860, 37] width 182 height 25
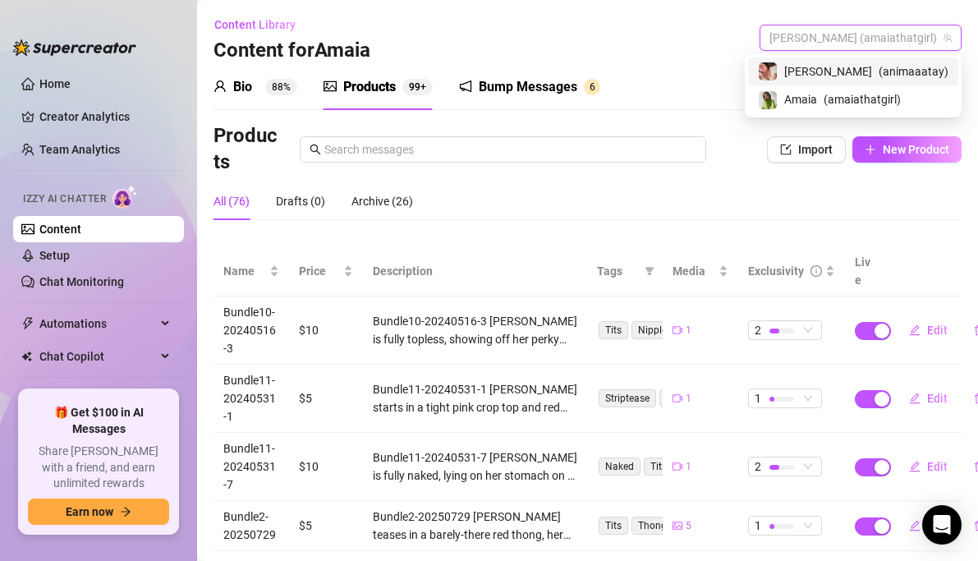
click at [861, 75] on span "[PERSON_NAME]" at bounding box center [828, 71] width 88 height 18
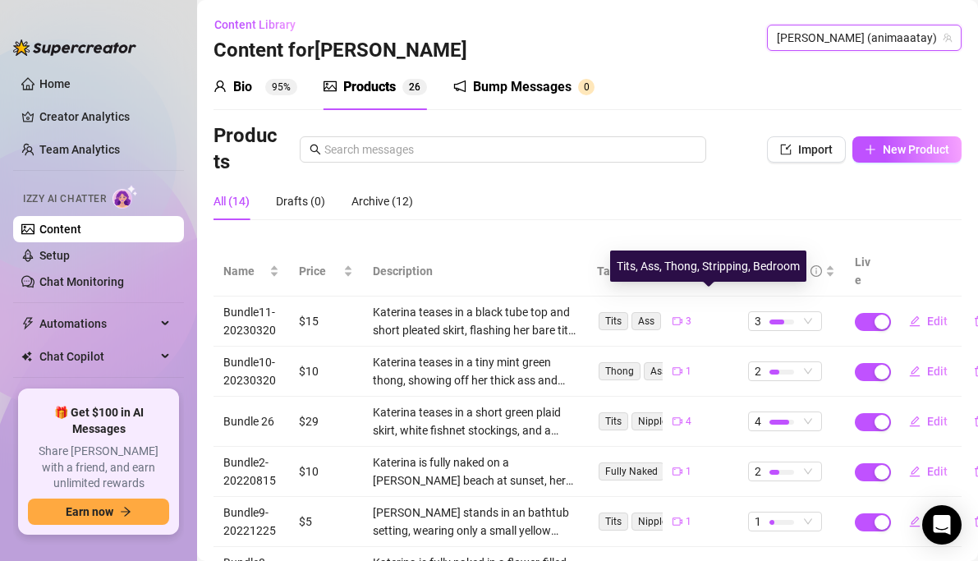
scroll to position [35, 0]
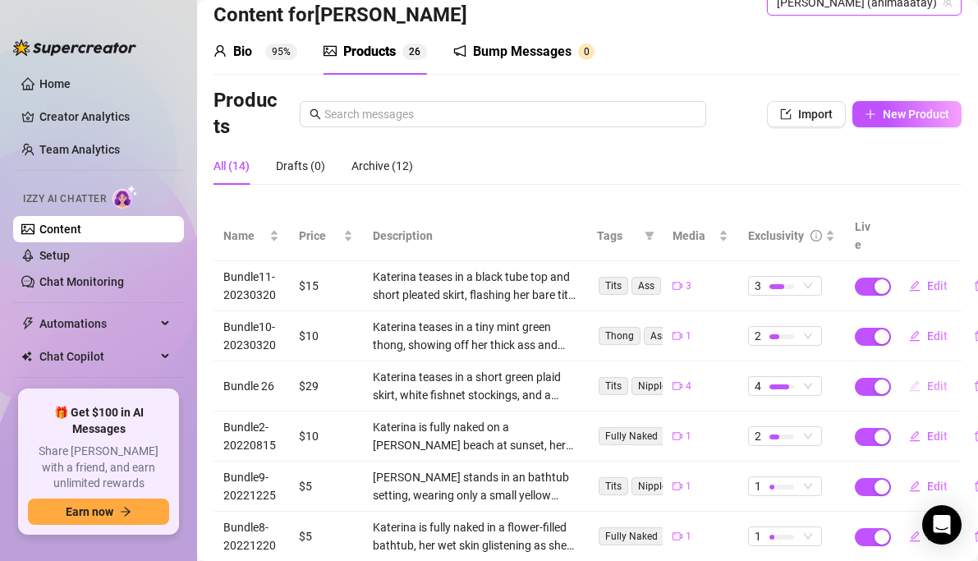
click at [937, 379] on span "Edit" at bounding box center [937, 385] width 21 height 13
type textarea "Type your message here..."
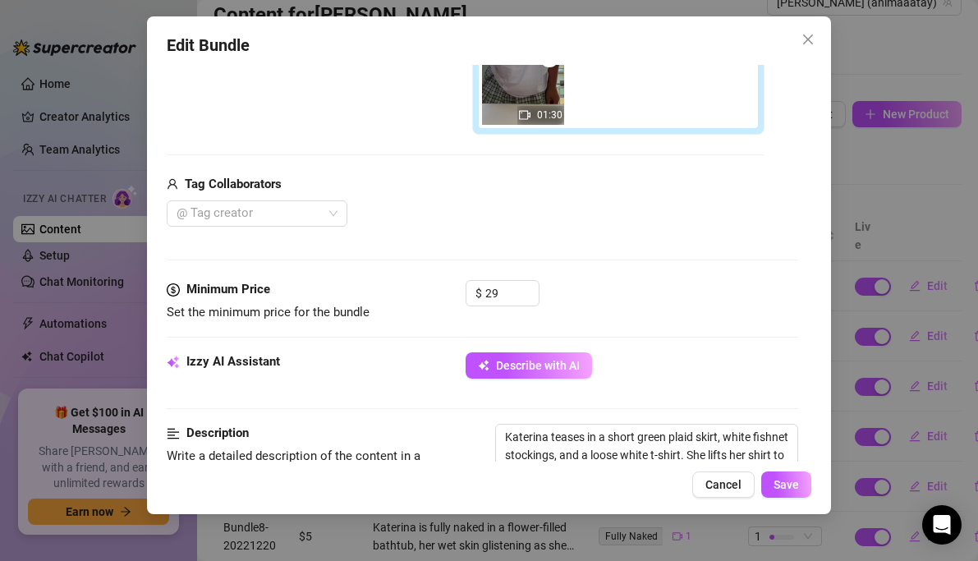
scroll to position [478, 0]
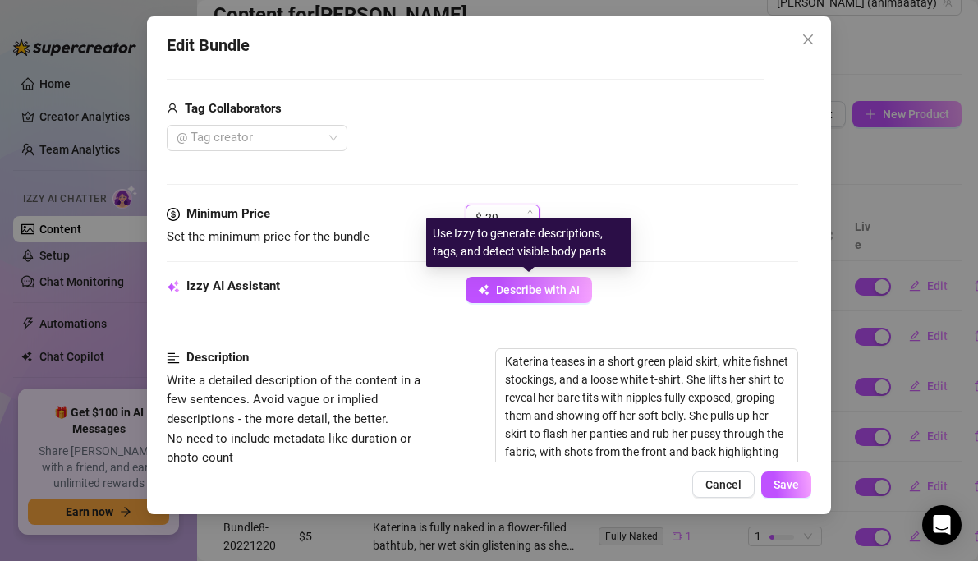
click at [507, 216] on input "29" at bounding box center [511, 217] width 53 height 25
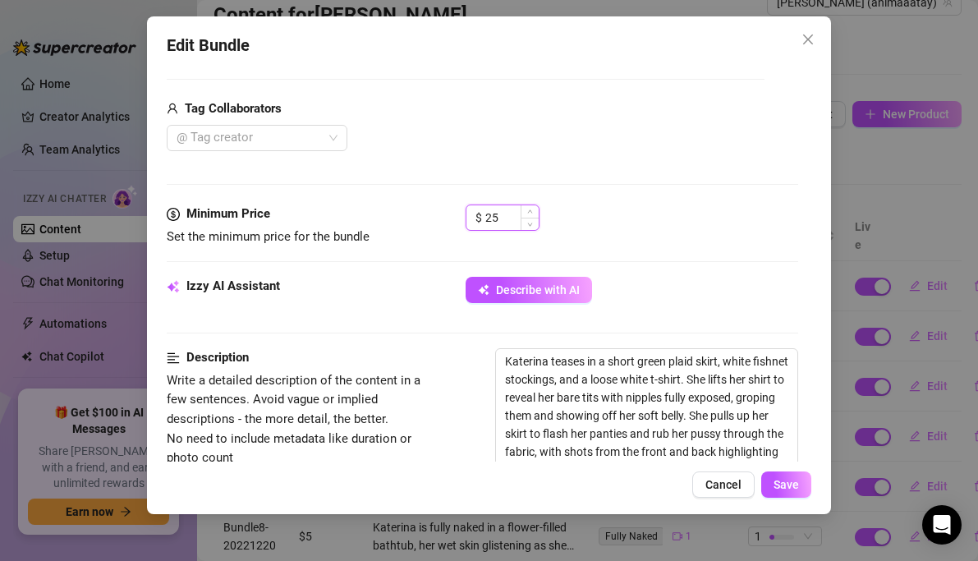
click at [509, 218] on input "25" at bounding box center [511, 217] width 53 height 25
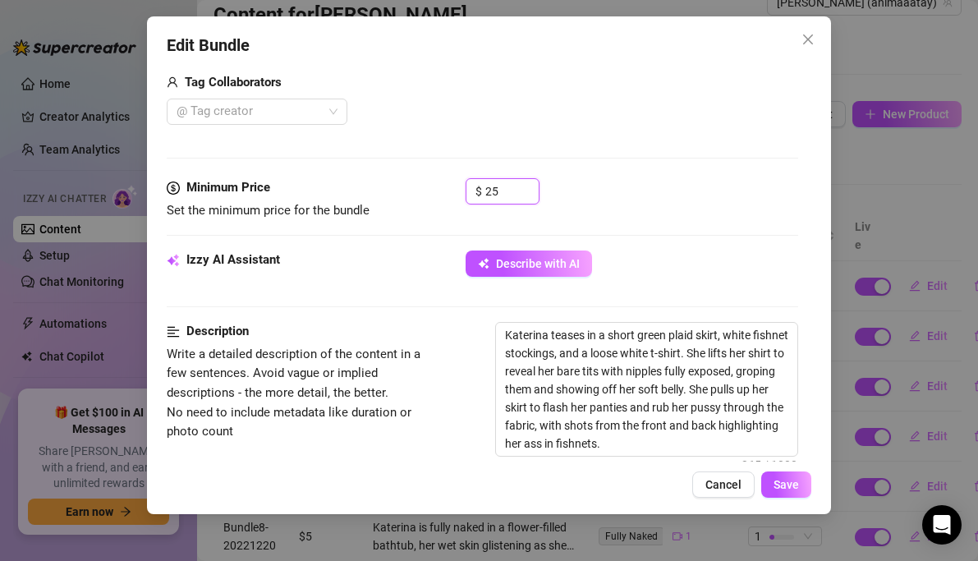
scroll to position [416, 0]
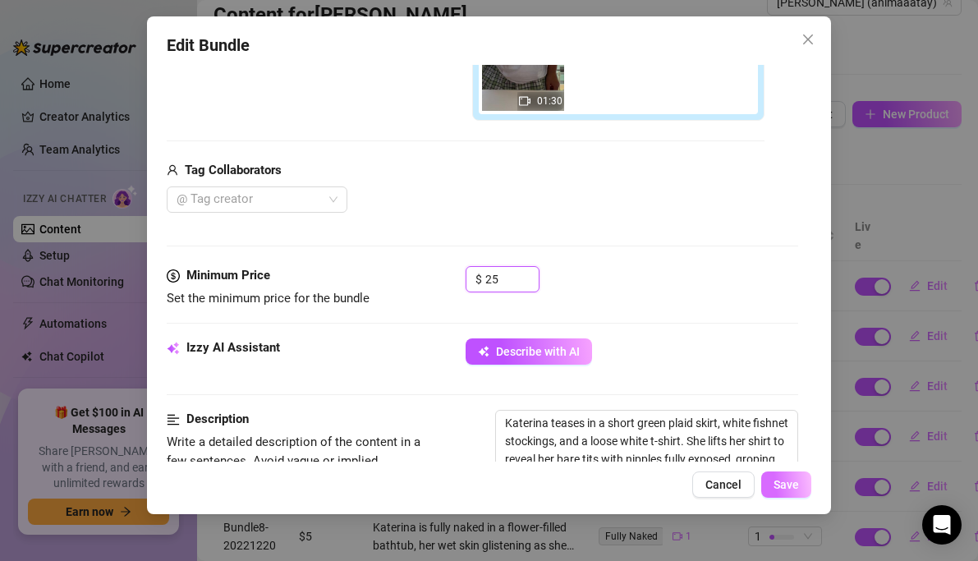
type input "25"
click at [801, 487] on button "Save" at bounding box center [786, 484] width 50 height 26
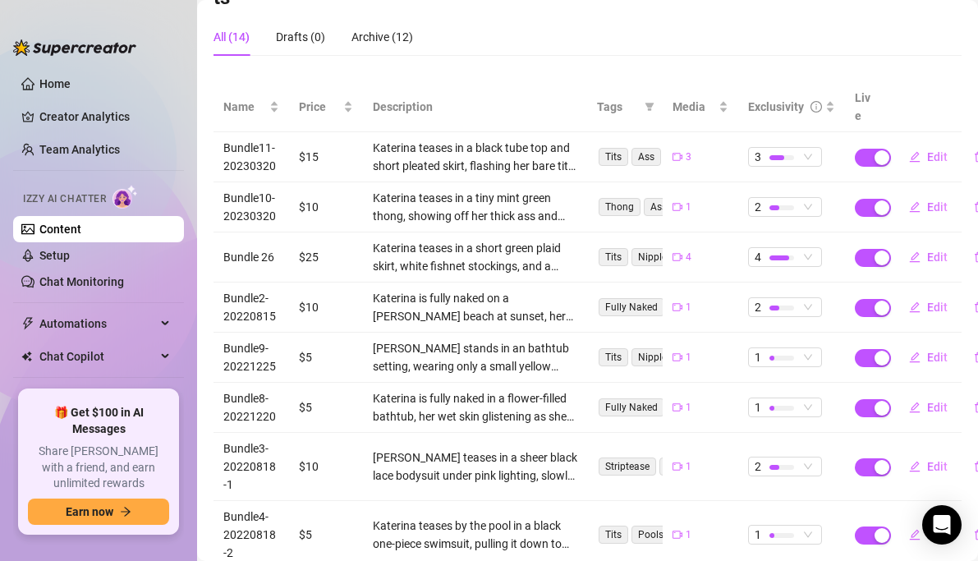
scroll to position [350, 0]
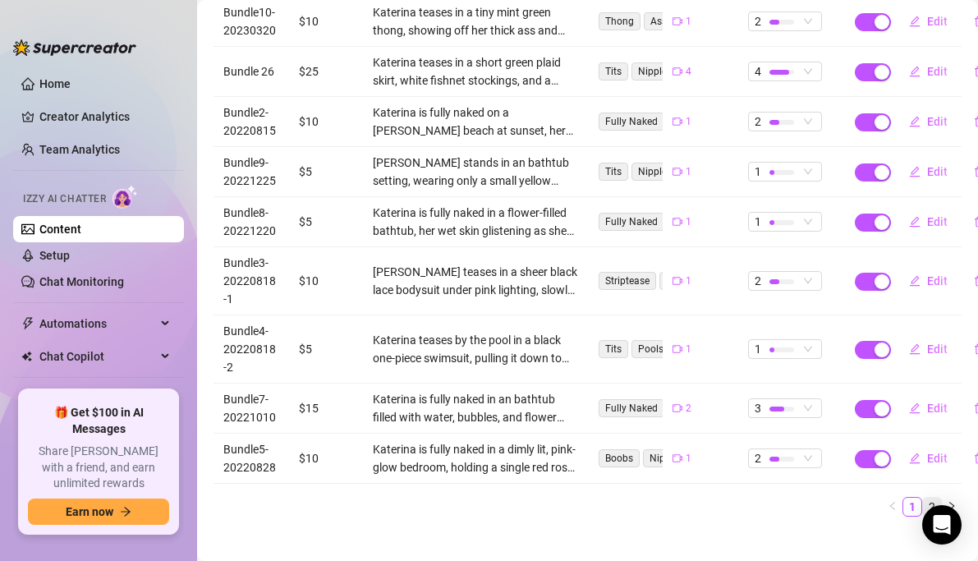
click at [939, 498] on link "2" at bounding box center [932, 507] width 18 height 18
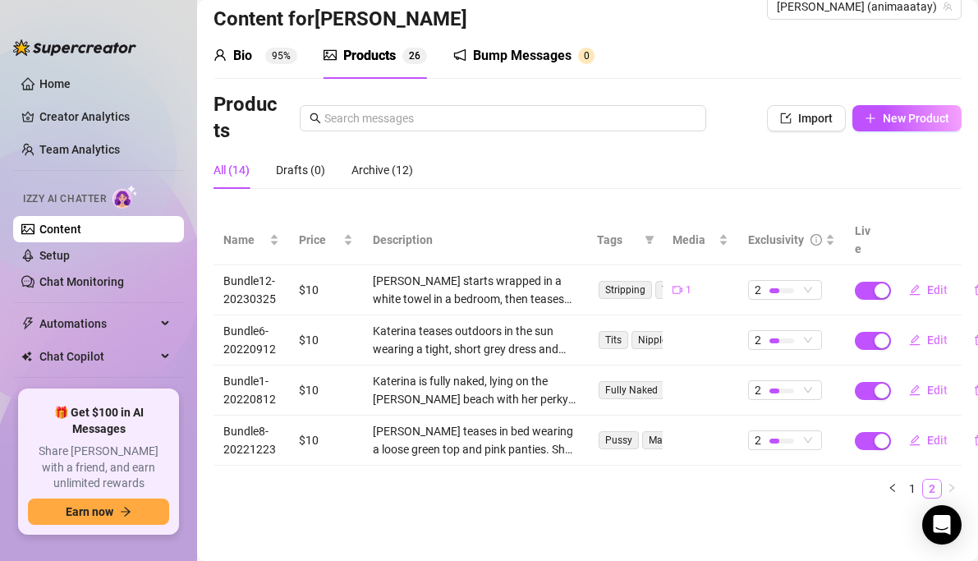
scroll to position [13, 0]
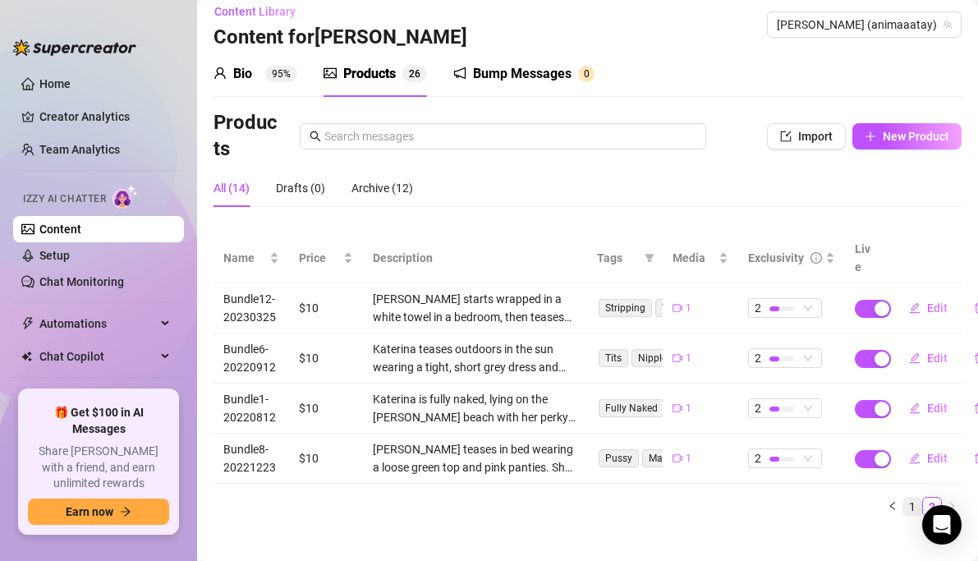
click at [912, 498] on link "1" at bounding box center [912, 507] width 18 height 18
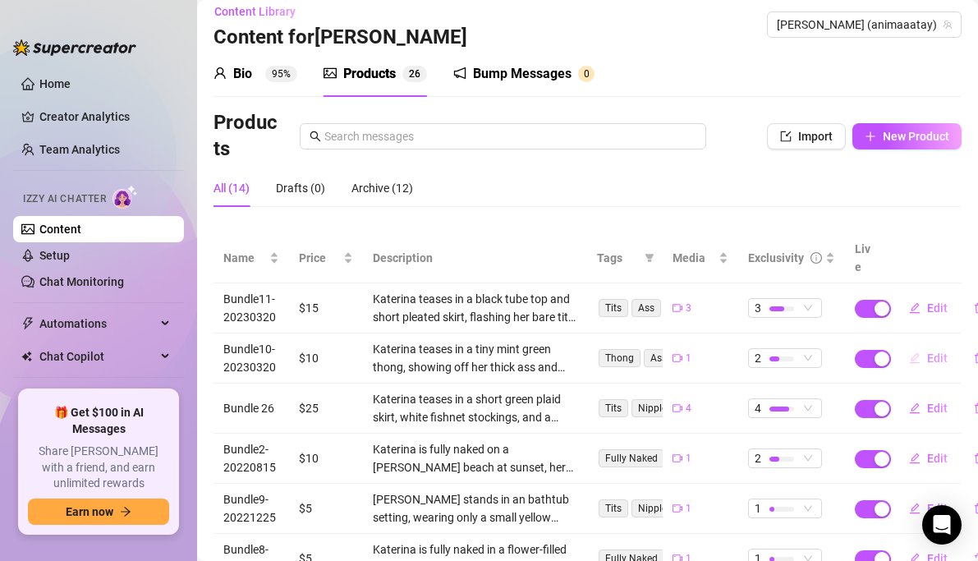
click at [932, 351] on span "Edit" at bounding box center [937, 357] width 21 height 13
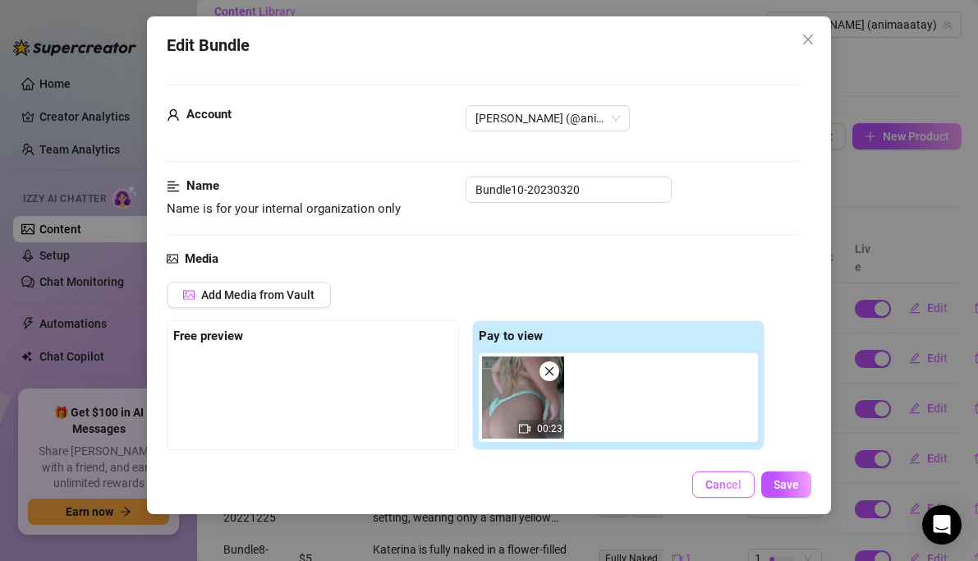
click at [737, 480] on span "Cancel" at bounding box center [723, 484] width 36 height 13
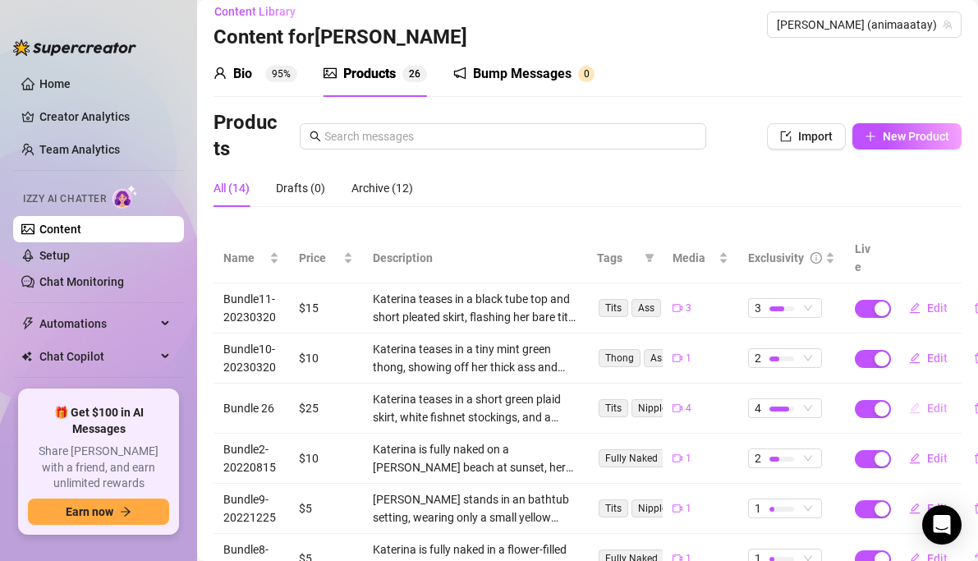
click at [935, 402] on span "Edit" at bounding box center [937, 408] width 21 height 13
type textarea "Type your message here..."
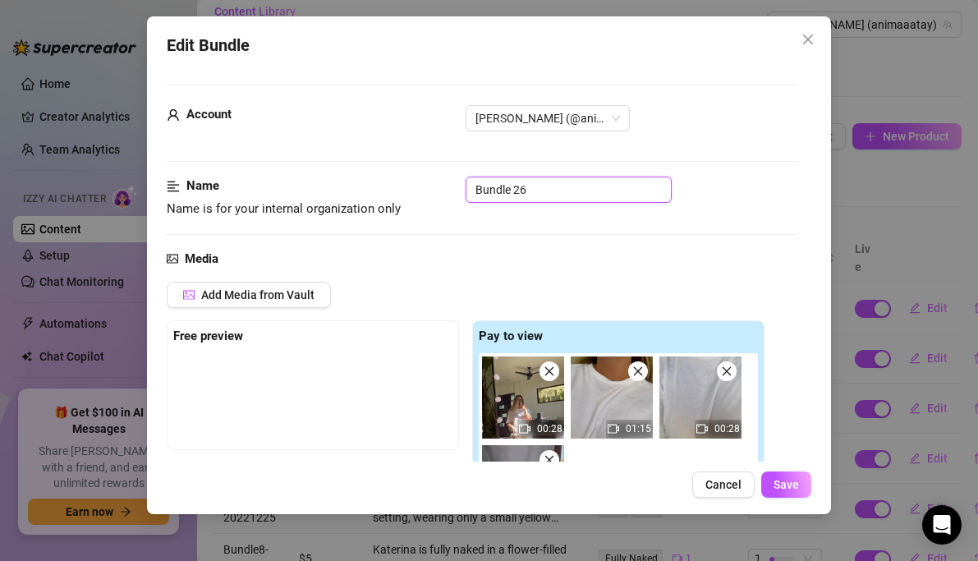
click at [535, 193] on input "Bundle 26" at bounding box center [569, 190] width 206 height 26
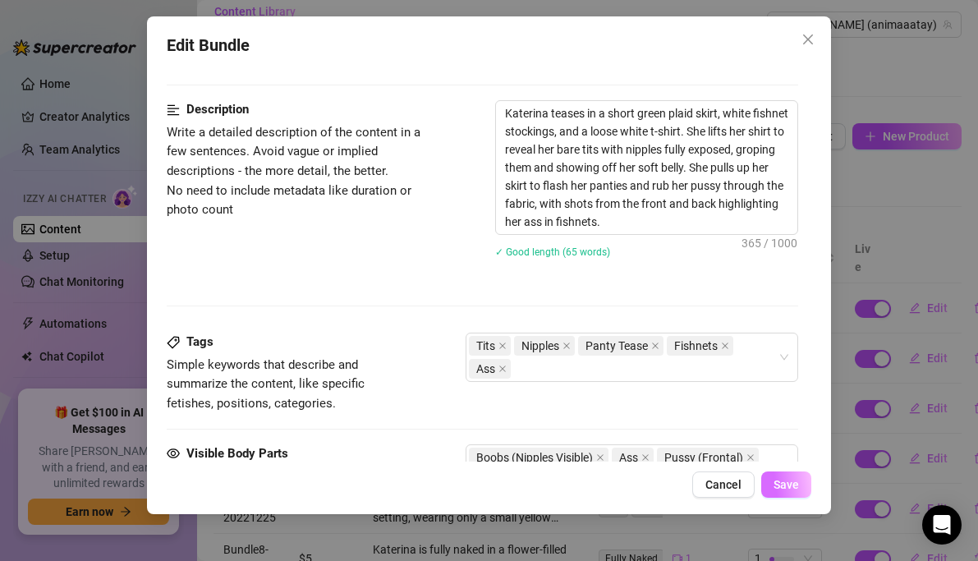
scroll to position [792, 0]
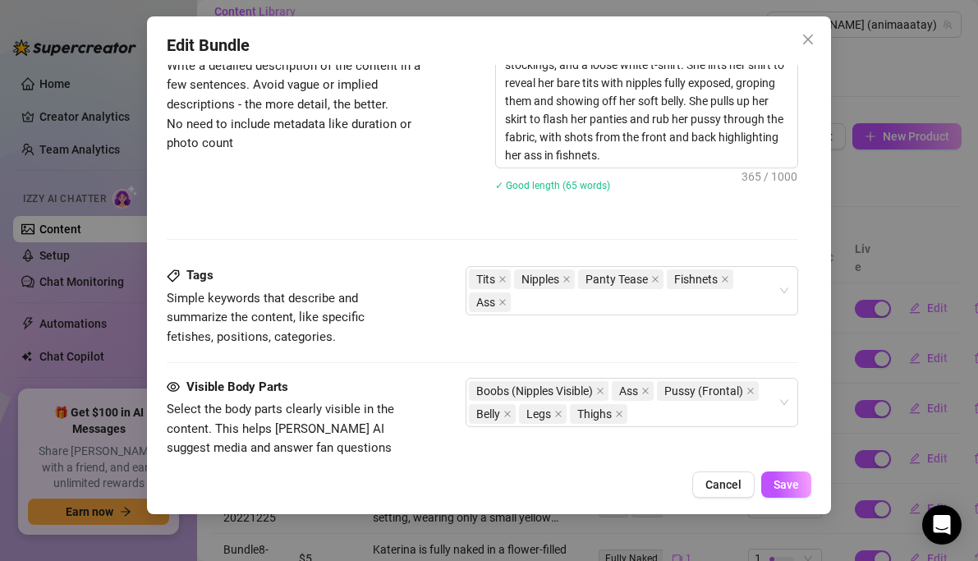
type input "Bundle13-20230327"
click at [784, 471] on div "Edit Bundle Account Taylor (@animaaatay) Name Name is for your internal organiz…" at bounding box center [489, 265] width 685 height 498
click at [784, 478] on span "Save" at bounding box center [786, 484] width 25 height 13
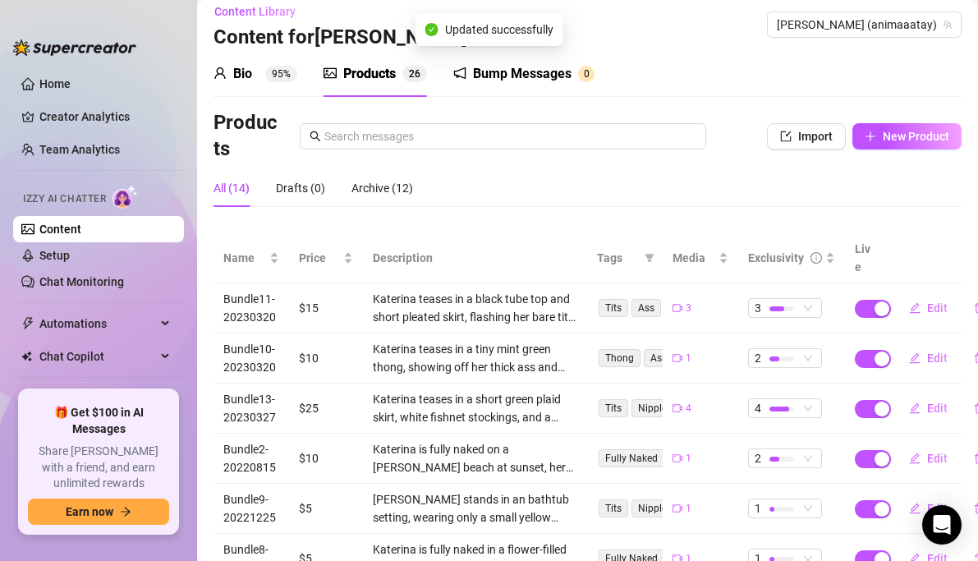
click at [583, 221] on div "Products Import New Product All (14) Drafts (0) Archive (12) Name Price Descrip…" at bounding box center [588, 488] width 748 height 756
click at [928, 402] on span "Edit" at bounding box center [937, 408] width 21 height 13
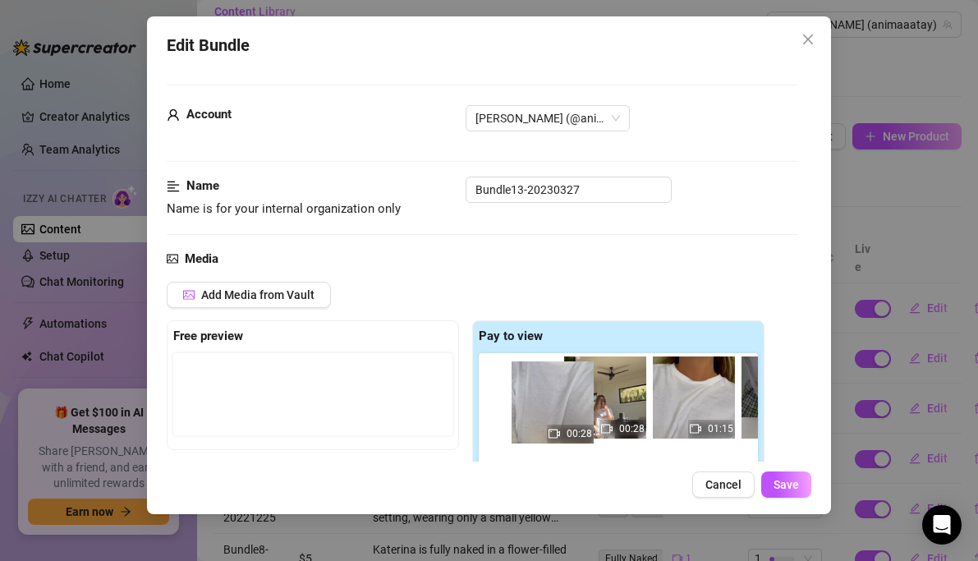
drag, startPoint x: 719, startPoint y: 393, endPoint x: 505, endPoint y: 402, distance: 214.5
click at [505, 402] on div "00:28 01:15 00:28 01:30" at bounding box center [622, 441] width 286 height 177
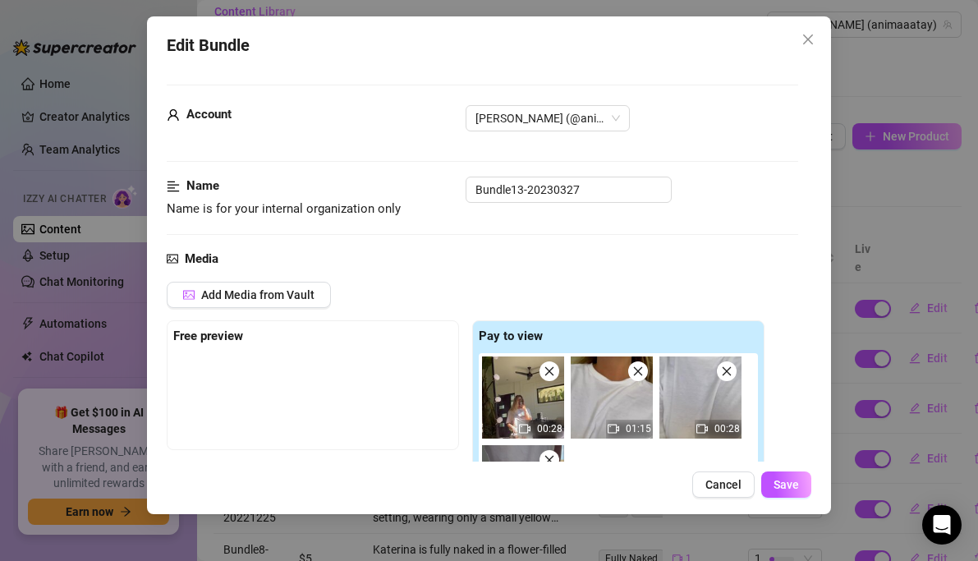
click at [532, 380] on img at bounding box center [523, 397] width 82 height 82
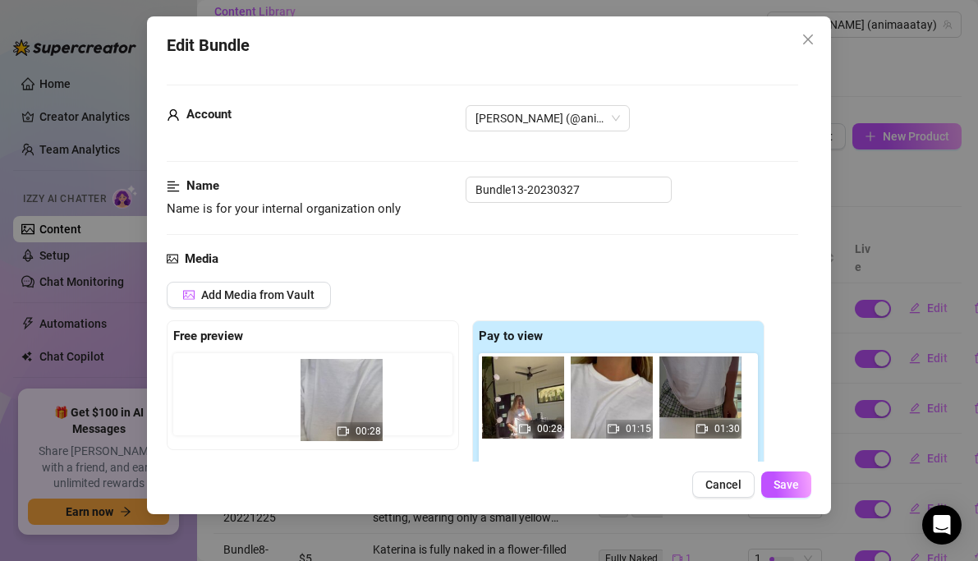
drag, startPoint x: 712, startPoint y: 391, endPoint x: 344, endPoint y: 393, distance: 367.9
click at [344, 393] on div "Free preview Pay to view 00:28 01:15 00:28 01:30" at bounding box center [466, 428] width 598 height 217
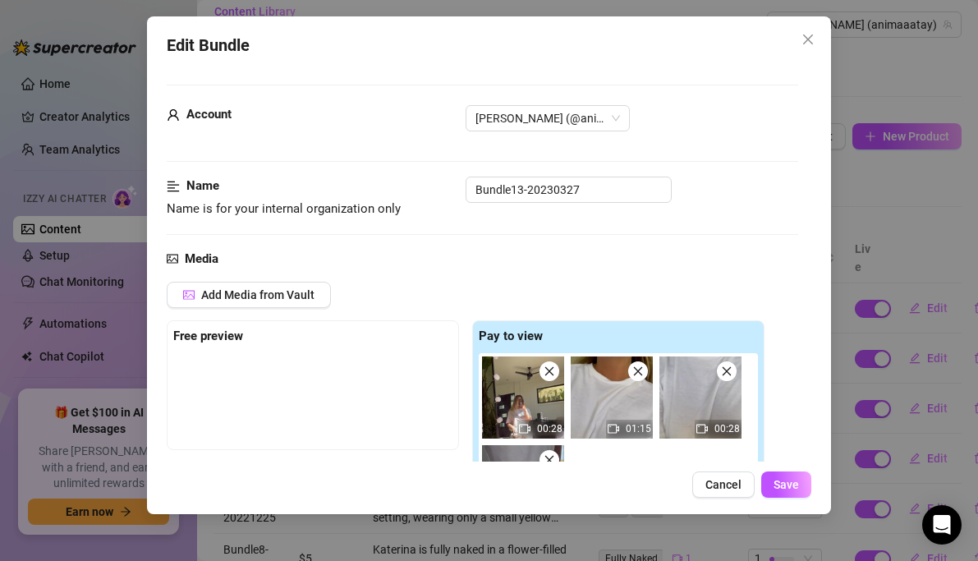
scroll to position [122, 0]
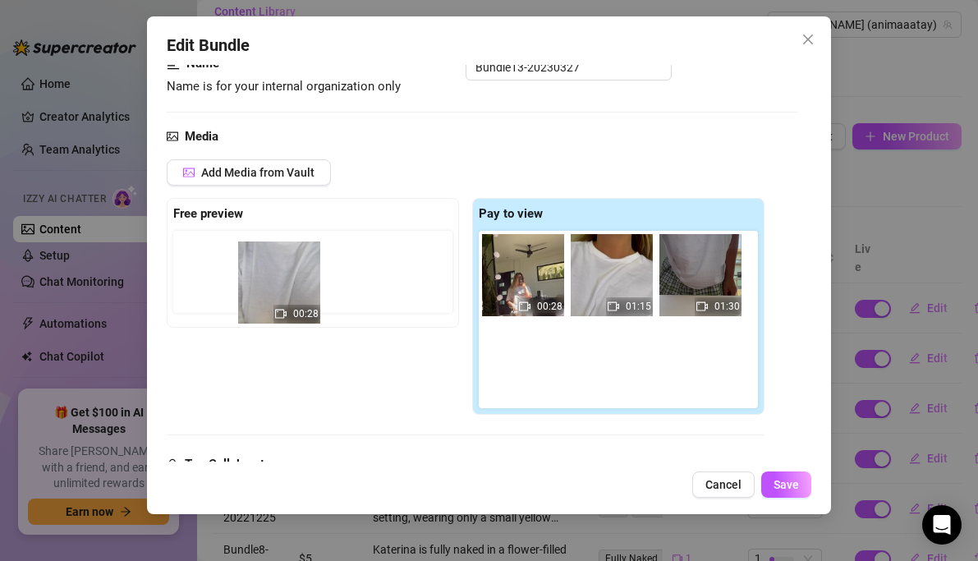
drag, startPoint x: 704, startPoint y: 279, endPoint x: 227, endPoint y: 282, distance: 477.1
click at [227, 282] on div "Free preview Pay to view 00:28 01:15 00:28 01:30" at bounding box center [466, 306] width 598 height 217
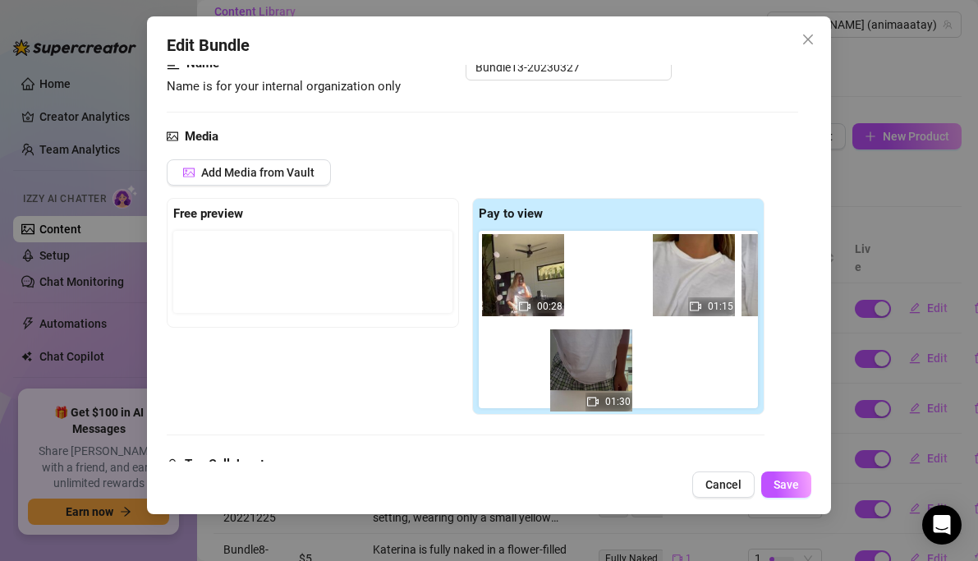
drag, startPoint x: 523, startPoint y: 362, endPoint x: 579, endPoint y: 372, distance: 56.7
click at [579, 372] on div "00:28 01:15 00:28 01:30" at bounding box center [622, 319] width 286 height 177
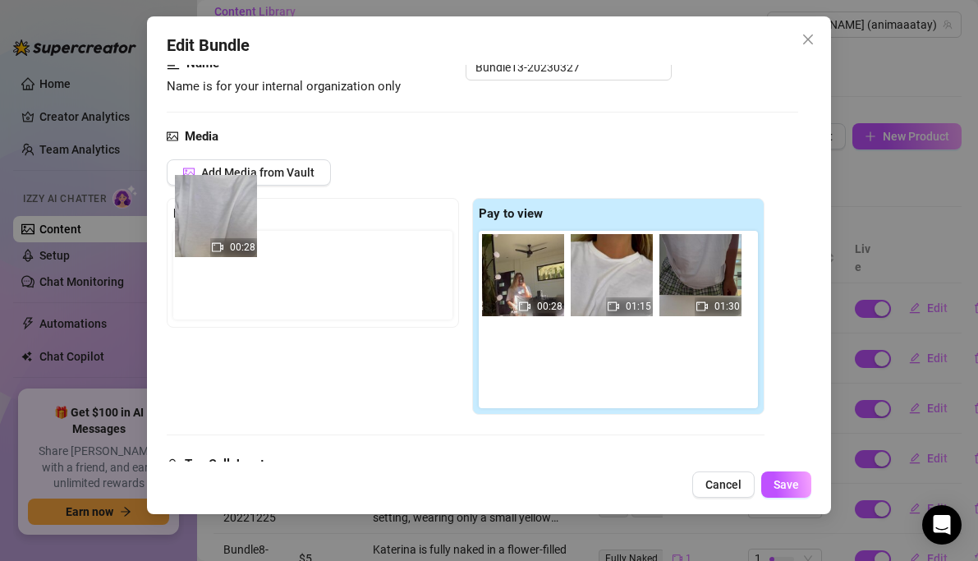
drag, startPoint x: 710, startPoint y: 288, endPoint x: 214, endPoint y: 247, distance: 497.7
click at [214, 247] on div "Free preview Pay to view 00:28 01:15 00:28 01:30" at bounding box center [466, 306] width 598 height 217
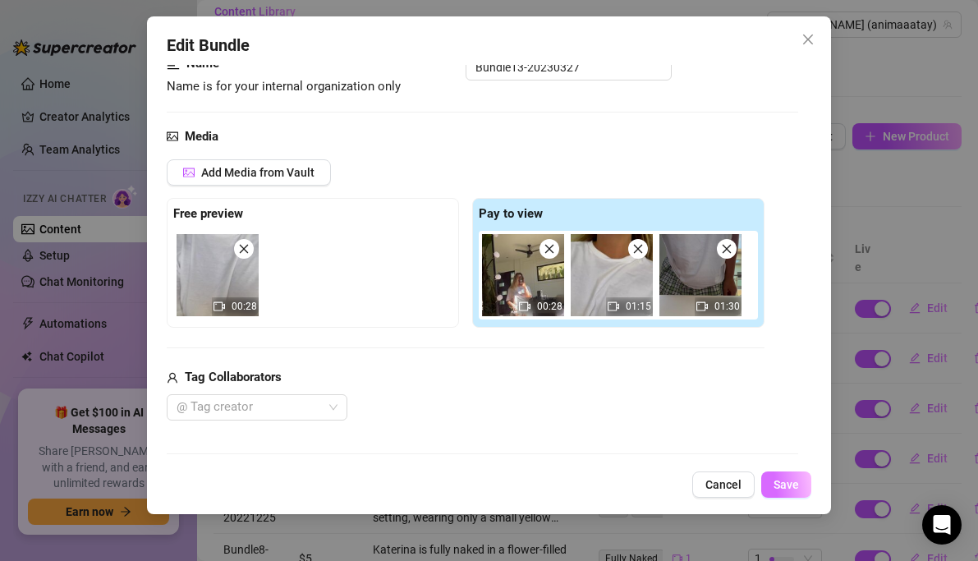
click at [765, 480] on button "Save" at bounding box center [786, 484] width 50 height 26
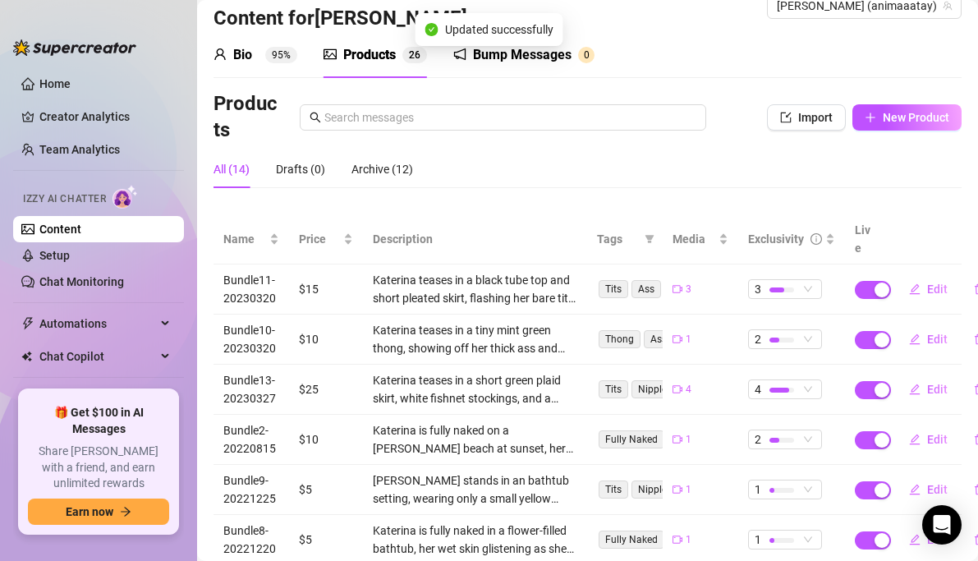
scroll to position [0, 0]
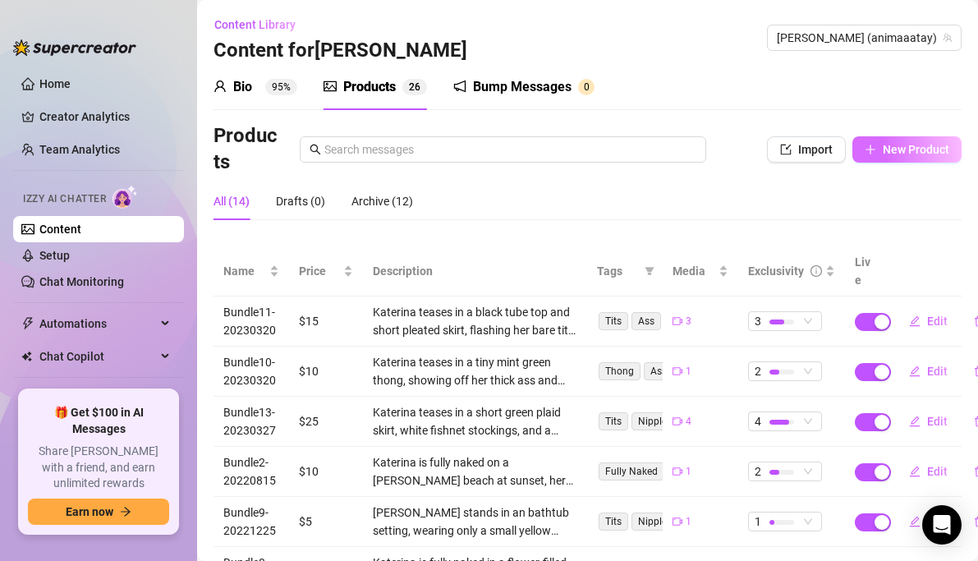
click at [921, 152] on span "New Product" at bounding box center [916, 149] width 67 height 13
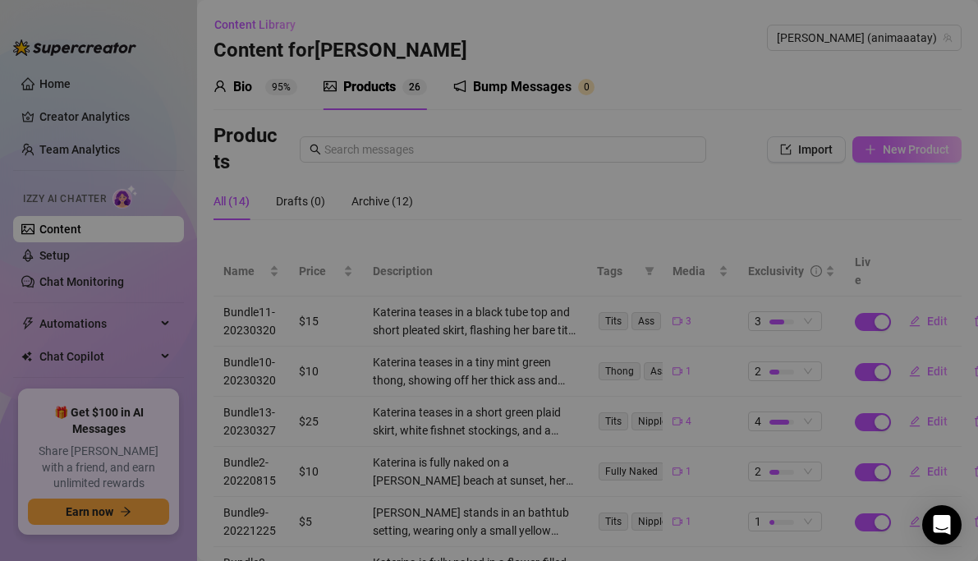
type textarea "Type your message here..."
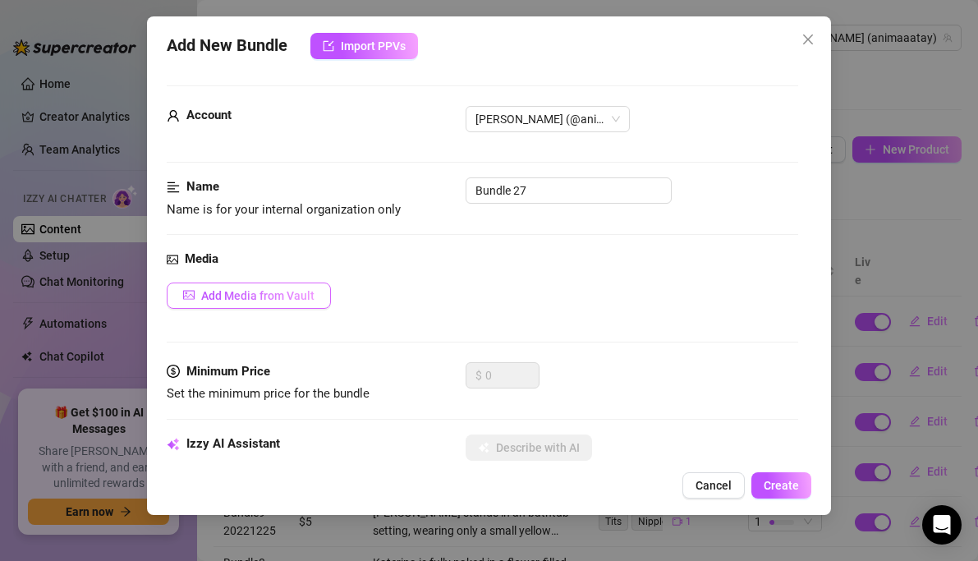
click at [299, 291] on span "Add Media from Vault" at bounding box center [257, 295] width 113 height 13
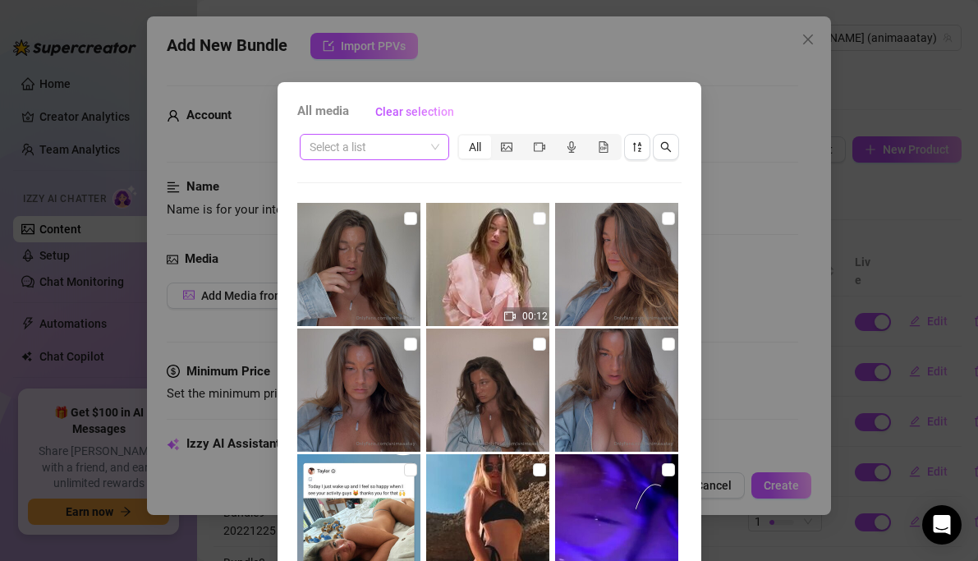
click at [391, 157] on input "search" at bounding box center [367, 147] width 115 height 25
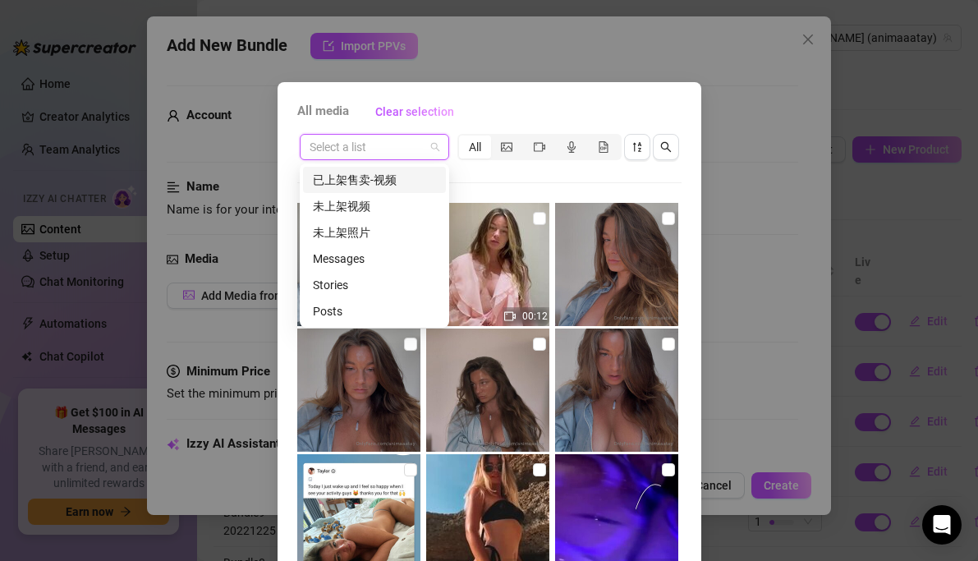
click at [381, 181] on div "已上架售卖-视频" at bounding box center [374, 180] width 123 height 18
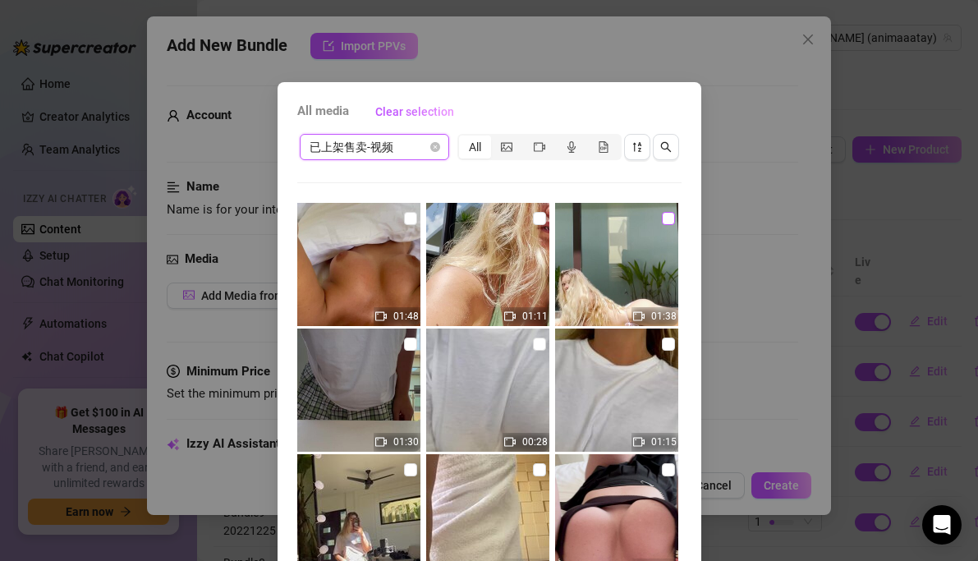
click at [669, 223] on input "checkbox" at bounding box center [668, 218] width 13 height 13
checkbox input "true"
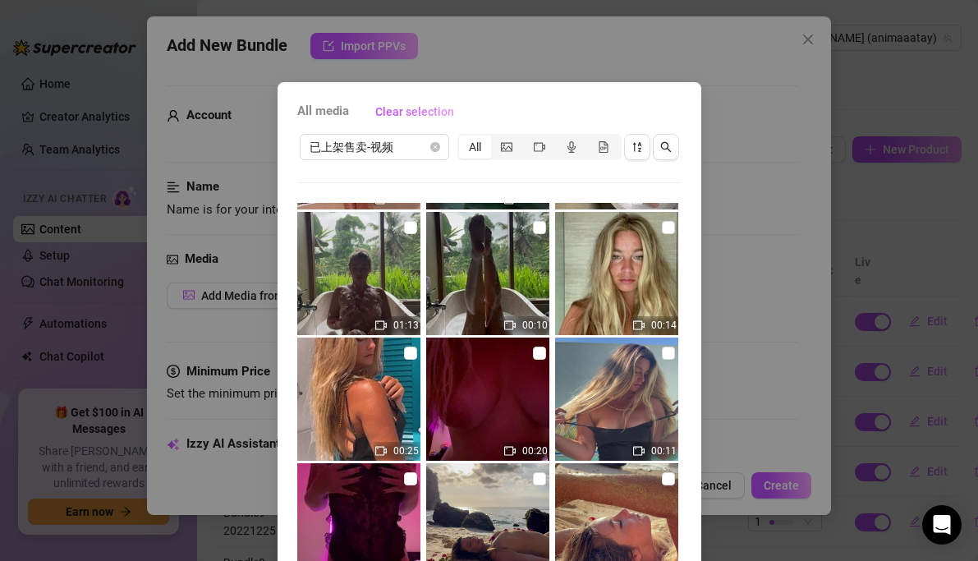
scroll to position [125, 0]
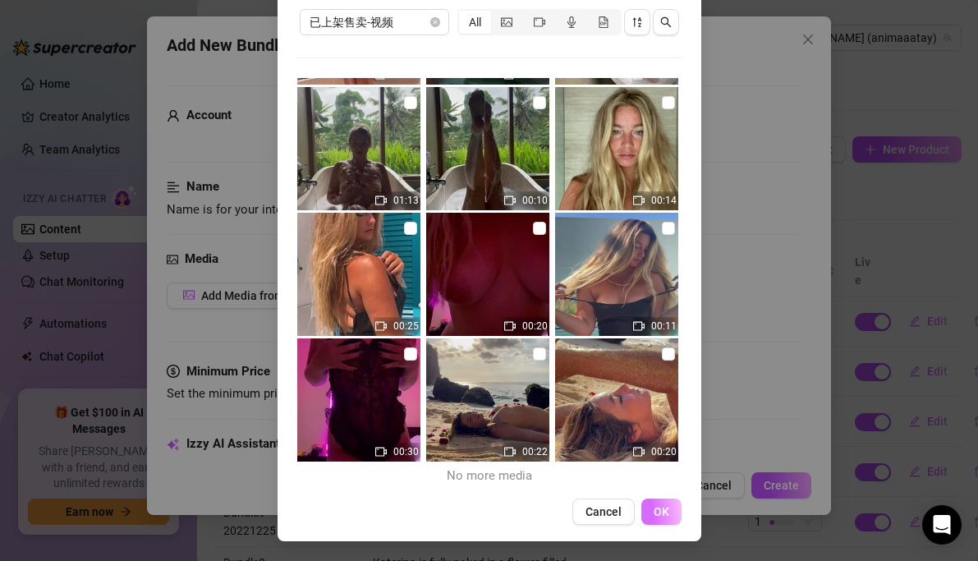
click at [653, 511] on button "OK" at bounding box center [661, 511] width 40 height 26
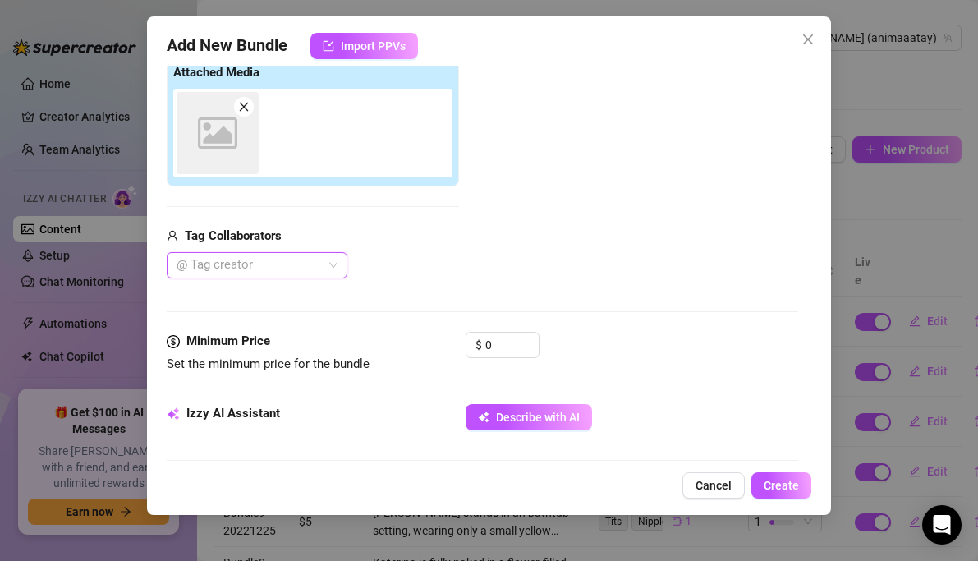
scroll to position [266, 0]
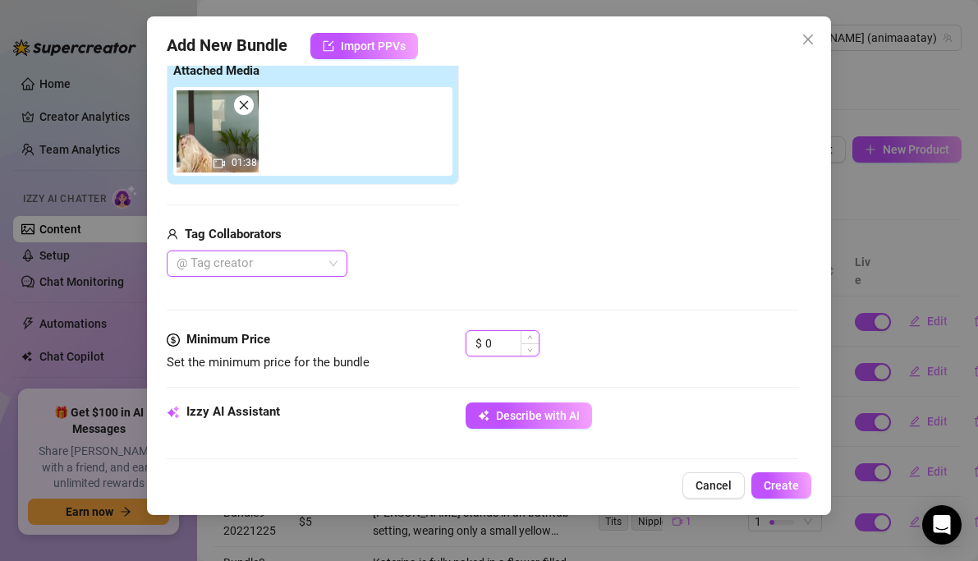
click at [491, 344] on input "0" at bounding box center [511, 343] width 53 height 25
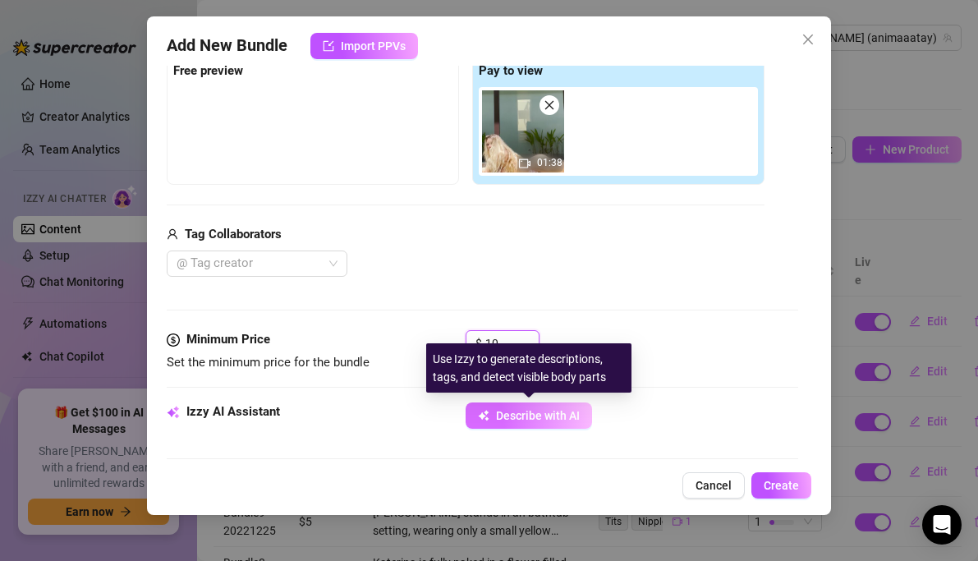
type input "10"
click at [522, 421] on span "Describe with AI" at bounding box center [538, 415] width 84 height 13
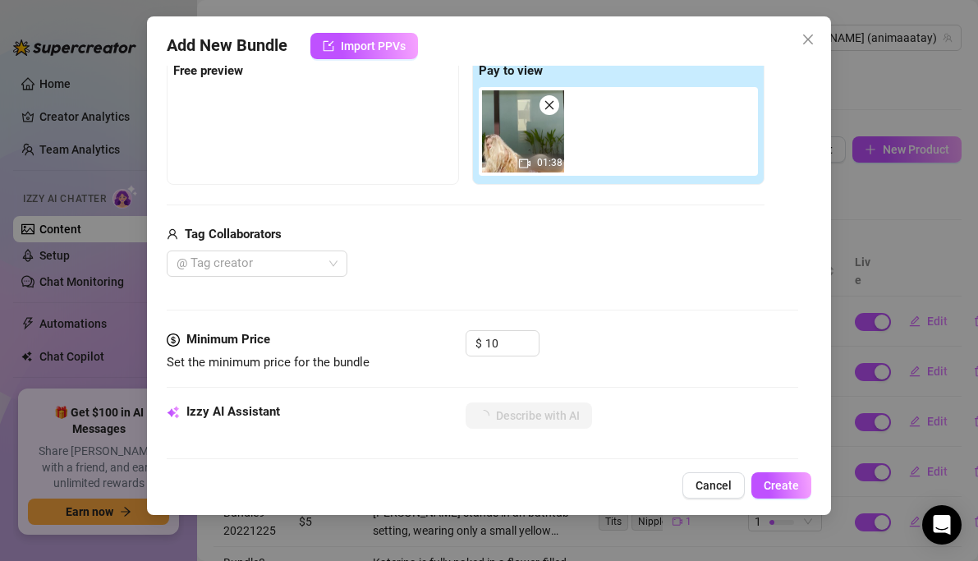
type textarea "Katerina"
type textarea "Katerina lounges"
type textarea "Katerina lounges poolside"
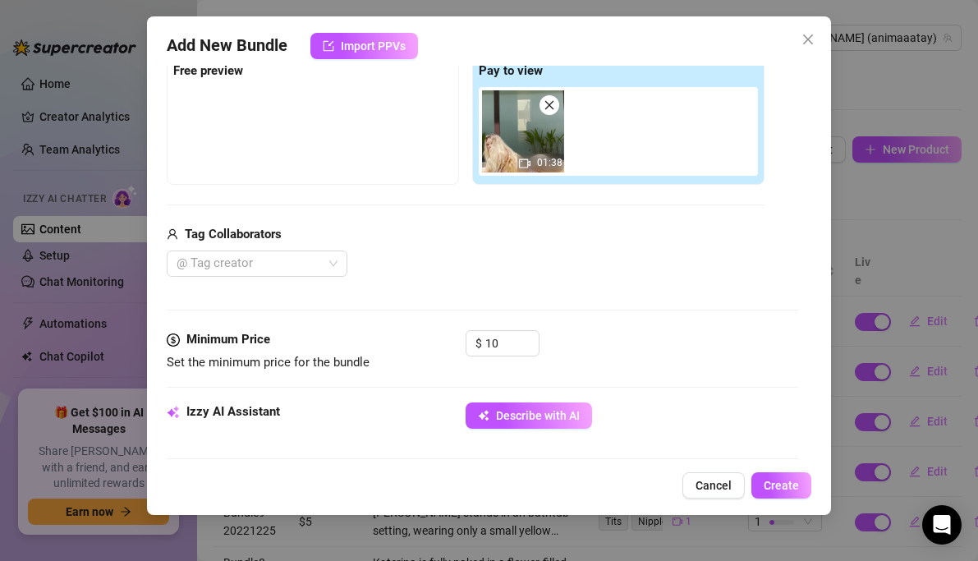
type textarea "Katerina lounges poolside"
type textarea "Katerina lounges poolside in"
type textarea "Katerina lounges poolside in a"
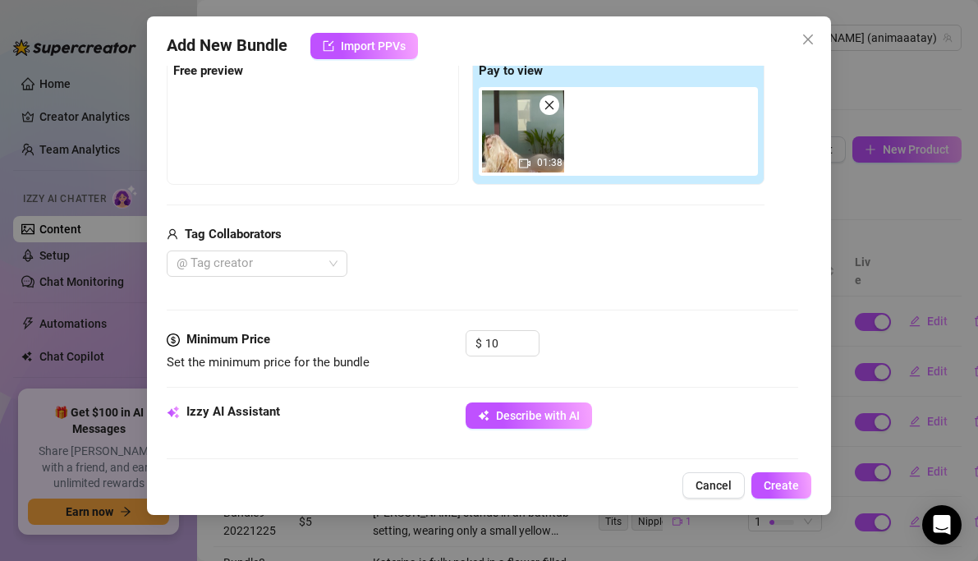
type textarea "Katerina lounges poolside in a tiny"
type textarea "Katerina lounges poolside in a tiny pink"
type textarea "Katerina lounges poolside in a tiny pink string"
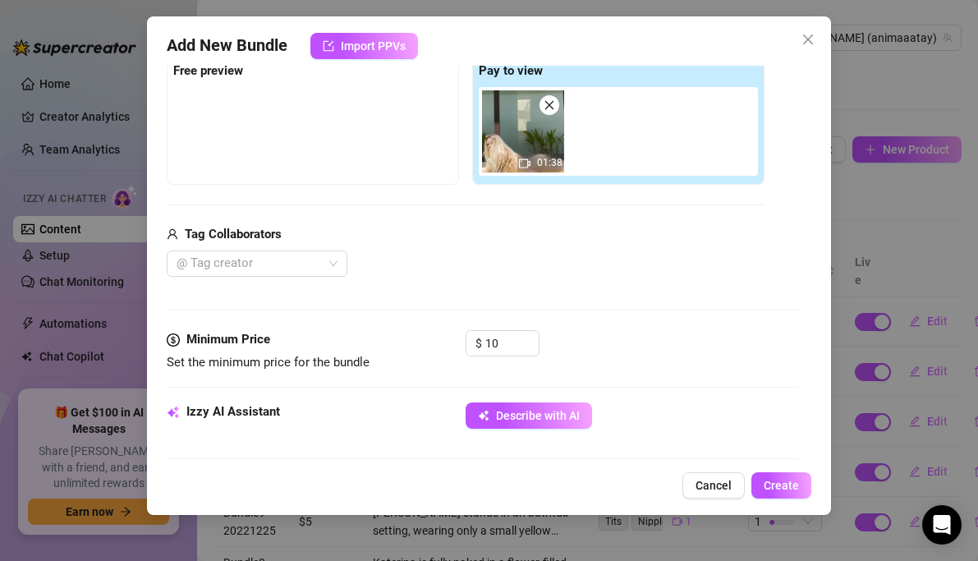
type textarea "Katerina lounges poolside in a tiny pink string"
type textarea "Katerina lounges poolside in a tiny pink string bikini,"
type textarea "Katerina lounges poolside in a tiny pink string bikini, showing"
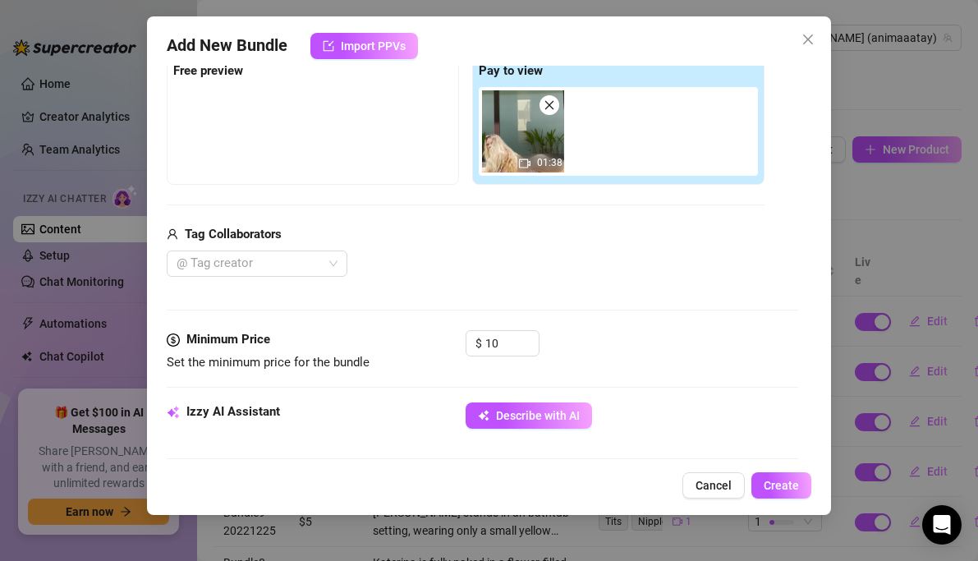
type textarea "Katerina lounges poolside in a tiny pink string bikini, showing off"
type textarea "Katerina lounges poolside in a tiny pink string bikini, showing off her"
type textarea "Katerina lounges poolside in a tiny pink string bikini, showing off her toned"
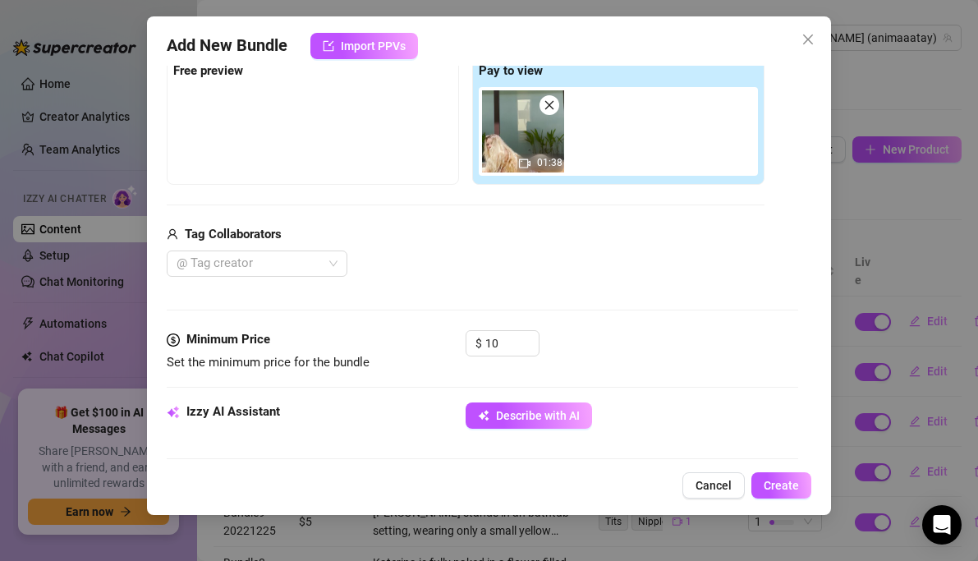
type textarea "Katerina lounges poolside in a tiny pink string bikini, showing off her toned"
type textarea "Katerina lounges poolside in a tiny pink string bikini, showing off her toned b…"
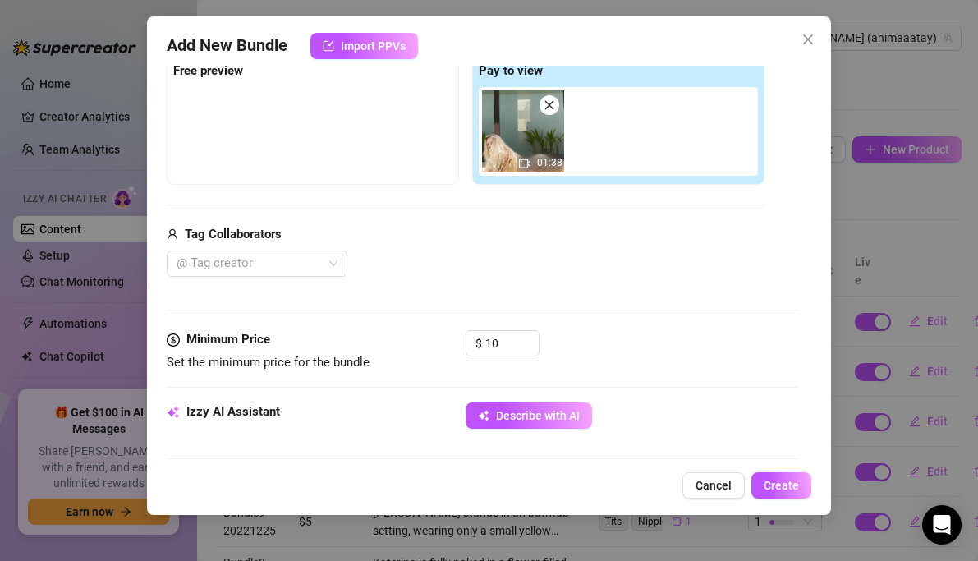
type textarea "Katerina lounges poolside in a tiny pink string bikini, showing off her toned b…"
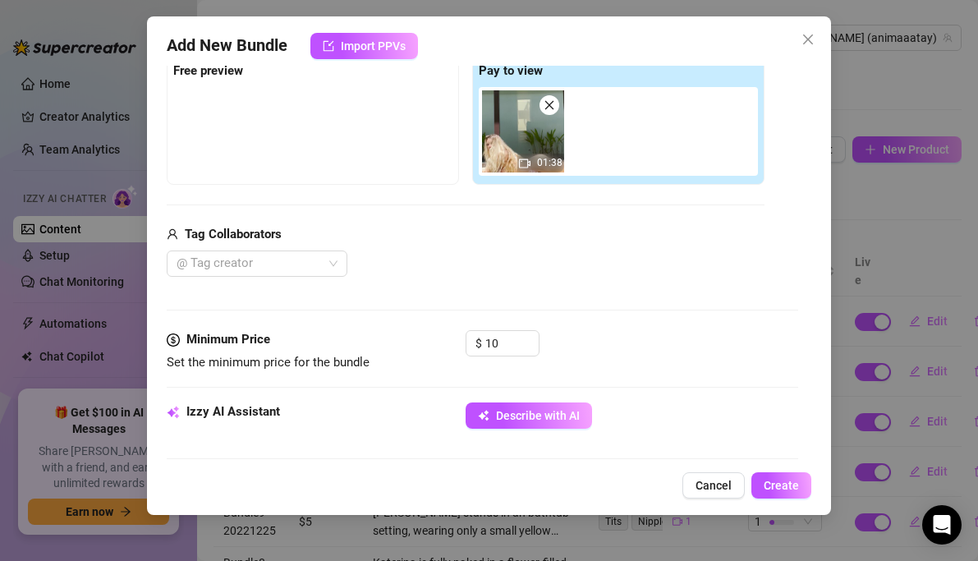
type textarea "Katerina lounges poolside in a tiny pink string bikini, showing off her toned b…"
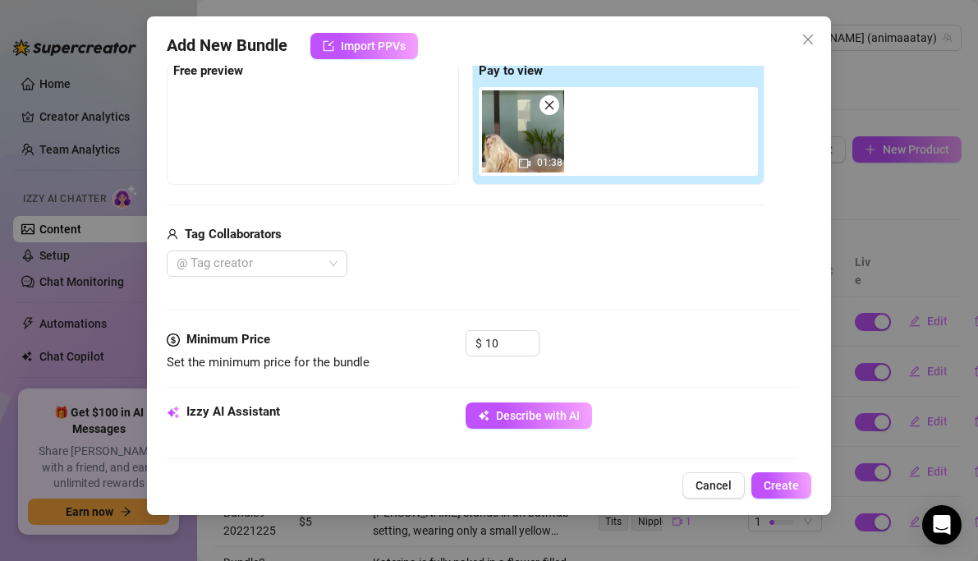
type textarea "Katerina lounges poolside in a tiny pink string bikini, showing off her toned b…"
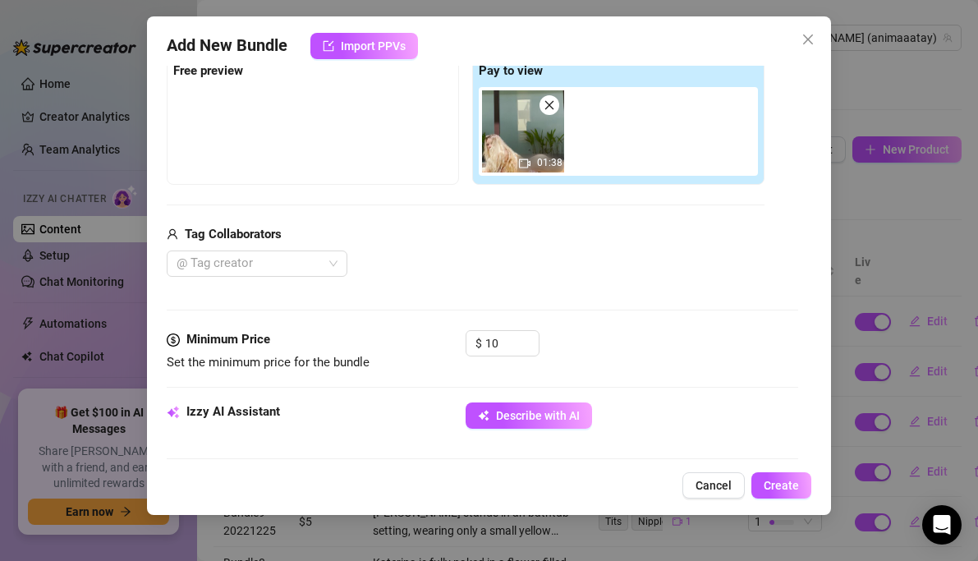
type textarea "Katerina lounges poolside in a tiny pink string bikini, showing off her toned b…"
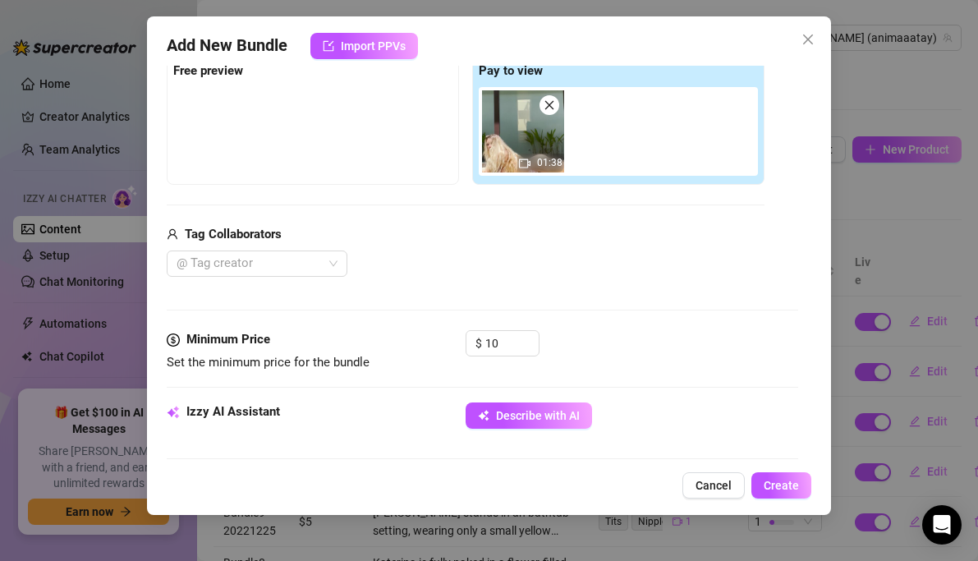
type textarea "Katerina lounges poolside in a tiny pink string bikini, showing off her toned b…"
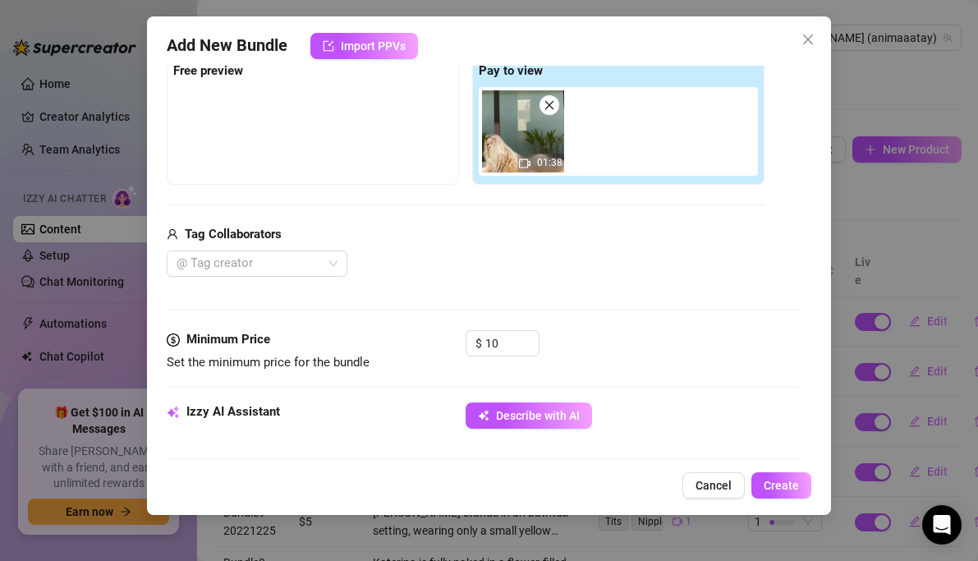
type textarea "Katerina lounges poolside in a tiny pink string bikini, showing off her toned b…"
click at [508, 406] on button "Describe with AI" at bounding box center [529, 415] width 126 height 26
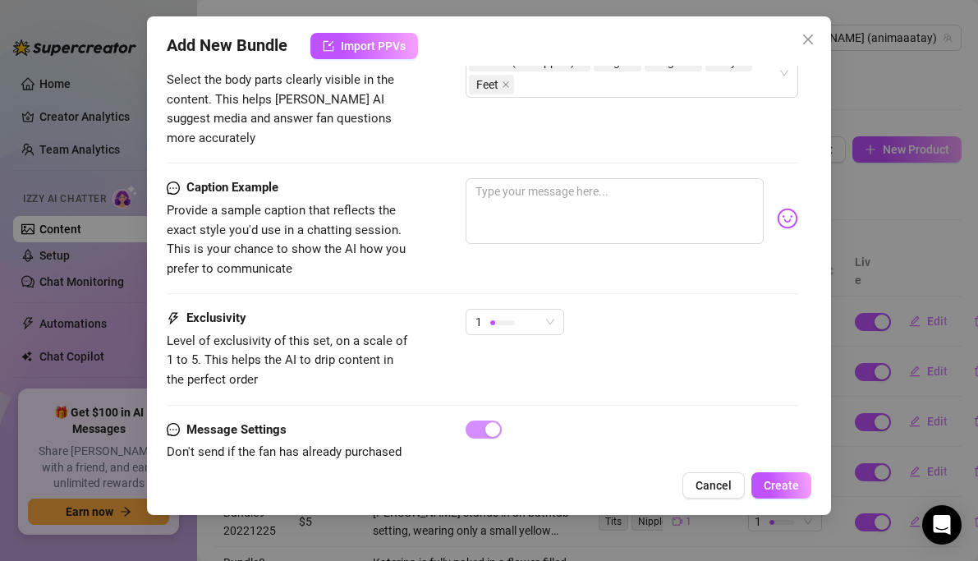
scroll to position [1048, 0]
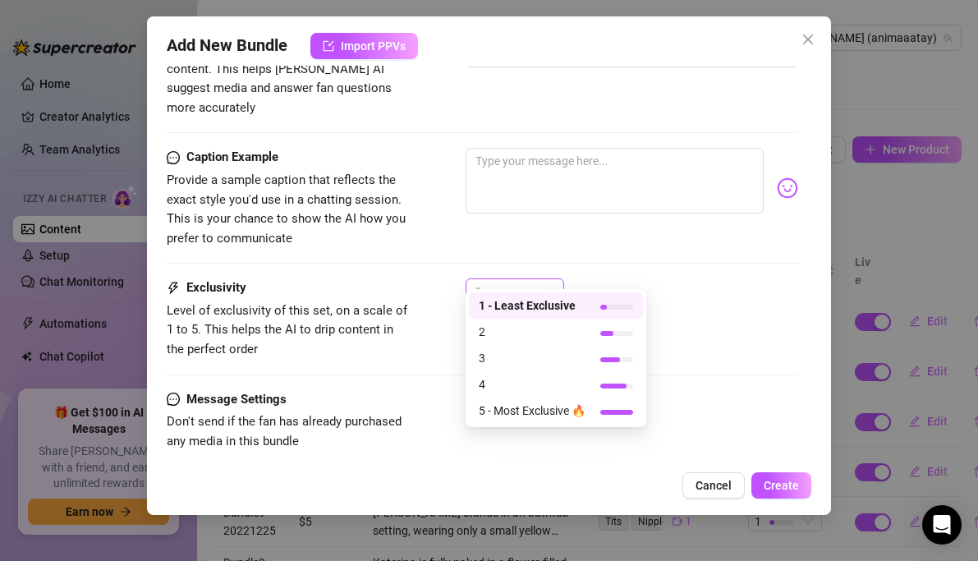
click at [535, 279] on div "1" at bounding box center [507, 291] width 64 height 25
click at [503, 336] on span "2" at bounding box center [532, 332] width 107 height 18
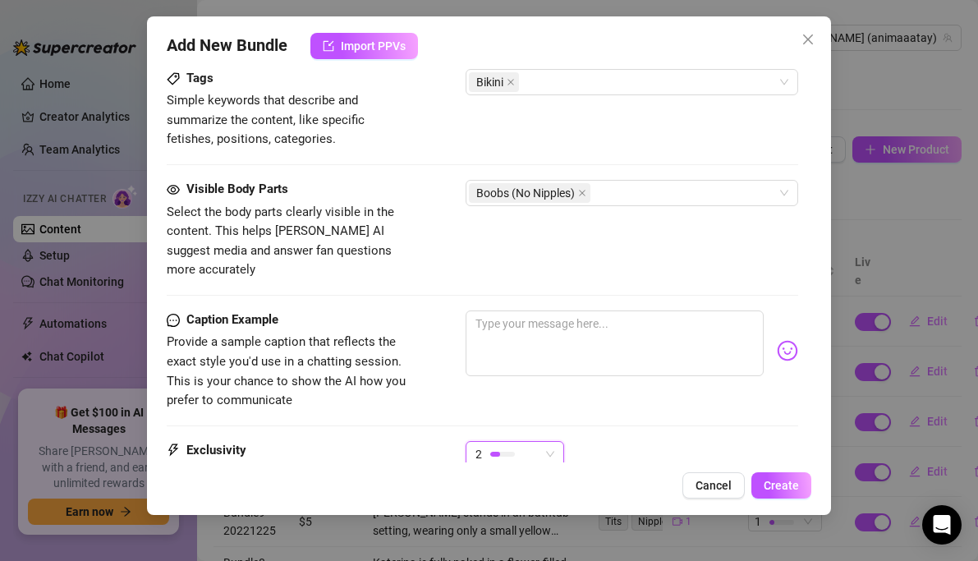
scroll to position [802, 0]
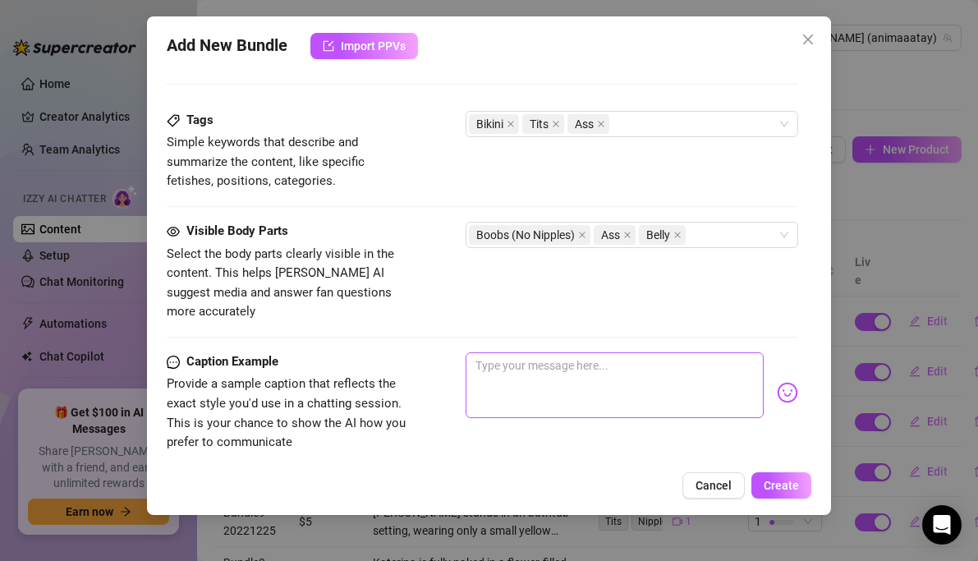
drag, startPoint x: 782, startPoint y: 480, endPoint x: 687, endPoint y: 335, distance: 172.6
click at [687, 335] on div "Add New Bundle Import PPVs Account Taylor (@animaaatay) Name Name is for your i…" at bounding box center [489, 265] width 685 height 498
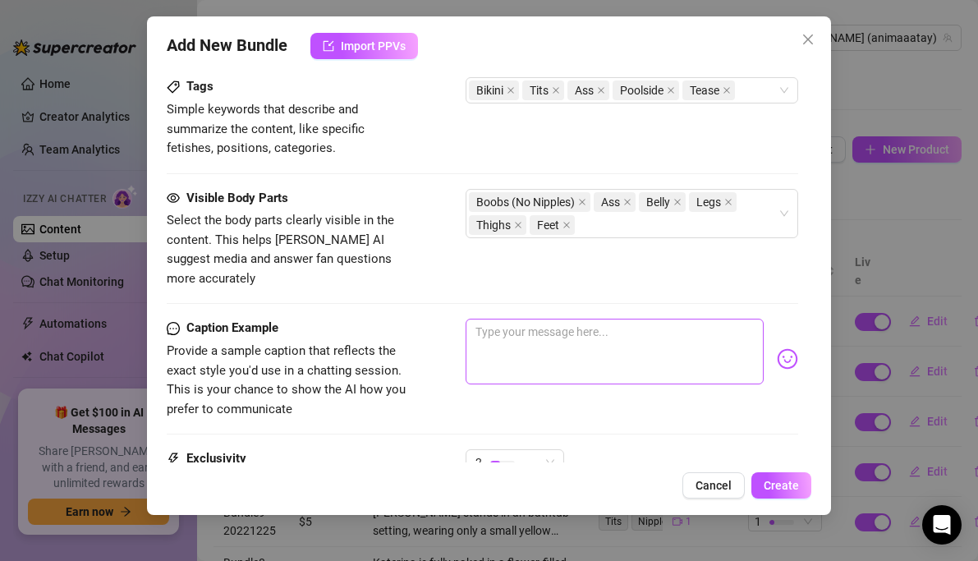
scroll to position [1039, 0]
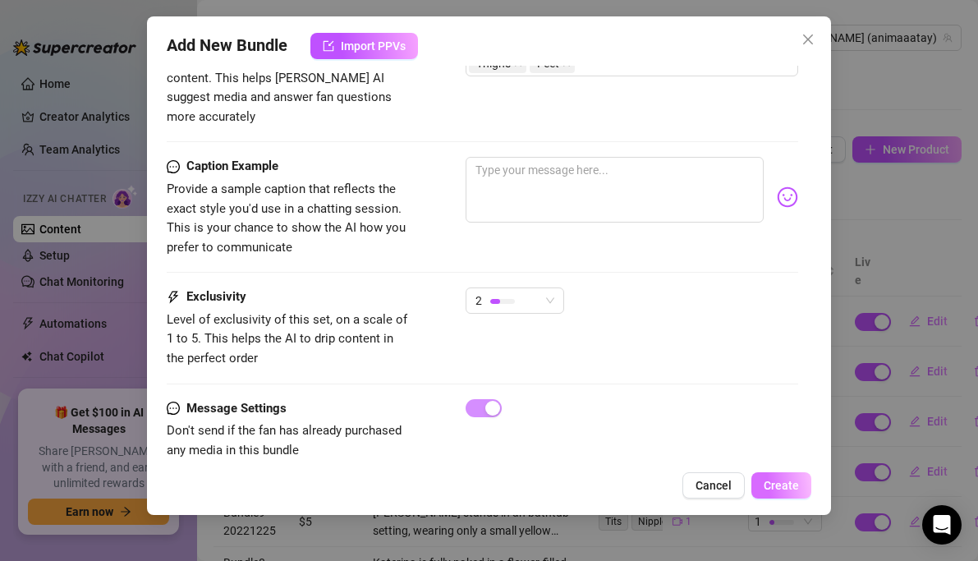
click at [761, 477] on button "Create" at bounding box center [781, 485] width 60 height 26
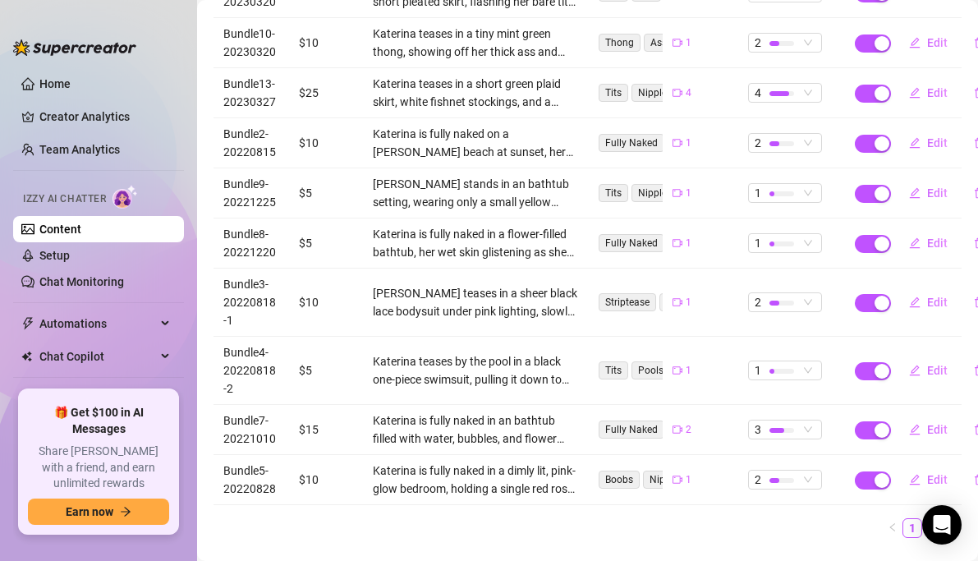
scroll to position [350, 0]
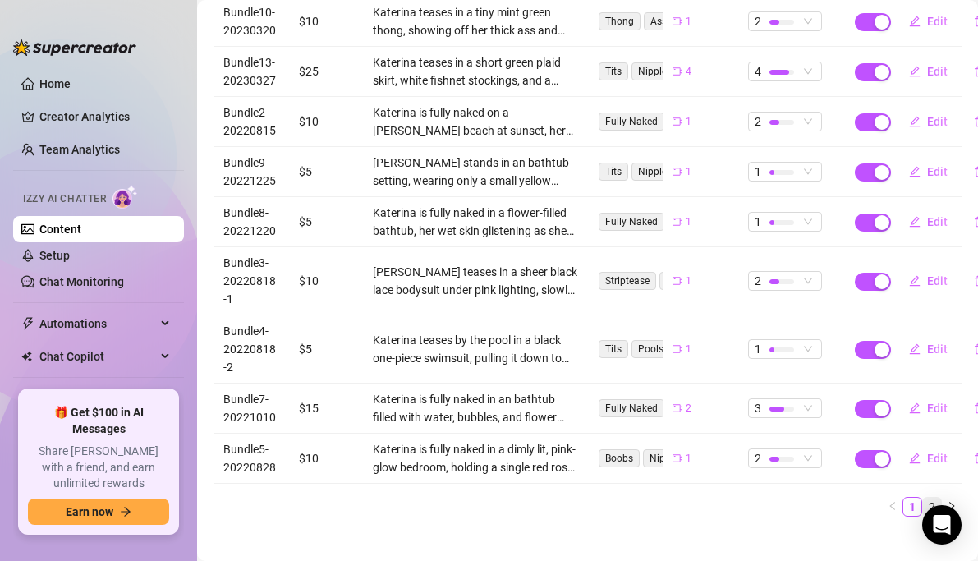
click at [933, 498] on link "2" at bounding box center [932, 507] width 18 height 18
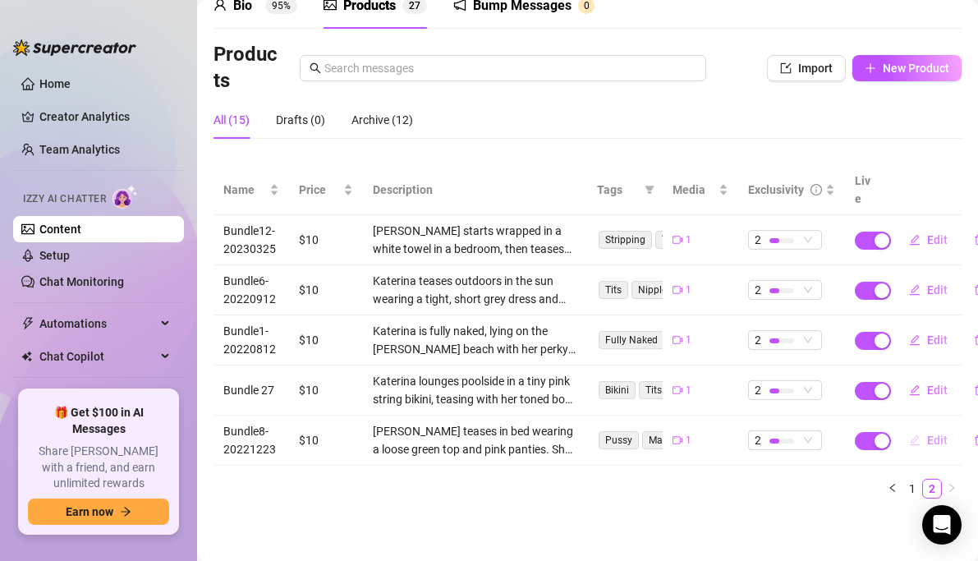
scroll to position [63, 0]
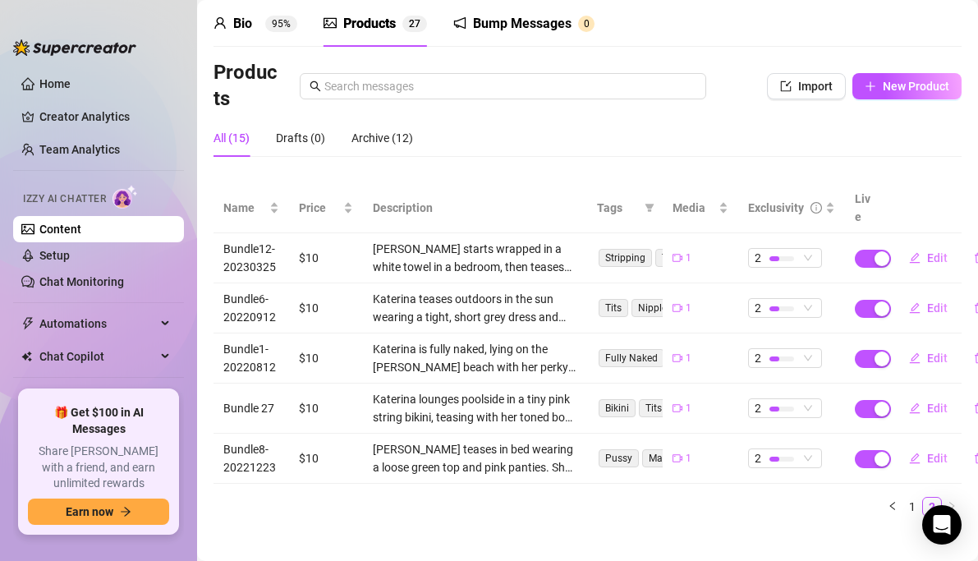
click at [301, 383] on td "$10" at bounding box center [326, 408] width 74 height 50
click at [932, 452] on span "Edit" at bounding box center [937, 458] width 21 height 13
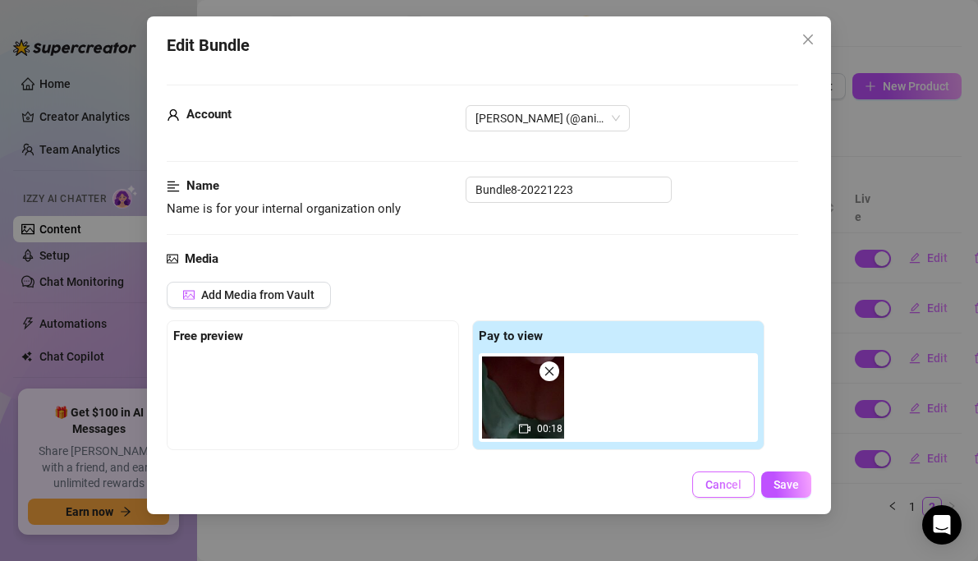
click at [732, 482] on span "Cancel" at bounding box center [723, 484] width 36 height 13
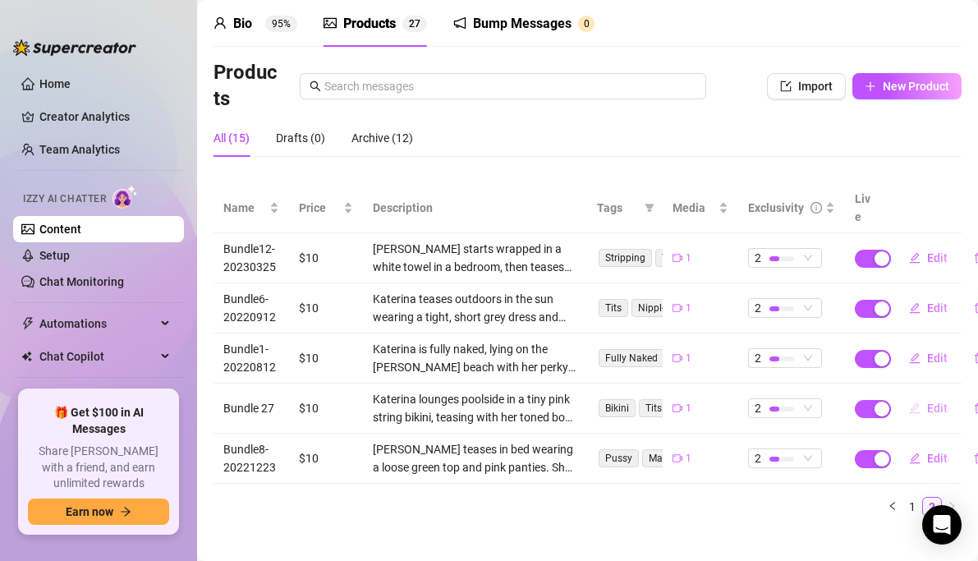
click at [935, 402] on span "Edit" at bounding box center [937, 408] width 21 height 13
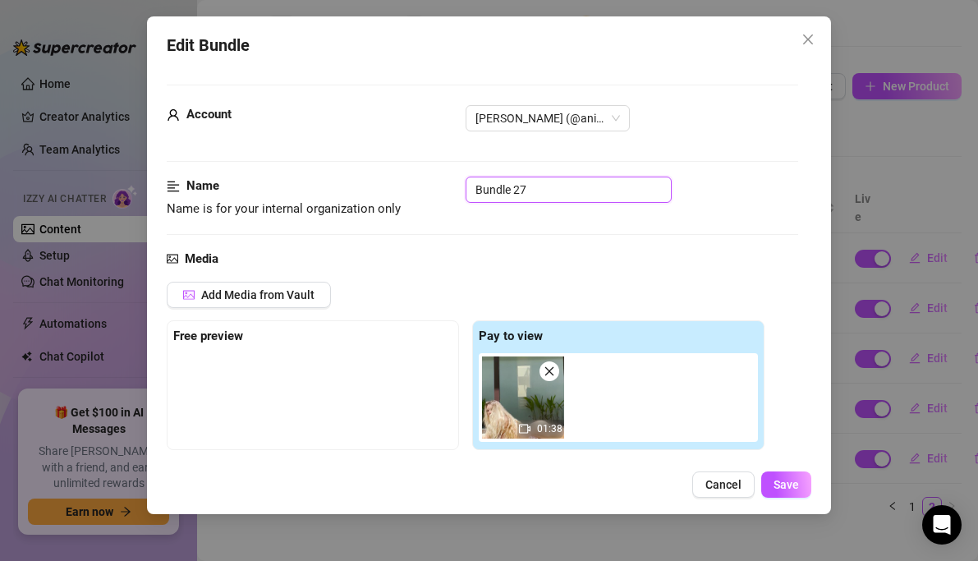
click at [530, 186] on input "Bundle 27" at bounding box center [569, 190] width 206 height 26
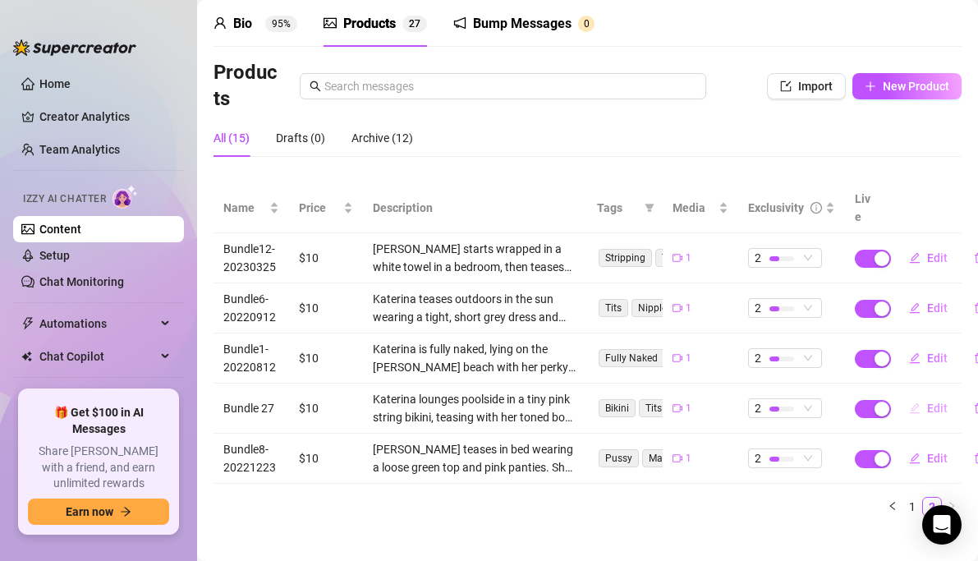
click at [930, 402] on span "Edit" at bounding box center [937, 408] width 21 height 13
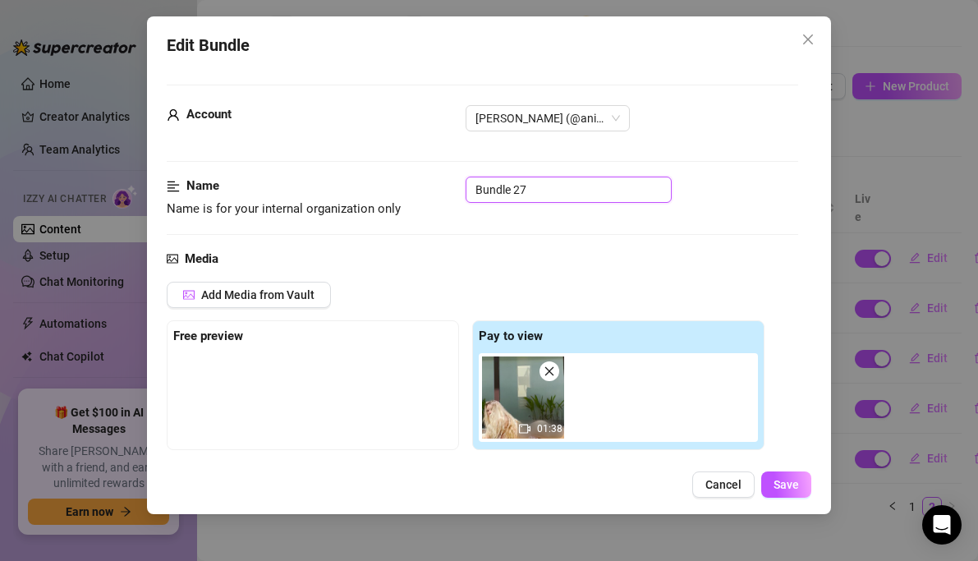
click at [540, 188] on input "Bundle 27" at bounding box center [569, 190] width 206 height 26
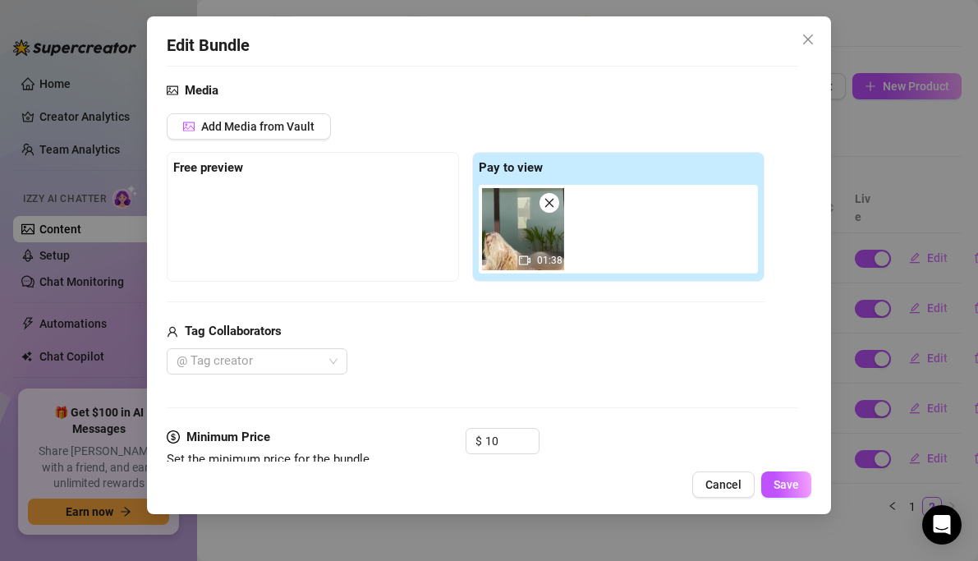
scroll to position [206, 0]
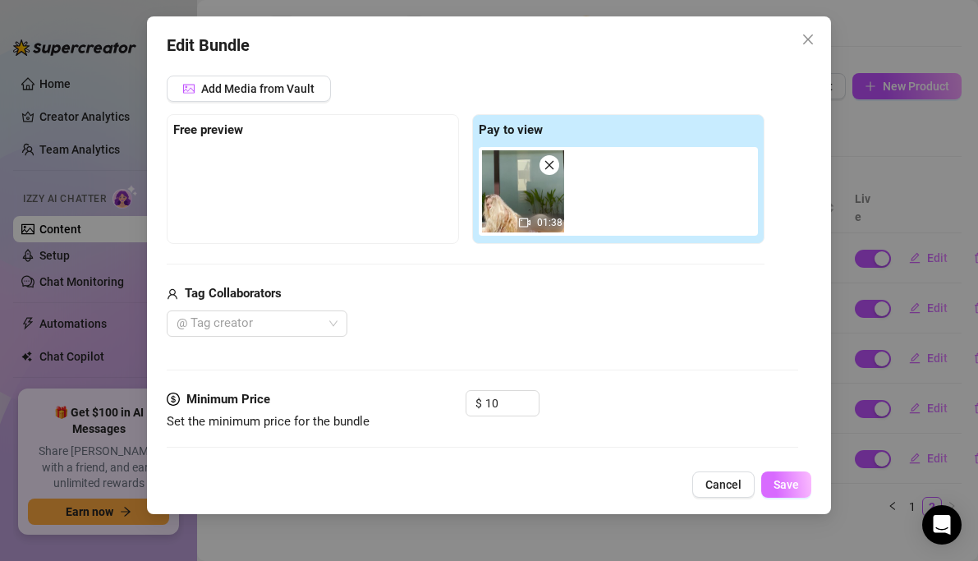
click at [783, 484] on span "Save" at bounding box center [786, 484] width 25 height 13
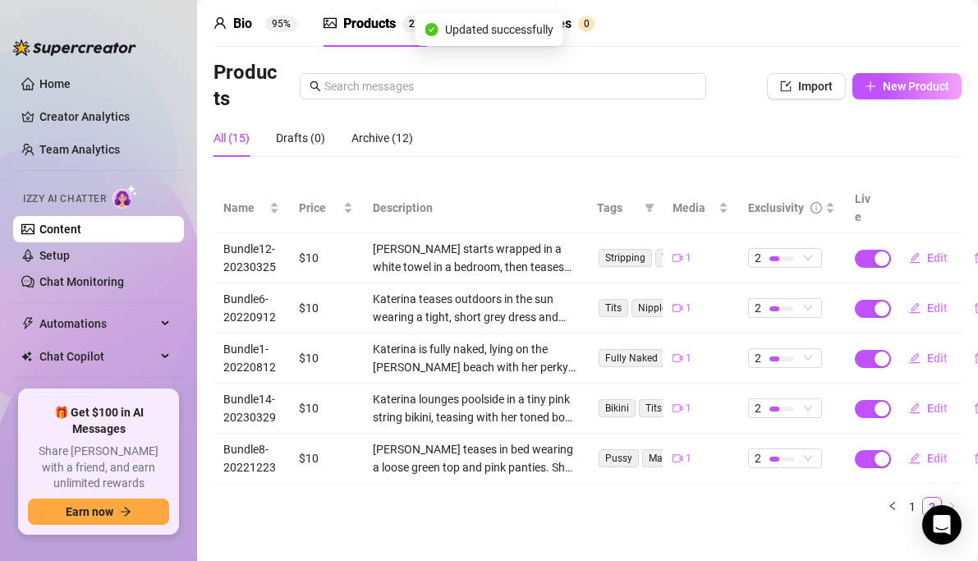
click at [581, 497] on ul "1 2" at bounding box center [588, 507] width 748 height 20
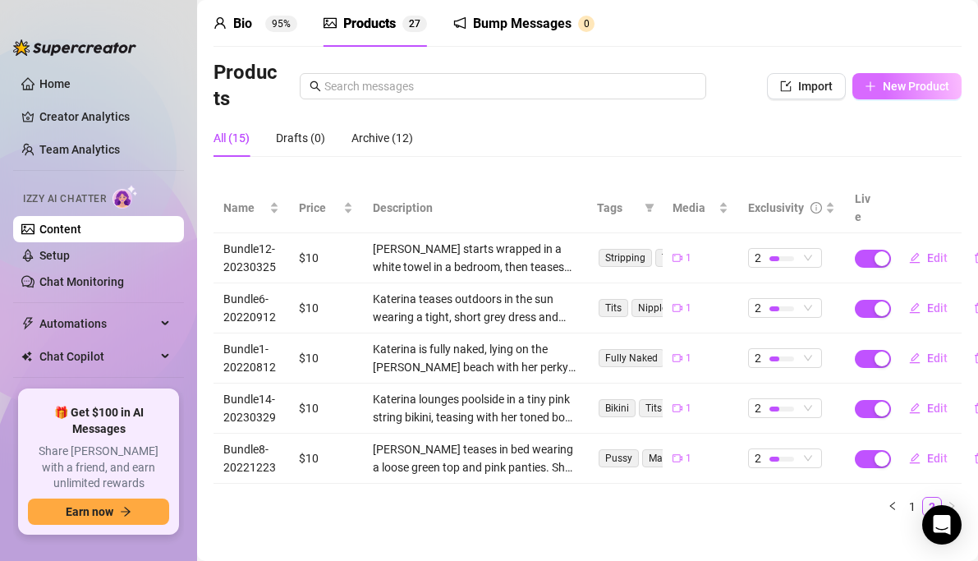
click at [925, 84] on span "New Product" at bounding box center [916, 86] width 67 height 13
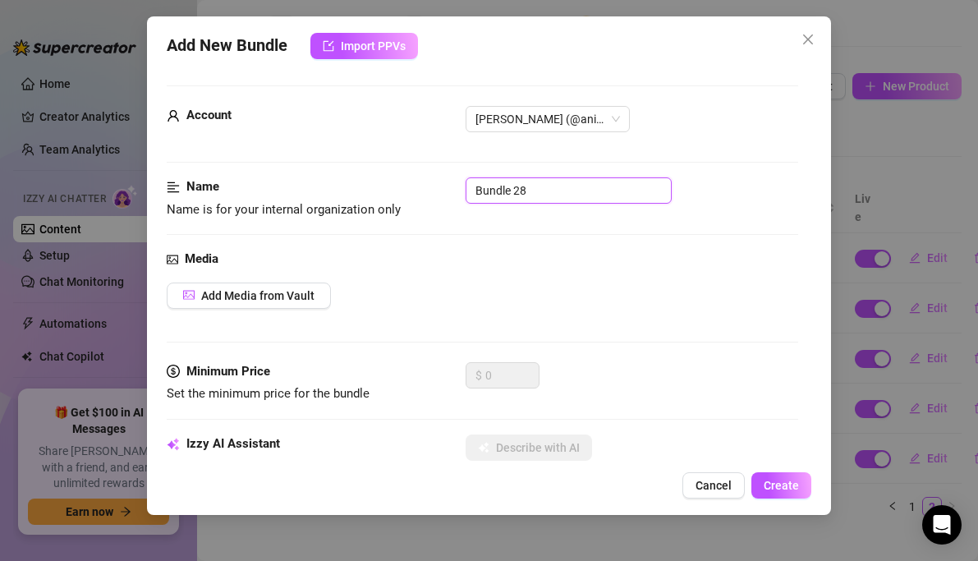
click at [537, 187] on input "Bundle 28" at bounding box center [569, 190] width 206 height 26
click at [319, 289] on button "Add Media from Vault" at bounding box center [249, 295] width 164 height 26
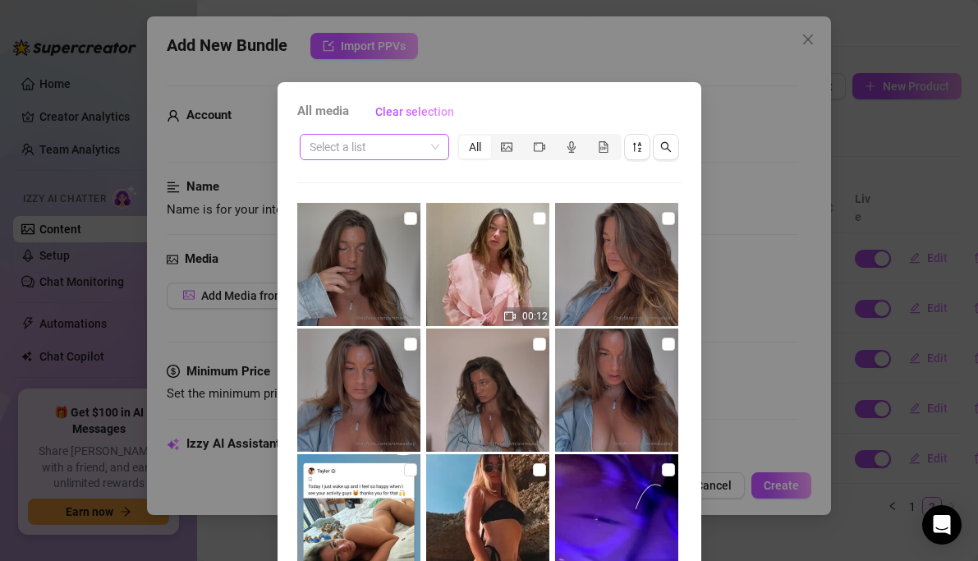
click at [408, 139] on input "search" at bounding box center [367, 147] width 115 height 25
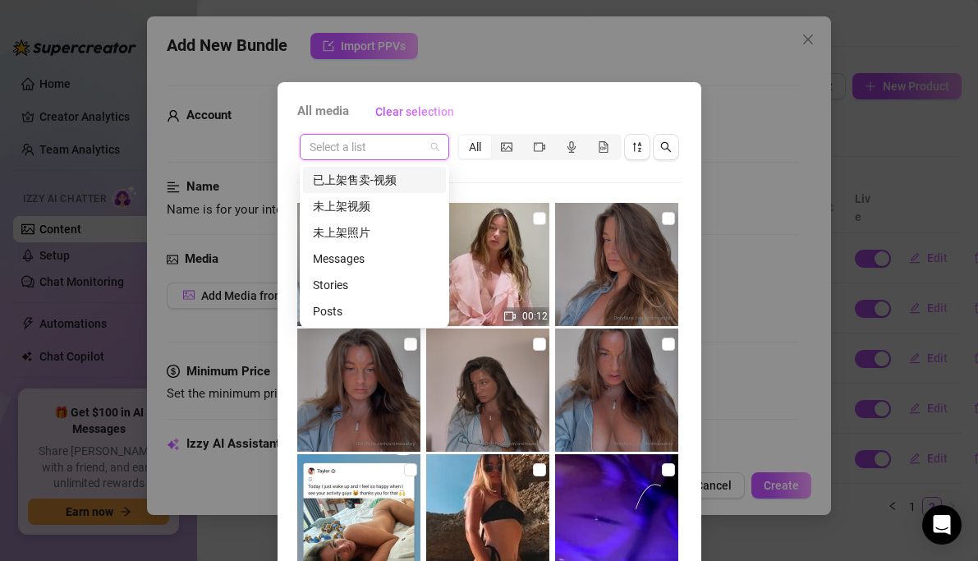
click at [387, 186] on div "已上架售卖-视频" at bounding box center [374, 180] width 123 height 18
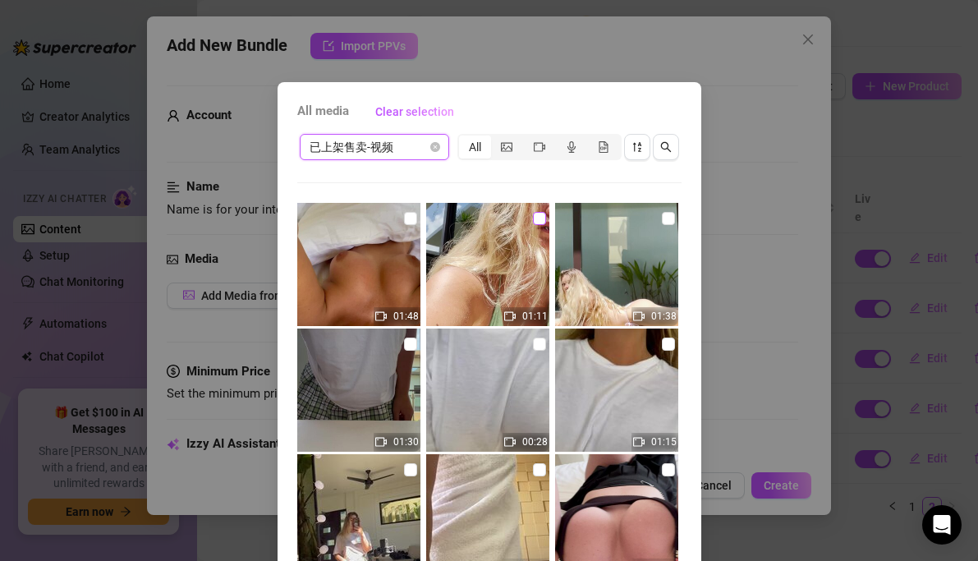
click at [543, 215] on input "checkbox" at bounding box center [539, 218] width 13 height 13
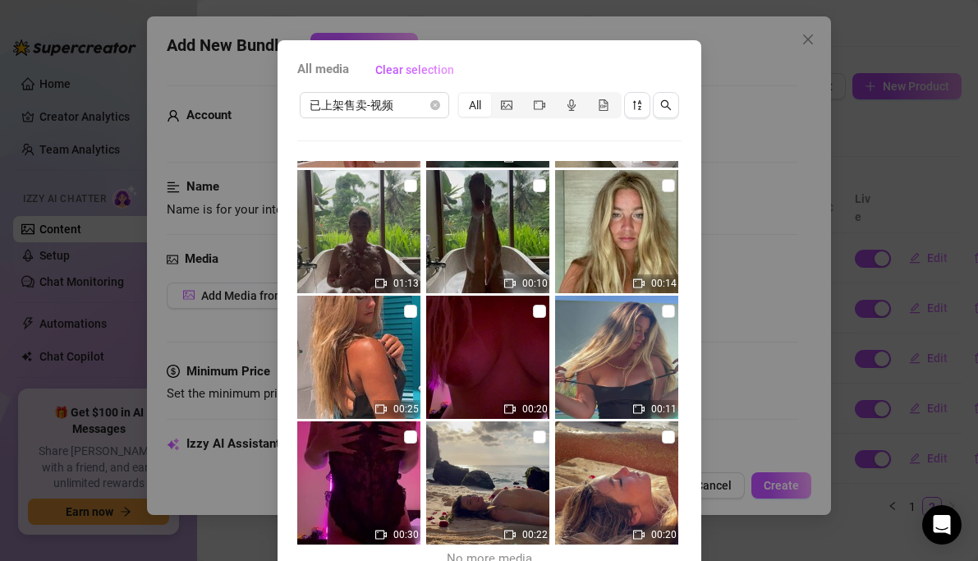
scroll to position [125, 0]
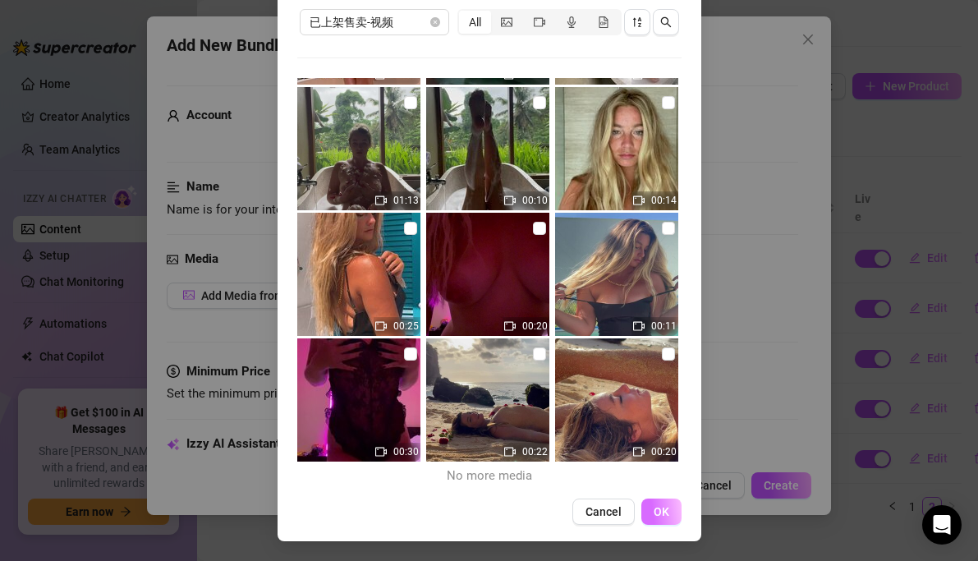
click at [664, 502] on button "OK" at bounding box center [661, 511] width 40 height 26
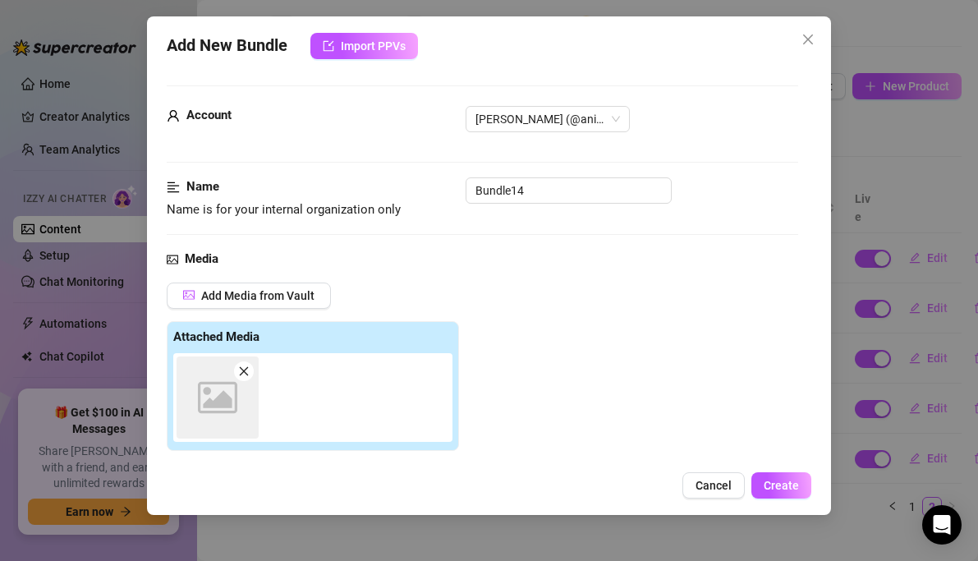
scroll to position [266, 0]
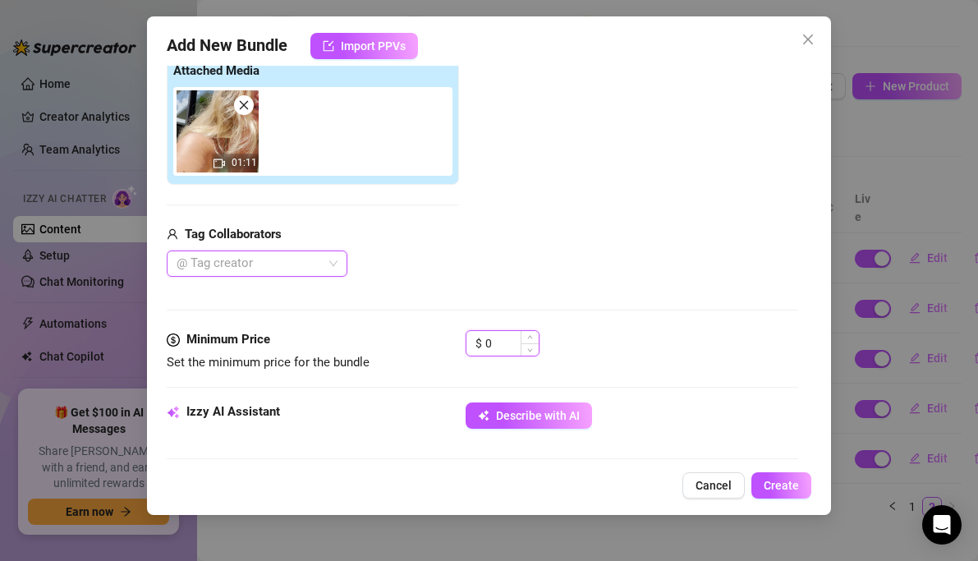
click at [510, 347] on input "0" at bounding box center [511, 343] width 53 height 25
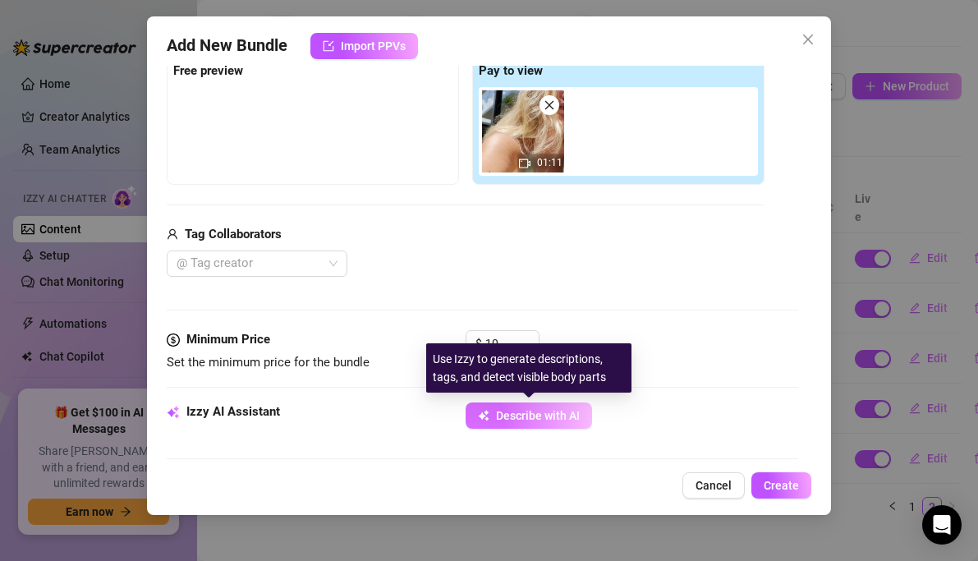
click at [517, 418] on span "Describe with AI" at bounding box center [538, 415] width 84 height 13
click at [549, 414] on span "Describe with AI" at bounding box center [538, 415] width 84 height 13
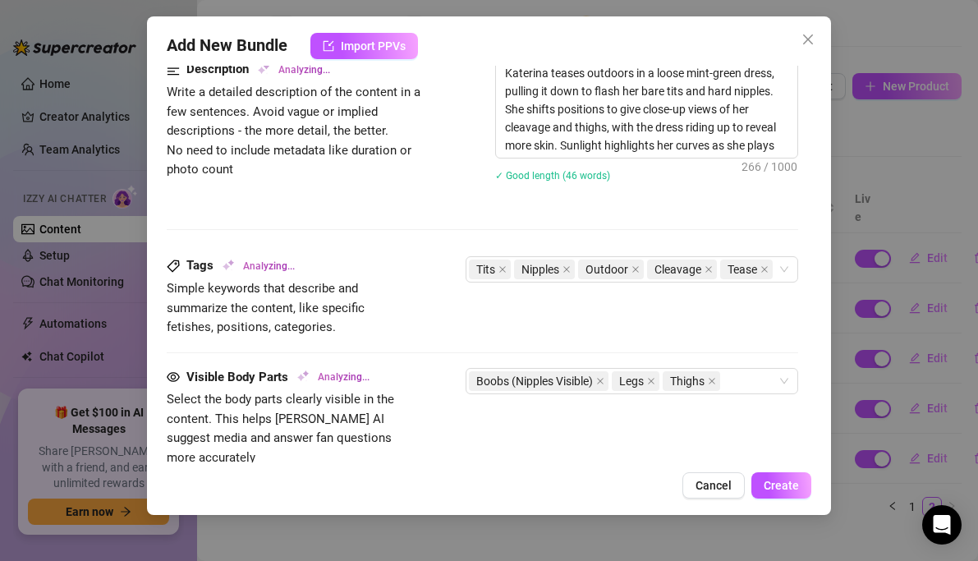
scroll to position [677, 0]
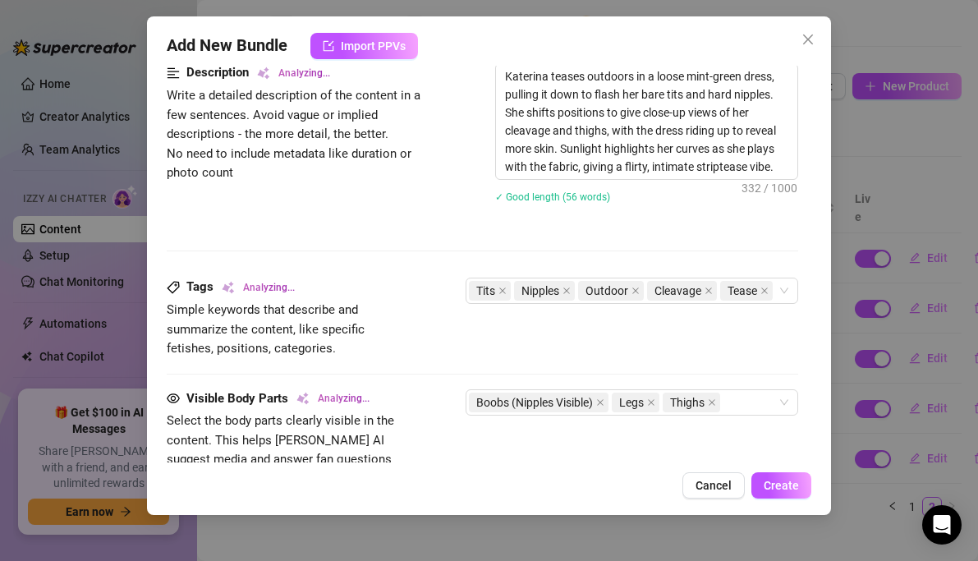
click at [626, 226] on div "Description Analyzing... Write a detailed description of the content in a few s…" at bounding box center [483, 170] width 632 height 214
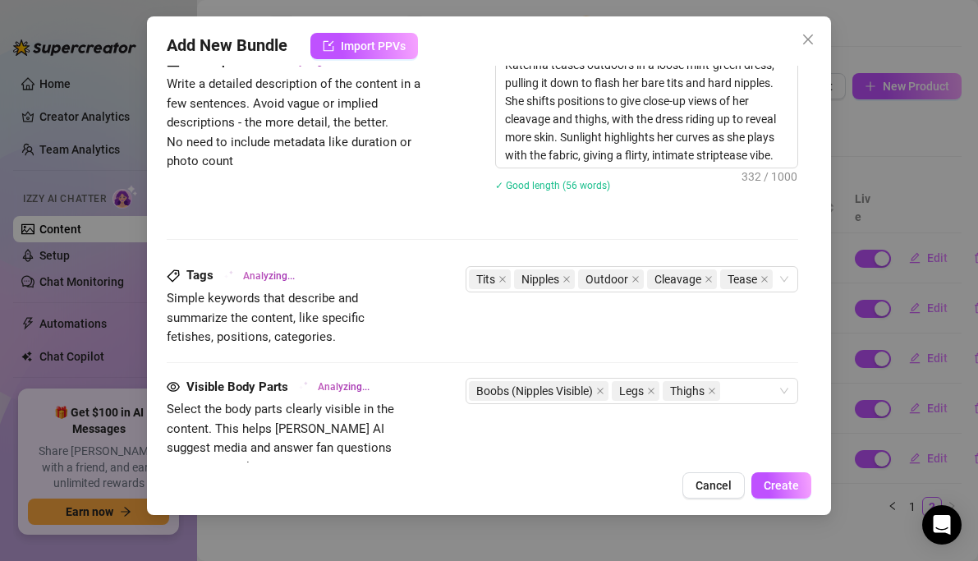
scroll to position [691, 0]
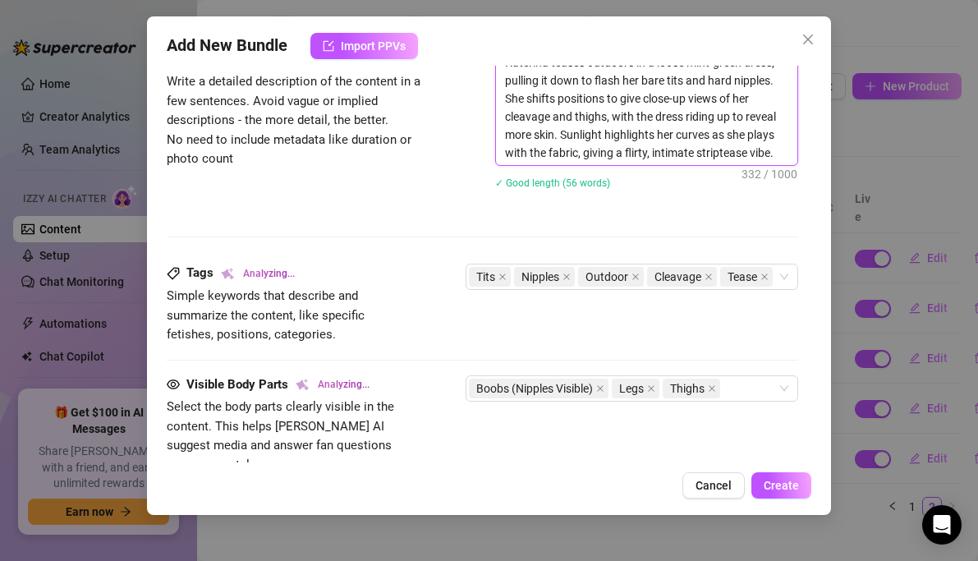
click at [642, 159] on textarea "Katerina teases outdoors in a loose mint-green dress, pulling it down to flash …" at bounding box center [647, 107] width 302 height 115
click at [635, 234] on div "Description Analyzing... Write a detailed description of the content in a few s…" at bounding box center [483, 156] width 632 height 214
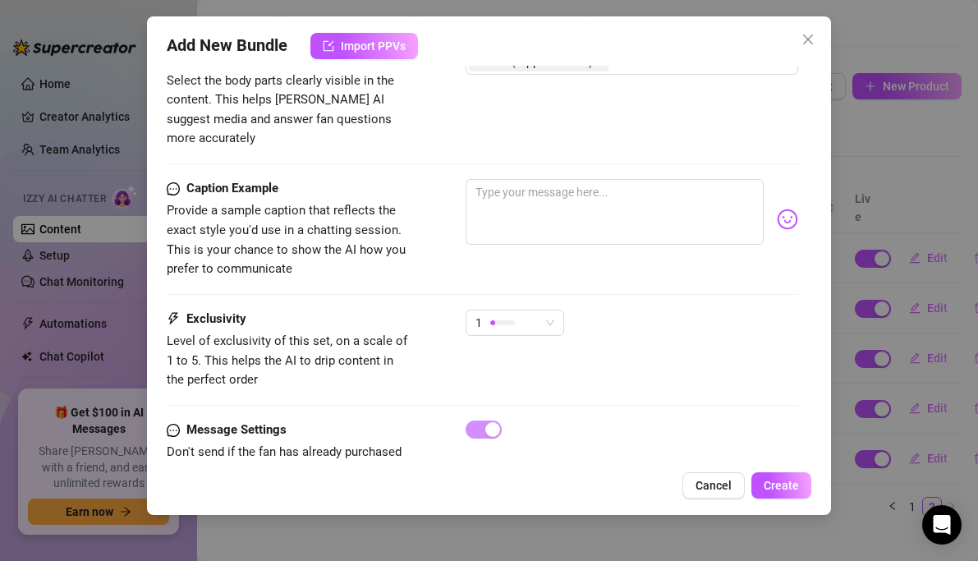
scroll to position [976, 0]
click at [530, 310] on div "1" at bounding box center [507, 322] width 64 height 25
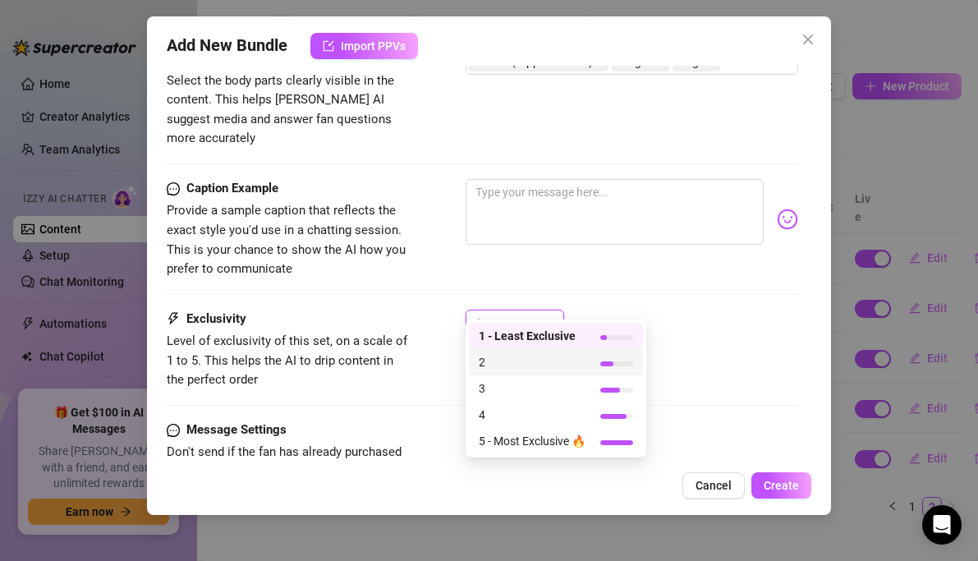
click at [509, 355] on span "2" at bounding box center [532, 362] width 107 height 18
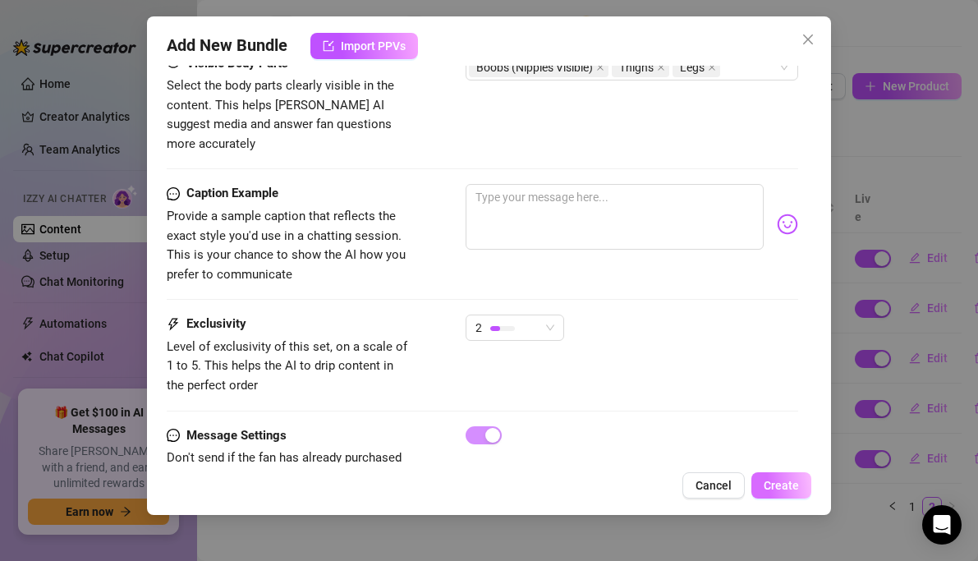
click at [810, 488] on button "Create" at bounding box center [781, 485] width 60 height 26
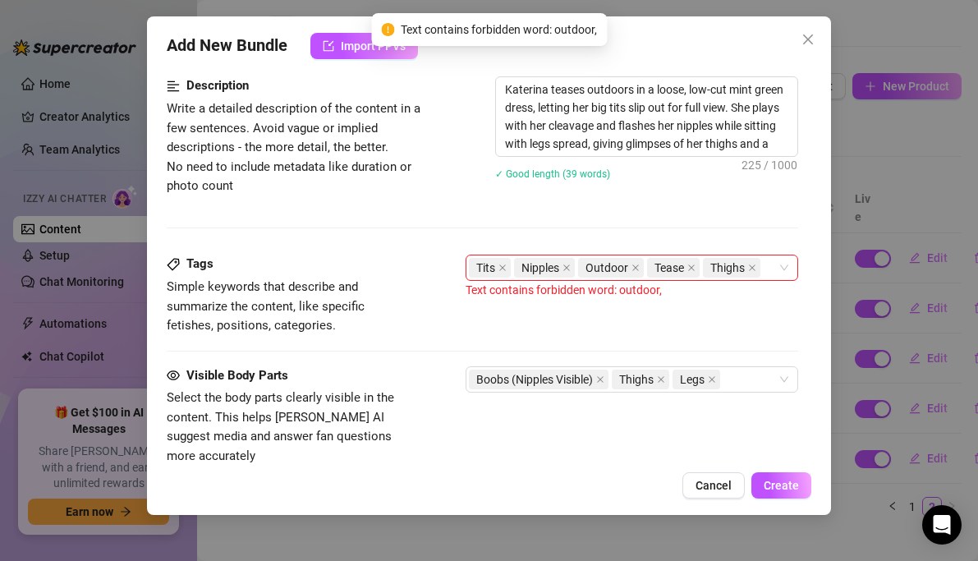
scroll to position [655, 0]
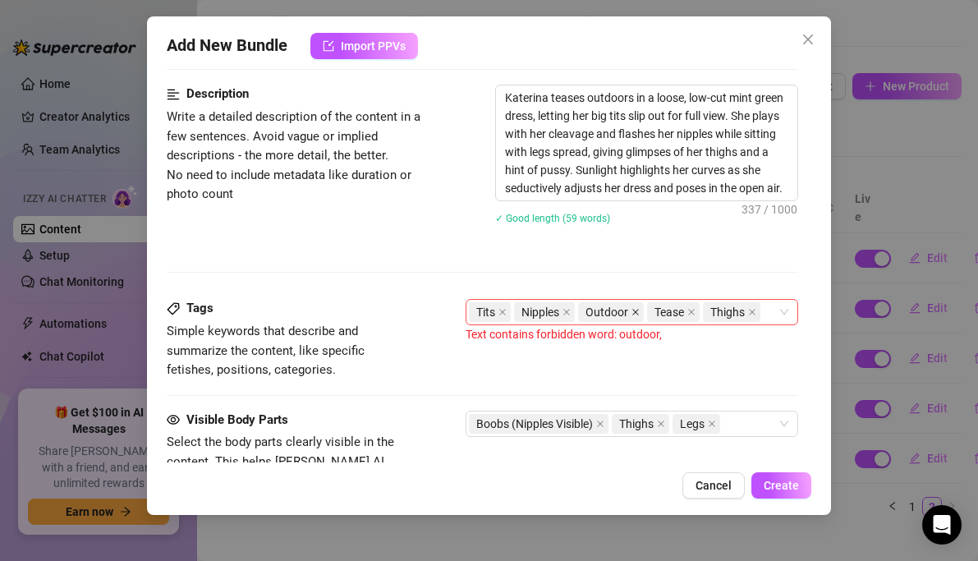
click at [638, 312] on icon "close" at bounding box center [635, 312] width 8 height 8
click at [776, 486] on span "Create" at bounding box center [781, 485] width 35 height 13
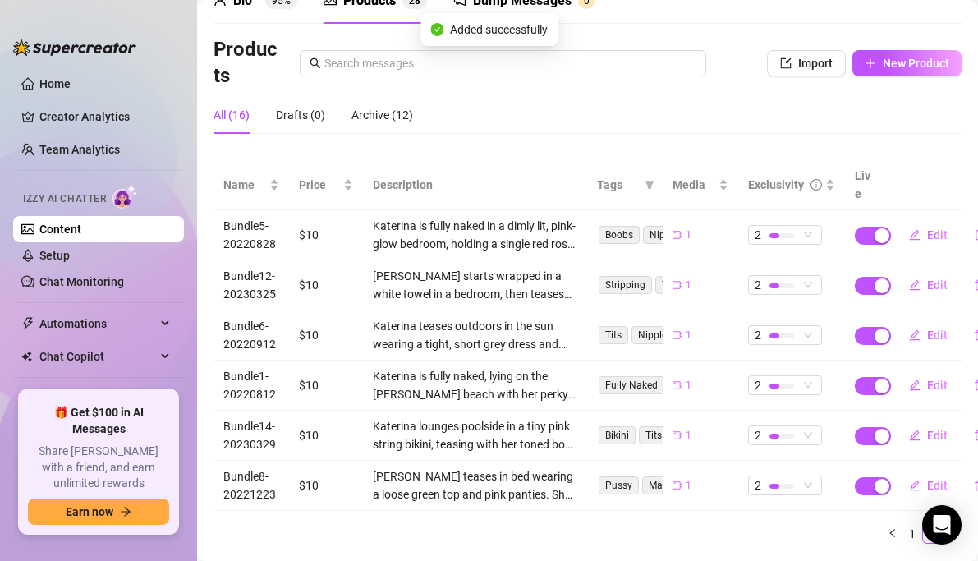
scroll to position [113, 0]
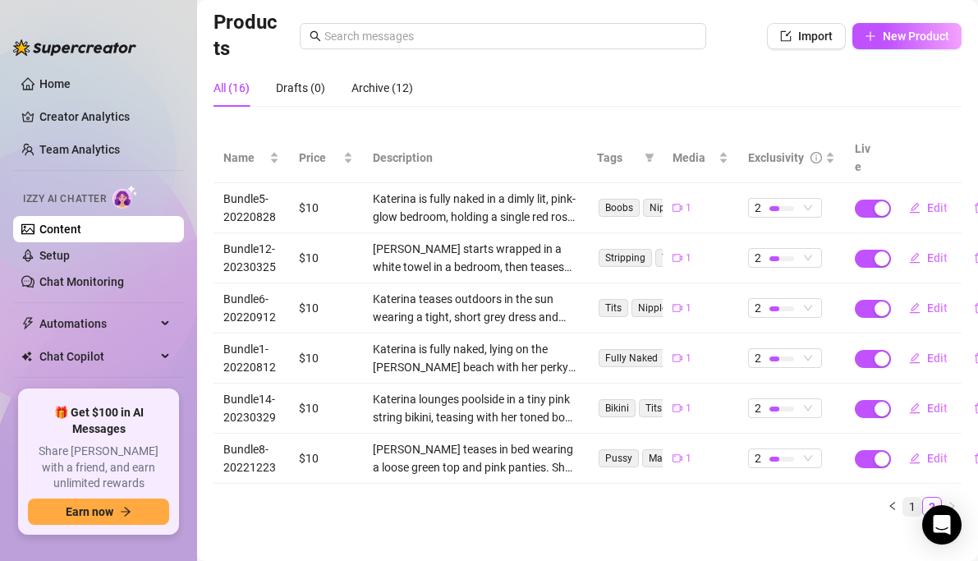
click at [921, 498] on link "1" at bounding box center [912, 507] width 18 height 18
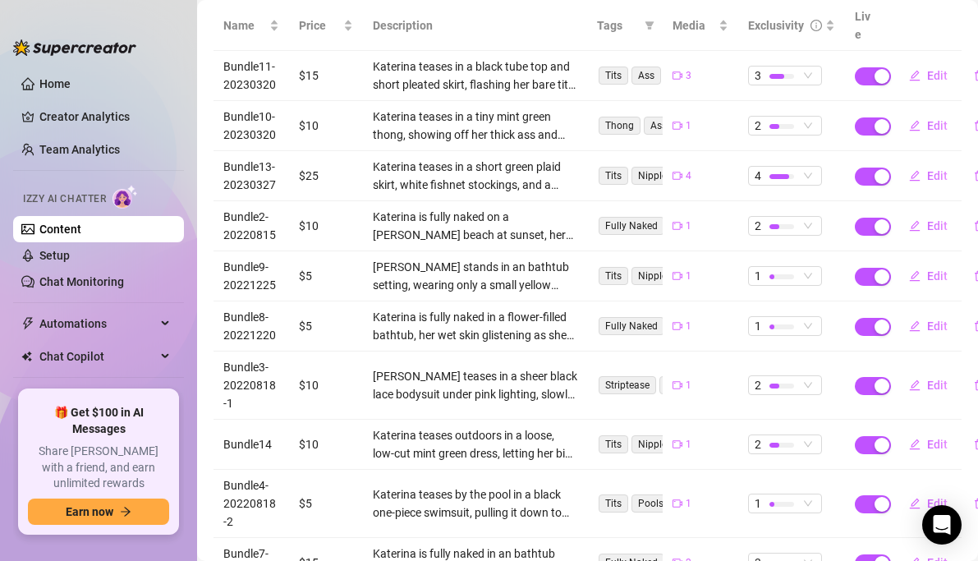
scroll to position [350, 0]
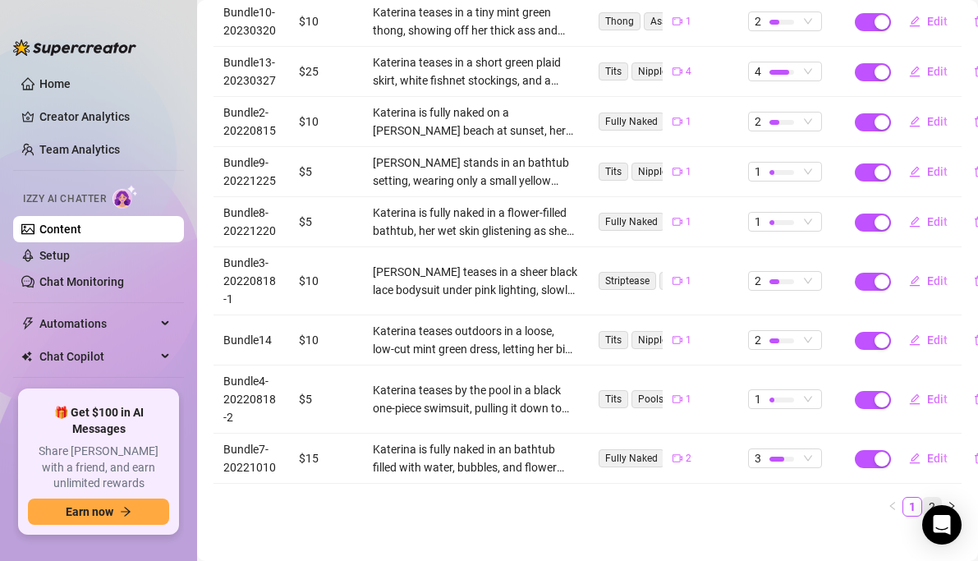
click at [929, 498] on link "2" at bounding box center [932, 507] width 18 height 18
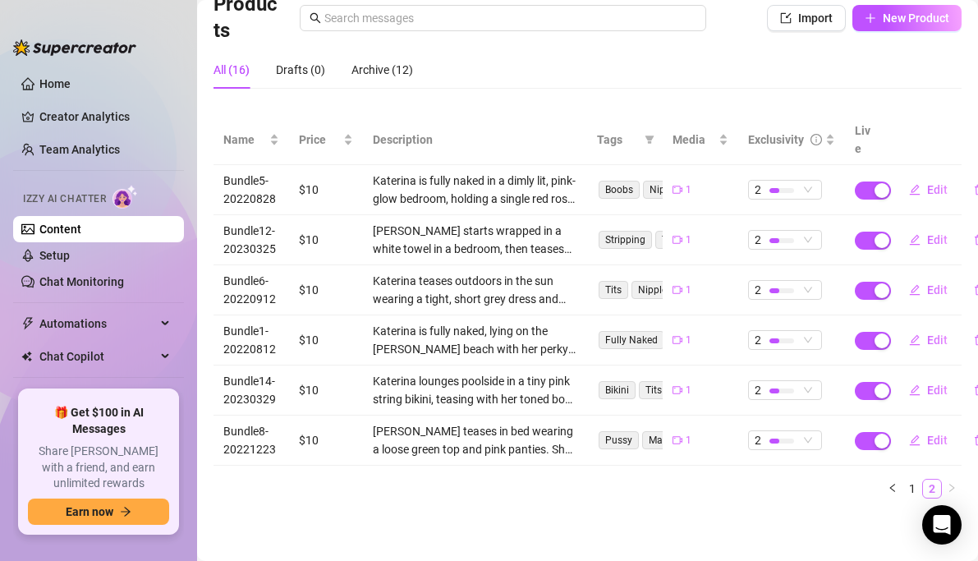
scroll to position [113, 0]
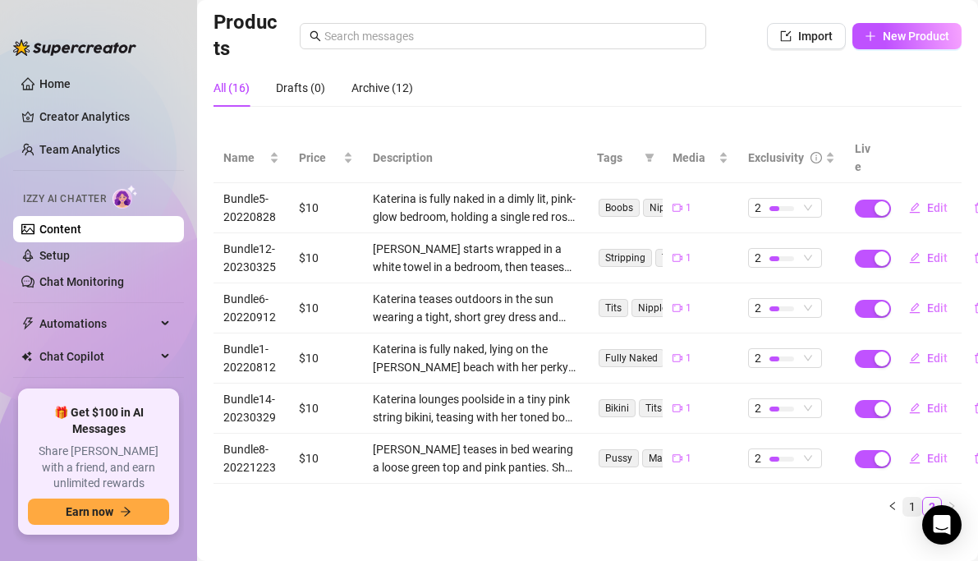
click at [916, 498] on link "1" at bounding box center [912, 507] width 18 height 18
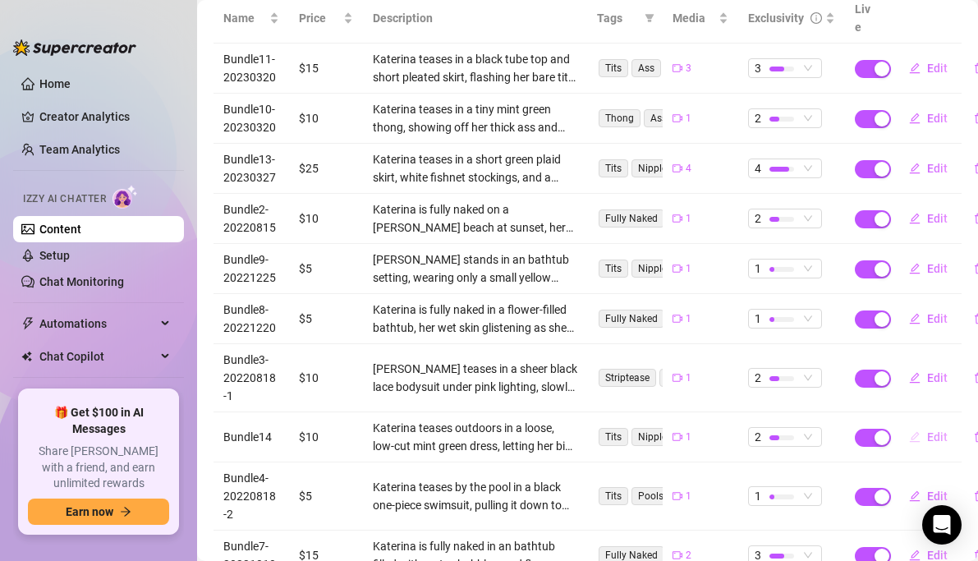
scroll to position [269, 0]
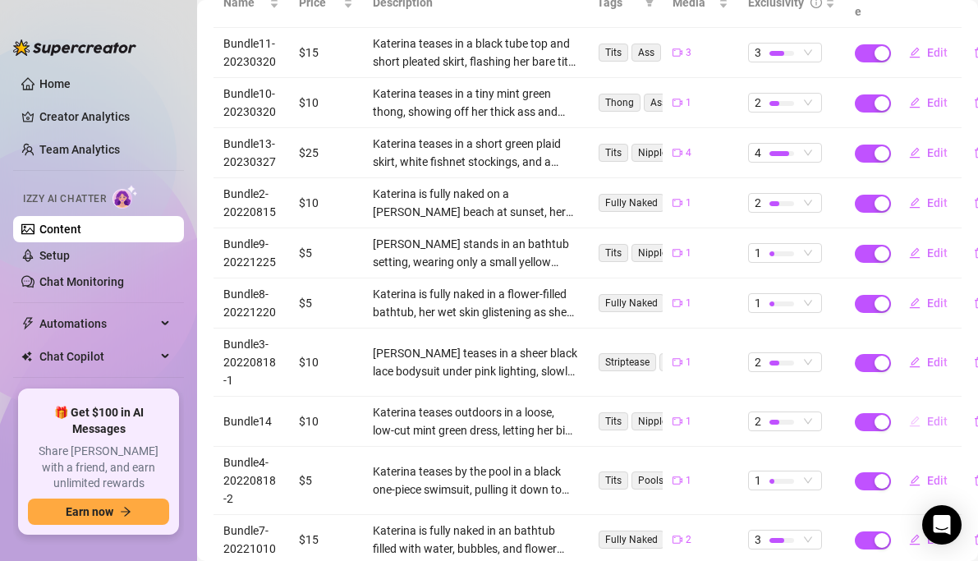
click at [939, 415] on span "Edit" at bounding box center [937, 421] width 21 height 13
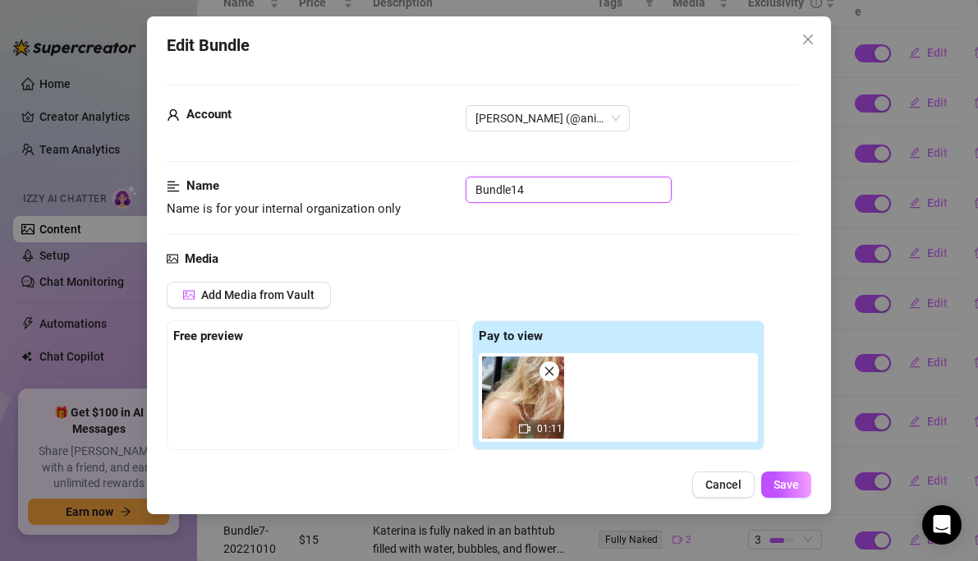
click at [538, 186] on input "Bundle14" at bounding box center [569, 190] width 206 height 26
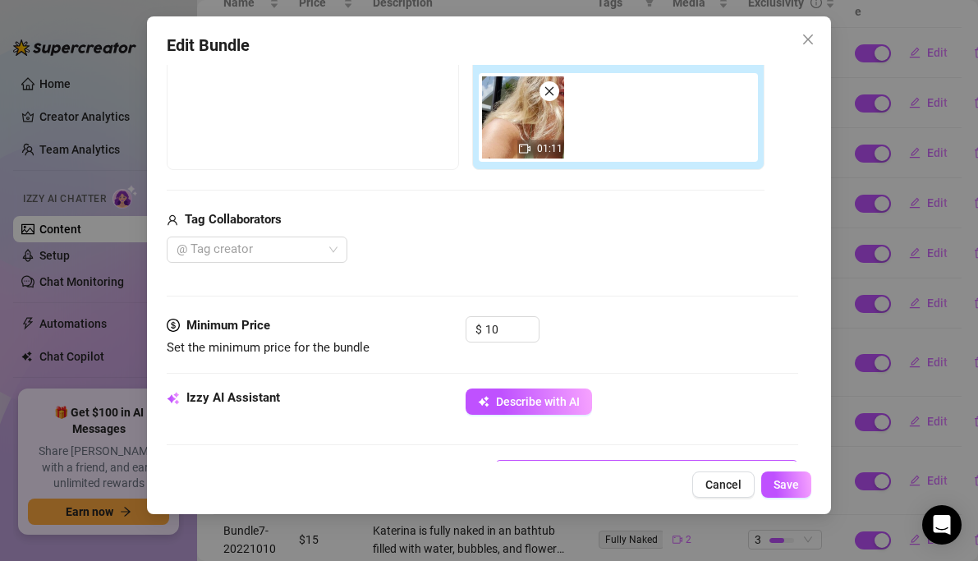
scroll to position [376, 0]
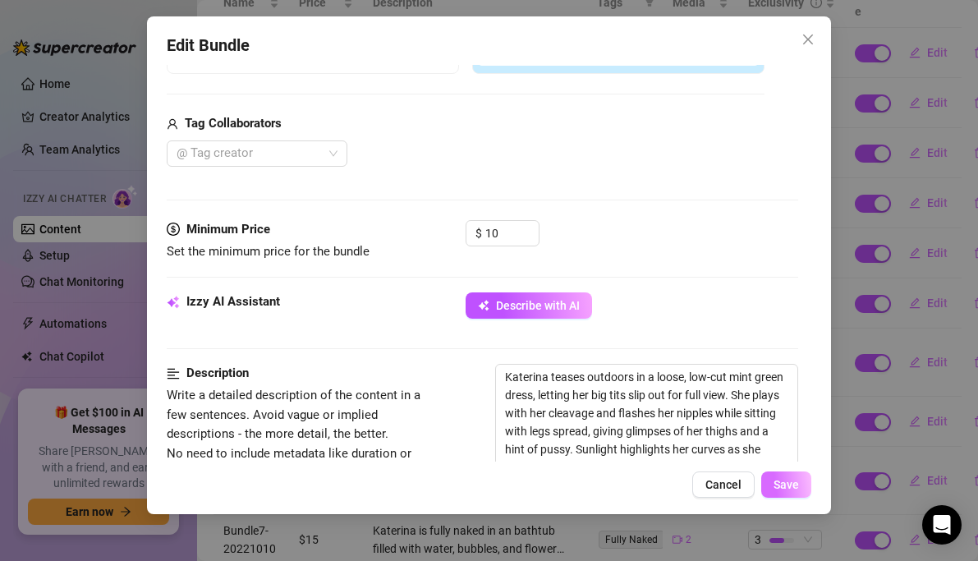
click at [788, 482] on span "Save" at bounding box center [786, 484] width 25 height 13
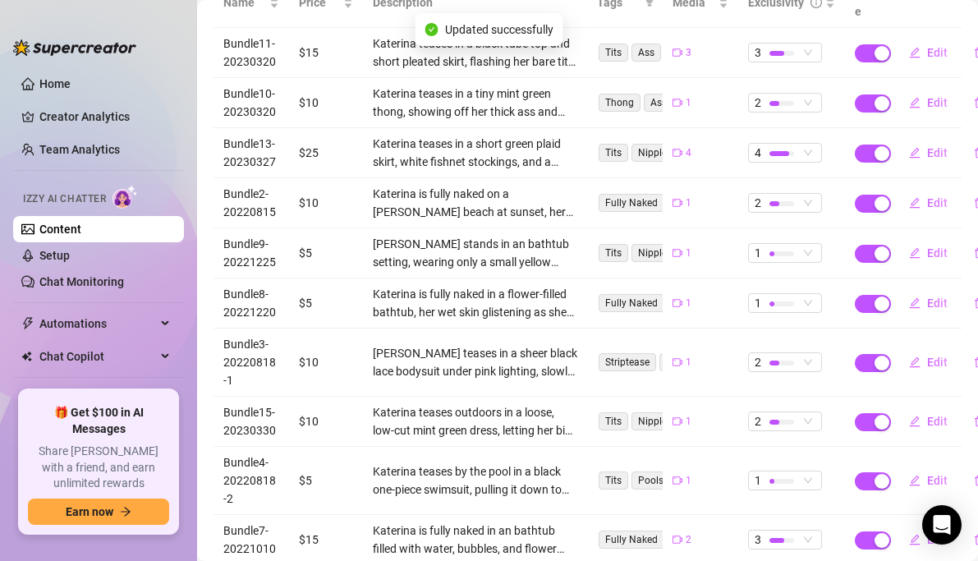
scroll to position [270, 0]
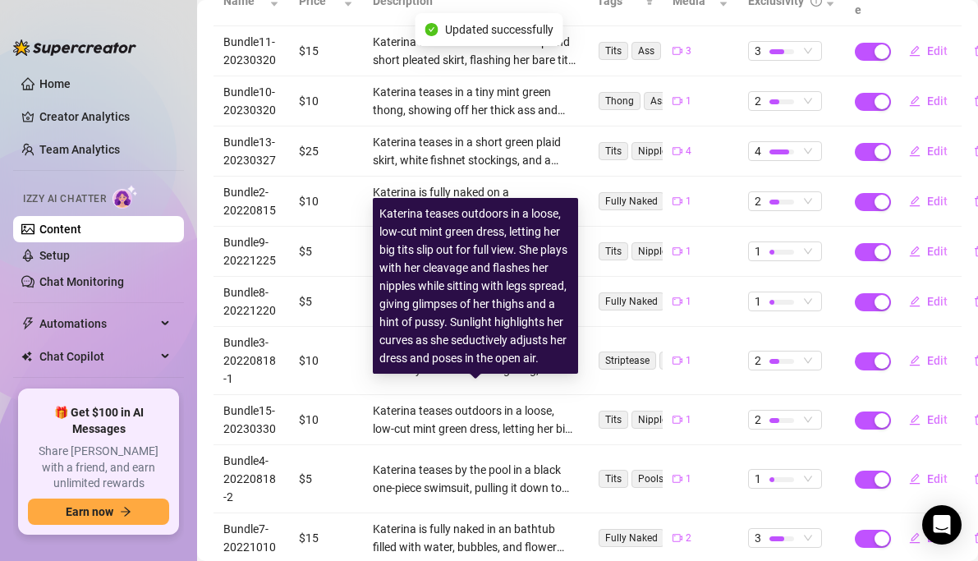
click at [347, 395] on td "$10" at bounding box center [326, 420] width 74 height 50
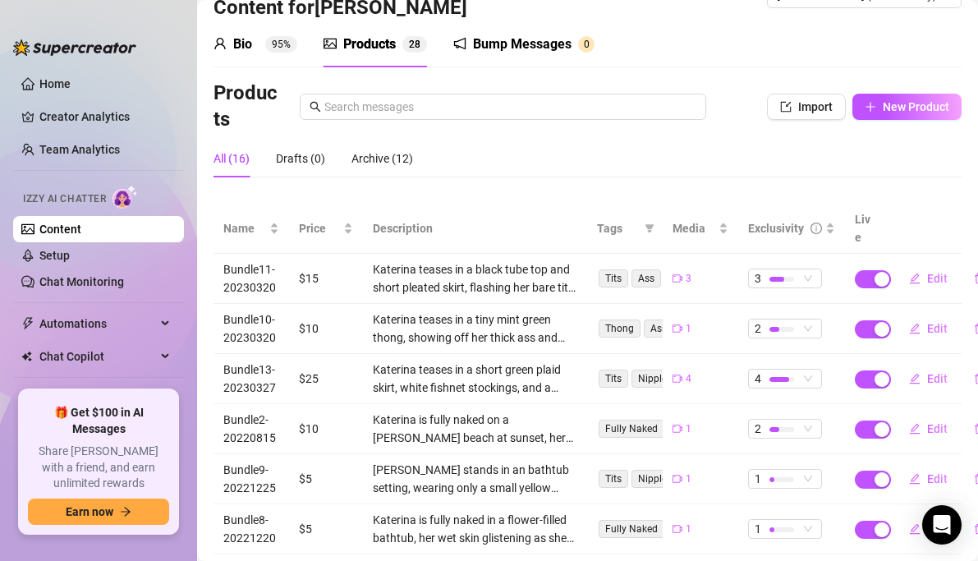
scroll to position [33, 0]
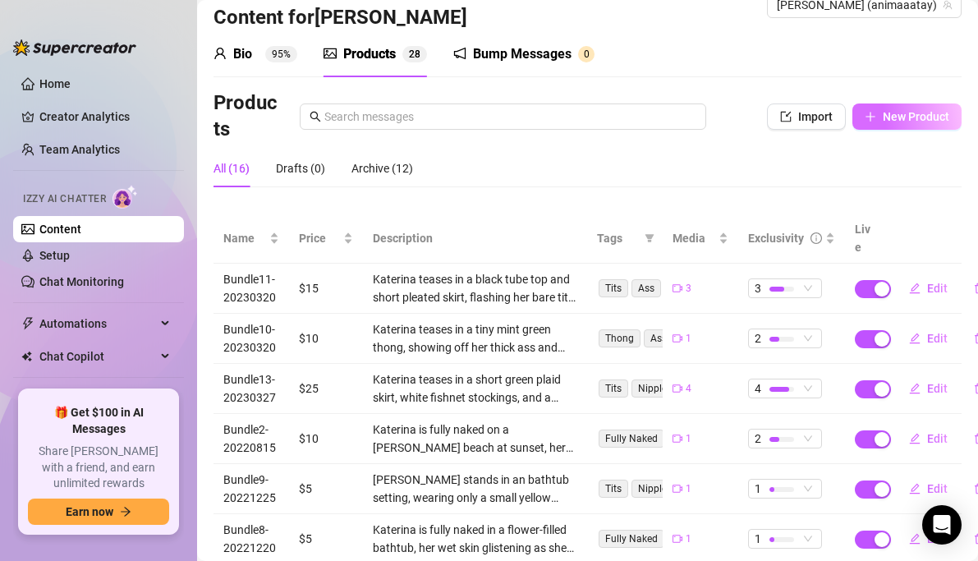
click at [923, 113] on span "New Product" at bounding box center [916, 116] width 67 height 13
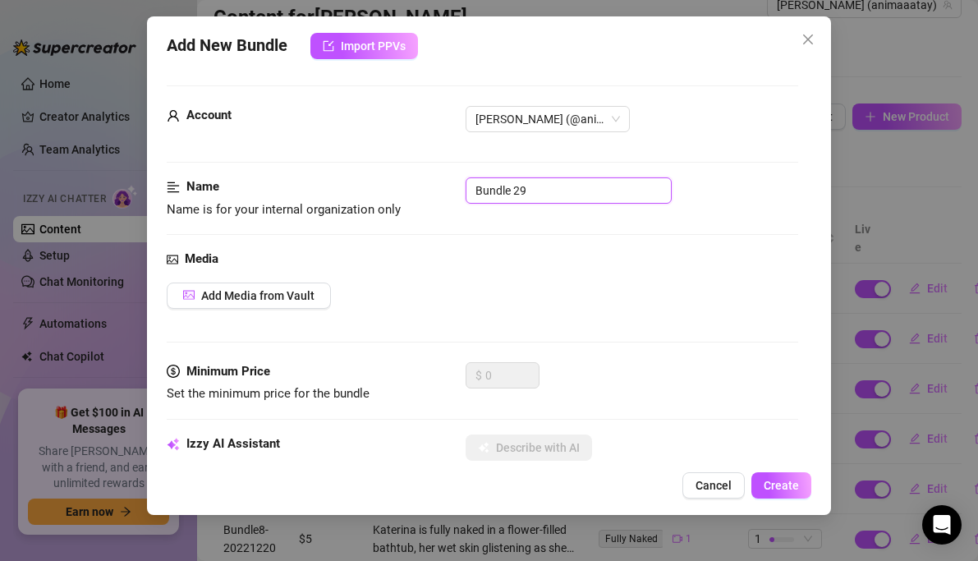
click at [539, 192] on input "Bundle 29" at bounding box center [569, 190] width 206 height 26
click at [267, 289] on span "Add Media from Vault" at bounding box center [257, 295] width 113 height 13
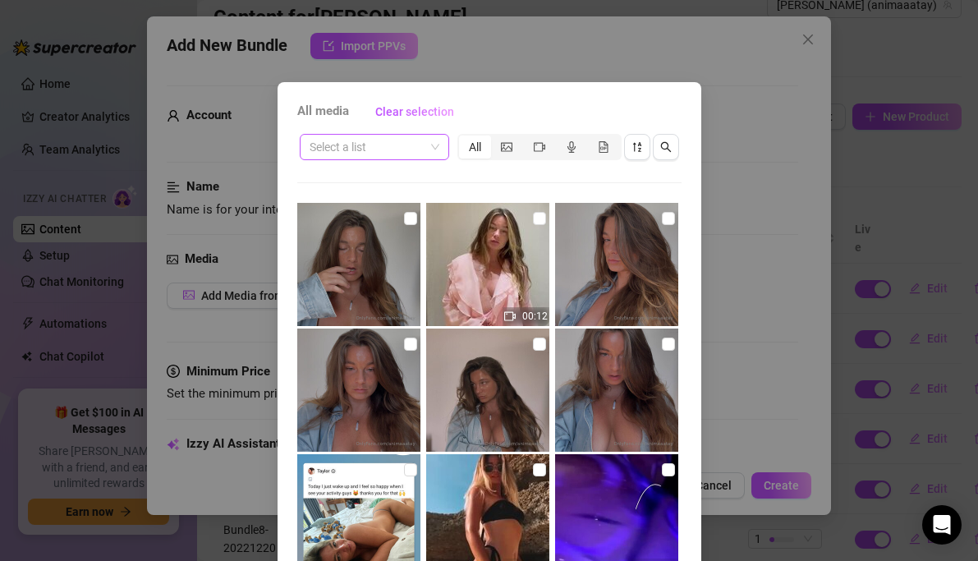
click at [402, 136] on input "search" at bounding box center [367, 147] width 115 height 25
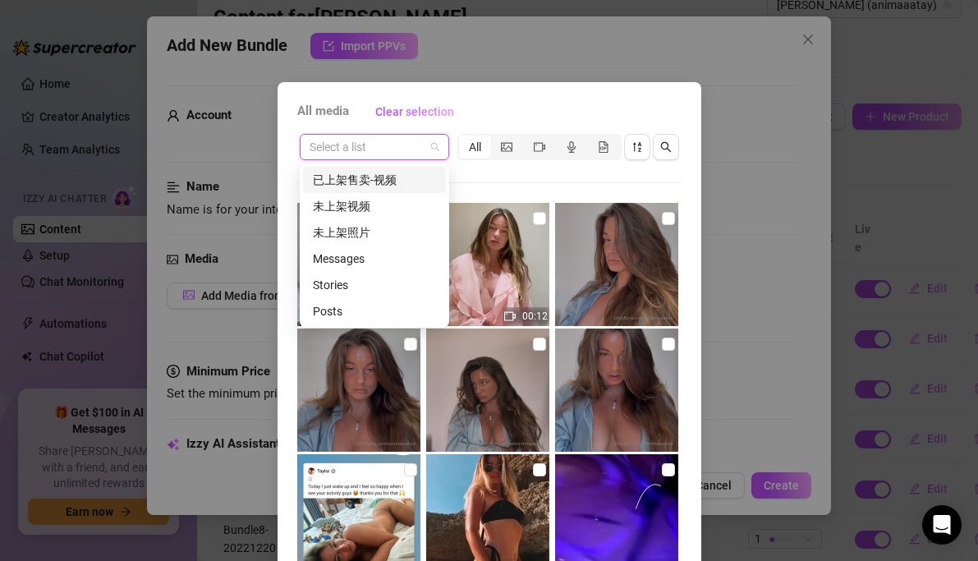
click at [370, 179] on div "已上架售卖-视频" at bounding box center [374, 180] width 123 height 18
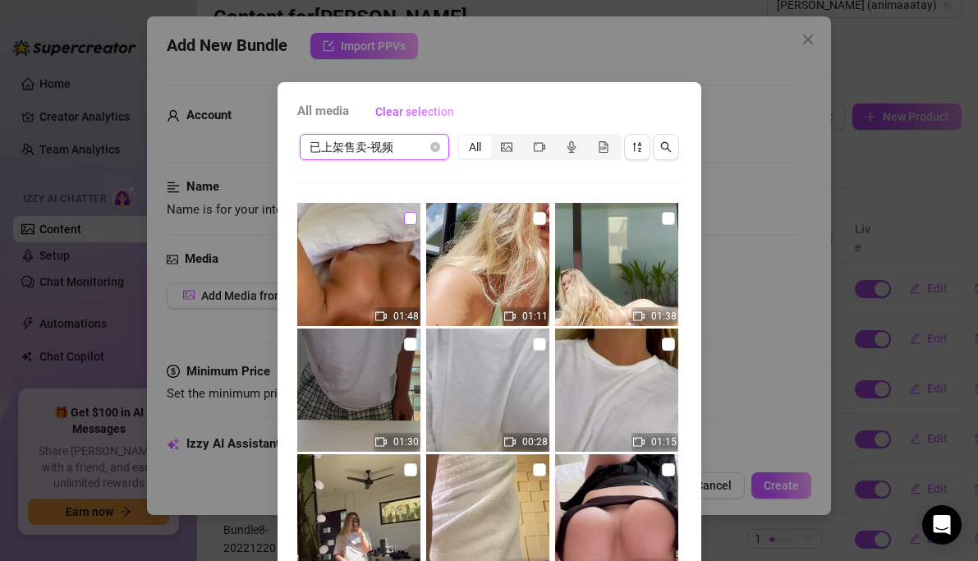
click at [407, 221] on input "checkbox" at bounding box center [410, 218] width 13 height 13
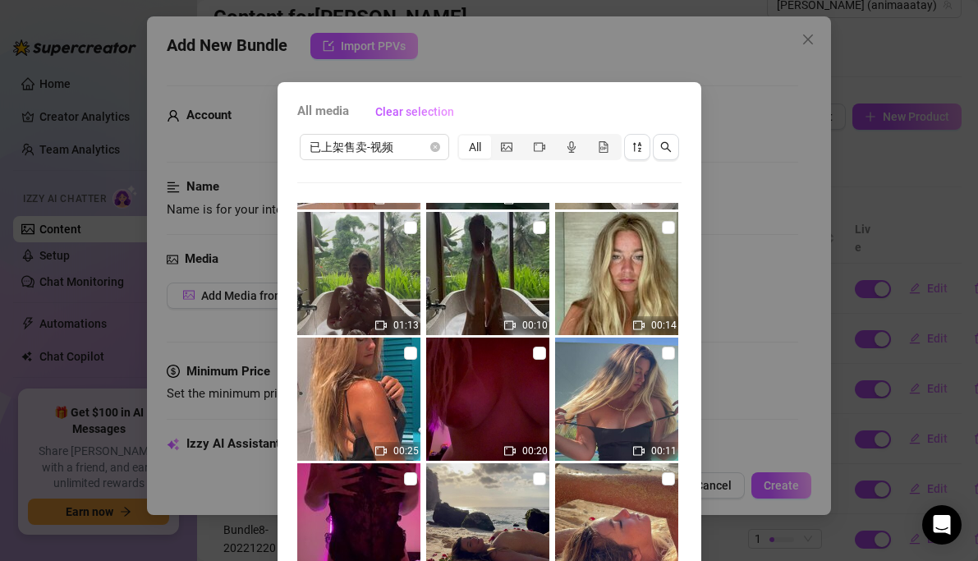
scroll to position [125, 0]
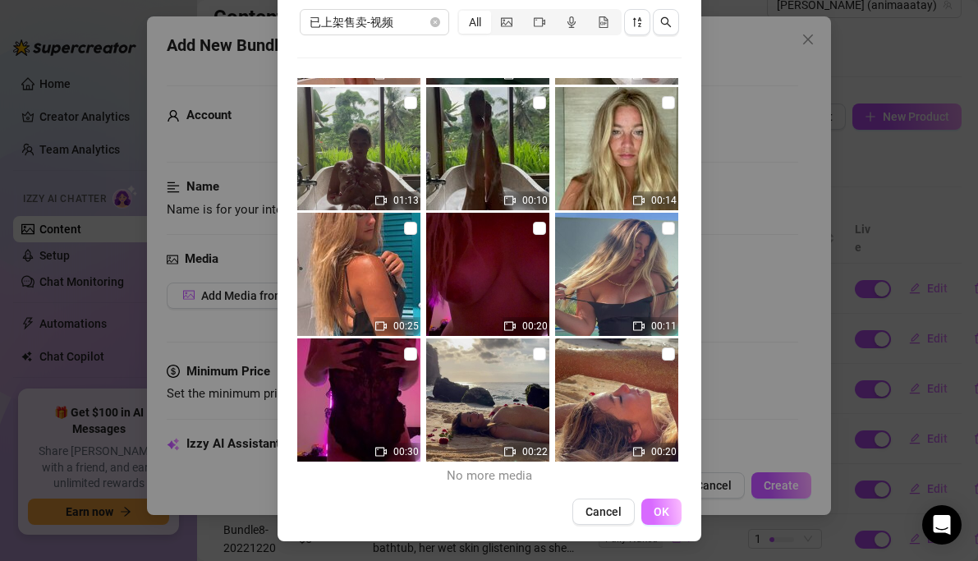
click at [665, 514] on span "OK" at bounding box center [662, 511] width 16 height 13
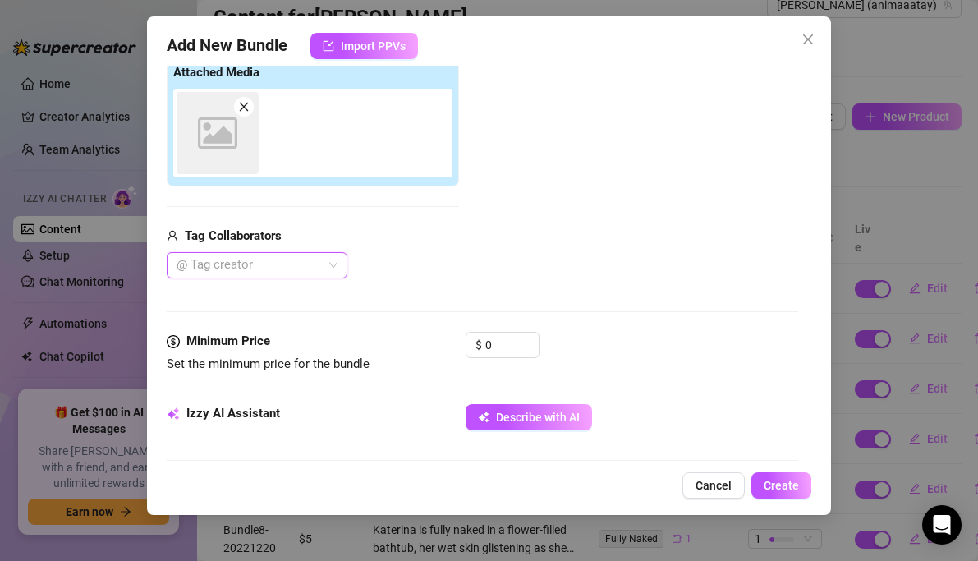
scroll to position [266, 0]
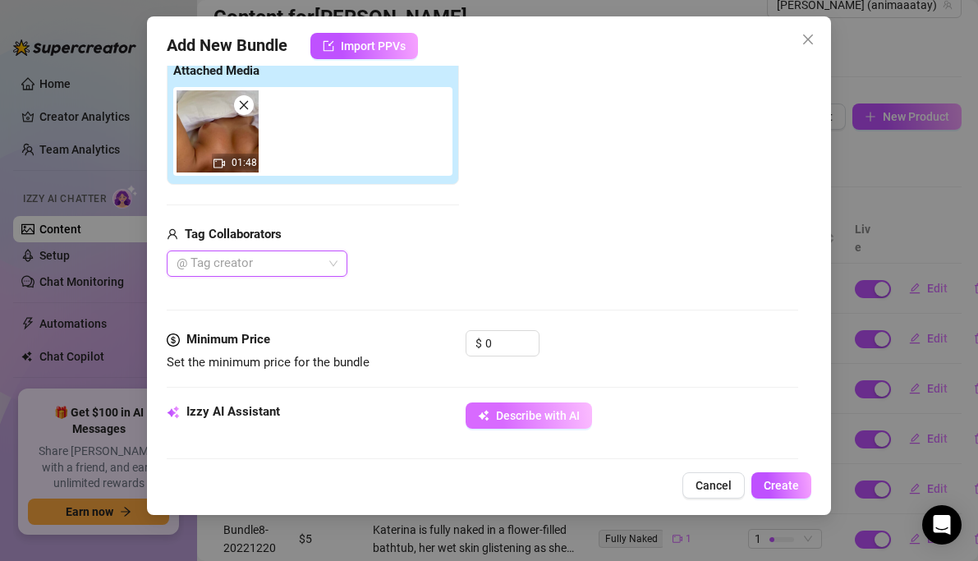
click at [568, 420] on span "Describe with AI" at bounding box center [538, 415] width 84 height 13
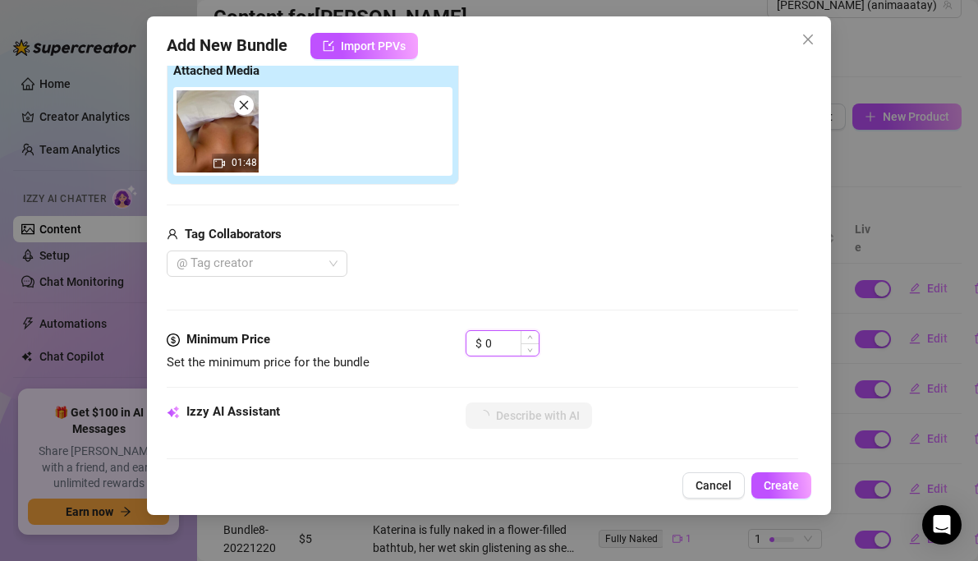
click at [503, 338] on input "0" at bounding box center [511, 343] width 53 height 25
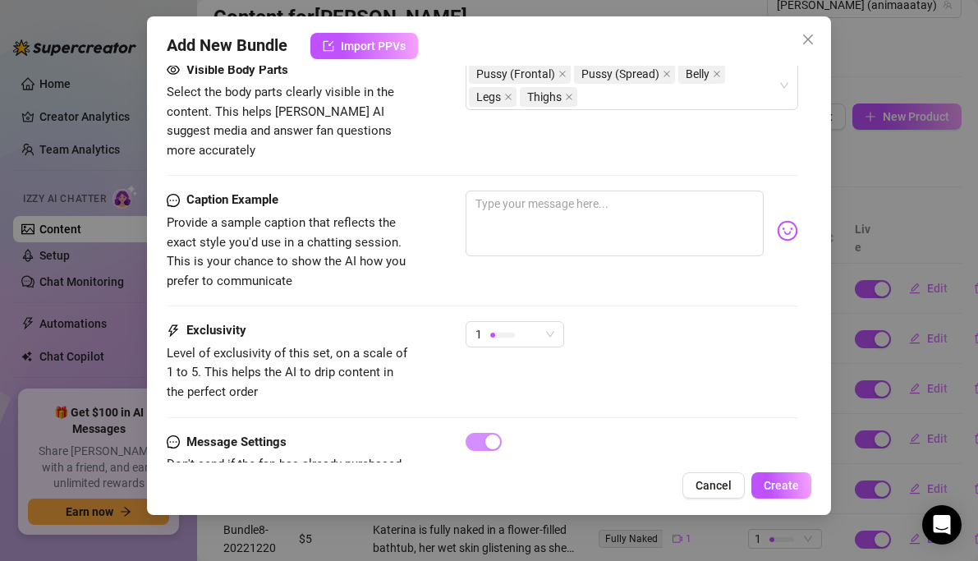
scroll to position [1030, 0]
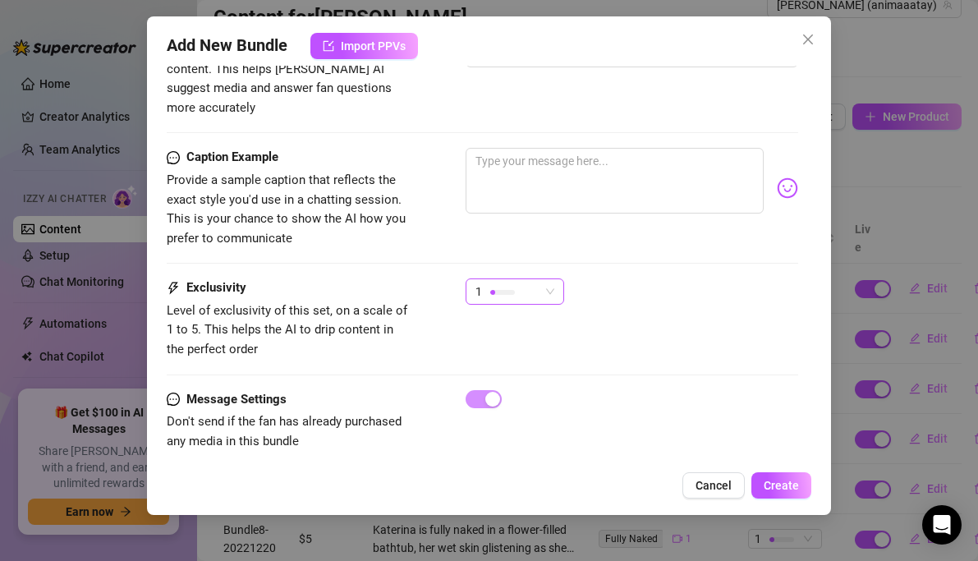
click at [535, 279] on div "1" at bounding box center [507, 291] width 64 height 25
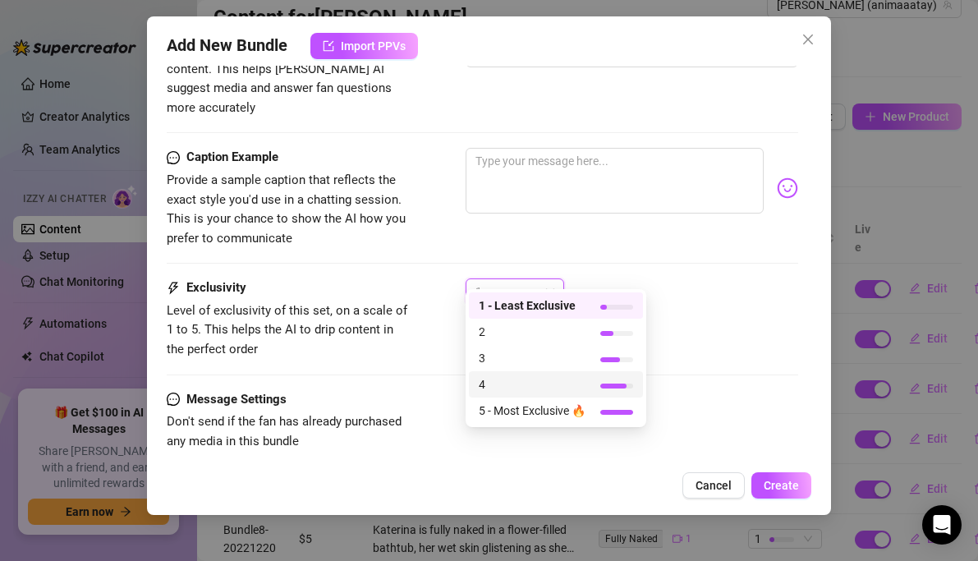
click at [502, 384] on span "4" at bounding box center [532, 384] width 107 height 18
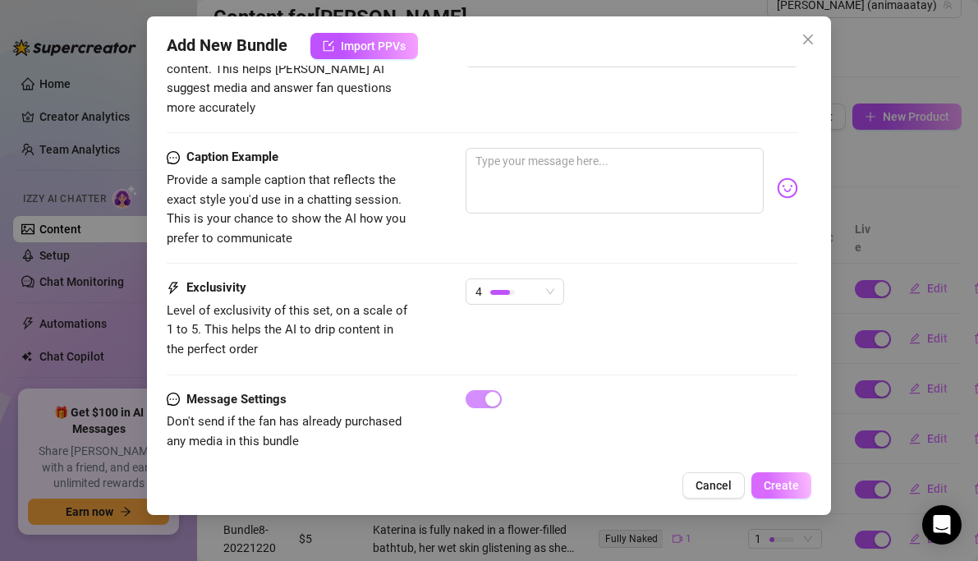
click at [783, 484] on span "Create" at bounding box center [781, 485] width 35 height 13
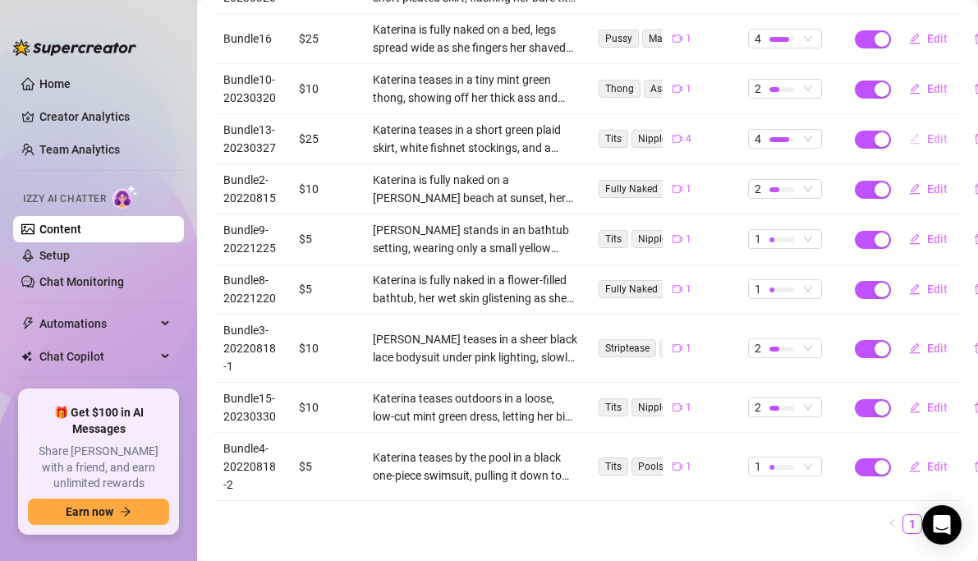
scroll to position [350, 0]
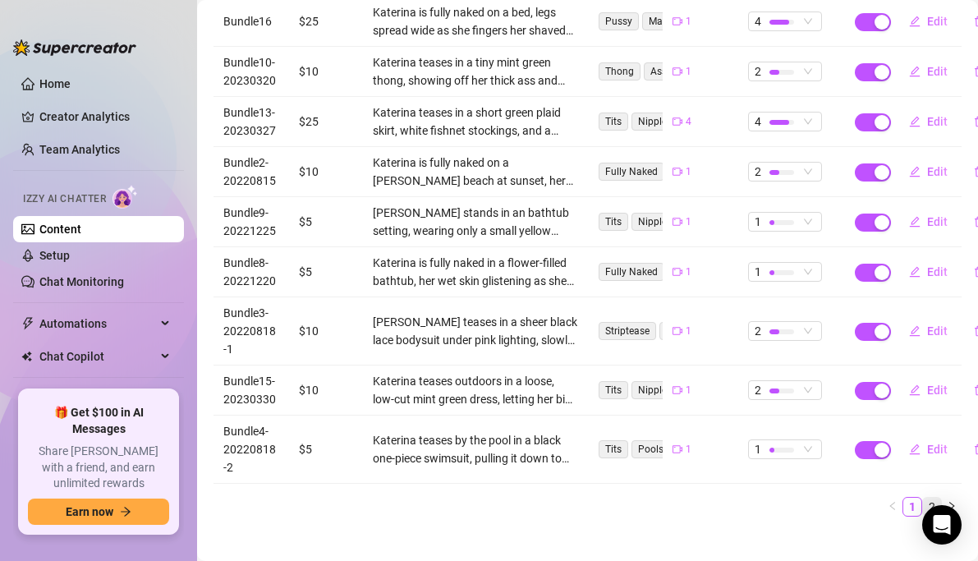
click at [935, 498] on link "2" at bounding box center [932, 507] width 18 height 18
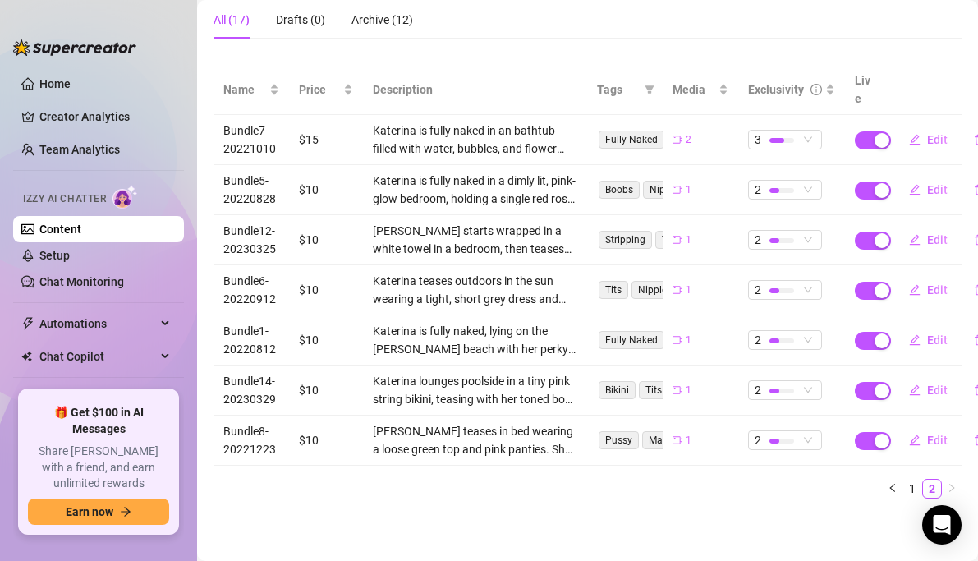
scroll to position [163, 0]
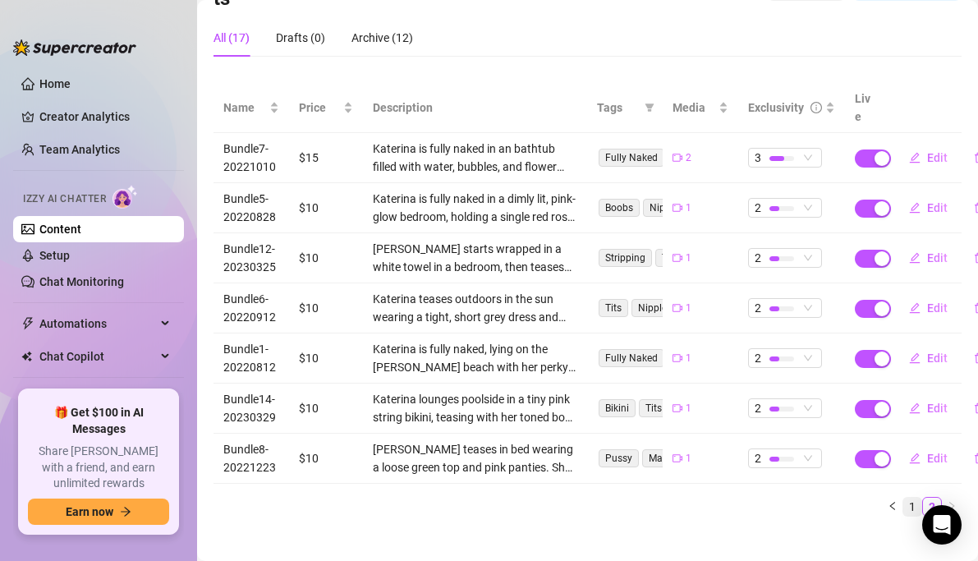
click at [912, 498] on link "1" at bounding box center [912, 507] width 18 height 18
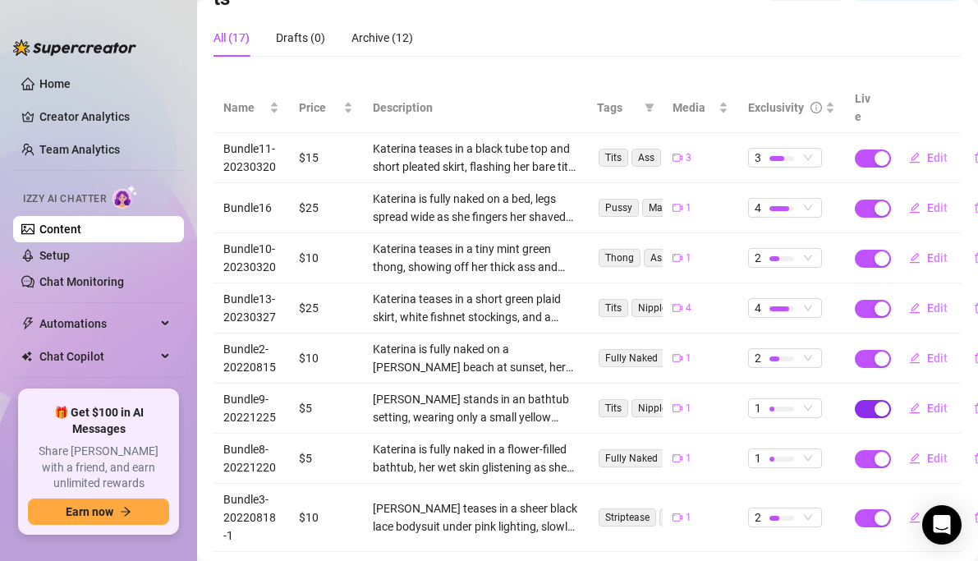
scroll to position [168, 0]
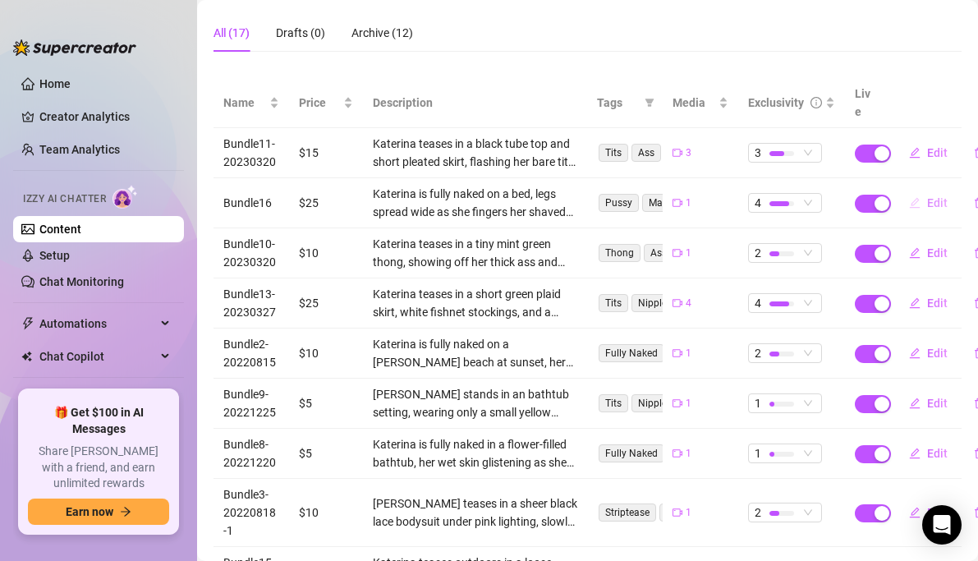
click at [925, 190] on button "Edit" at bounding box center [928, 203] width 65 height 26
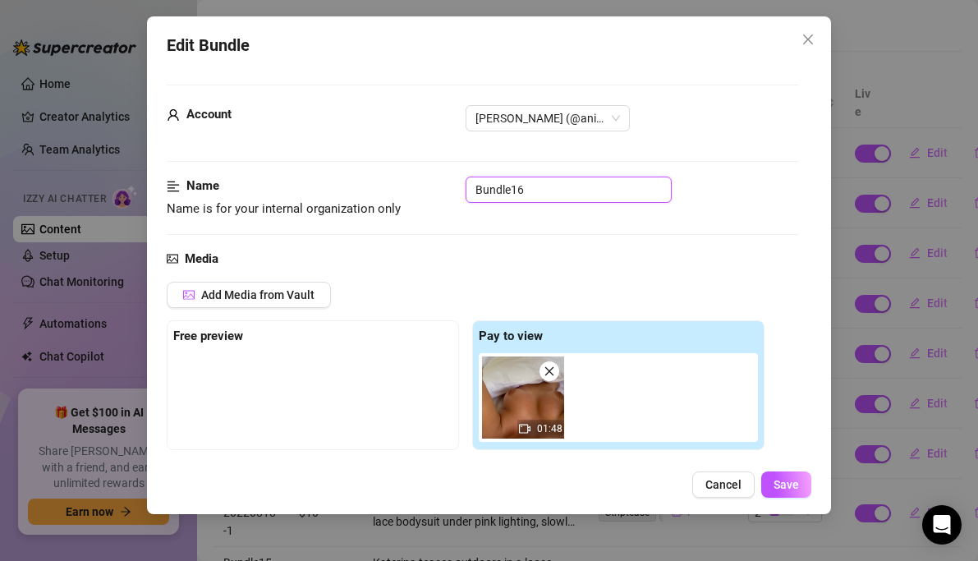
click at [558, 191] on input "Bundle16" at bounding box center [569, 190] width 206 height 26
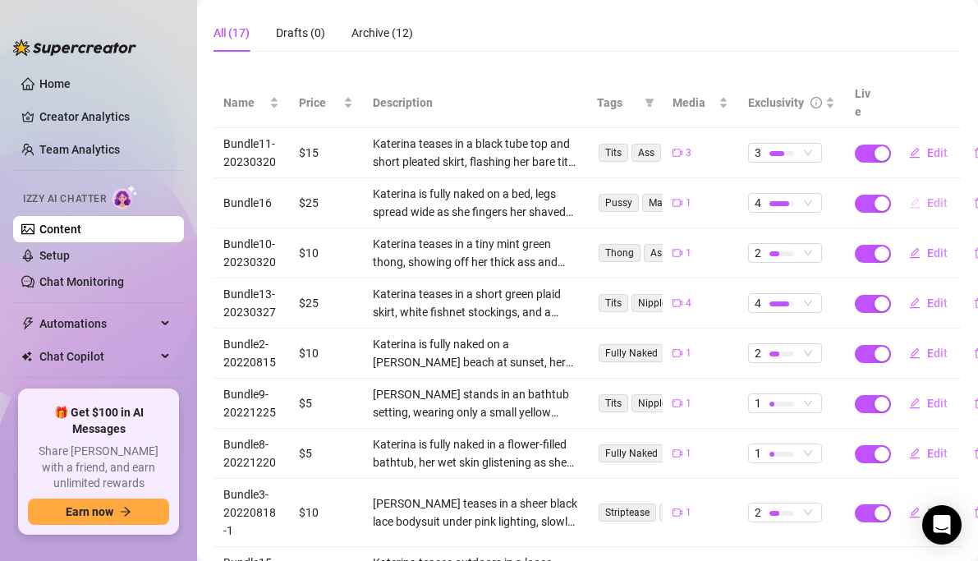
click at [934, 196] on span "Edit" at bounding box center [937, 202] width 21 height 13
click at [549, 194] on div "Katerina is fully naked on a bed, legs spread wide as she fingers her shaved pu…" at bounding box center [475, 203] width 204 height 36
click at [919, 196] on span "button" at bounding box center [914, 202] width 11 height 13
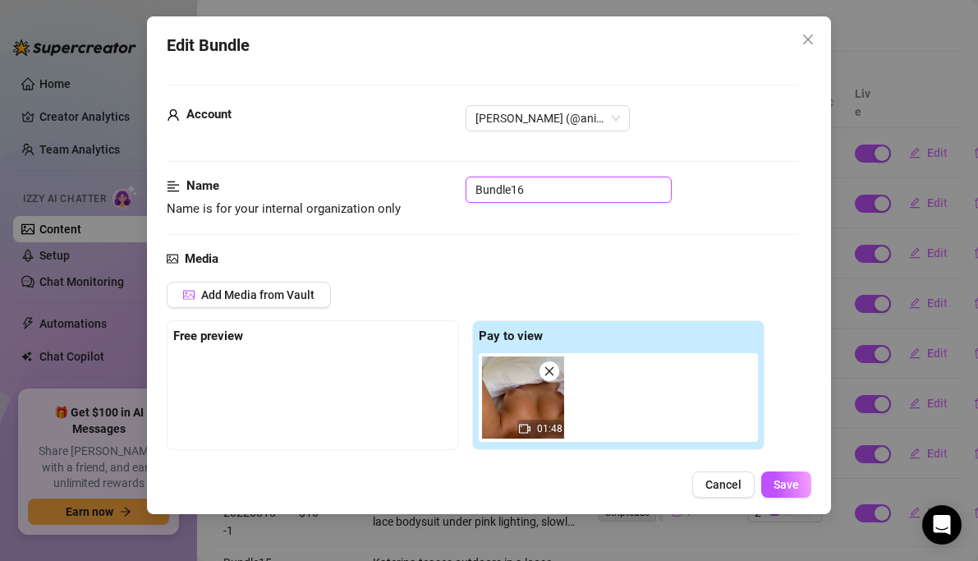
click at [541, 195] on input "Bundle16" at bounding box center [569, 190] width 206 height 26
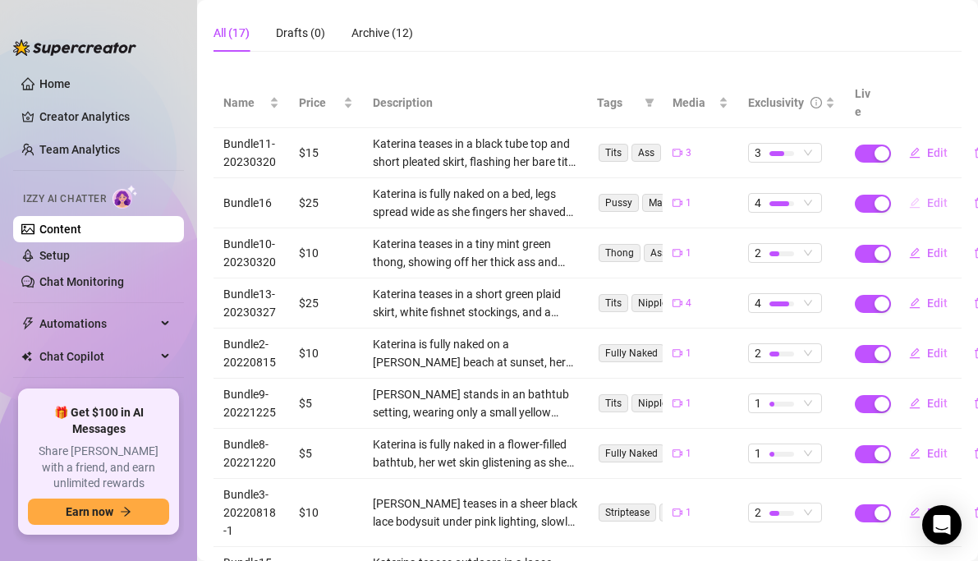
click at [928, 196] on span "Edit" at bounding box center [937, 202] width 21 height 13
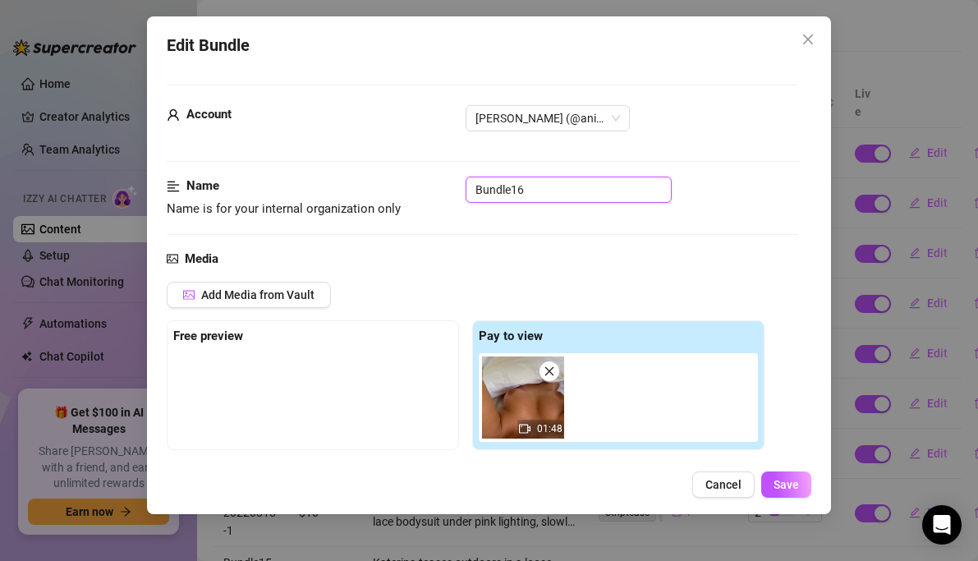
click at [567, 192] on input "Bundle16" at bounding box center [569, 190] width 206 height 26
click at [799, 480] on button "Save" at bounding box center [786, 484] width 50 height 26
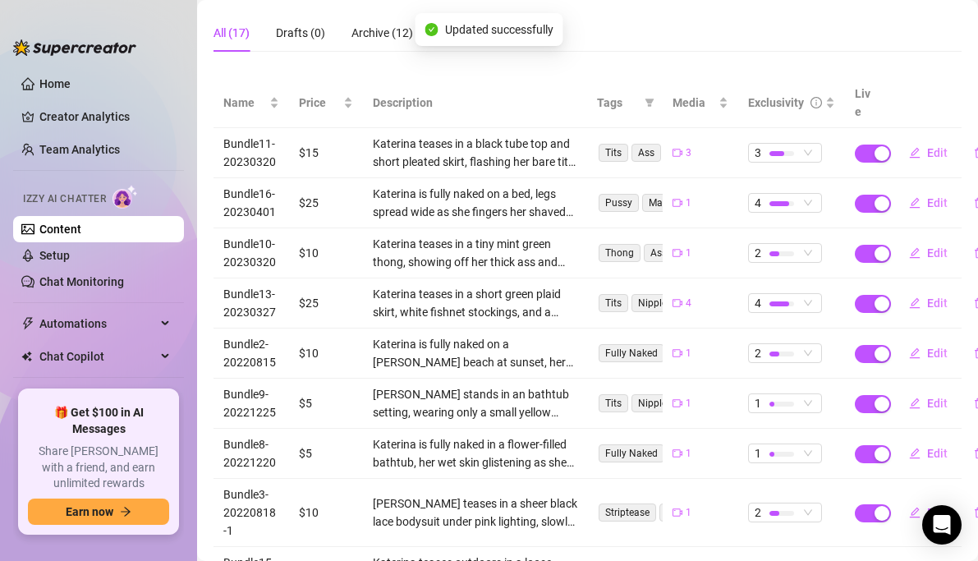
click at [328, 181] on td "$25" at bounding box center [326, 203] width 74 height 50
click at [318, 181] on td "$25" at bounding box center [326, 203] width 74 height 50
click at [325, 178] on td "$25" at bounding box center [326, 203] width 74 height 50
